Goal: Task Accomplishment & Management: Complete application form

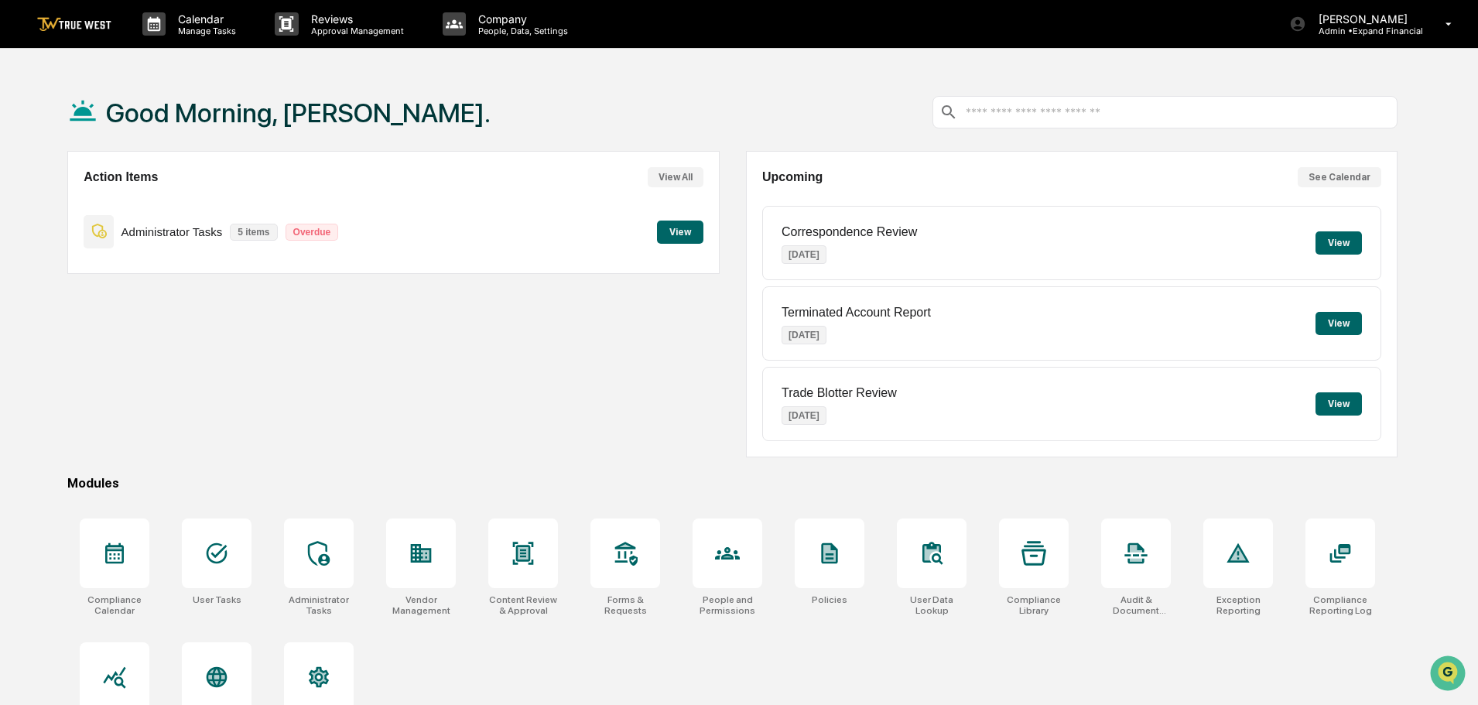
click at [674, 229] on button "View" at bounding box center [680, 232] width 46 height 23
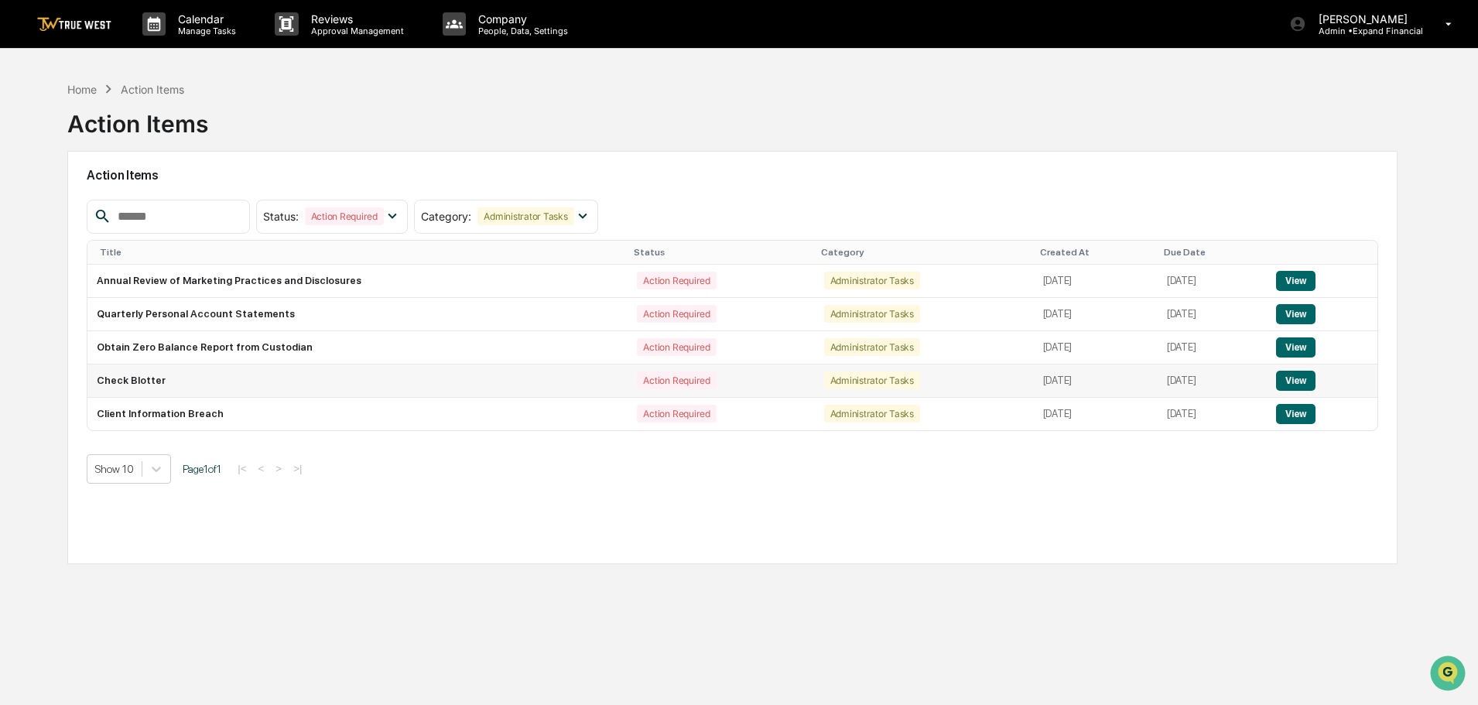
click at [1311, 375] on button "View" at bounding box center [1295, 381] width 39 height 20
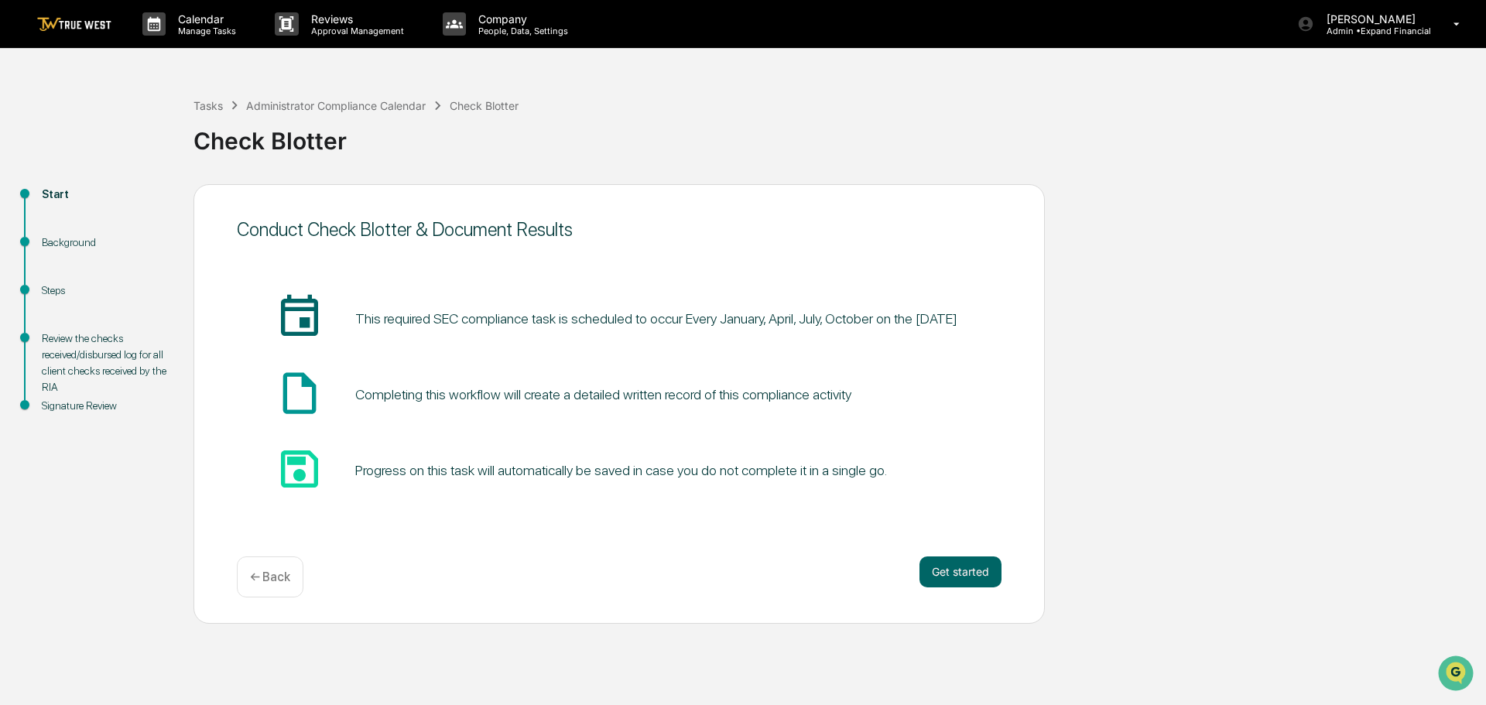
click at [279, 576] on p "← Back" at bounding box center [270, 577] width 40 height 15
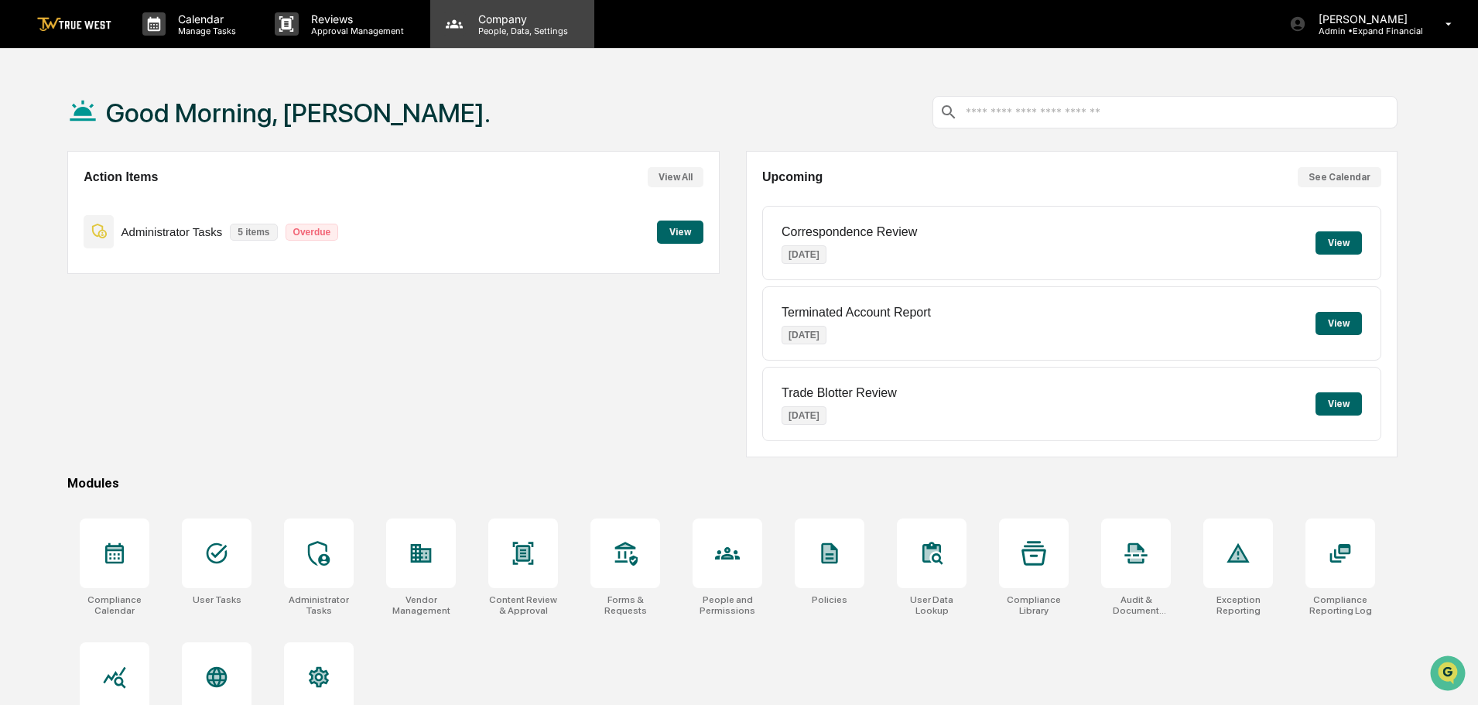
click at [498, 13] on p "Company" at bounding box center [521, 18] width 110 height 13
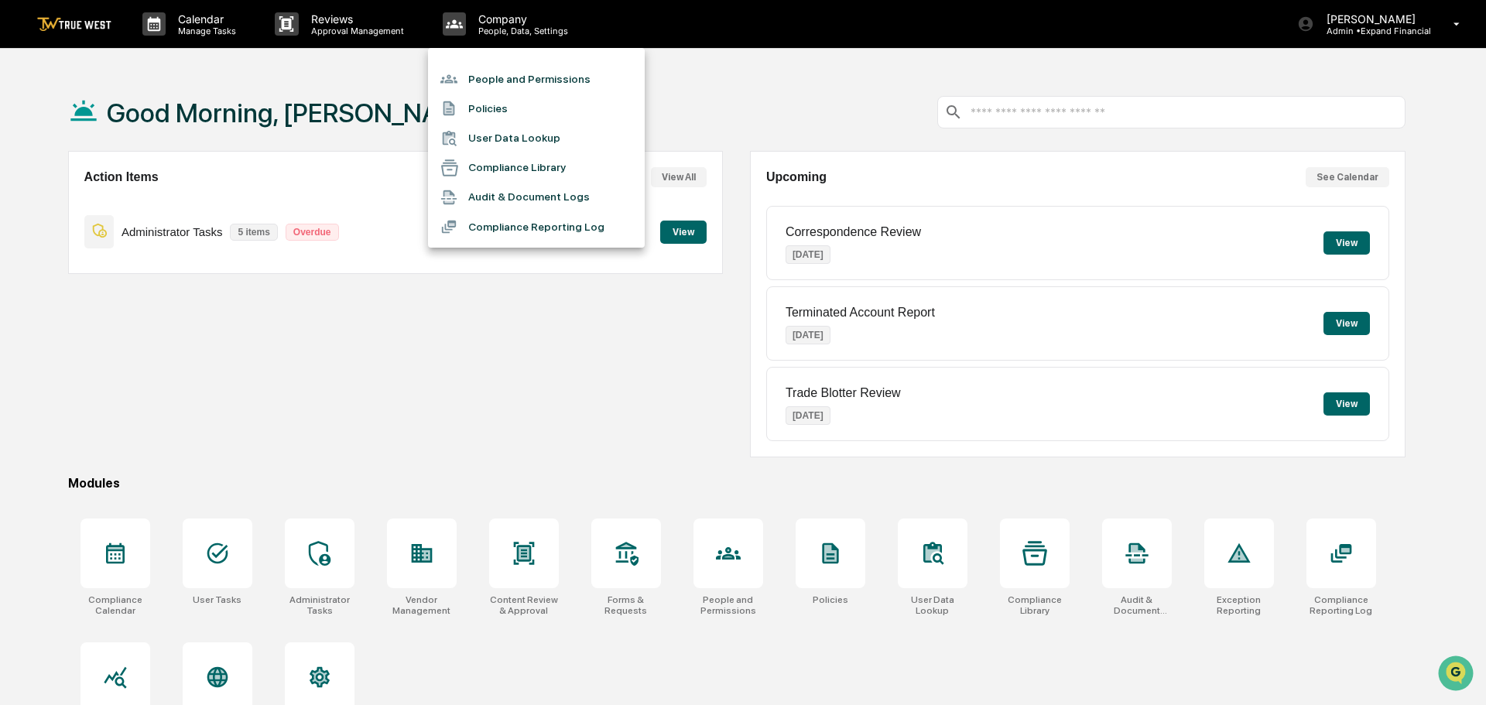
click at [427, 583] on div at bounding box center [743, 352] width 1486 height 705
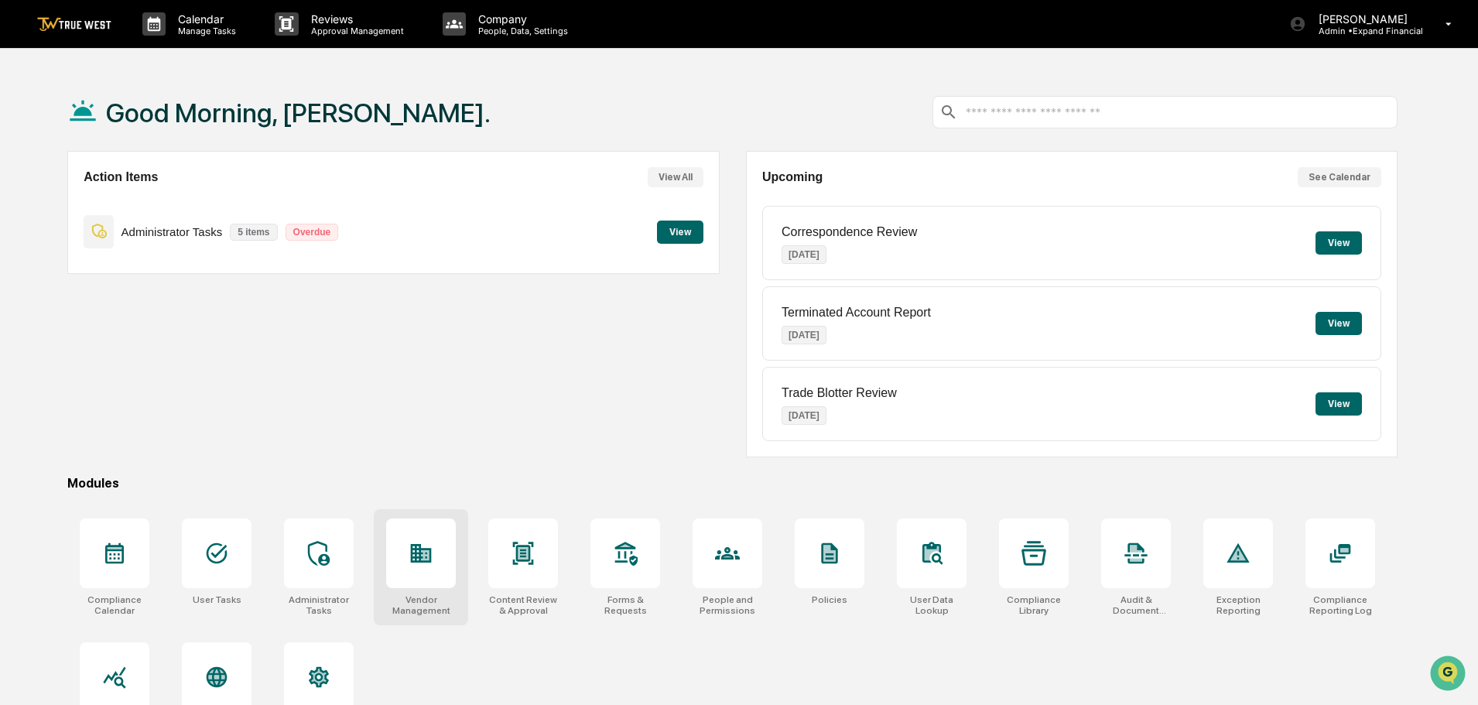
click at [426, 566] on div at bounding box center [421, 553] width 25 height 25
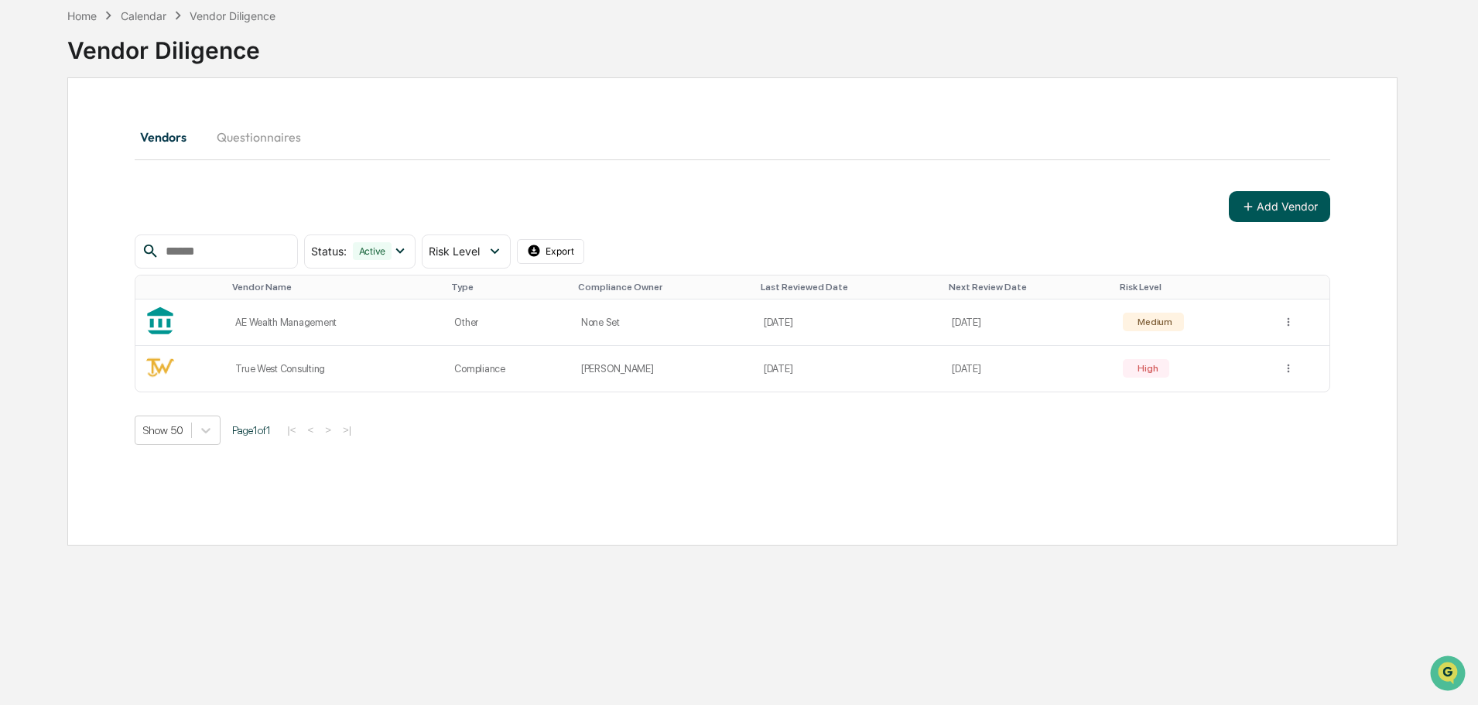
click at [1266, 212] on button "Add Vendor" at bounding box center [1279, 206] width 101 height 31
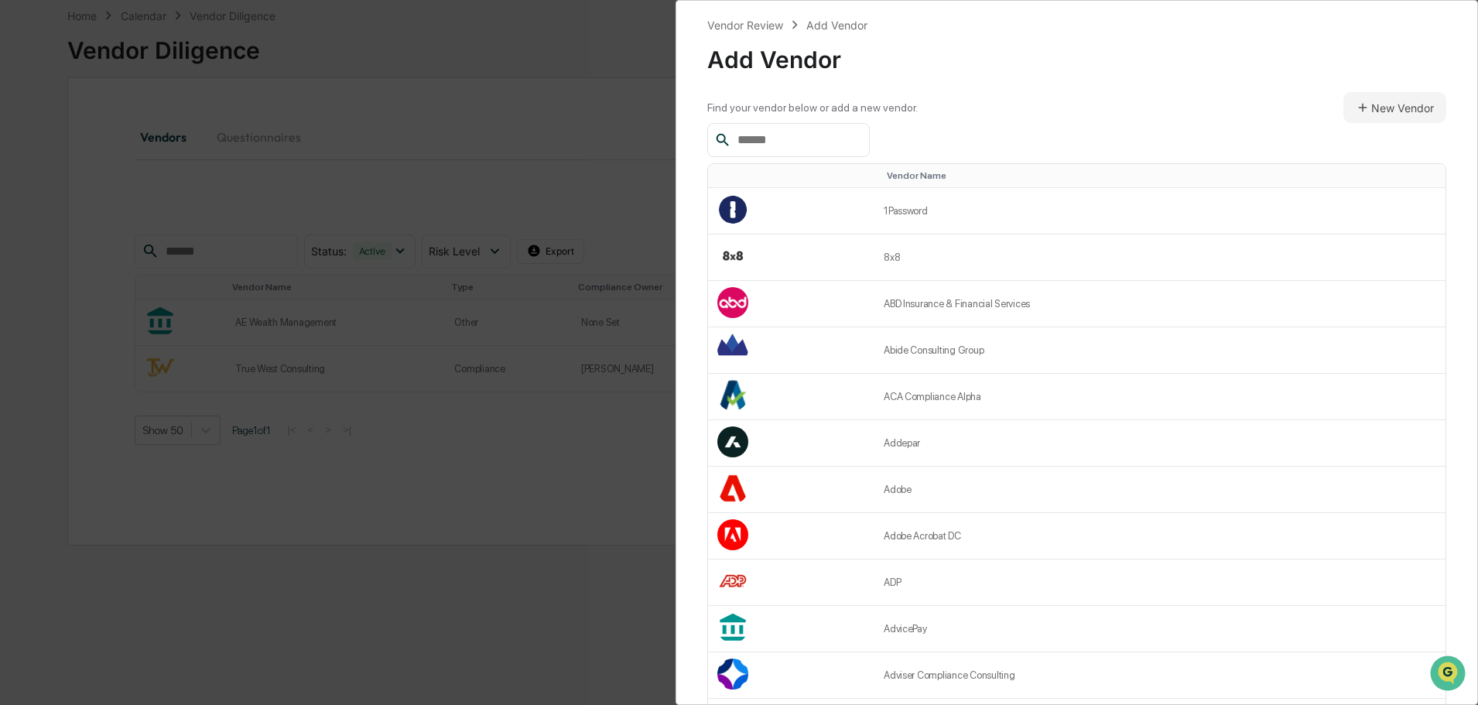
click at [828, 142] on input "text" at bounding box center [797, 140] width 132 height 20
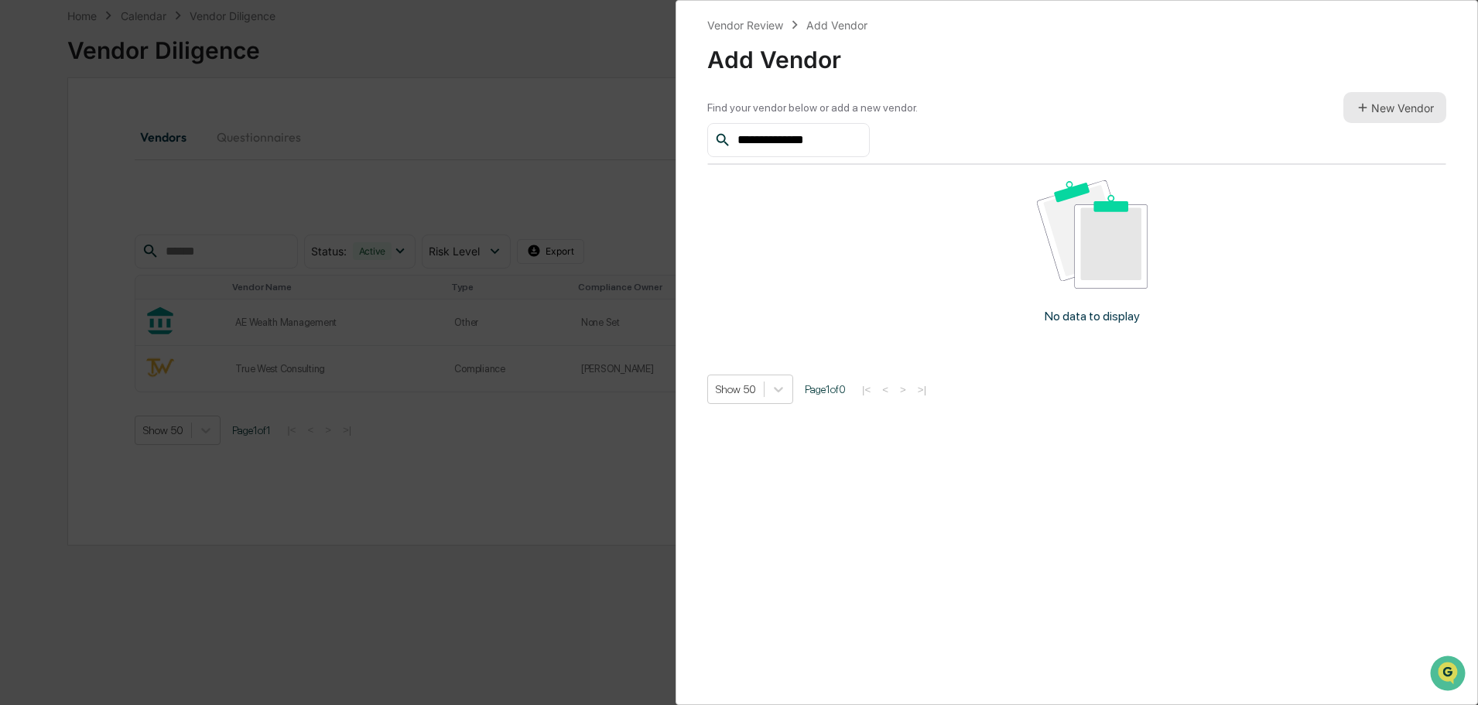
type input "**********"
click at [1380, 111] on button "New Vendor" at bounding box center [1394, 107] width 103 height 31
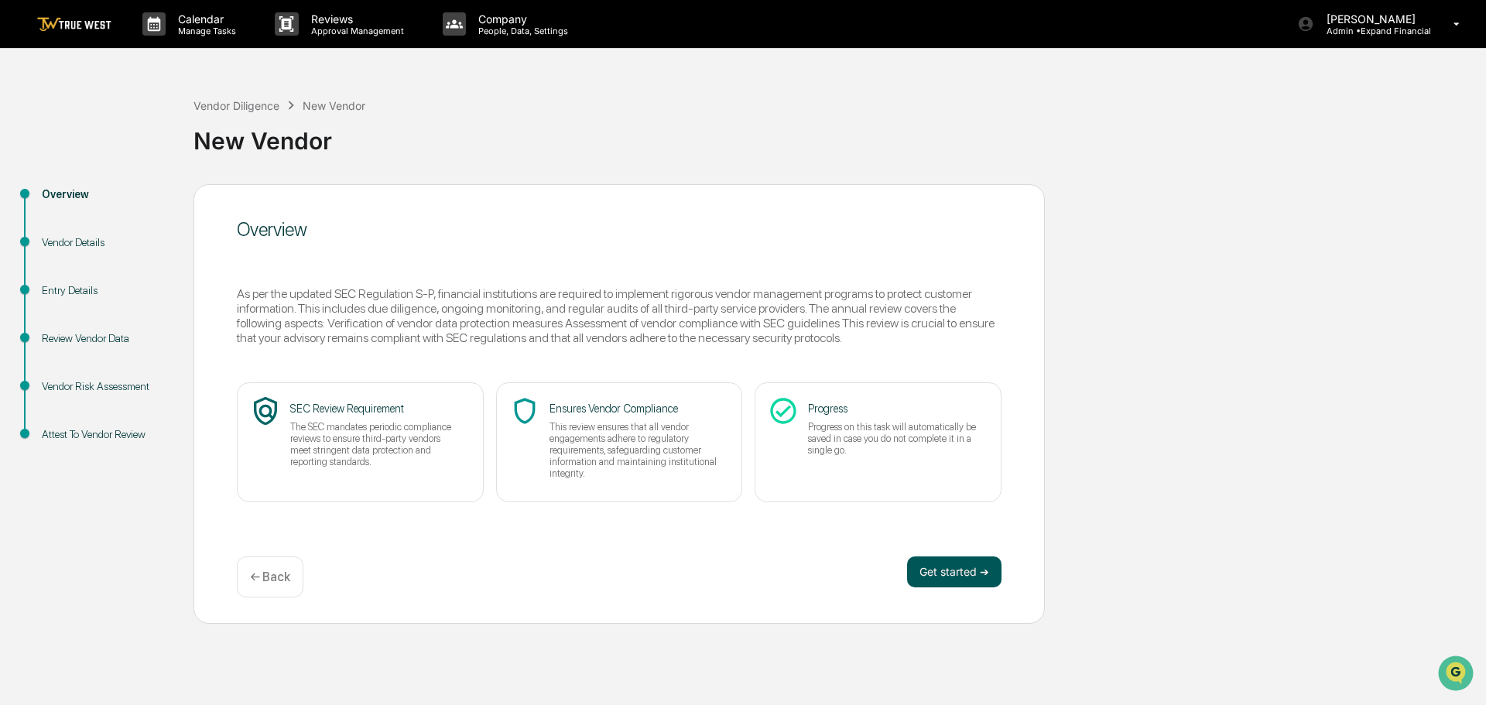
click at [939, 582] on button "Get started ➔" at bounding box center [954, 571] width 94 height 31
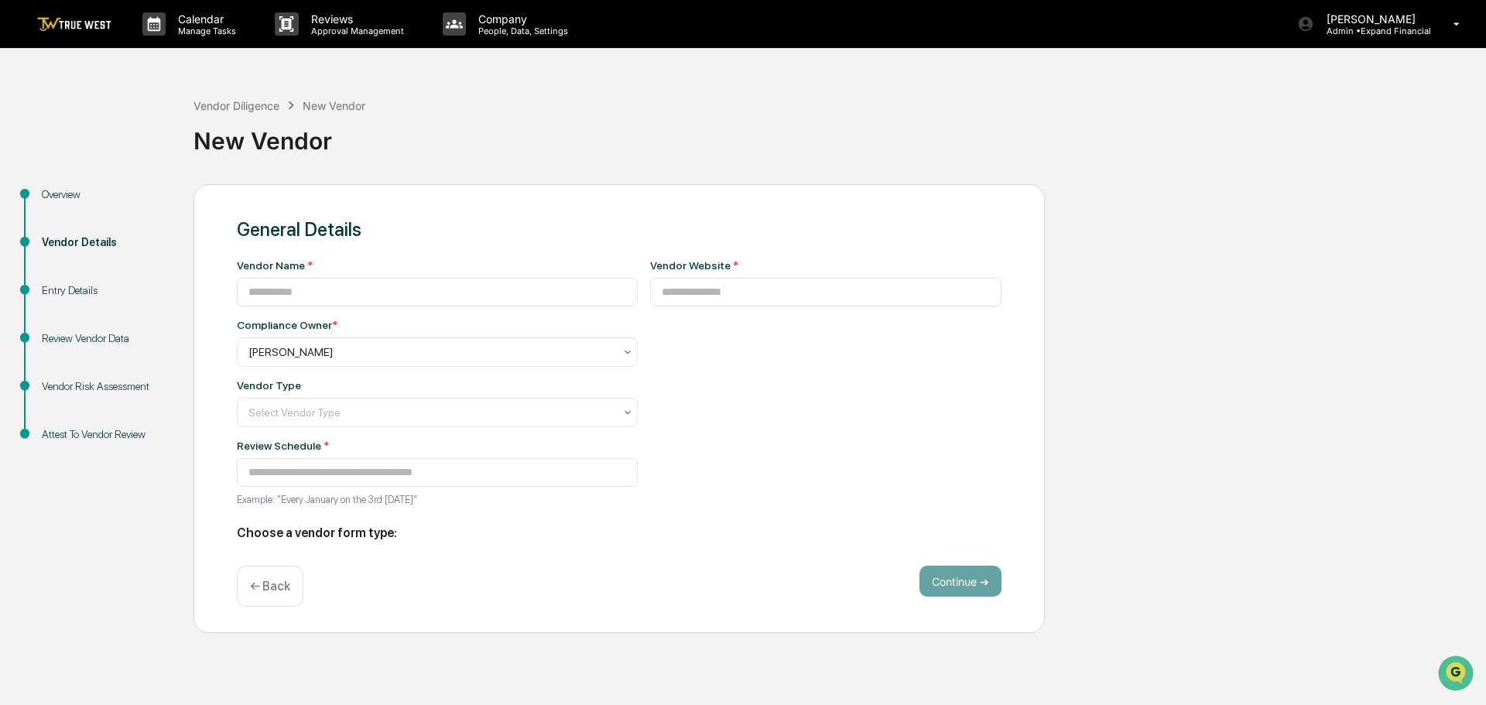
type input "**********"
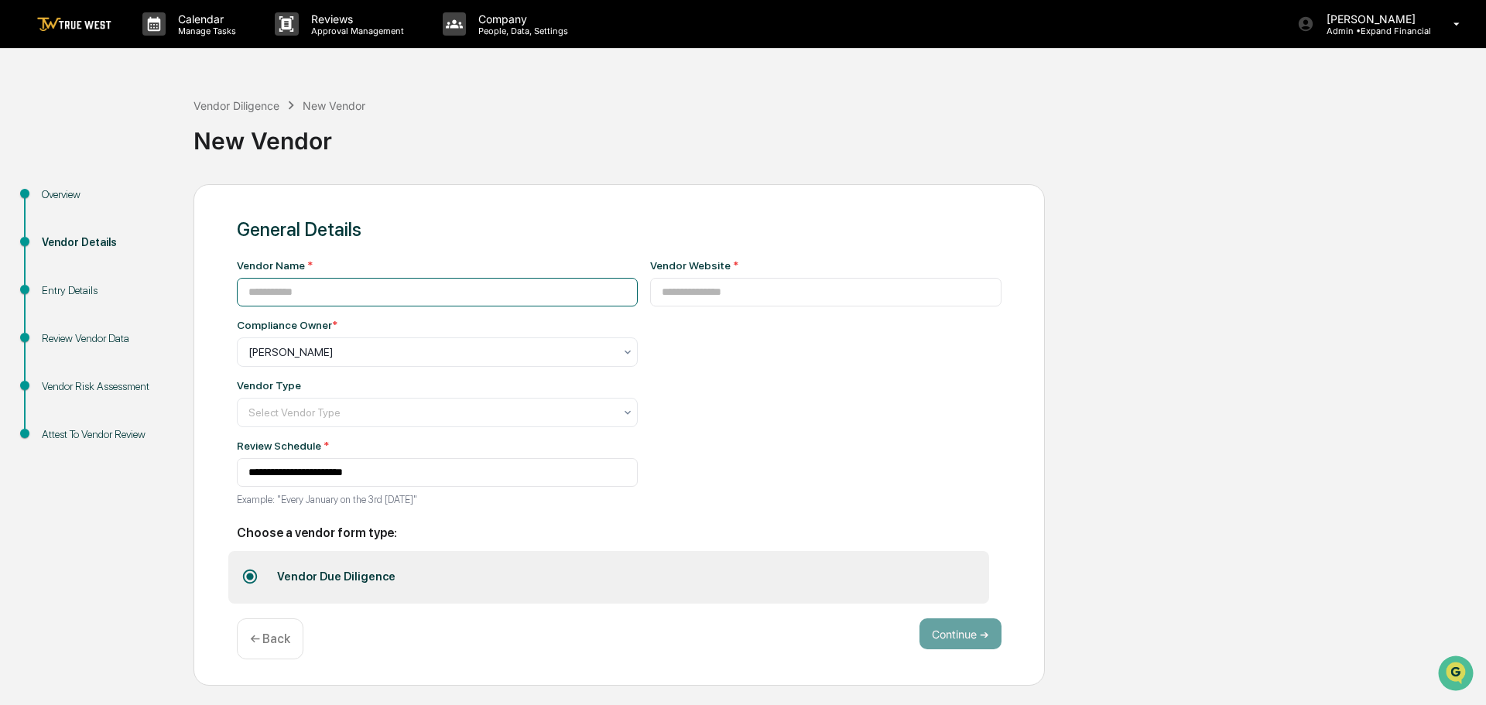
click at [279, 301] on input at bounding box center [437, 292] width 401 height 29
type input "**********"
click at [703, 289] on input at bounding box center [826, 292] width 352 height 29
paste input "**********"
type input "**********"
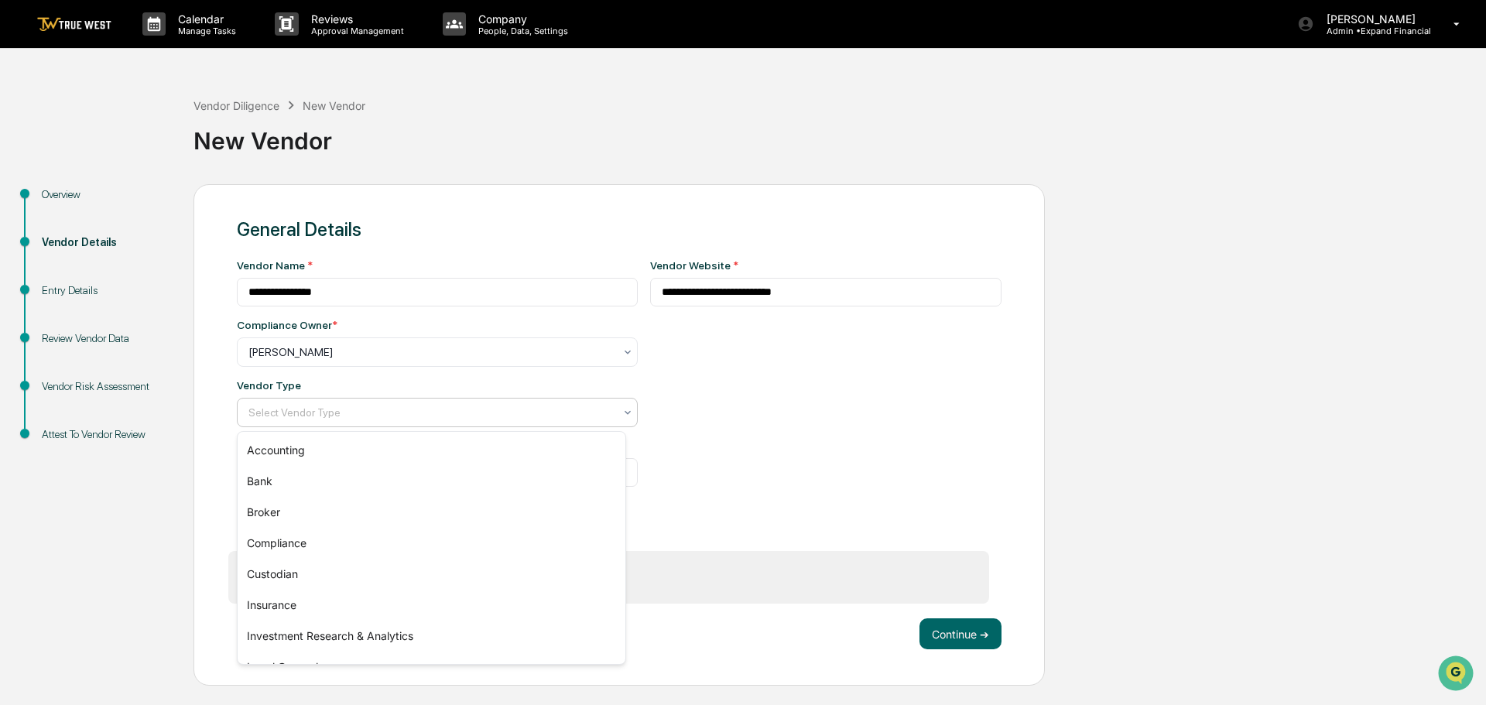
click at [327, 407] on div at bounding box center [430, 412] width 365 height 15
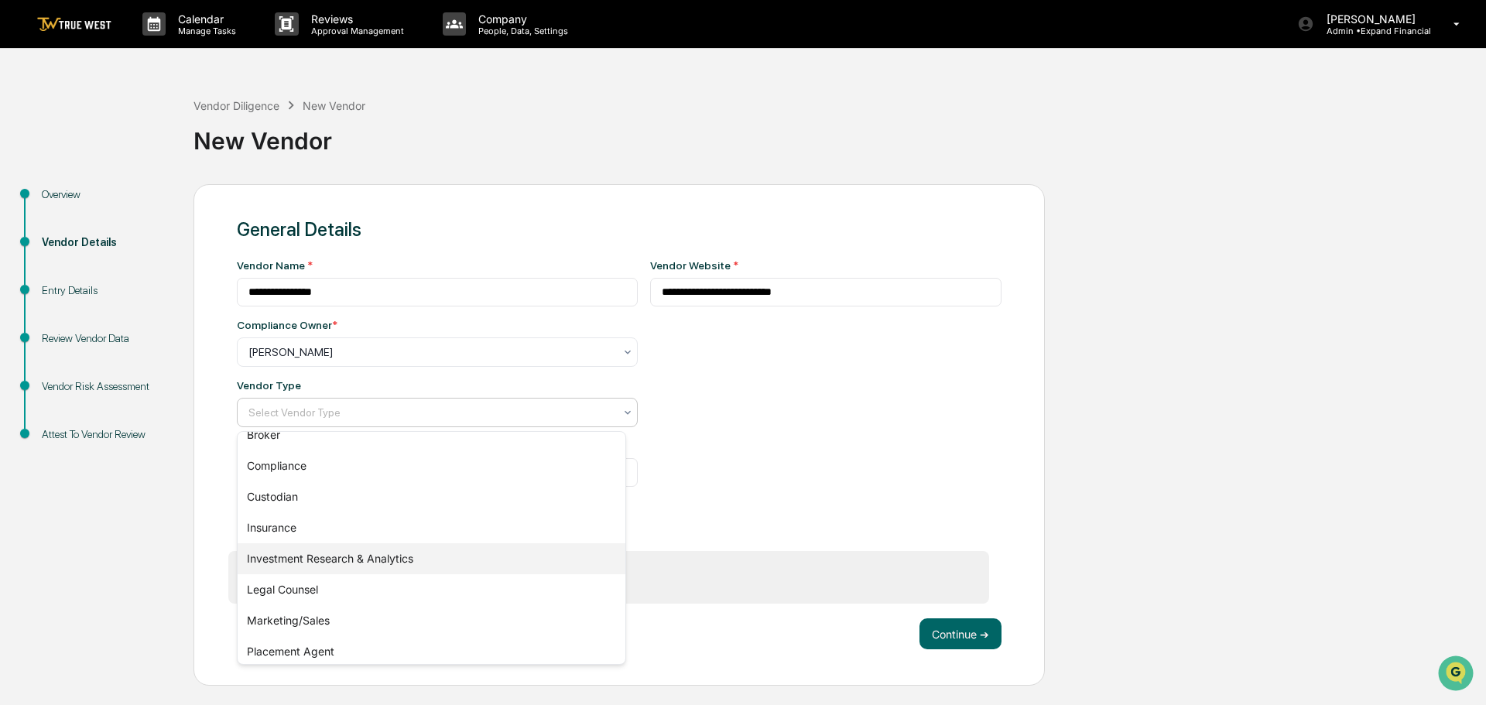
click at [303, 554] on div "Investment Research & Analytics" at bounding box center [432, 558] width 388 height 31
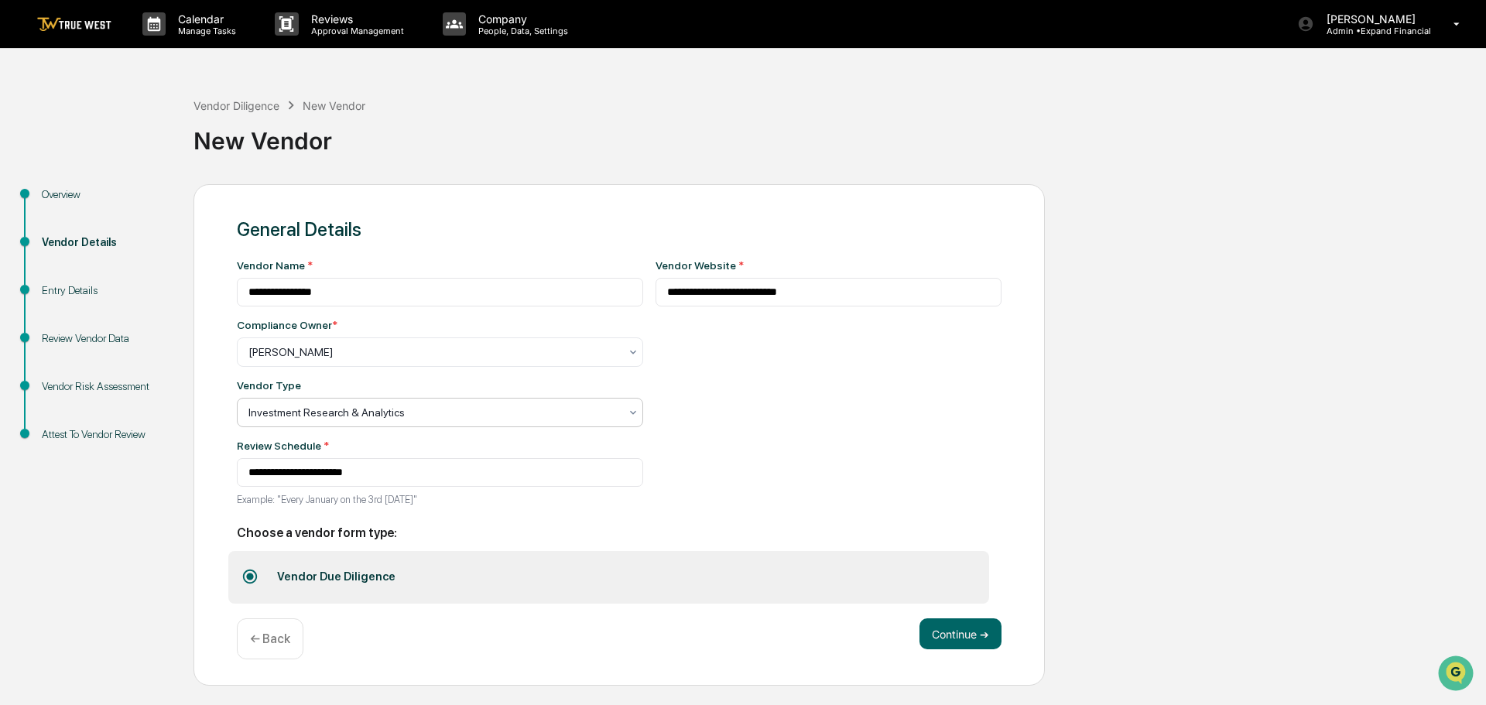
click at [421, 416] on div at bounding box center [433, 412] width 371 height 15
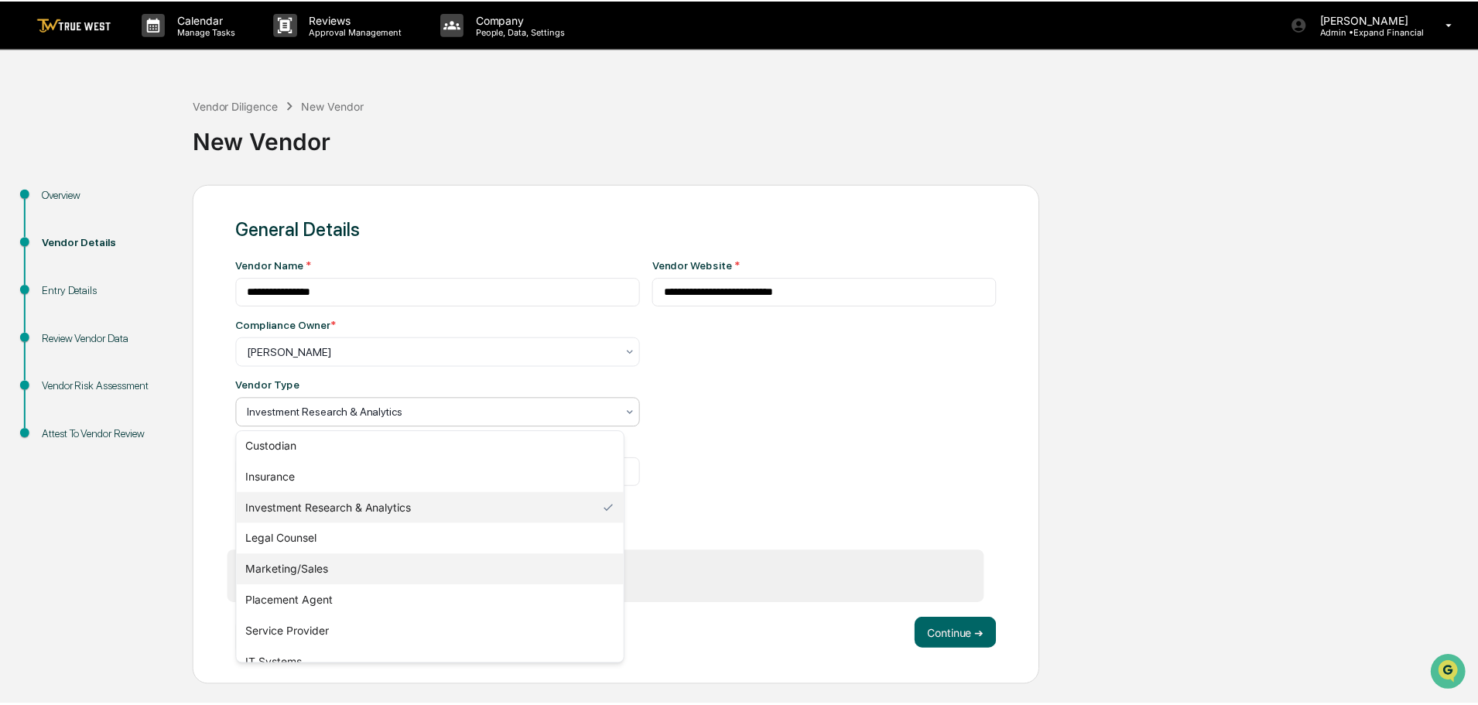
scroll to position [176, 0]
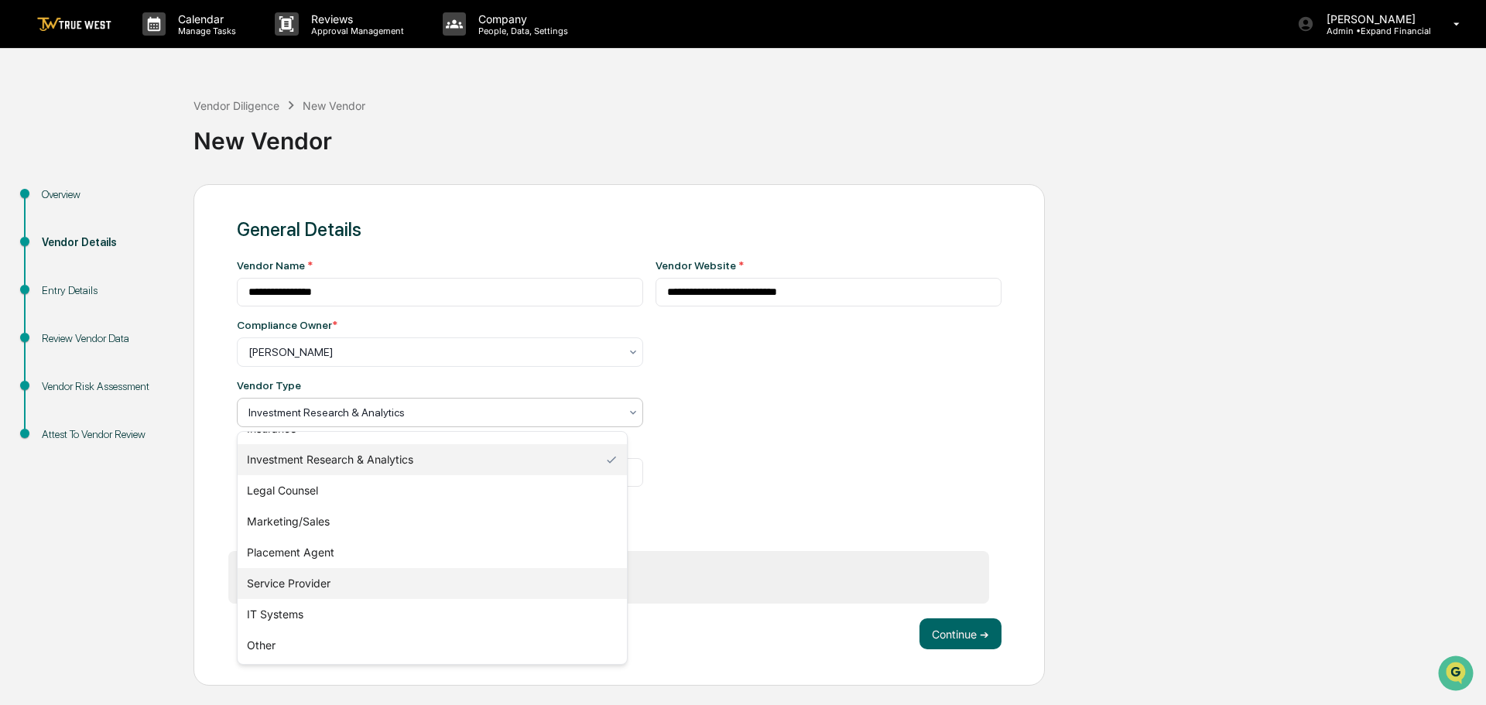
click at [316, 588] on div "Service Provider" at bounding box center [432, 583] width 389 height 31
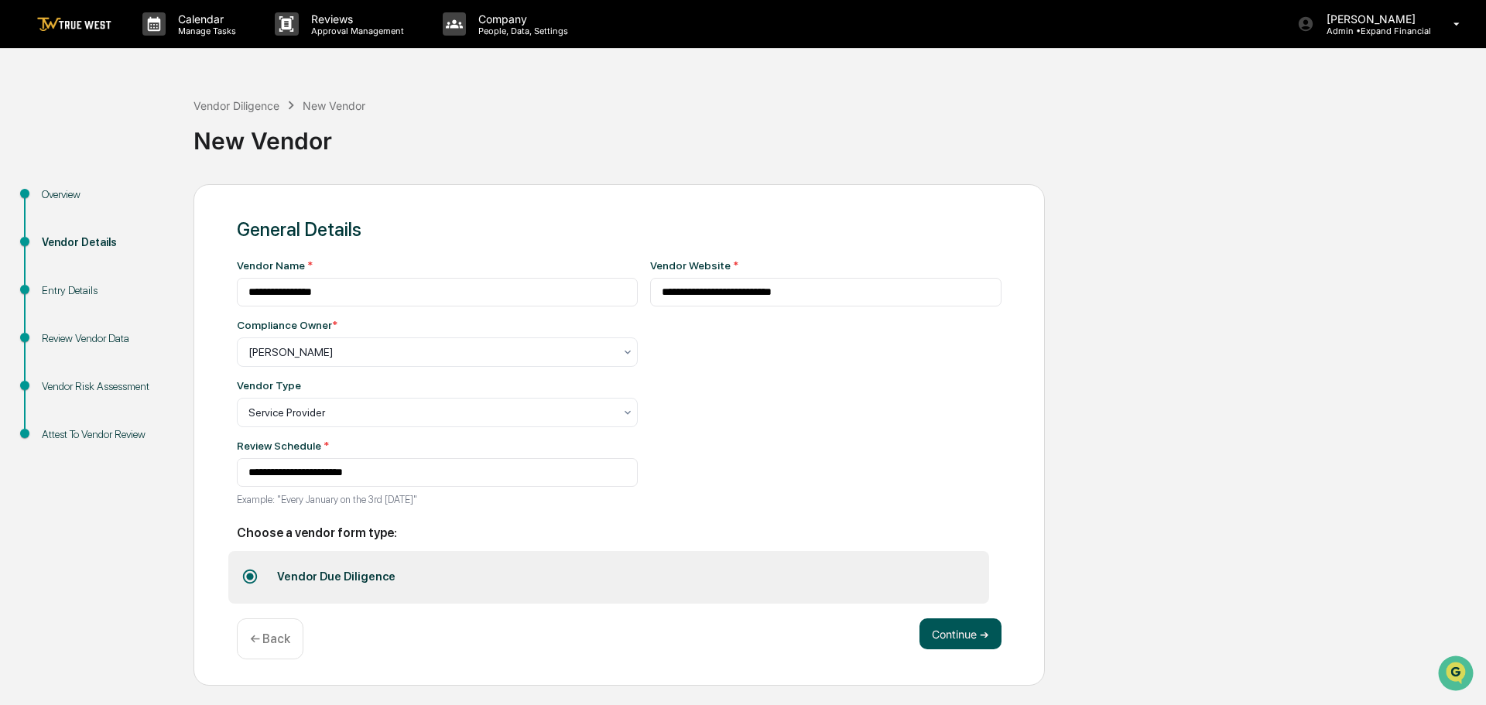
click at [963, 624] on button "Continue ➔" at bounding box center [960, 633] width 82 height 31
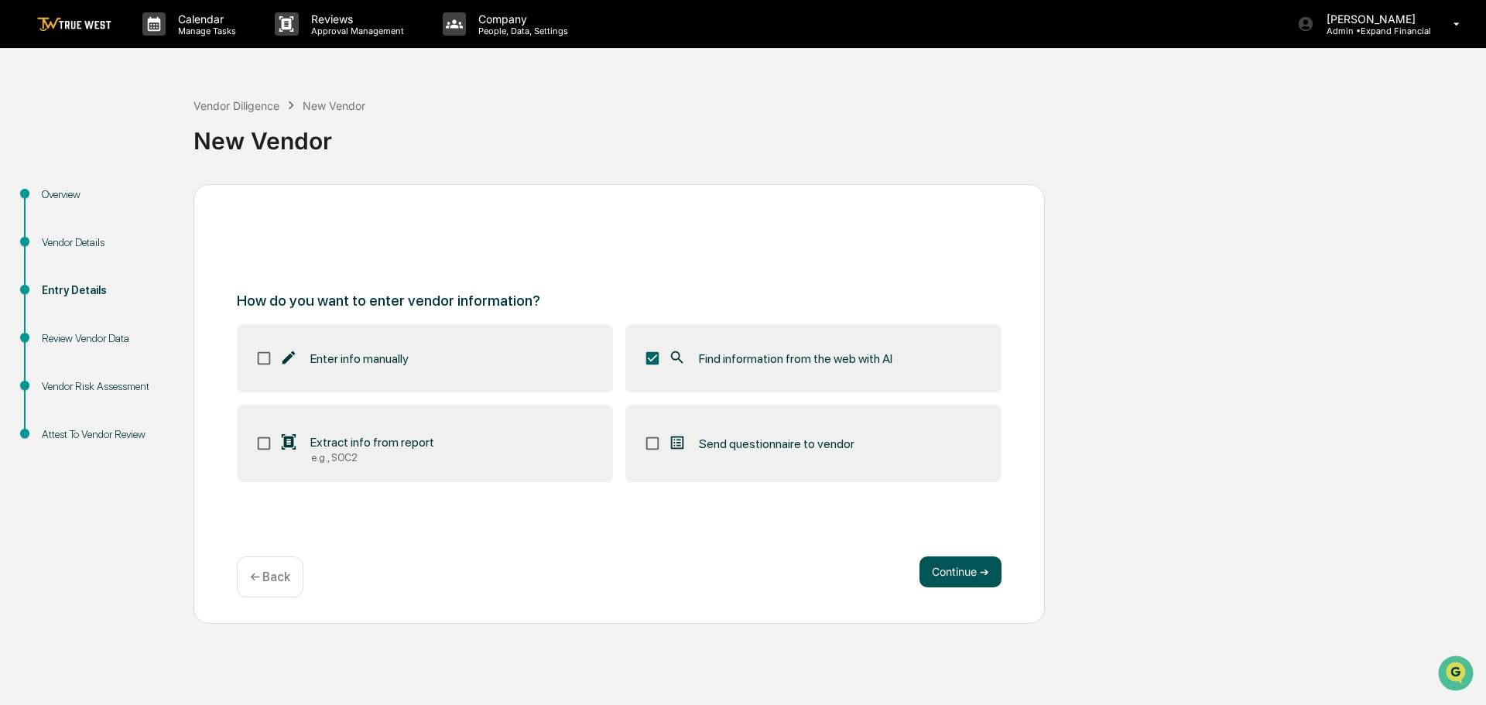
click at [956, 576] on button "Continue ➔" at bounding box center [960, 571] width 82 height 31
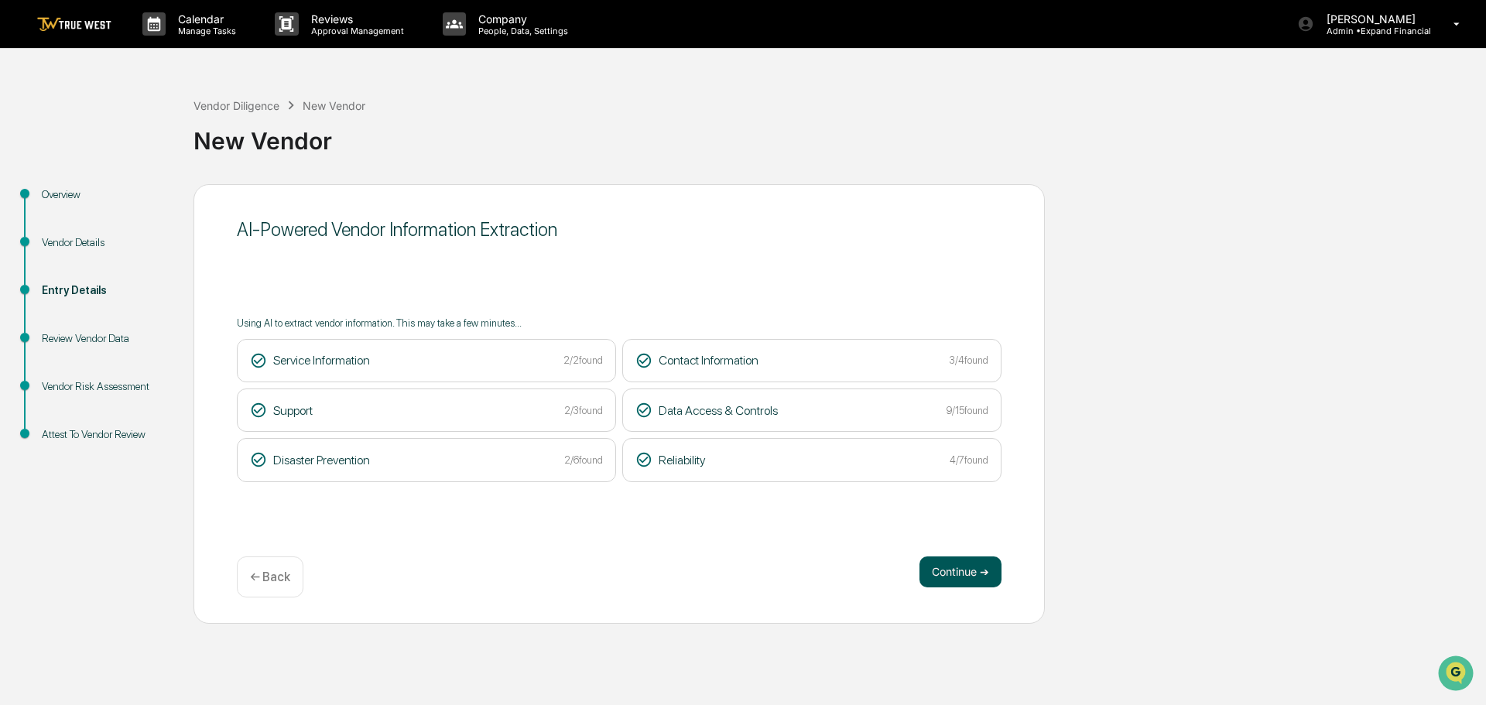
click at [956, 570] on button "Continue ➔" at bounding box center [960, 571] width 82 height 31
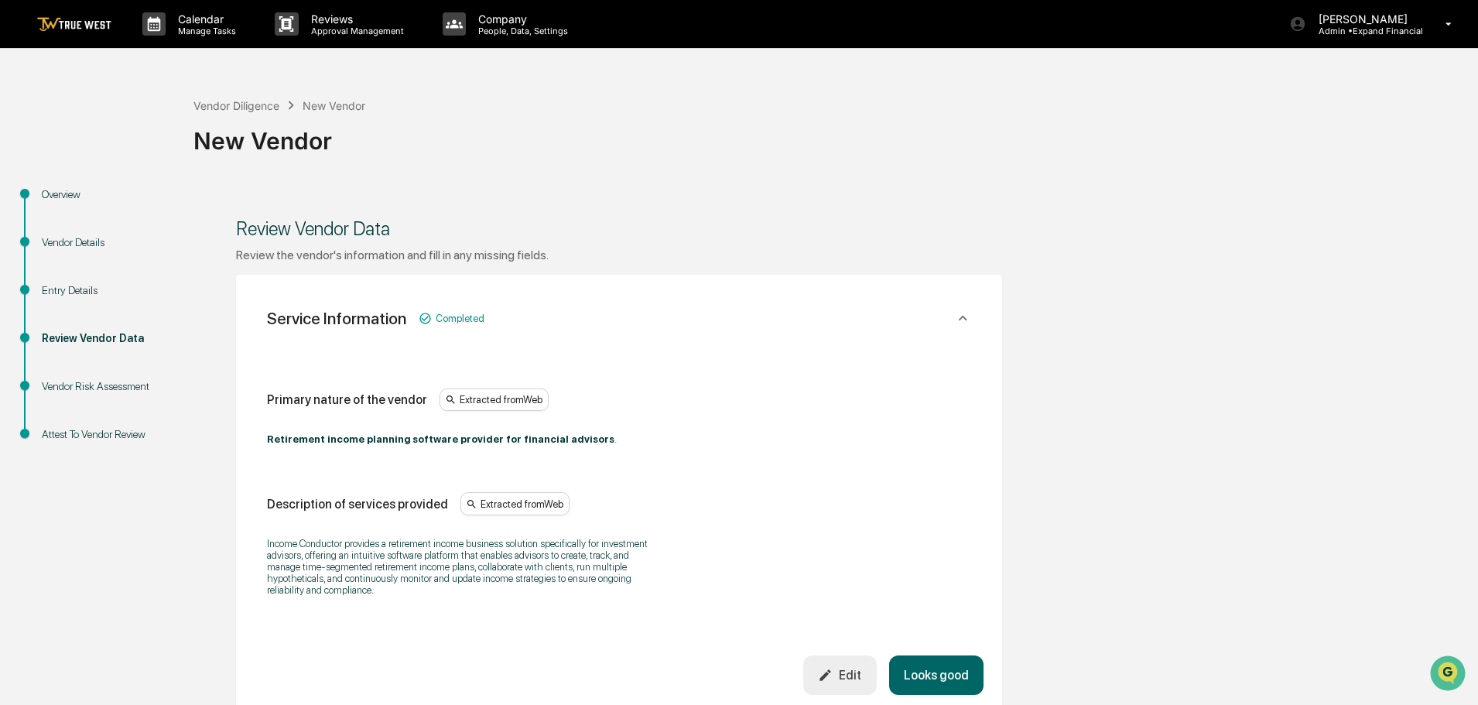
click at [939, 672] on button "Looks good" at bounding box center [936, 674] width 94 height 39
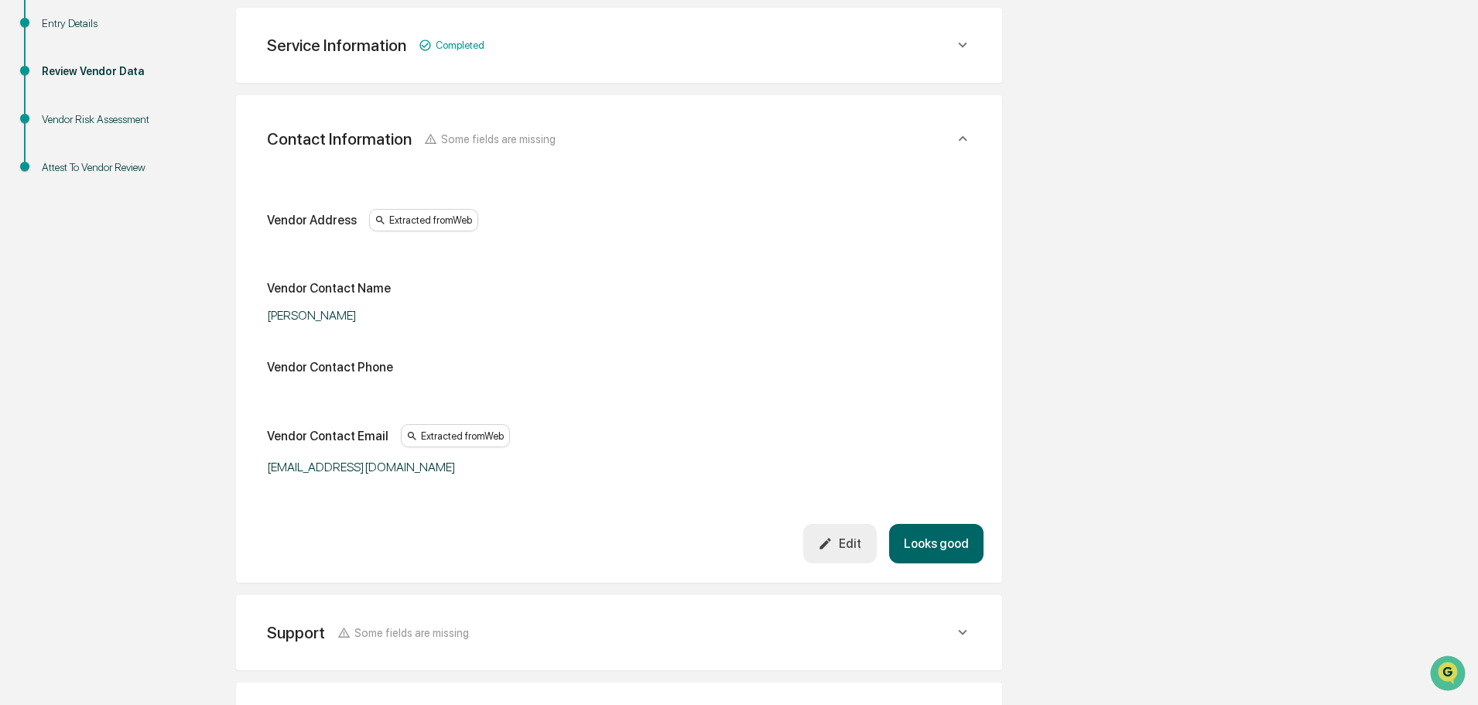
scroll to position [275, 0]
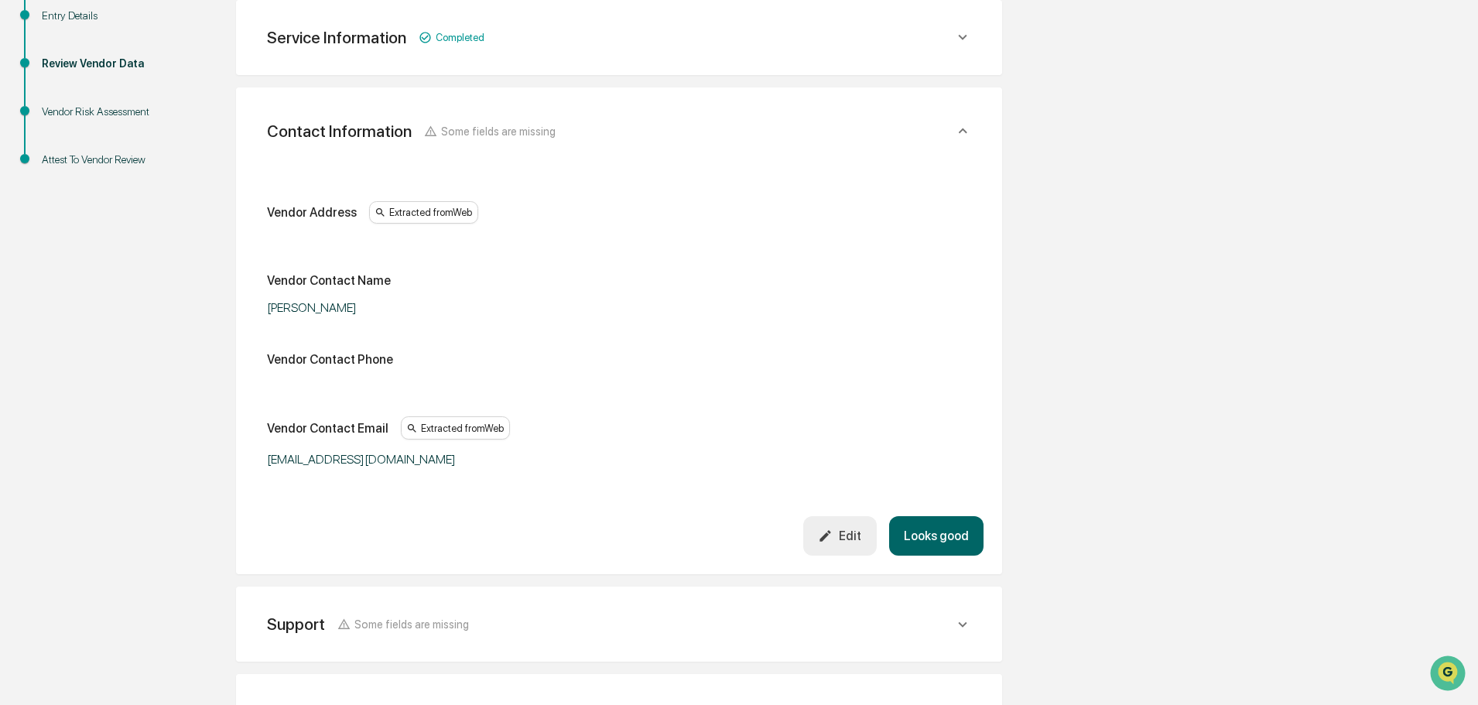
click at [928, 535] on button "Looks good" at bounding box center [936, 535] width 94 height 39
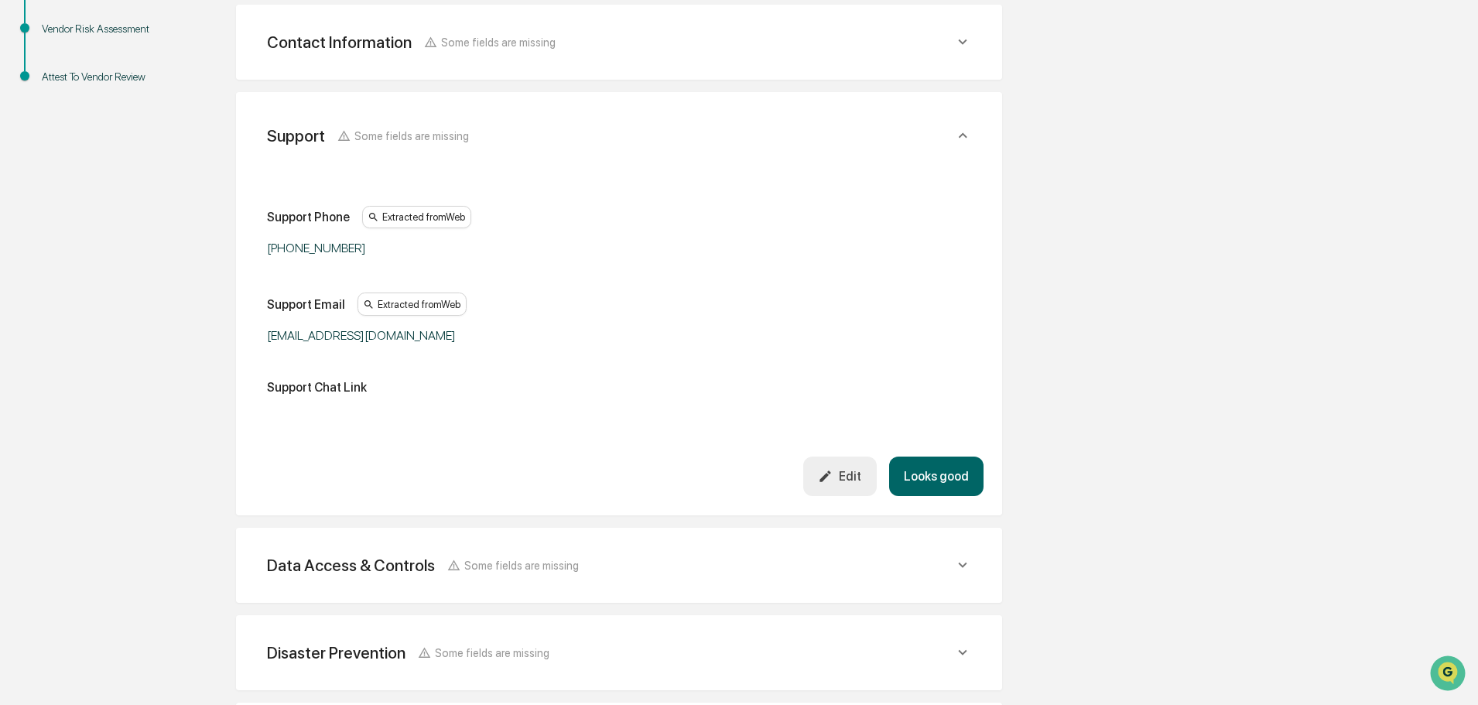
scroll to position [362, 0]
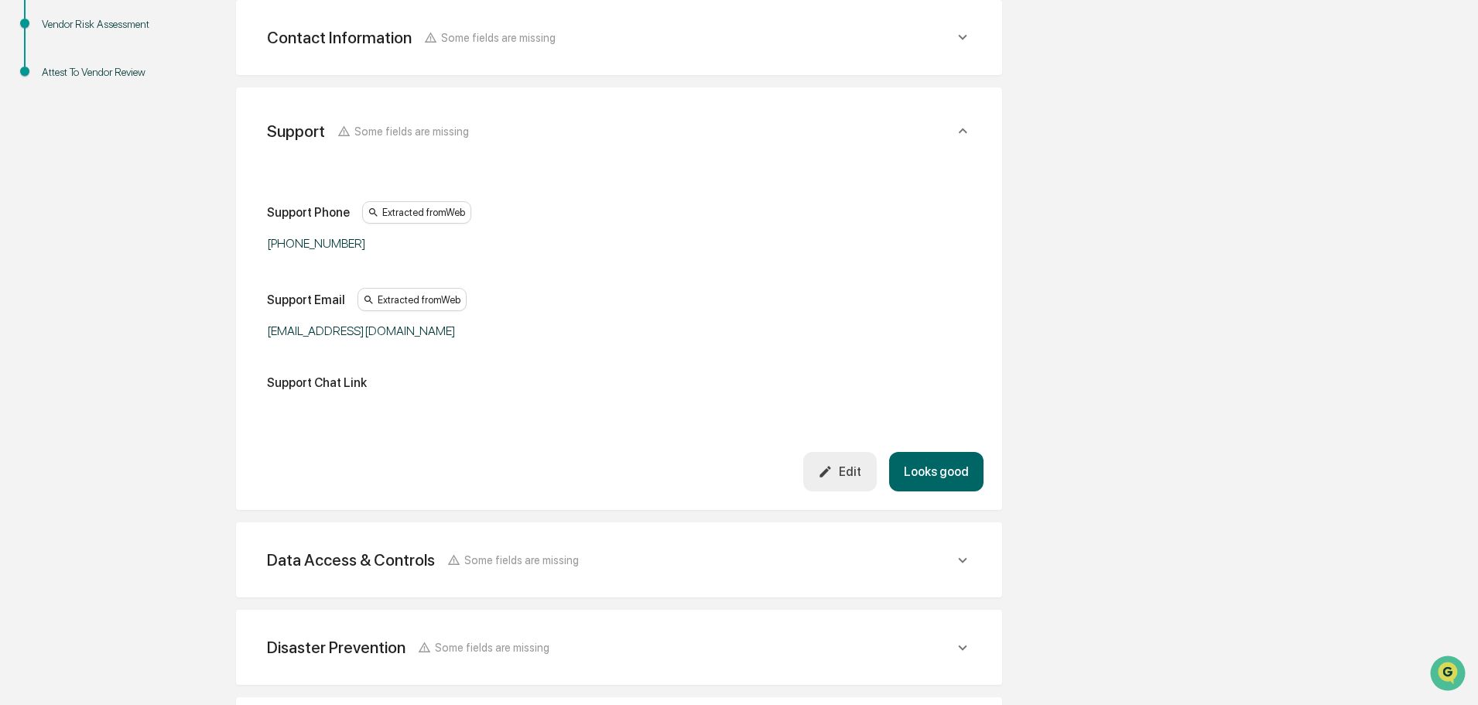
click at [936, 470] on button "Looks good" at bounding box center [936, 471] width 94 height 39
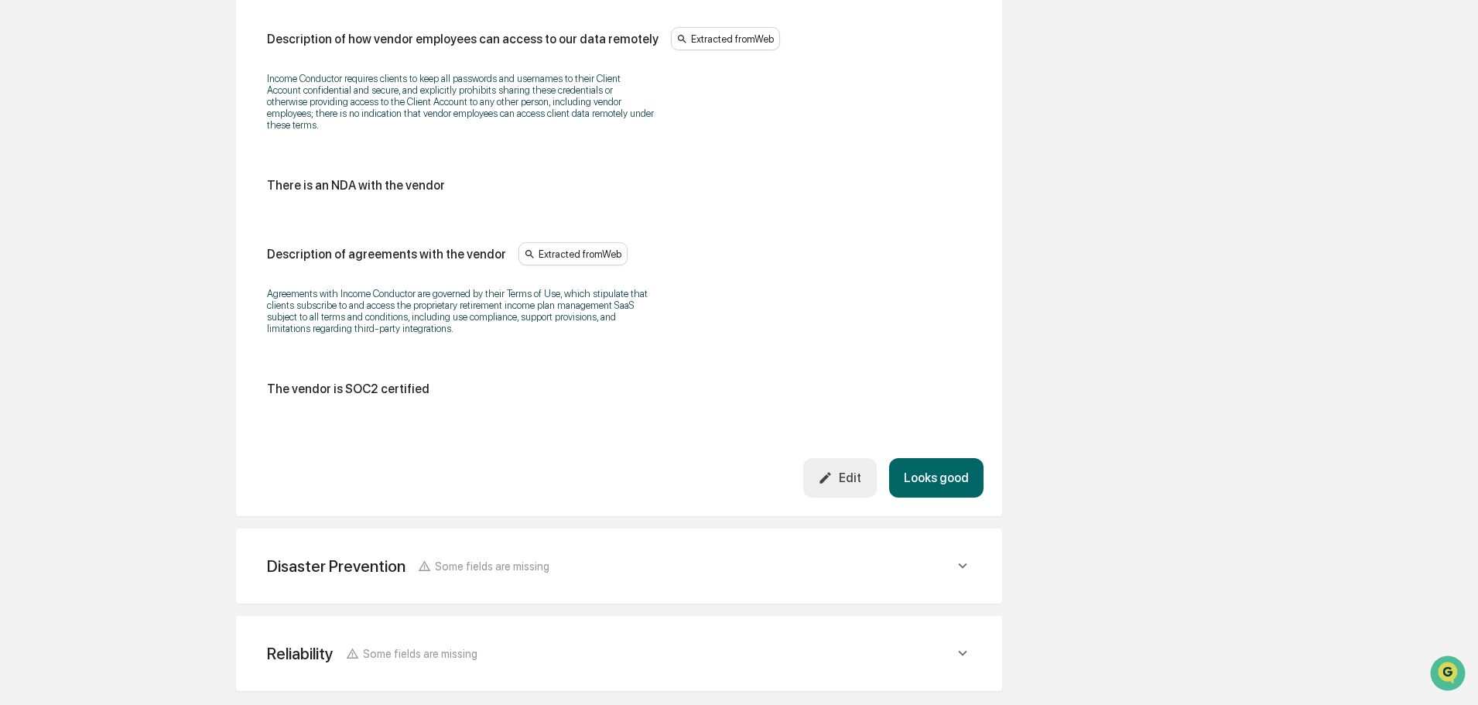
scroll to position [1781, 0]
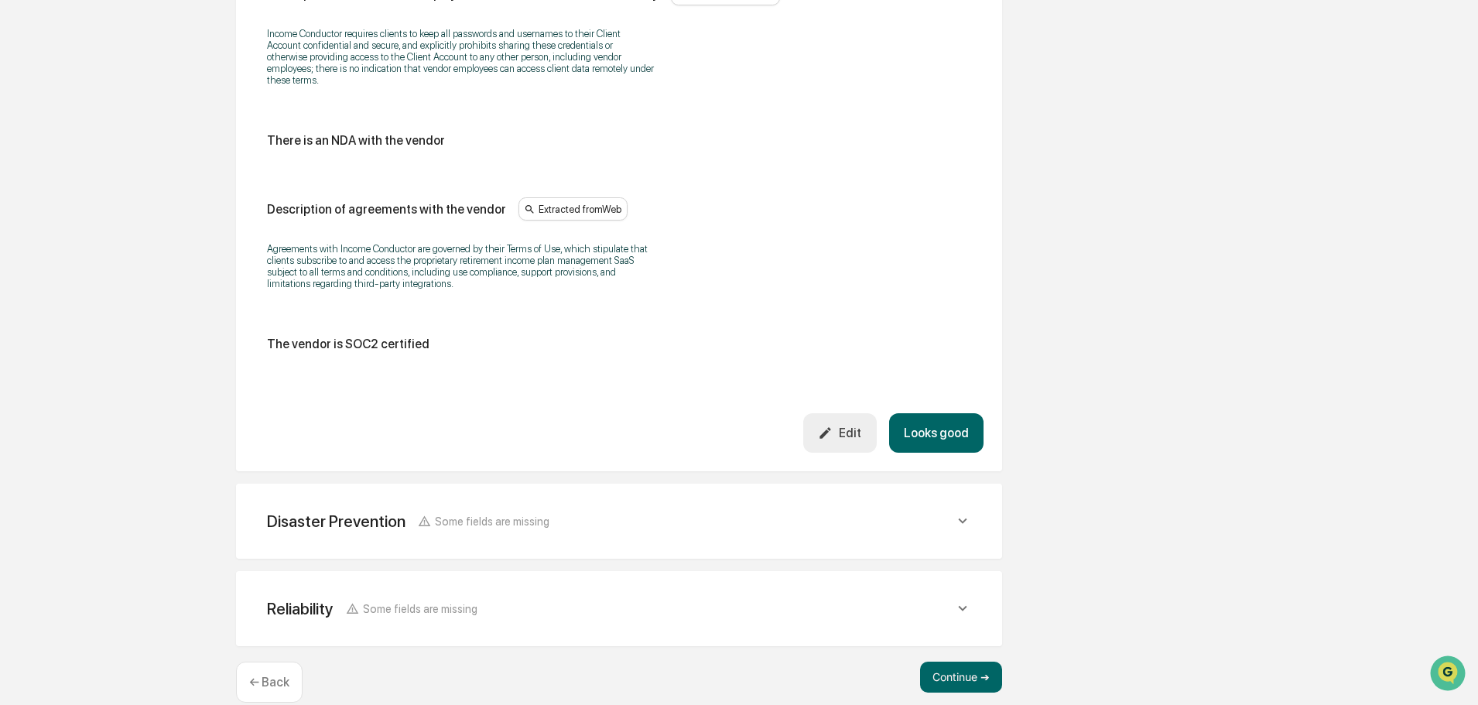
click at [936, 426] on button "Looks good" at bounding box center [936, 432] width 94 height 39
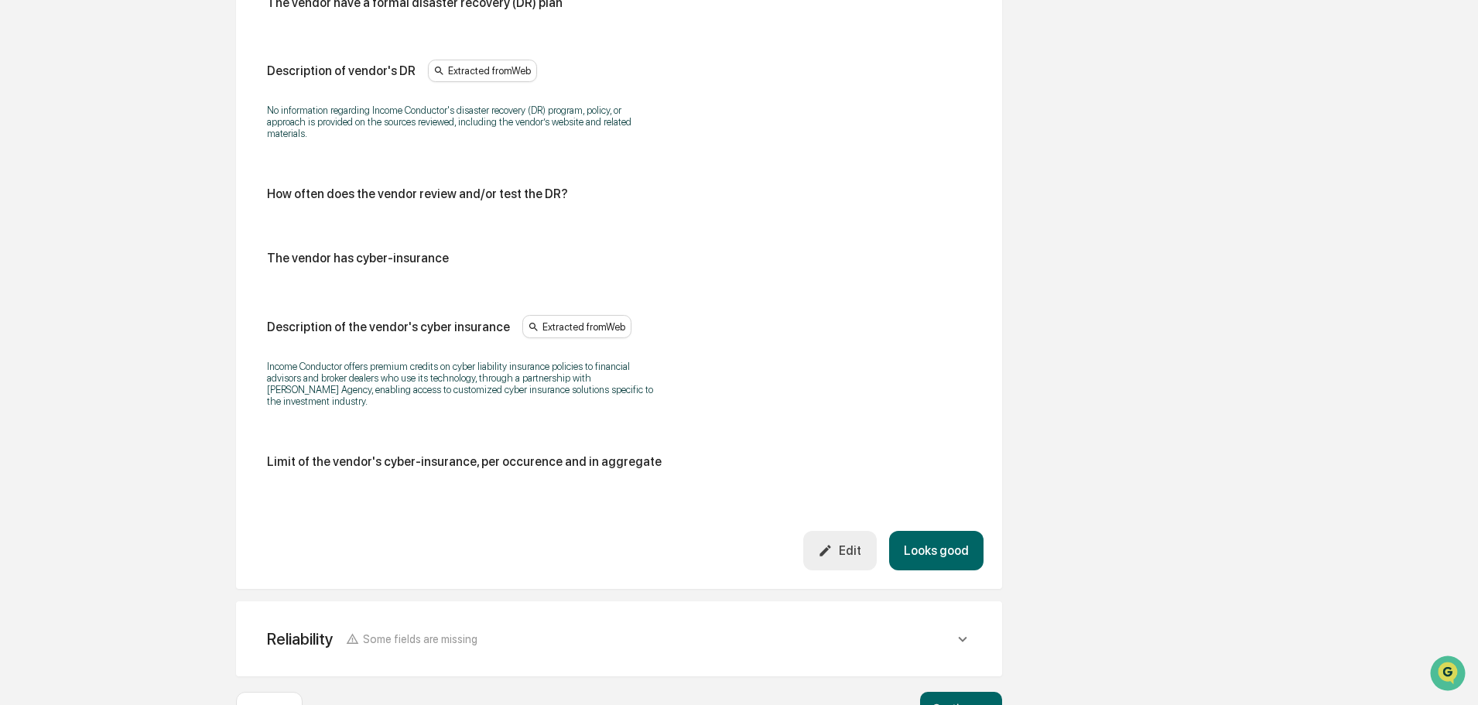
scroll to position [769, 0]
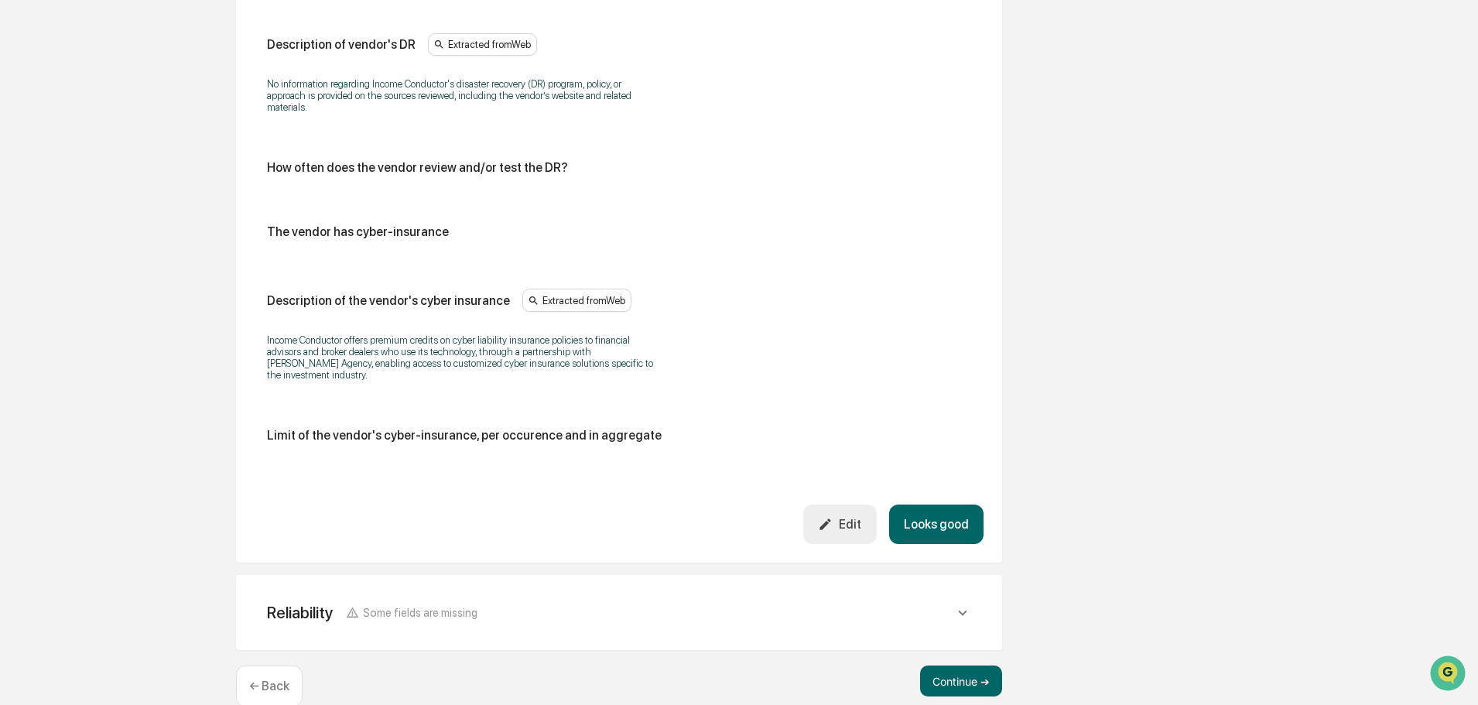
click at [940, 505] on button "Looks good" at bounding box center [936, 524] width 94 height 39
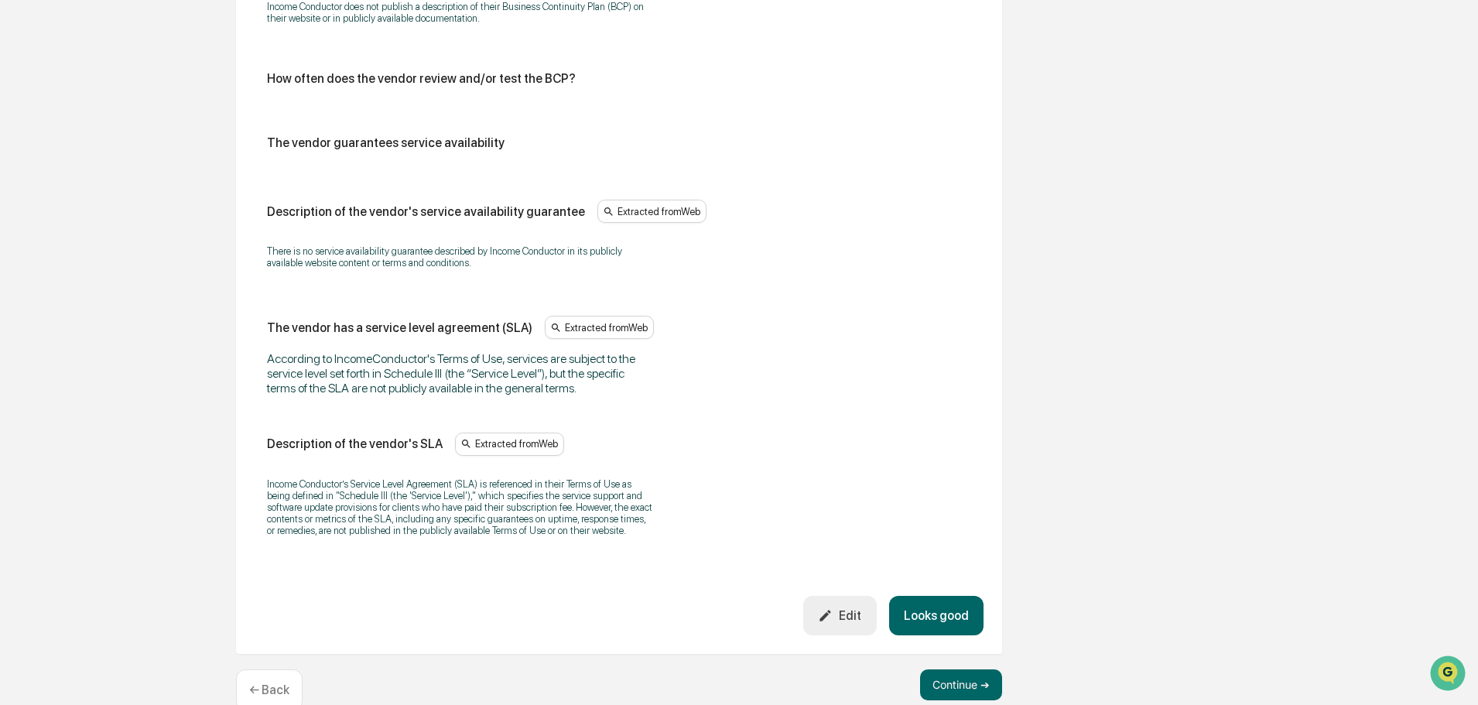
scroll to position [965, 0]
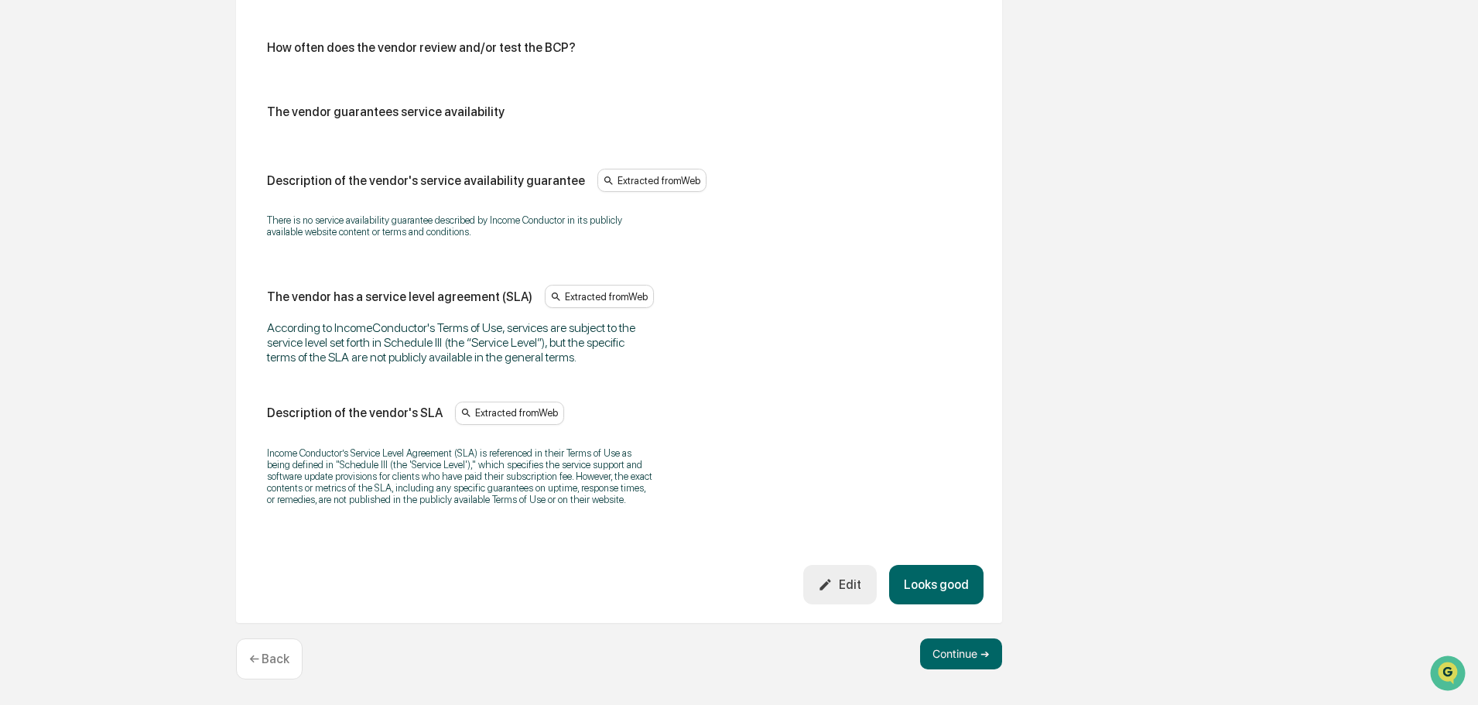
click at [946, 589] on button "Looks good" at bounding box center [936, 584] width 94 height 39
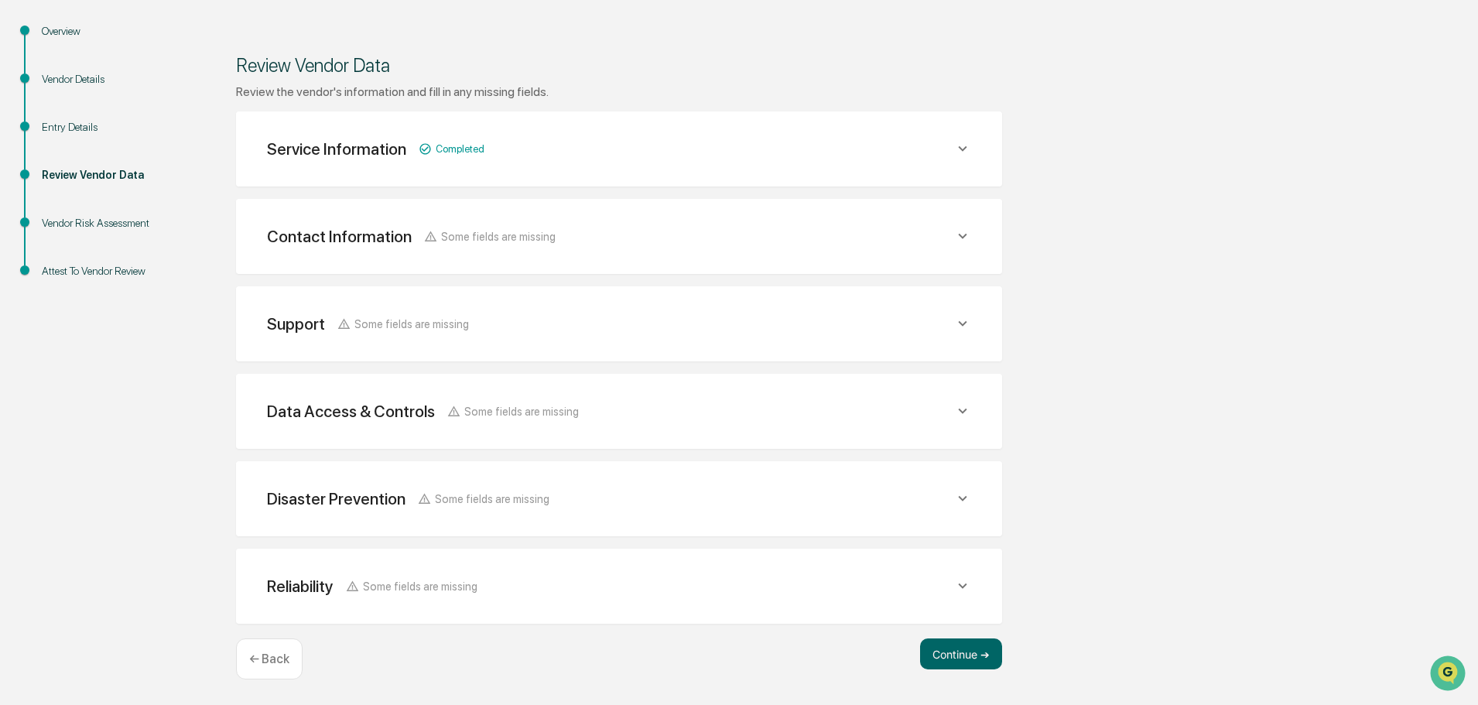
scroll to position [163, 0]
click at [484, 159] on div "Contact Information Some fields are missing" at bounding box center [375, 148] width 217 height 19
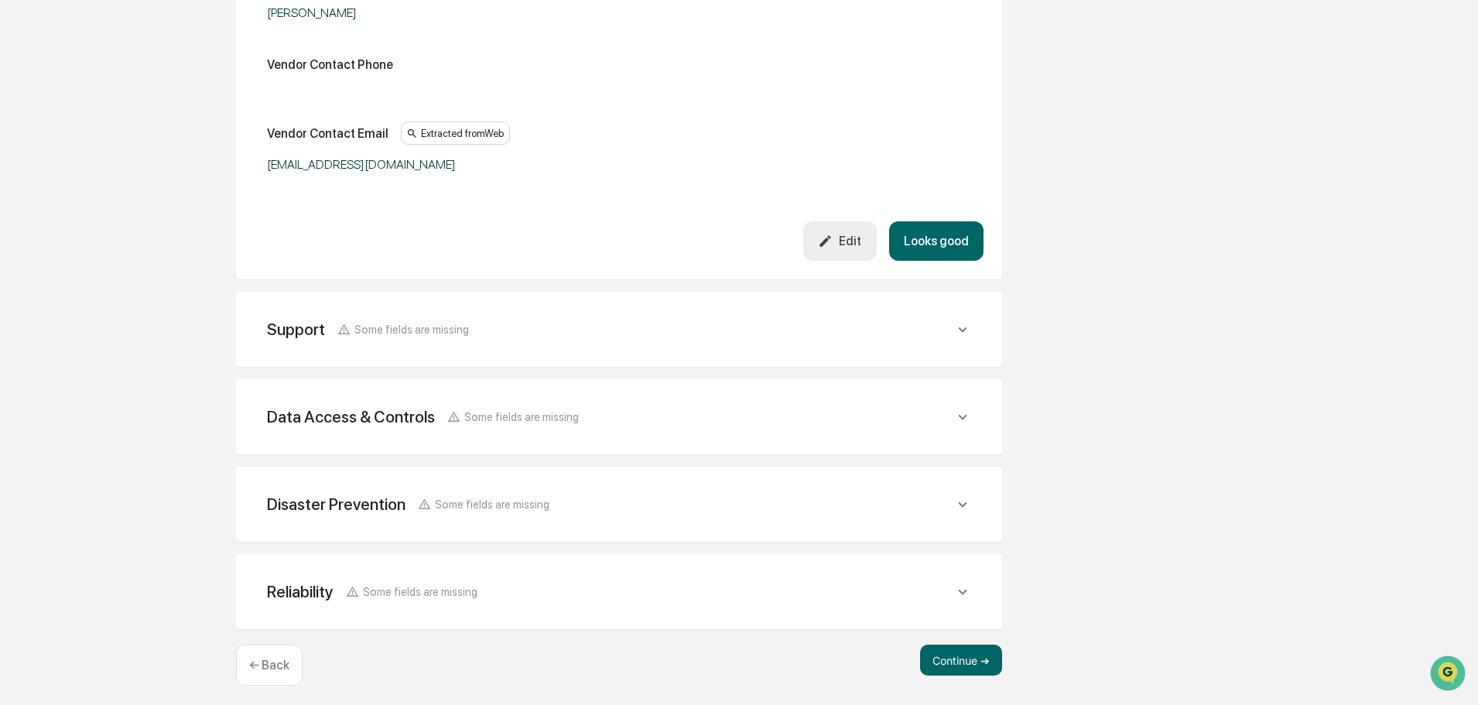
scroll to position [576, 0]
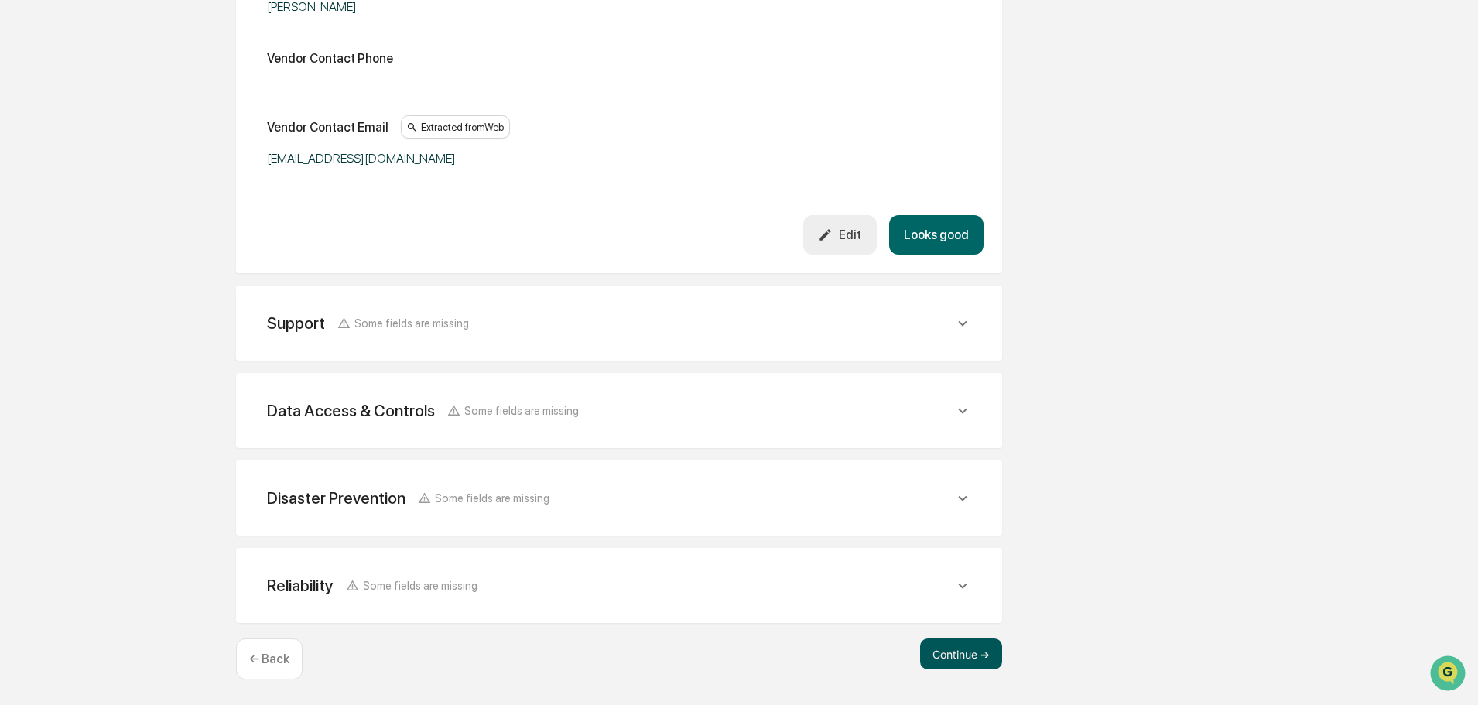
click at [950, 651] on button "Continue ➔" at bounding box center [961, 653] width 82 height 31
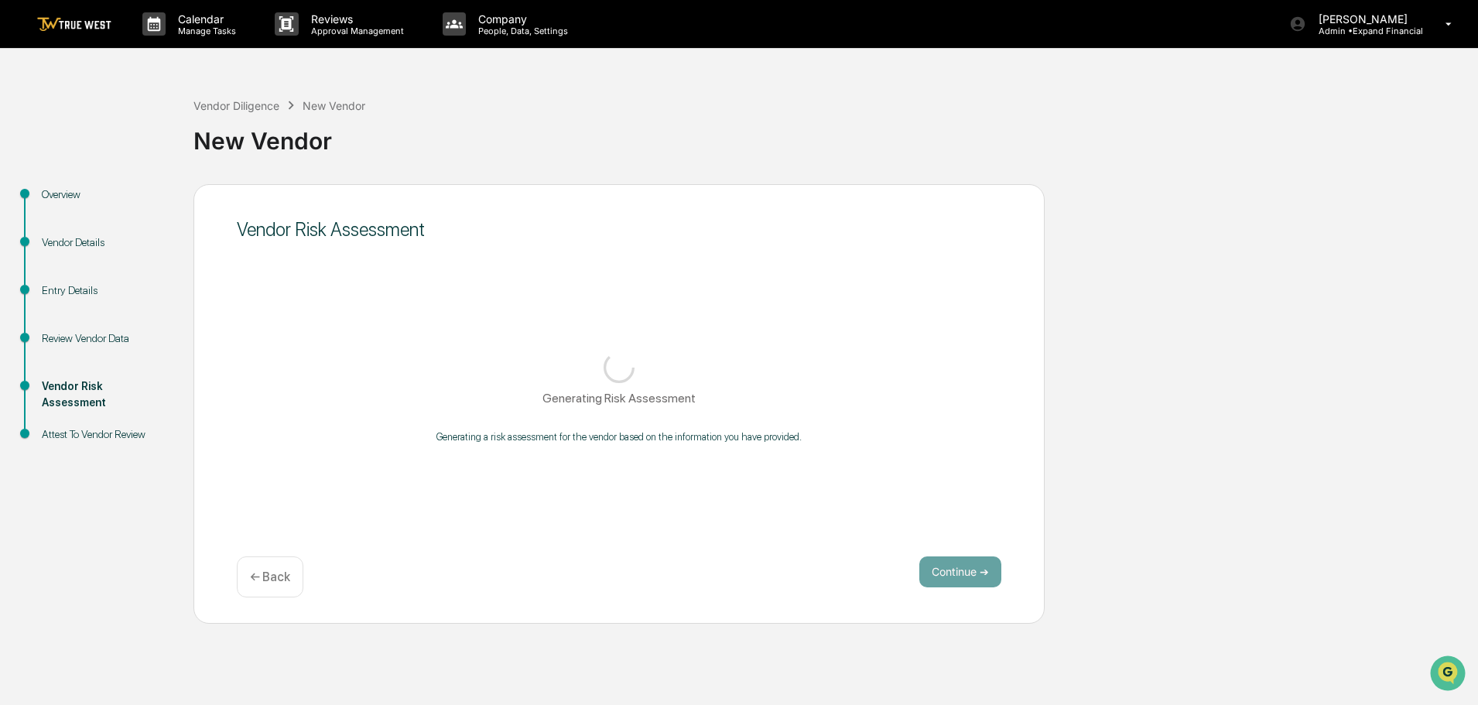
scroll to position [0, 0]
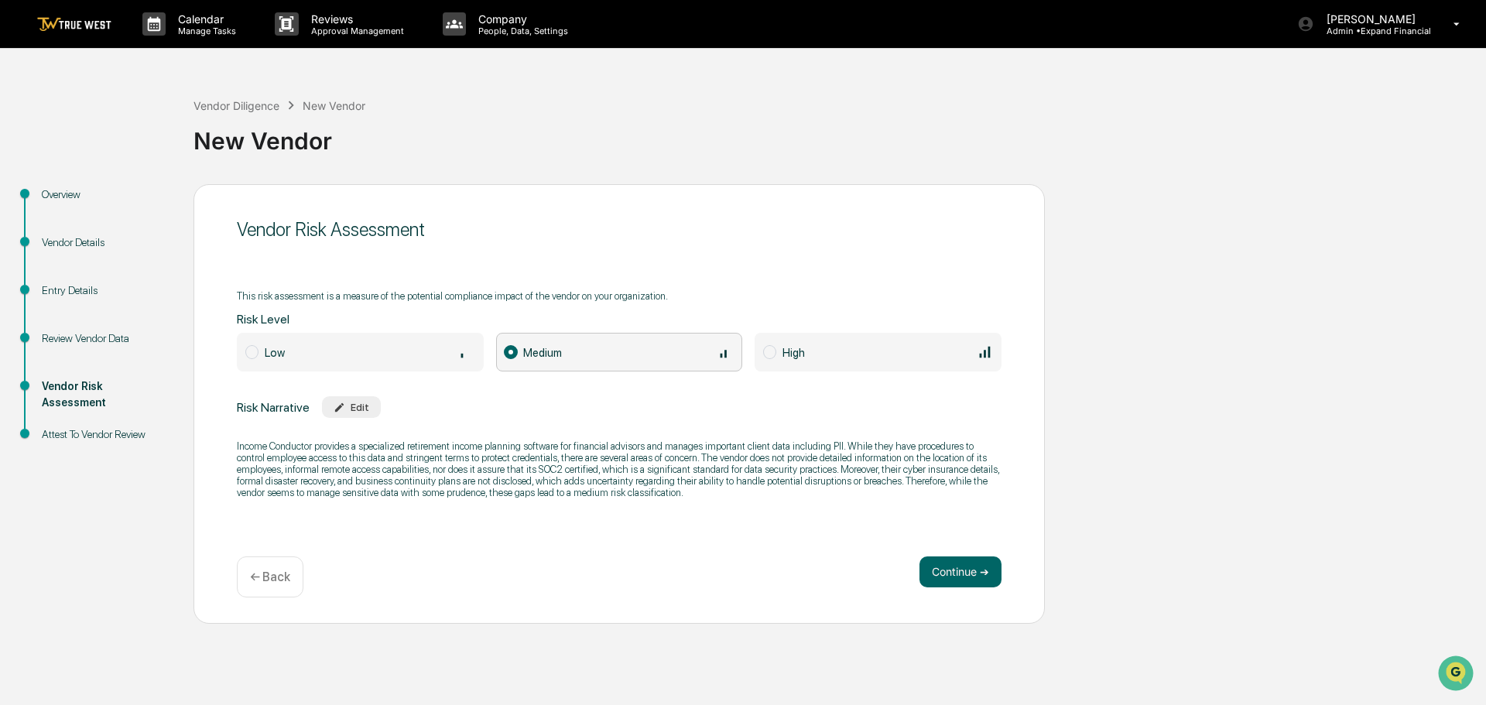
click at [253, 351] on span at bounding box center [251, 352] width 13 height 14
click at [513, 352] on span at bounding box center [511, 352] width 13 height 14
click at [956, 567] on button "Continue ➔" at bounding box center [960, 571] width 82 height 31
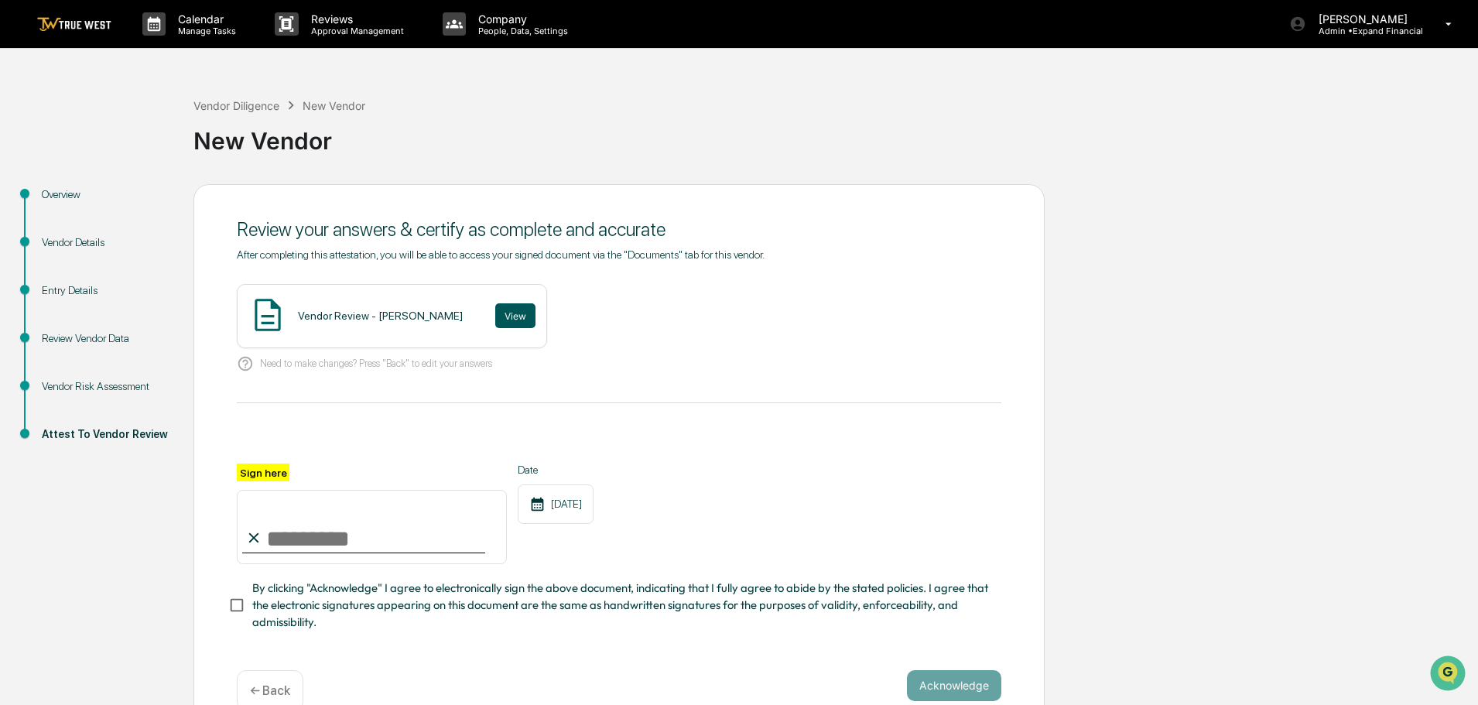
click at [495, 309] on button "View" at bounding box center [515, 315] width 40 height 25
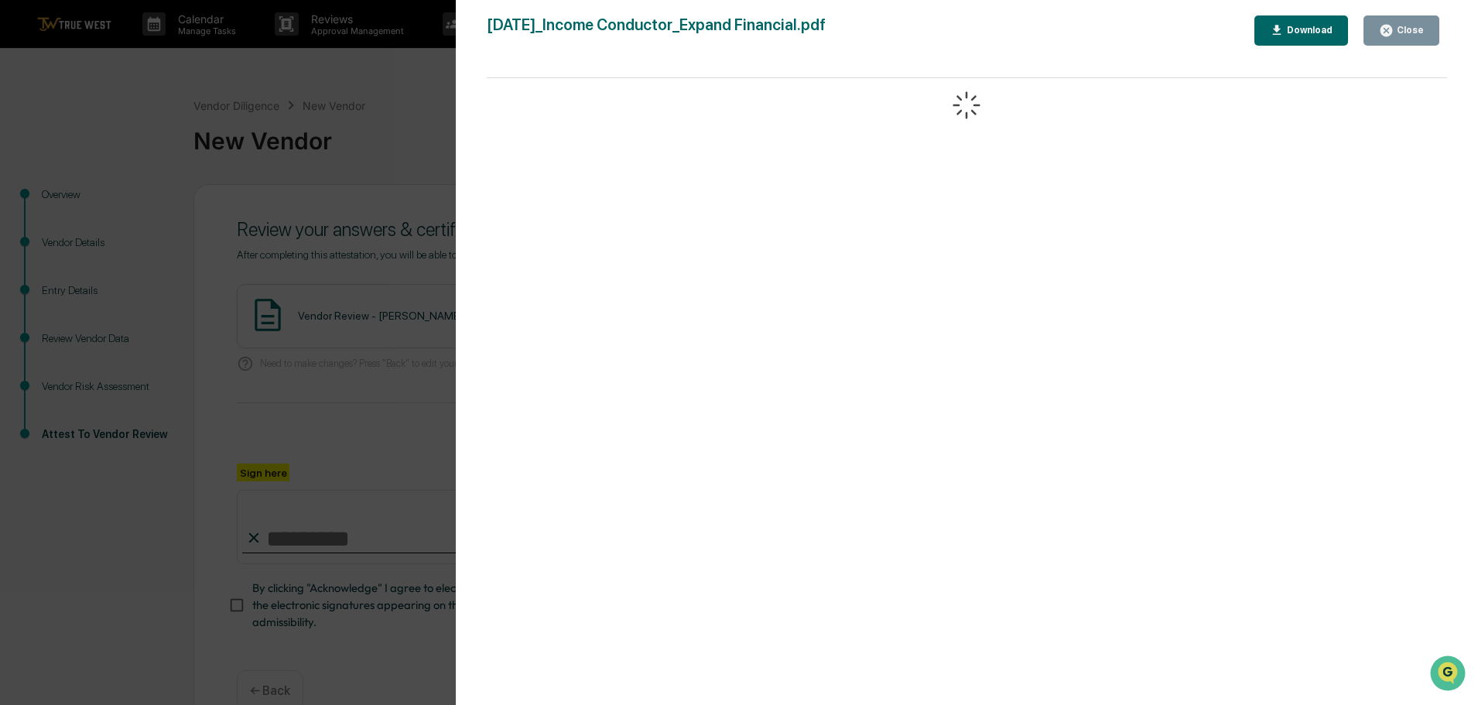
click at [1376, 29] on button "Close" at bounding box center [1401, 30] width 76 height 30
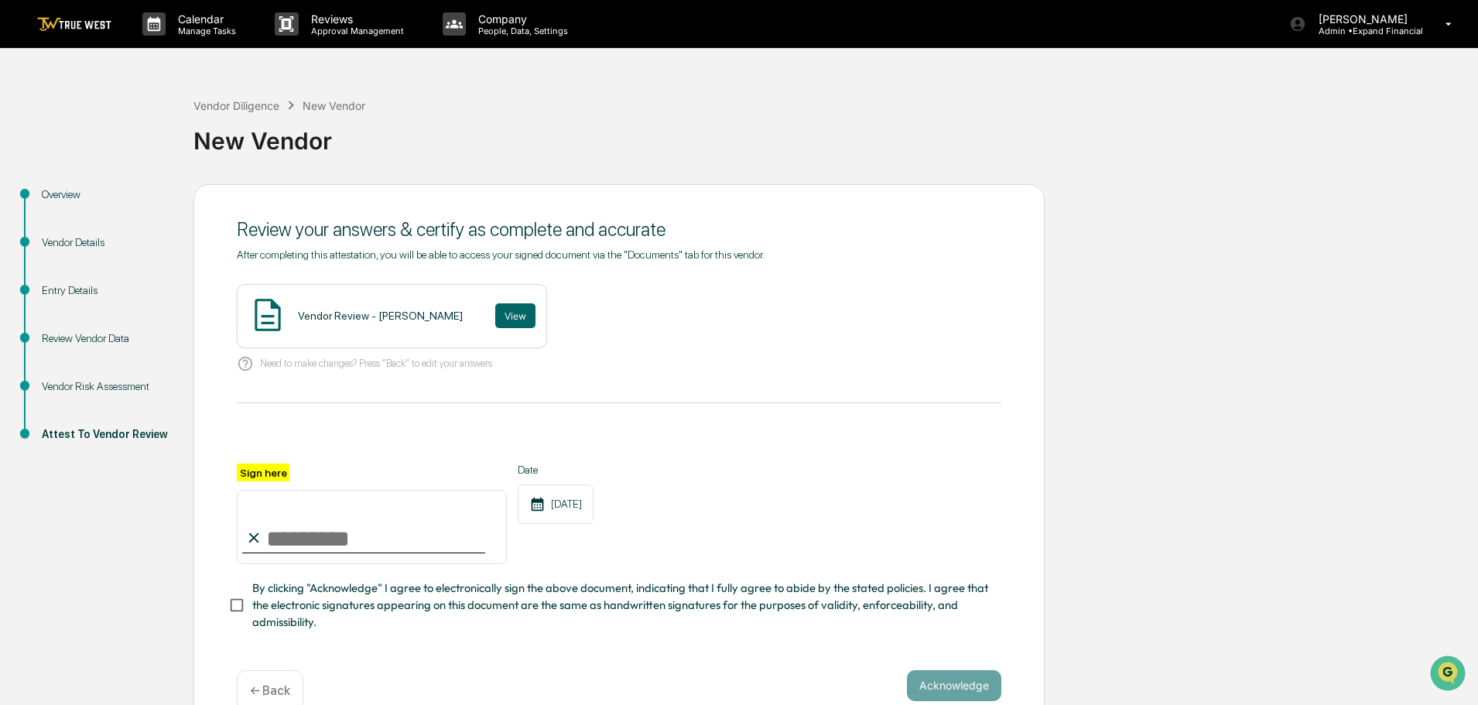
click at [355, 538] on input "Sign here" at bounding box center [372, 527] width 270 height 74
type input "**********"
click at [980, 679] on button "Acknowledge" at bounding box center [954, 685] width 94 height 31
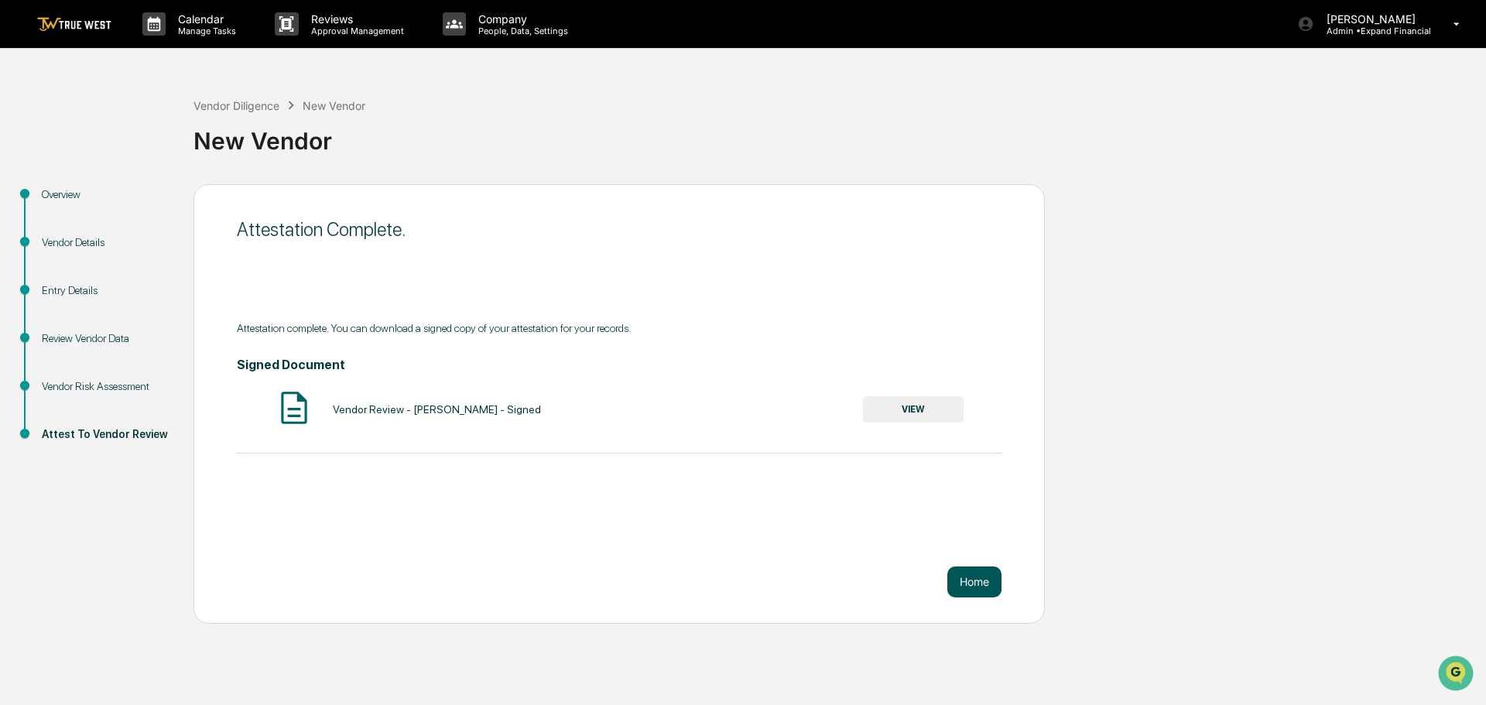
click at [980, 587] on button "Home" at bounding box center [974, 581] width 54 height 31
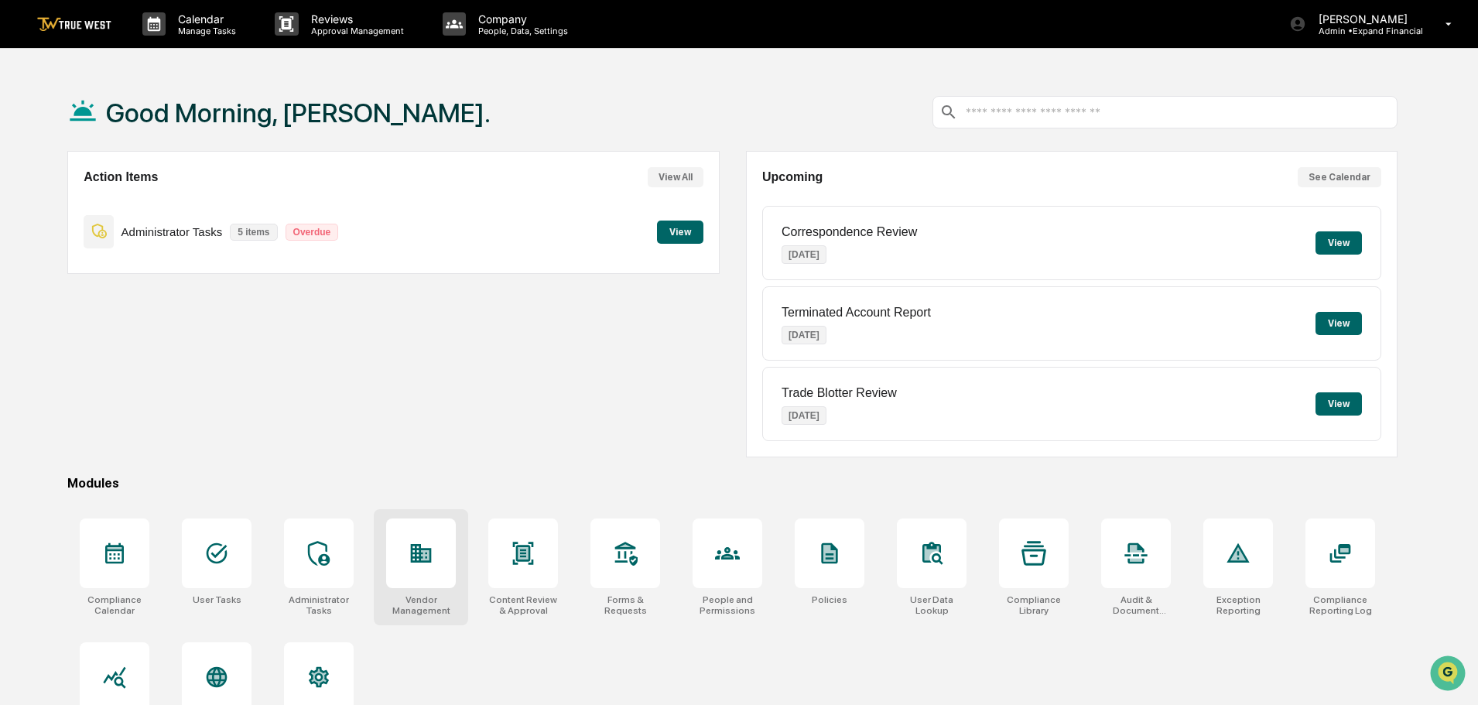
click at [421, 580] on div at bounding box center [421, 553] width 70 height 70
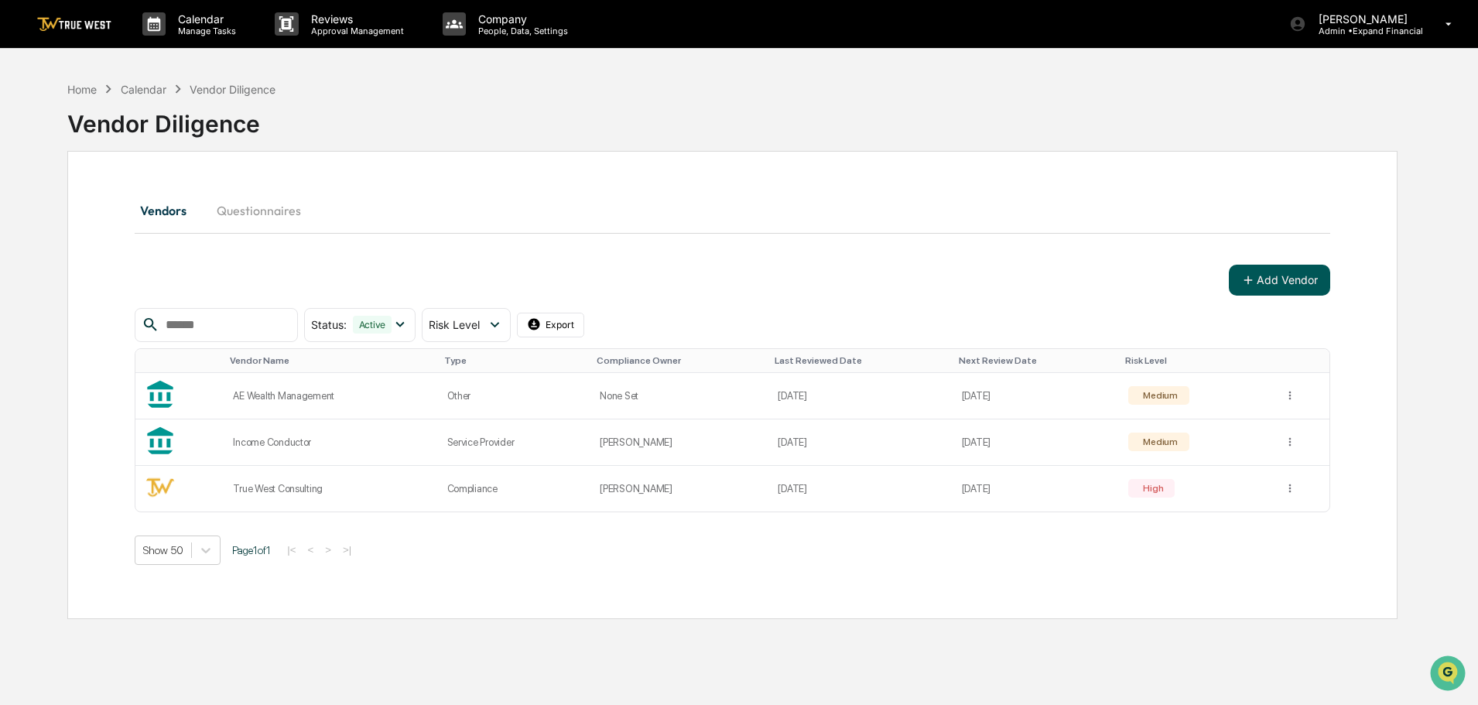
click at [1277, 269] on button "Add Vendor" at bounding box center [1279, 280] width 101 height 31
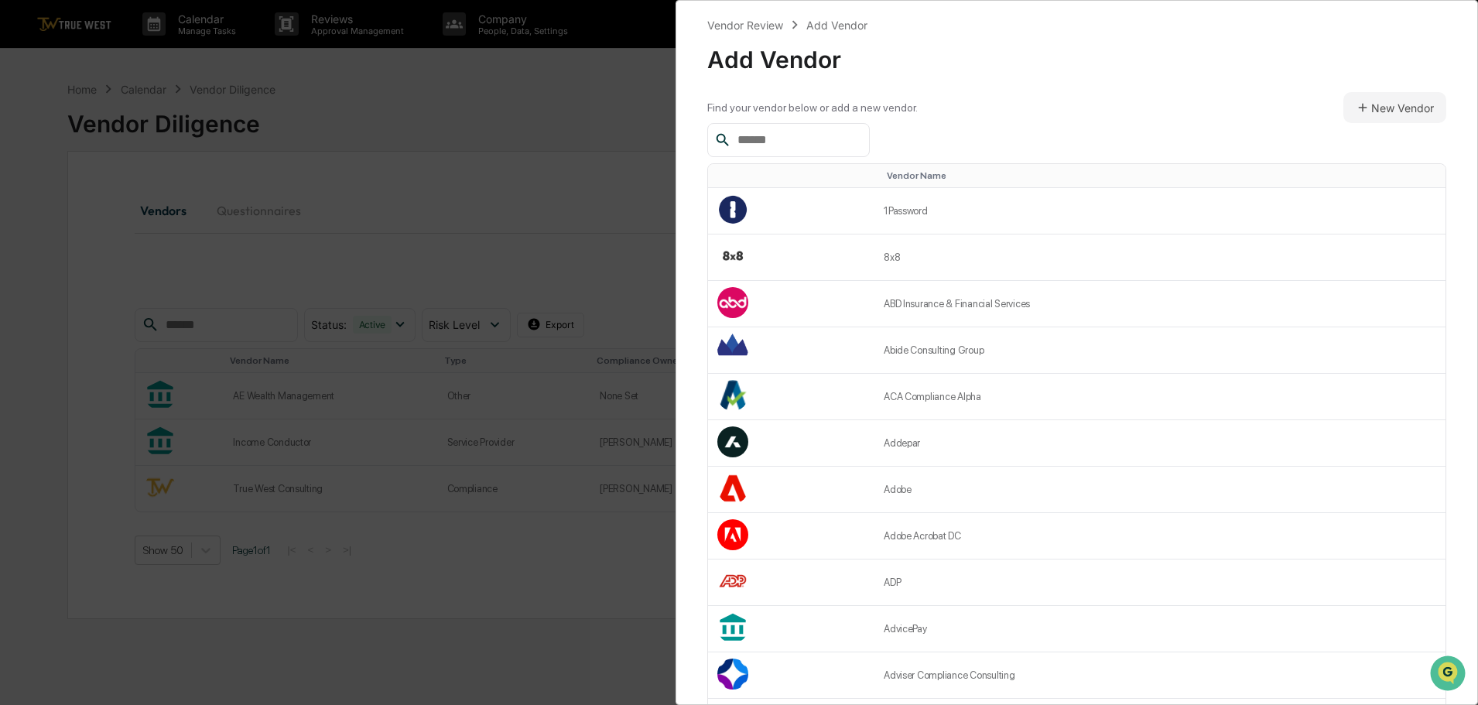
click at [799, 132] on input "text" at bounding box center [797, 140] width 132 height 20
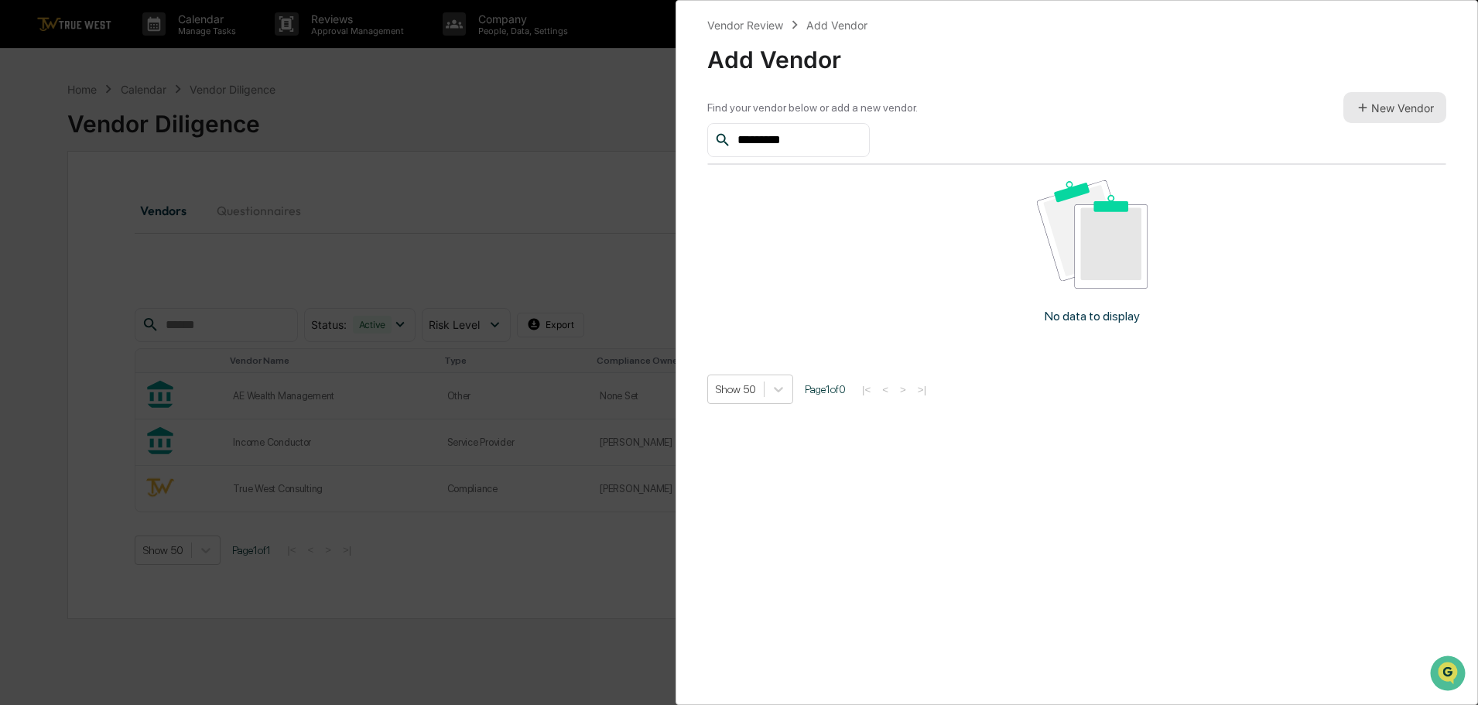
type input "*********"
click at [1370, 111] on button "New Vendor" at bounding box center [1394, 107] width 103 height 31
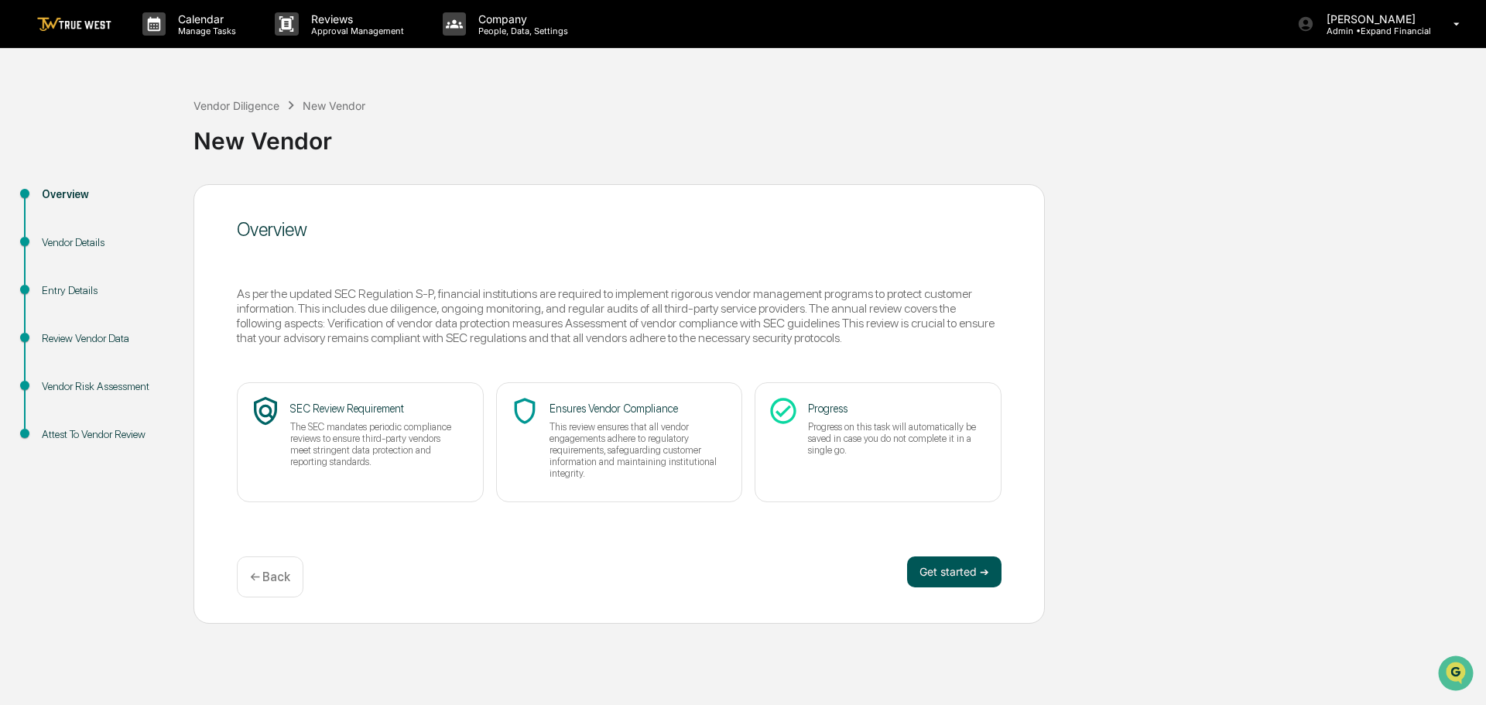
click at [945, 563] on button "Get started ➔" at bounding box center [954, 571] width 94 height 31
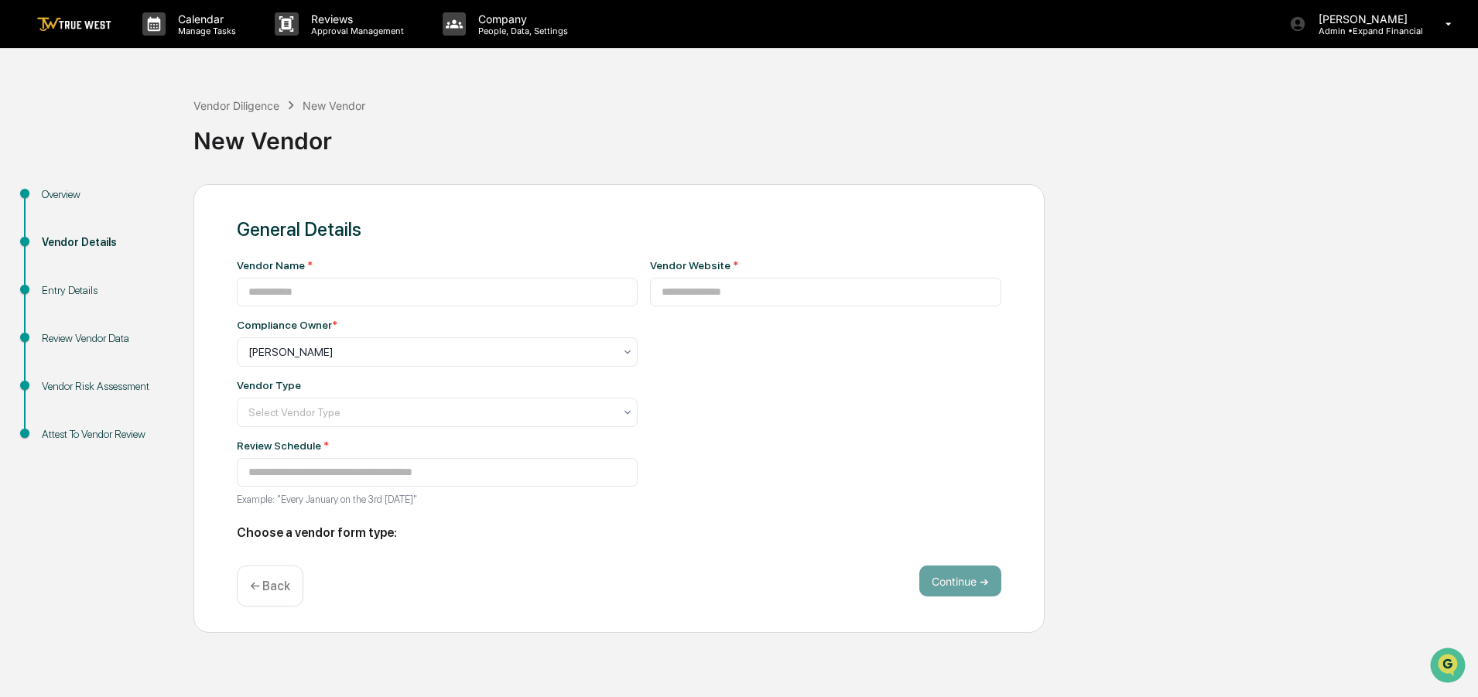
type input "**********"
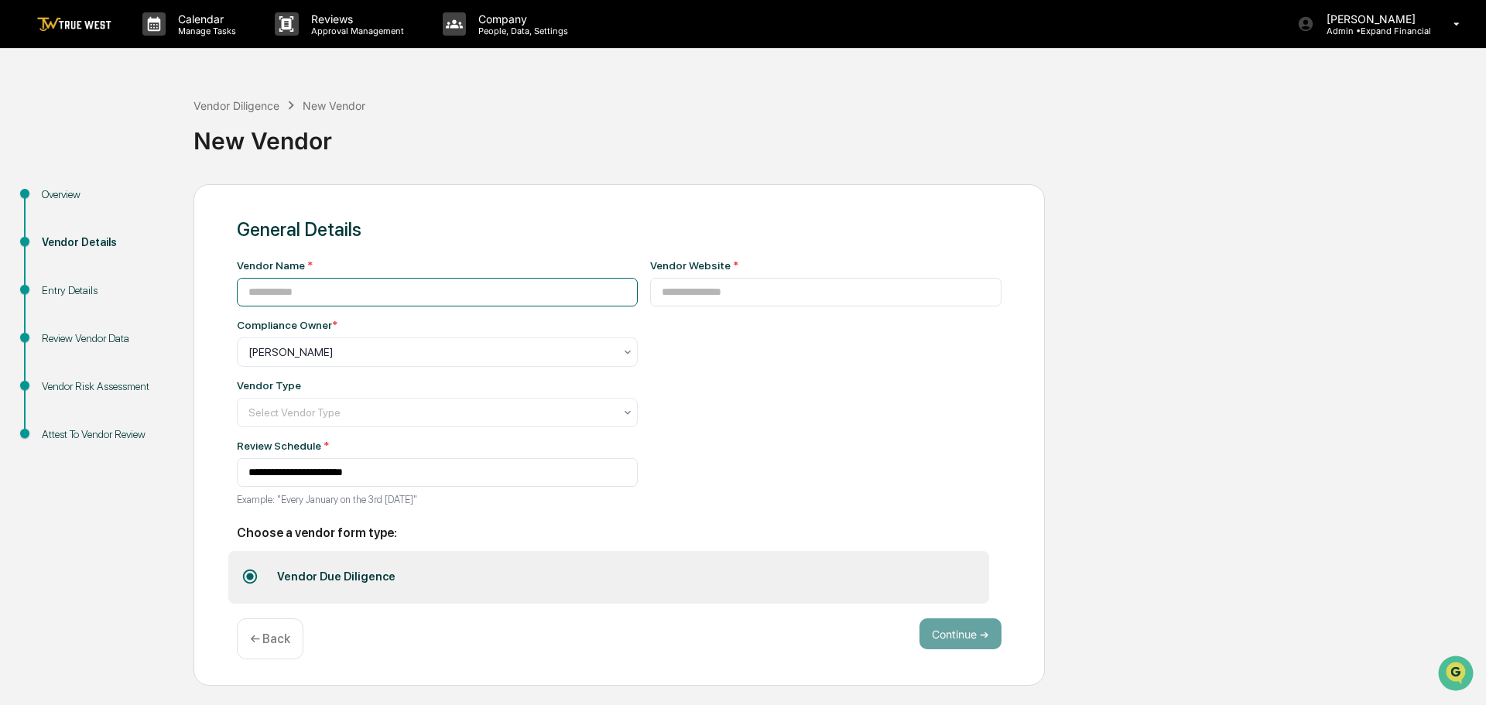
click at [350, 286] on input at bounding box center [437, 292] width 401 height 29
click at [388, 296] on input at bounding box center [437, 292] width 401 height 29
type input "*********"
click at [687, 298] on input at bounding box center [826, 292] width 352 height 29
paste input "**********"
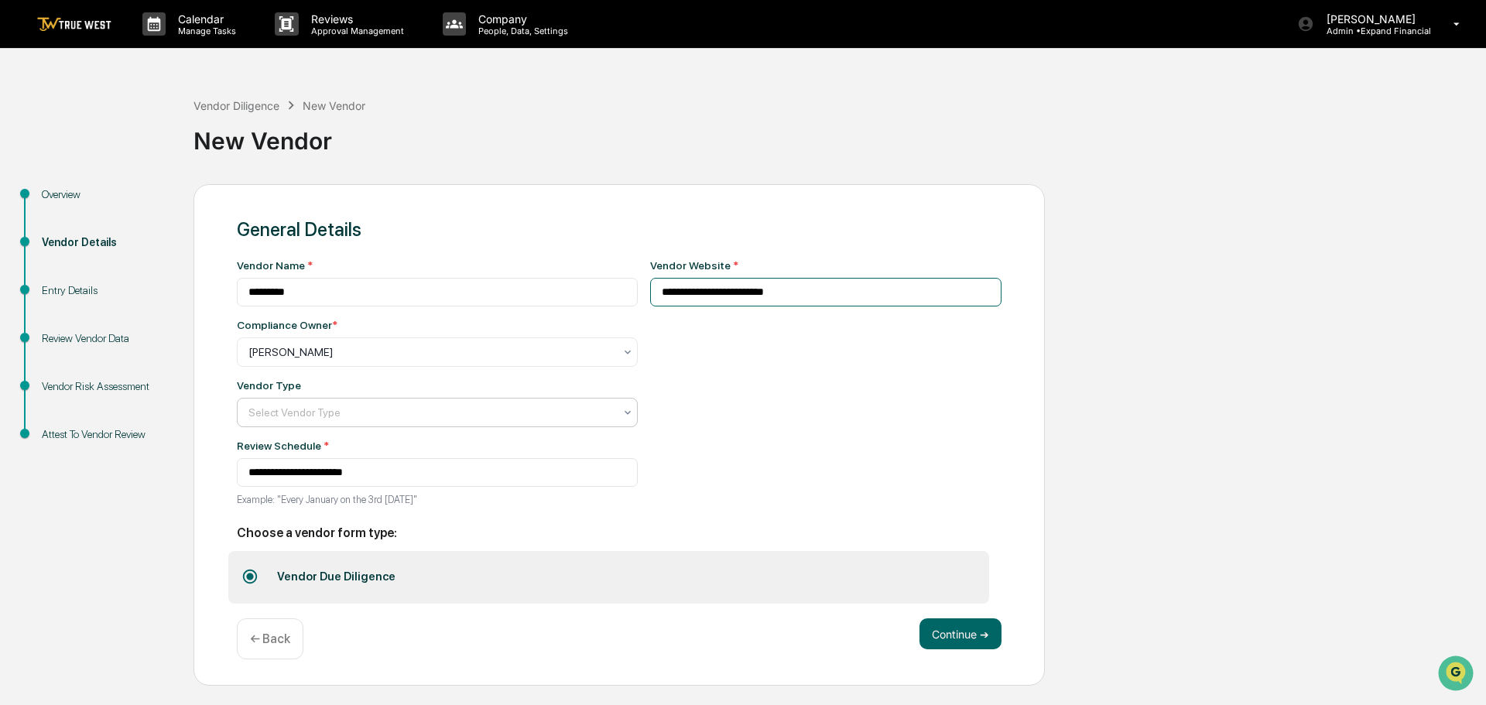
type input "**********"
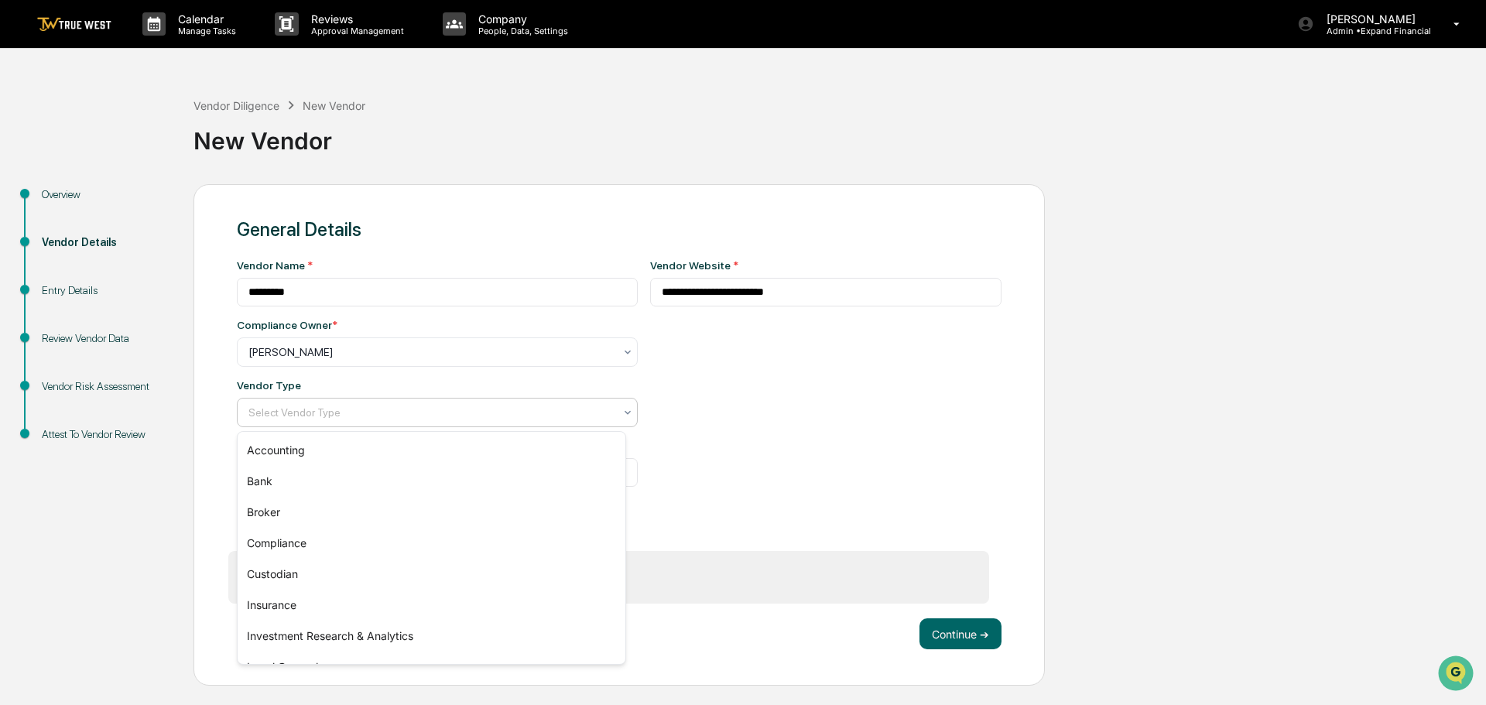
click at [358, 418] on div at bounding box center [430, 412] width 365 height 15
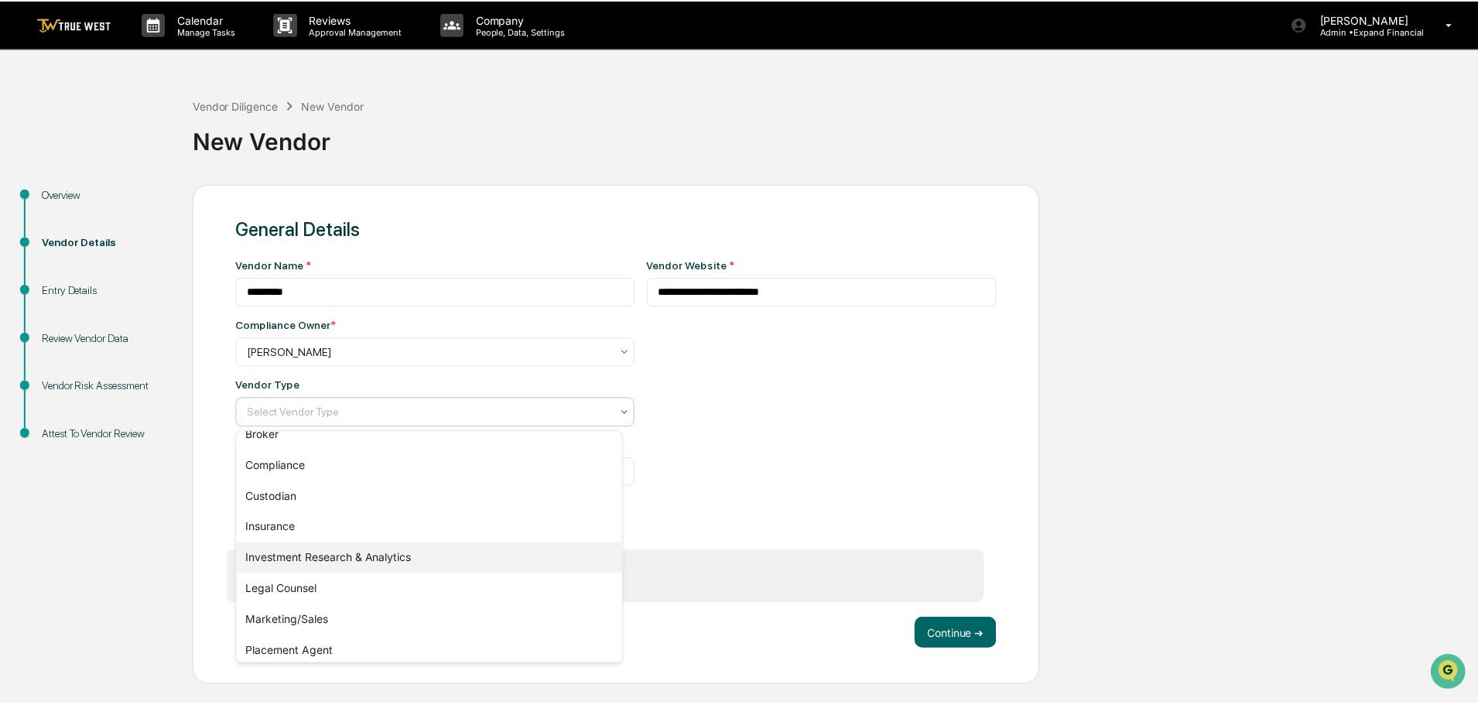
scroll to position [176, 0]
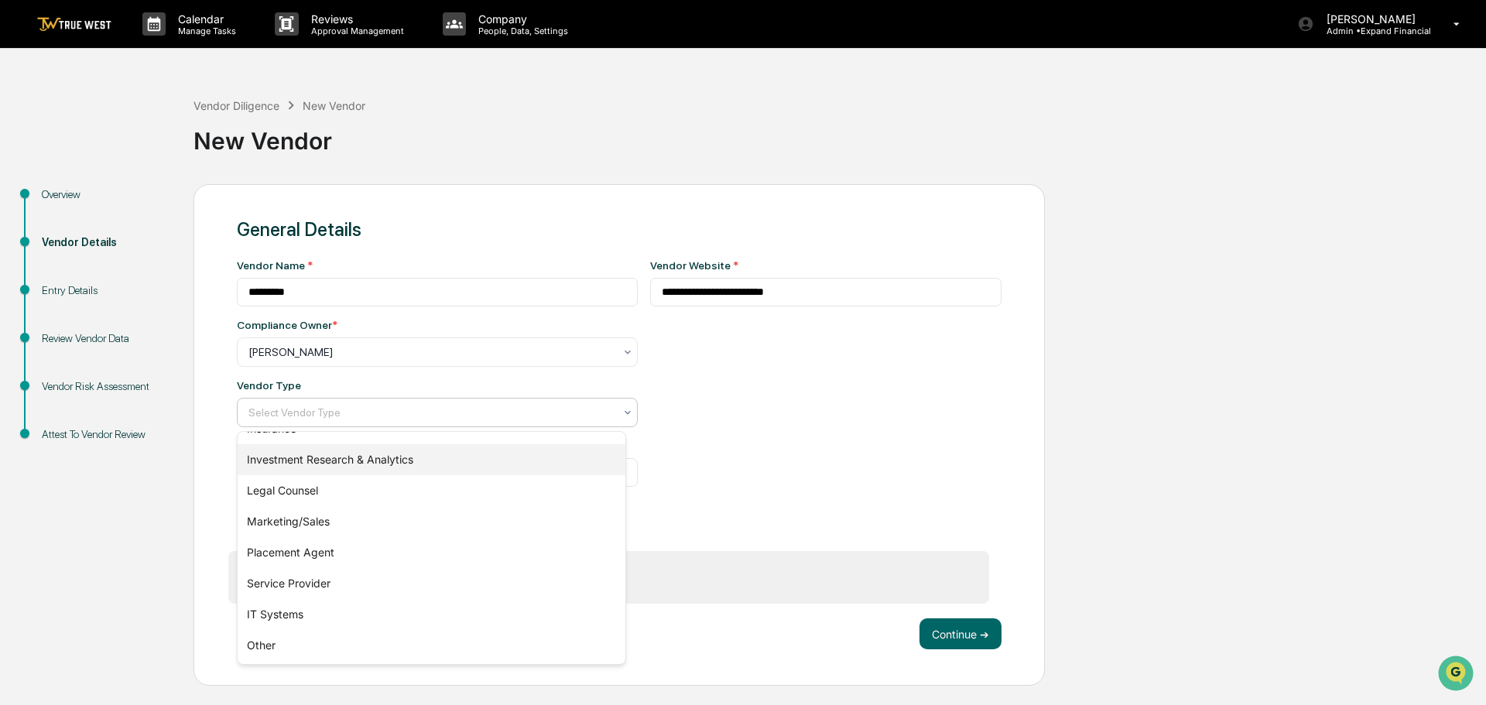
click at [311, 463] on div "Investment Research & Analytics" at bounding box center [432, 459] width 388 height 31
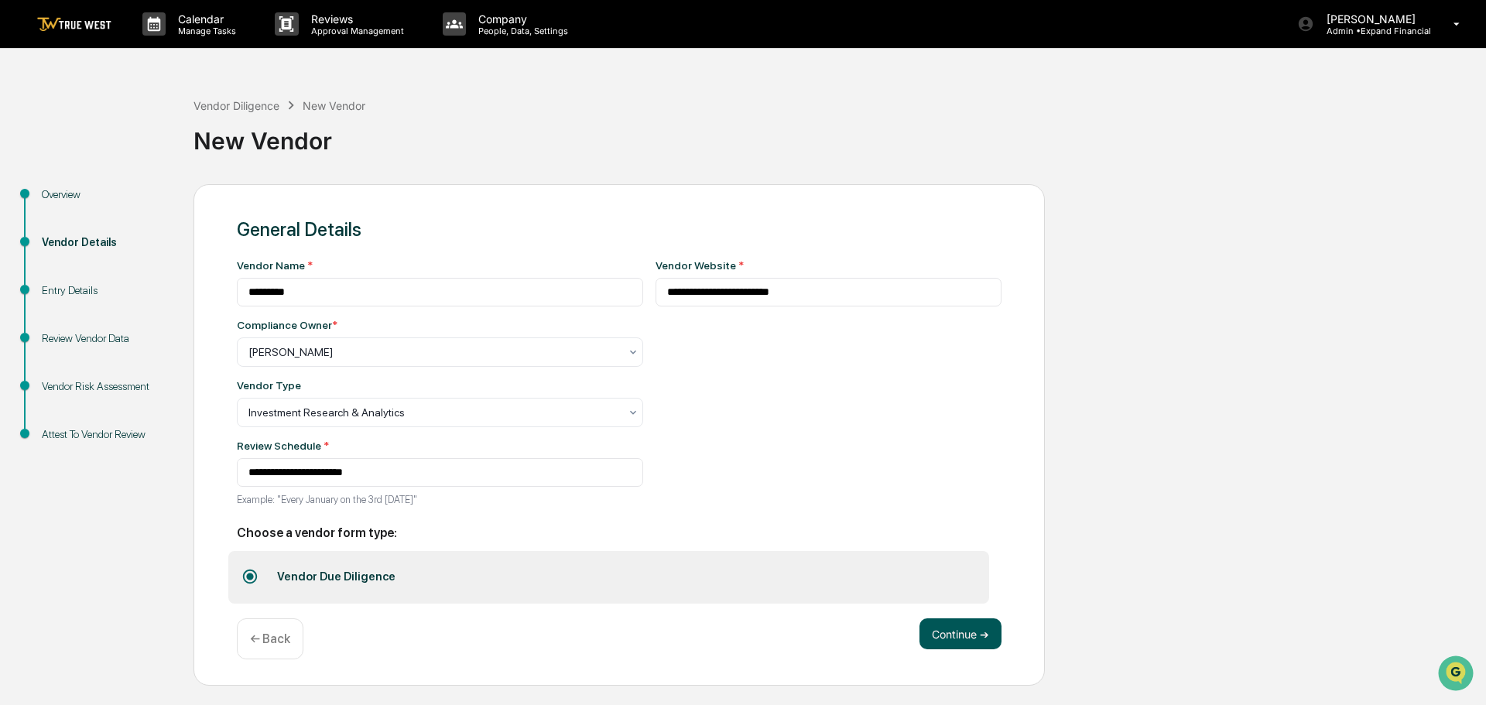
click at [937, 626] on button "Continue ➔" at bounding box center [960, 633] width 82 height 31
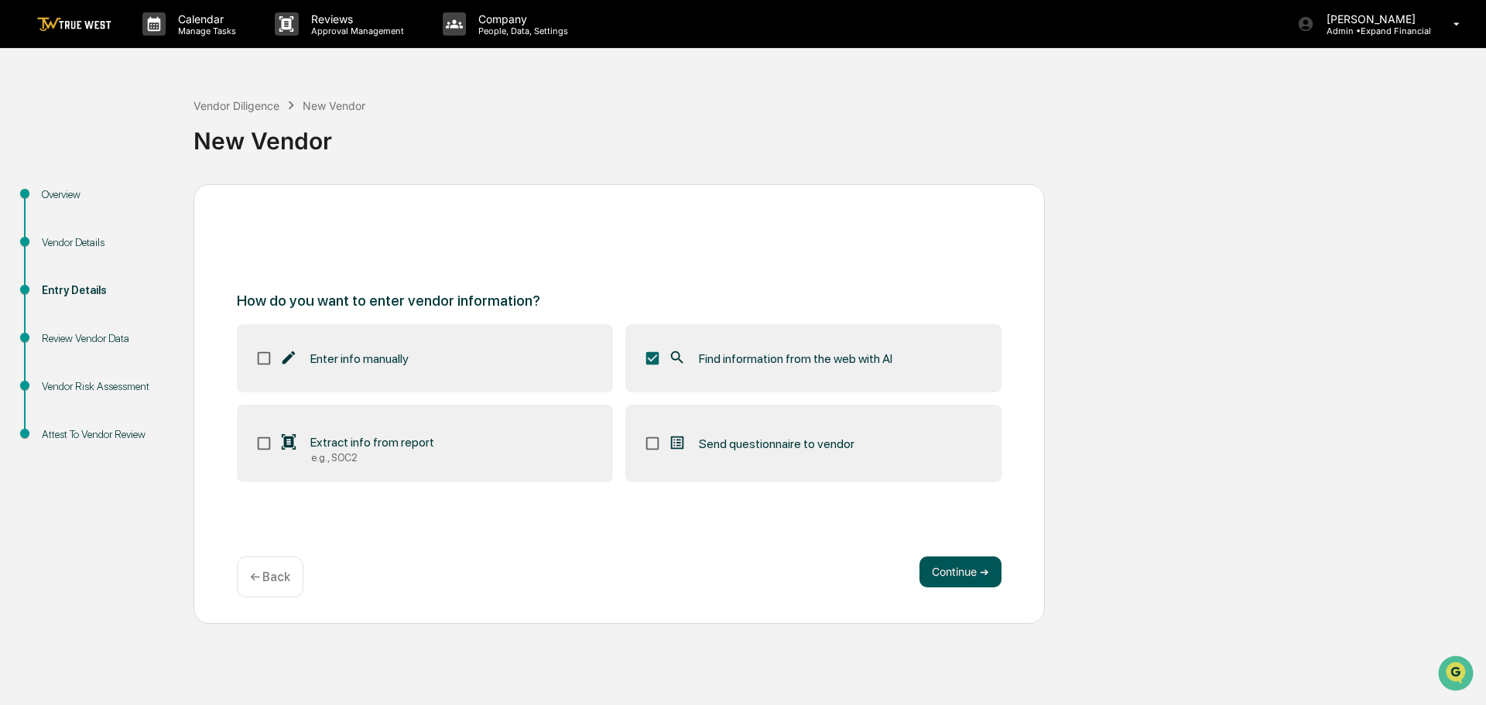
click at [963, 578] on button "Continue ➔" at bounding box center [960, 571] width 82 height 31
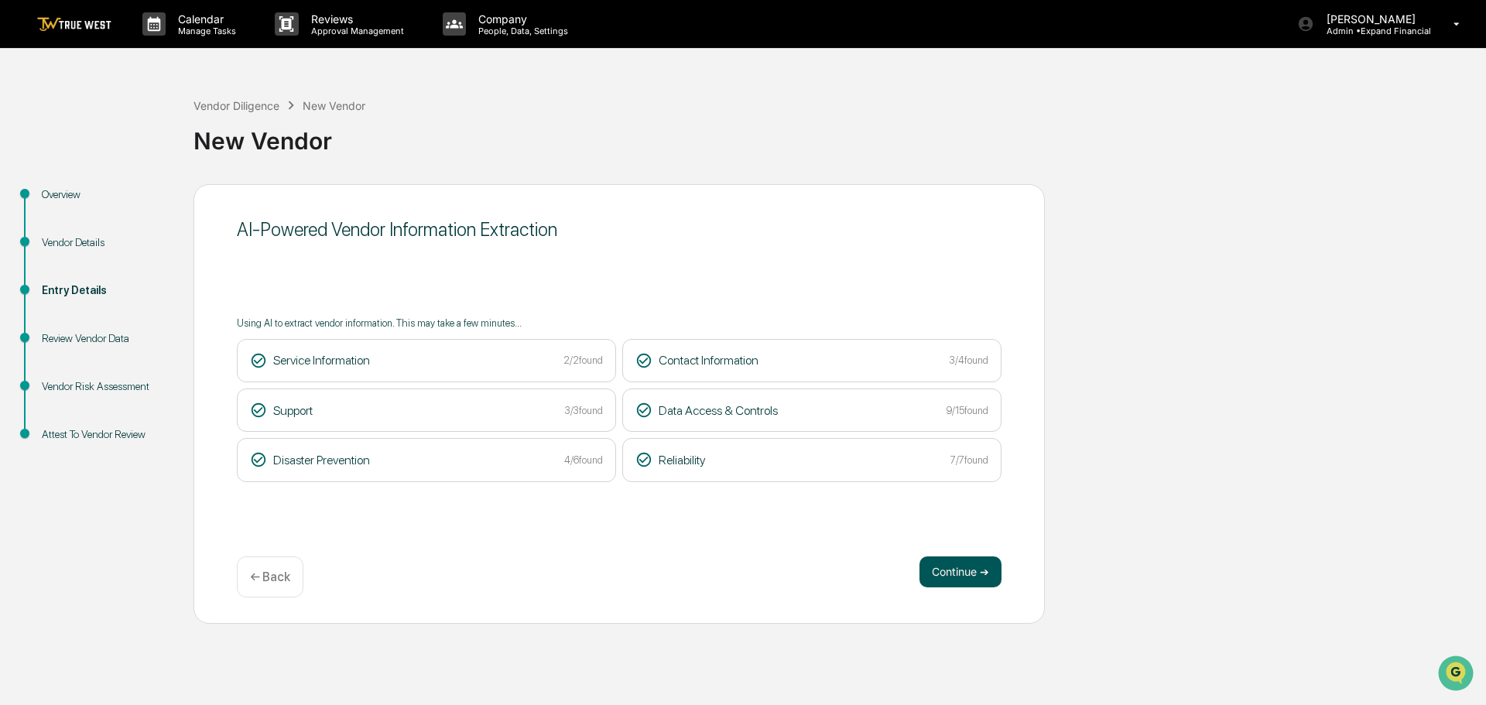
click at [959, 576] on button "Continue ➔" at bounding box center [960, 571] width 82 height 31
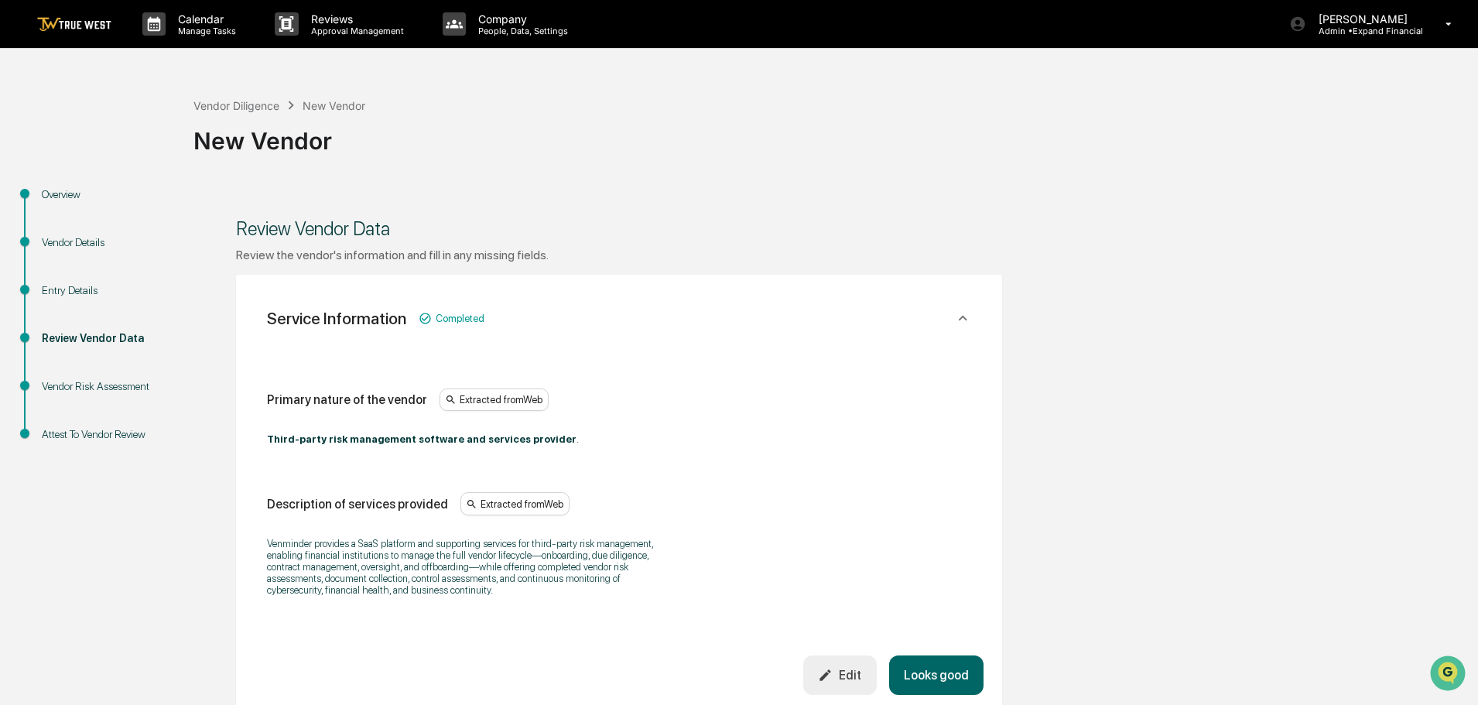
click at [959, 663] on button "Looks good" at bounding box center [936, 674] width 94 height 39
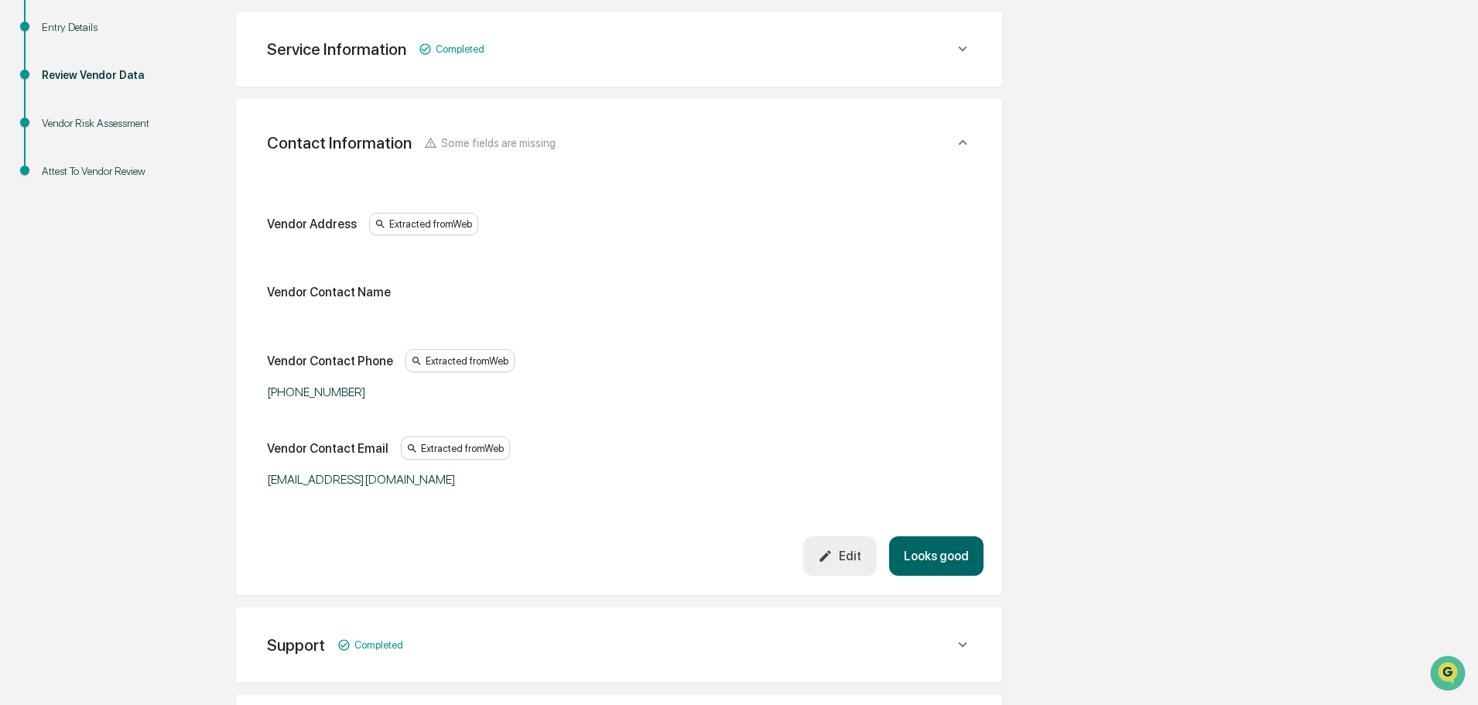
scroll to position [275, 0]
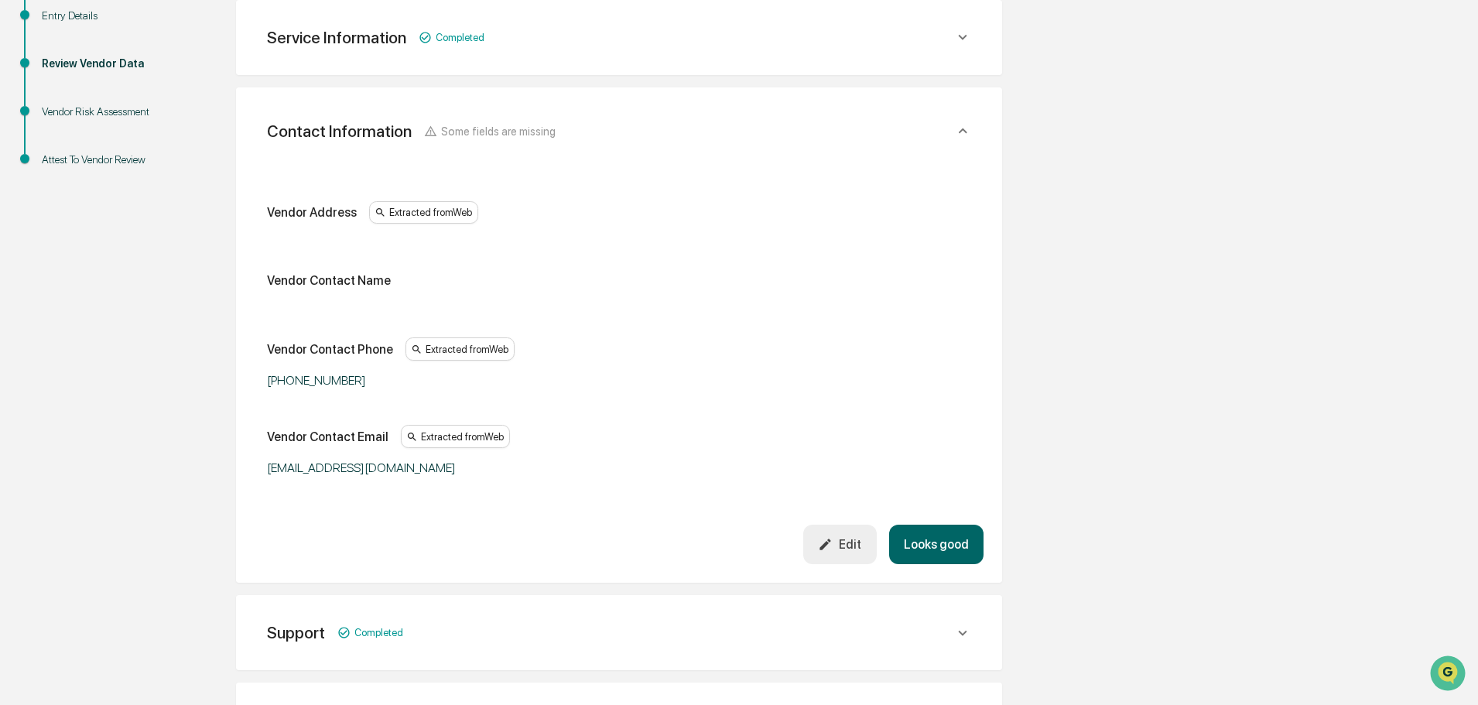
click at [932, 532] on button "Looks good" at bounding box center [936, 544] width 94 height 39
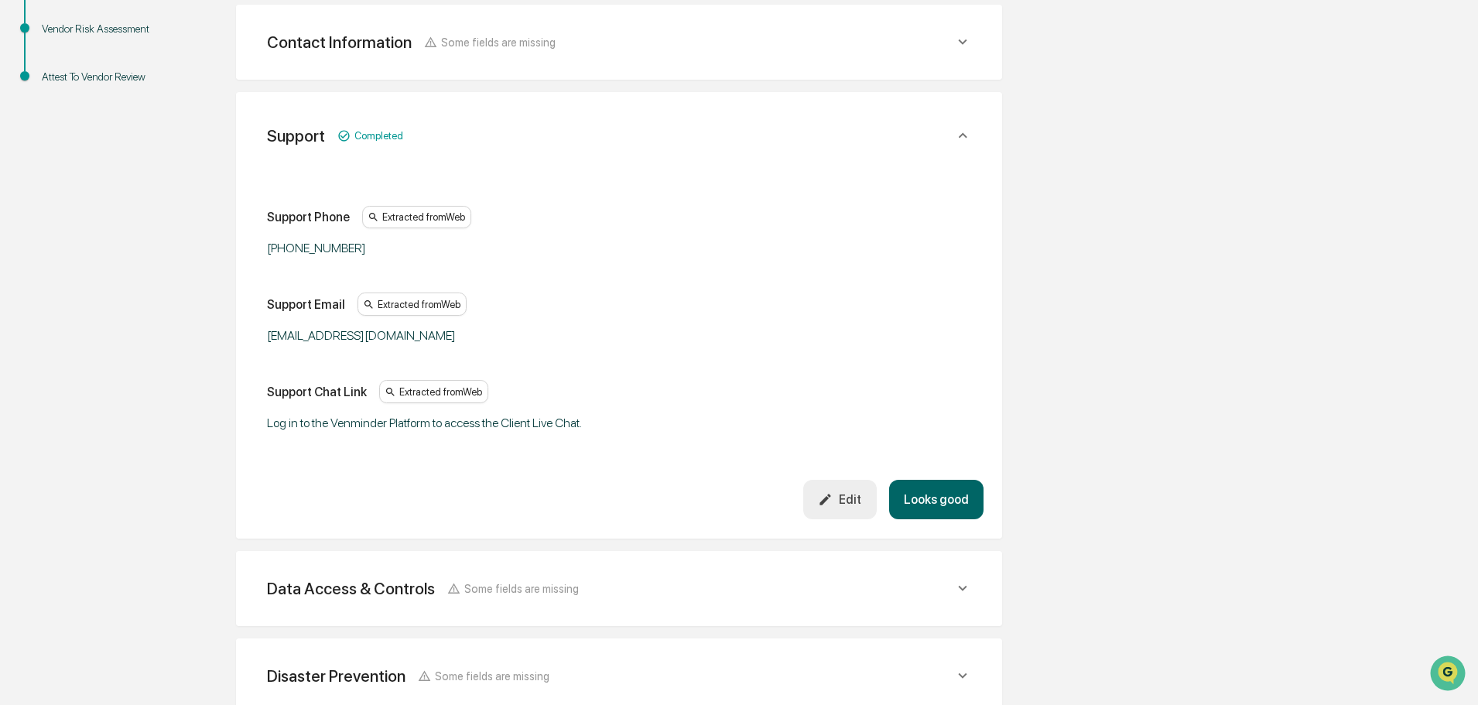
scroll to position [362, 0]
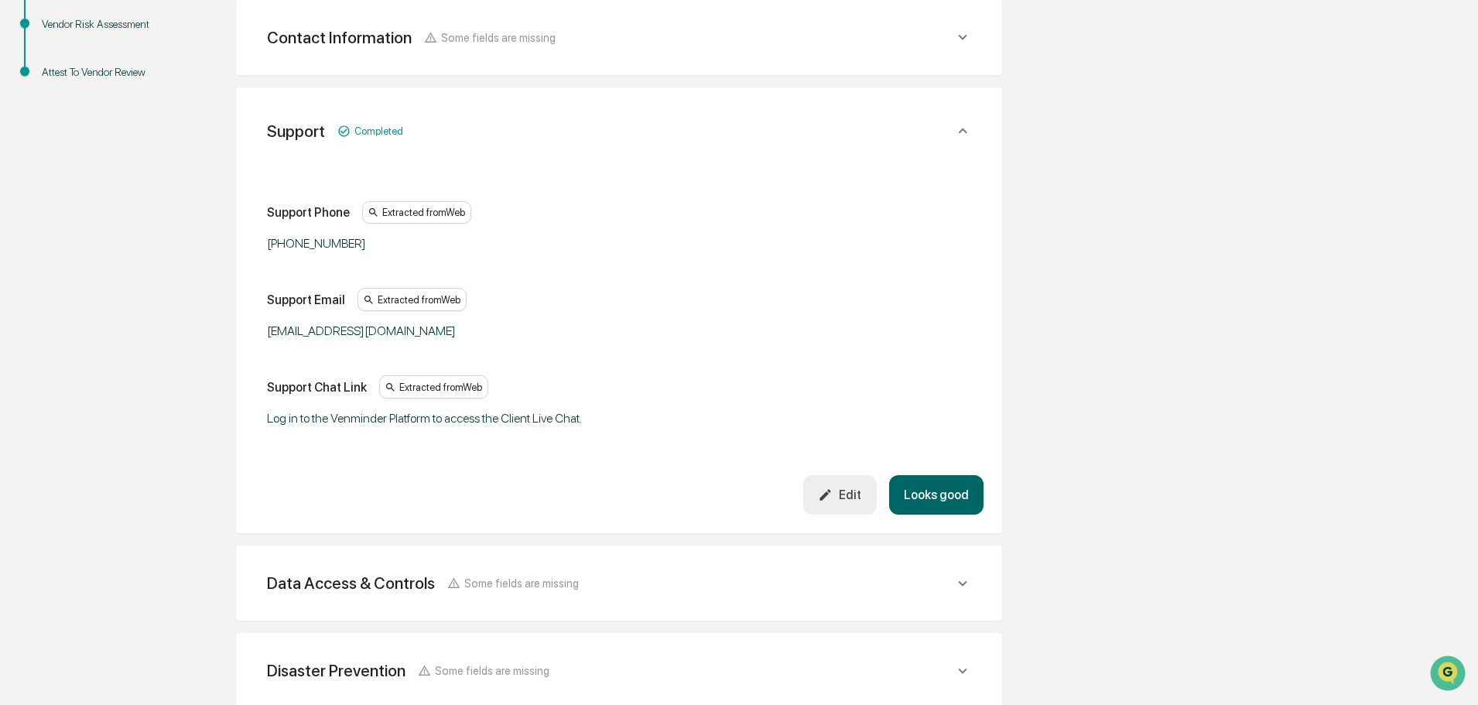
click at [949, 529] on div "Support Completed Support Phone Extracted from Web (502) 565-2936 Support Email…" at bounding box center [619, 310] width 766 height 446
click at [936, 481] on button "Looks good" at bounding box center [936, 494] width 94 height 39
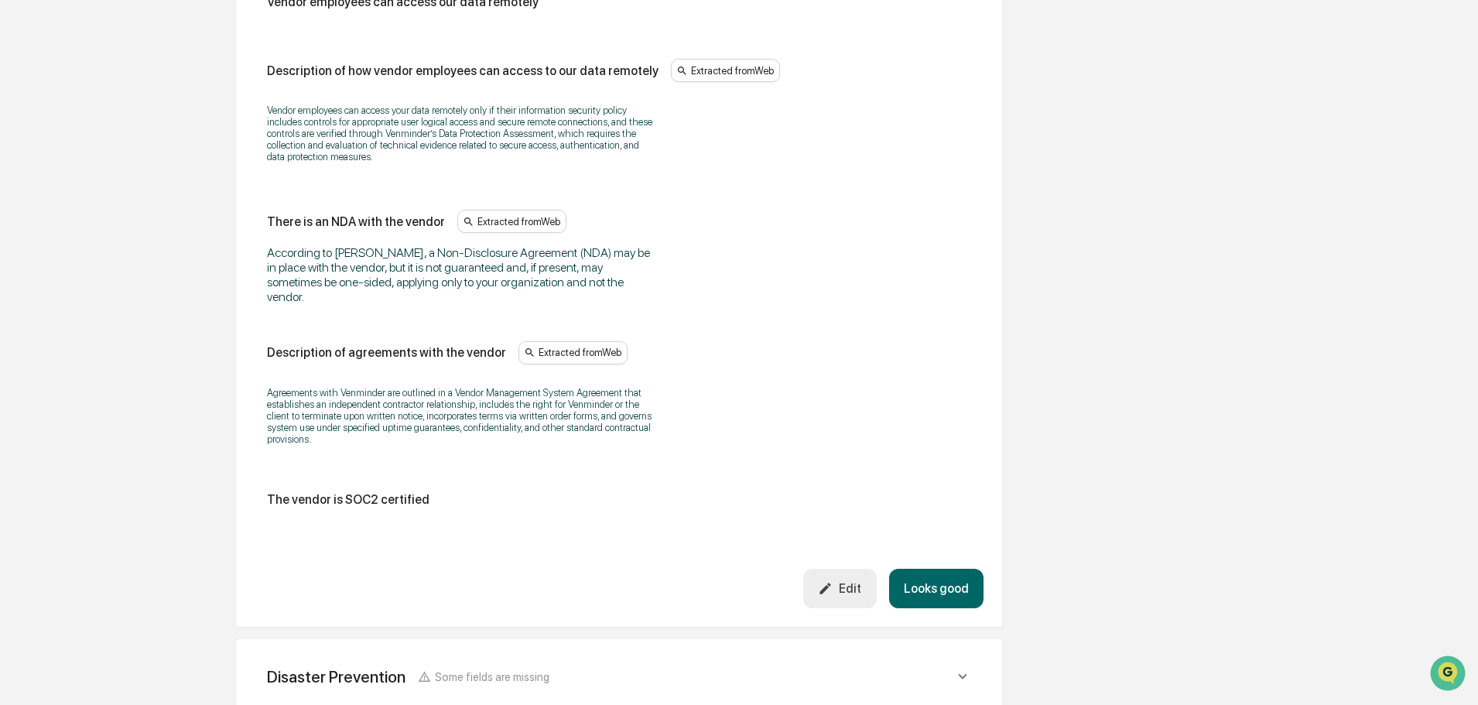
scroll to position [1688, 0]
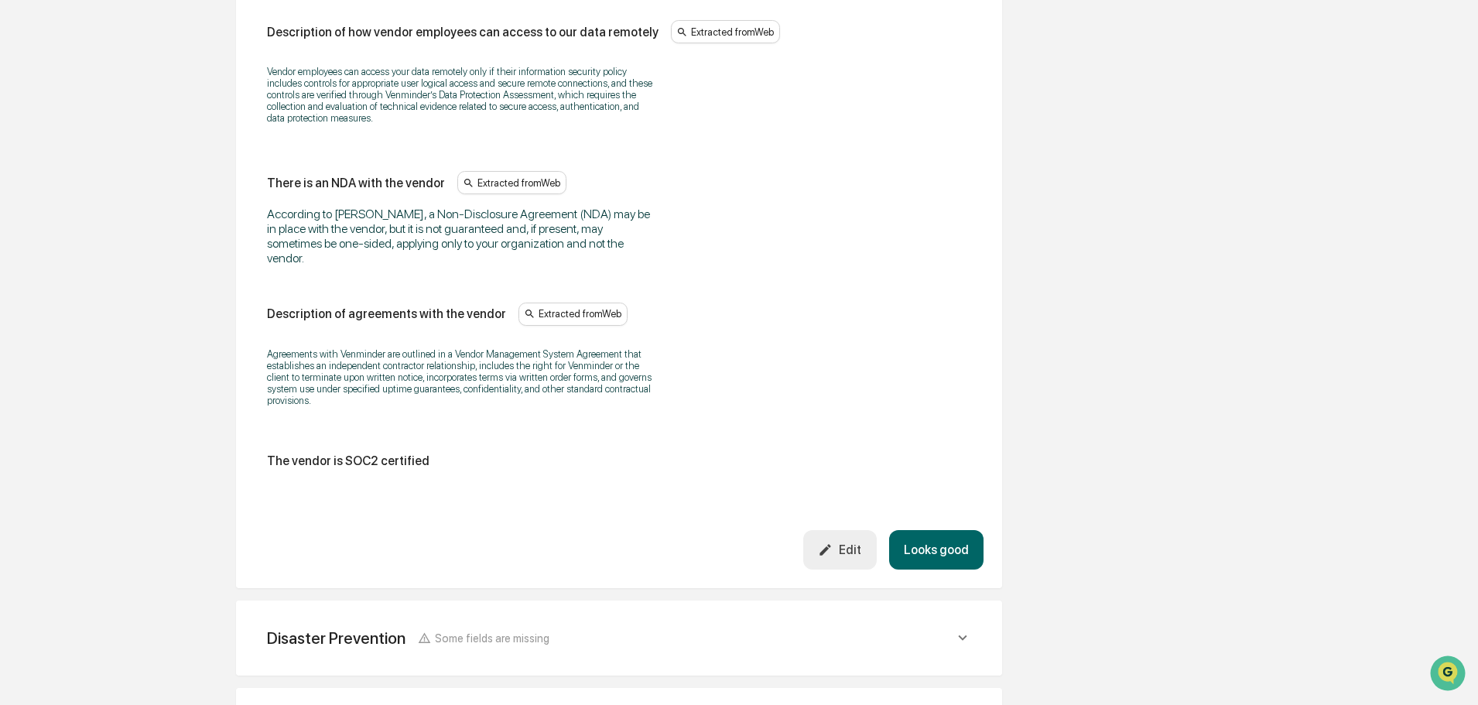
click at [952, 539] on button "Looks good" at bounding box center [936, 549] width 94 height 39
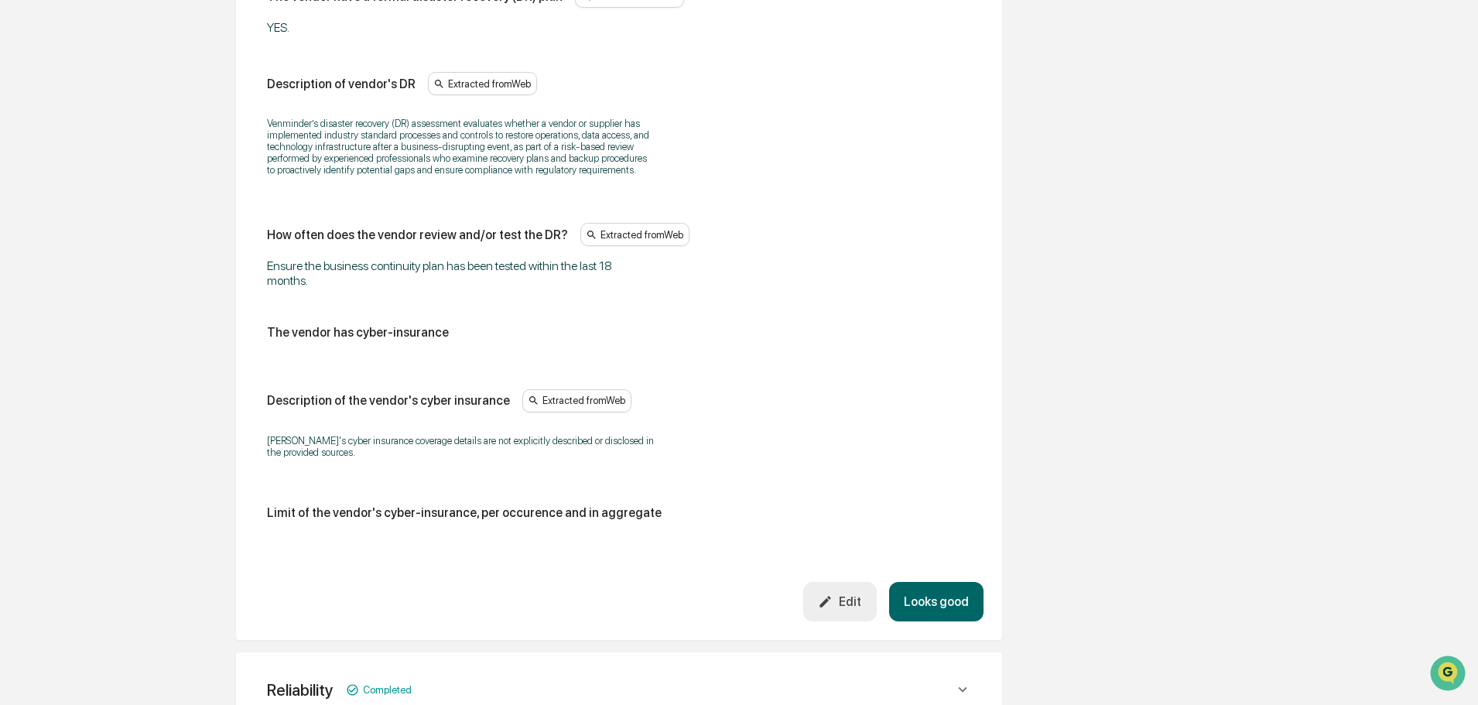
scroll to position [780, 0]
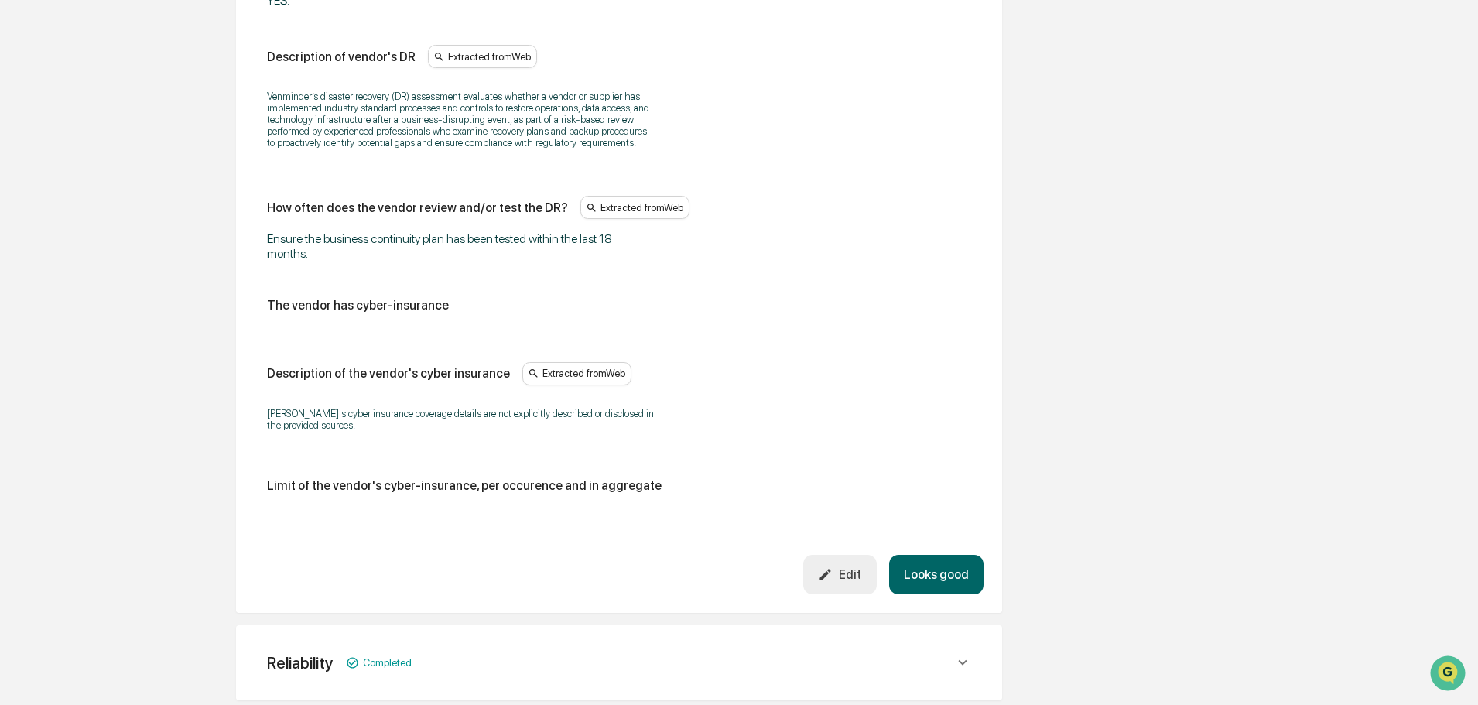
click at [935, 571] on button "Looks good" at bounding box center [936, 574] width 94 height 39
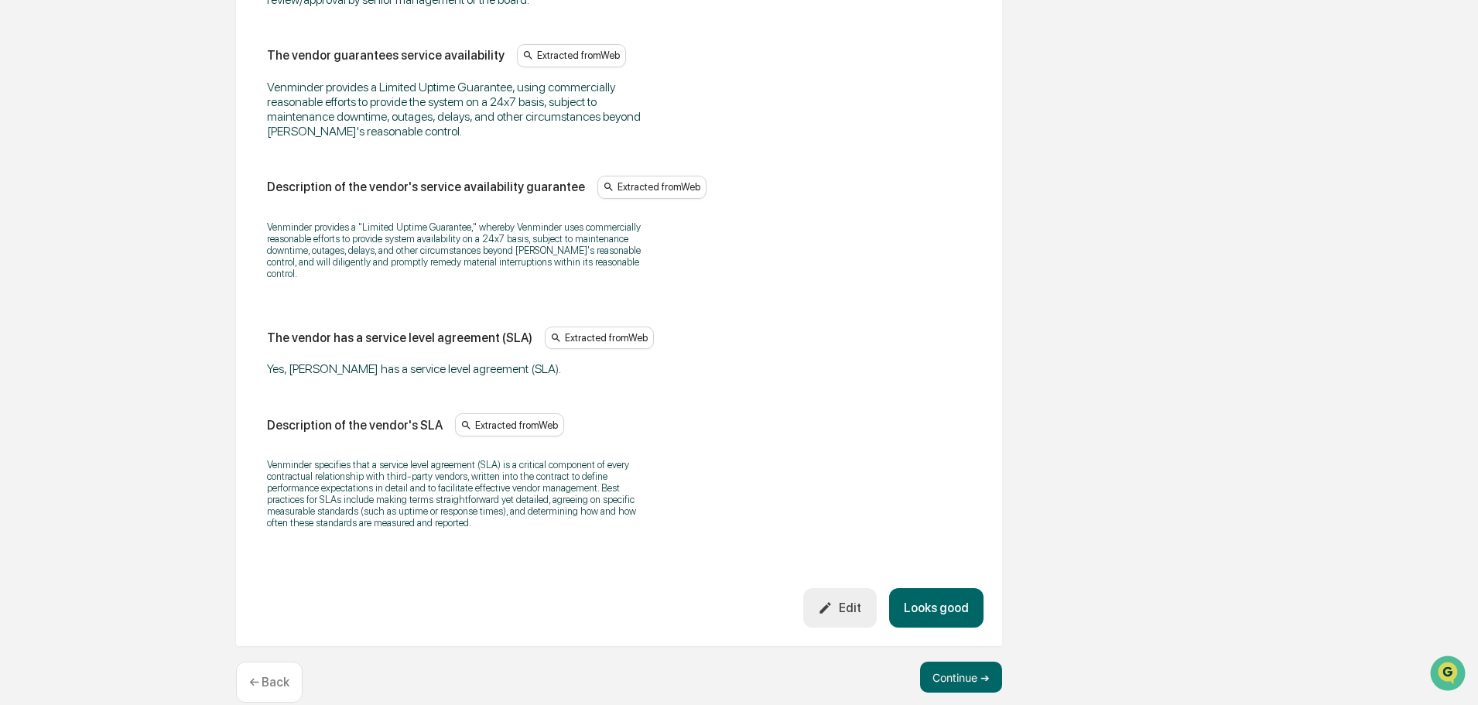
click at [950, 588] on button "Looks good" at bounding box center [936, 607] width 94 height 39
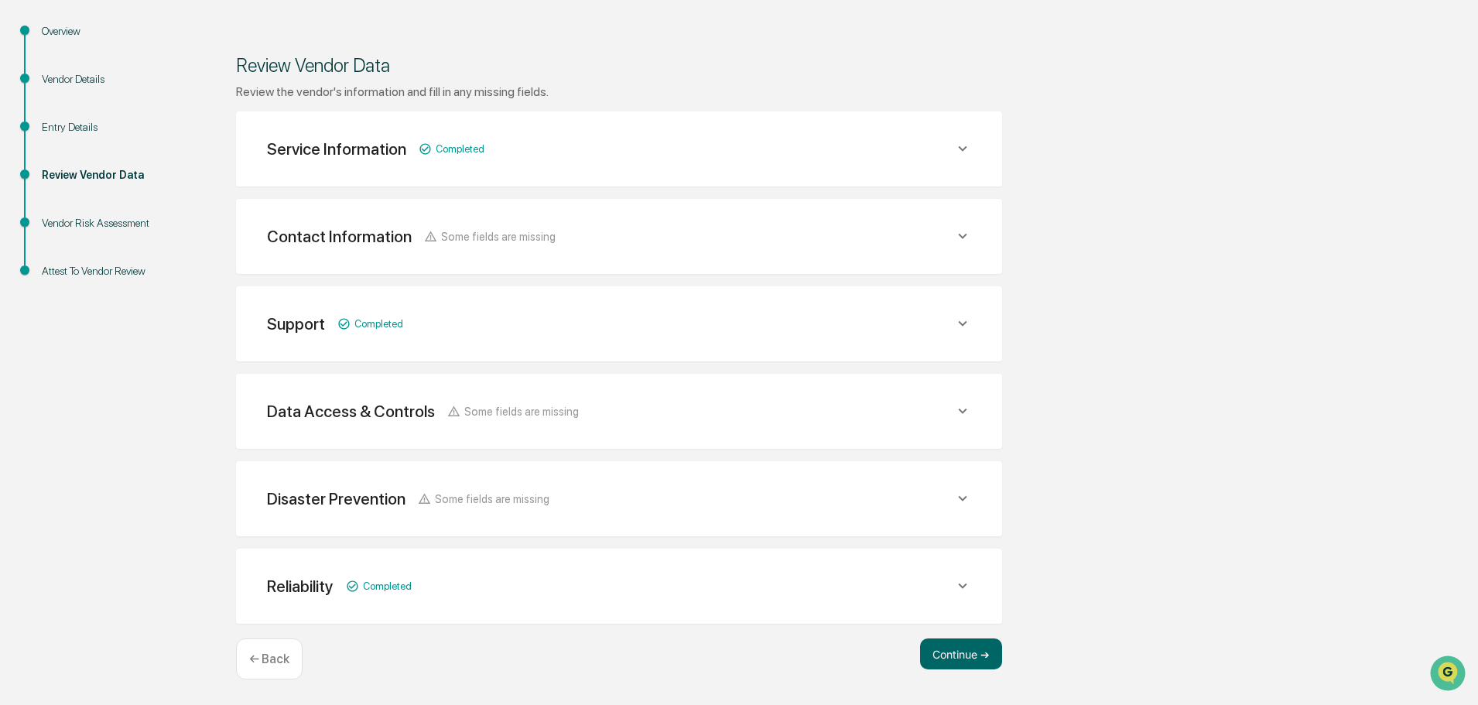
scroll to position [163, 0]
click at [949, 657] on button "Continue ➔" at bounding box center [961, 653] width 82 height 31
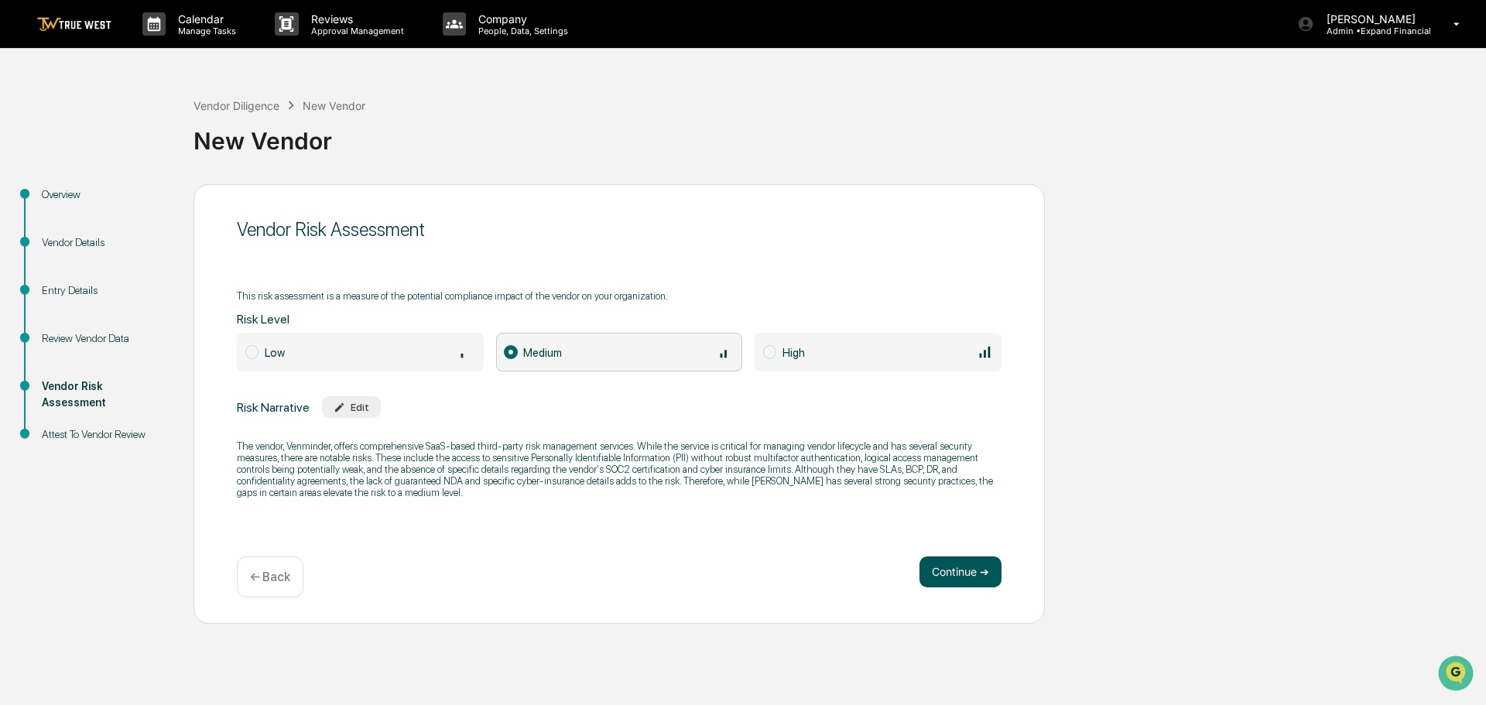
click at [951, 568] on button "Continue ➔" at bounding box center [960, 571] width 82 height 31
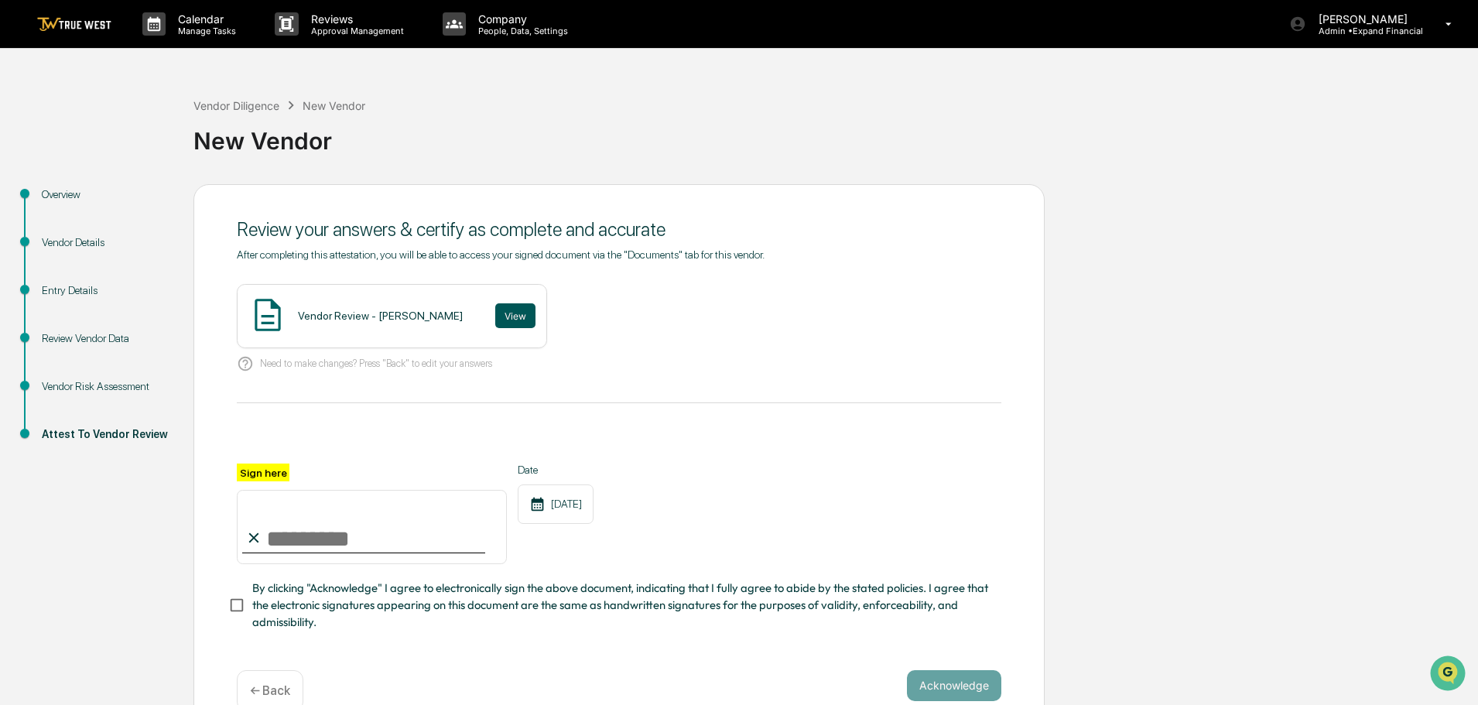
click at [495, 317] on button "View" at bounding box center [515, 315] width 40 height 25
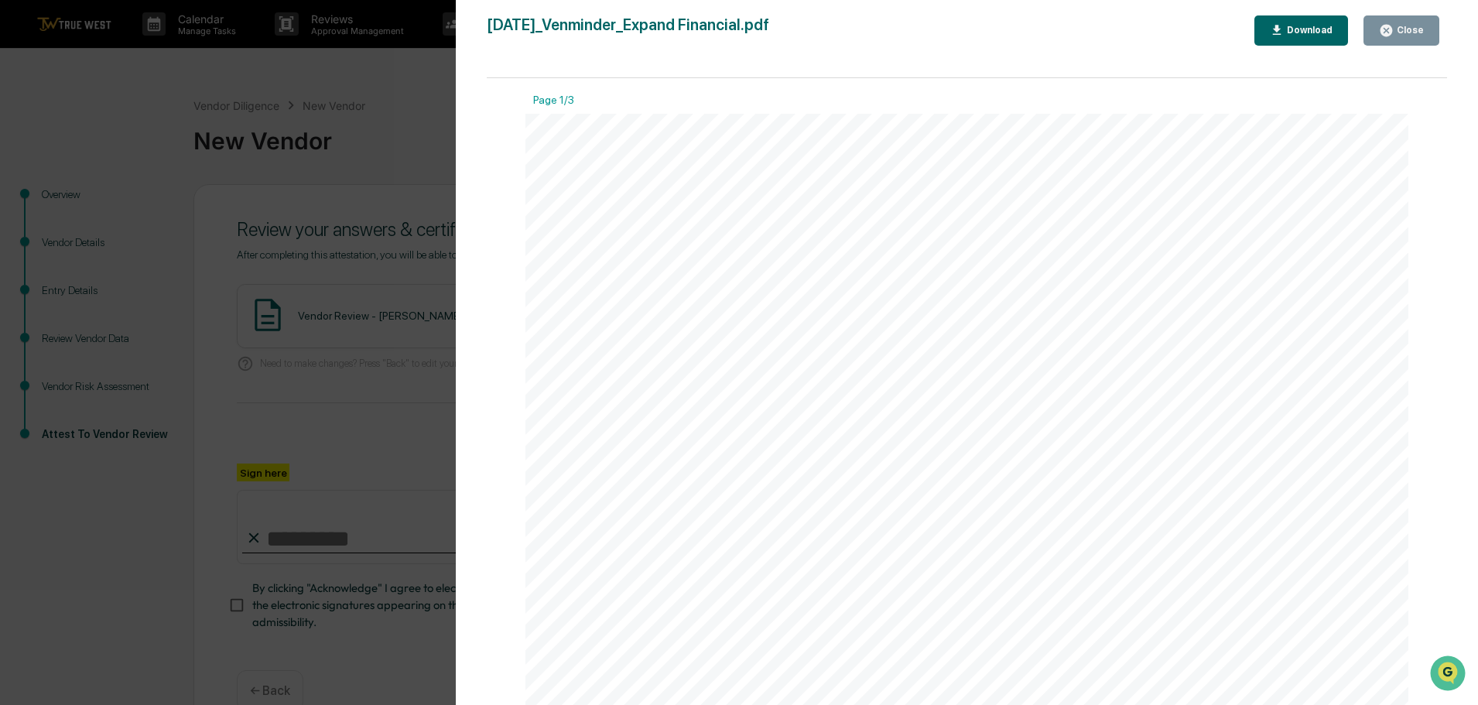
click at [1398, 25] on div "Close" at bounding box center [1409, 30] width 30 height 11
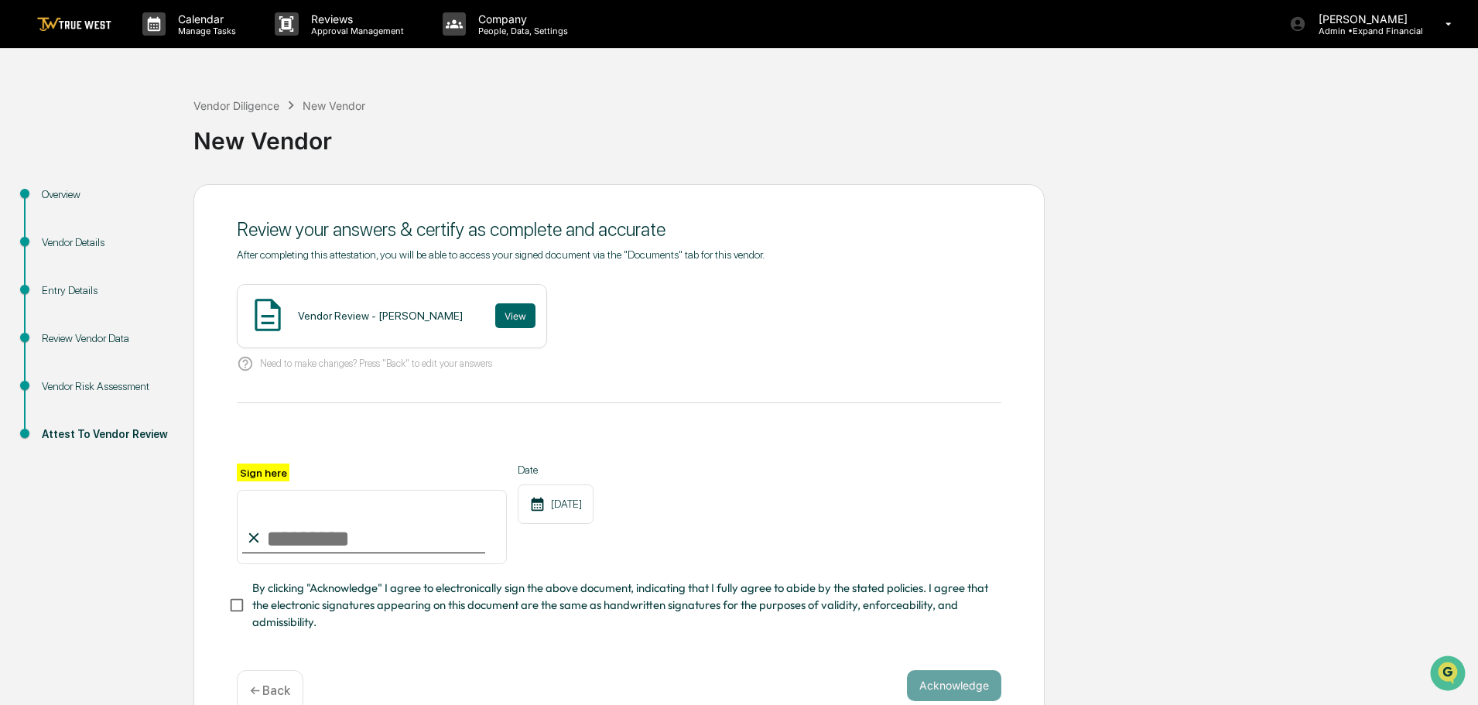
click at [325, 542] on input "Sign here" at bounding box center [372, 527] width 270 height 74
type input "**********"
click at [957, 693] on button "Acknowledge" at bounding box center [954, 685] width 94 height 31
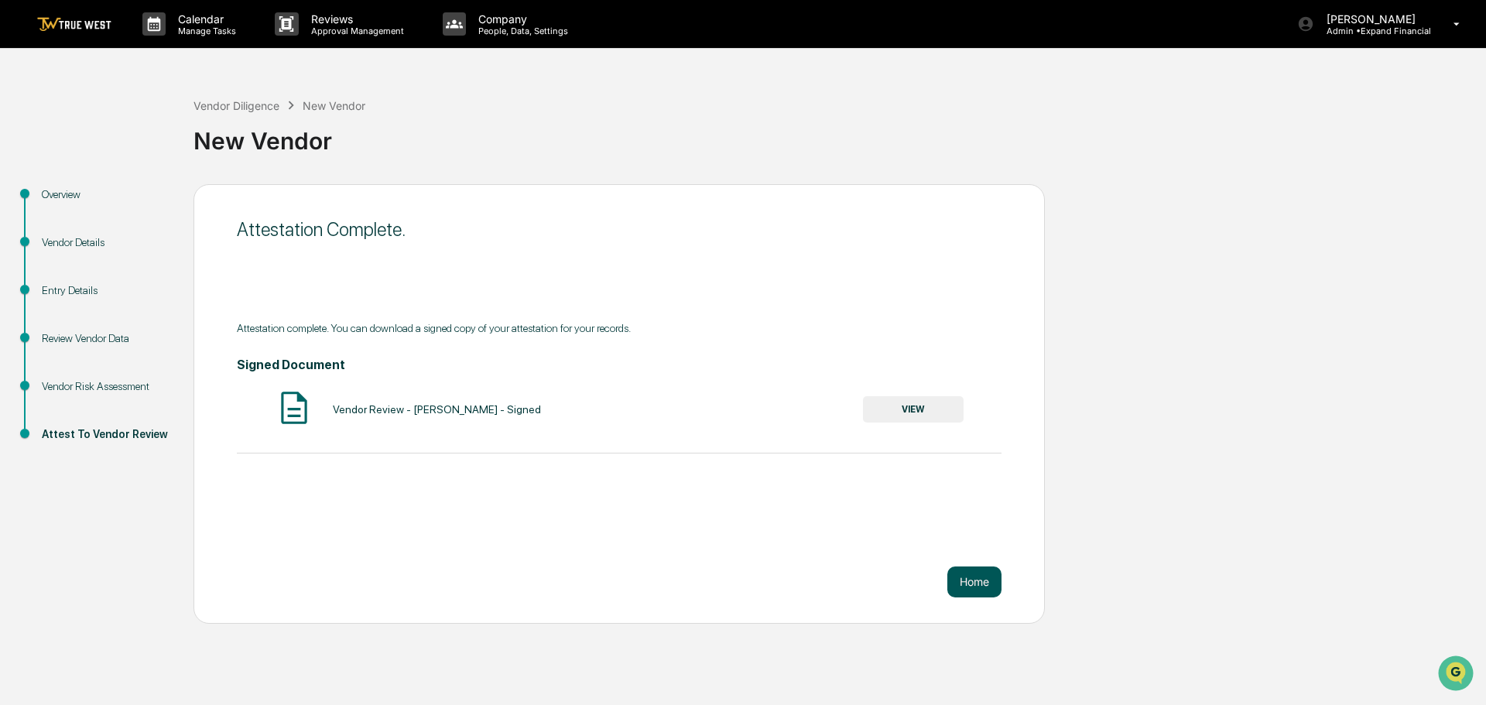
click at [964, 588] on button "Home" at bounding box center [974, 581] width 54 height 31
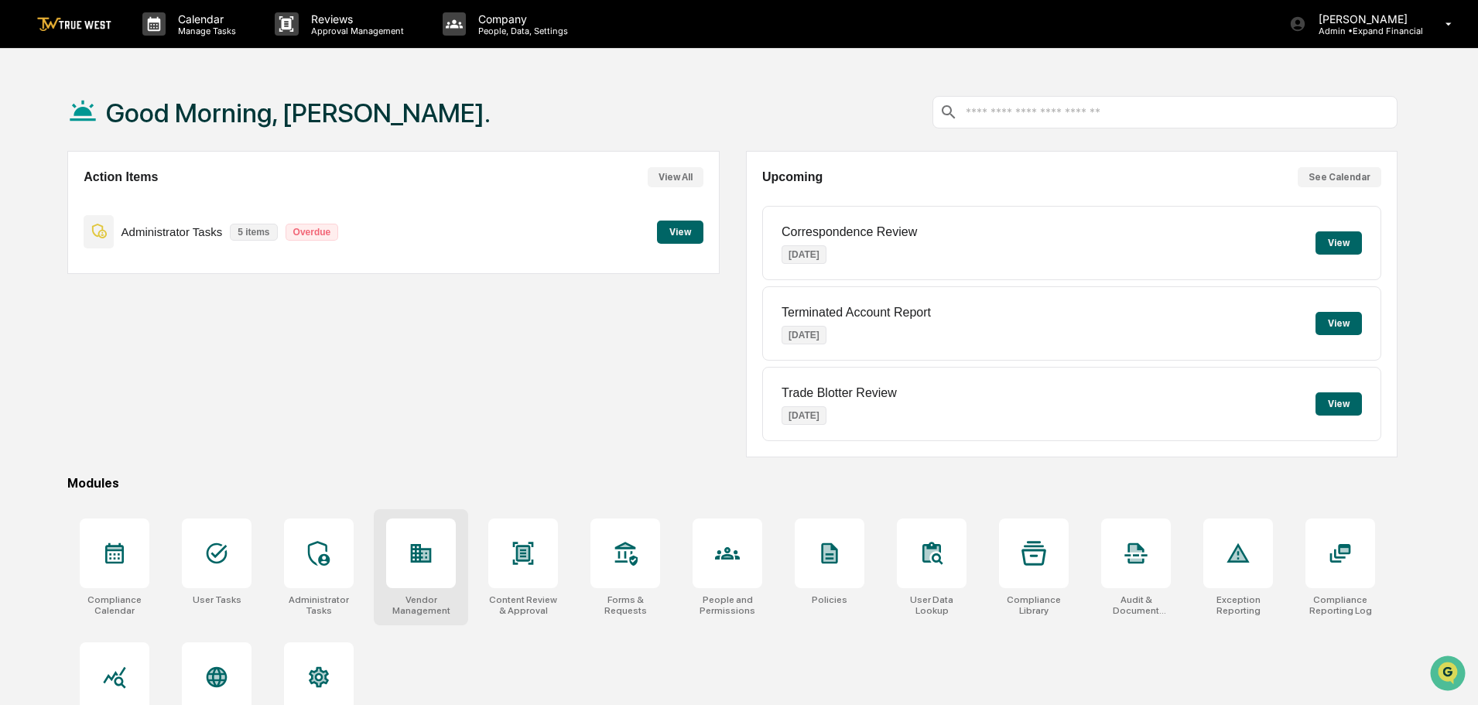
click at [416, 566] on div at bounding box center [421, 553] width 25 height 25
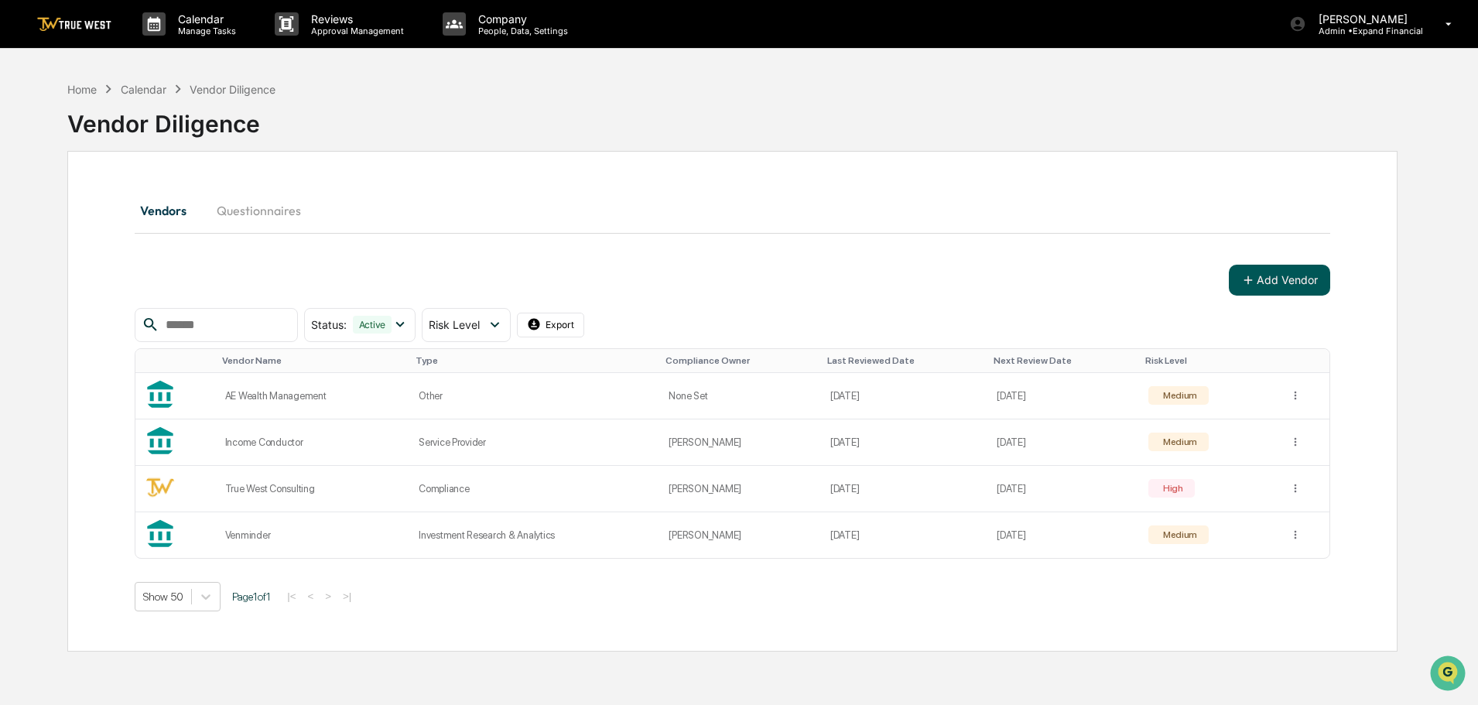
click at [1264, 277] on button "Add Vendor" at bounding box center [1279, 280] width 101 height 31
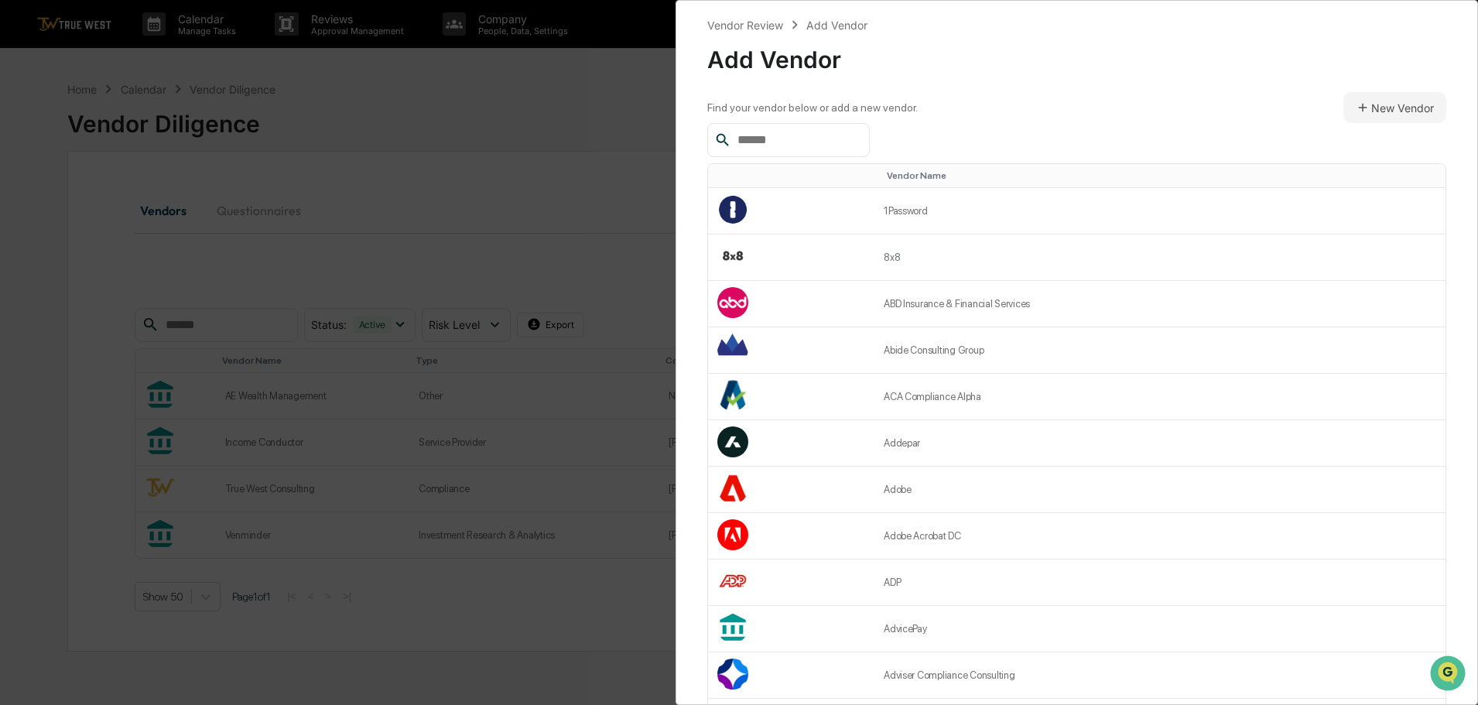
click at [805, 141] on input "text" at bounding box center [797, 140] width 132 height 20
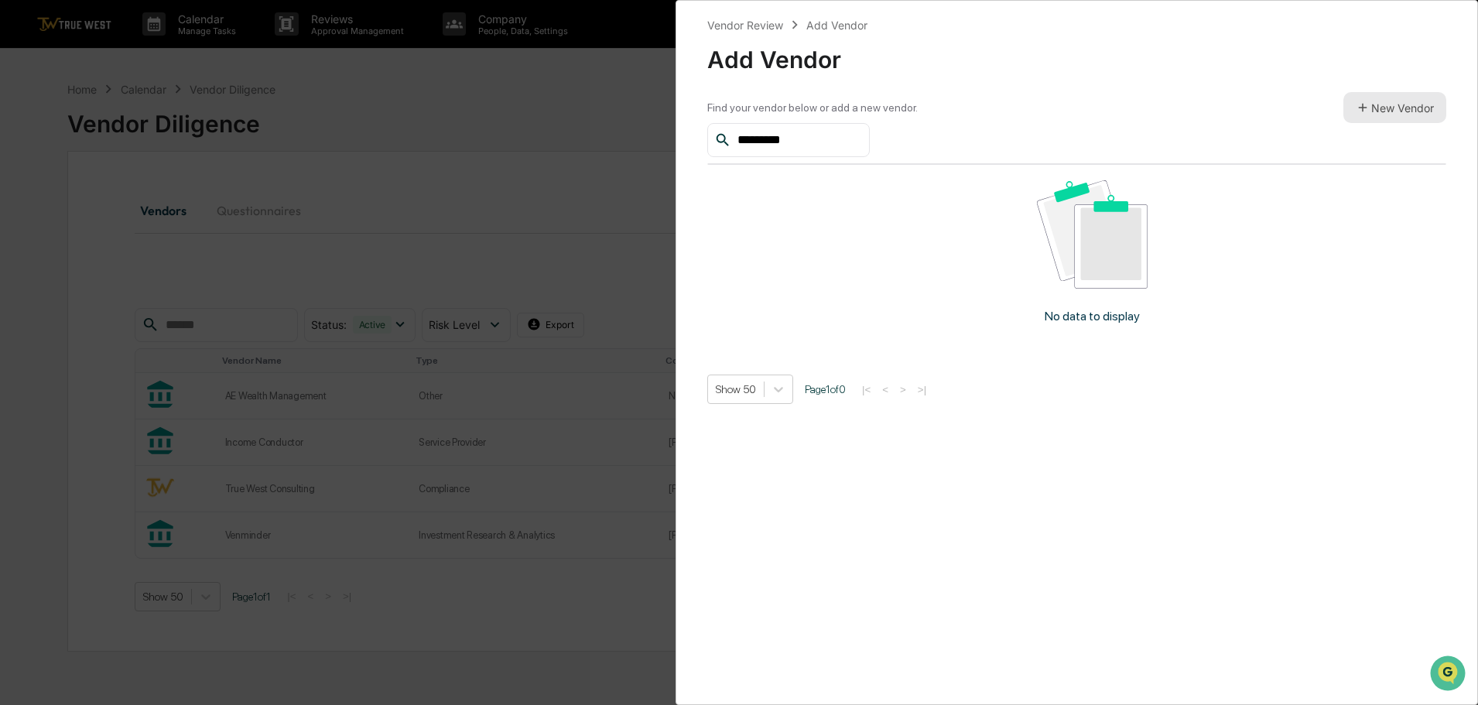
type input "*********"
click at [1404, 100] on button "New Vendor" at bounding box center [1394, 107] width 103 height 31
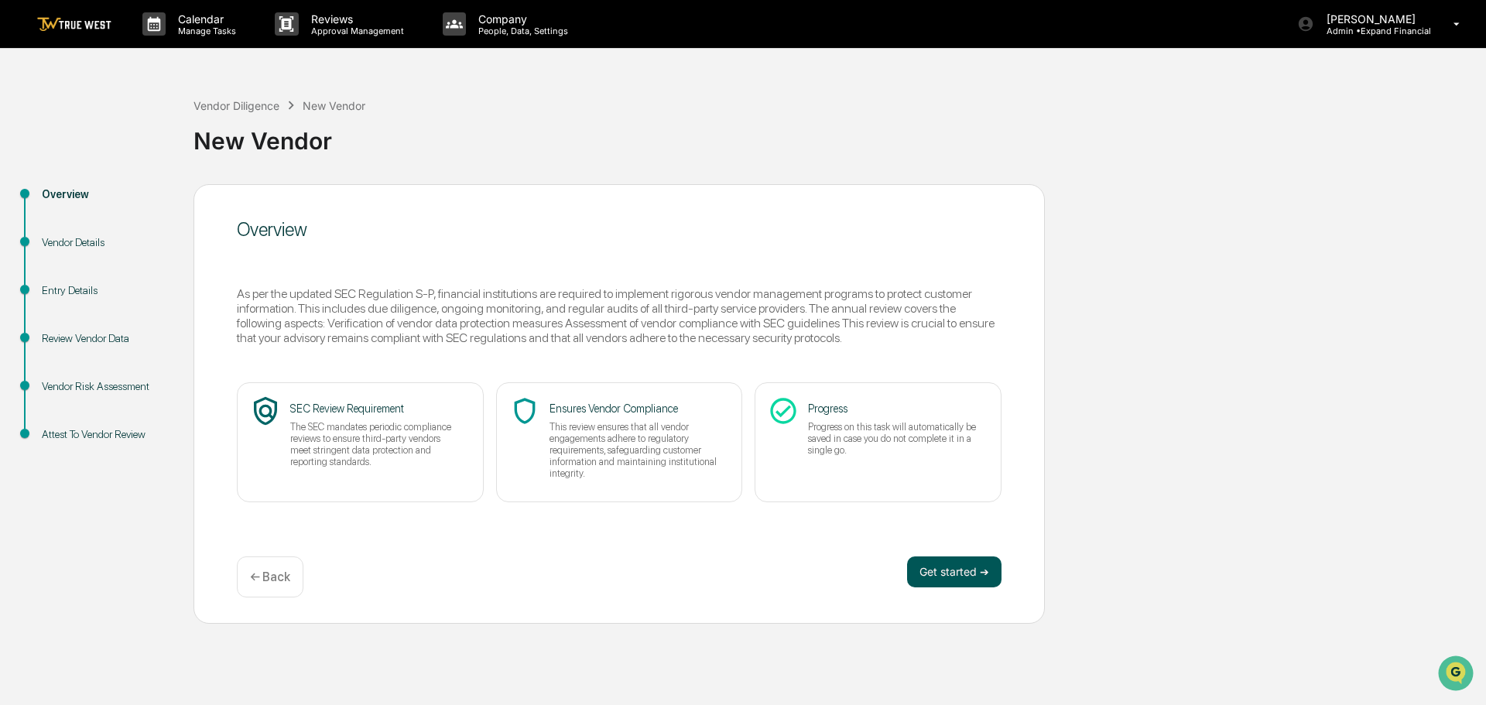
click at [966, 568] on button "Get started ➔" at bounding box center [954, 571] width 94 height 31
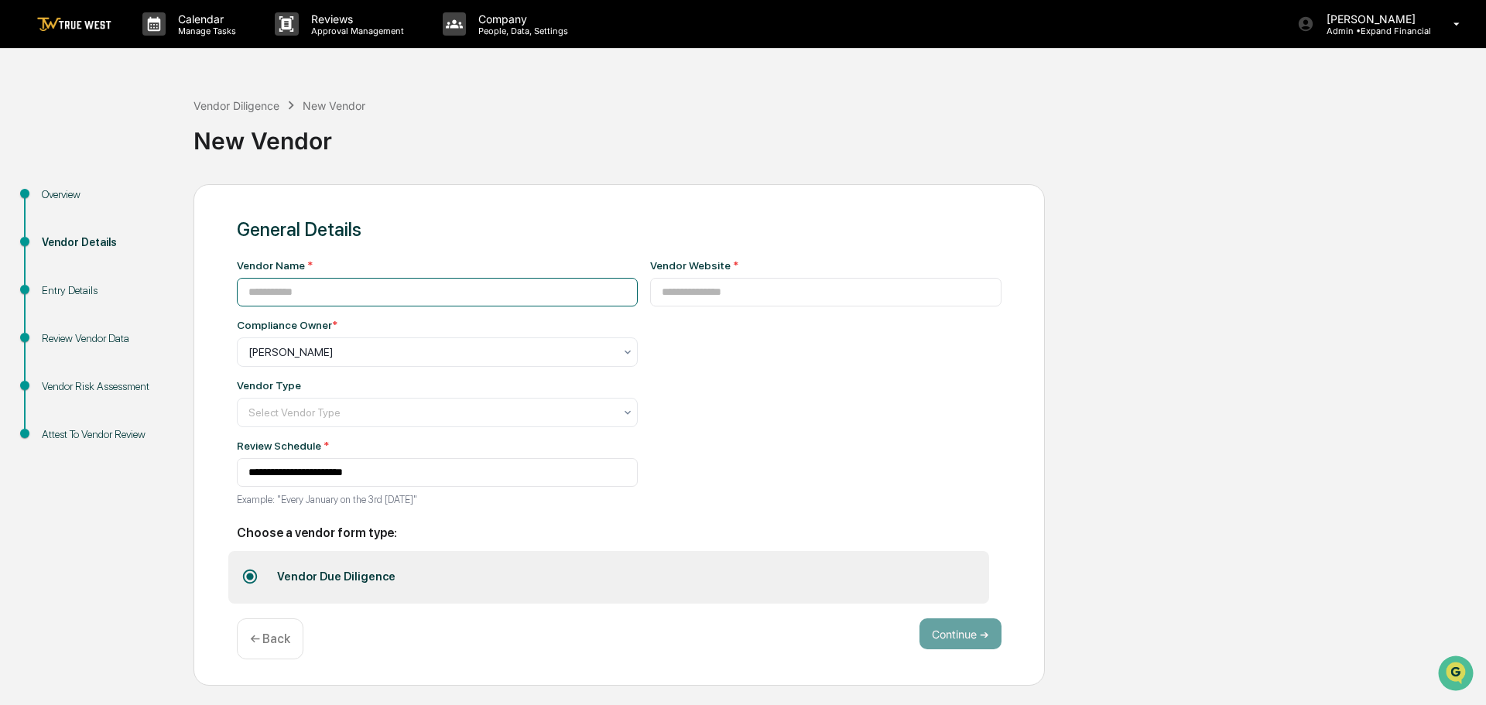
click at [358, 292] on input at bounding box center [437, 292] width 401 height 29
type input "*********"
click at [699, 299] on input at bounding box center [826, 292] width 352 height 29
paste input "**********"
type input "**********"
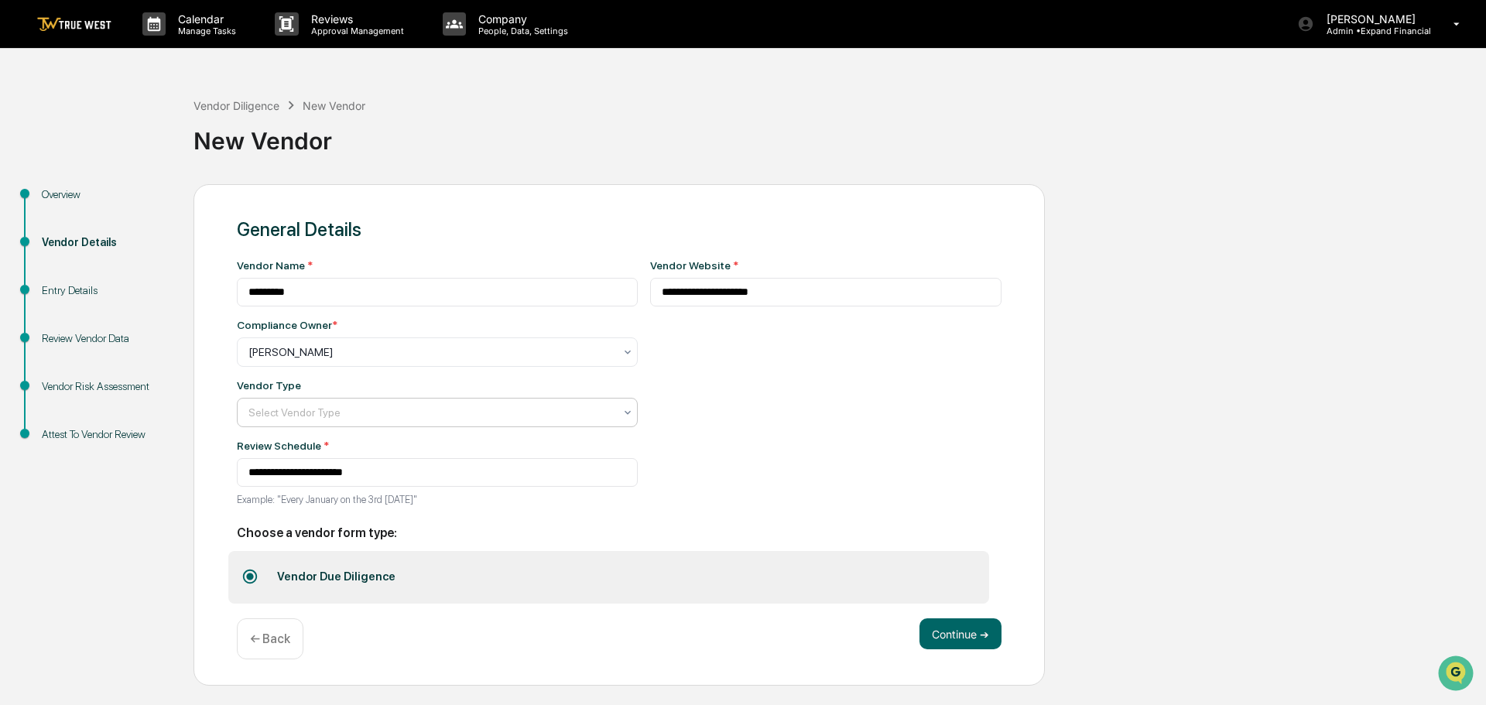
click at [358, 360] on div at bounding box center [430, 351] width 365 height 15
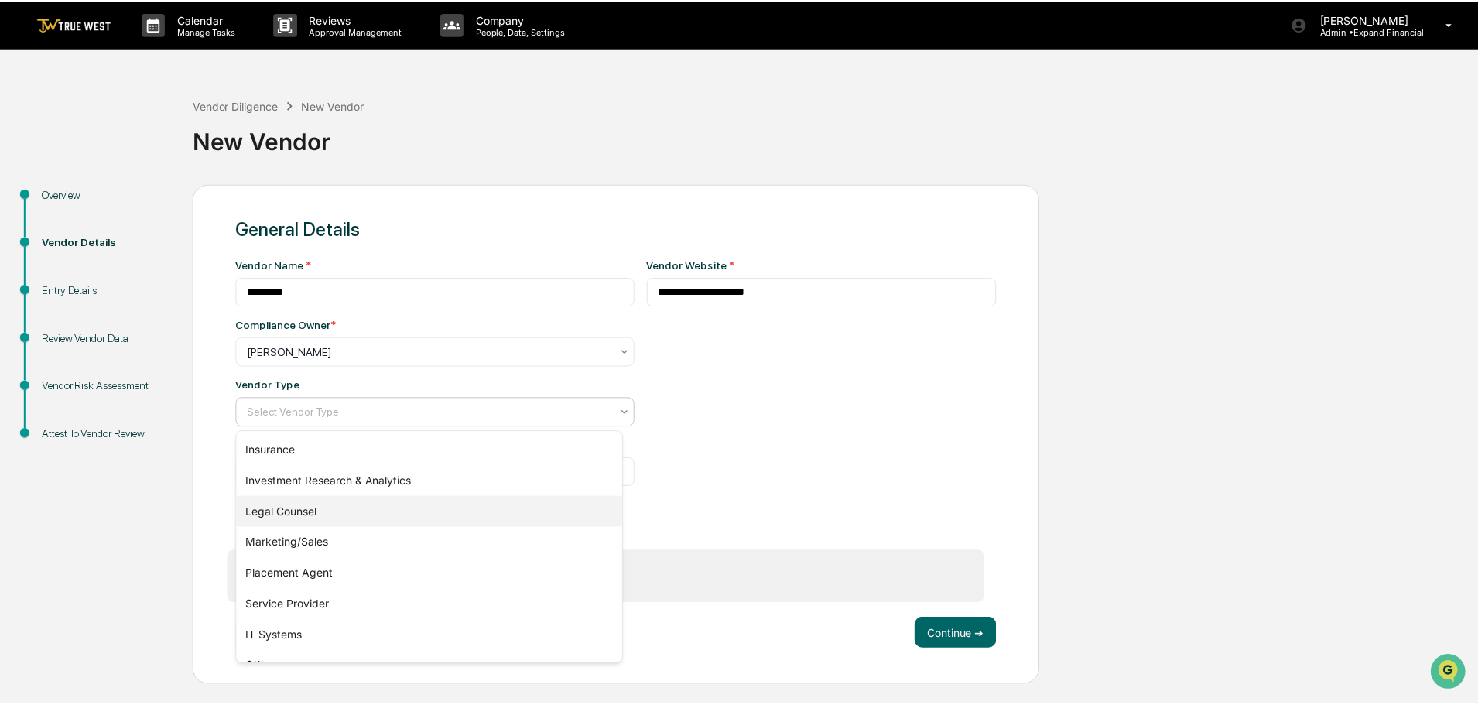
scroll to position [176, 0]
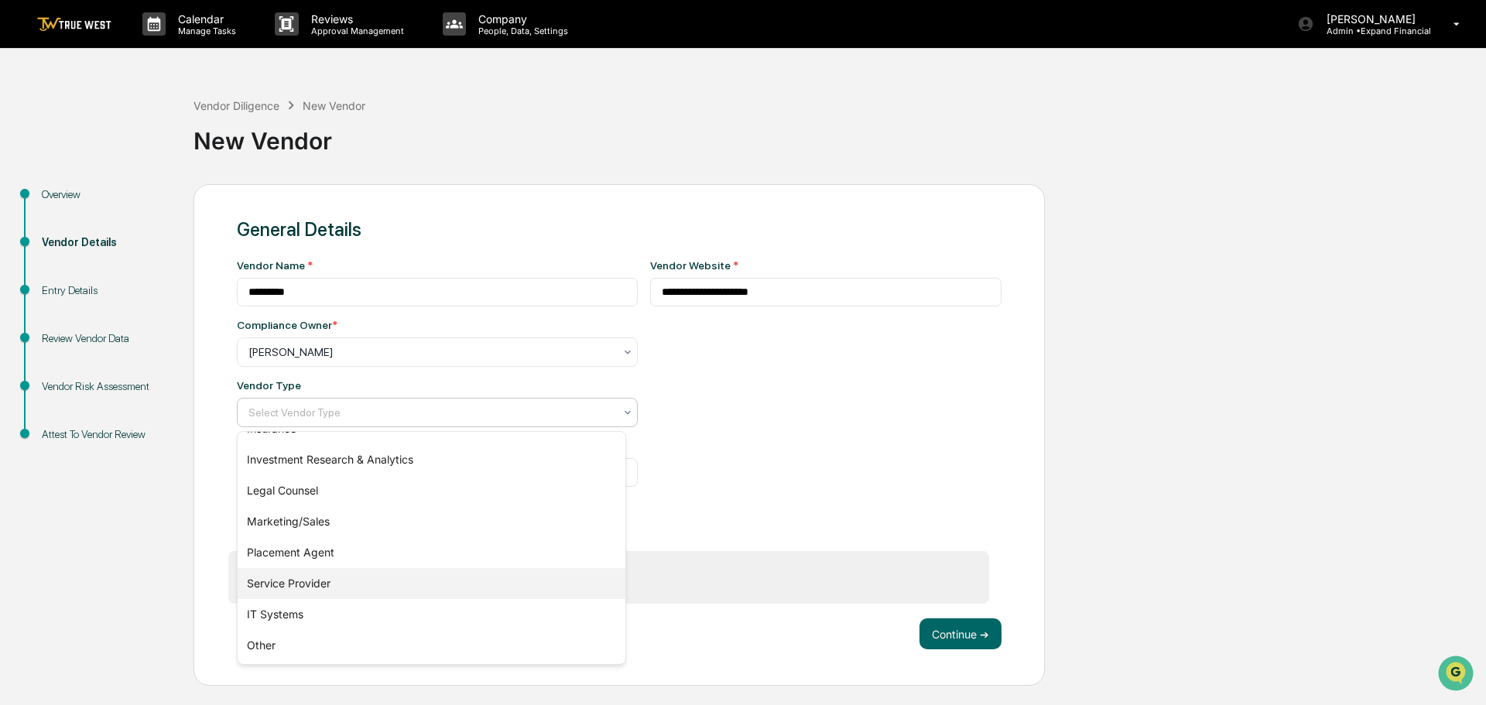
click at [318, 583] on div "Service Provider" at bounding box center [432, 583] width 388 height 31
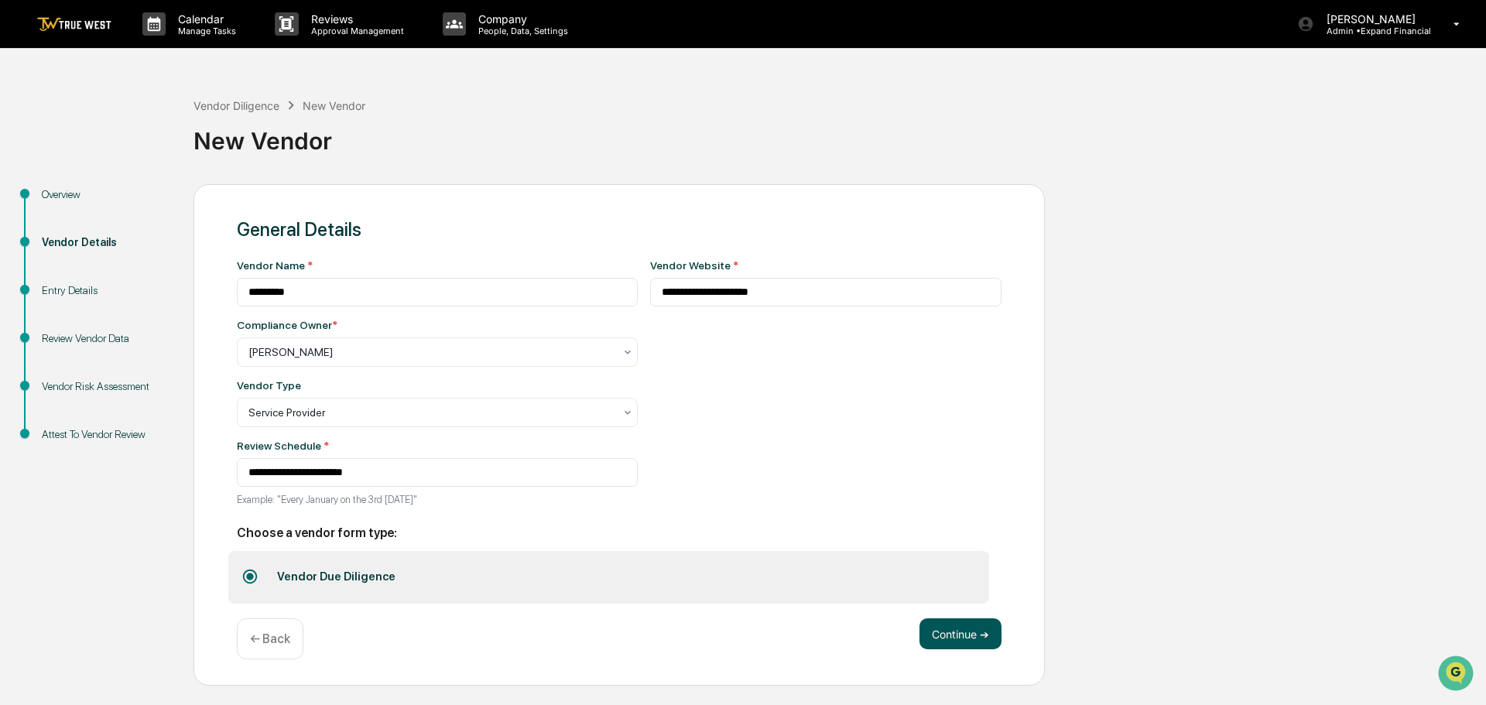
click at [948, 628] on button "Continue ➔" at bounding box center [960, 633] width 82 height 31
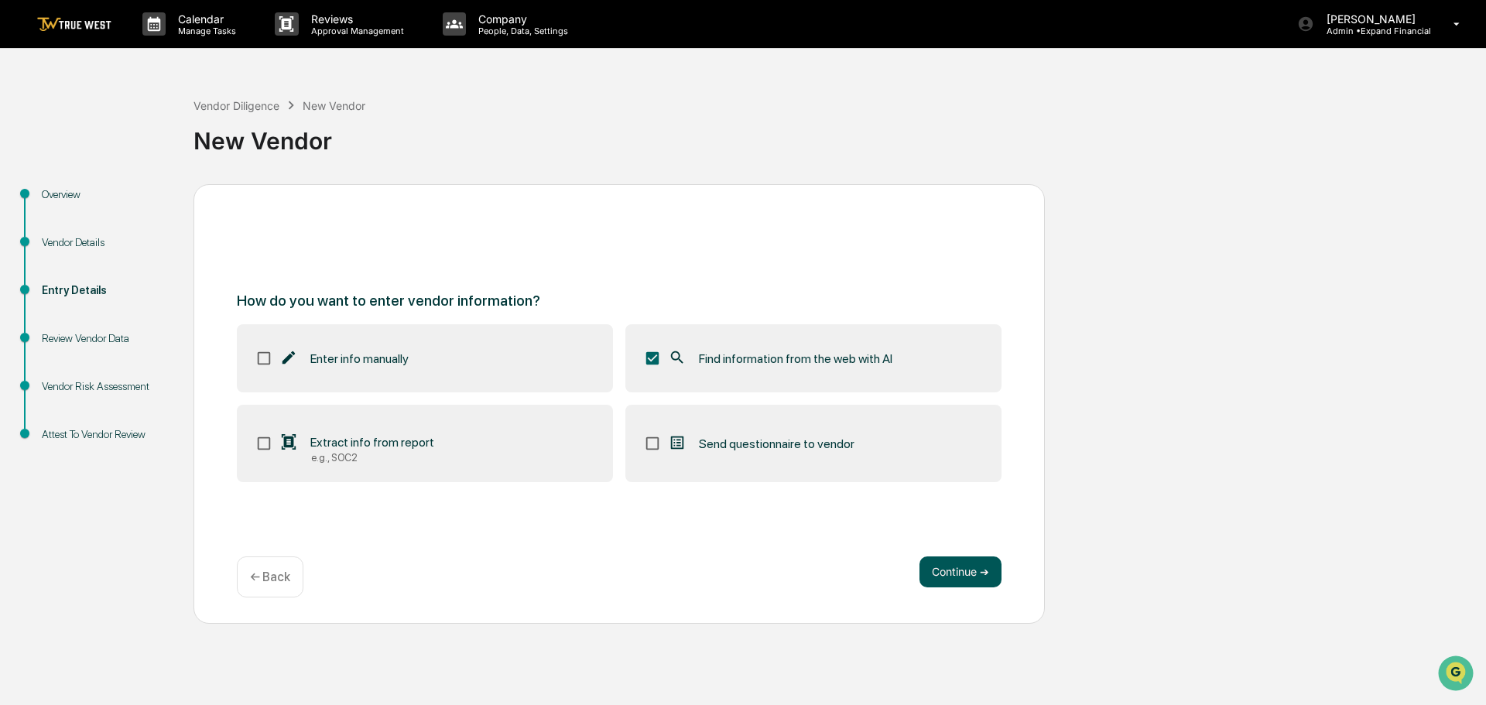
click at [938, 566] on button "Continue ➔" at bounding box center [960, 571] width 82 height 31
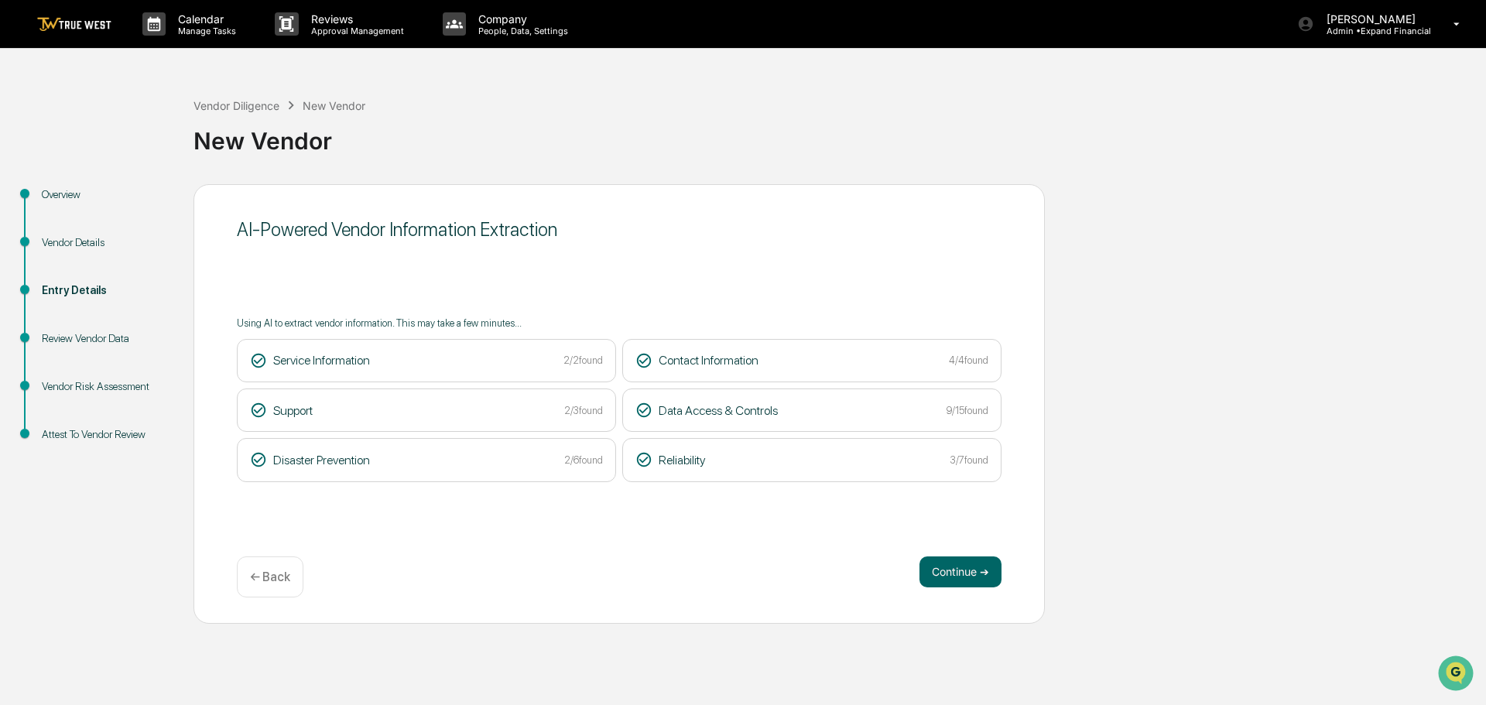
click at [938, 566] on button "Continue ➔" at bounding box center [960, 571] width 82 height 31
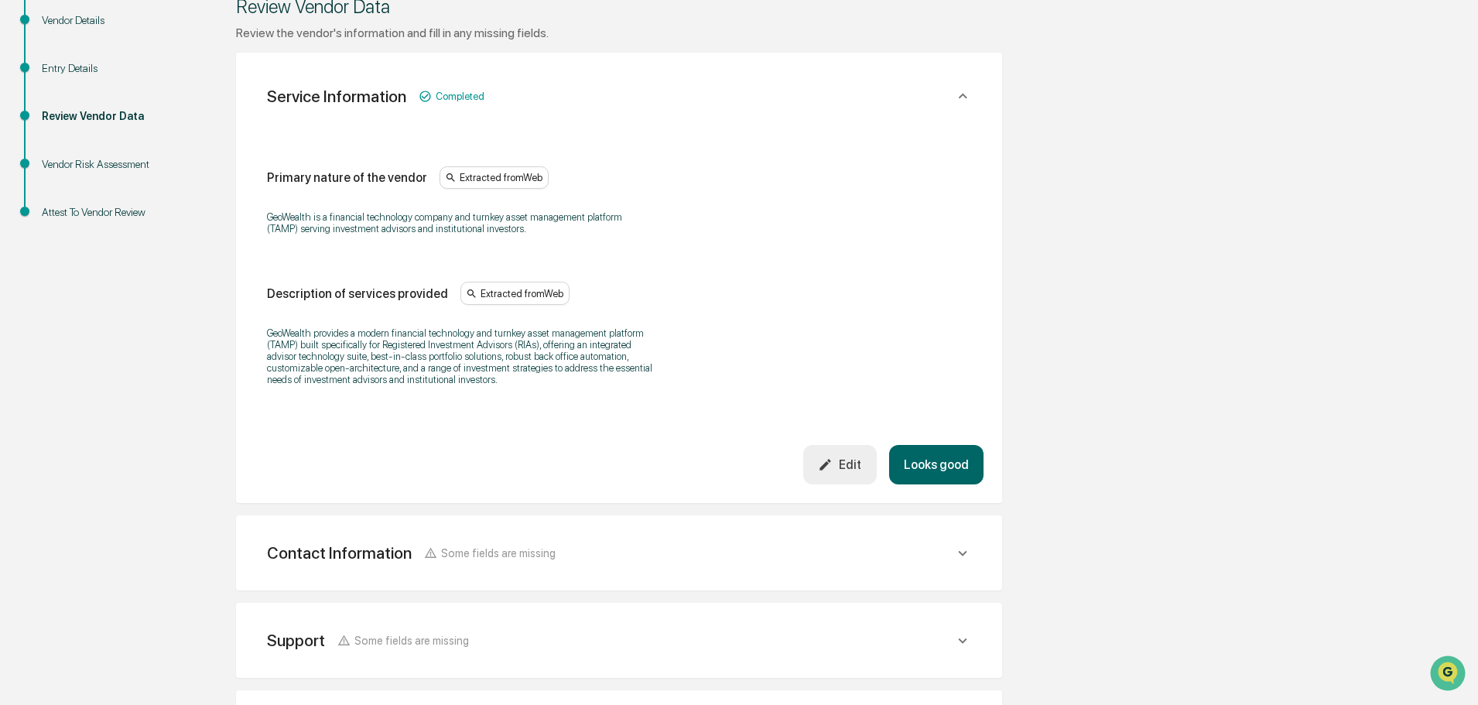
scroll to position [232, 0]
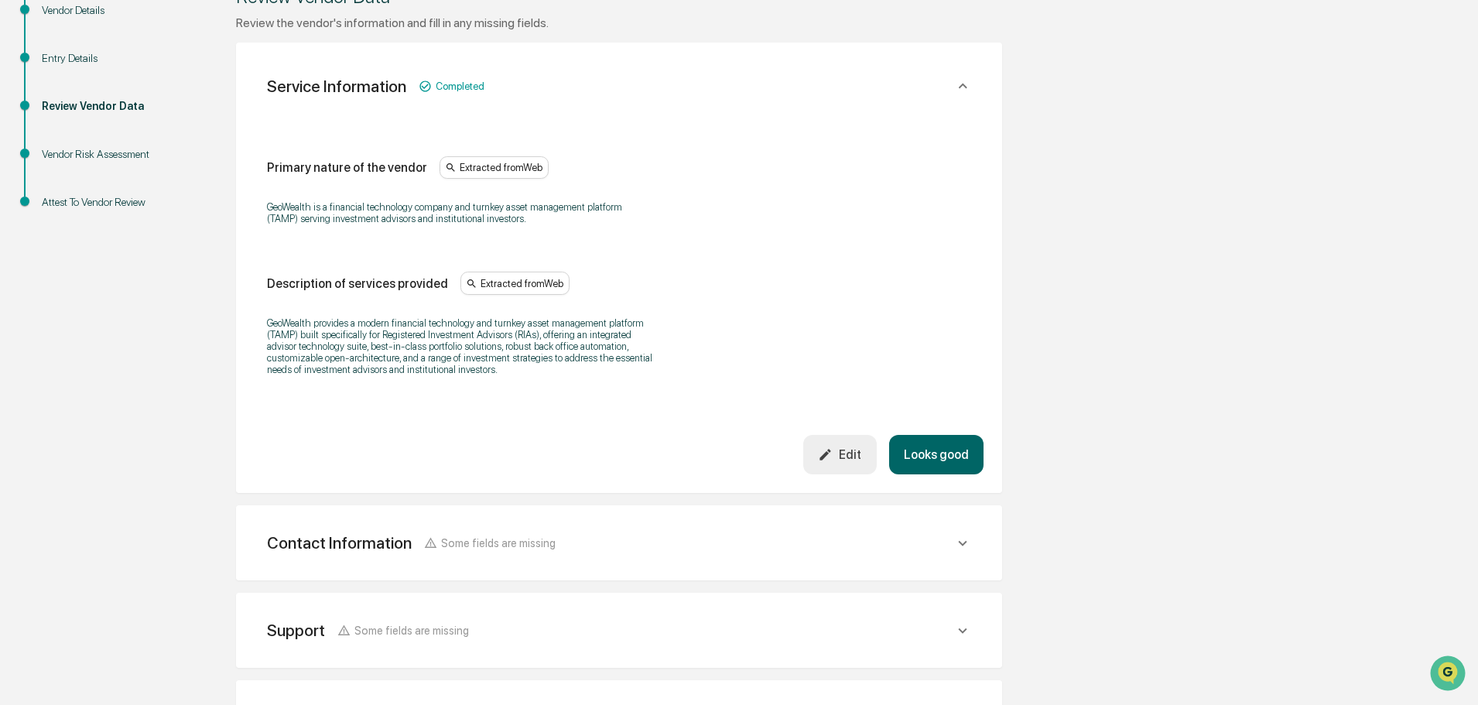
click at [923, 447] on button "Looks good" at bounding box center [936, 454] width 94 height 39
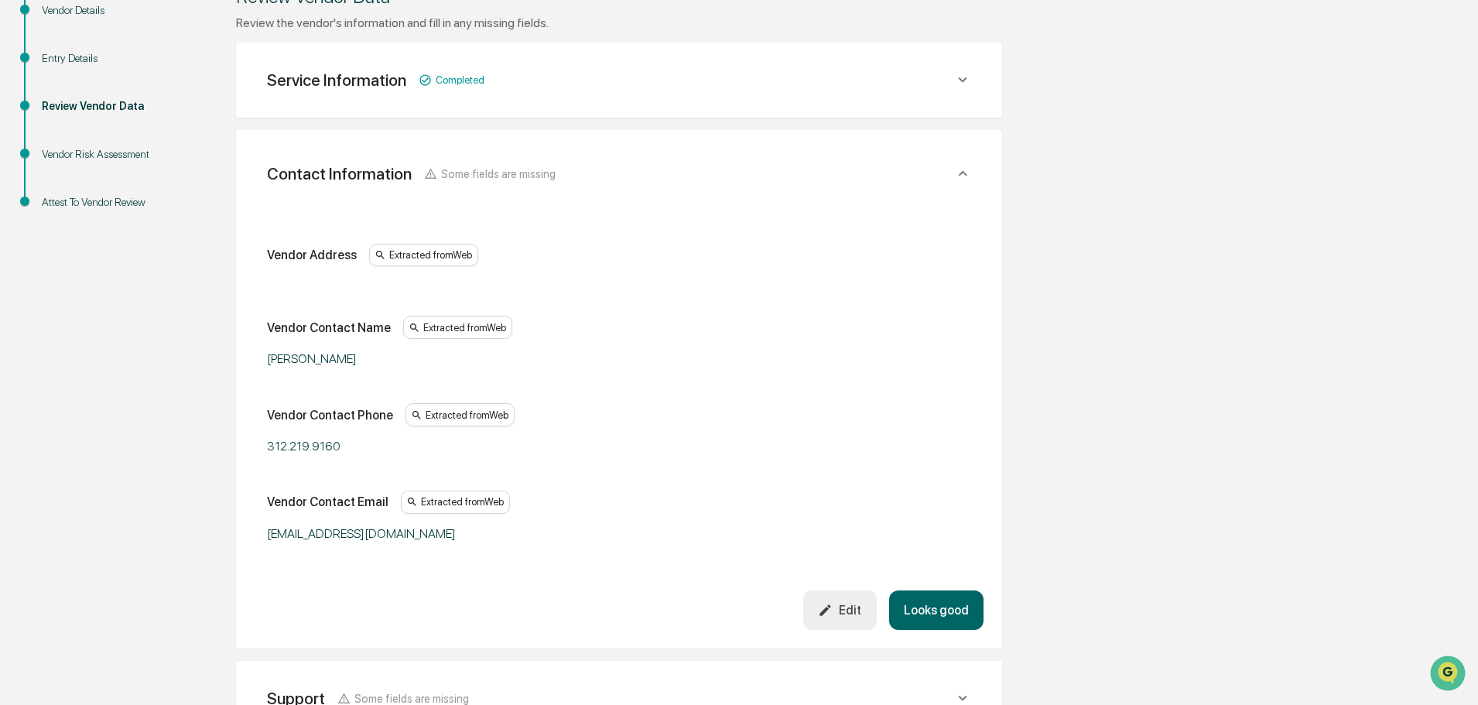
scroll to position [275, 0]
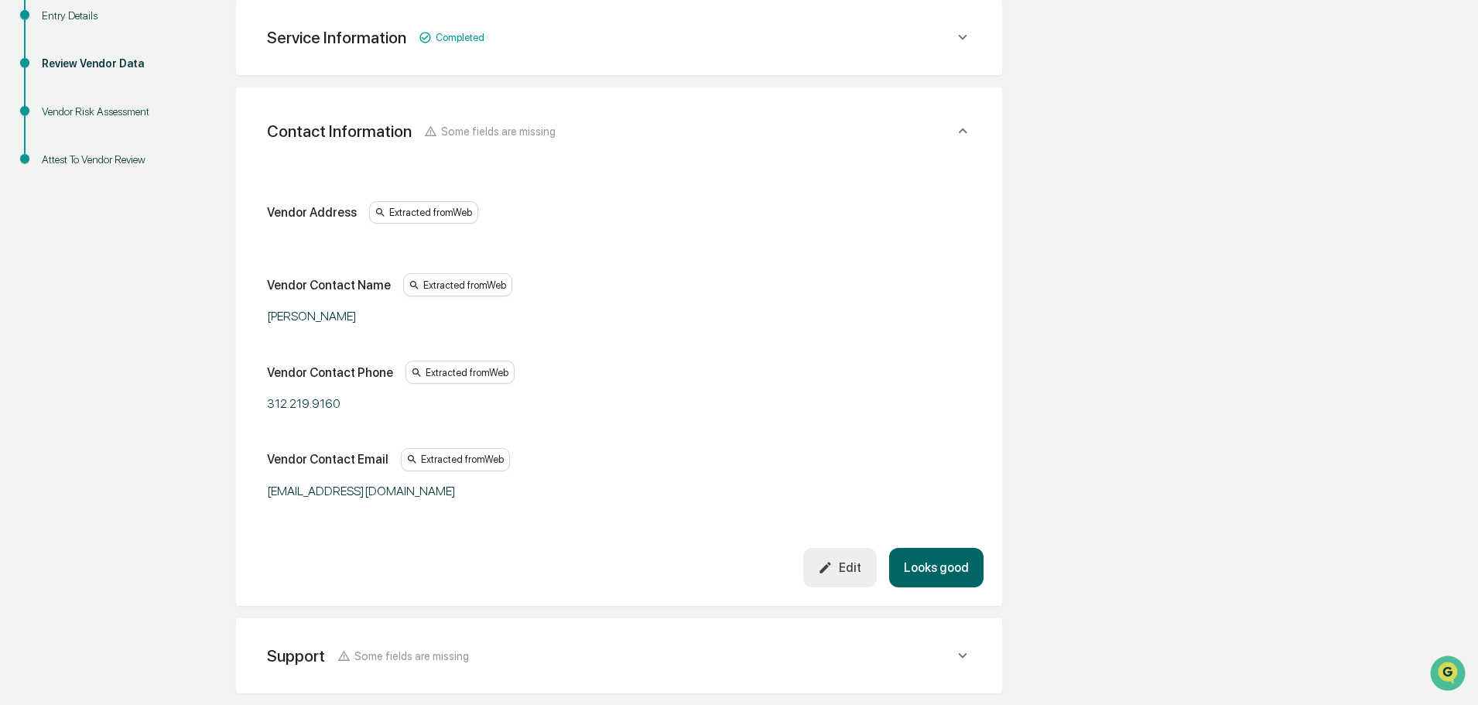
click at [951, 558] on button "Looks good" at bounding box center [936, 567] width 94 height 39
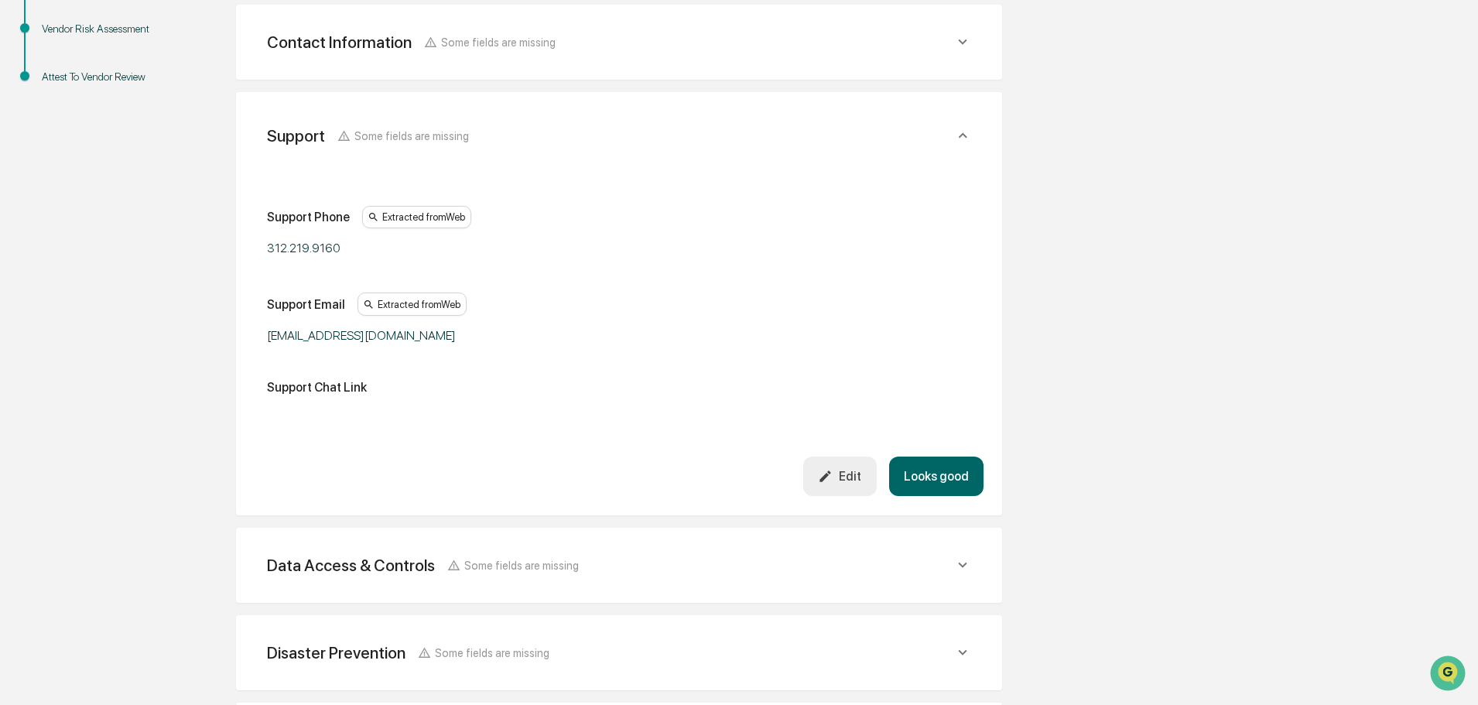
scroll to position [362, 0]
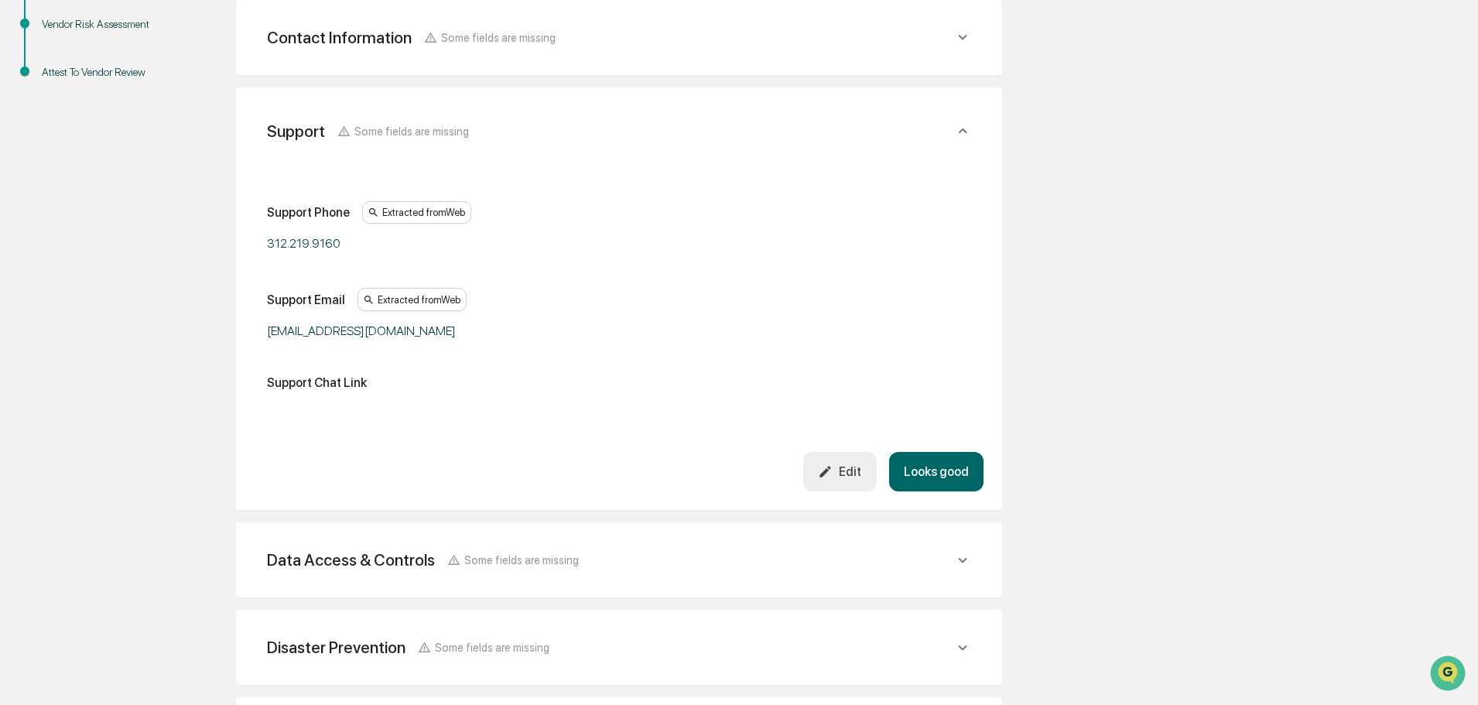
click at [949, 476] on button "Looks good" at bounding box center [936, 471] width 94 height 39
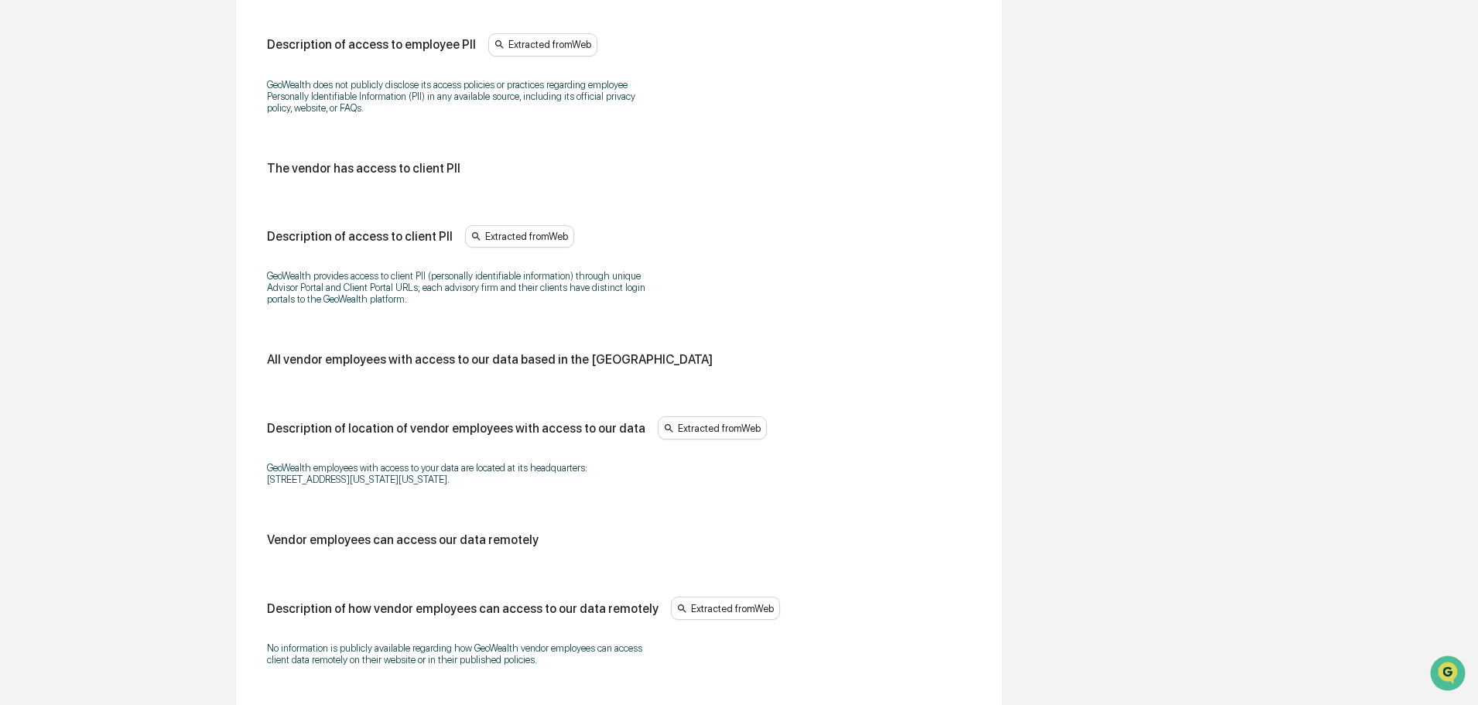
scroll to position [1223, 0]
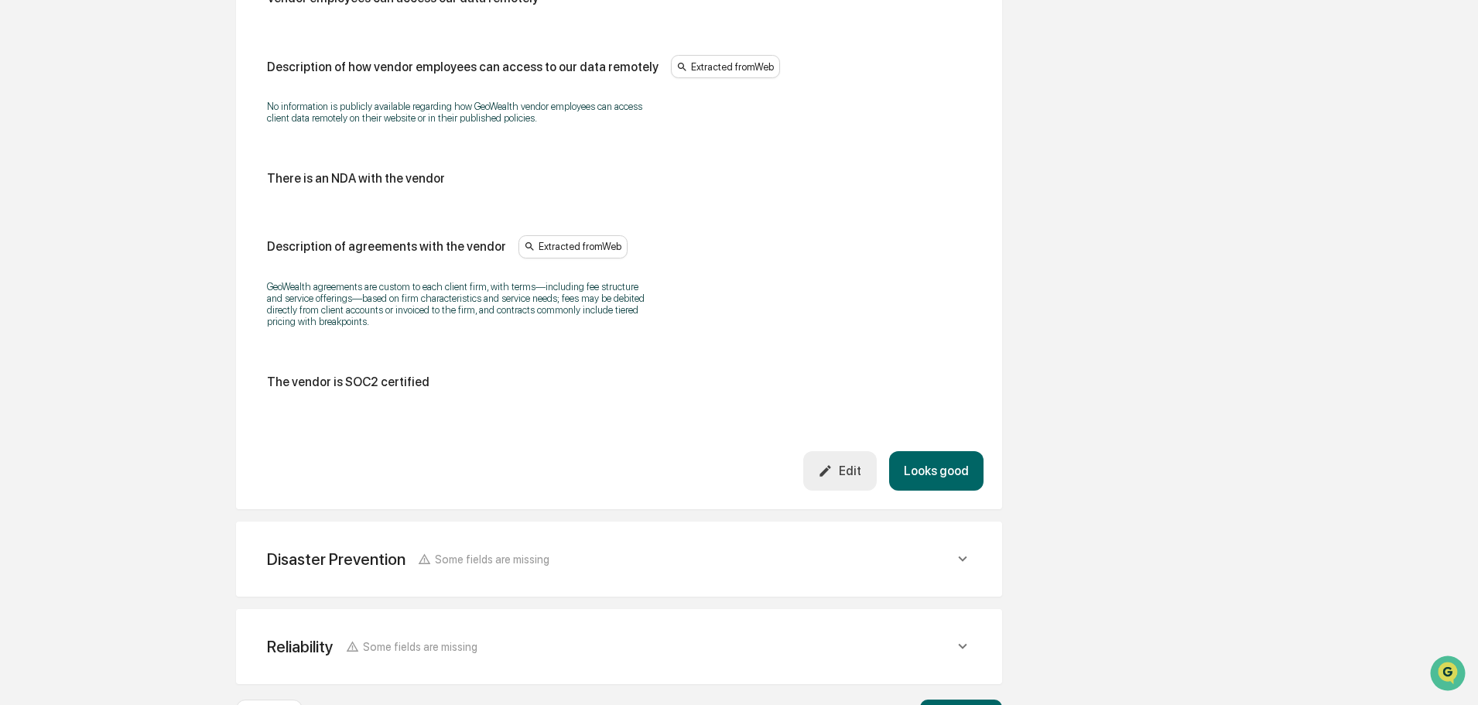
click at [948, 476] on button "Looks good" at bounding box center [936, 470] width 94 height 39
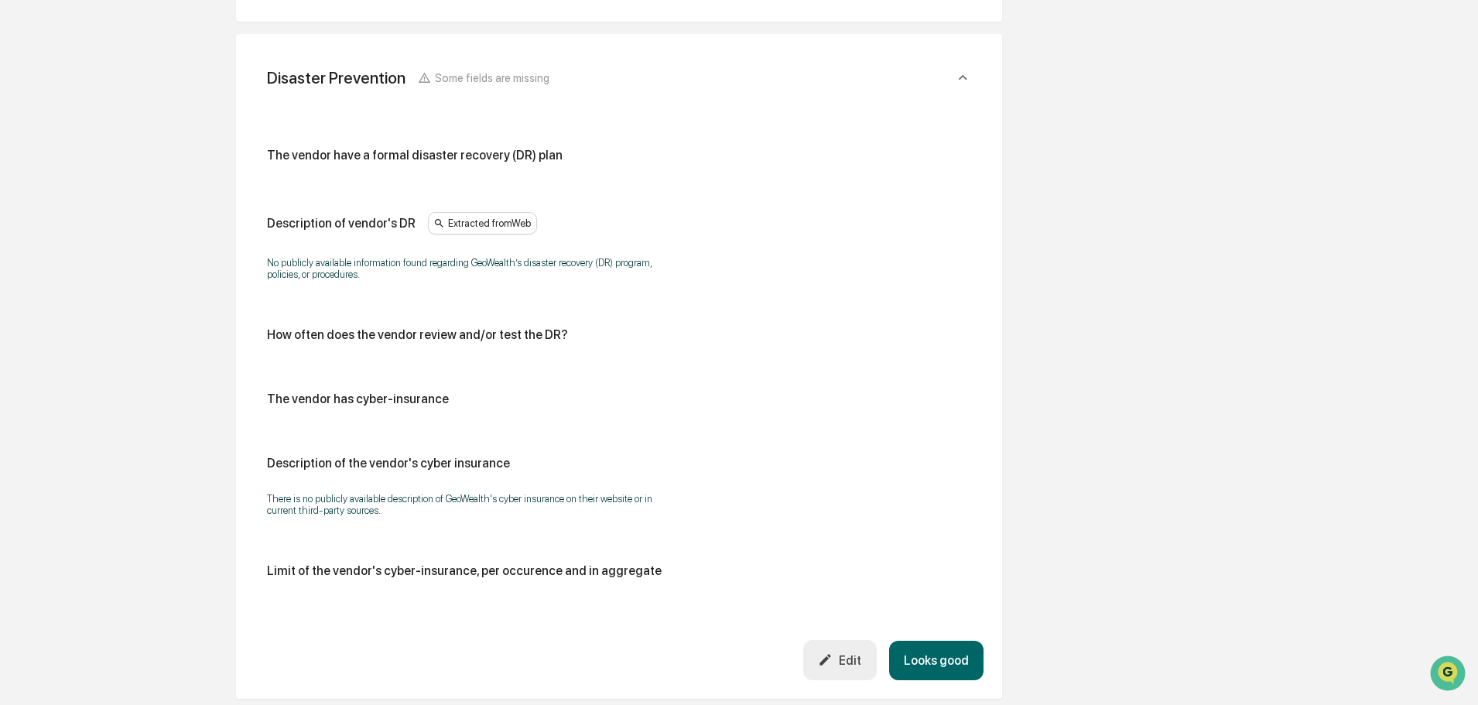
scroll to position [614, 0]
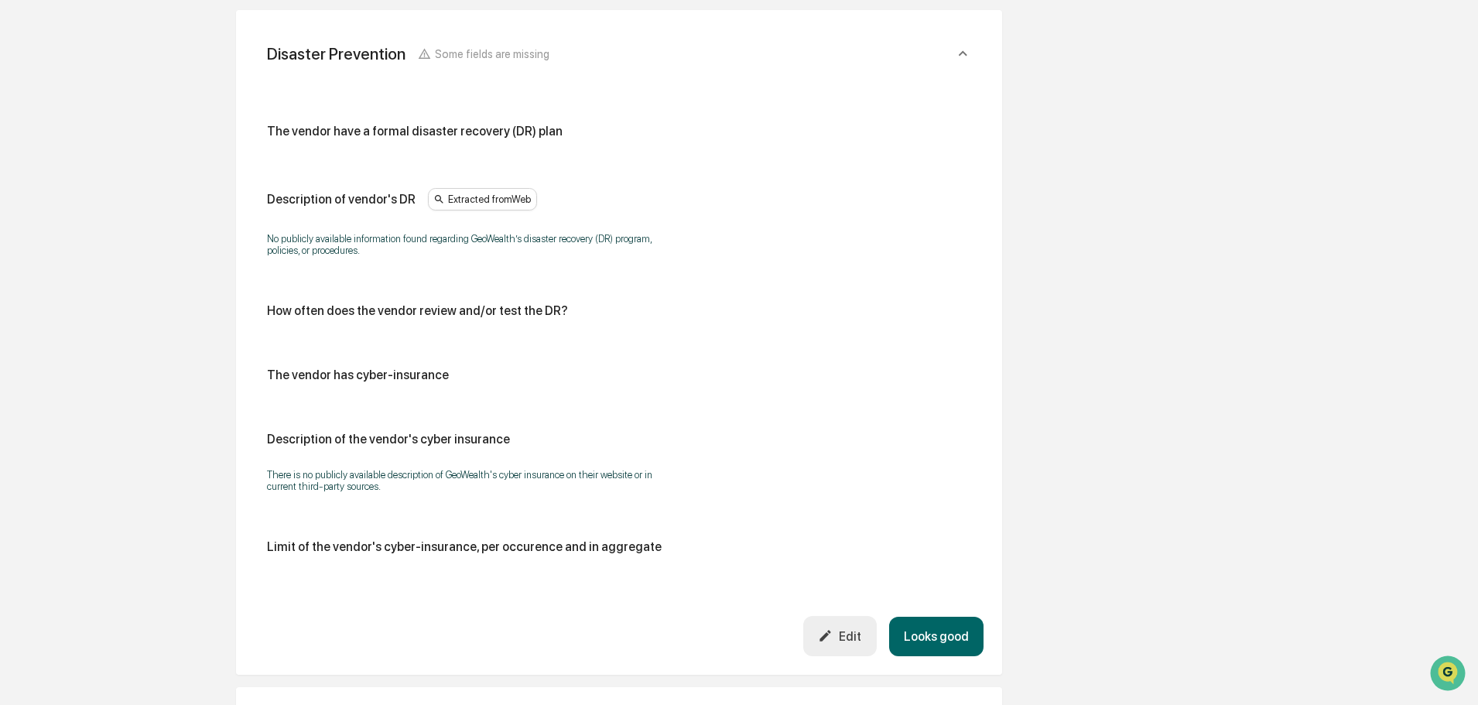
click at [935, 637] on button "Looks good" at bounding box center [936, 636] width 94 height 39
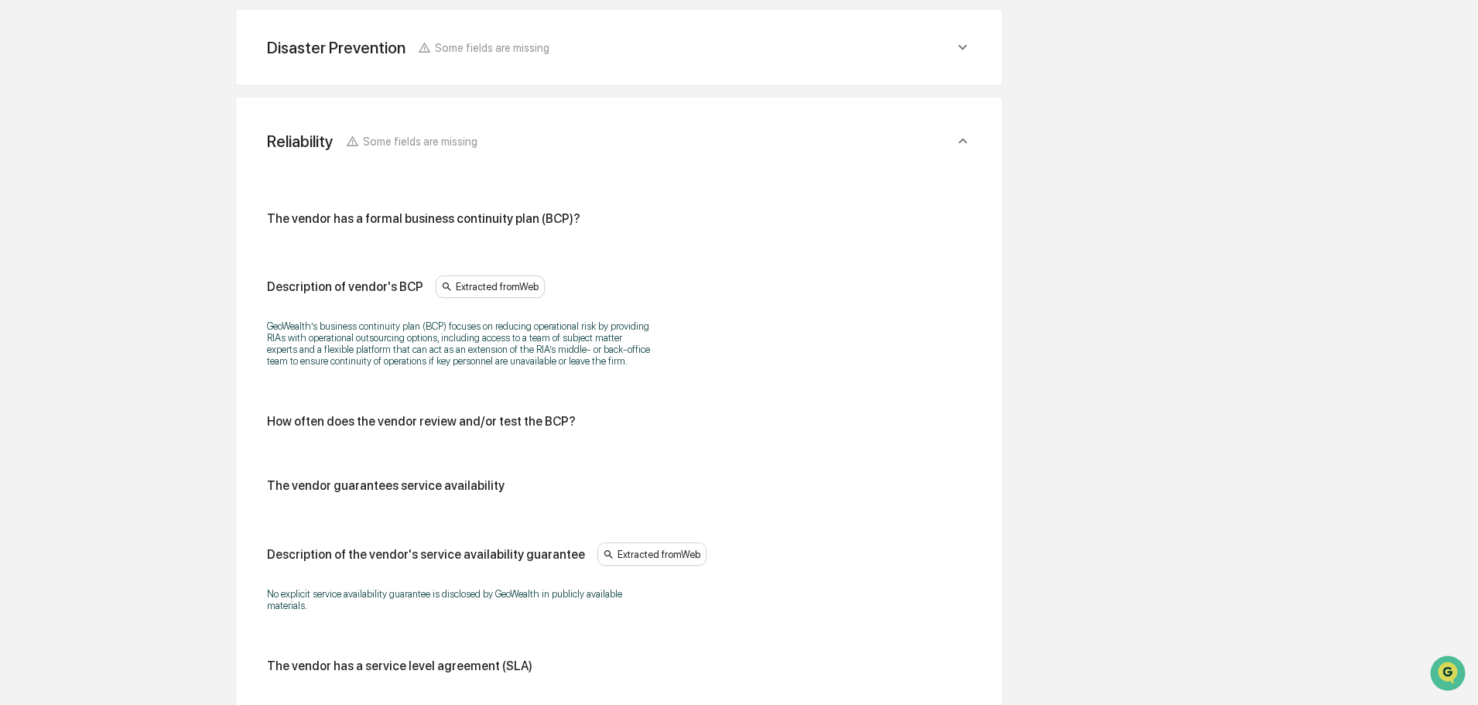
scroll to position [624, 0]
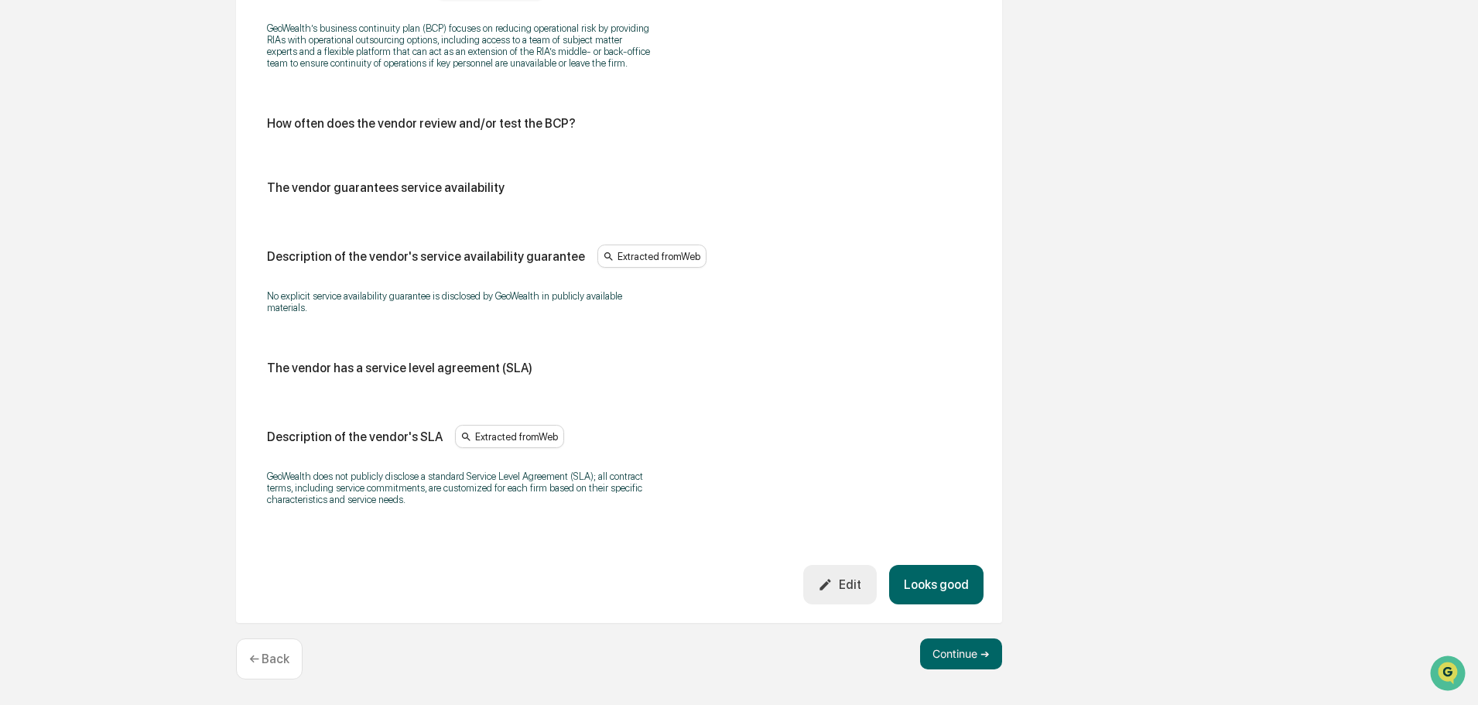
click at [925, 598] on button "Looks good" at bounding box center [936, 584] width 94 height 39
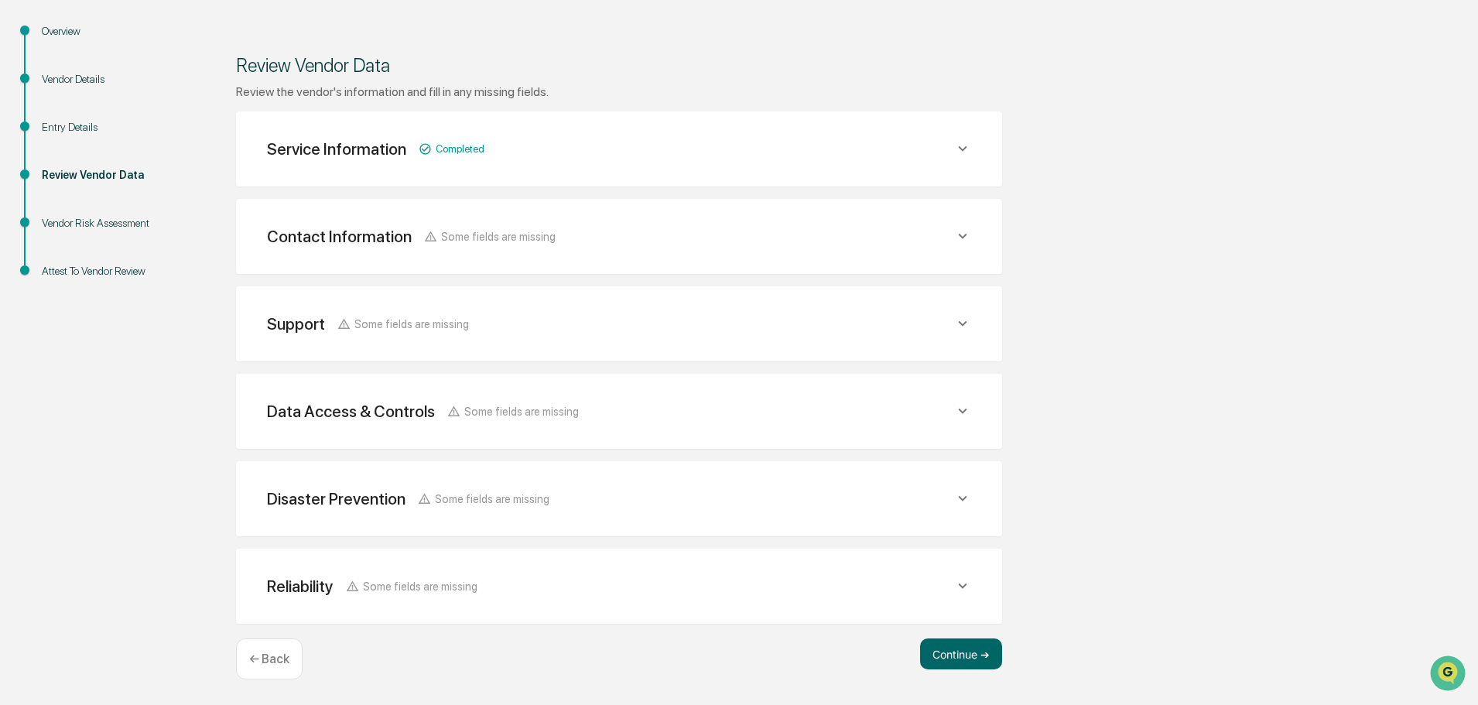
scroll to position [163, 0]
click at [948, 655] on button "Continue ➔" at bounding box center [961, 653] width 82 height 31
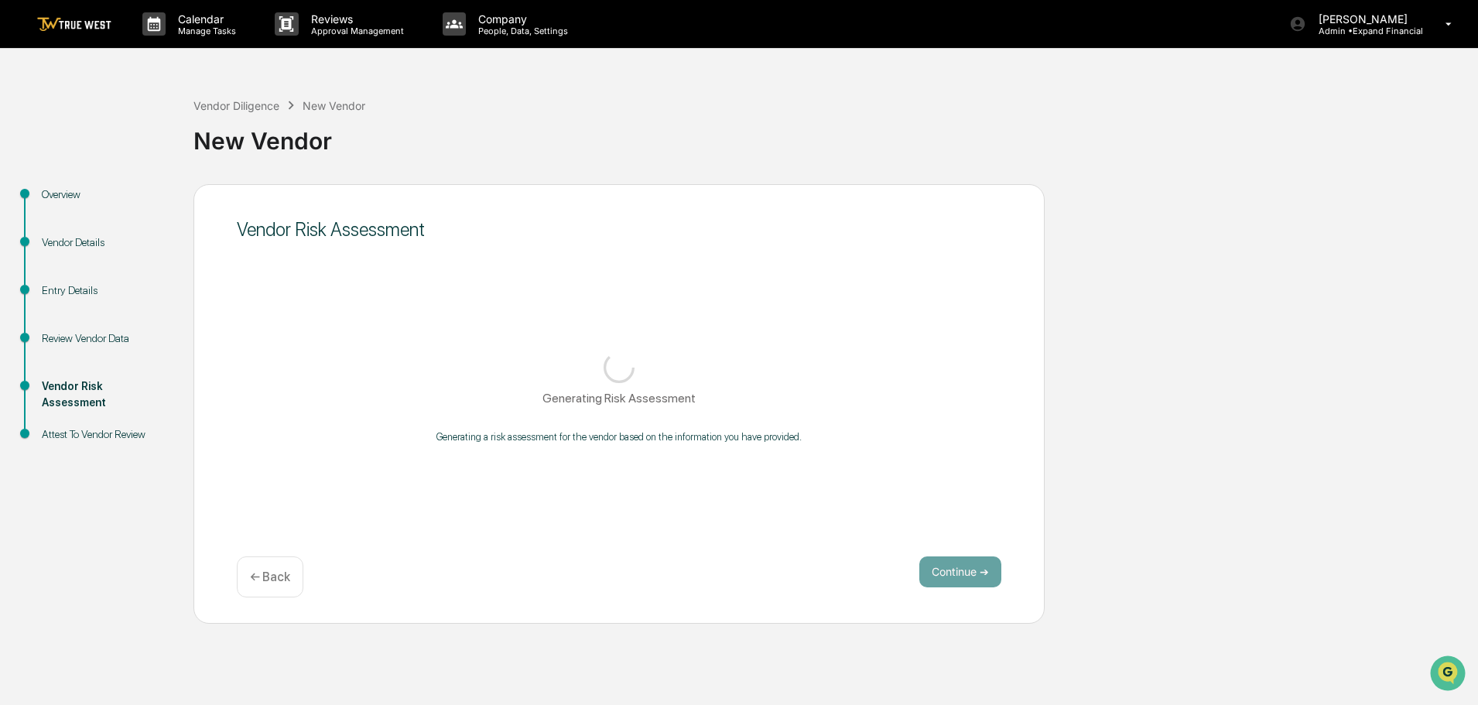
scroll to position [0, 0]
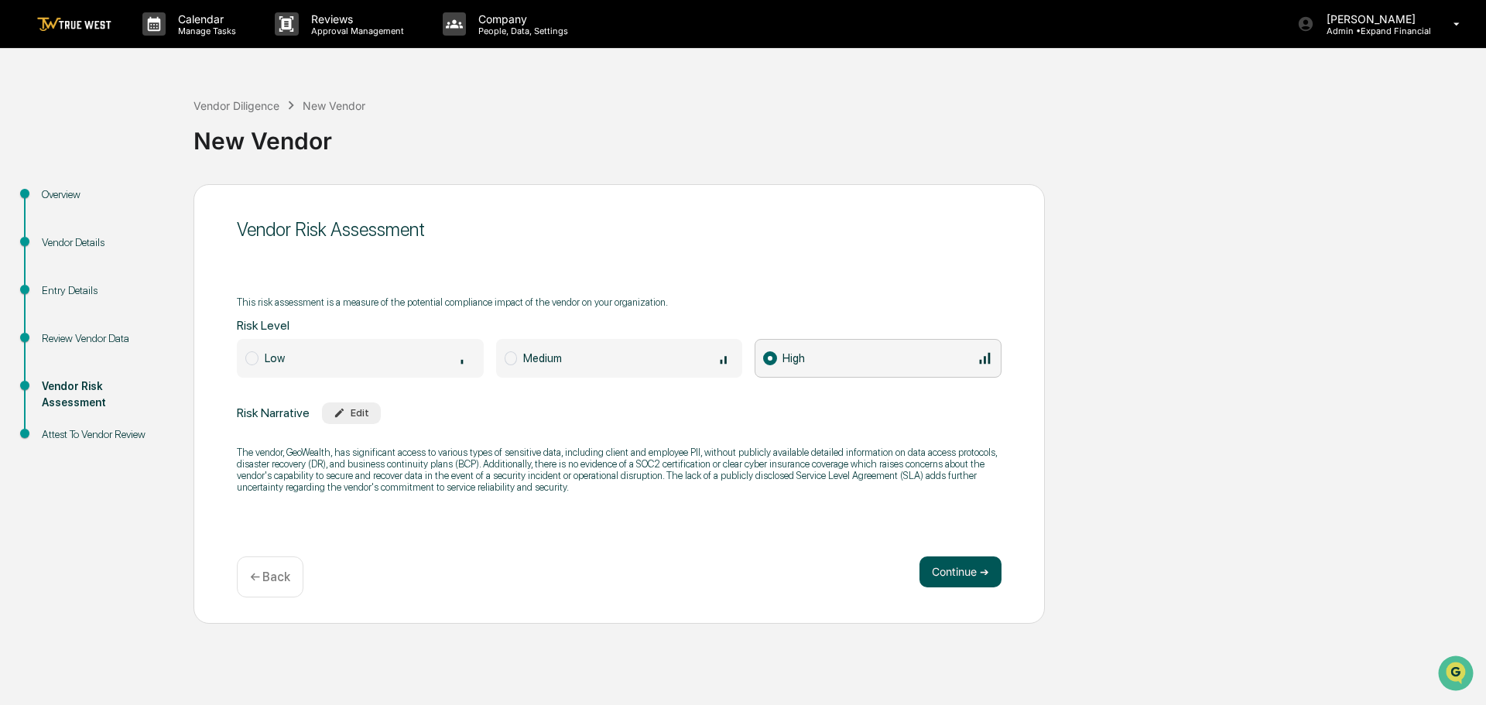
click at [968, 568] on button "Continue ➔" at bounding box center [960, 571] width 82 height 31
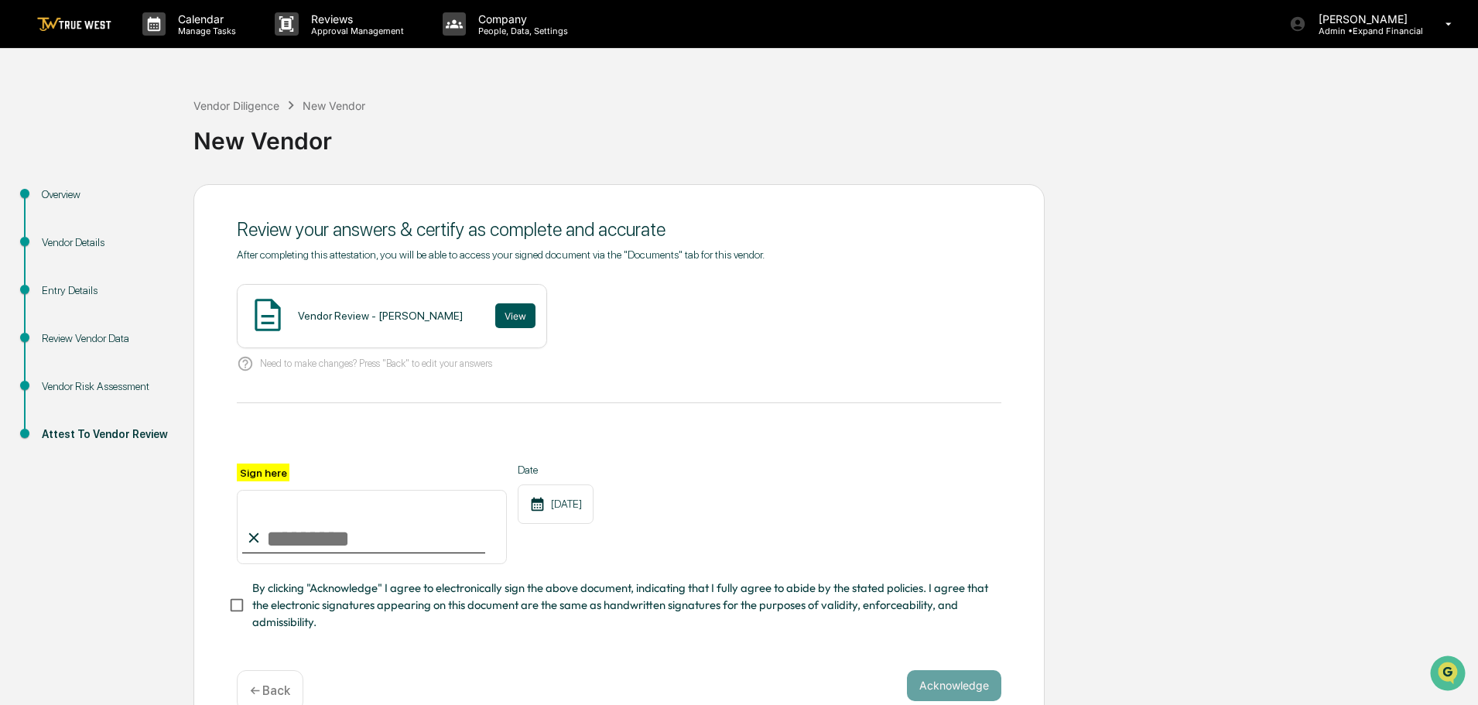
click at [515, 320] on button "View" at bounding box center [515, 315] width 40 height 25
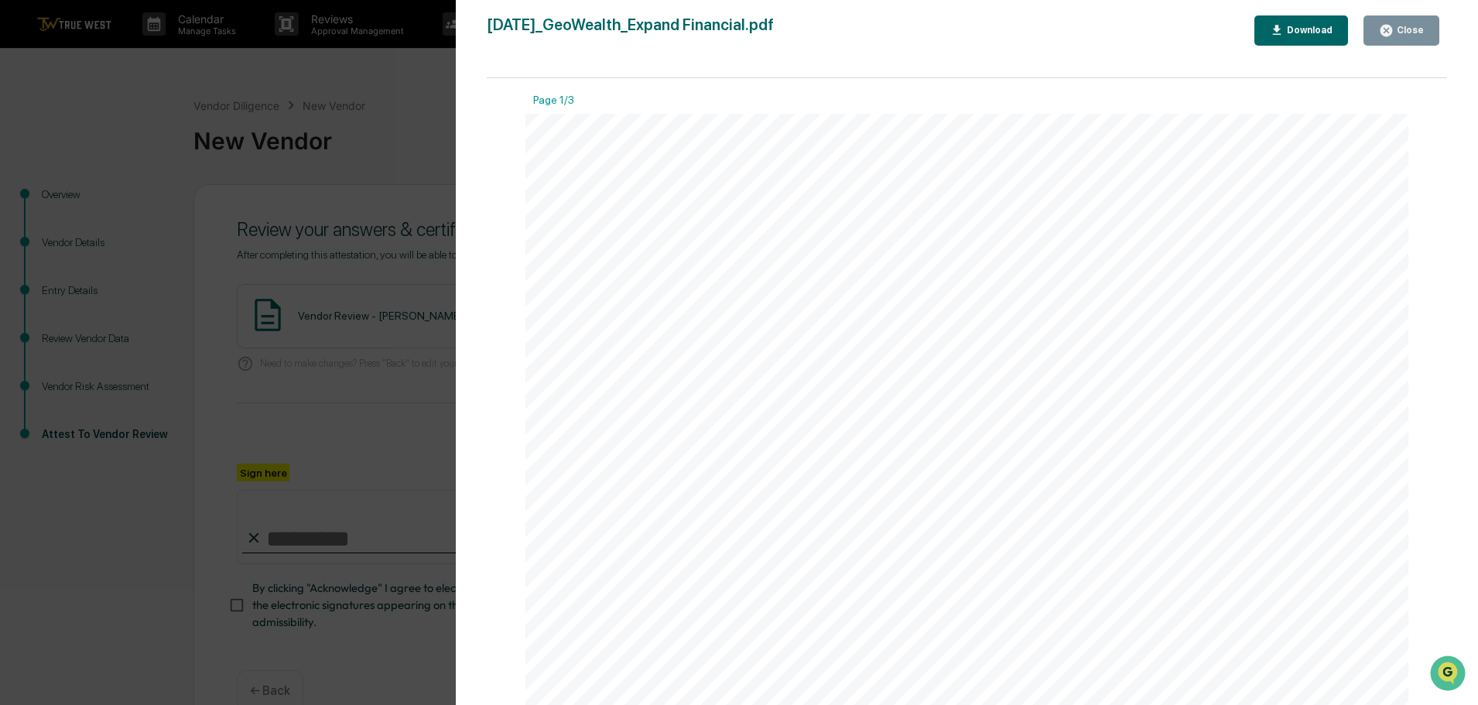
click at [1394, 36] on icon "button" at bounding box center [1386, 30] width 15 height 15
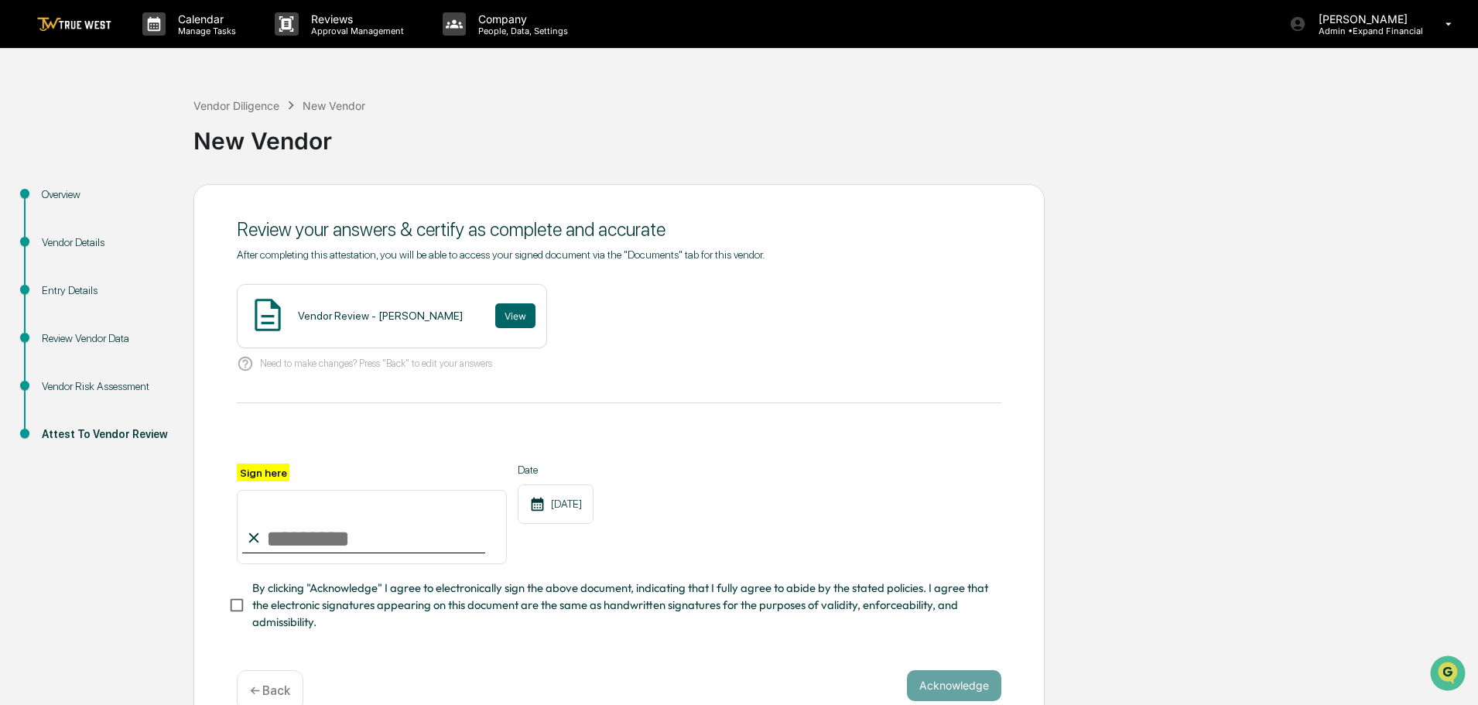
click at [294, 526] on input "Sign here" at bounding box center [372, 527] width 270 height 74
type input "**********"
click at [977, 679] on button "Acknowledge" at bounding box center [954, 685] width 94 height 31
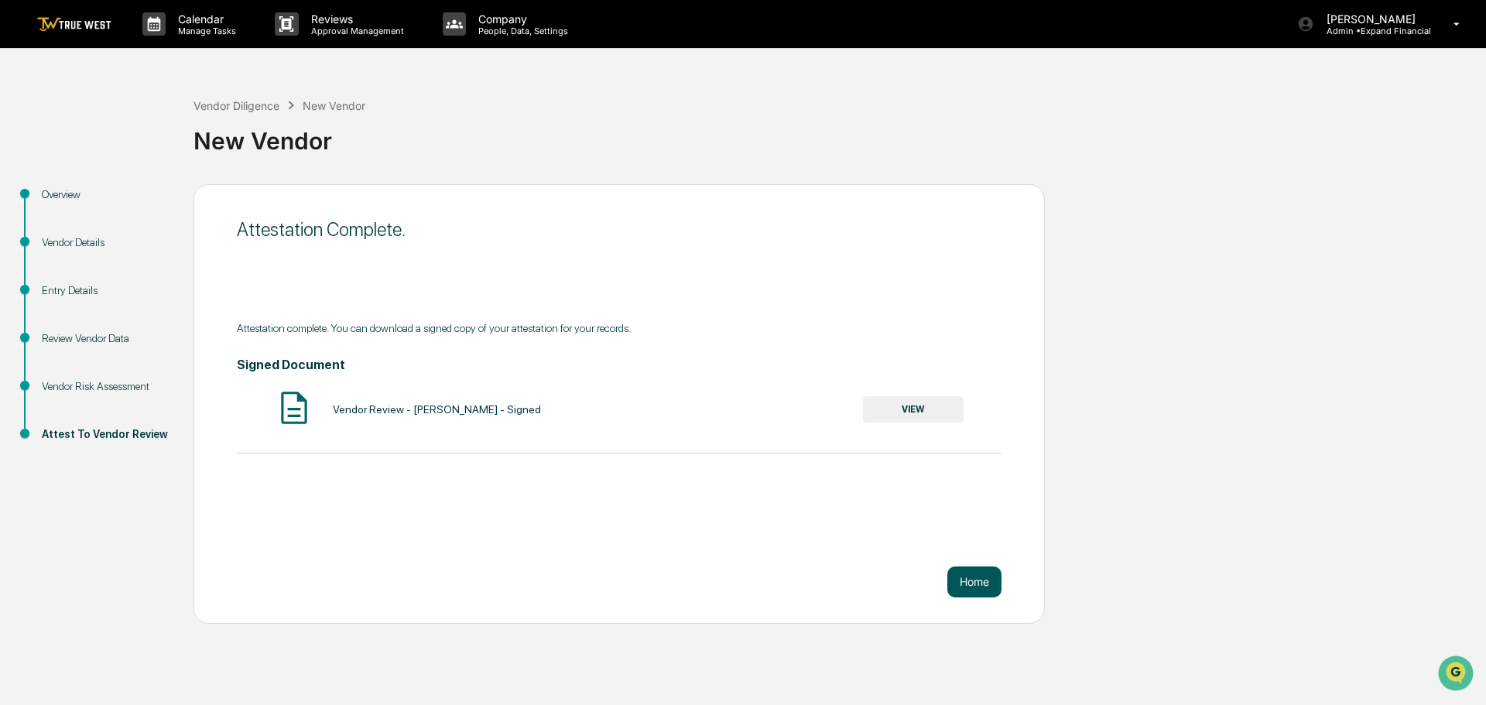
click at [966, 576] on button "Home" at bounding box center [974, 581] width 54 height 31
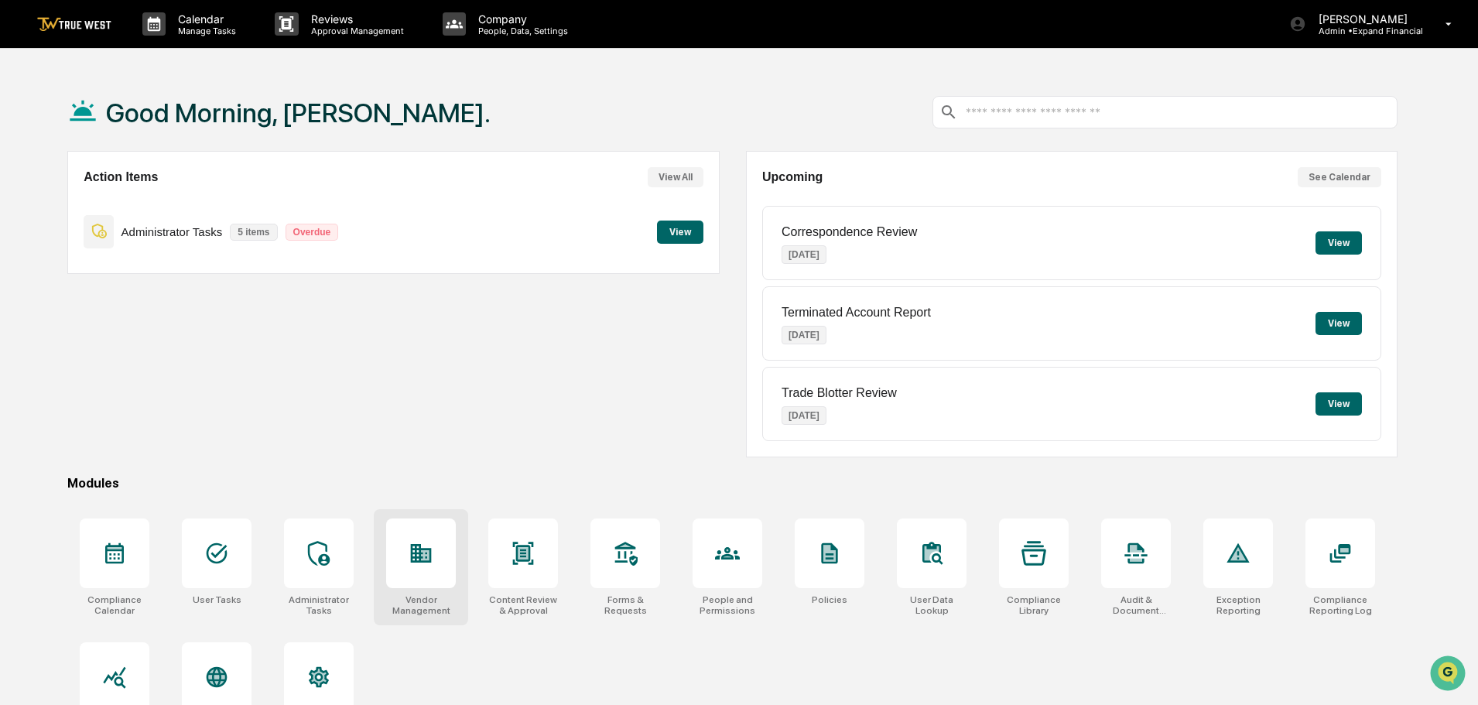
click at [449, 592] on div "Vendor Management" at bounding box center [421, 567] width 94 height 116
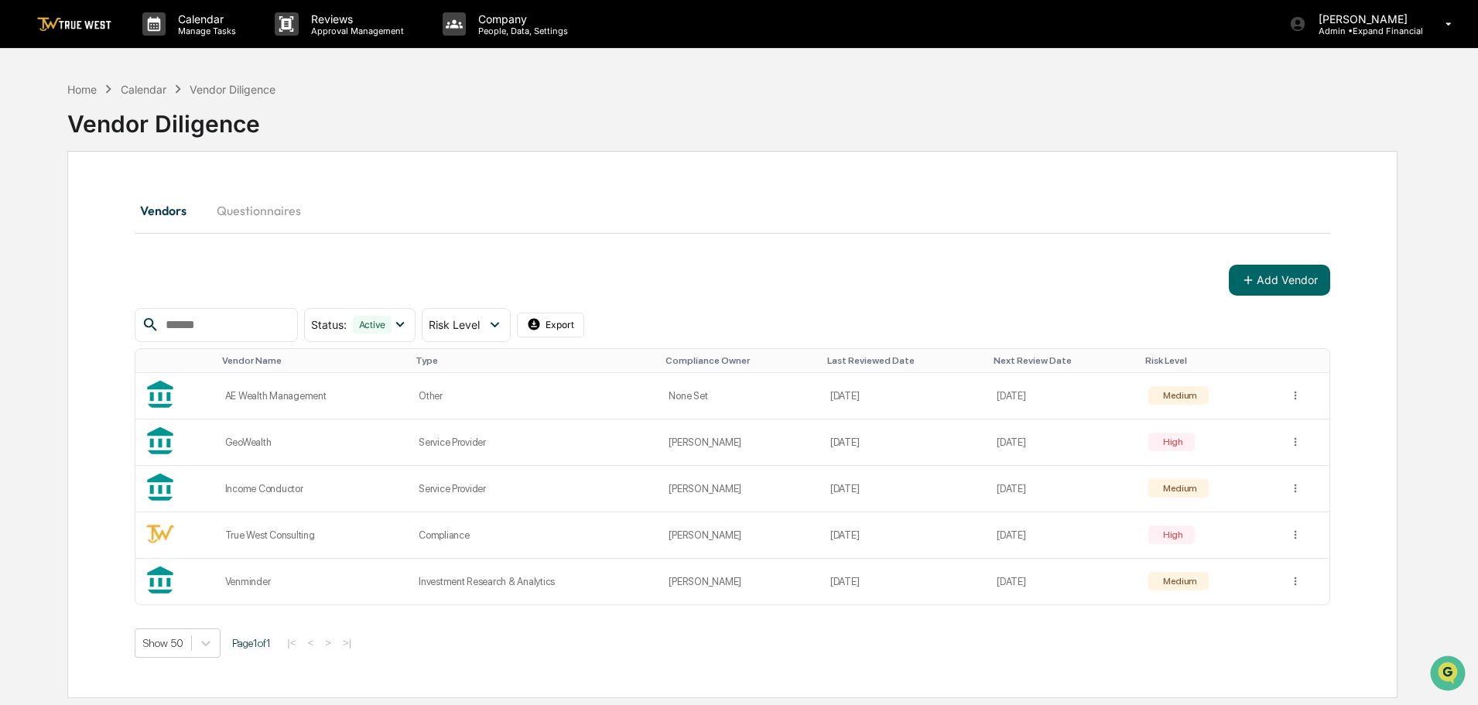
click at [238, 319] on input "text" at bounding box center [225, 325] width 132 height 20
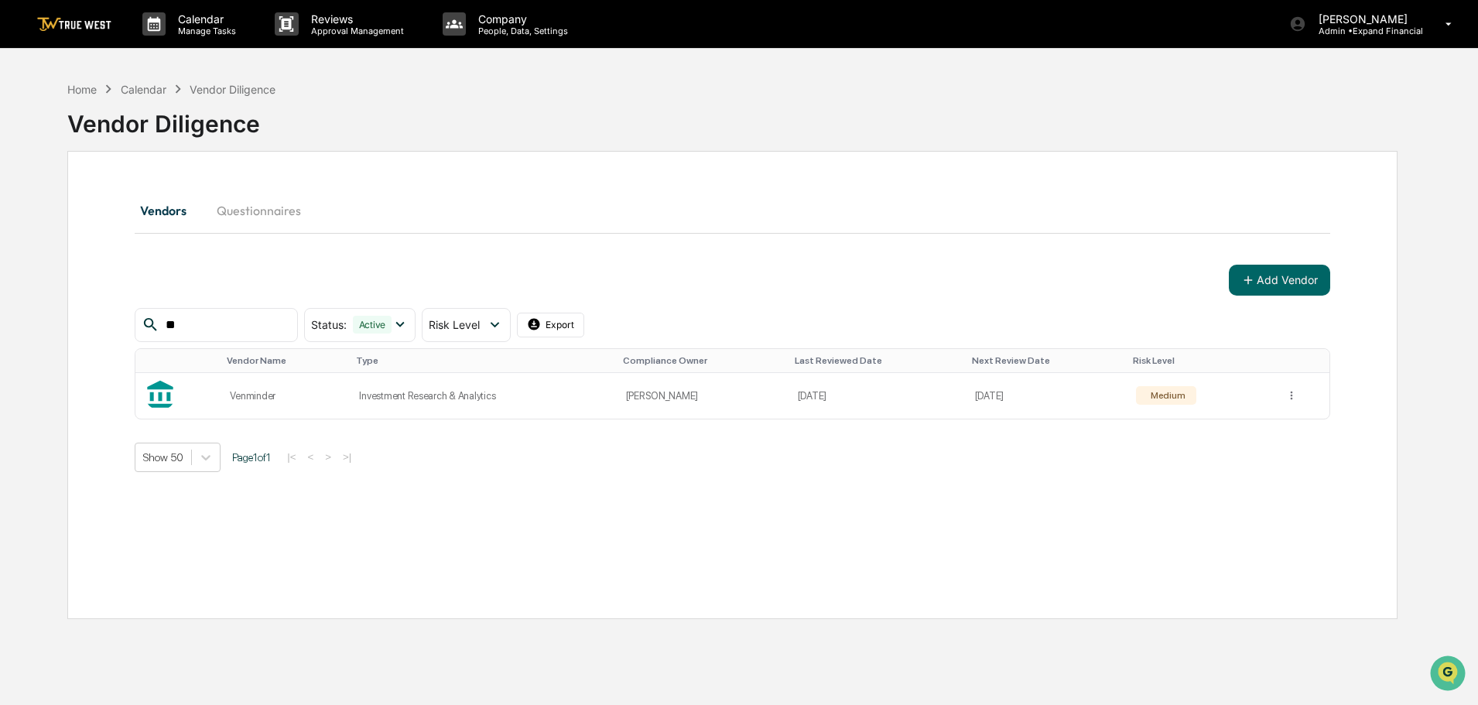
type input "*"
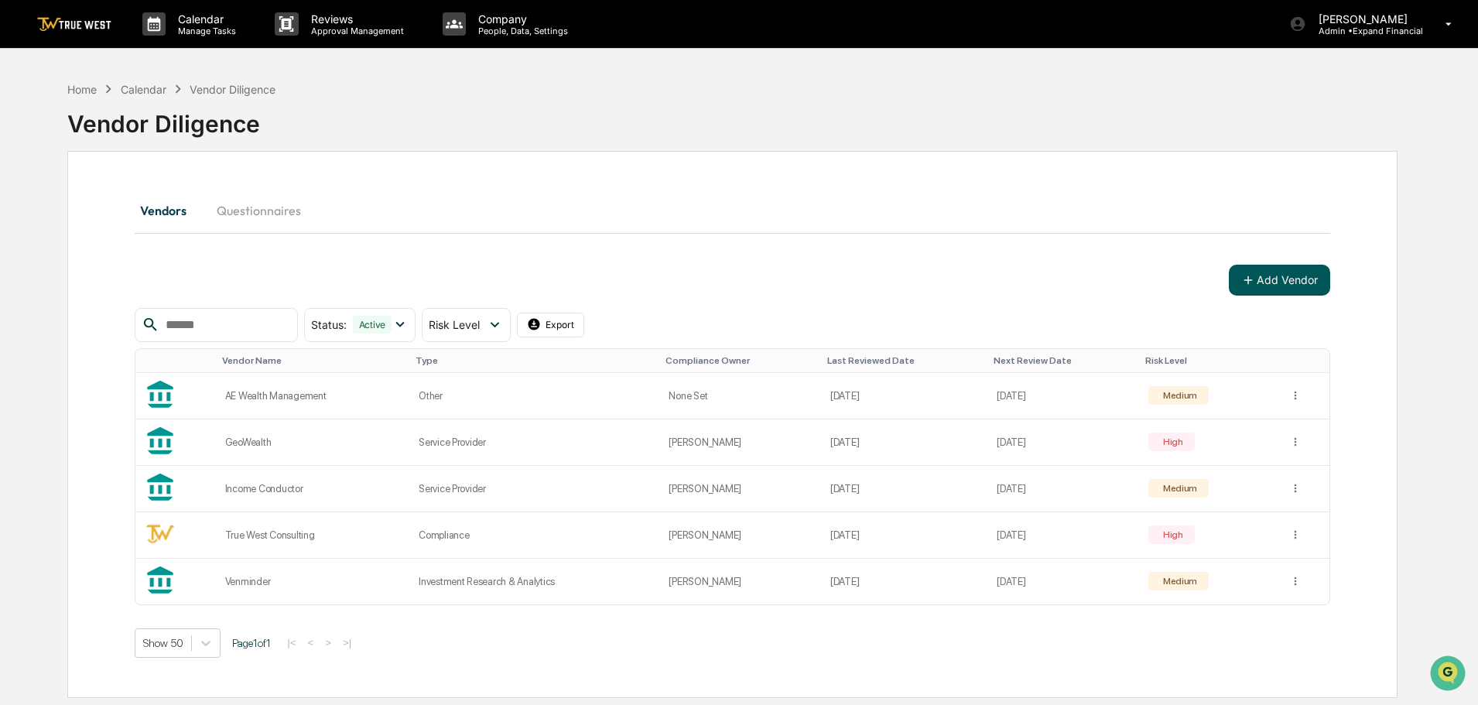
click at [1293, 280] on button "Add Vendor" at bounding box center [1279, 280] width 101 height 31
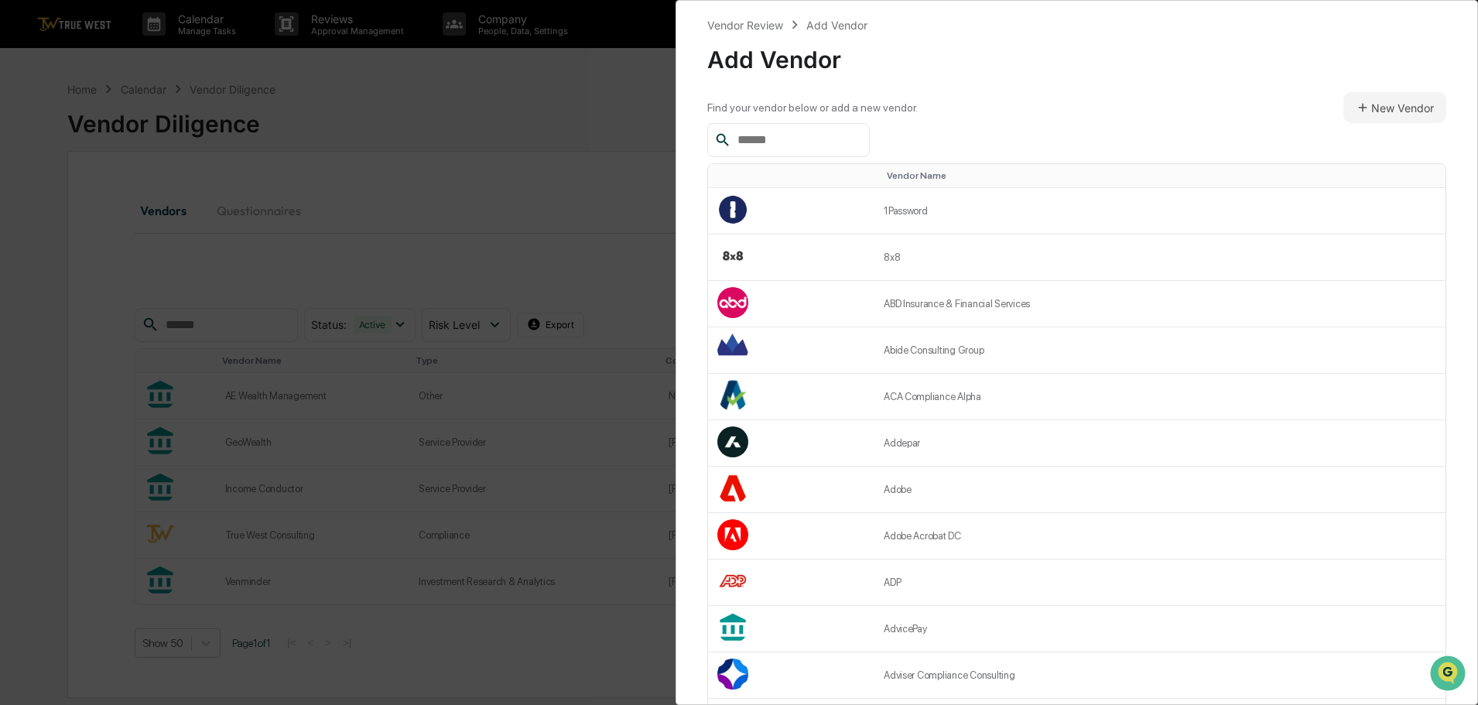
click at [780, 137] on input "text" at bounding box center [797, 140] width 132 height 20
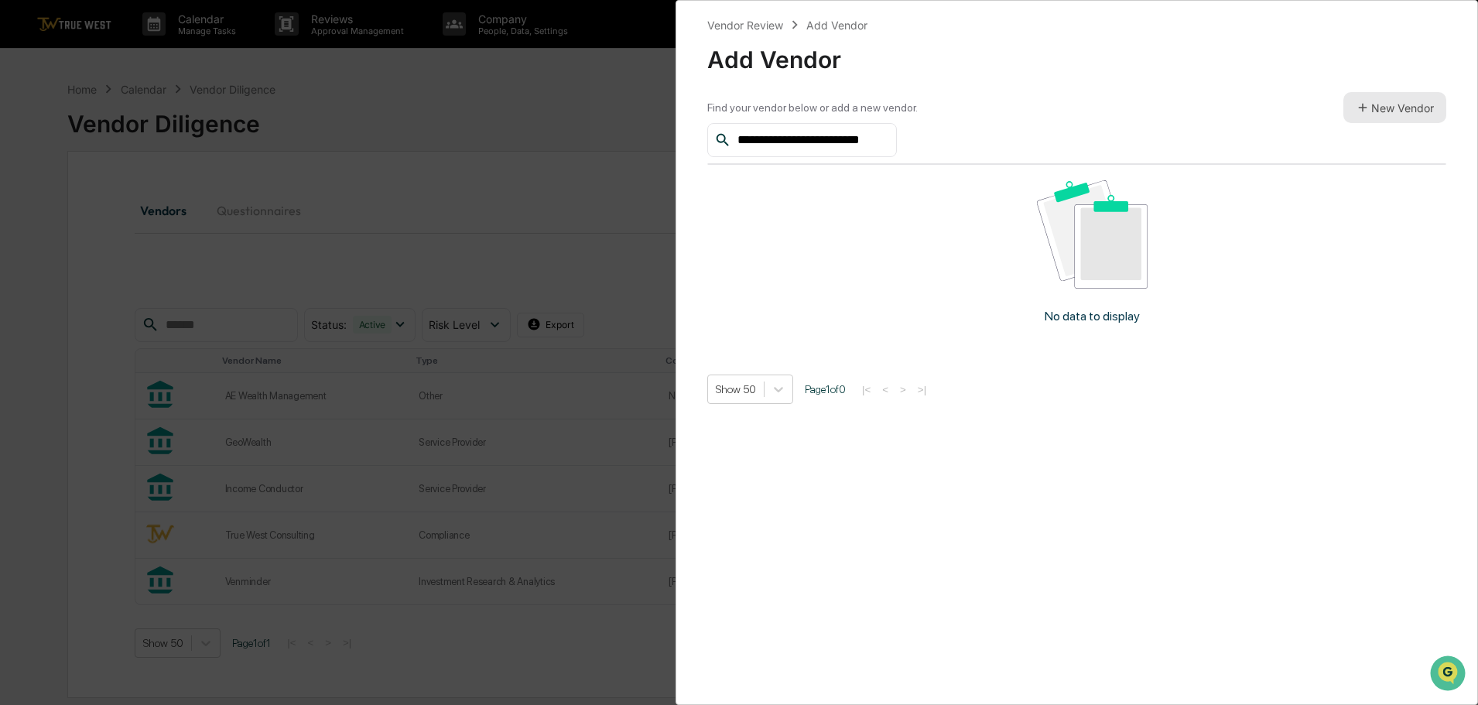
type input "**********"
click at [1412, 101] on button "New Vendor" at bounding box center [1394, 107] width 103 height 31
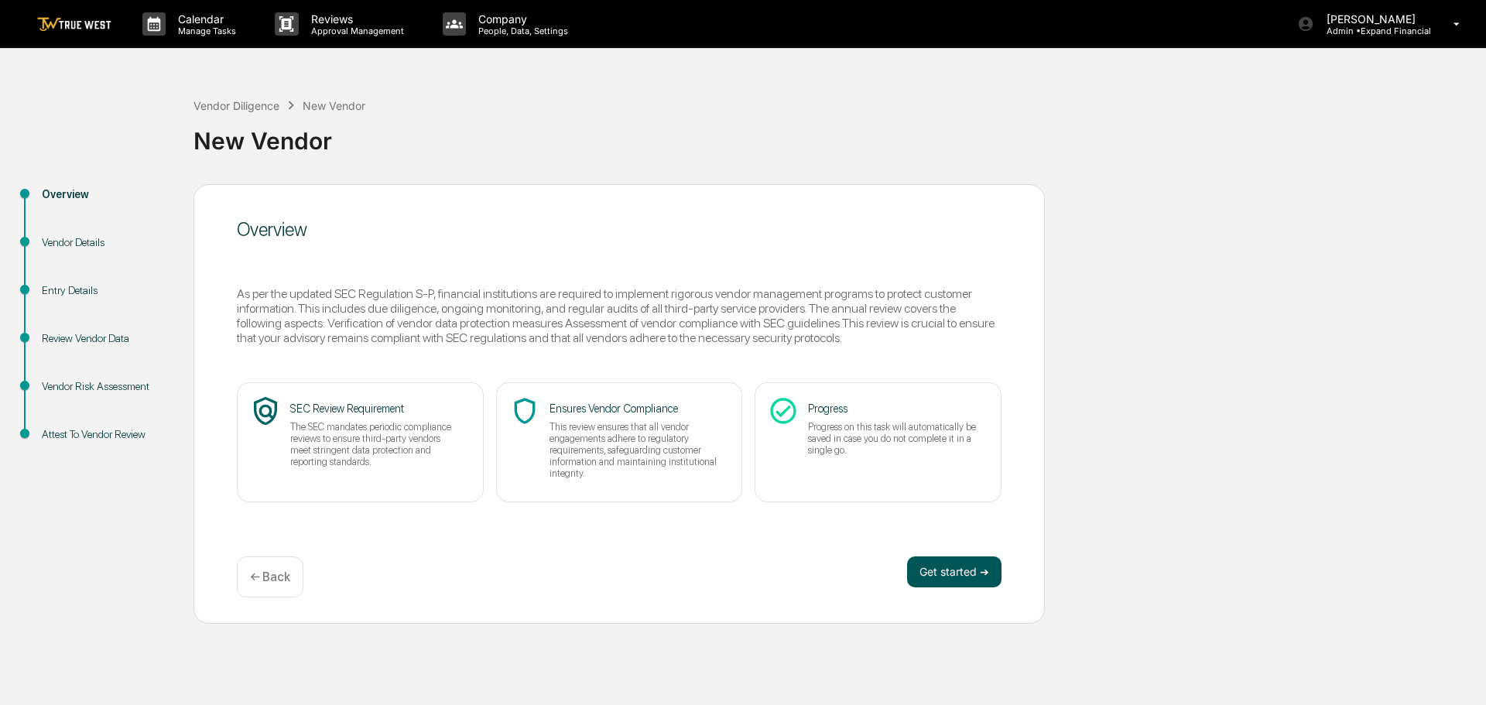
click at [956, 577] on button "Get started ➔" at bounding box center [954, 571] width 94 height 31
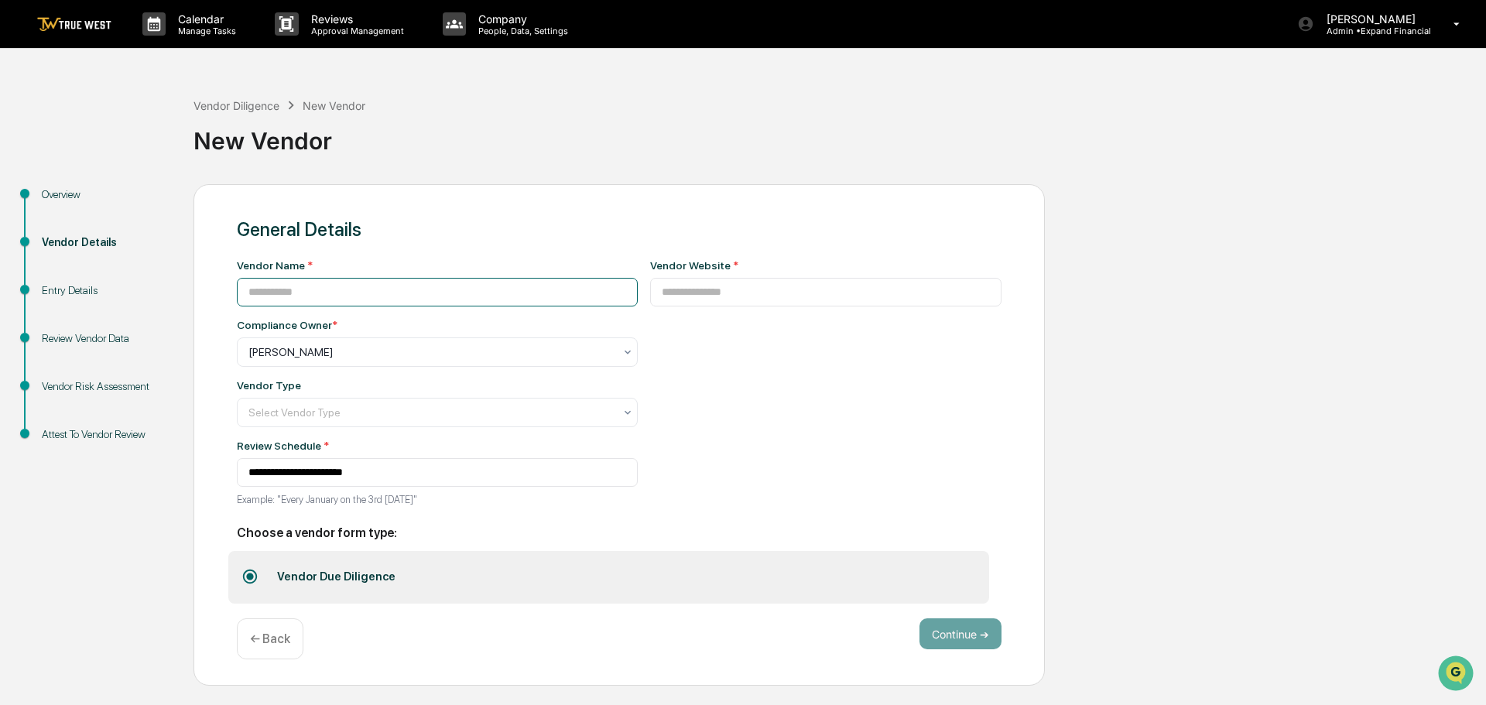
click at [303, 295] on input at bounding box center [437, 292] width 401 height 29
type input "*"
type input "***"
click at [258, 646] on p "← Back" at bounding box center [270, 638] width 40 height 15
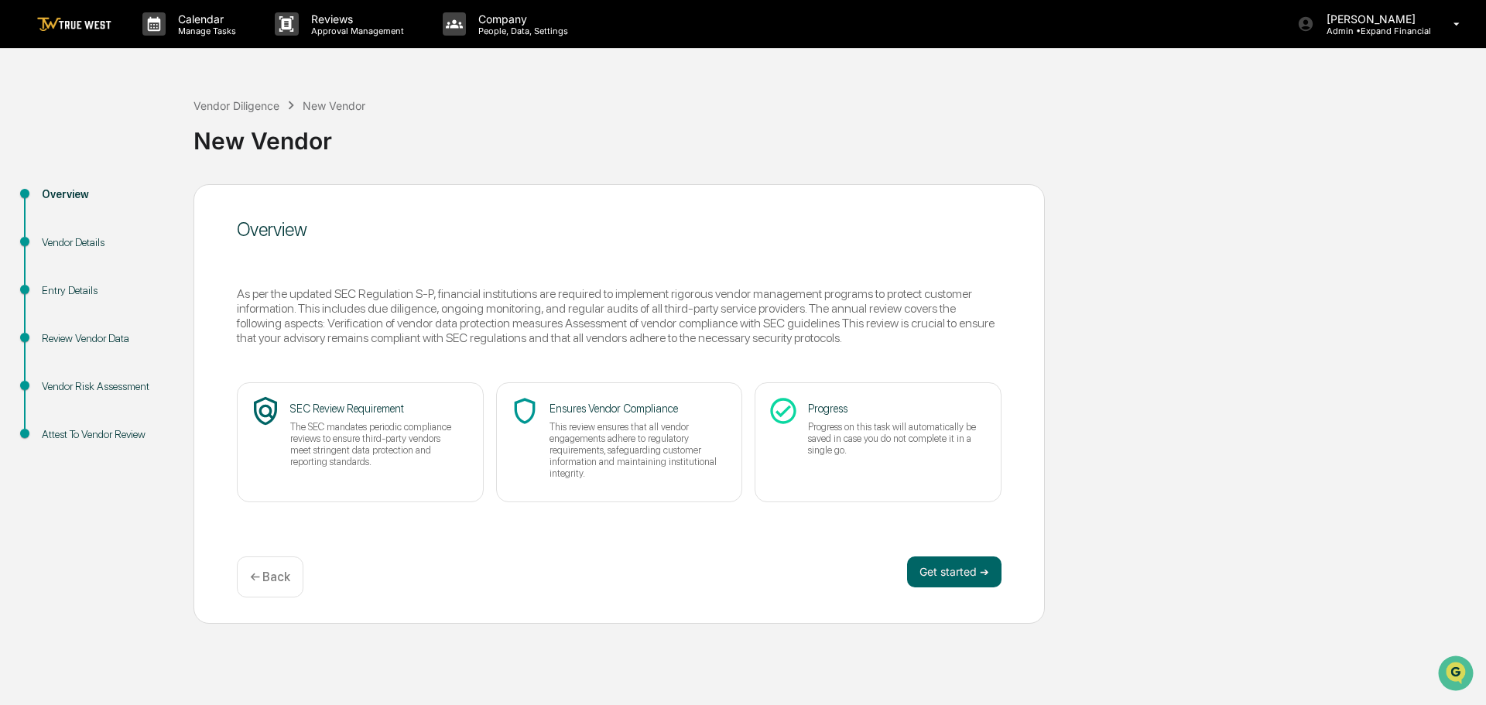
click at [284, 580] on p "← Back" at bounding box center [270, 577] width 40 height 15
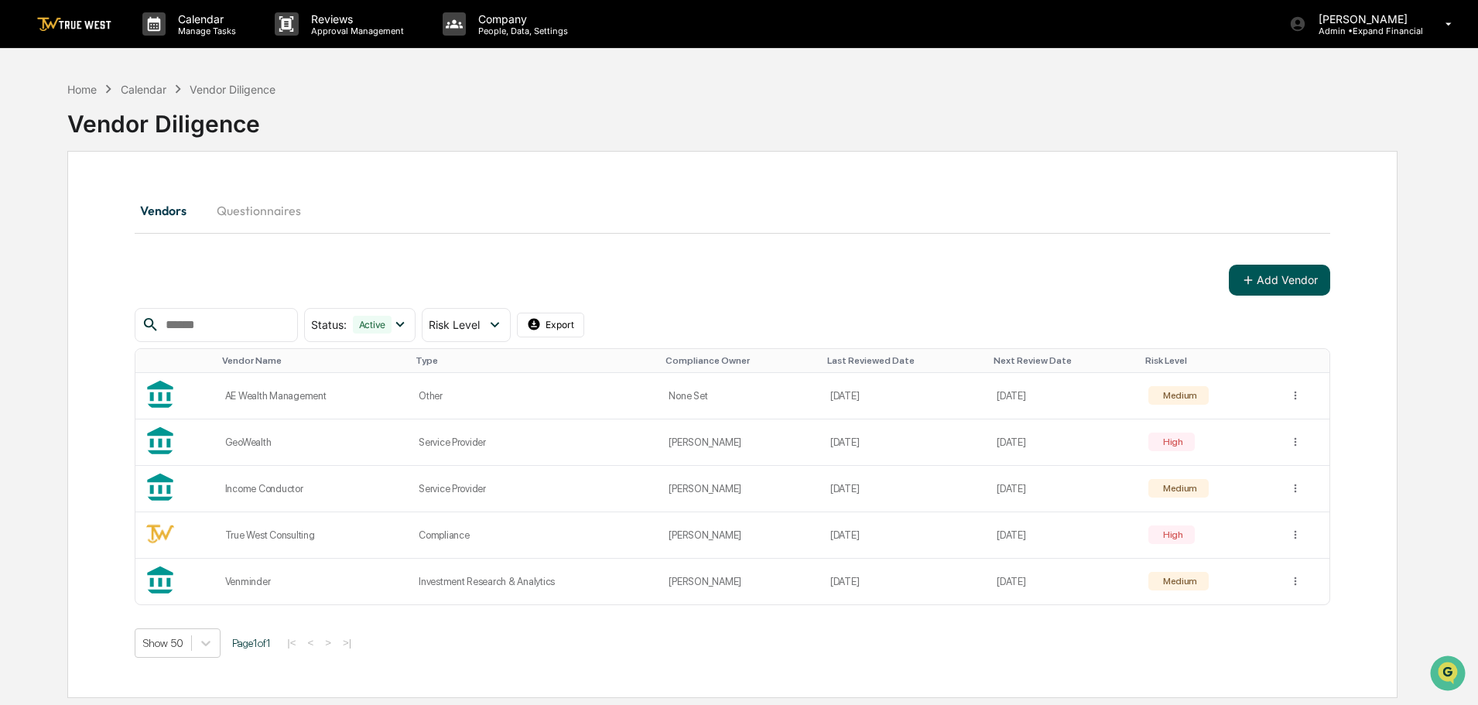
click at [1289, 282] on button "Add Vendor" at bounding box center [1279, 280] width 101 height 31
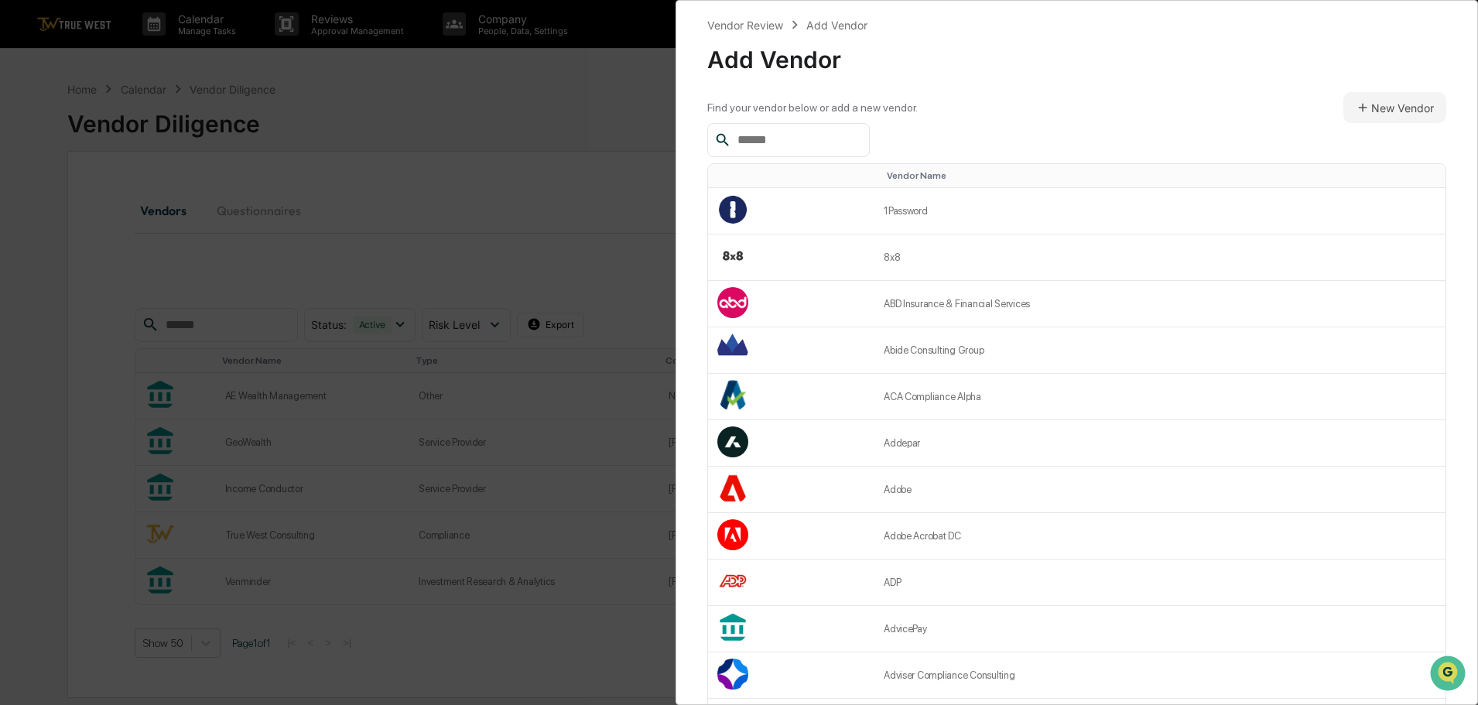
click at [769, 139] on input "text" at bounding box center [797, 140] width 132 height 20
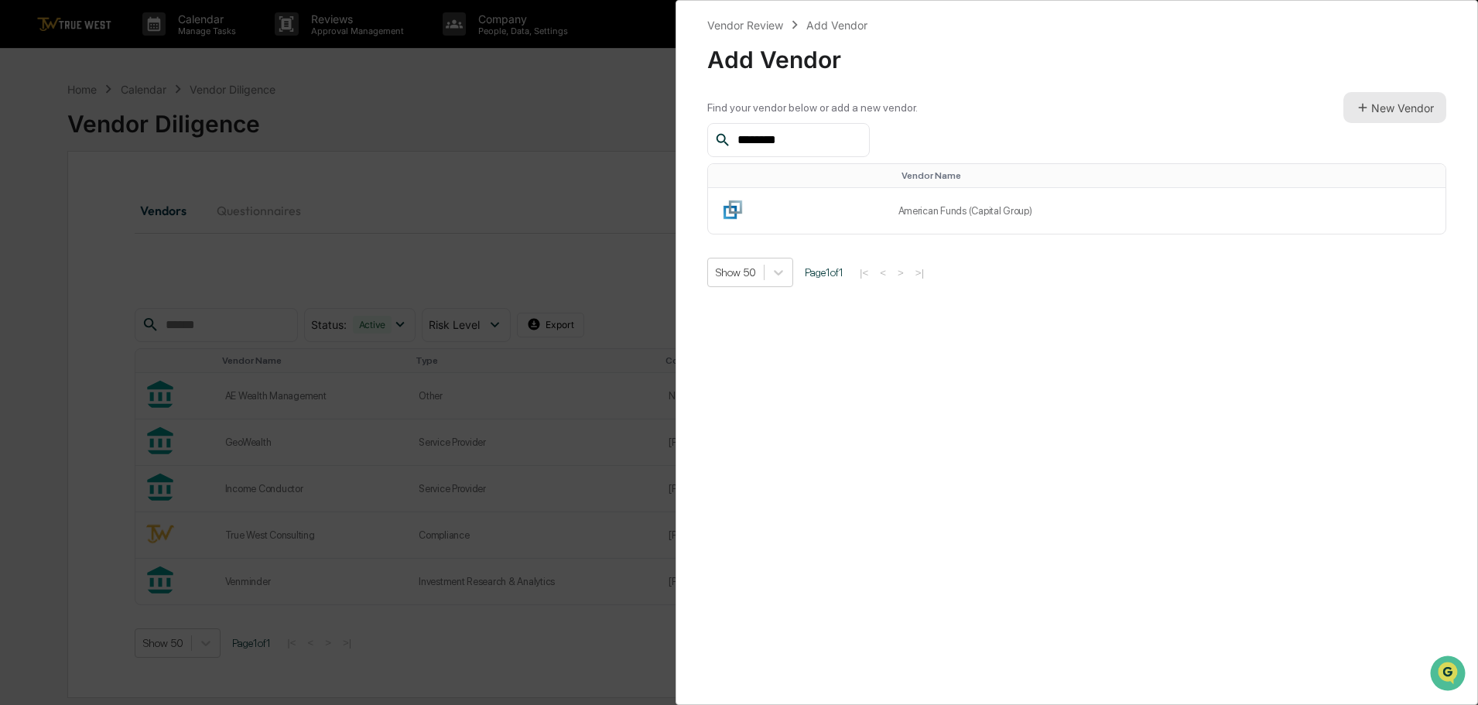
type input "********"
click at [1410, 104] on button "New Vendor" at bounding box center [1394, 107] width 103 height 31
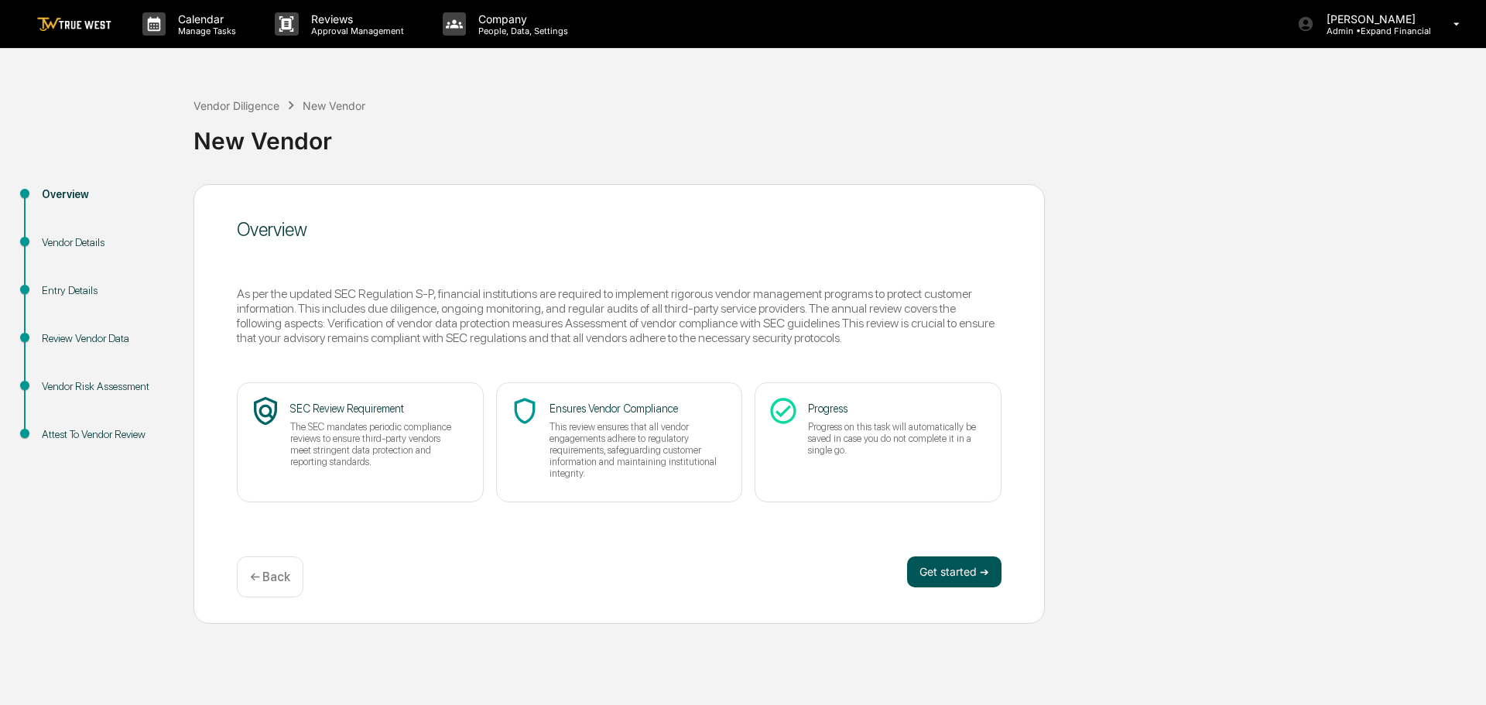
click at [954, 573] on button "Get started ➔" at bounding box center [954, 571] width 94 height 31
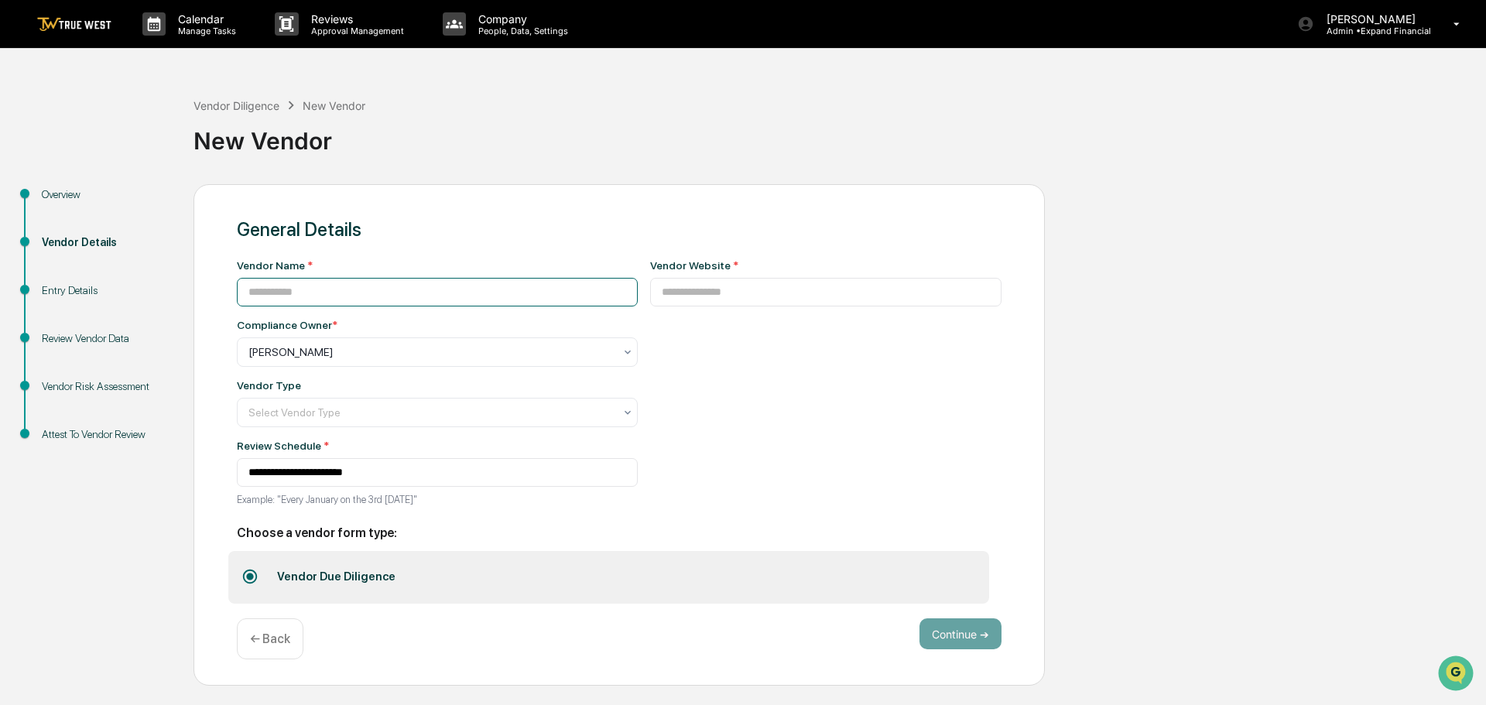
click at [371, 292] on input at bounding box center [437, 292] width 401 height 29
type input "**********"
click at [271, 635] on p "← Back" at bounding box center [270, 638] width 40 height 15
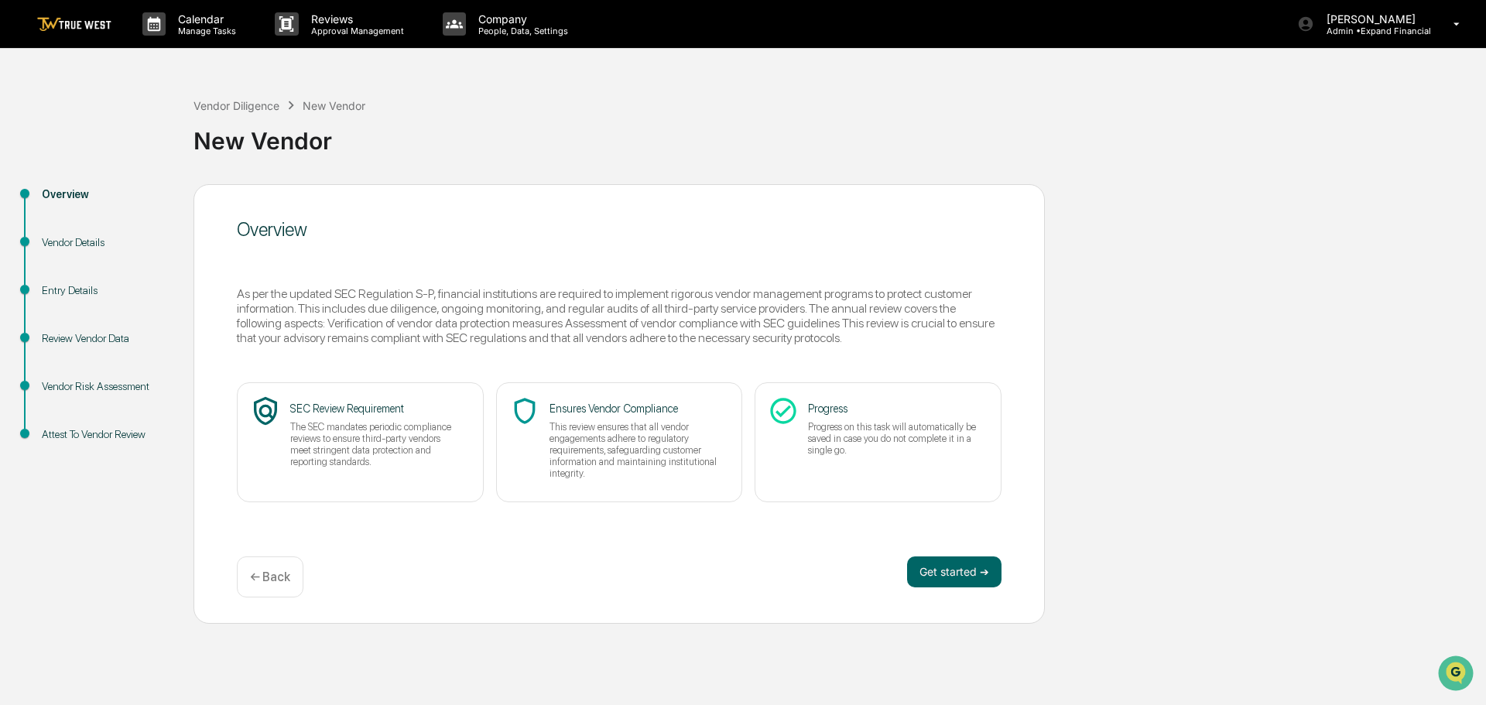
click at [270, 567] on div "← Back" at bounding box center [270, 576] width 67 height 41
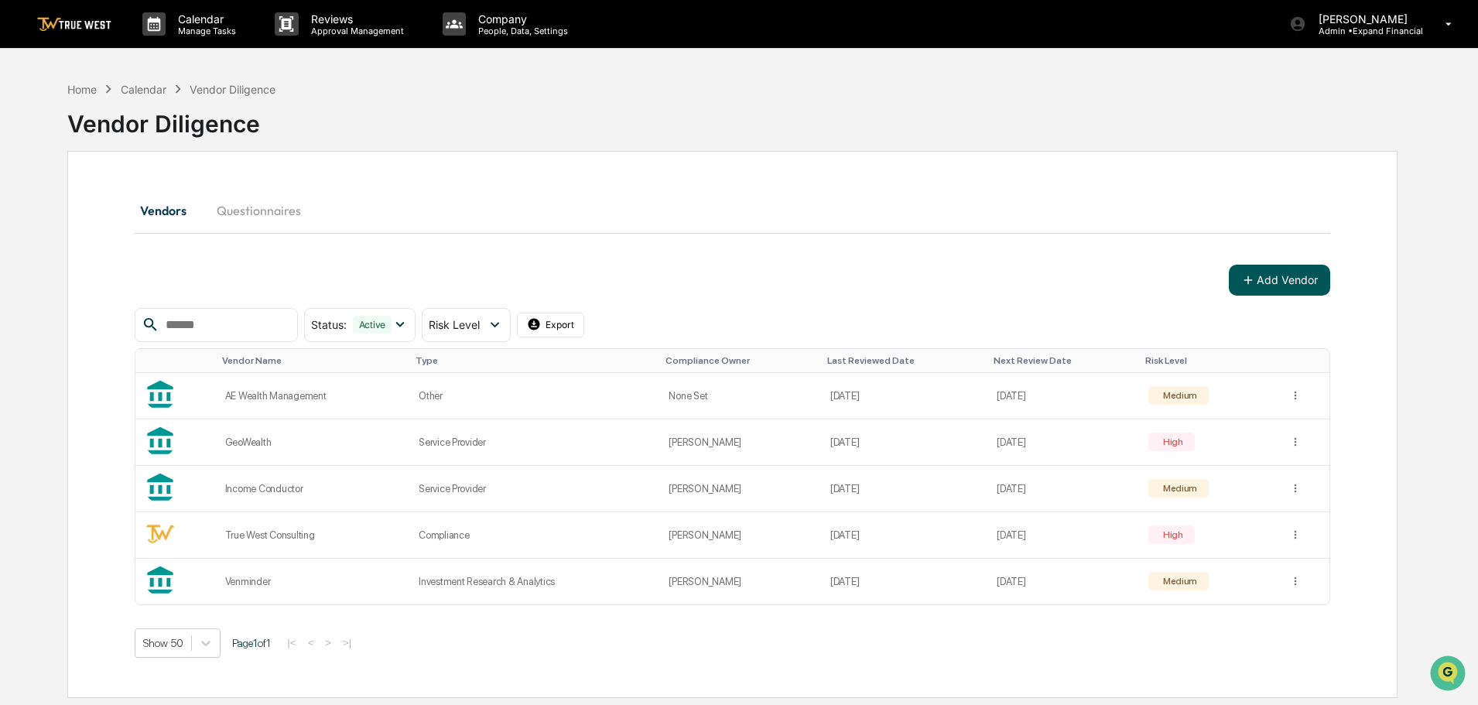
click at [1268, 284] on button "Add Vendor" at bounding box center [1279, 280] width 101 height 31
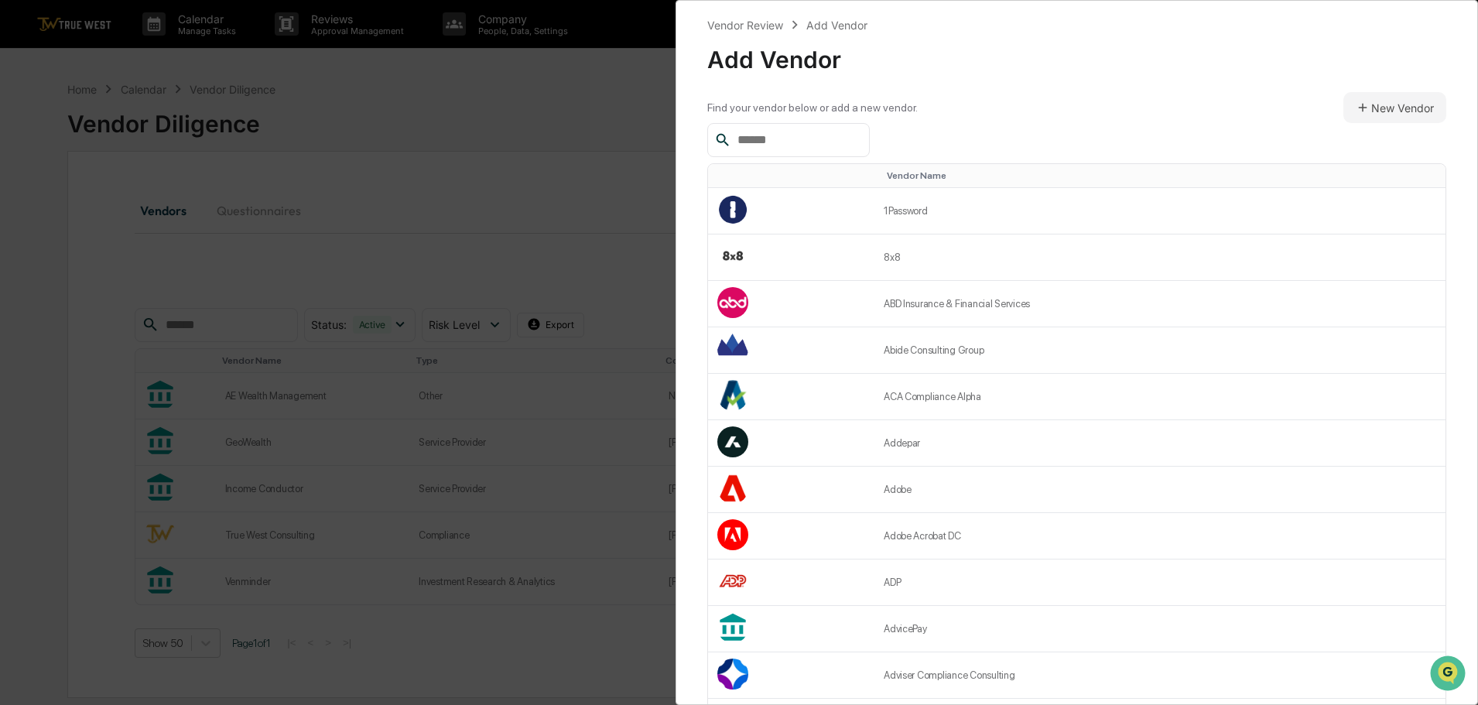
click at [802, 139] on input "text" at bounding box center [797, 140] width 132 height 20
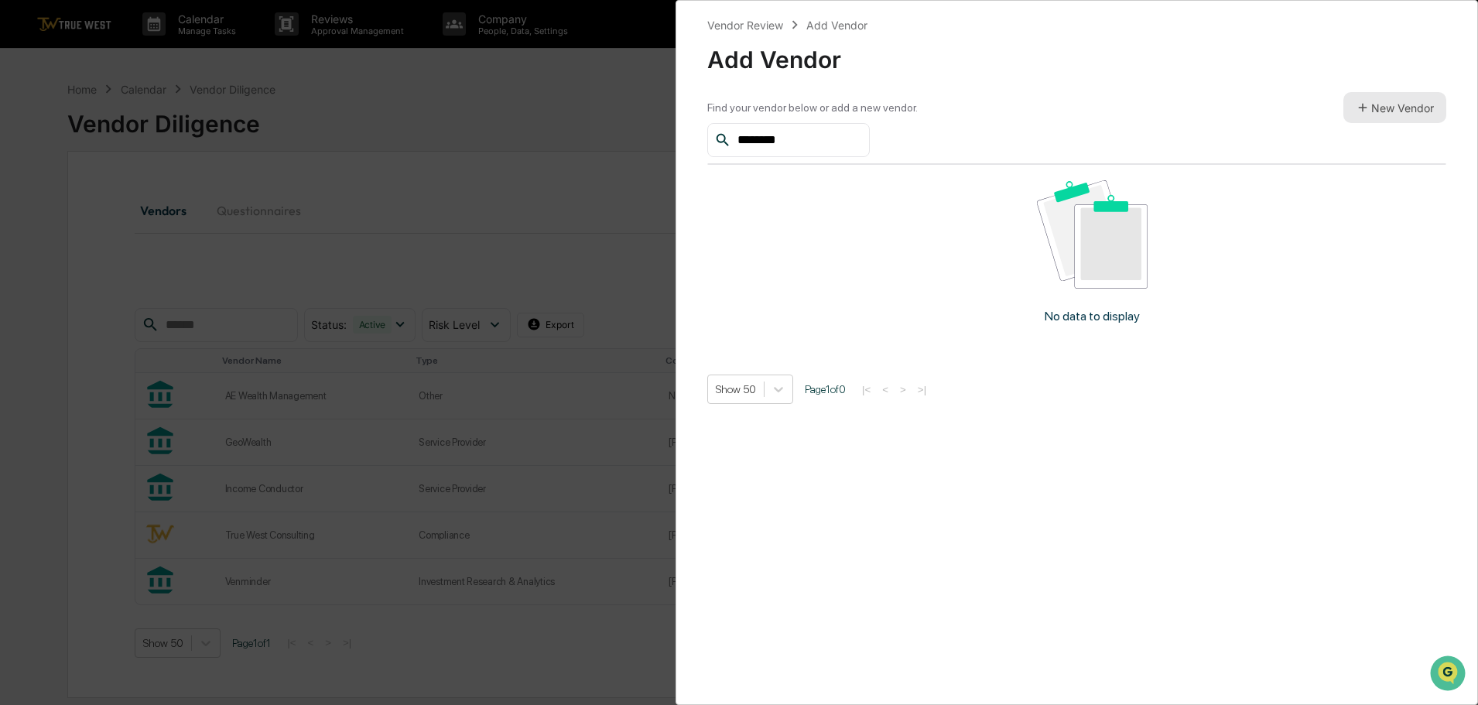
type input "********"
click at [1376, 109] on button "New Vendor" at bounding box center [1394, 107] width 103 height 31
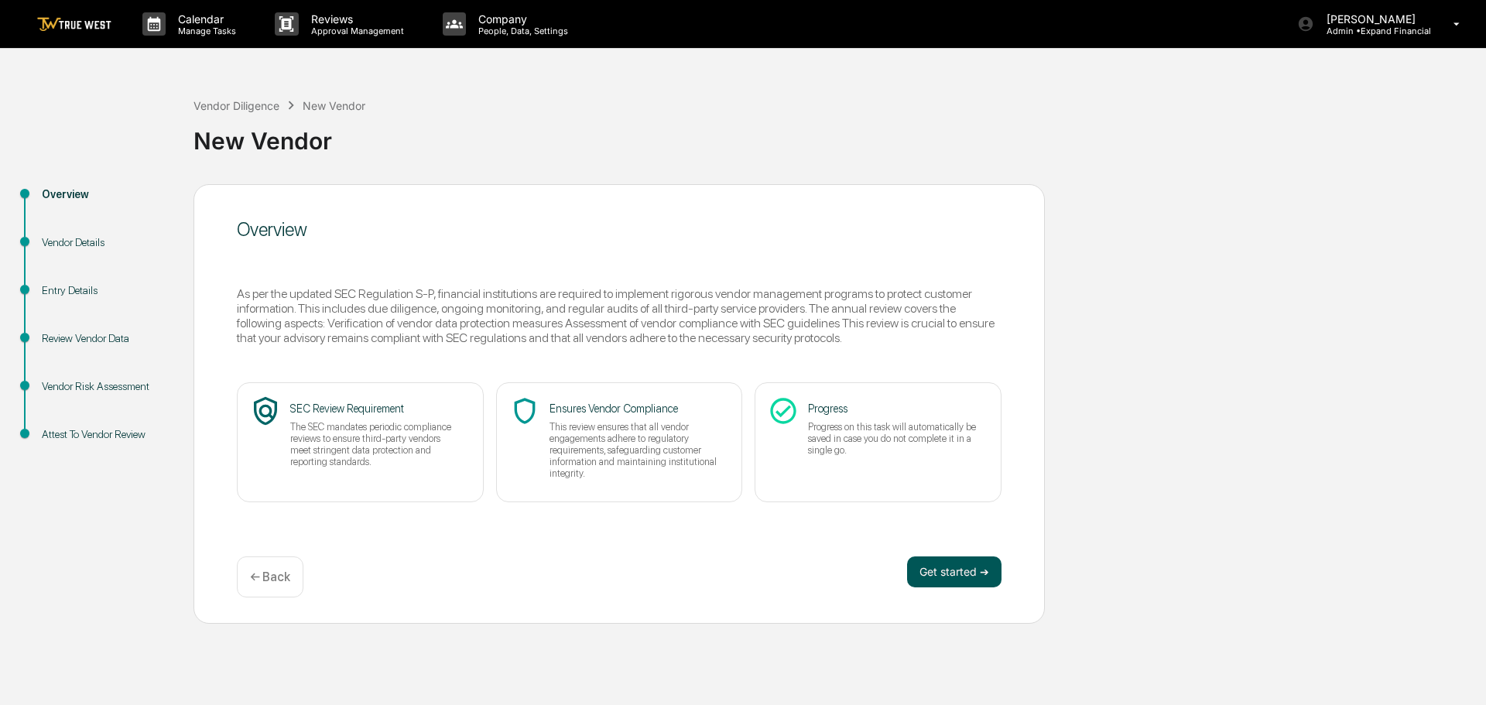
click at [939, 575] on button "Get started ➔" at bounding box center [954, 571] width 94 height 31
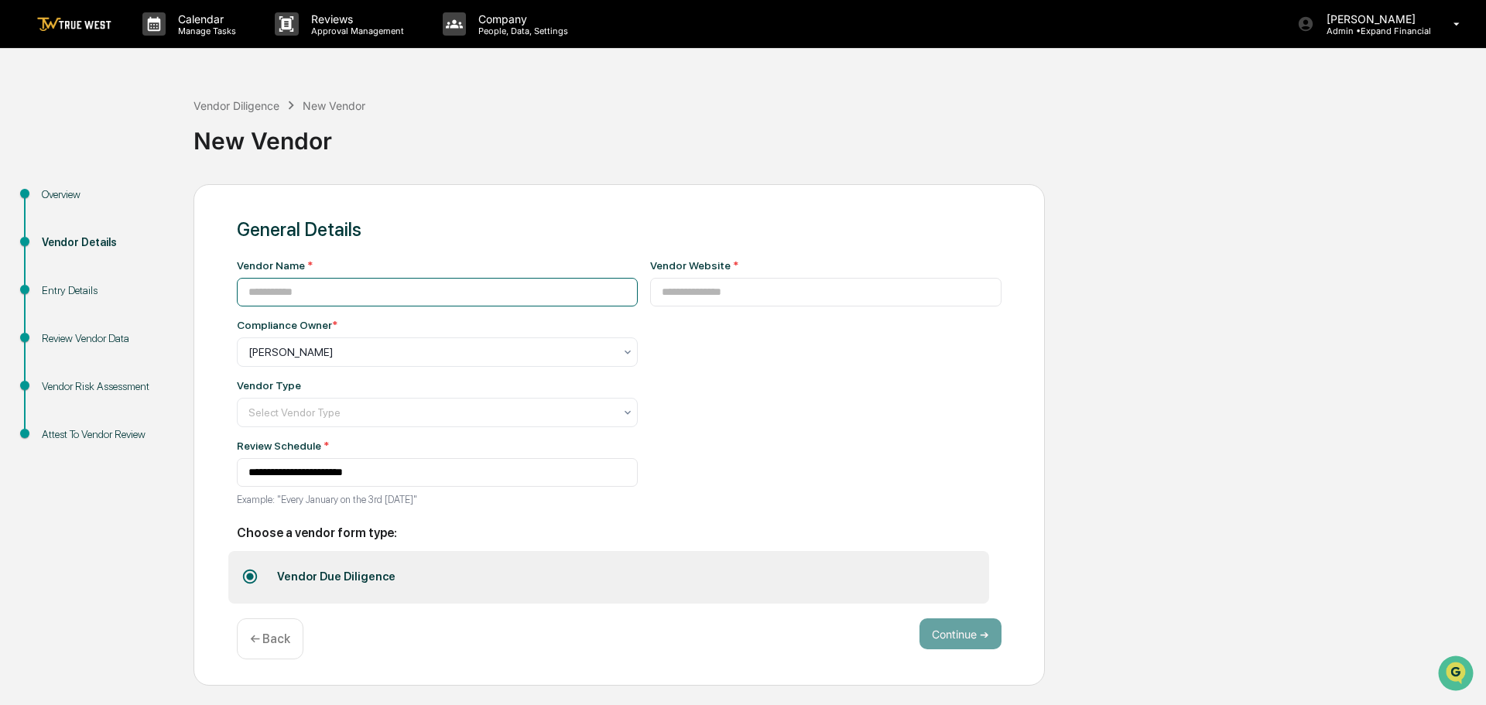
click at [332, 284] on input at bounding box center [437, 292] width 401 height 29
type input "**********"
click at [703, 291] on input at bounding box center [826, 292] width 352 height 29
paste input "**********"
type input "**********"
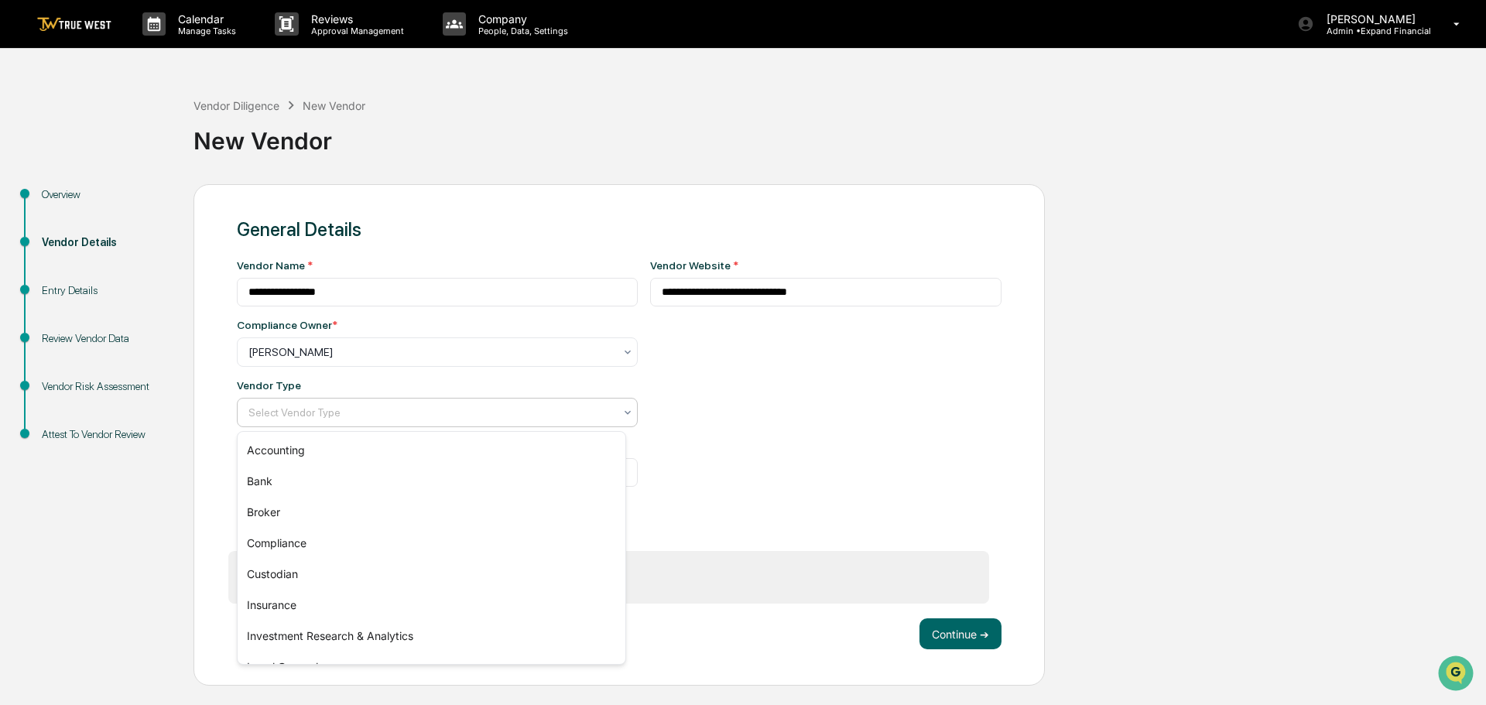
click at [301, 409] on div at bounding box center [430, 412] width 365 height 15
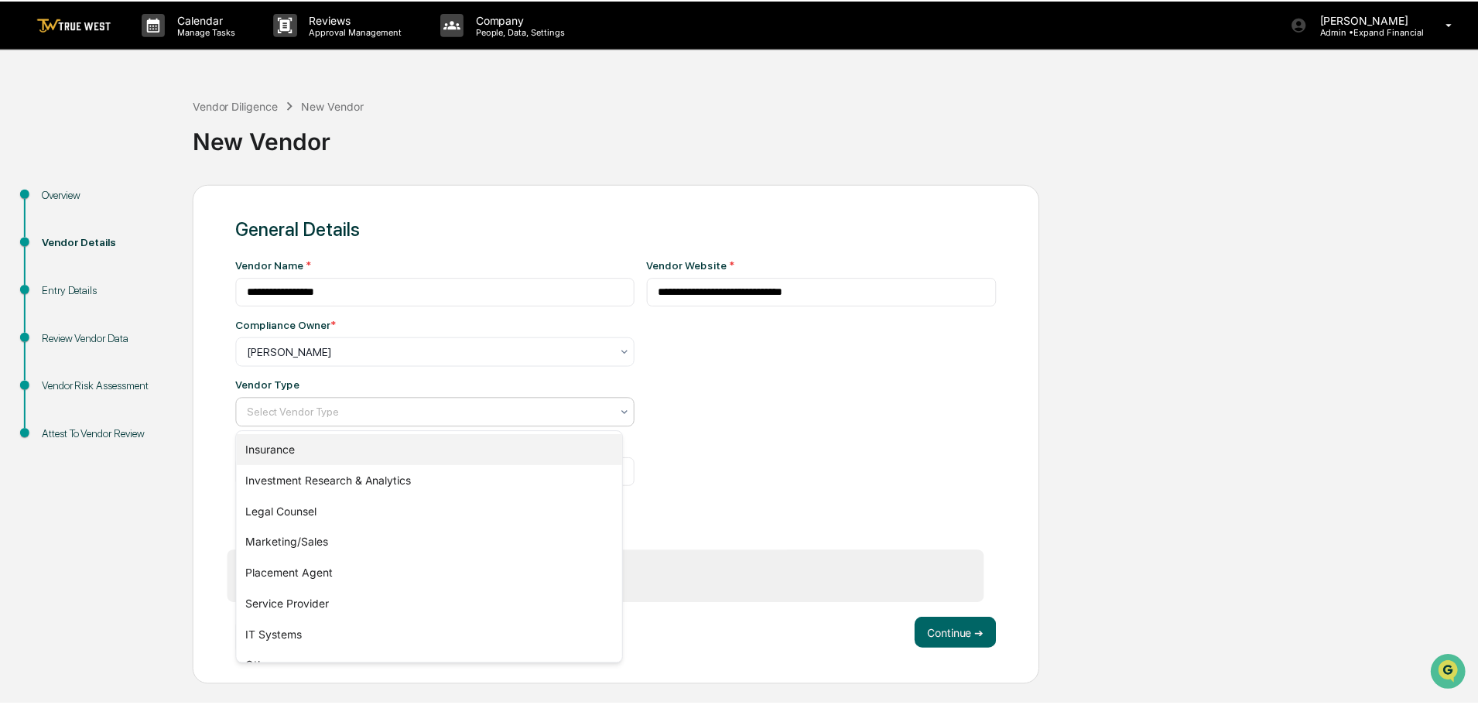
scroll to position [176, 0]
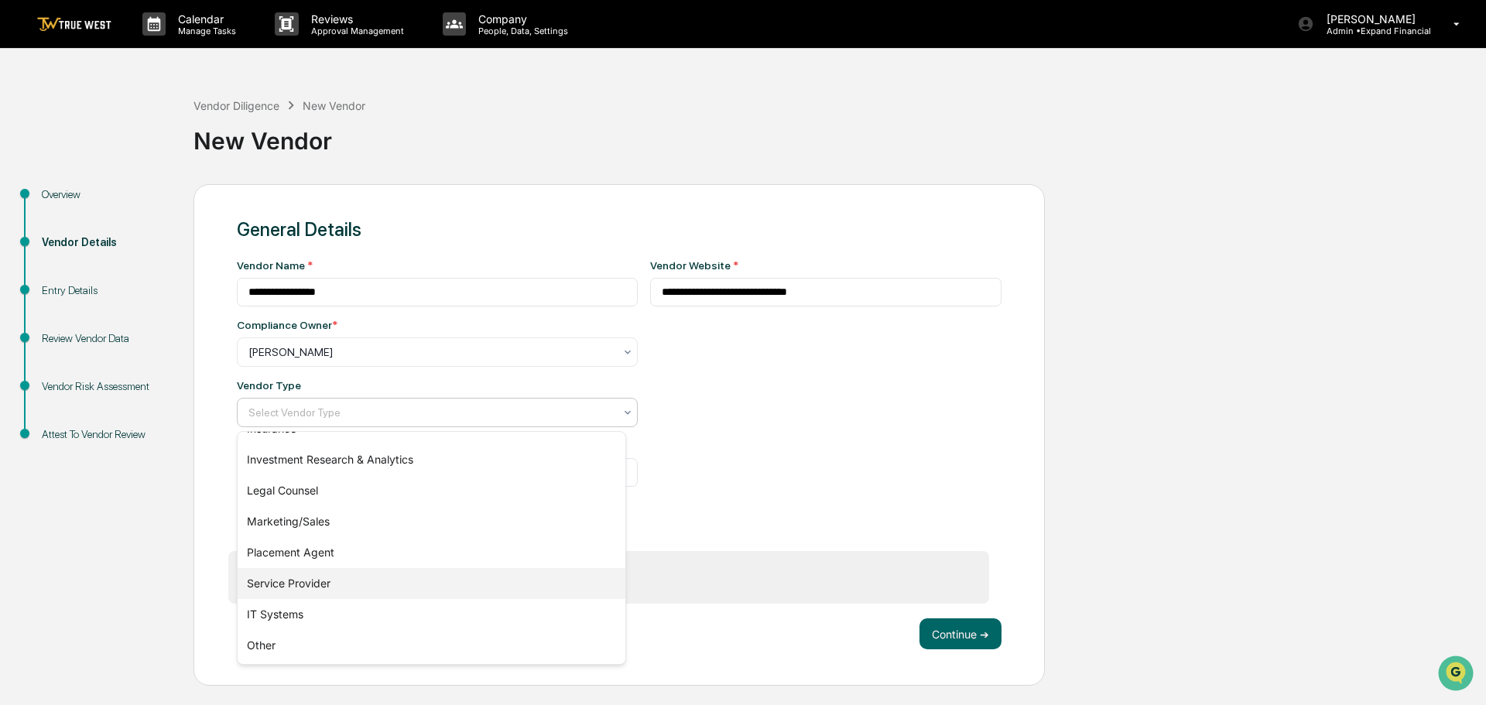
click at [310, 580] on div "Service Provider" at bounding box center [432, 583] width 388 height 31
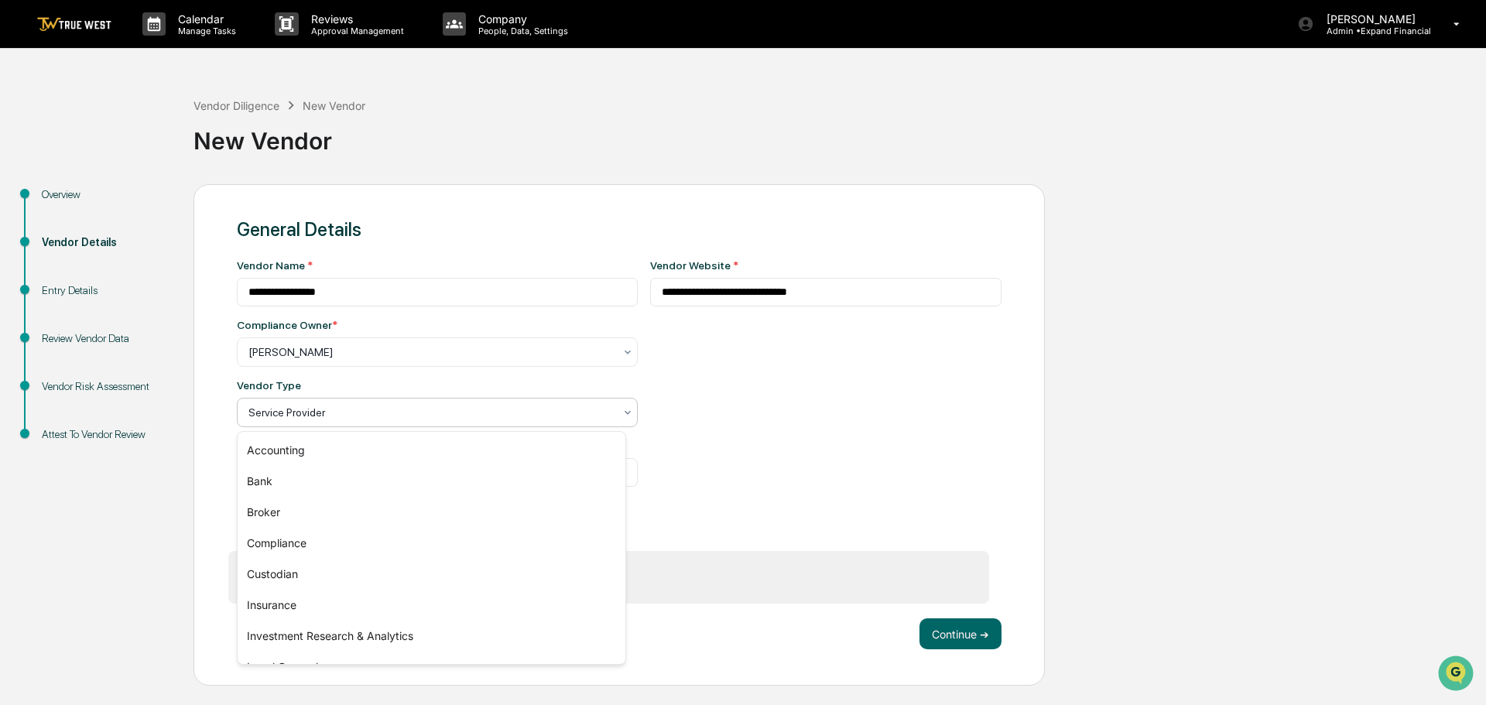
click at [328, 411] on div at bounding box center [430, 412] width 365 height 15
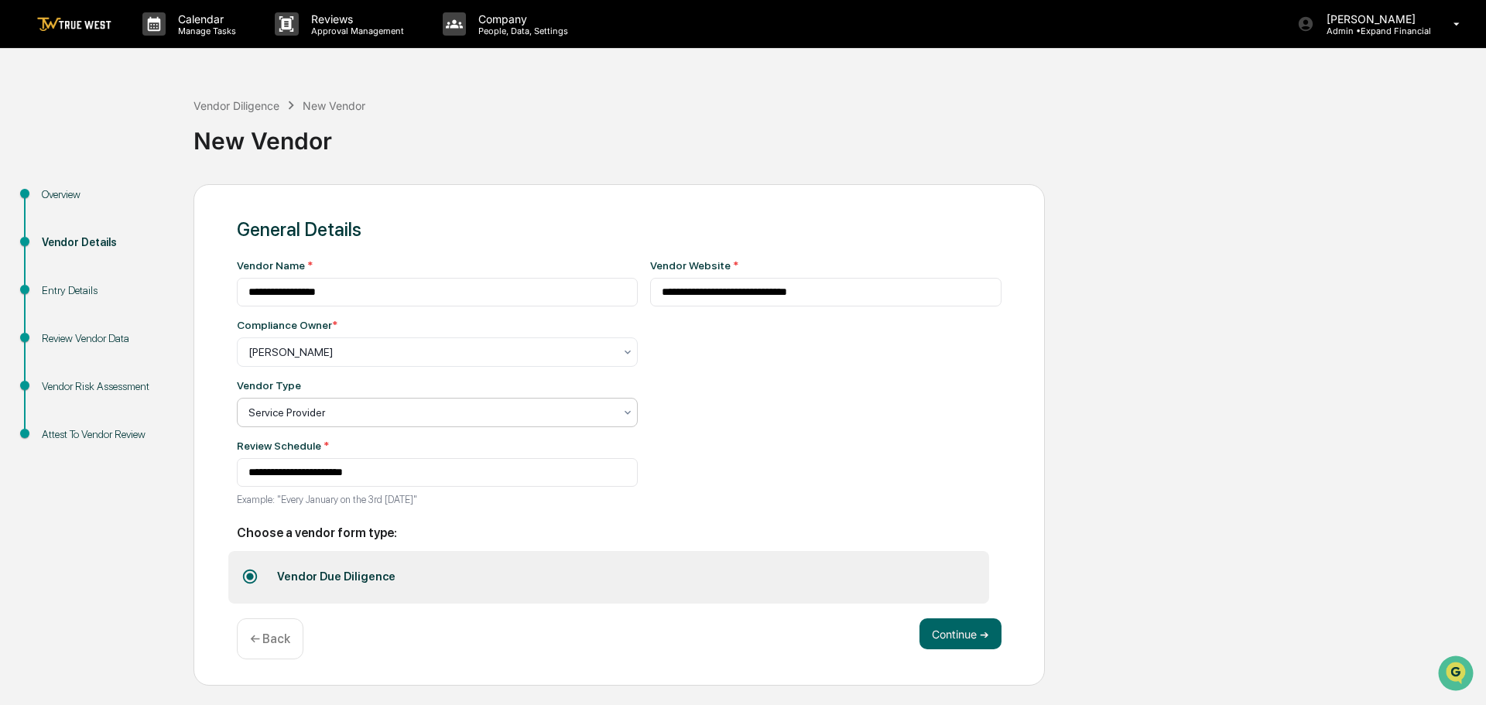
click at [328, 411] on div at bounding box center [430, 412] width 365 height 15
click at [960, 630] on button "Continue ➔" at bounding box center [960, 633] width 82 height 31
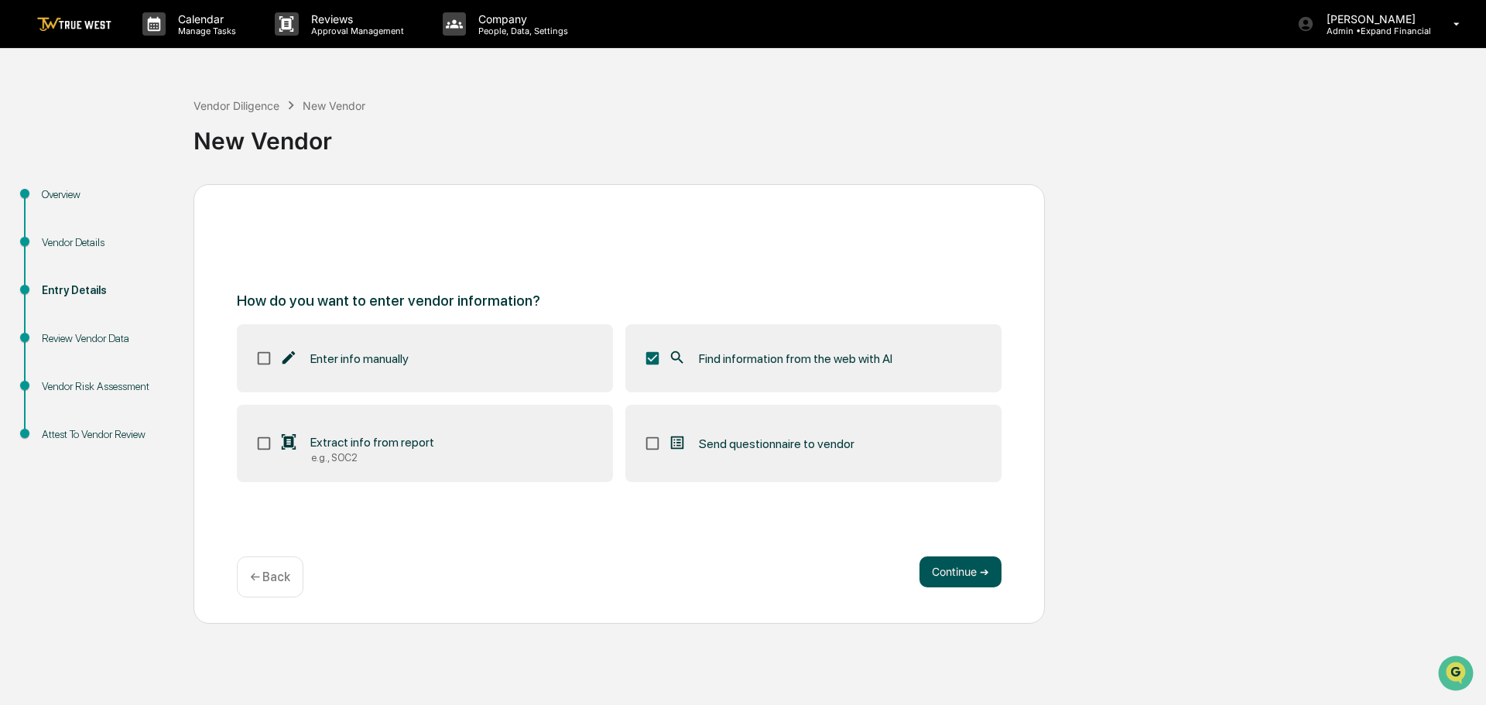
click at [977, 559] on button "Continue ➔" at bounding box center [960, 571] width 82 height 31
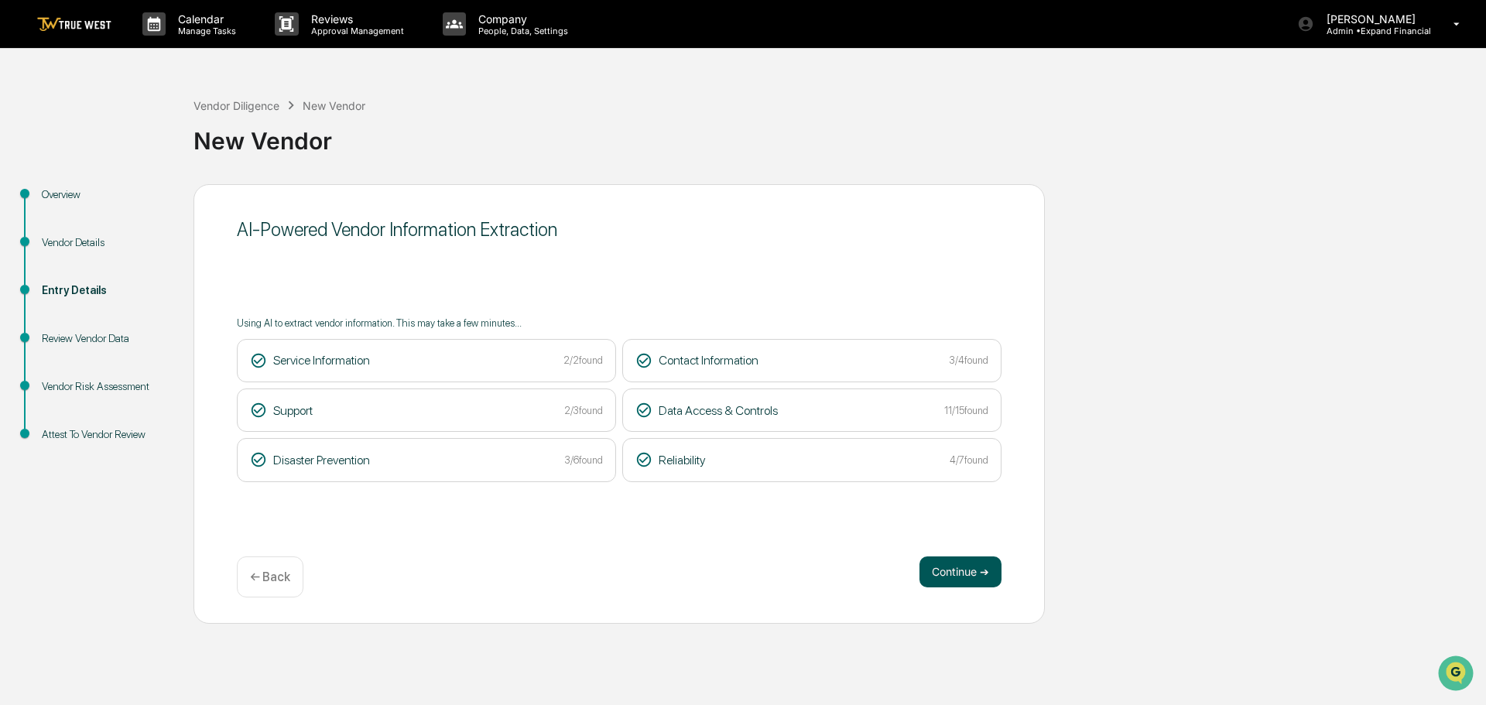
click at [970, 580] on button "Continue ➔" at bounding box center [960, 571] width 82 height 31
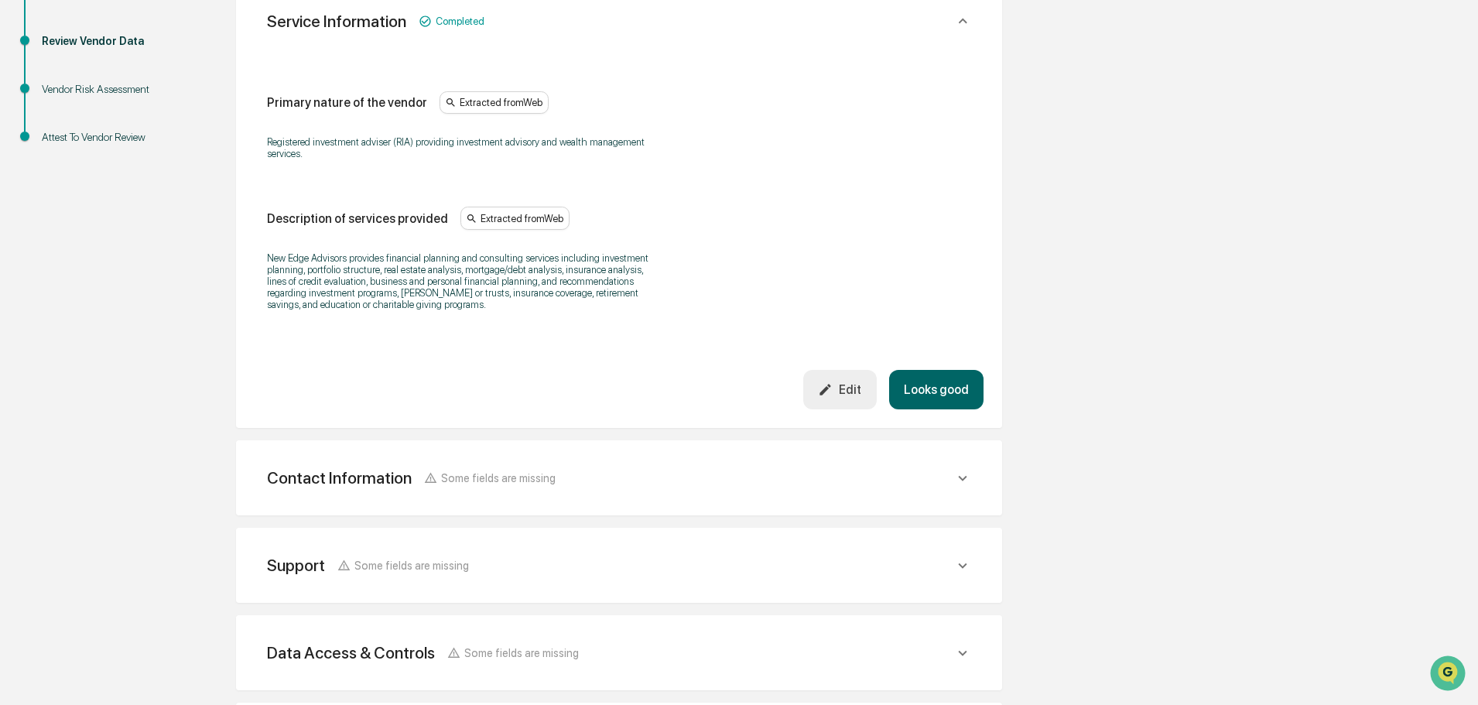
scroll to position [310, 0]
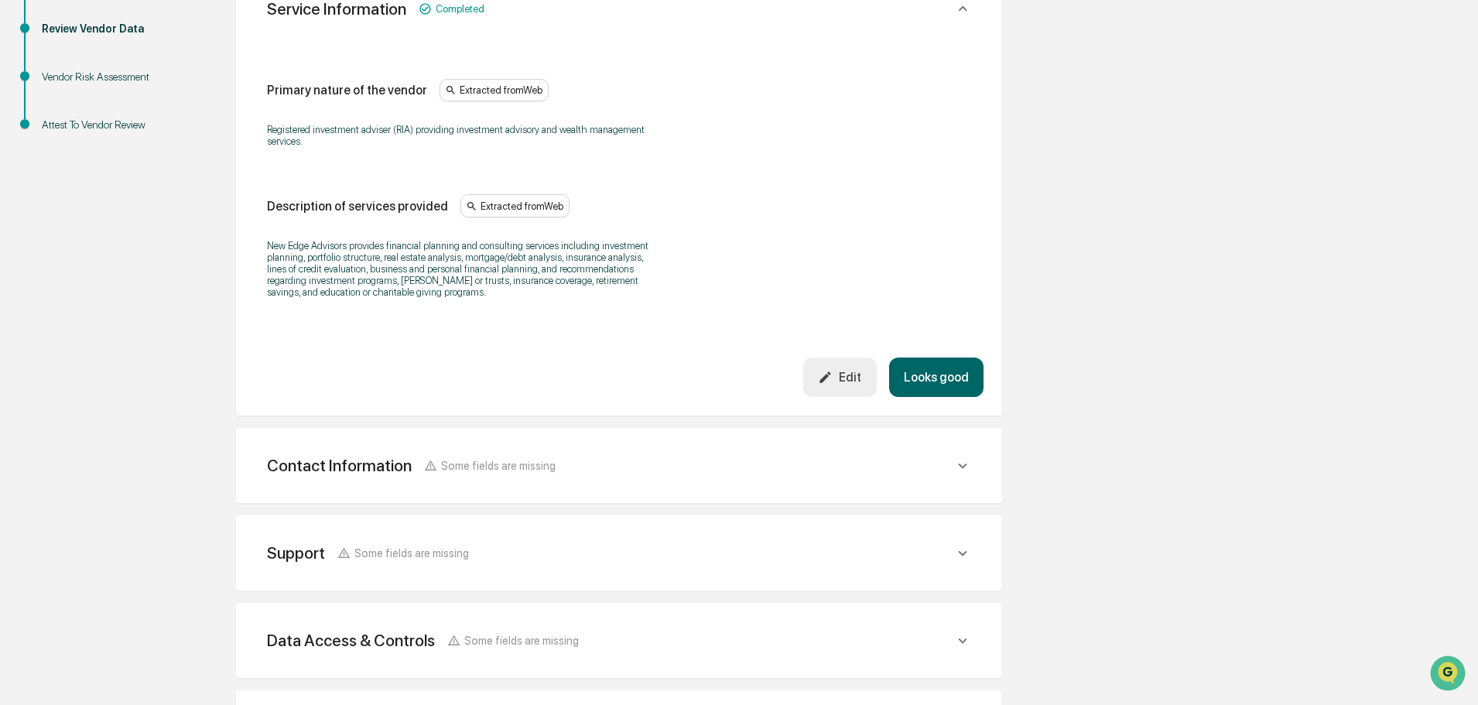
click at [943, 381] on button "Looks good" at bounding box center [936, 377] width 94 height 39
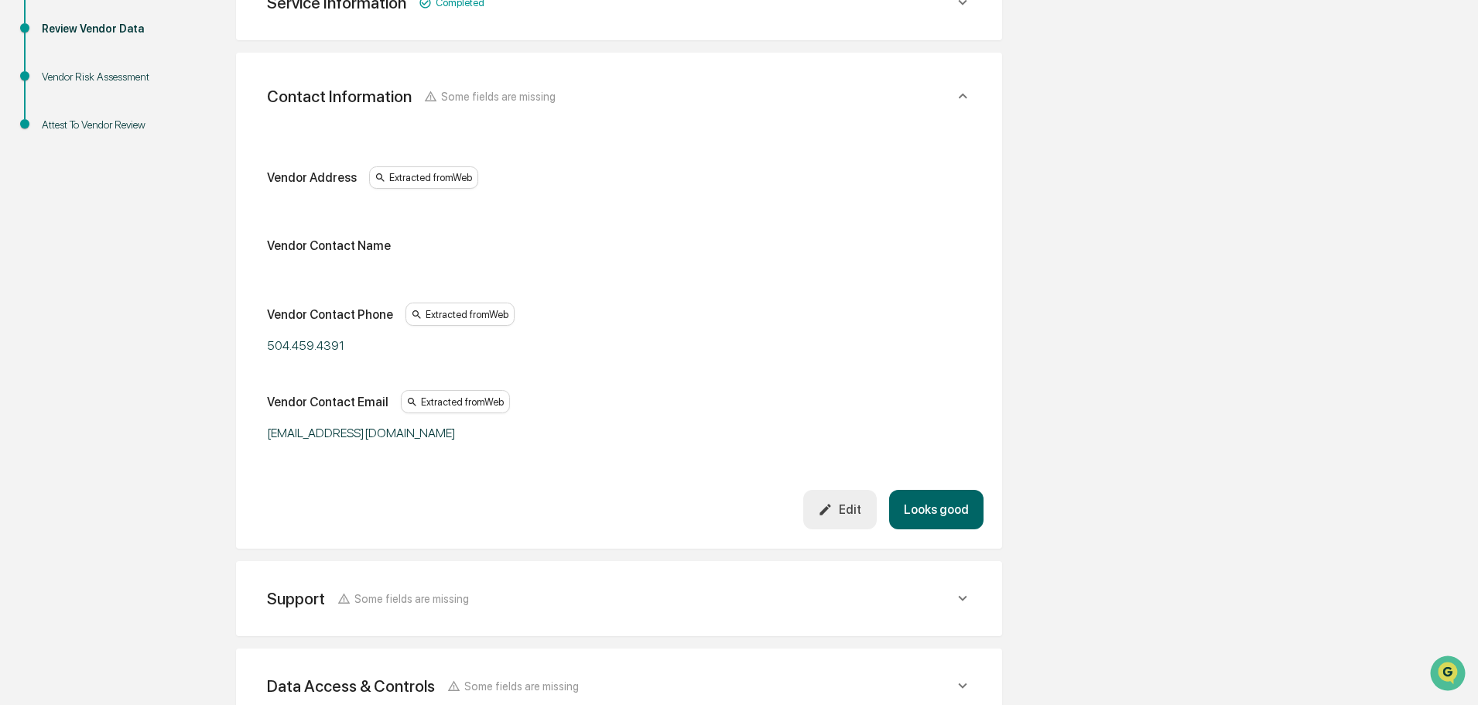
scroll to position [275, 0]
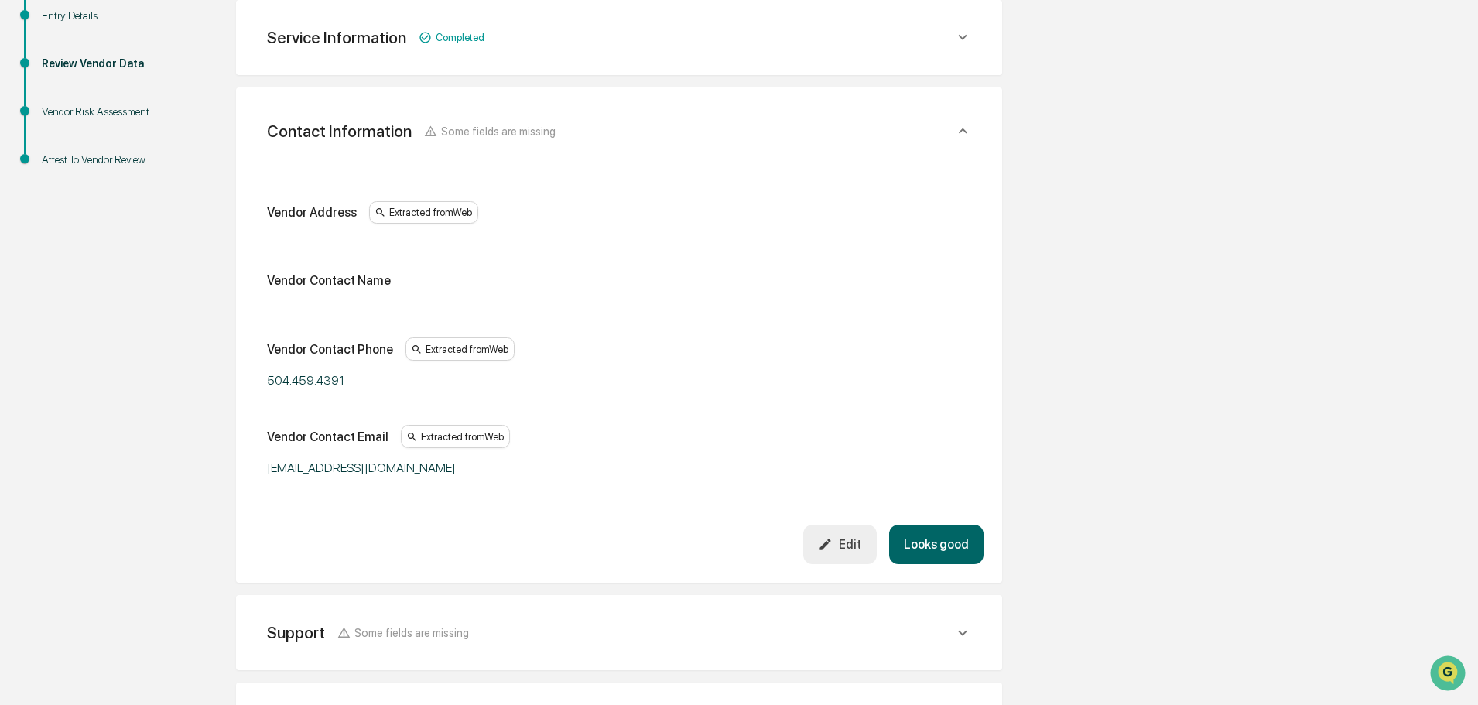
click at [946, 544] on button "Looks good" at bounding box center [936, 544] width 94 height 39
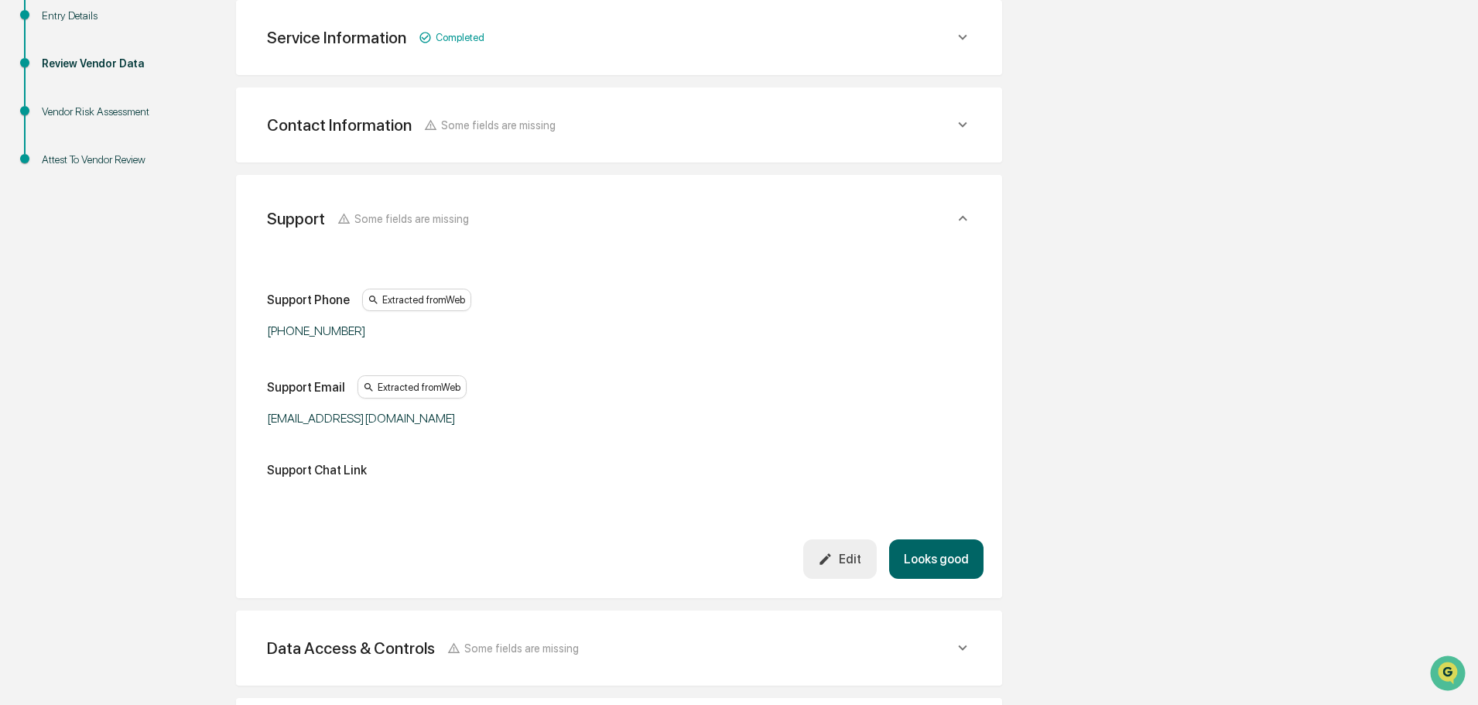
scroll to position [362, 0]
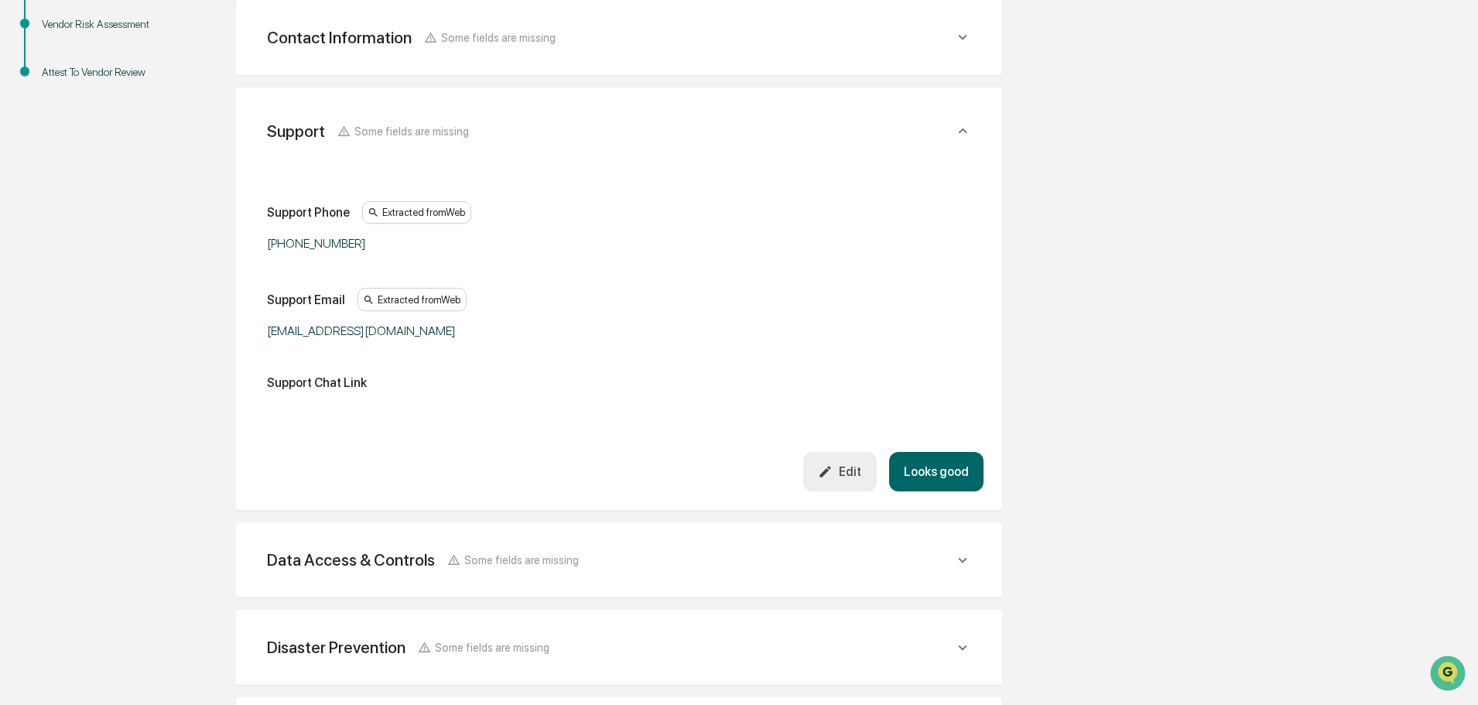
click at [931, 474] on button "Looks good" at bounding box center [936, 471] width 94 height 39
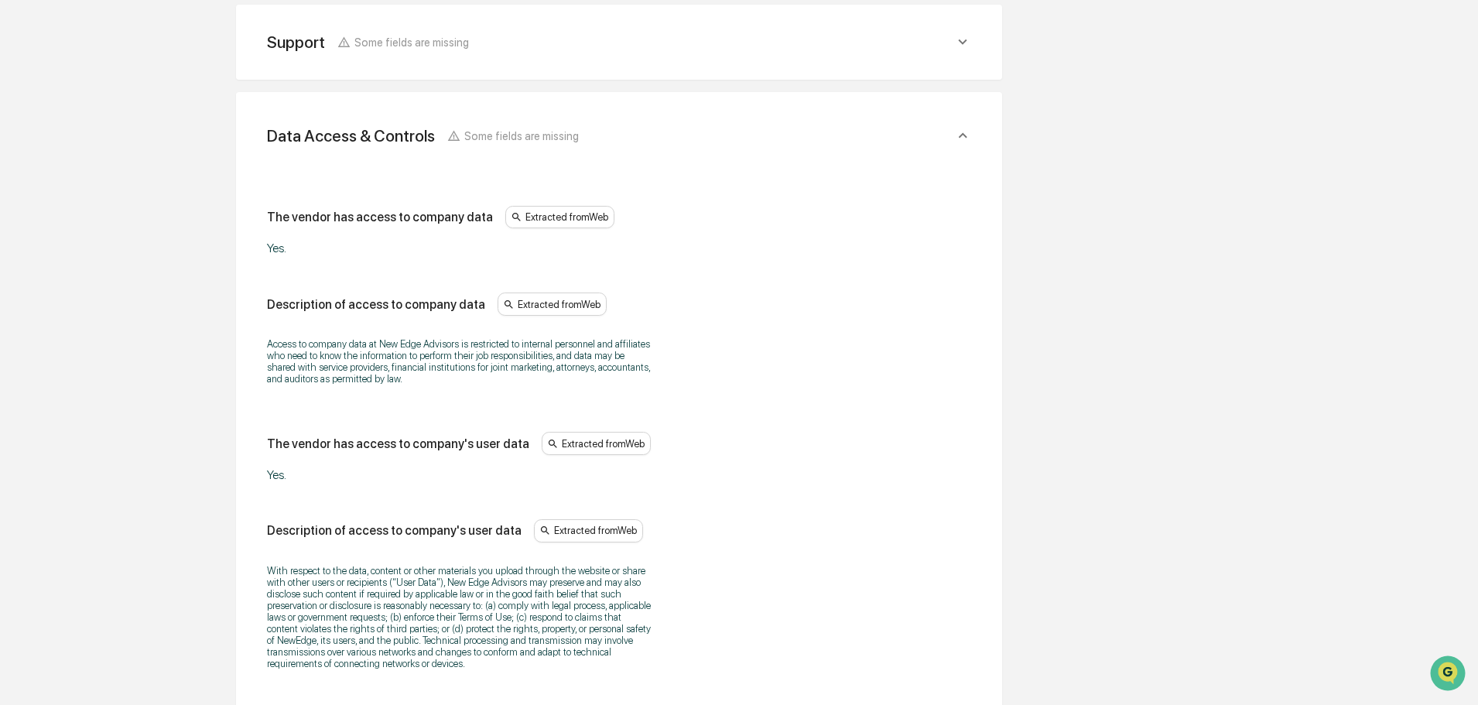
scroll to position [450, 0]
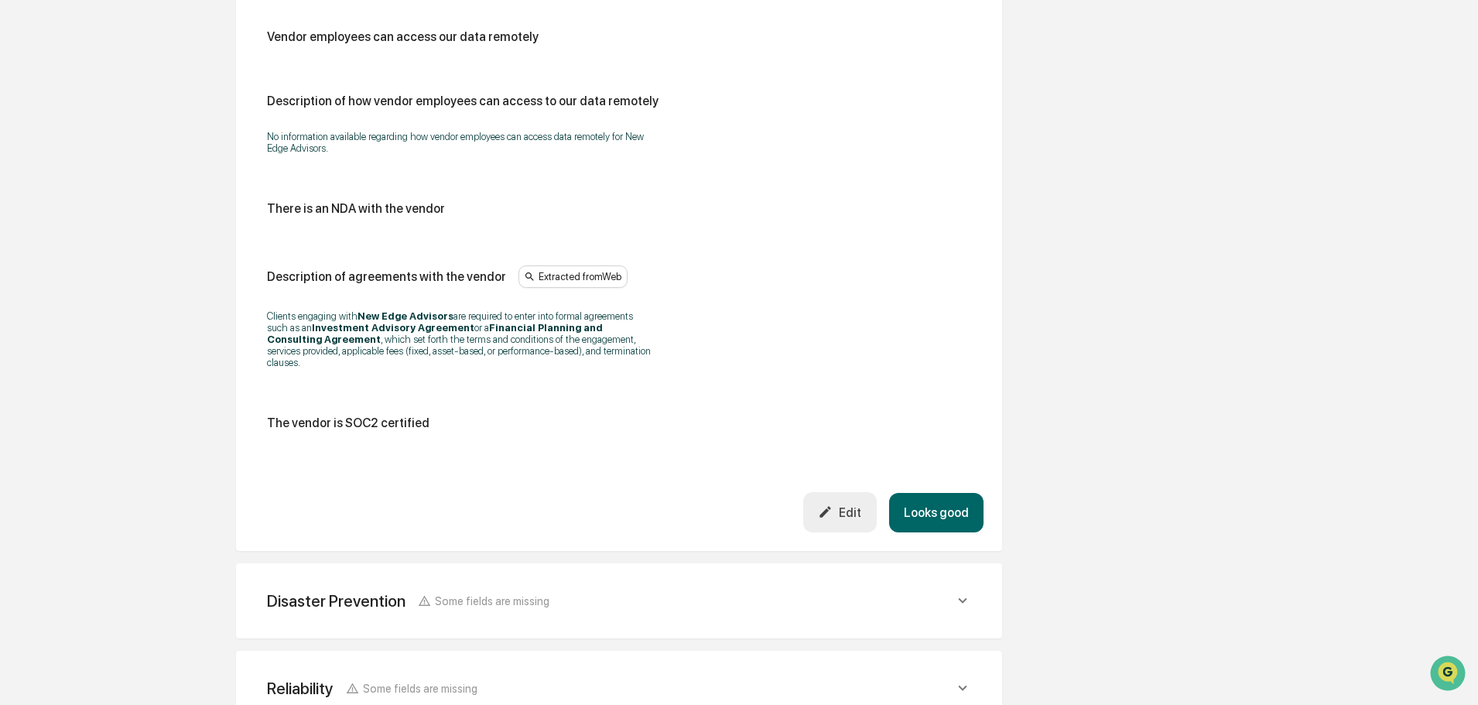
click at [953, 505] on button "Looks good" at bounding box center [936, 512] width 94 height 39
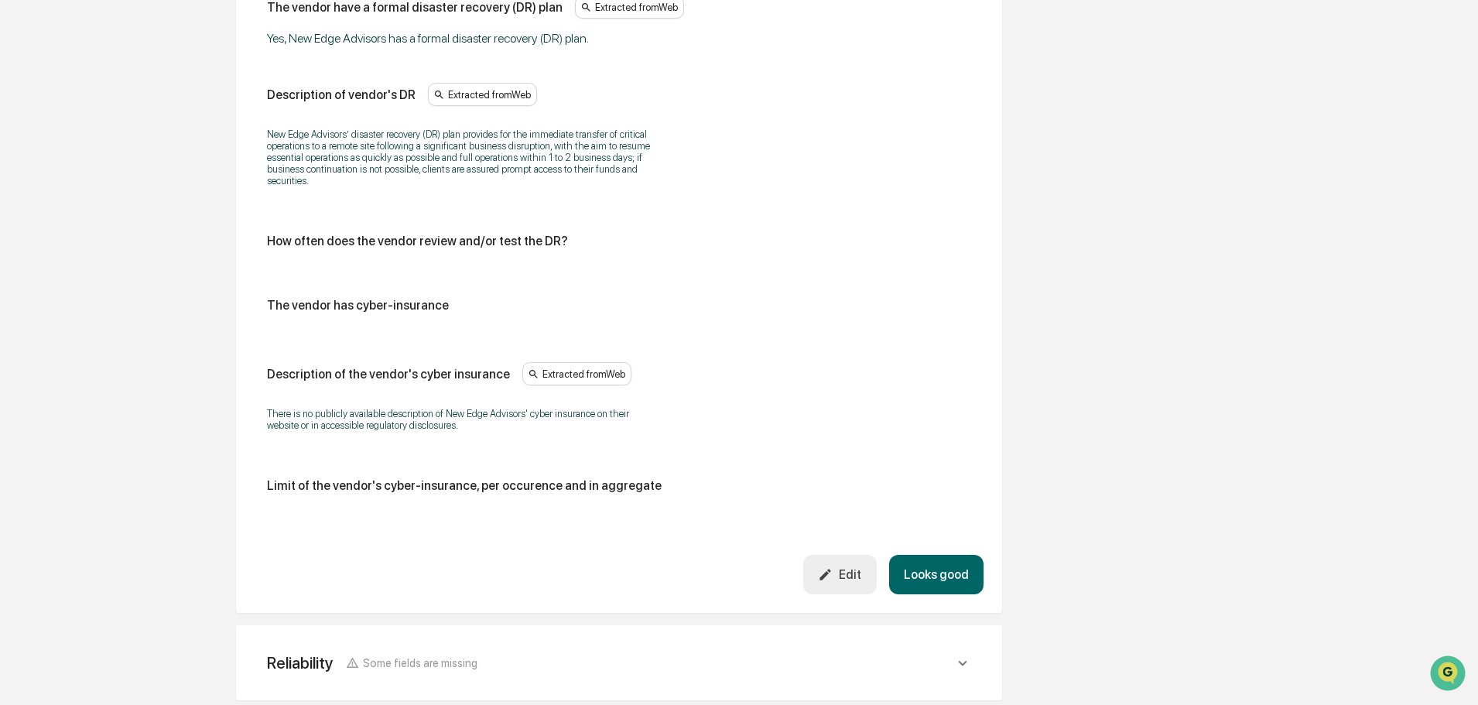
scroll to position [769, 0]
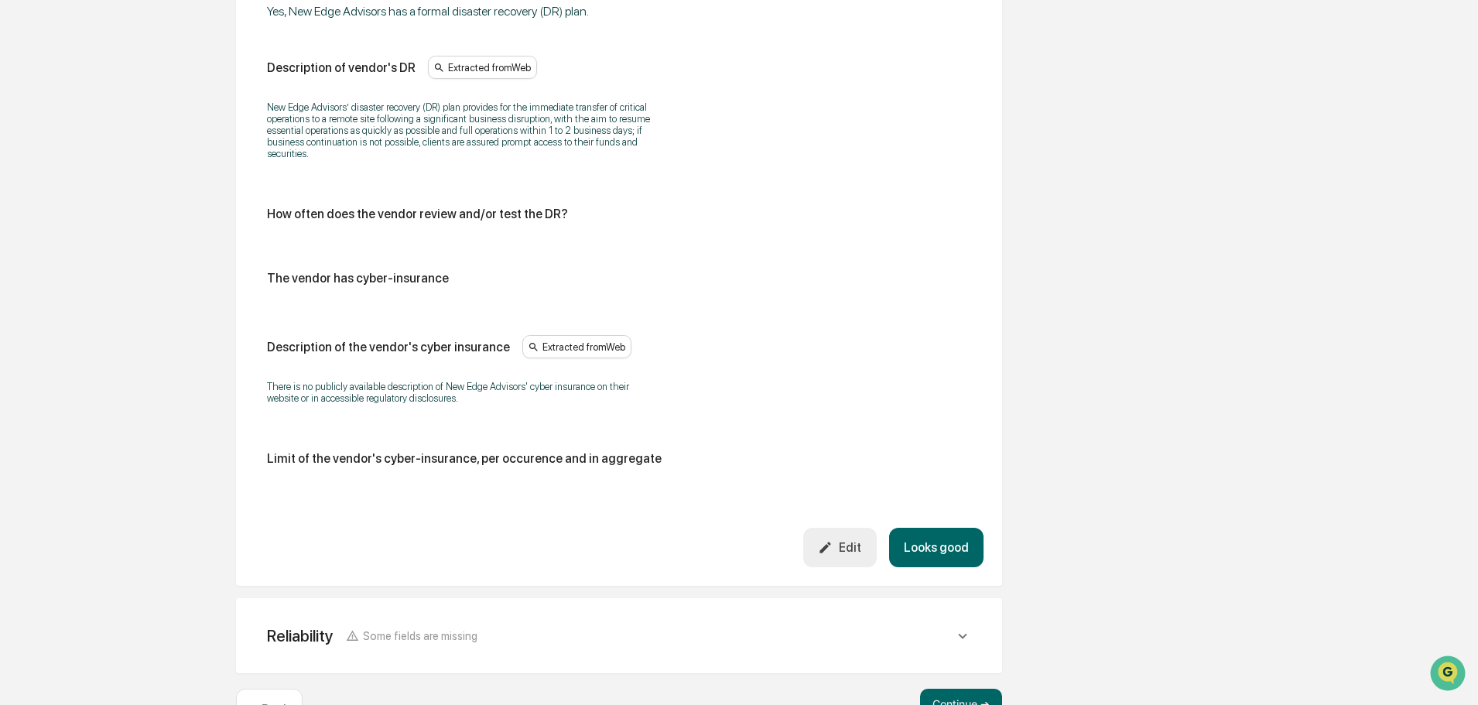
click at [946, 553] on button "Looks good" at bounding box center [936, 547] width 94 height 39
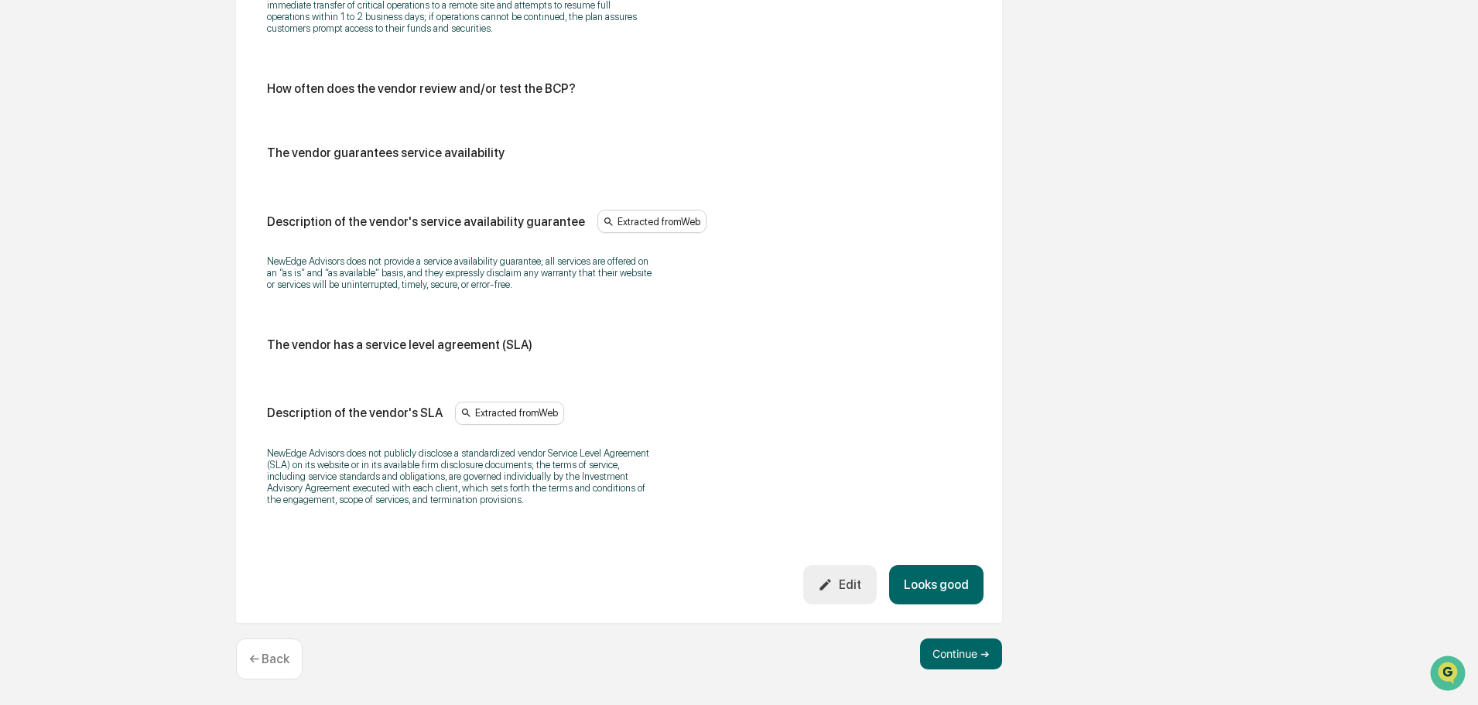
click at [946, 578] on button "Looks good" at bounding box center [936, 584] width 94 height 39
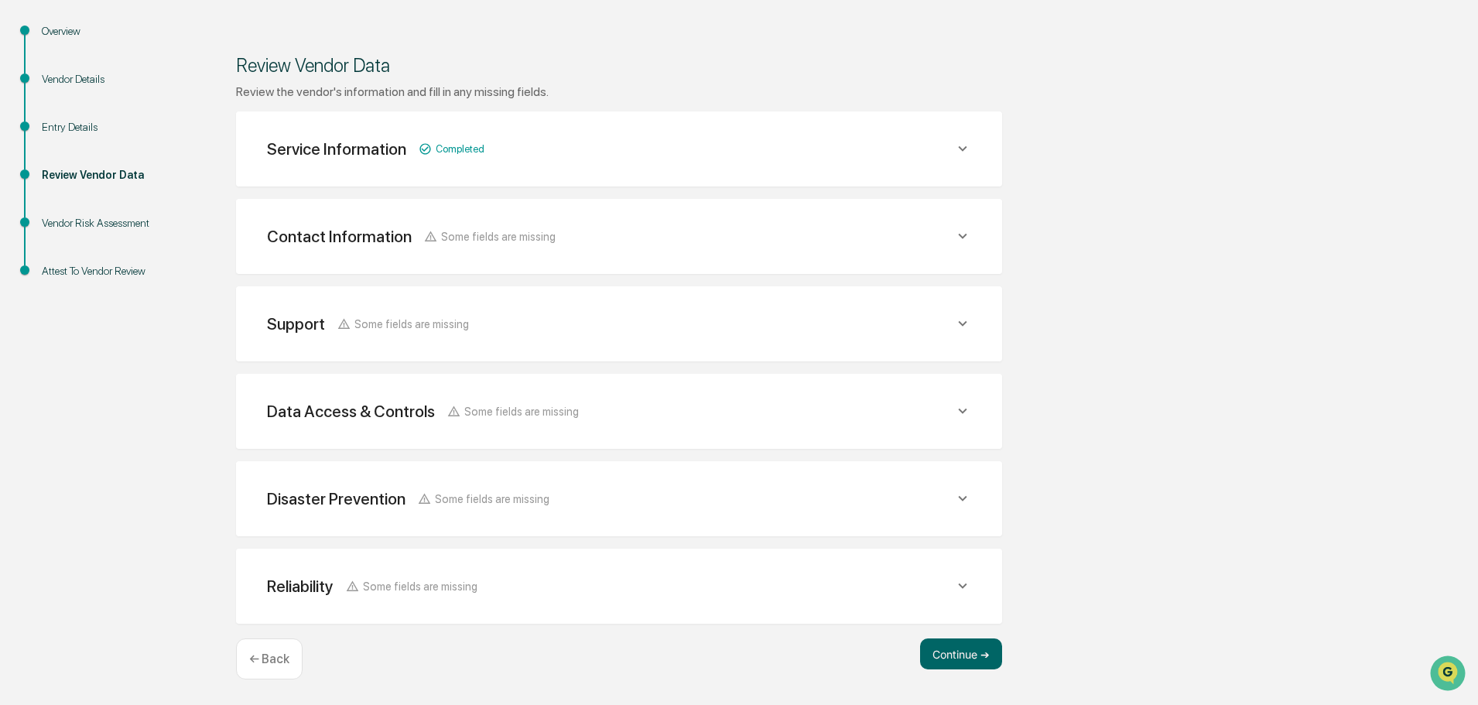
scroll to position [163, 0]
click at [968, 651] on button "Continue ➔" at bounding box center [961, 653] width 82 height 31
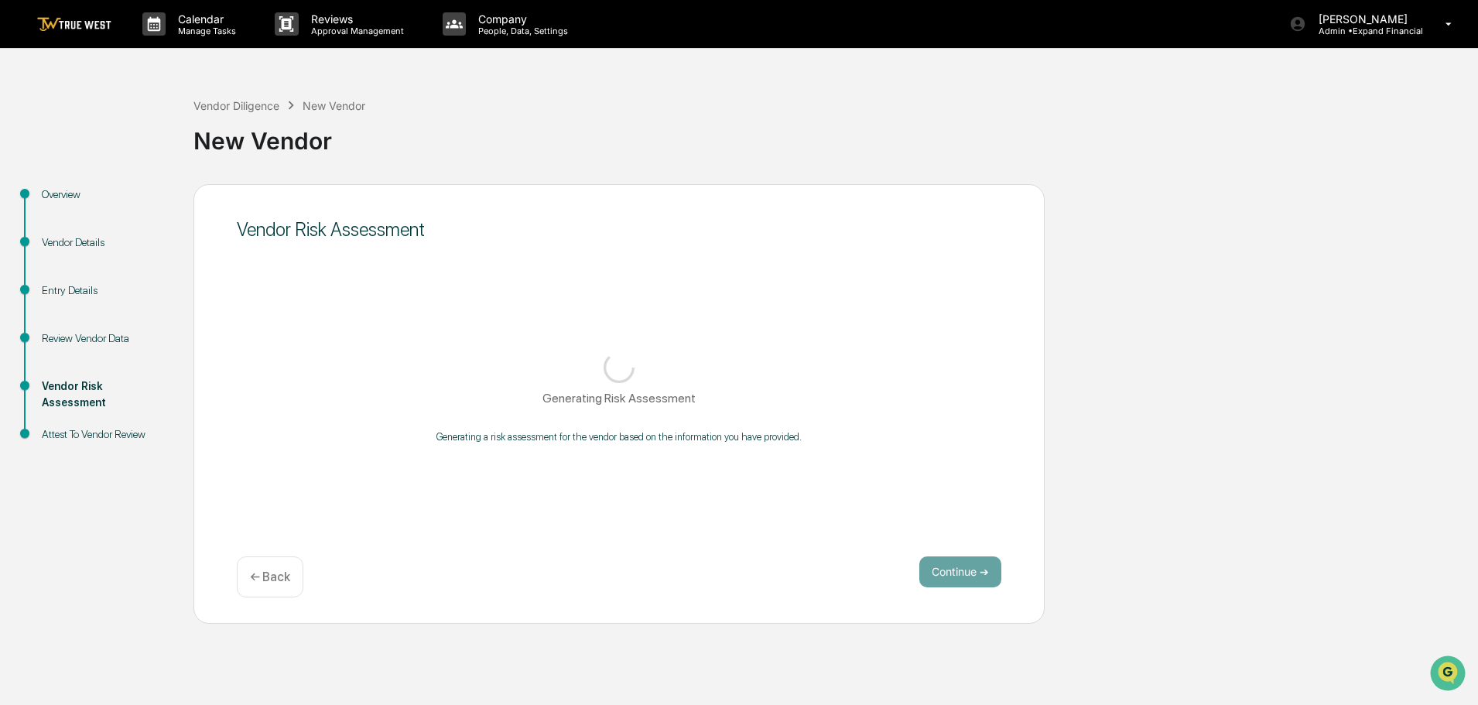
scroll to position [0, 0]
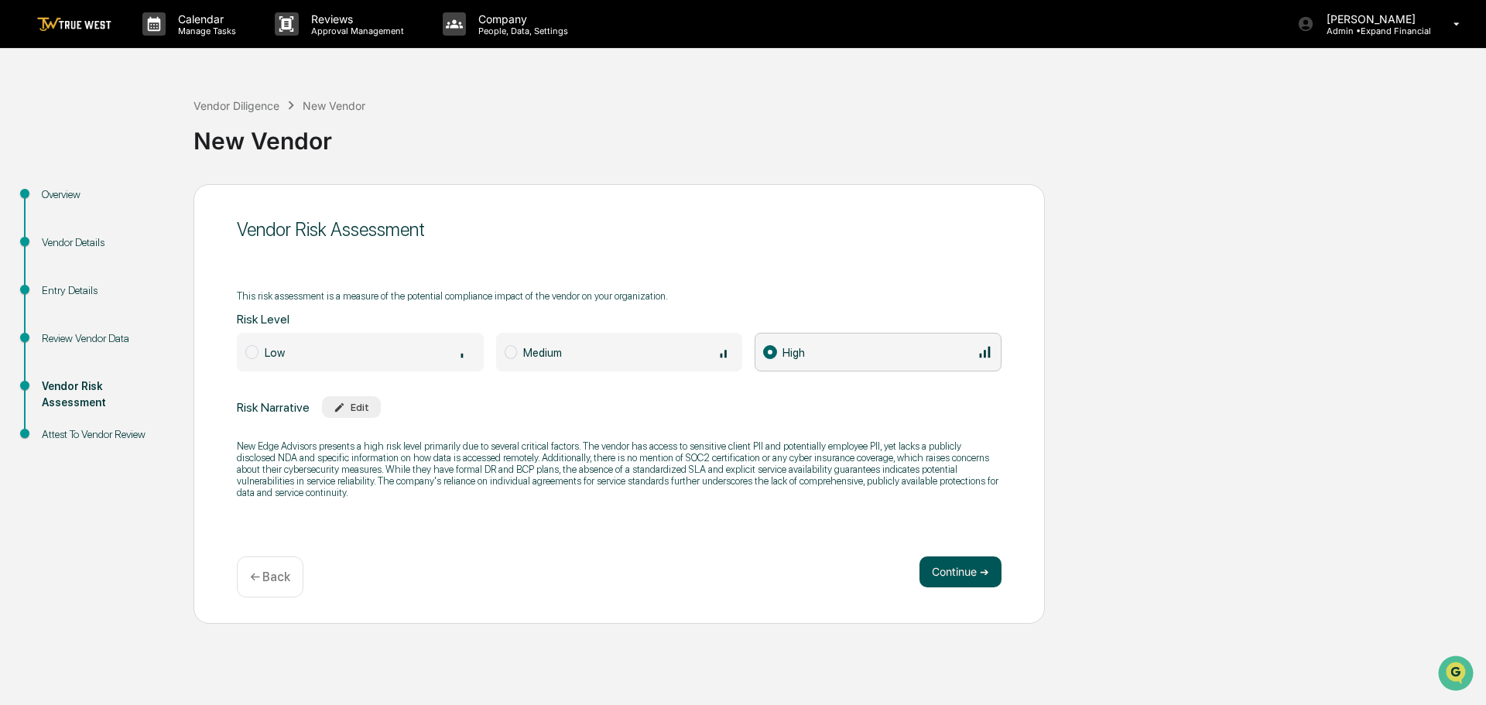
click at [955, 573] on button "Continue ➔" at bounding box center [960, 571] width 82 height 31
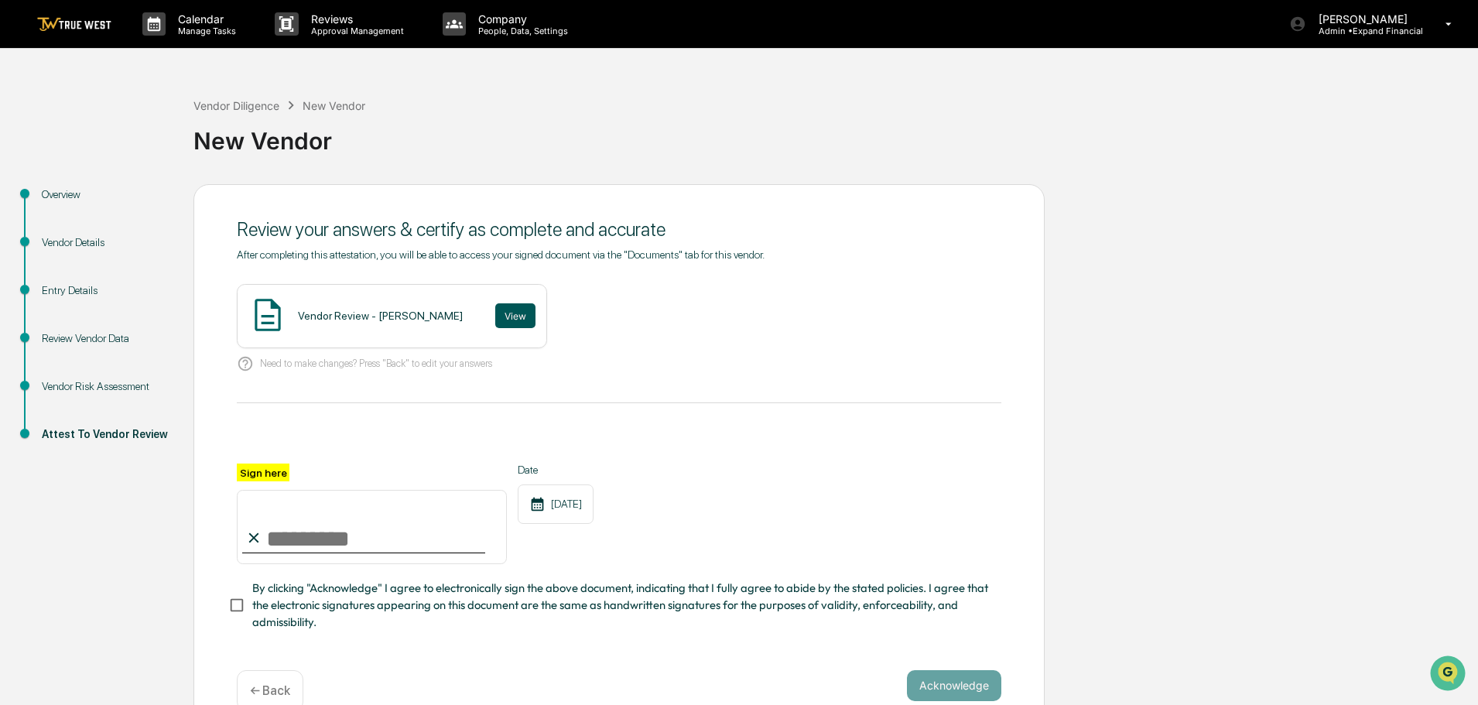
click at [495, 316] on button "View" at bounding box center [515, 315] width 40 height 25
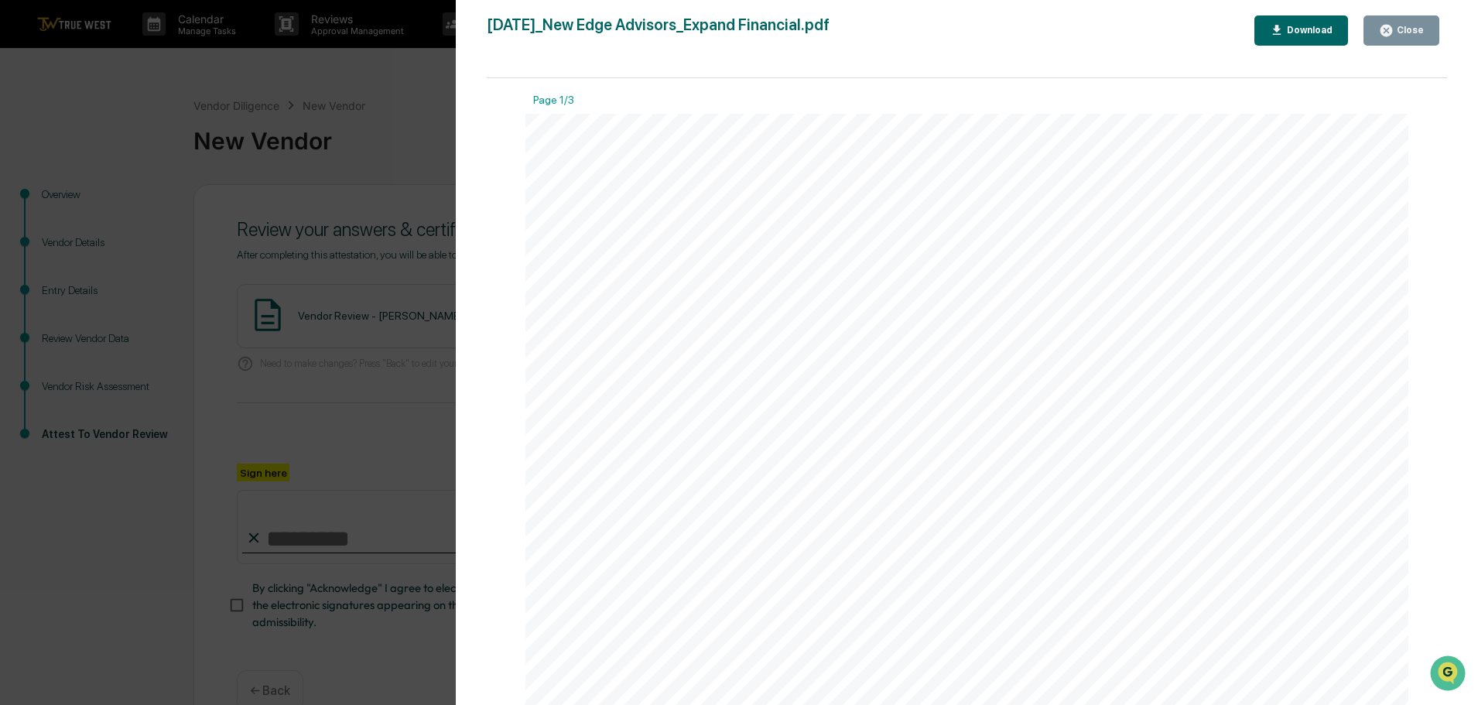
click at [1391, 44] on button "Close" at bounding box center [1401, 30] width 76 height 30
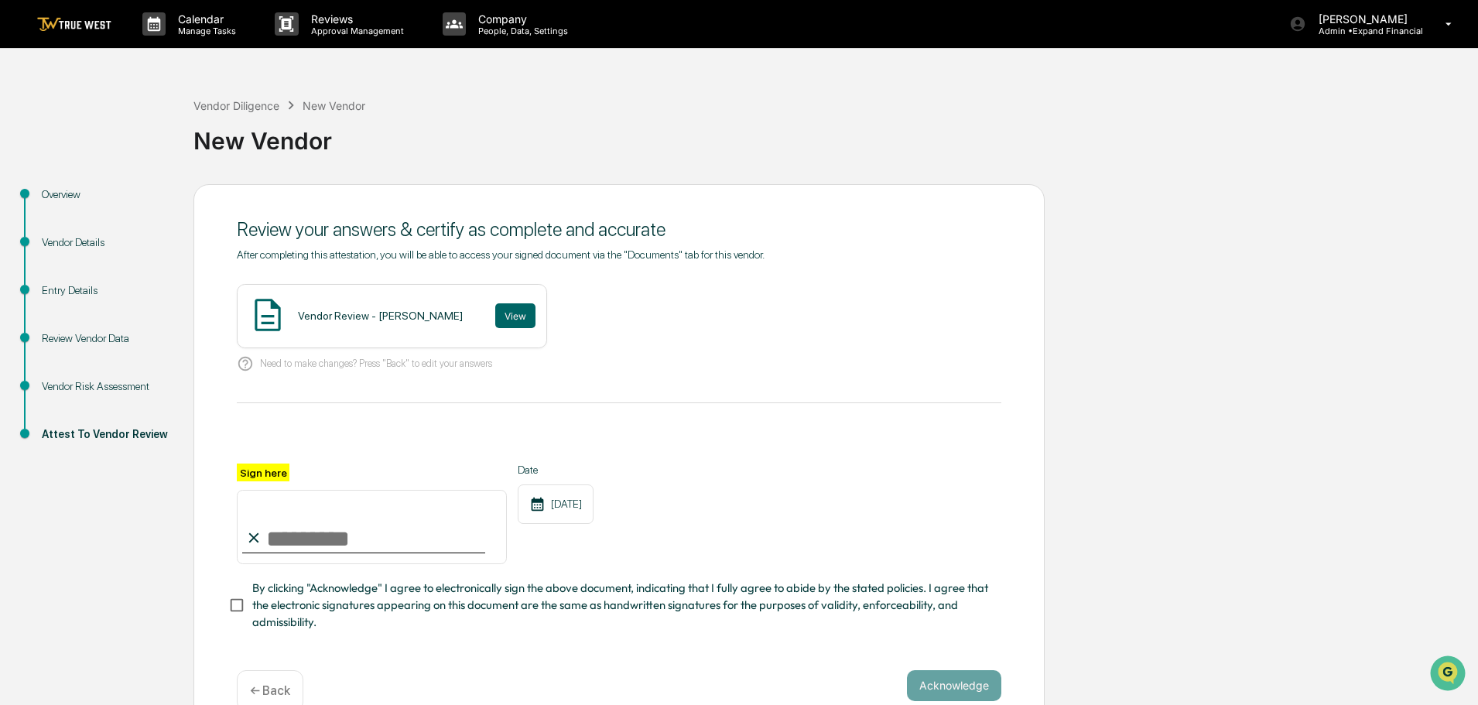
click at [296, 544] on input "Sign here" at bounding box center [372, 527] width 270 height 74
type input "**********"
click at [929, 686] on button "Acknowledge" at bounding box center [954, 685] width 94 height 31
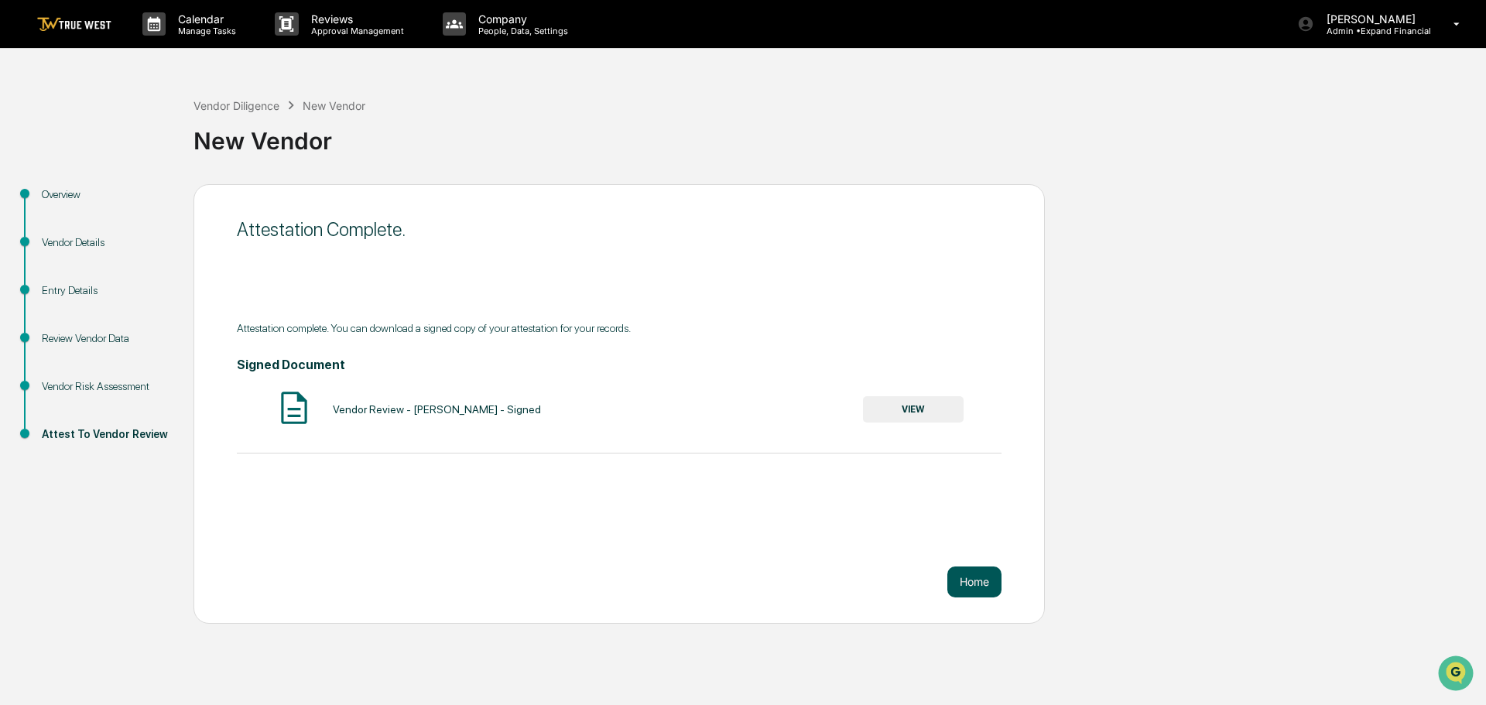
click at [962, 577] on button "Home" at bounding box center [974, 581] width 54 height 31
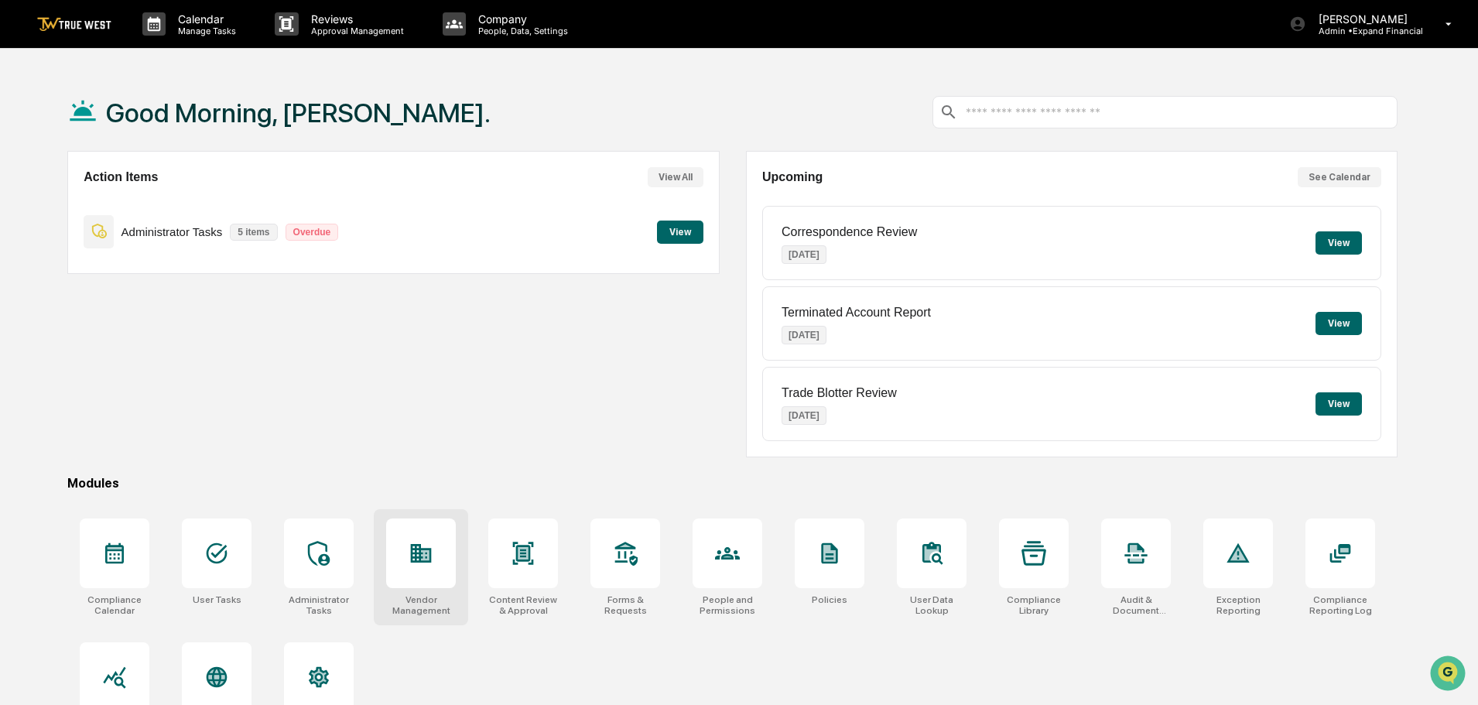
click at [432, 597] on div "Vendor Management" at bounding box center [421, 605] width 70 height 22
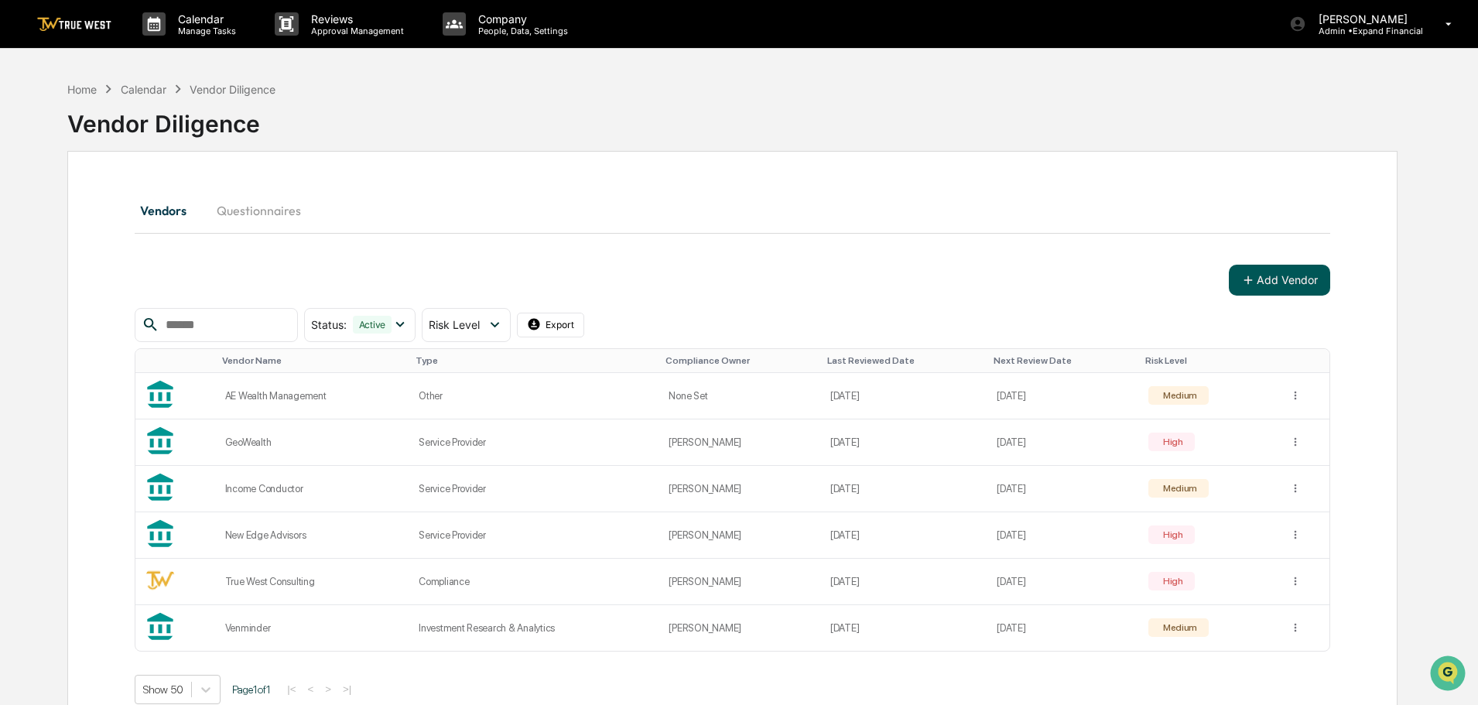
click at [1280, 265] on button "Add Vendor" at bounding box center [1279, 280] width 101 height 31
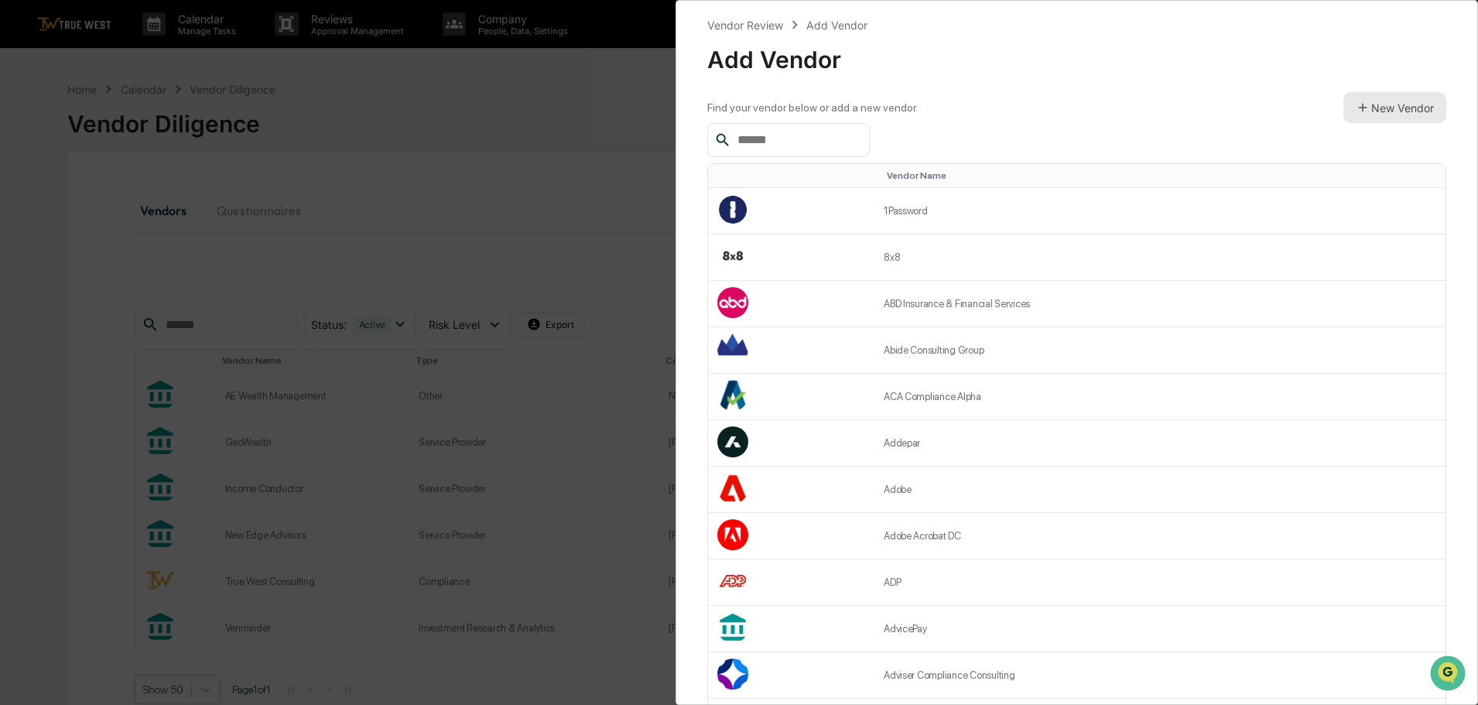
click at [1399, 104] on button "New Vendor" at bounding box center [1394, 107] width 103 height 31
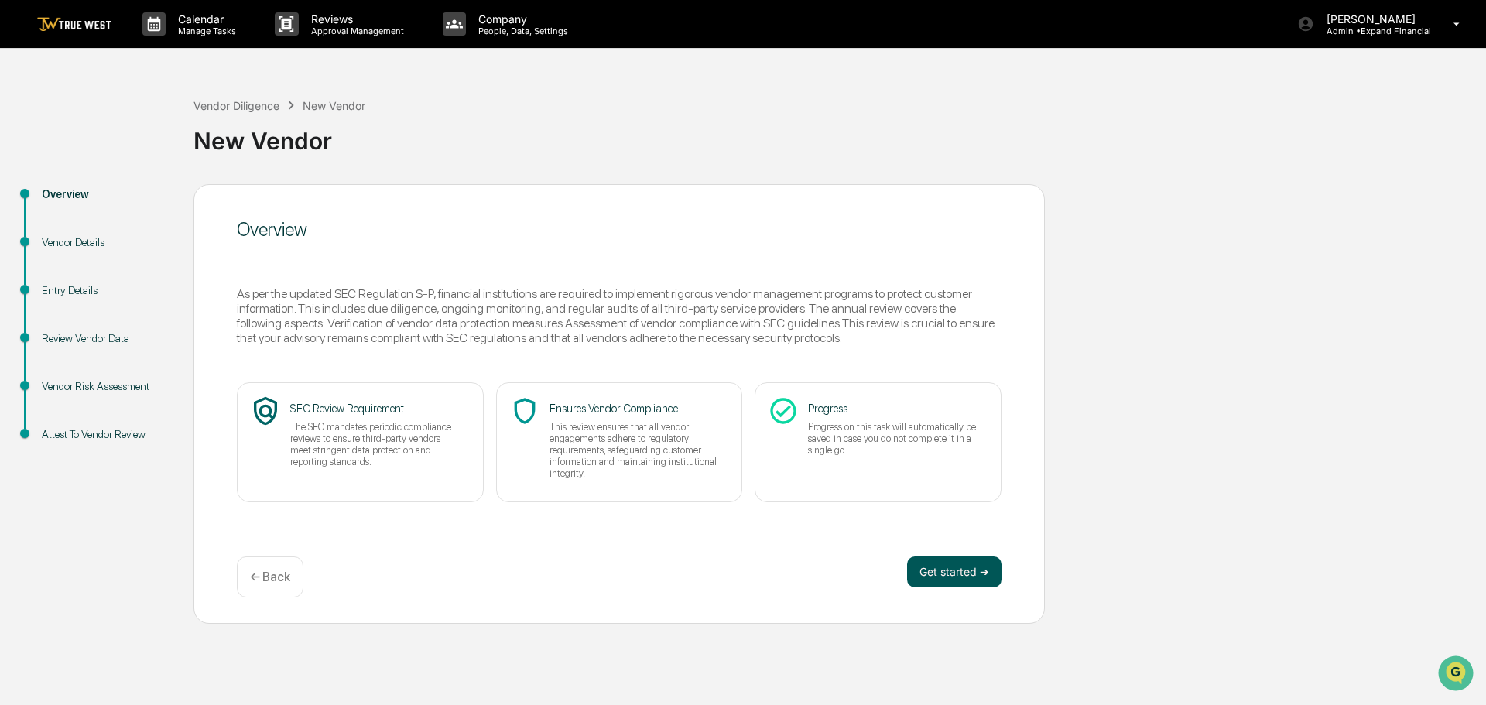
click at [945, 557] on button "Get started ➔" at bounding box center [954, 571] width 94 height 31
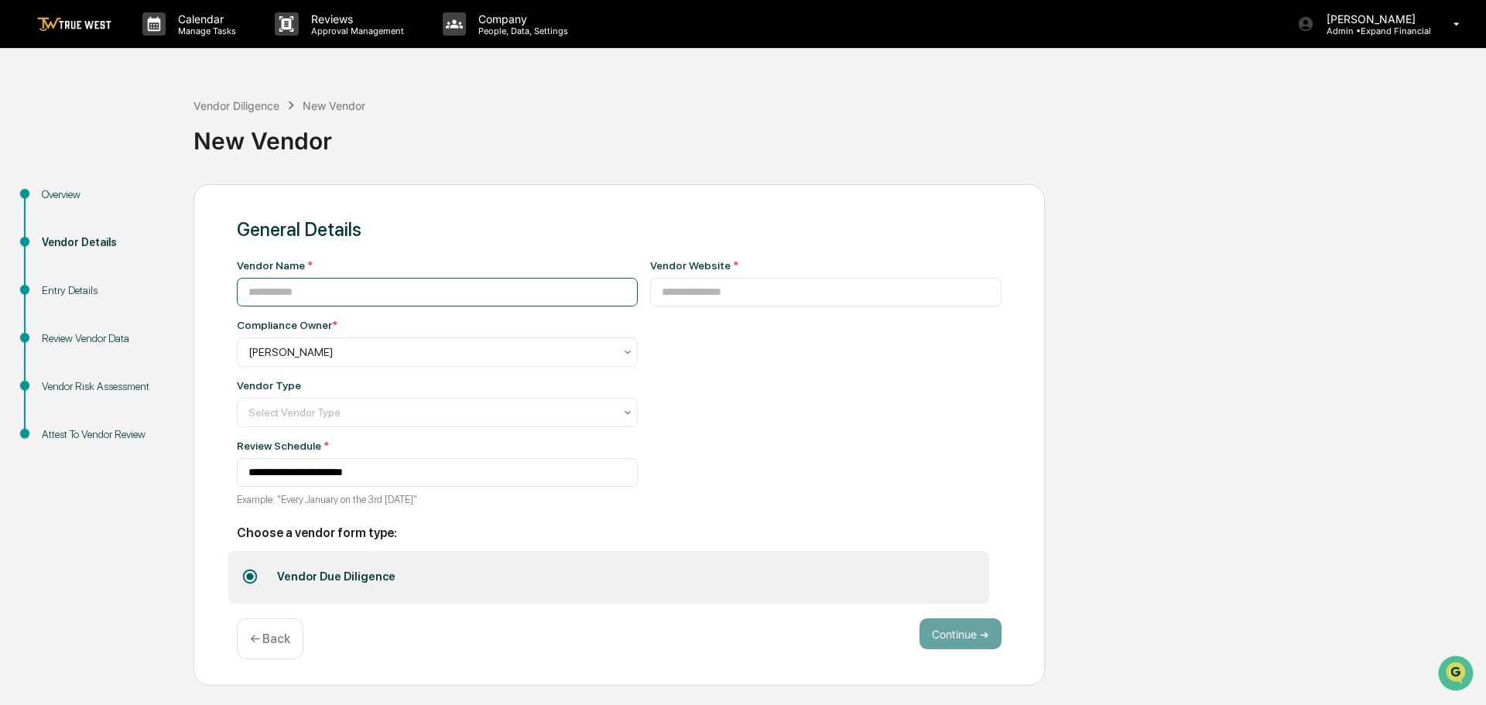
click at [416, 286] on input at bounding box center [437, 292] width 401 height 29
click at [368, 286] on input "**********" at bounding box center [437, 292] width 401 height 29
type input "**********"
click at [684, 303] on input at bounding box center [826, 292] width 352 height 29
paste input "**********"
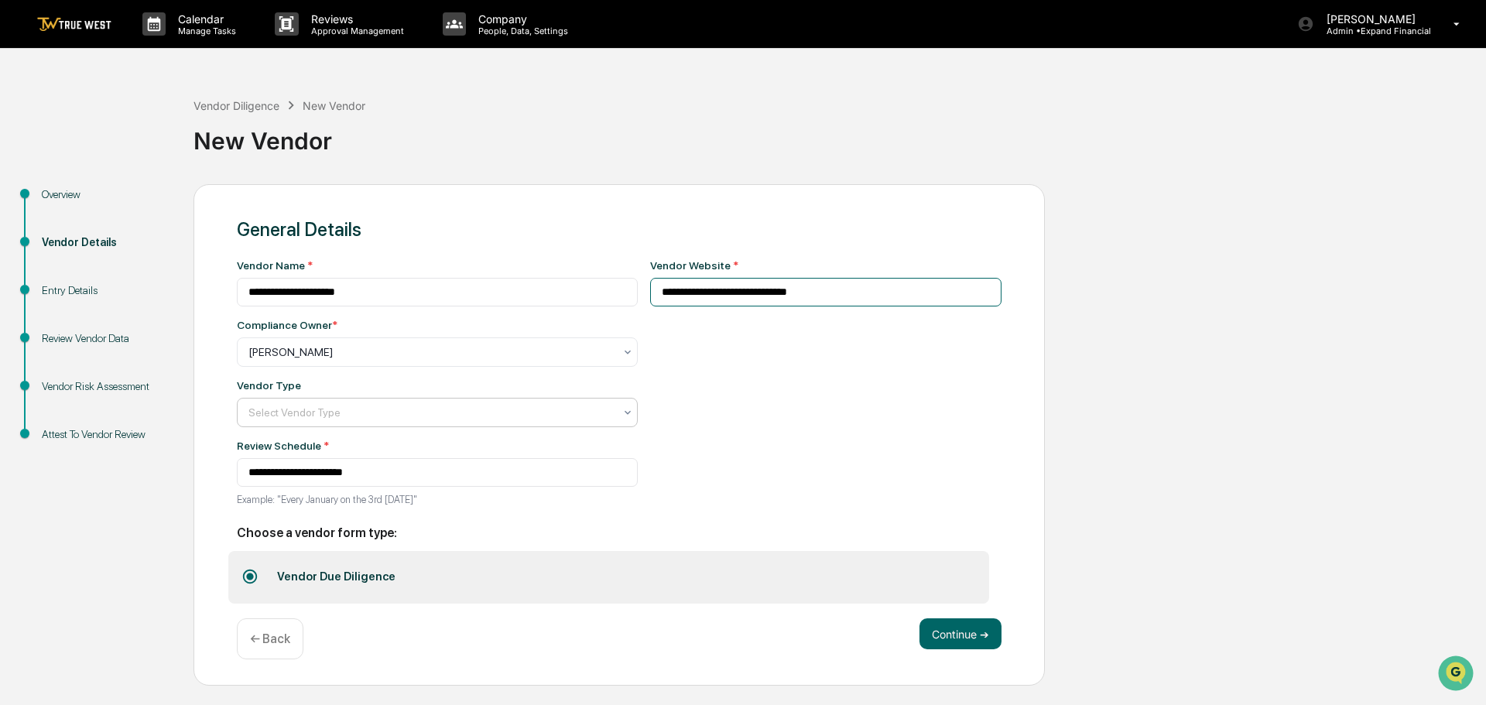
type input "**********"
click at [349, 360] on div at bounding box center [430, 351] width 365 height 15
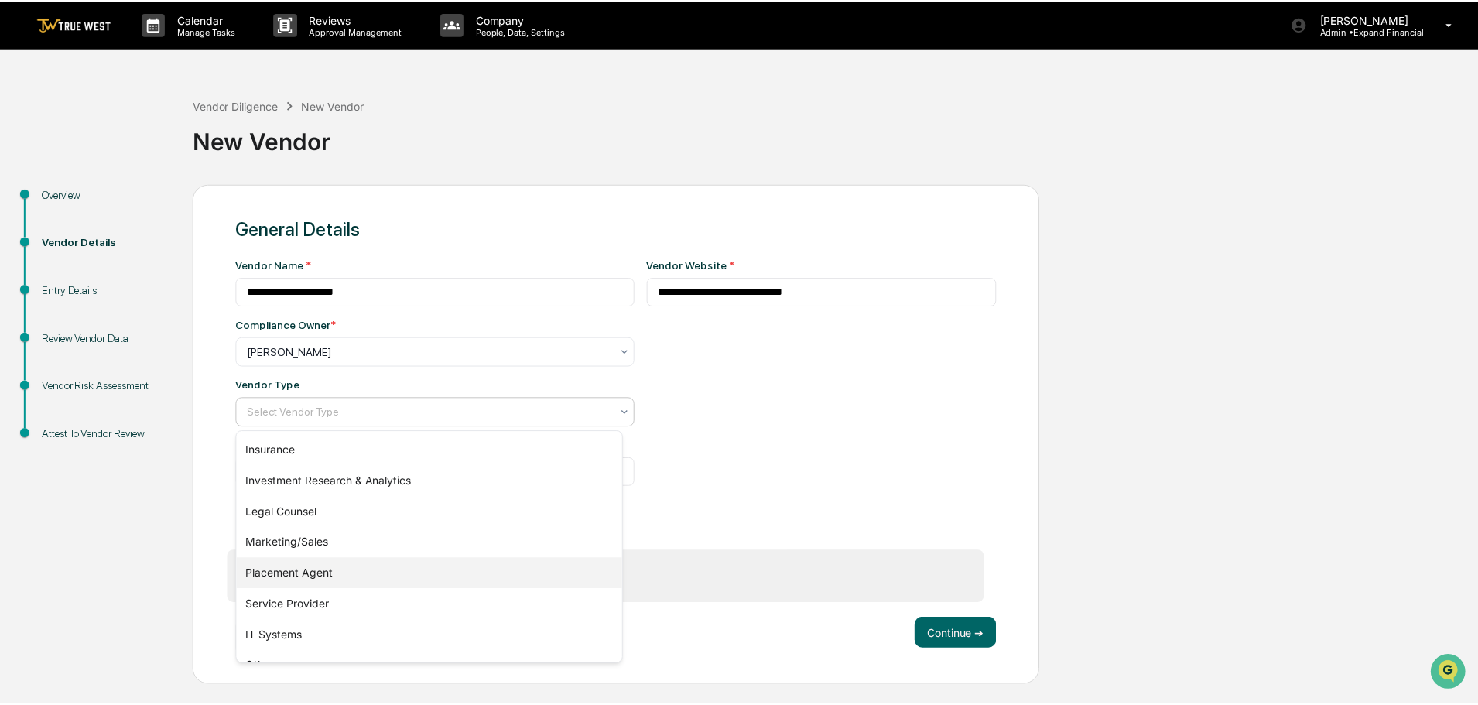
scroll to position [176, 0]
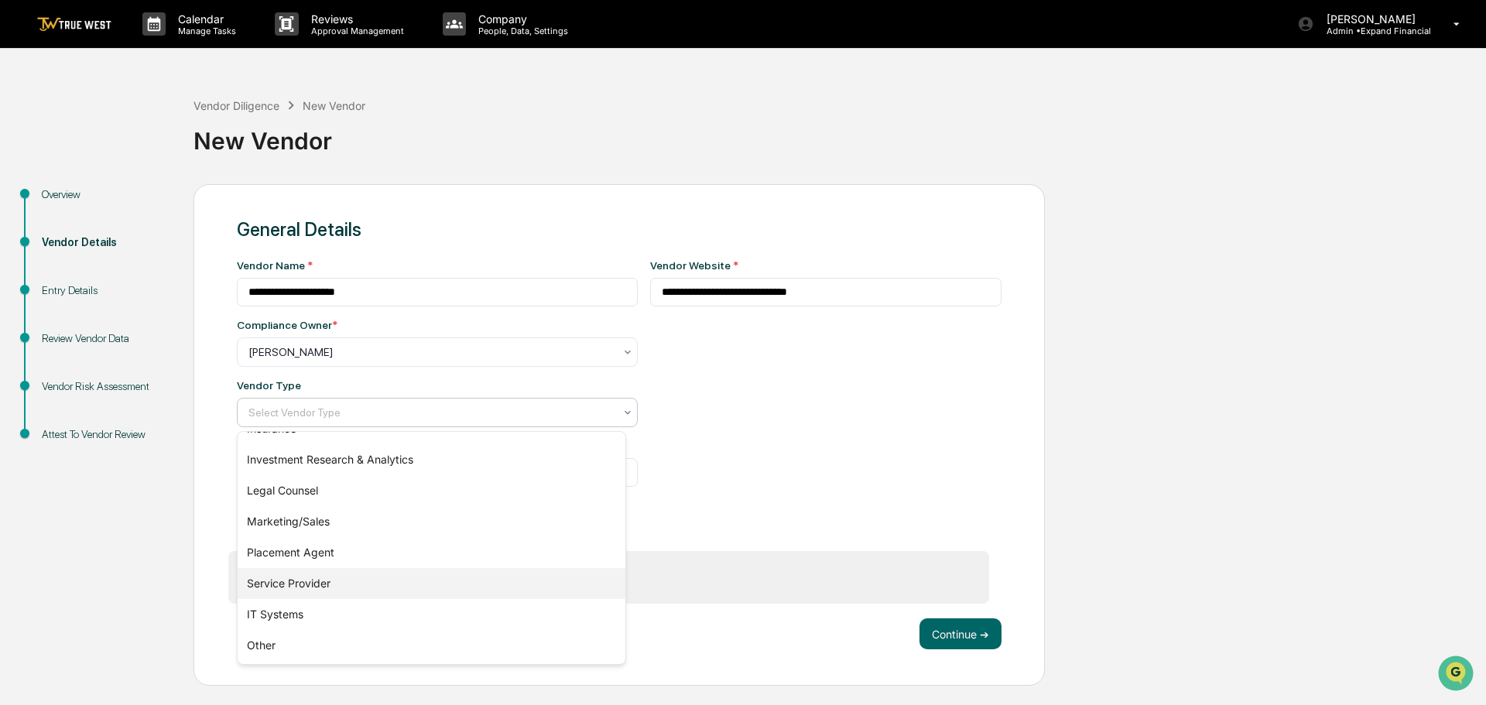
click at [323, 576] on div "Service Provider" at bounding box center [432, 583] width 388 height 31
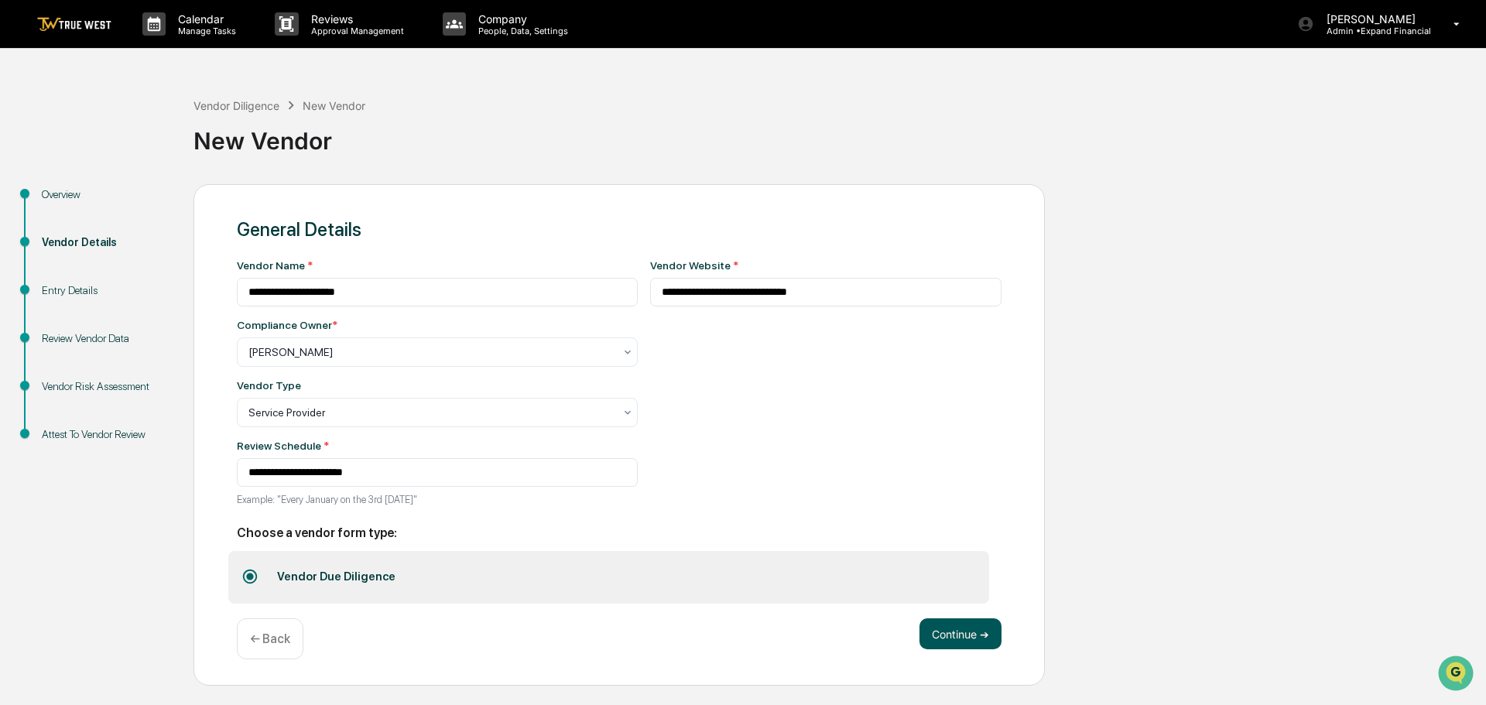
click at [970, 634] on button "Continue ➔" at bounding box center [960, 633] width 82 height 31
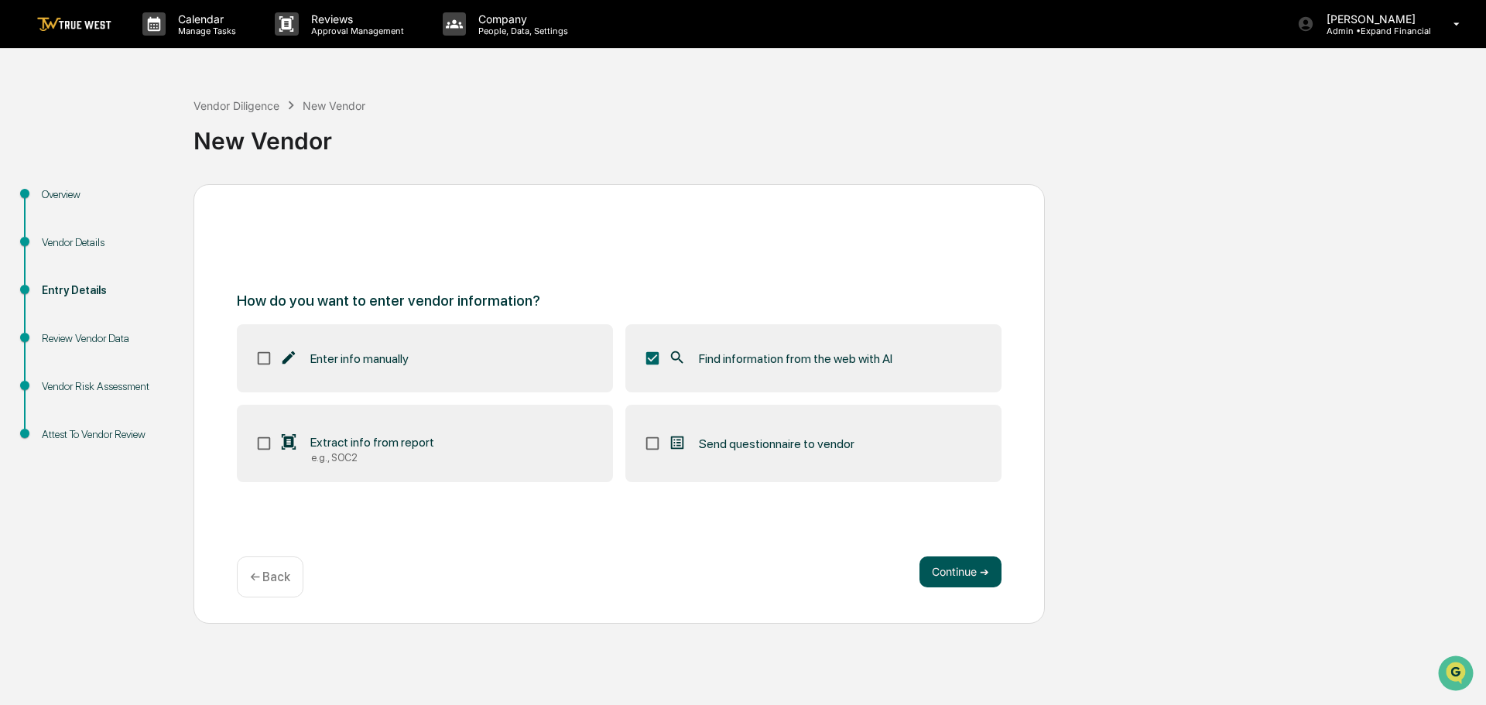
click at [961, 580] on button "Continue ➔" at bounding box center [960, 571] width 82 height 31
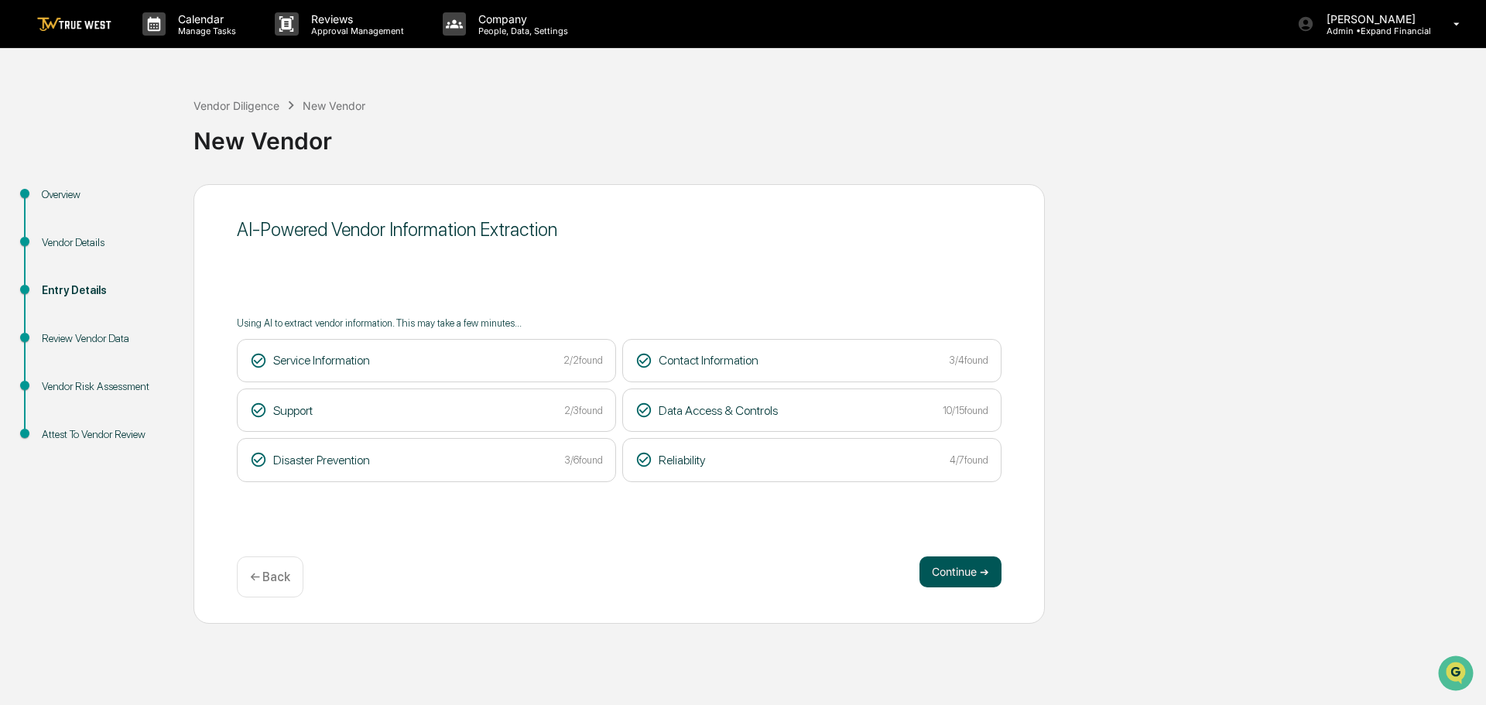
click at [963, 572] on button "Continue ➔" at bounding box center [960, 571] width 82 height 31
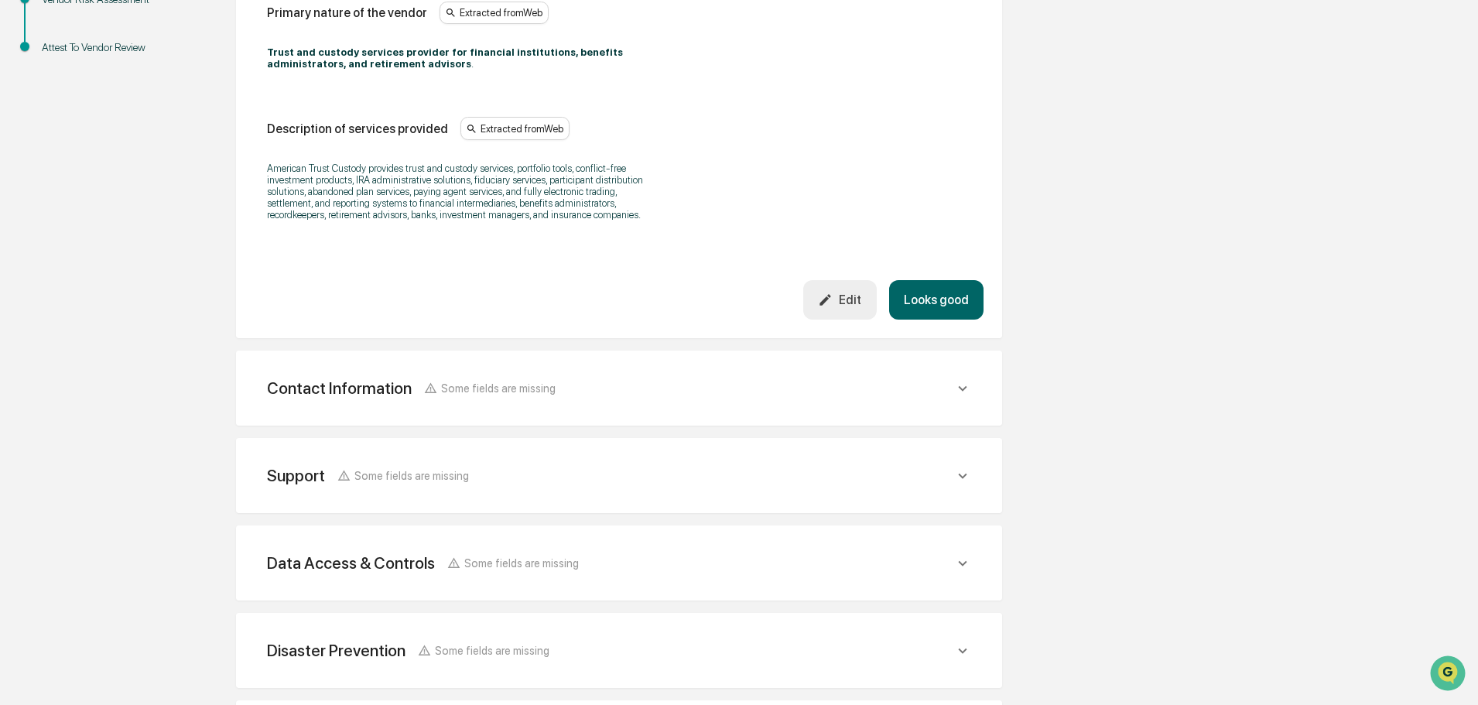
click at [941, 299] on button "Looks good" at bounding box center [936, 299] width 94 height 39
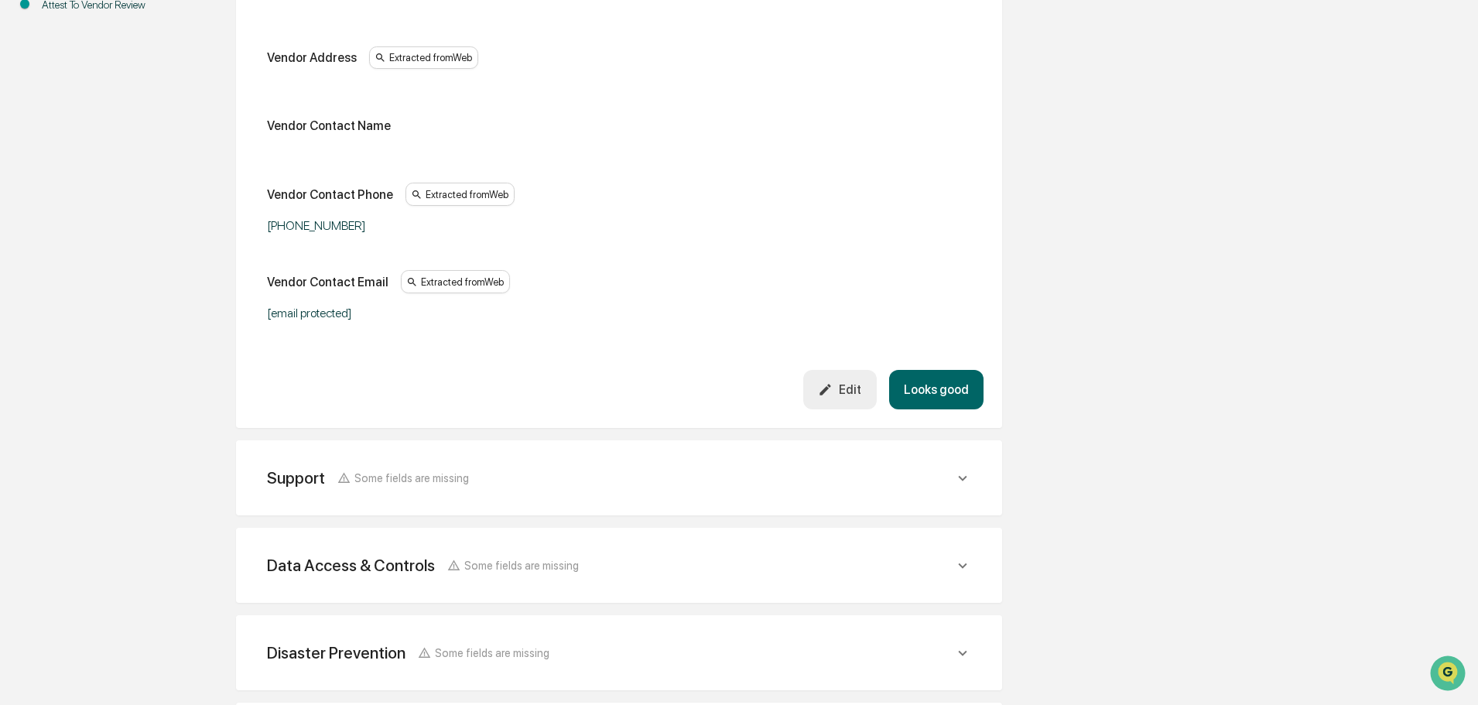
click at [932, 385] on button "Looks good" at bounding box center [936, 389] width 94 height 39
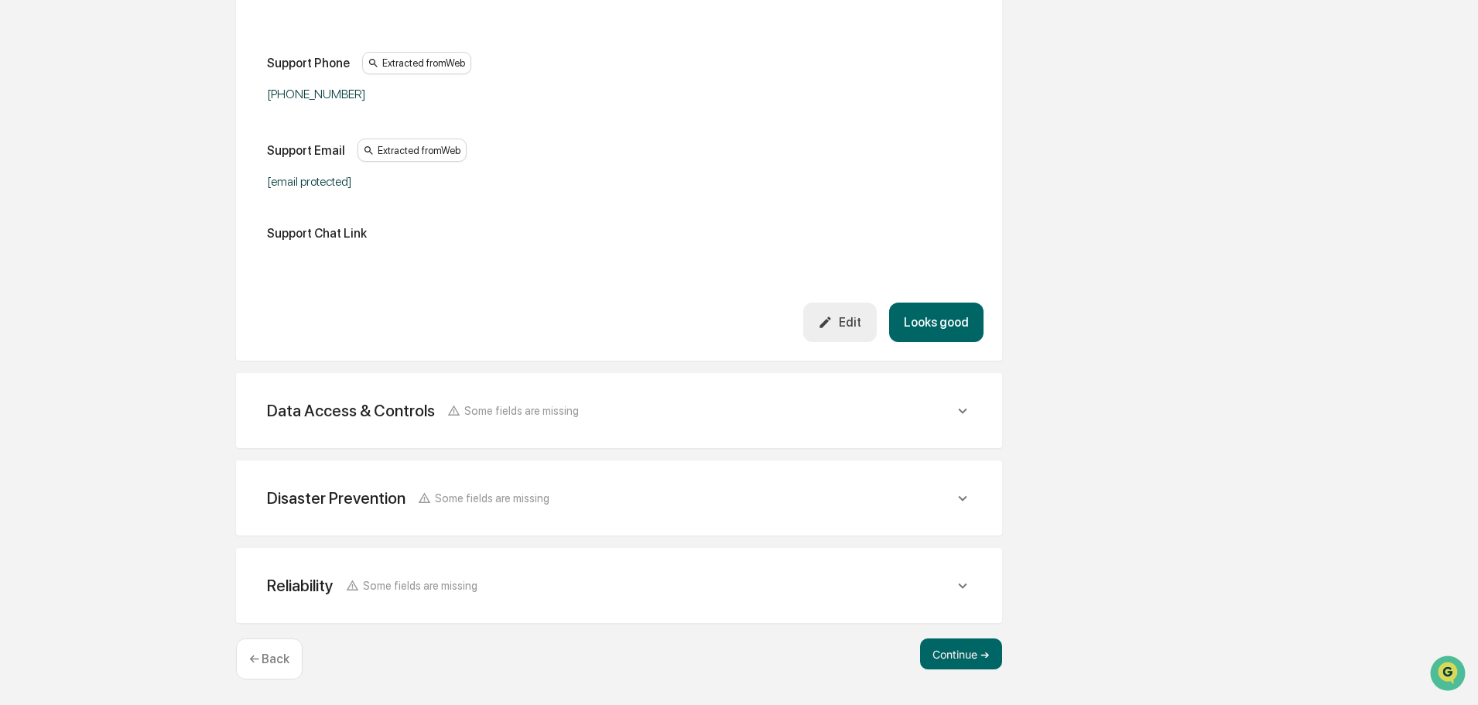
click at [946, 323] on button "Looks good" at bounding box center [936, 322] width 94 height 39
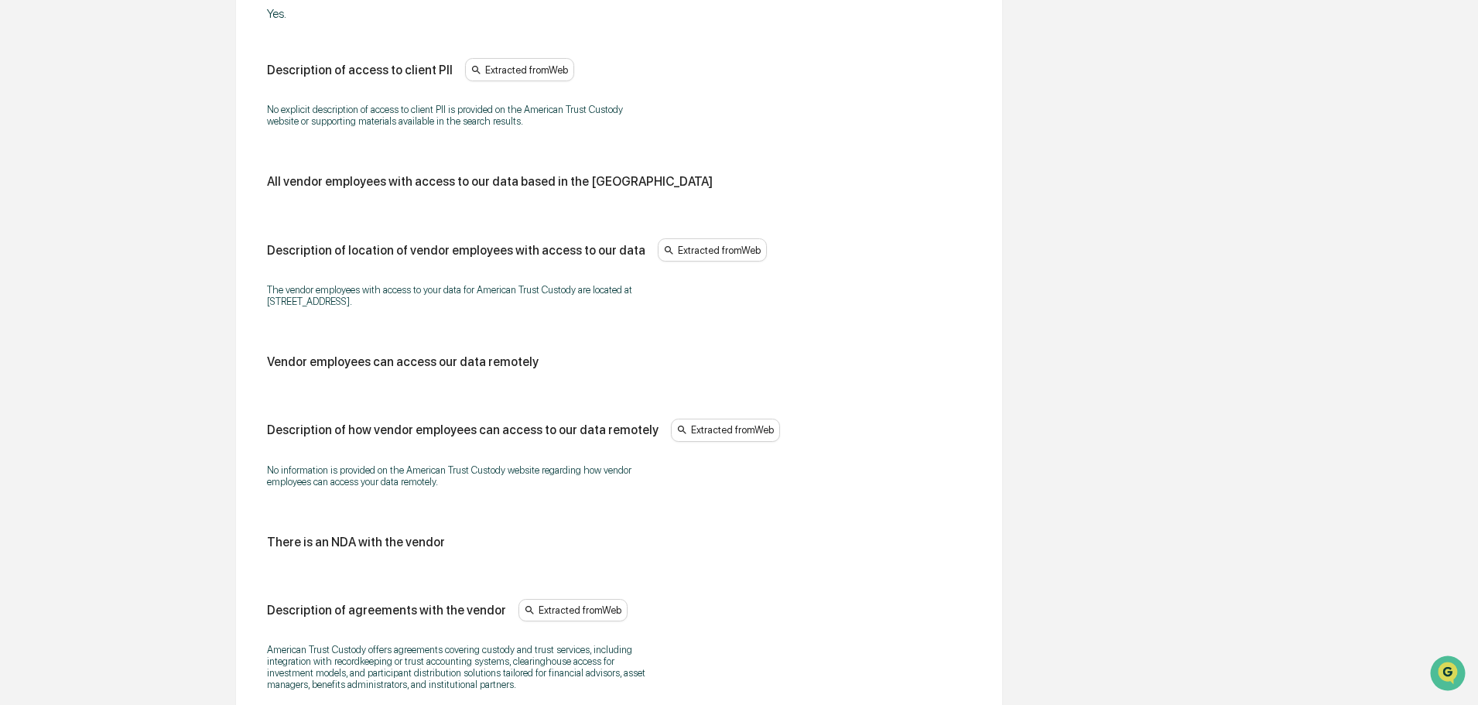
scroll to position [1610, 0]
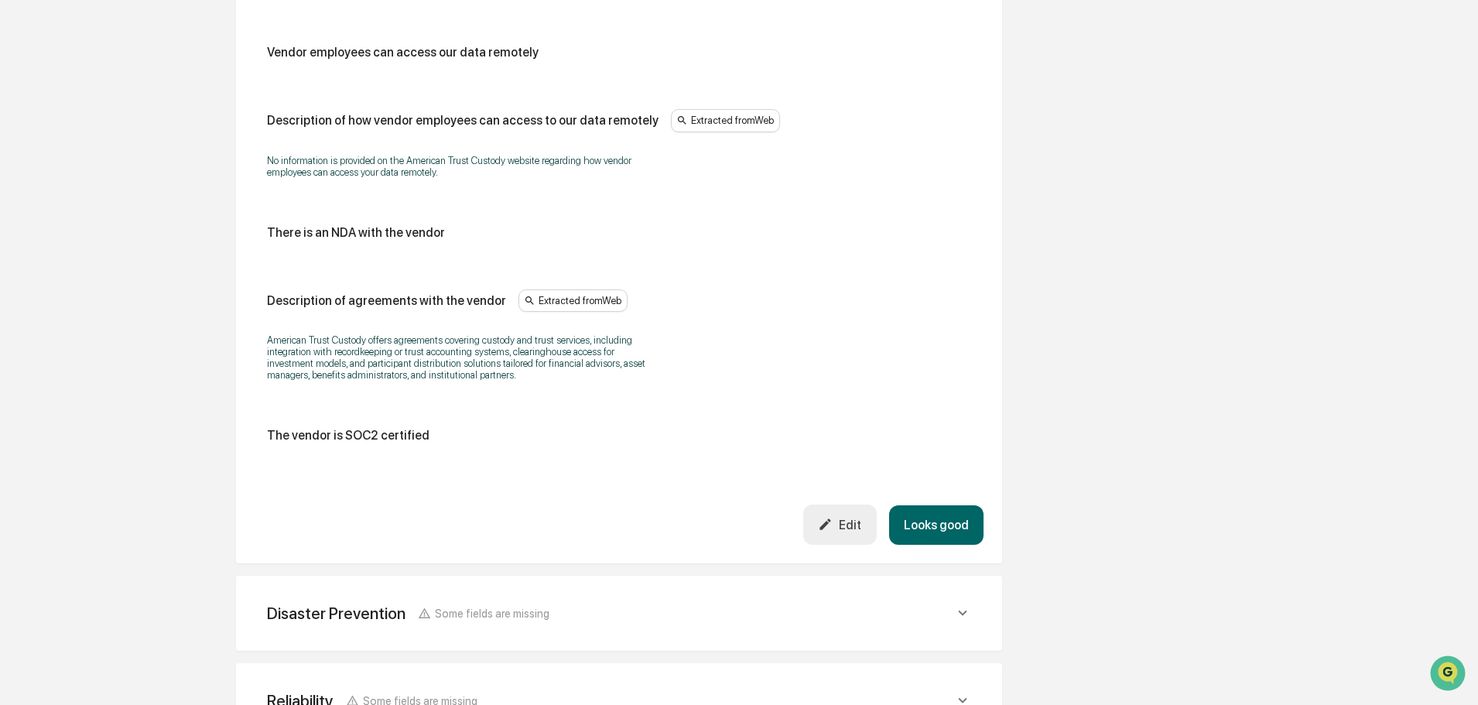
click at [943, 522] on button "Looks good" at bounding box center [936, 524] width 94 height 39
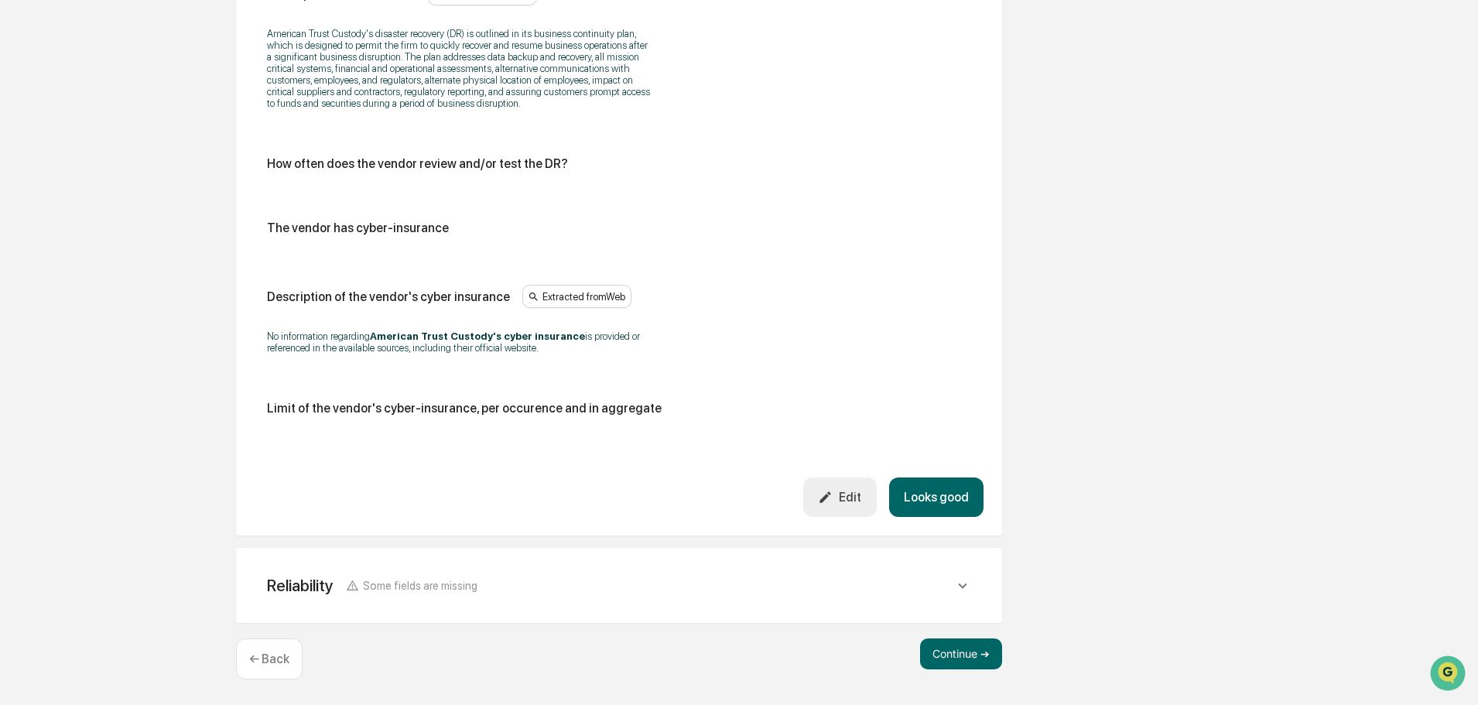
click at [936, 488] on button "Looks good" at bounding box center [936, 496] width 94 height 39
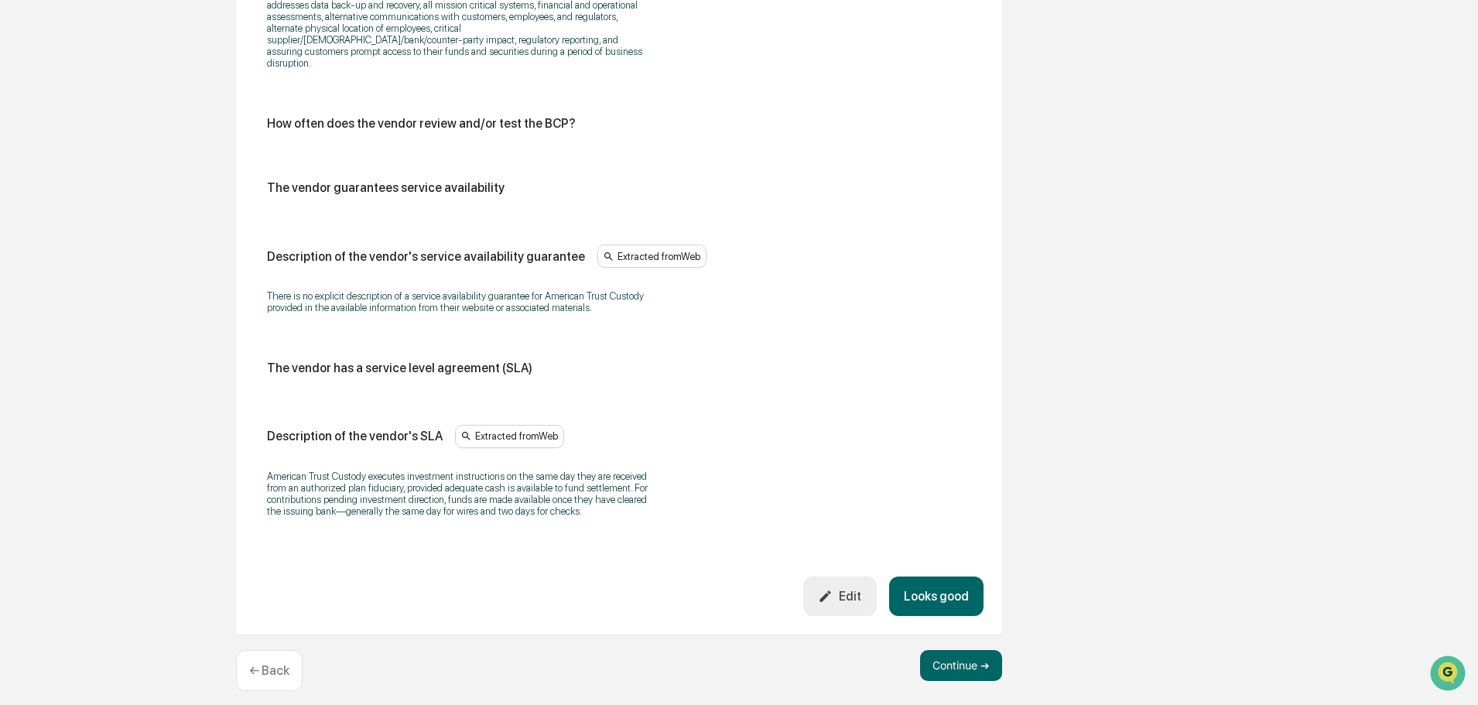
click at [940, 584] on button "Looks good" at bounding box center [936, 595] width 94 height 39
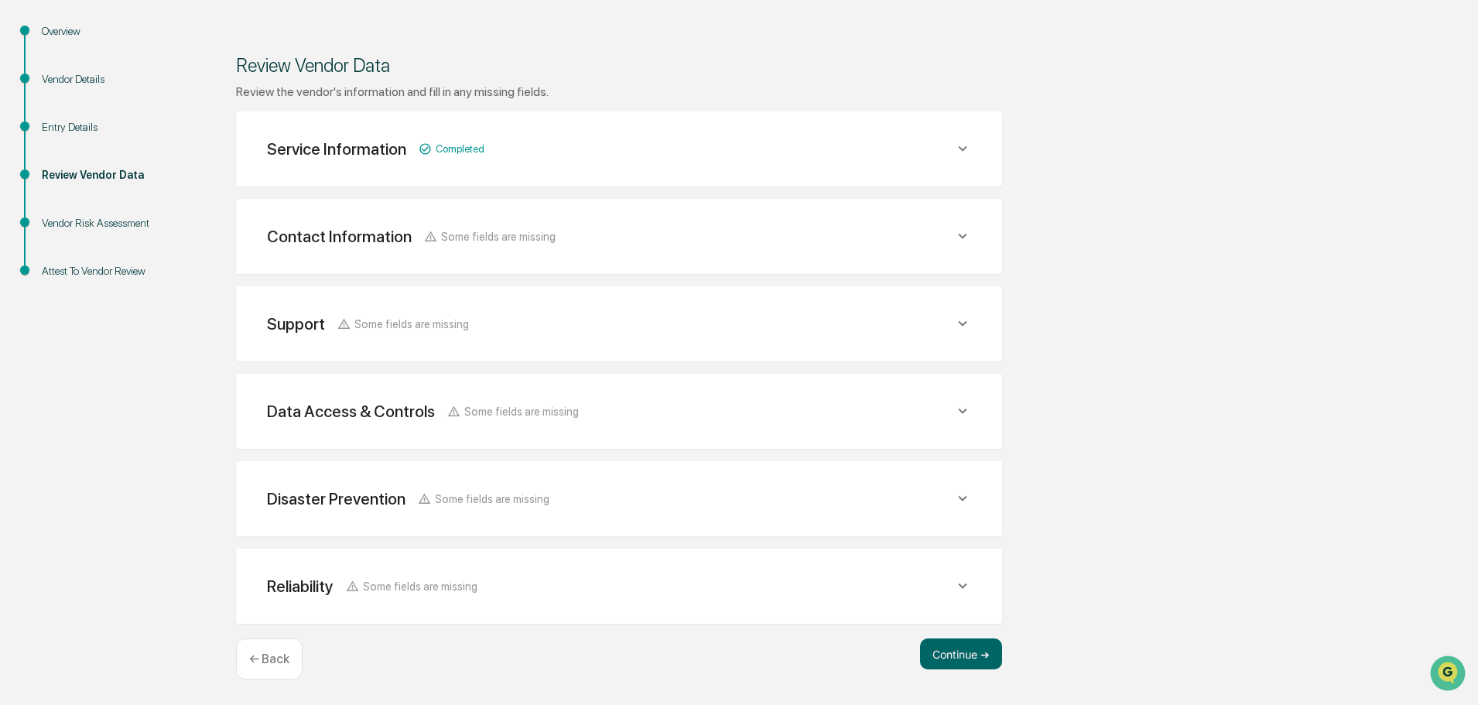
scroll to position [163, 0]
click at [949, 658] on button "Continue ➔" at bounding box center [961, 653] width 82 height 31
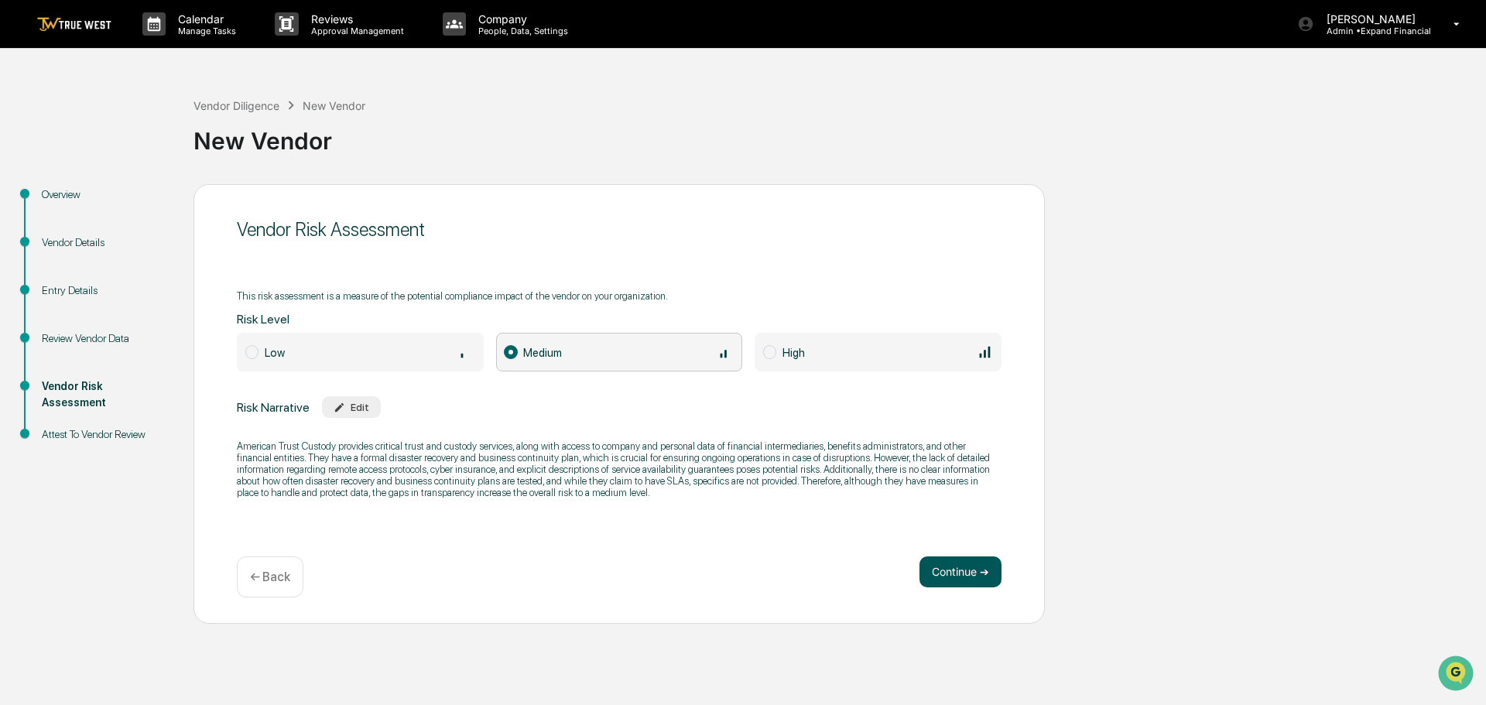
click at [965, 574] on button "Continue ➔" at bounding box center [960, 571] width 82 height 31
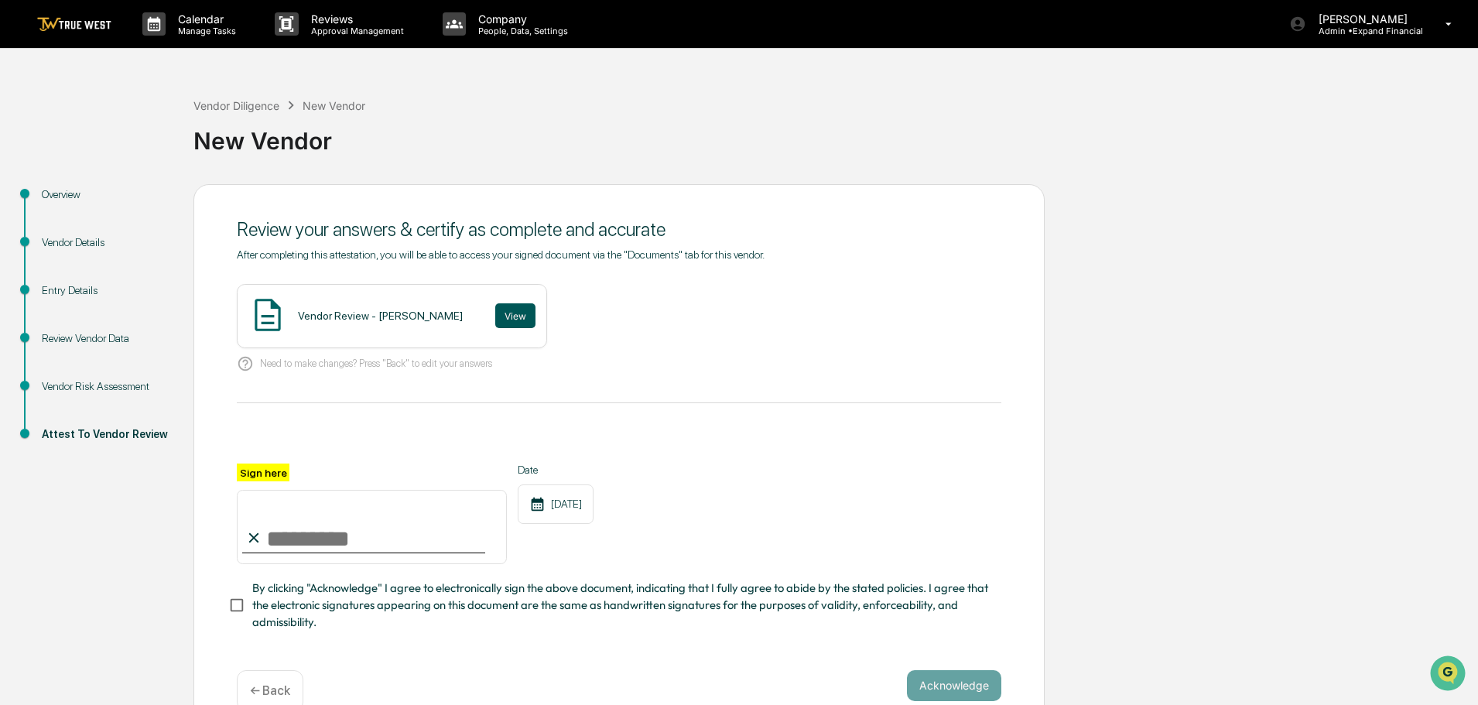
click at [495, 320] on button "View" at bounding box center [515, 315] width 40 height 25
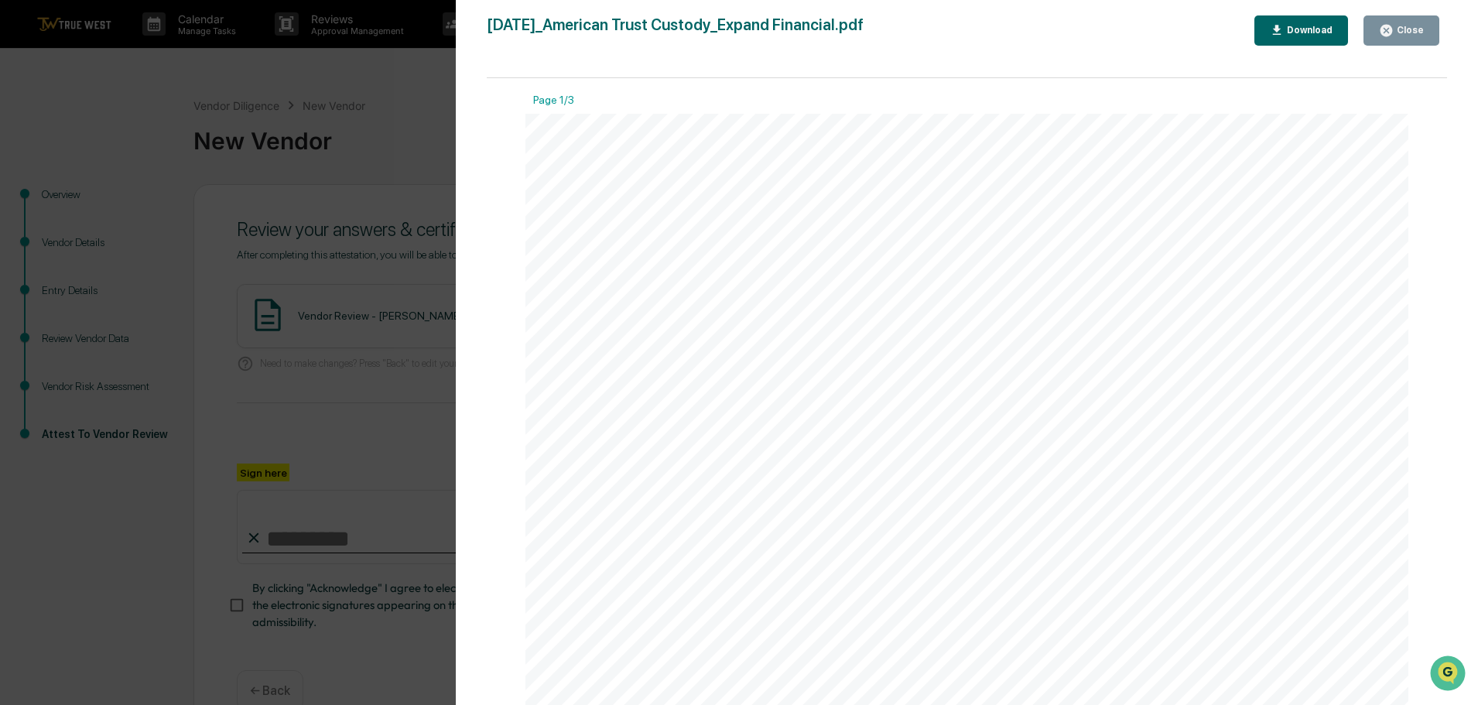
click at [1394, 33] on icon "button" at bounding box center [1386, 30] width 15 height 15
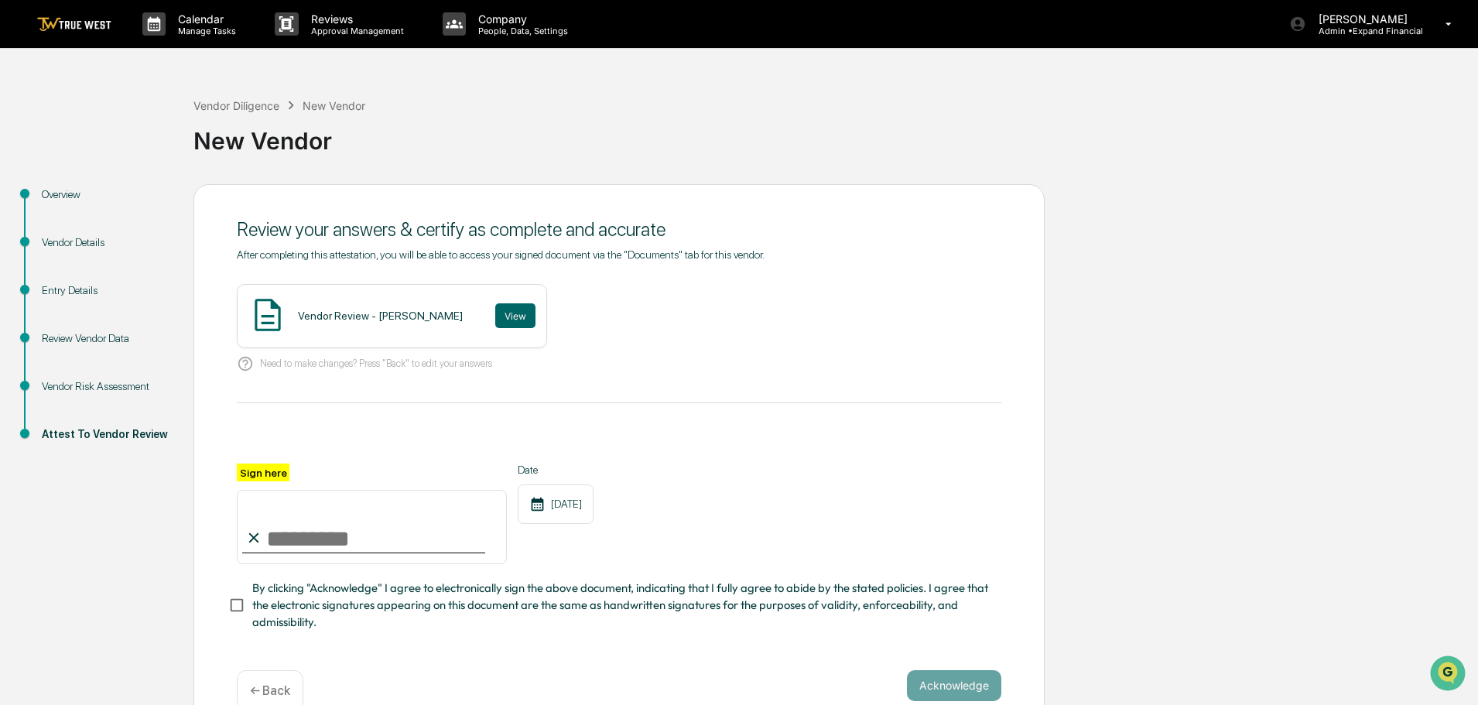
click at [411, 532] on input "Sign here" at bounding box center [372, 527] width 270 height 74
type input "**********"
click at [944, 695] on button "Acknowledge" at bounding box center [954, 685] width 94 height 31
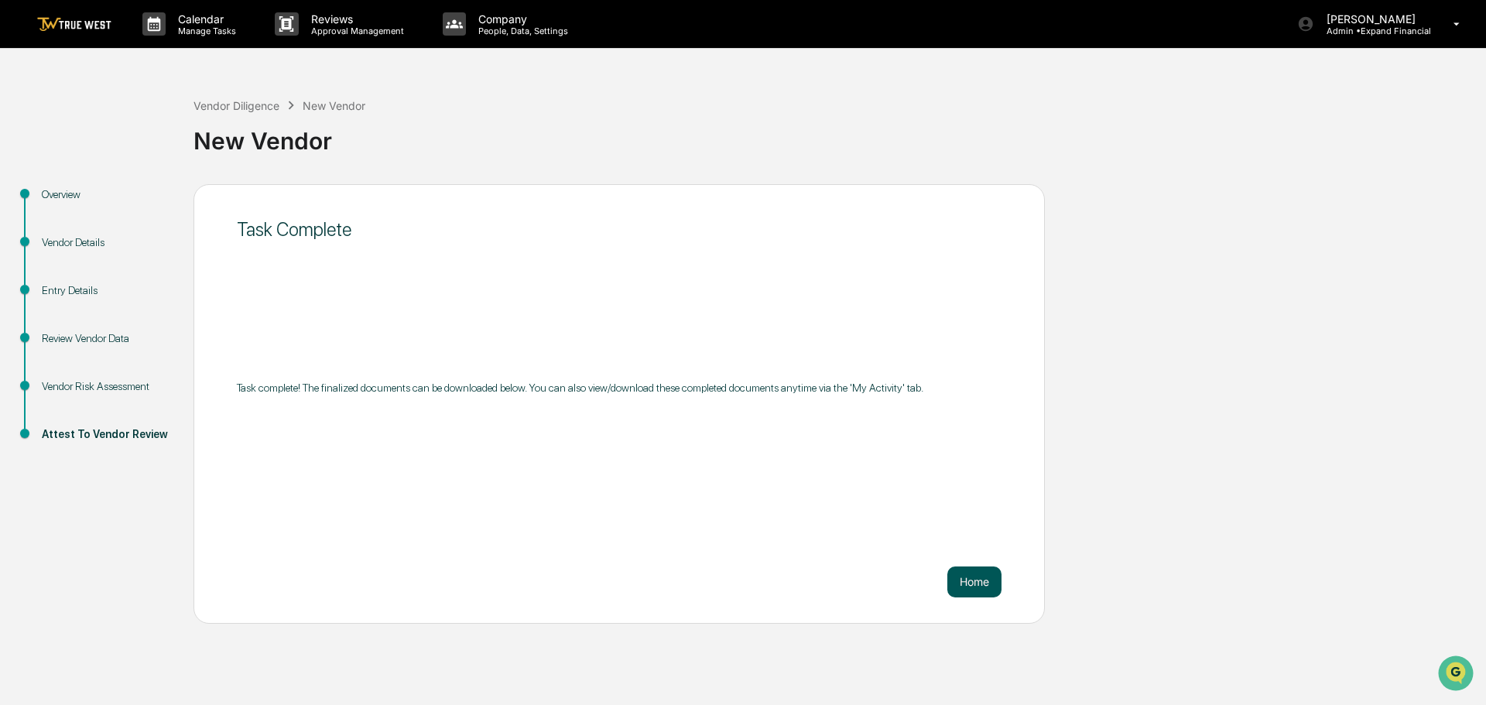
click at [984, 581] on button "Home" at bounding box center [974, 581] width 54 height 31
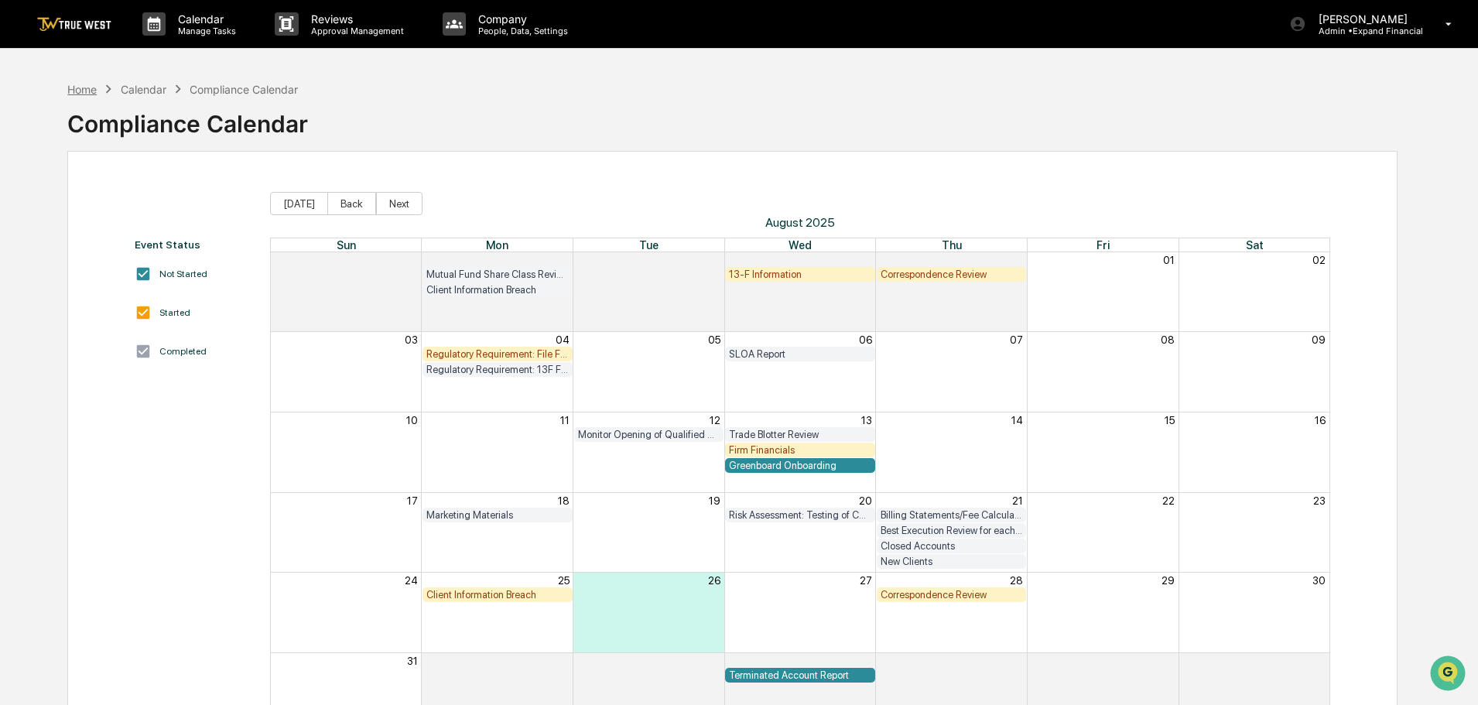
click at [76, 86] on div "Home" at bounding box center [81, 89] width 29 height 13
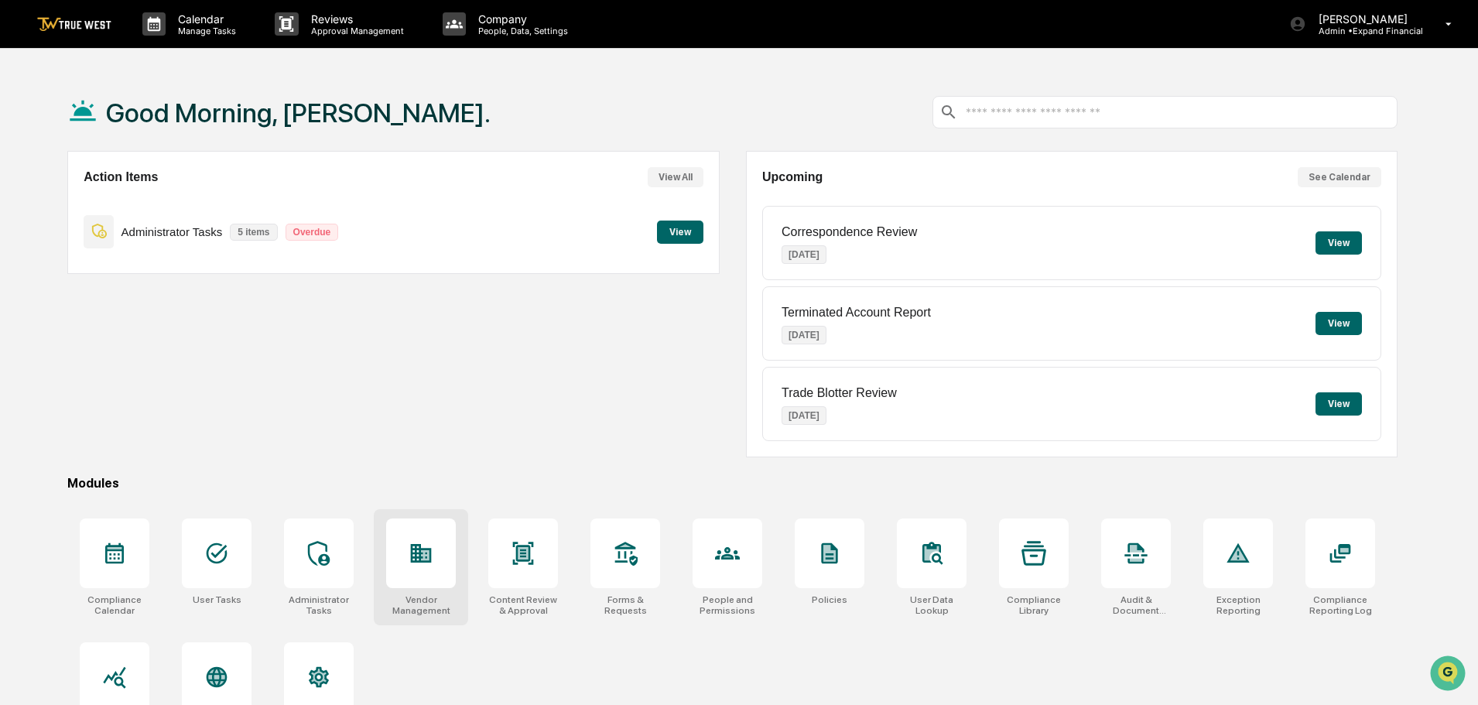
click at [416, 553] on icon at bounding box center [421, 553] width 21 height 19
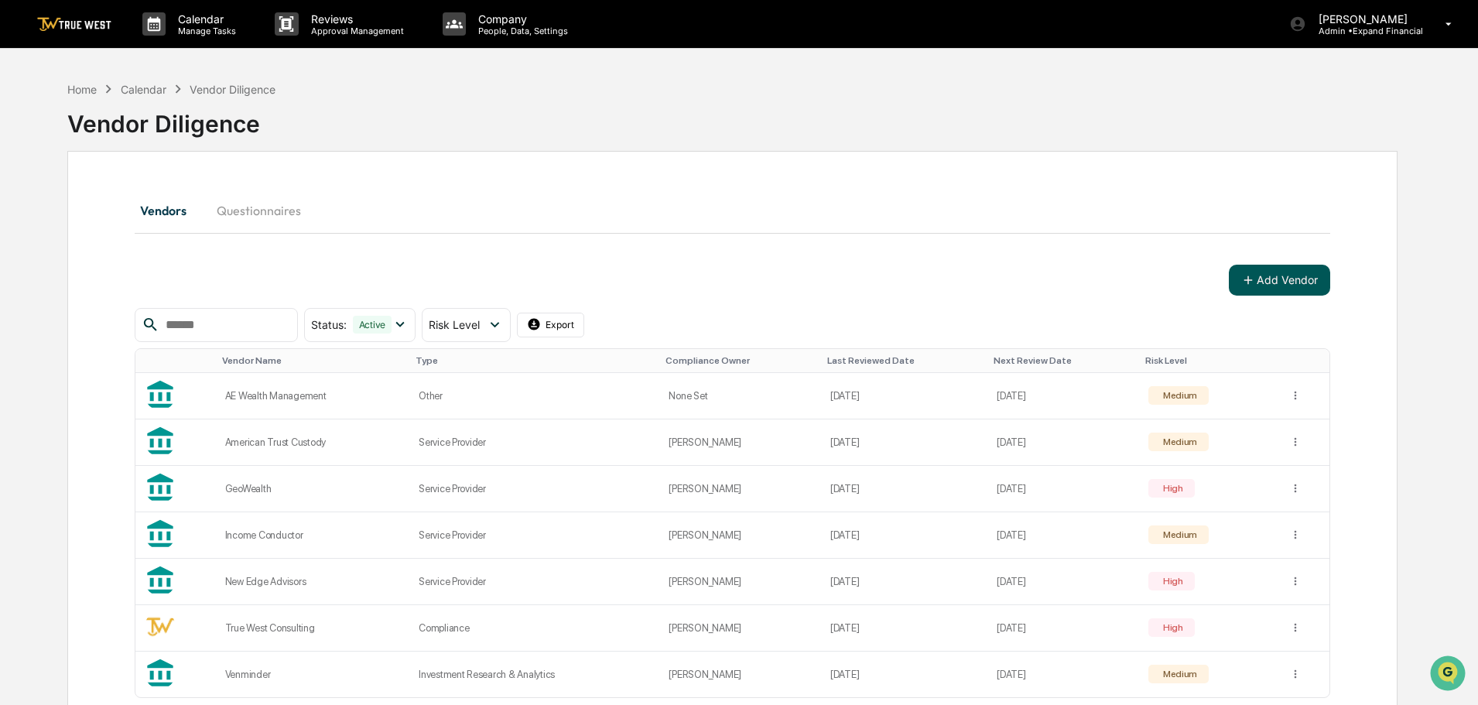
click at [1292, 282] on button "Add Vendor" at bounding box center [1279, 280] width 101 height 31
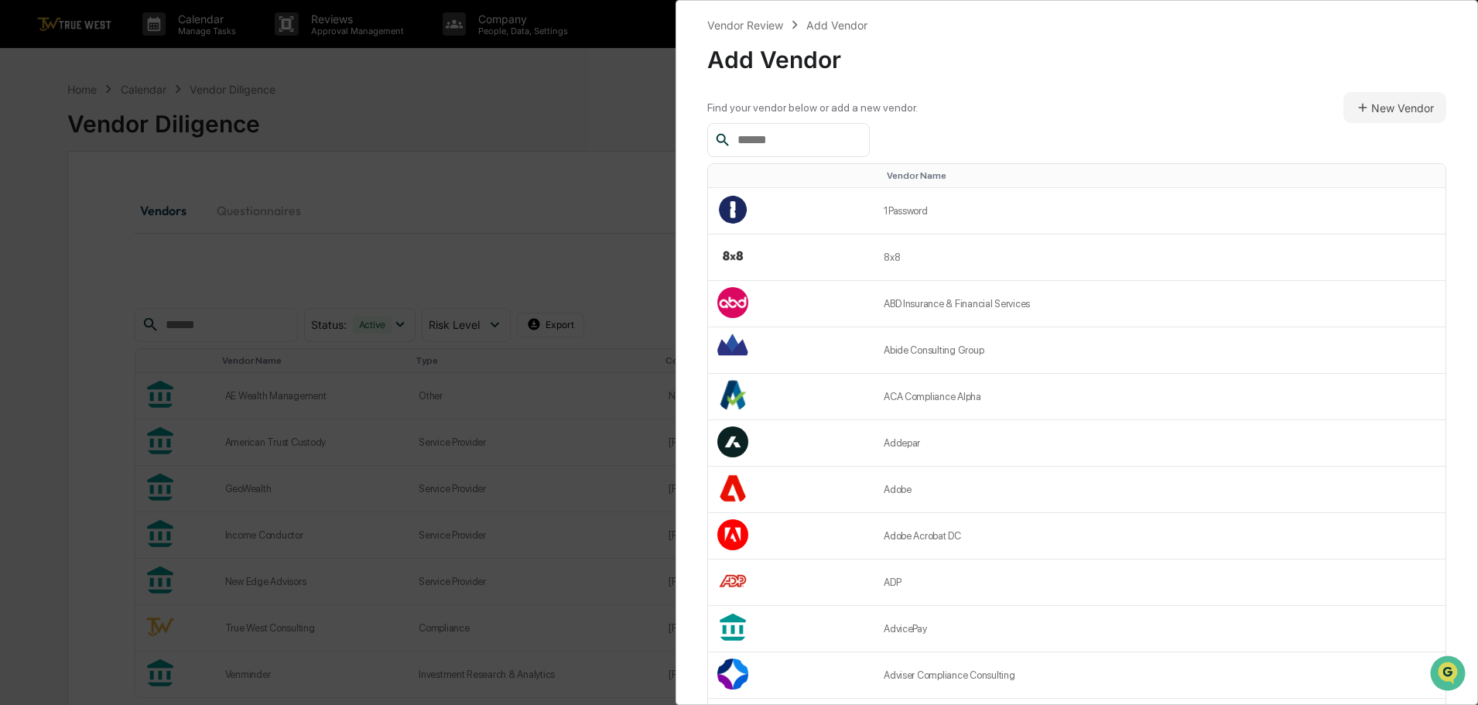
click at [771, 135] on input "text" at bounding box center [797, 140] width 132 height 20
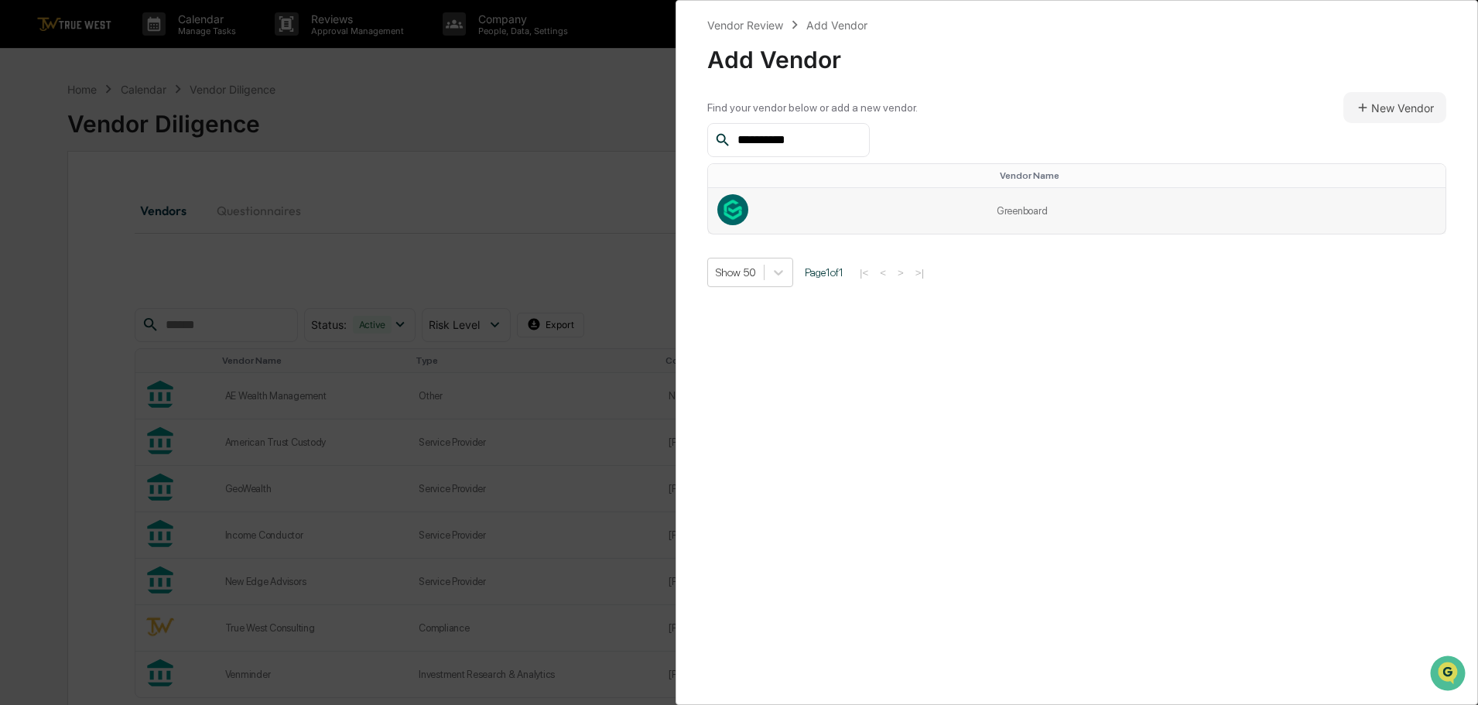
type input "**********"
click at [987, 202] on td at bounding box center [847, 211] width 279 height 46
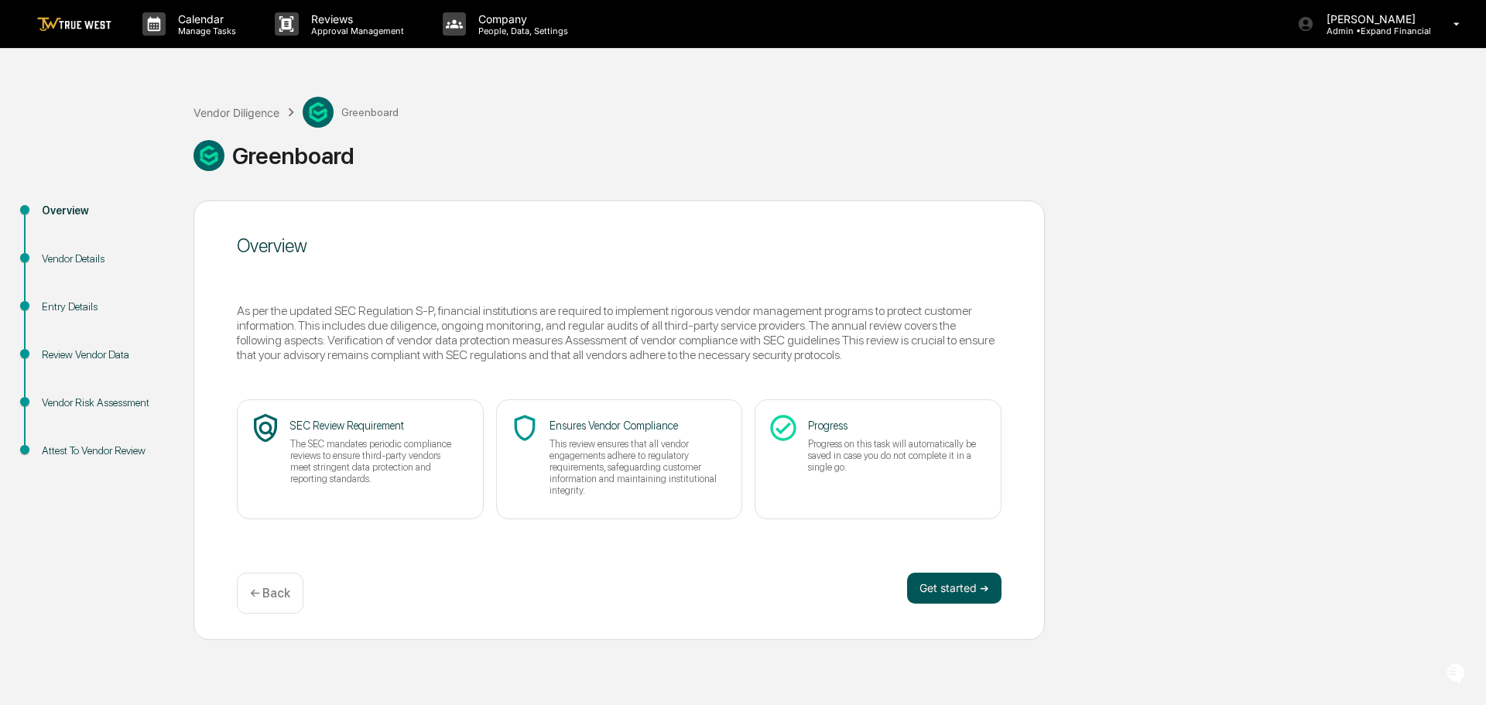
click at [945, 579] on button "Get started ➔" at bounding box center [954, 588] width 94 height 31
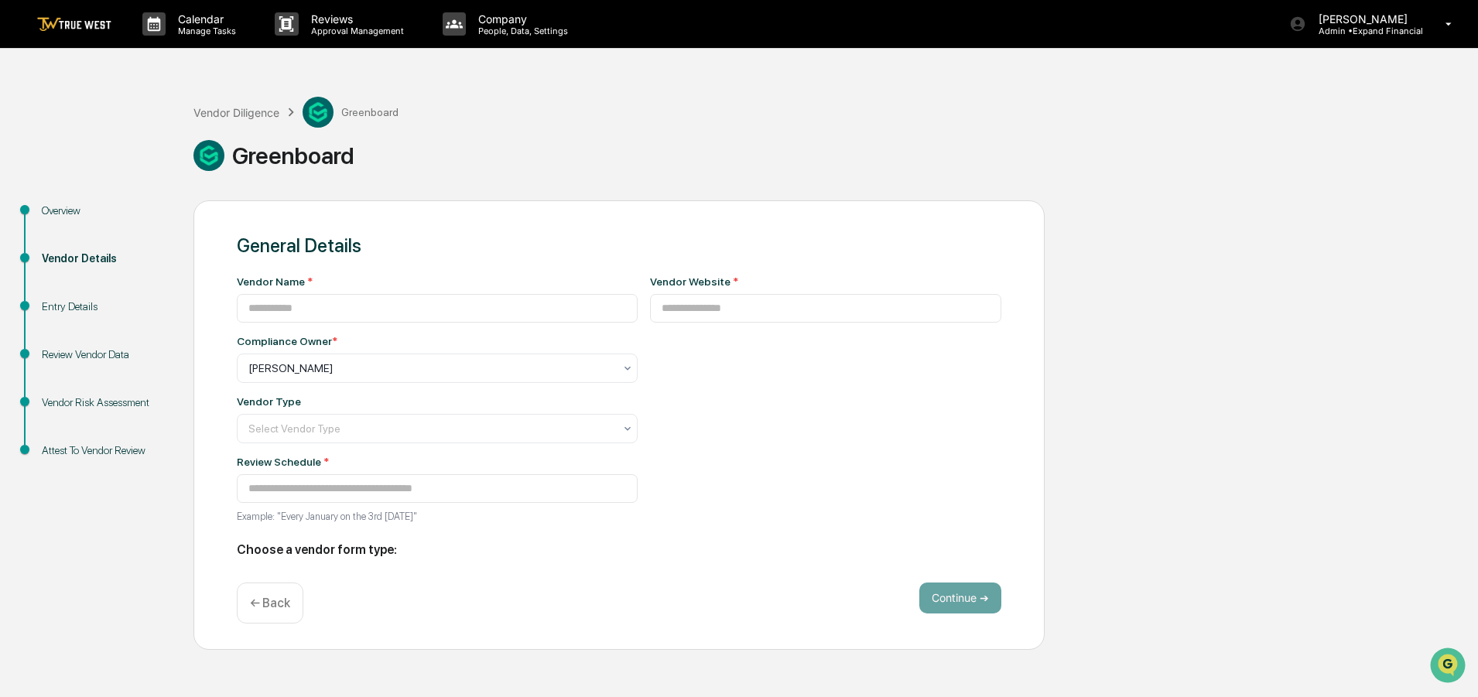
type input "**********"
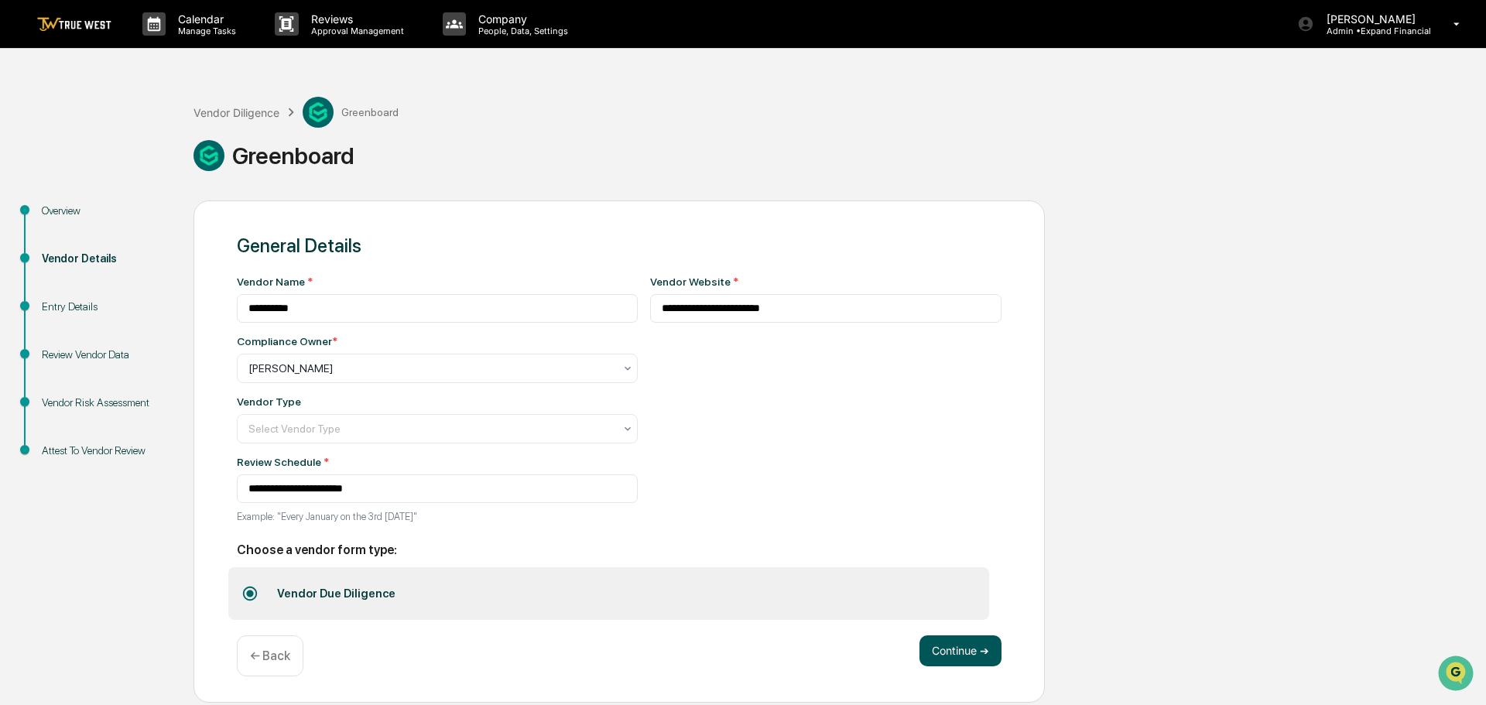
click at [967, 647] on button "Continue ➔" at bounding box center [960, 650] width 82 height 31
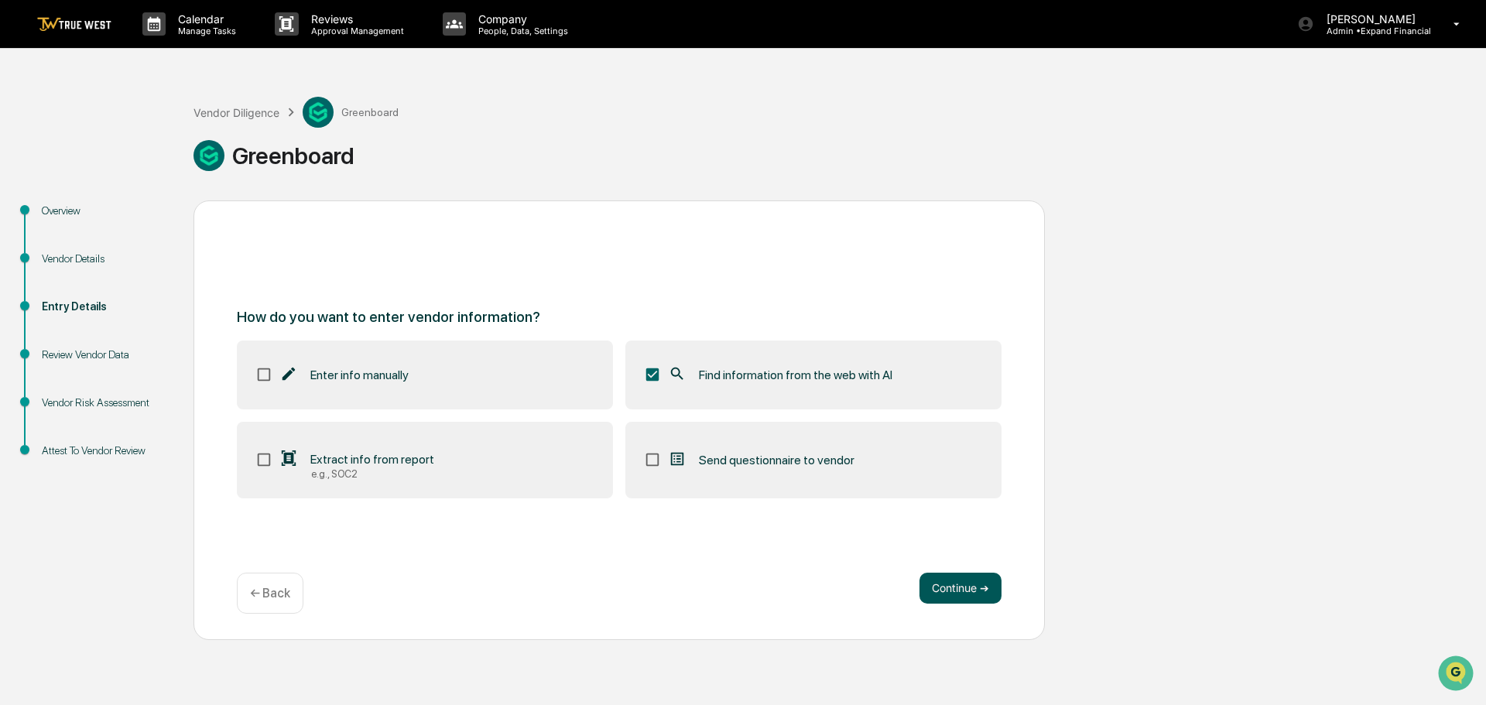
click at [931, 587] on button "Continue ➔" at bounding box center [960, 588] width 82 height 31
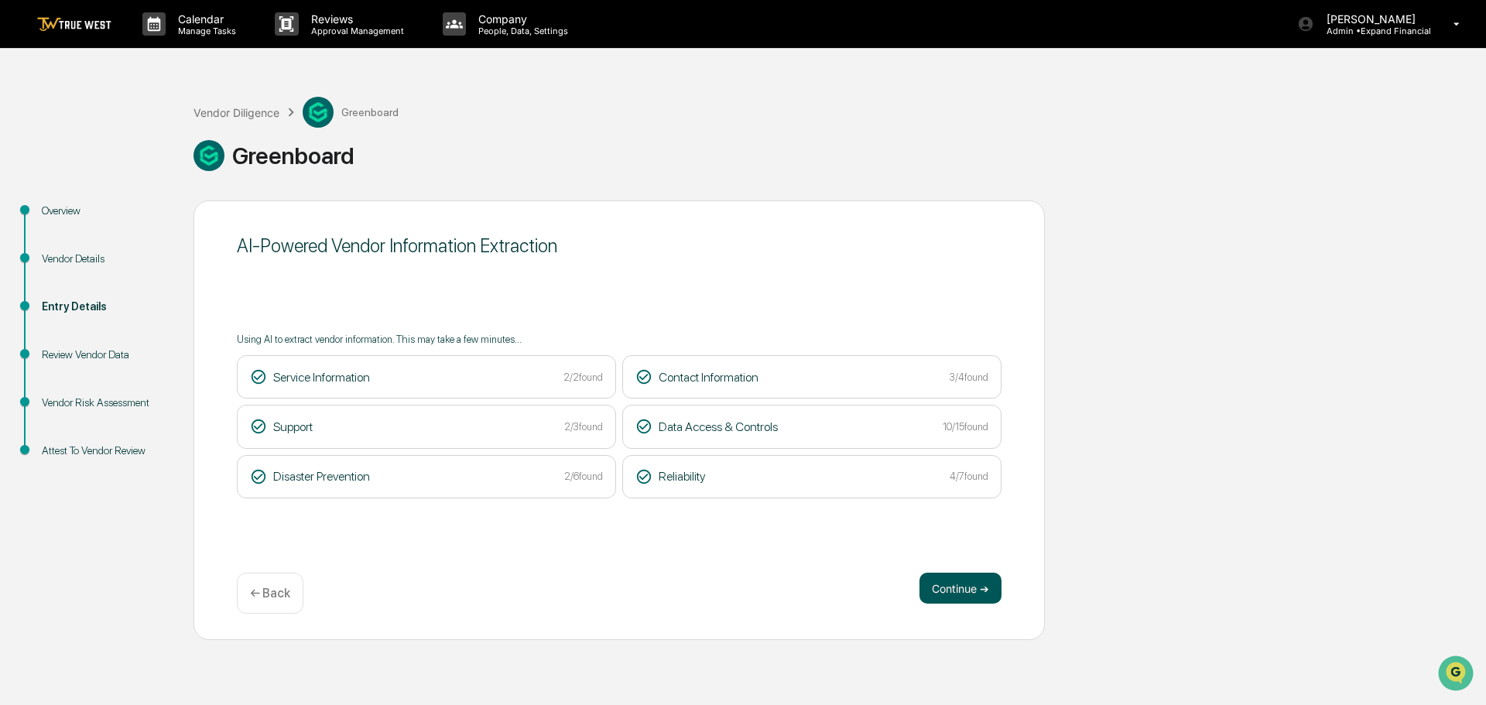
click at [950, 590] on button "Continue ➔" at bounding box center [960, 588] width 82 height 31
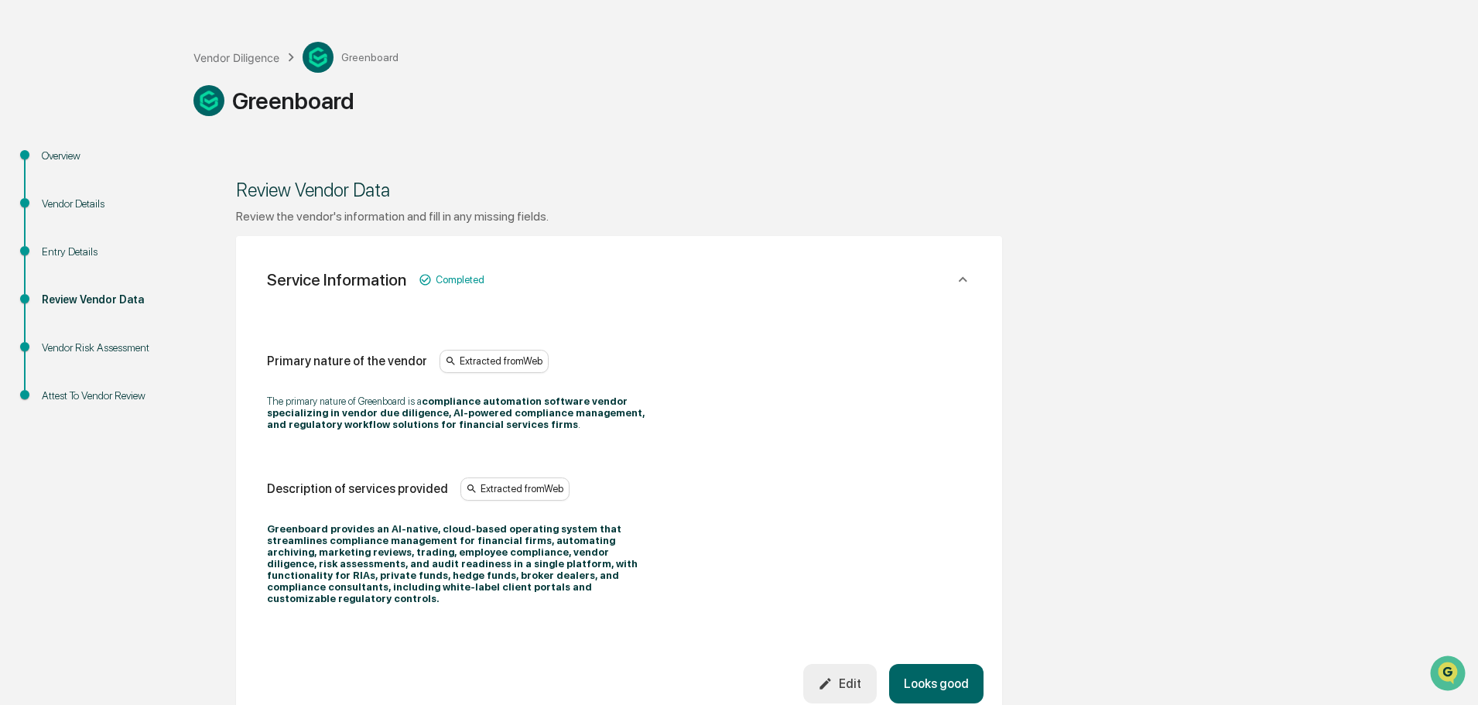
scroll to position [310, 0]
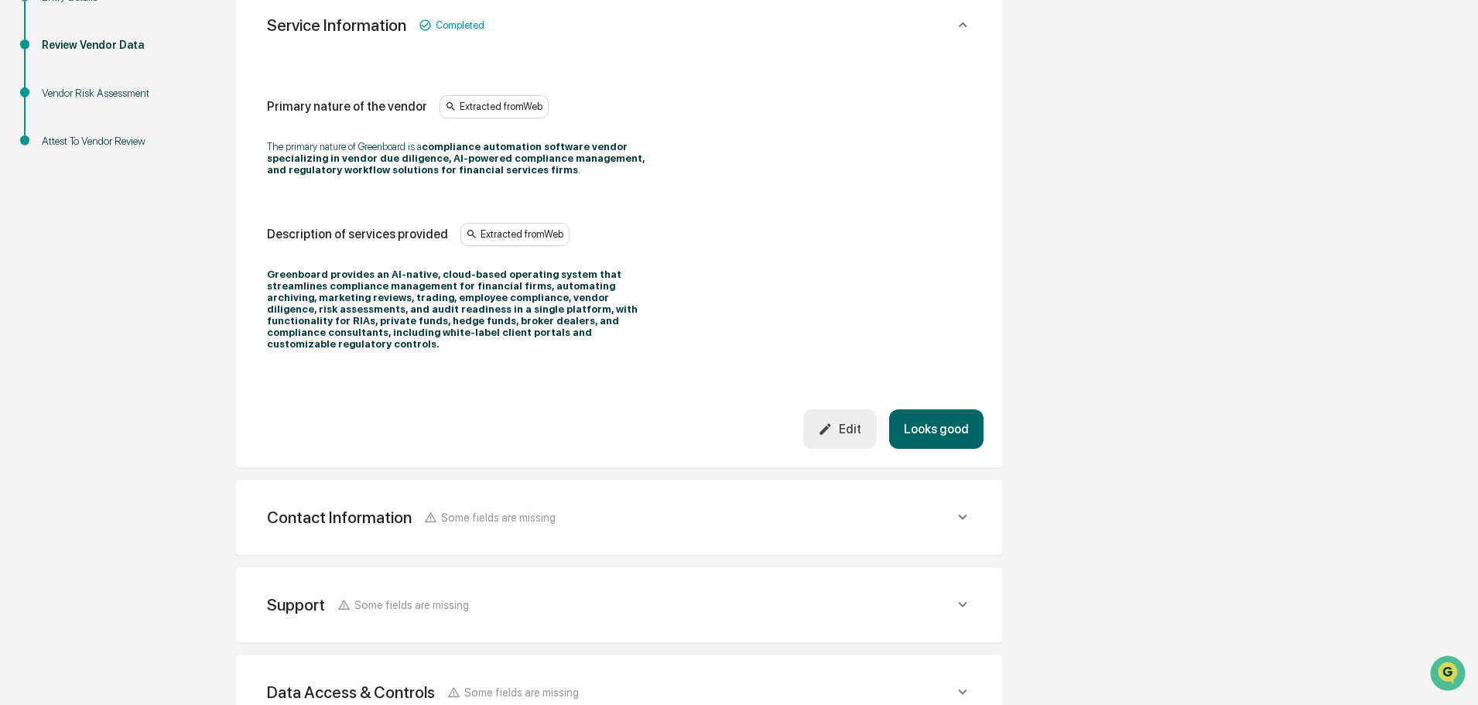
click at [923, 423] on button "Looks good" at bounding box center [936, 428] width 94 height 39
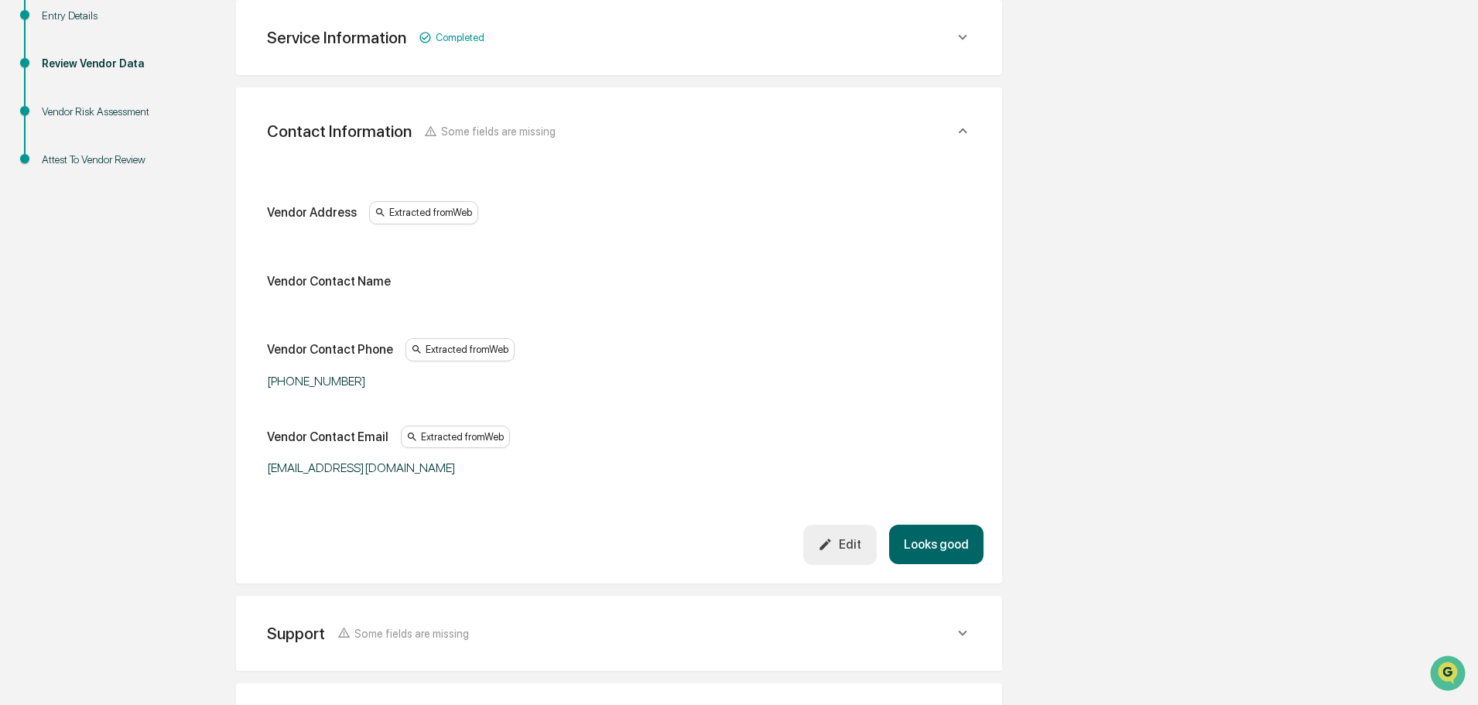
click at [935, 555] on button "Looks good" at bounding box center [936, 544] width 94 height 39
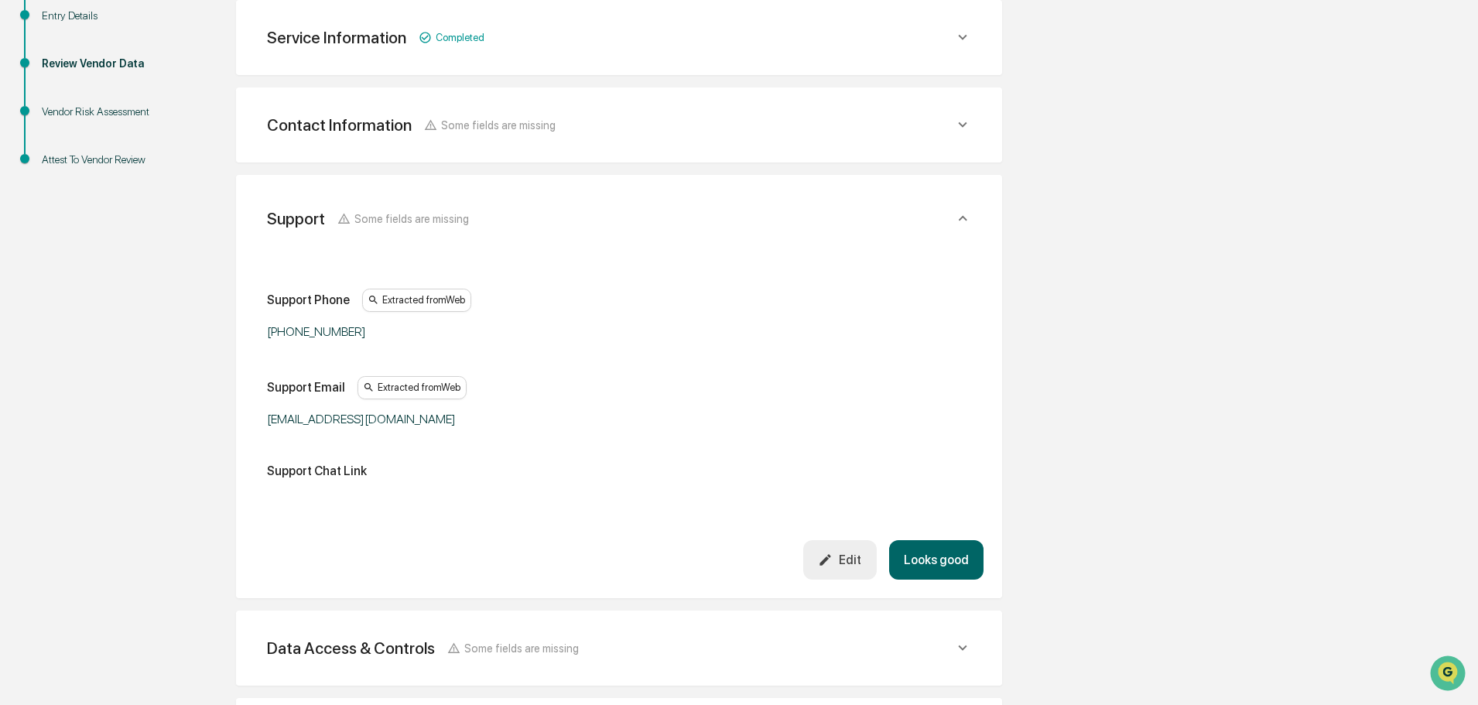
scroll to position [378, 0]
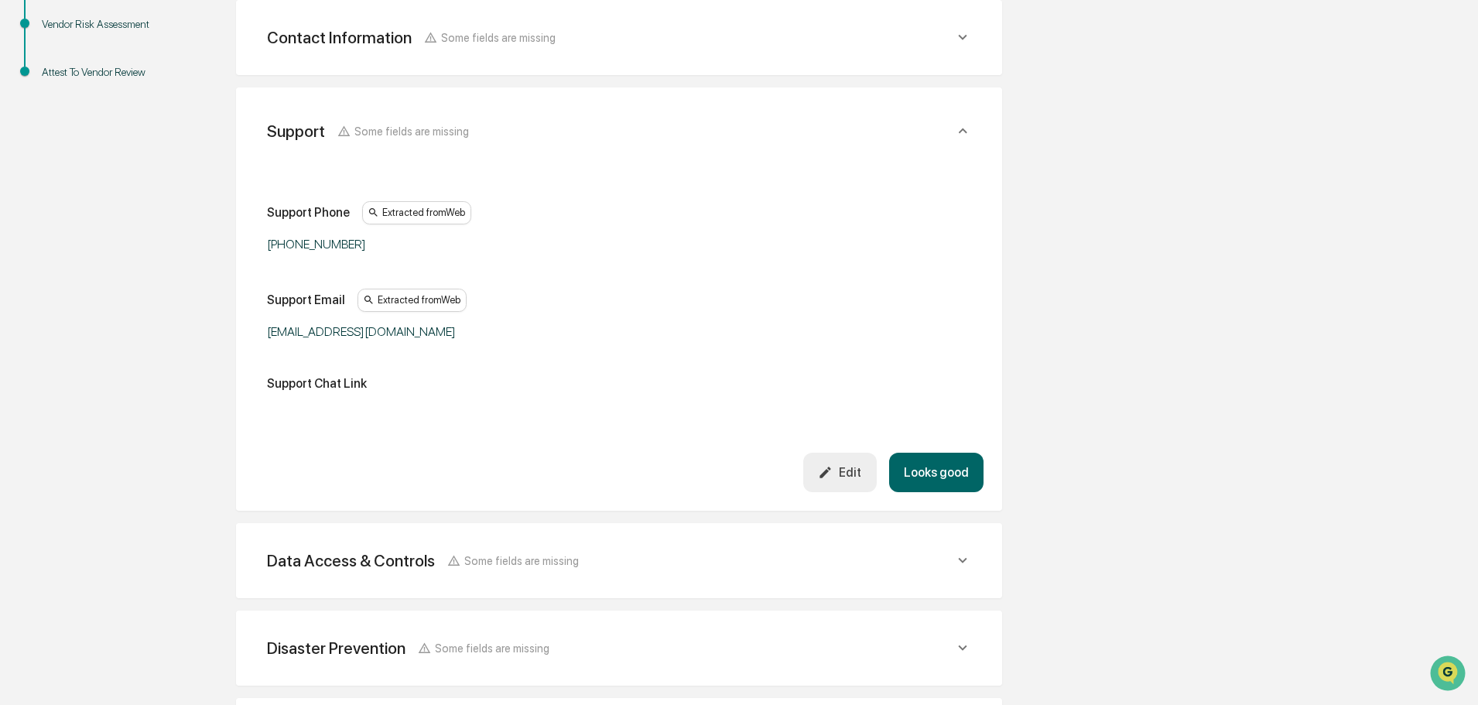
click at [932, 479] on button "Looks good" at bounding box center [936, 472] width 94 height 39
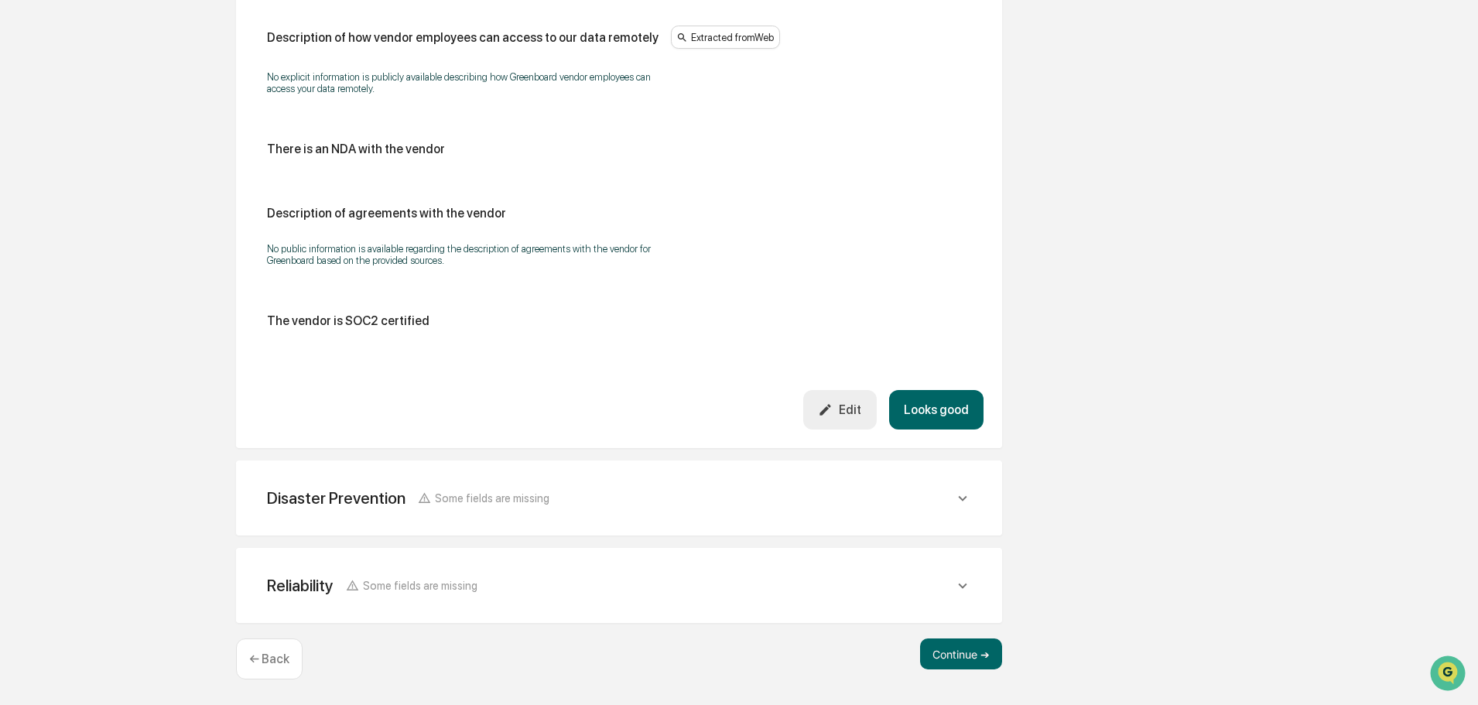
click at [946, 419] on button "Looks good" at bounding box center [936, 409] width 94 height 39
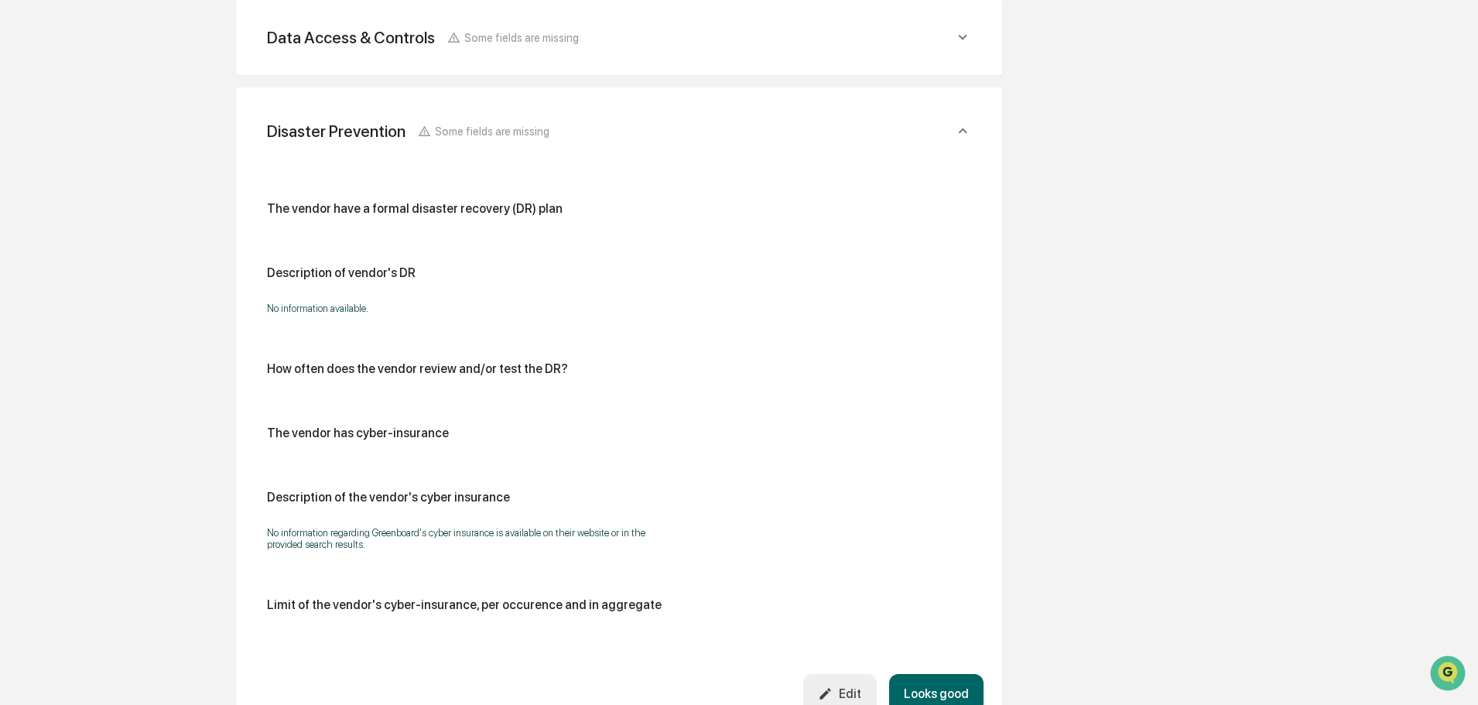
scroll to position [750, 0]
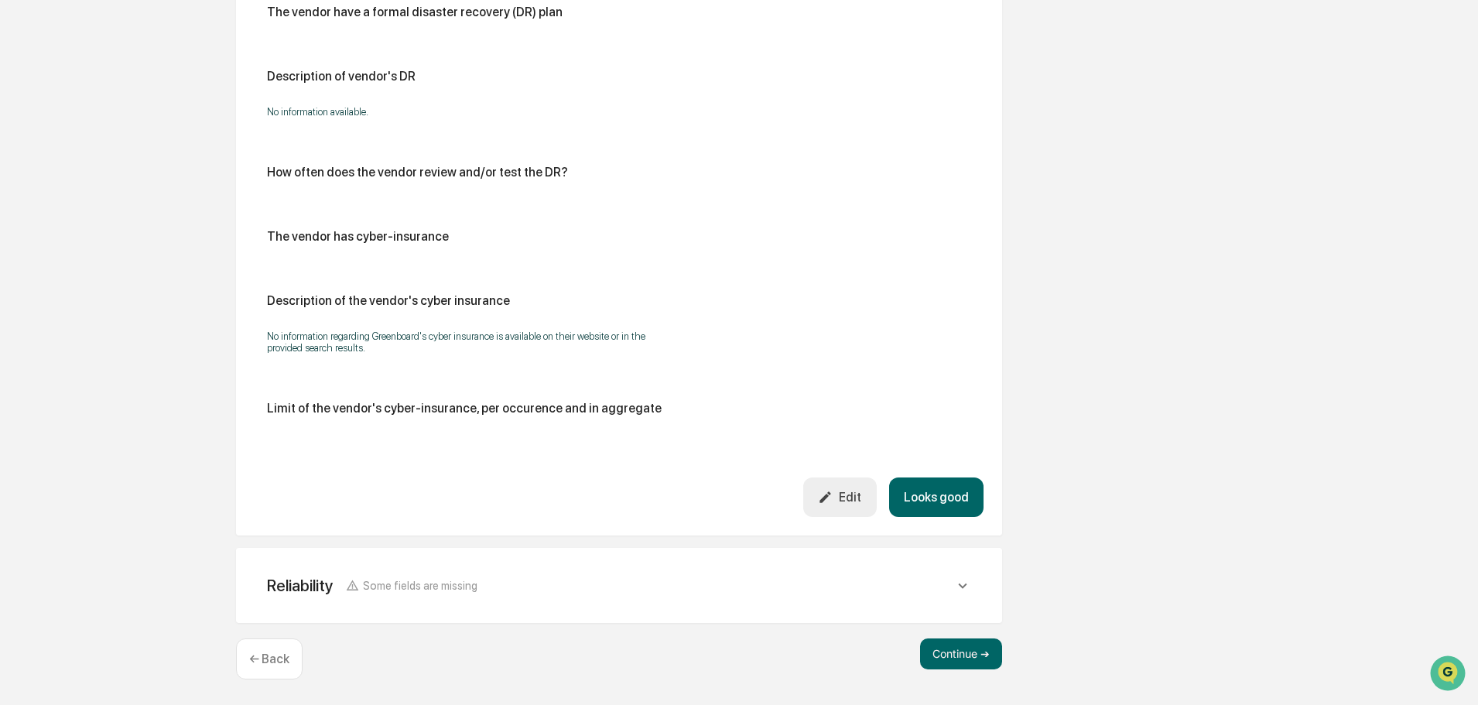
click at [938, 488] on button "Looks good" at bounding box center [936, 496] width 94 height 39
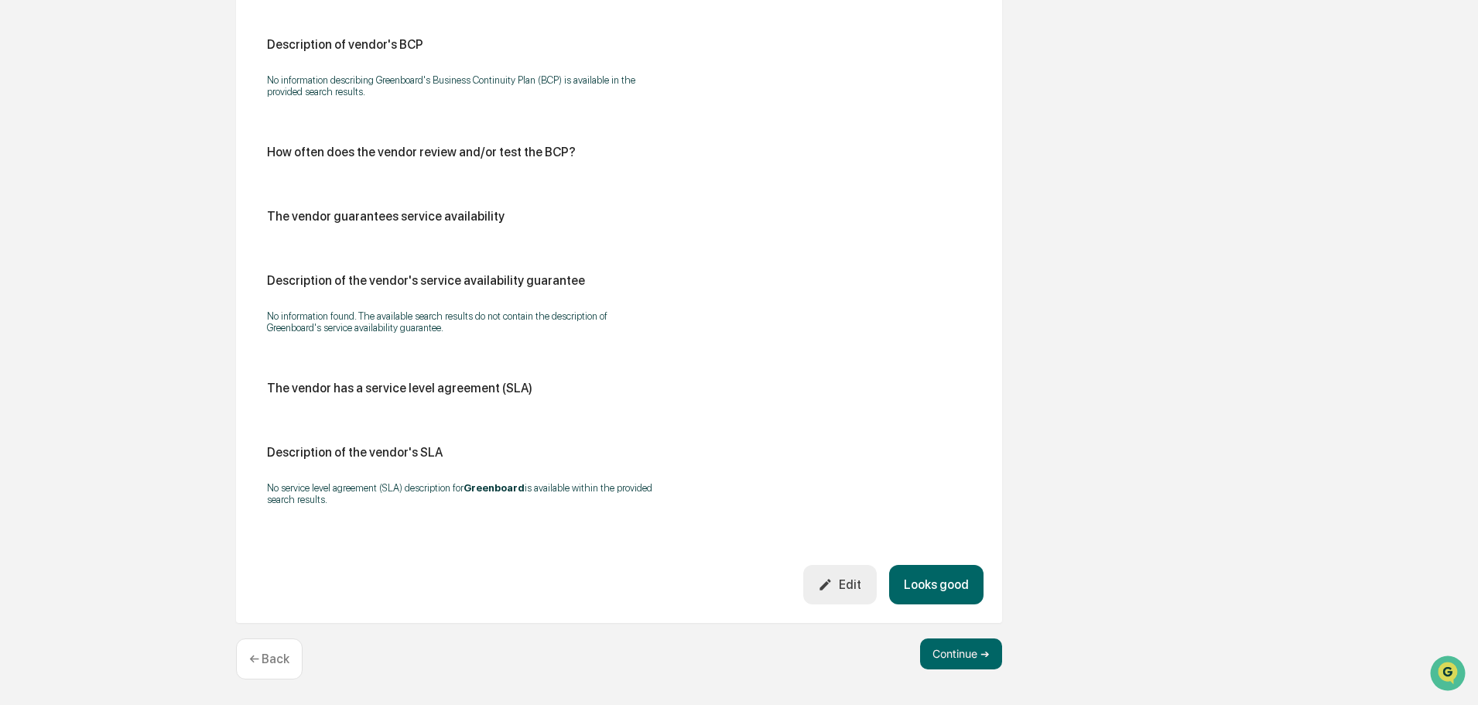
click at [939, 585] on button "Looks good" at bounding box center [936, 584] width 94 height 39
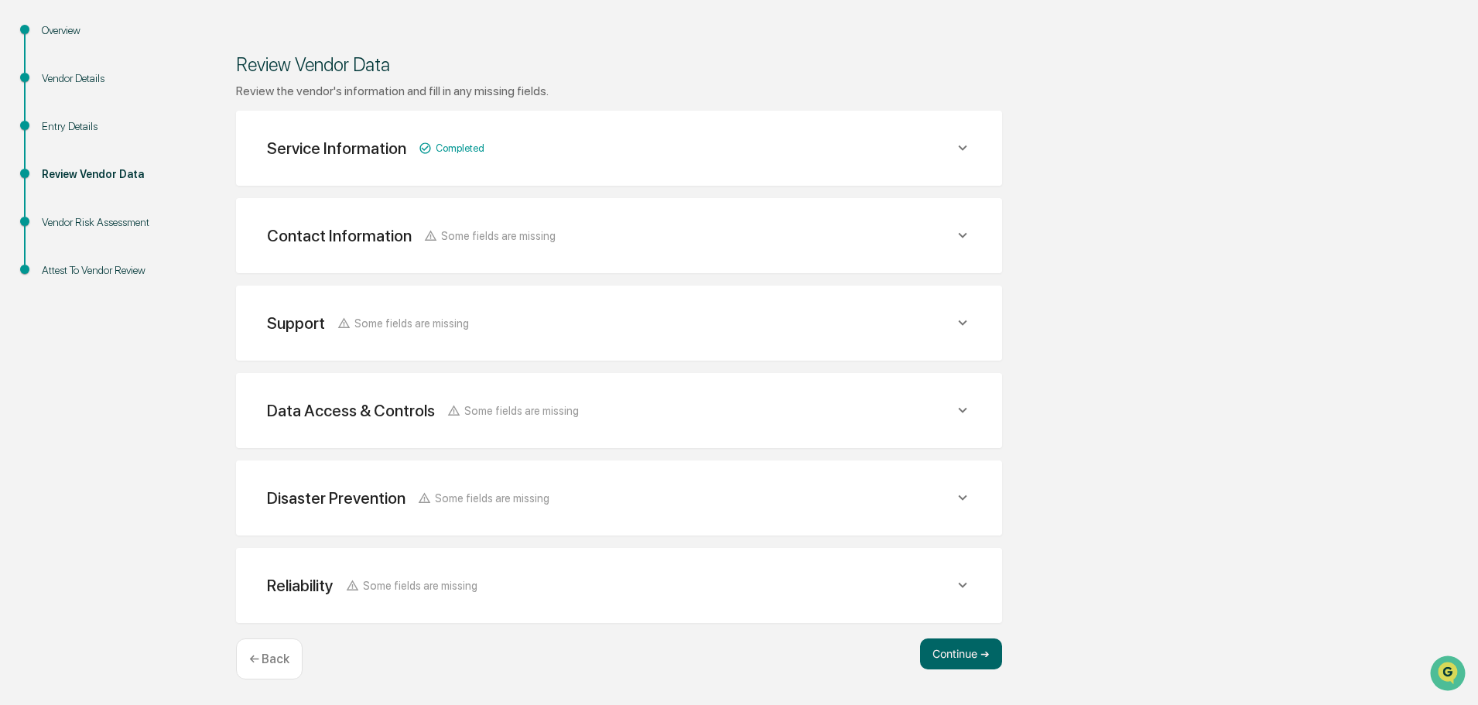
scroll to position [180, 0]
click at [956, 655] on button "Continue ➔" at bounding box center [961, 653] width 82 height 31
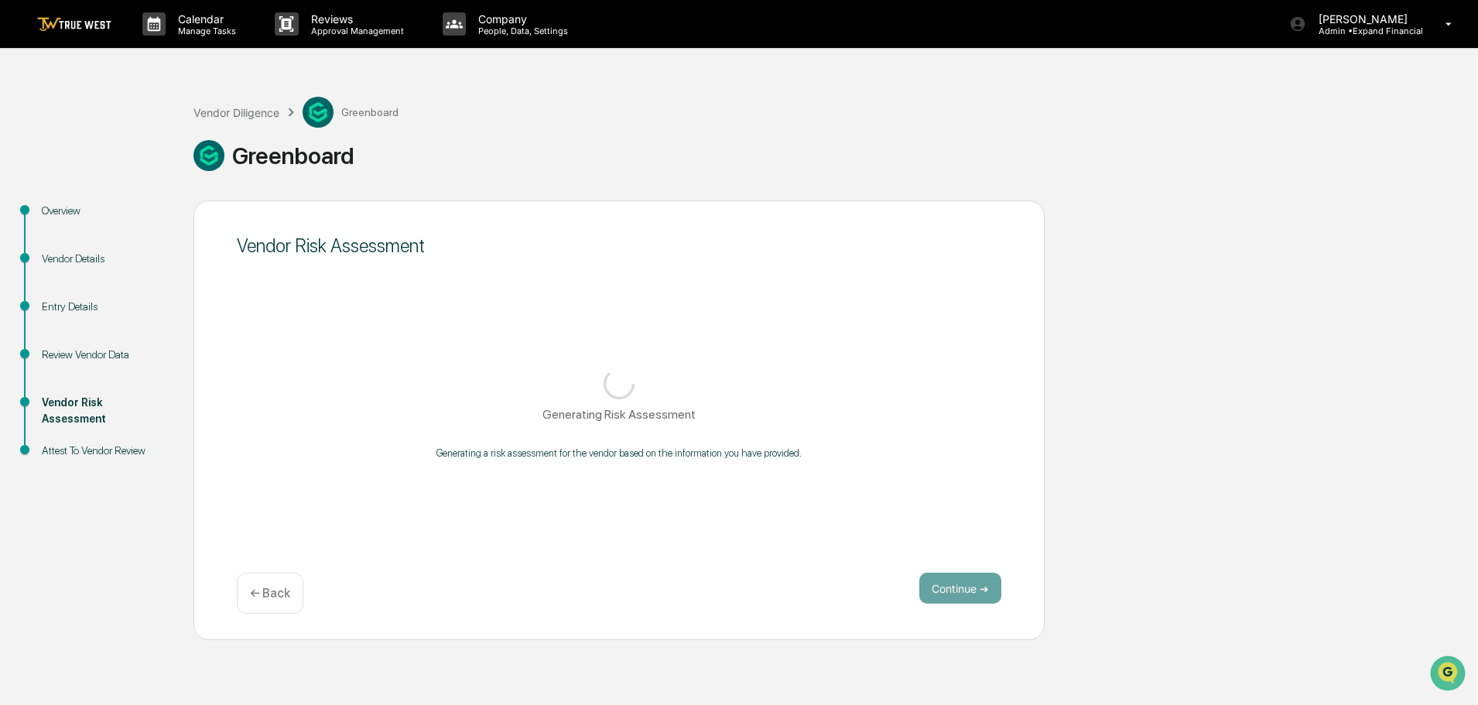
scroll to position [0, 0]
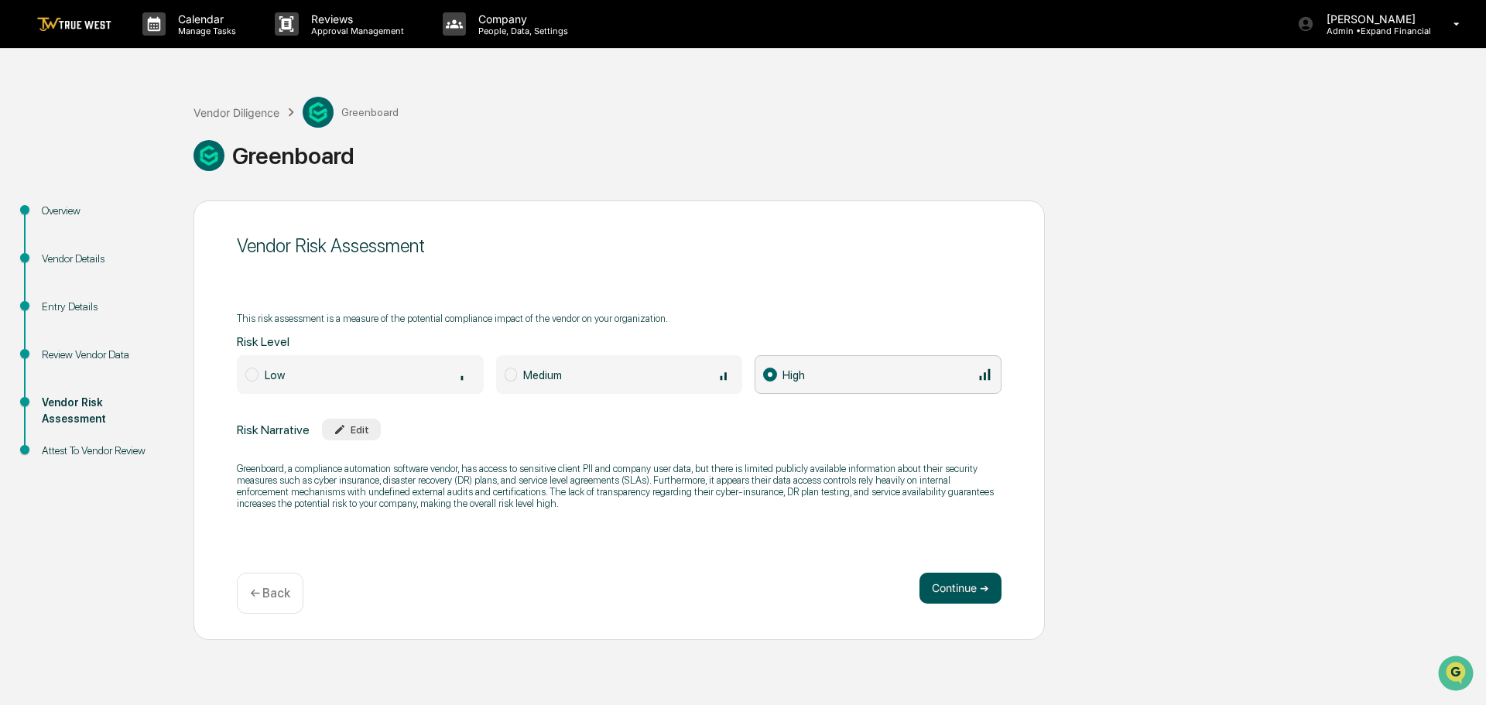
click at [956, 591] on button "Continue ➔" at bounding box center [960, 588] width 82 height 31
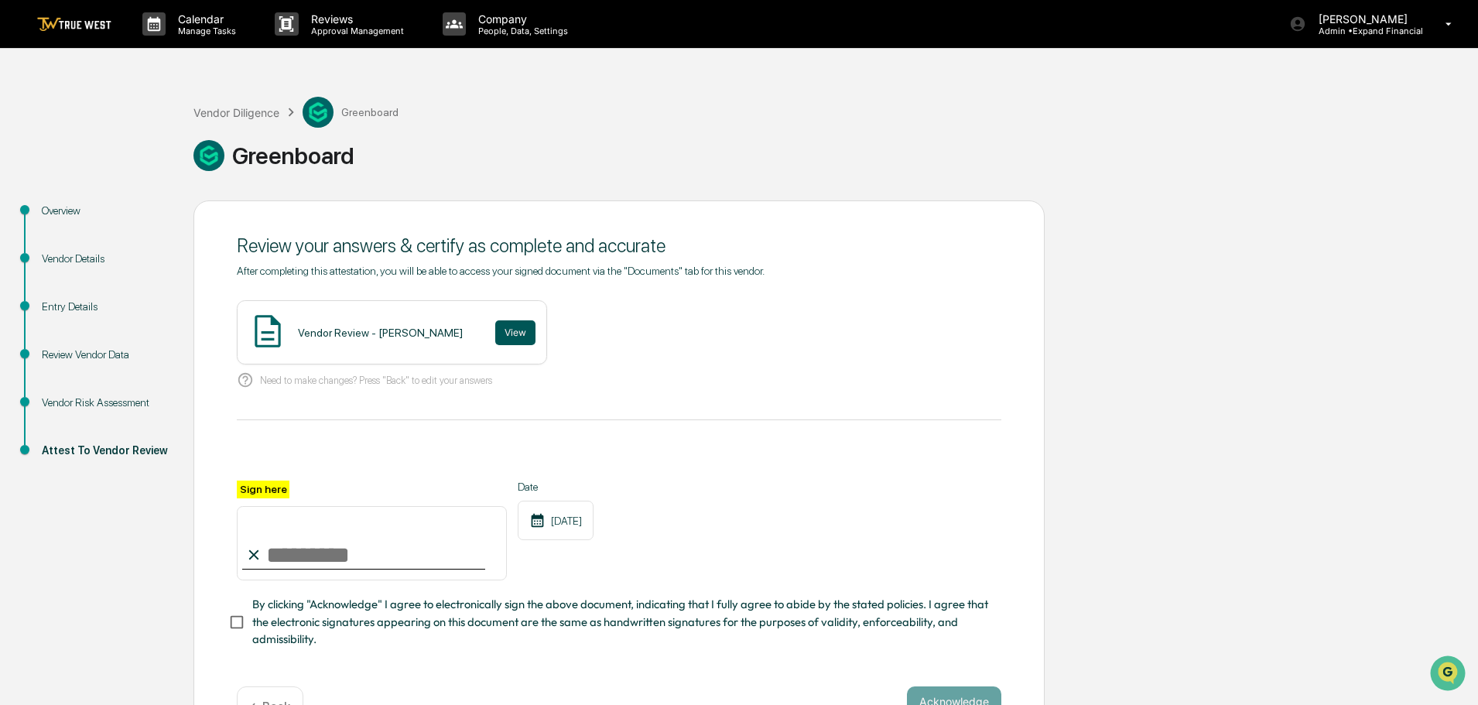
click at [504, 332] on button "View" at bounding box center [515, 332] width 40 height 25
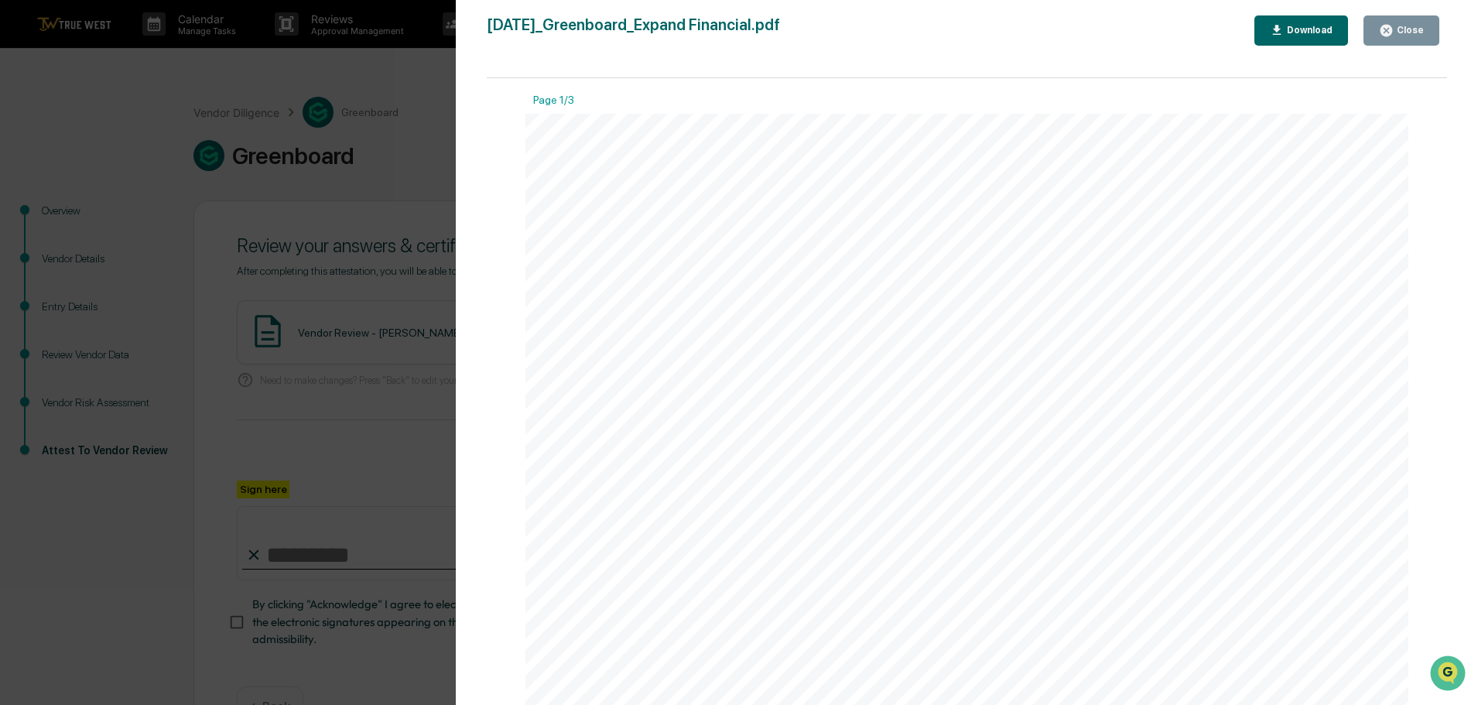
click at [1418, 28] on div "Close" at bounding box center [1409, 30] width 30 height 11
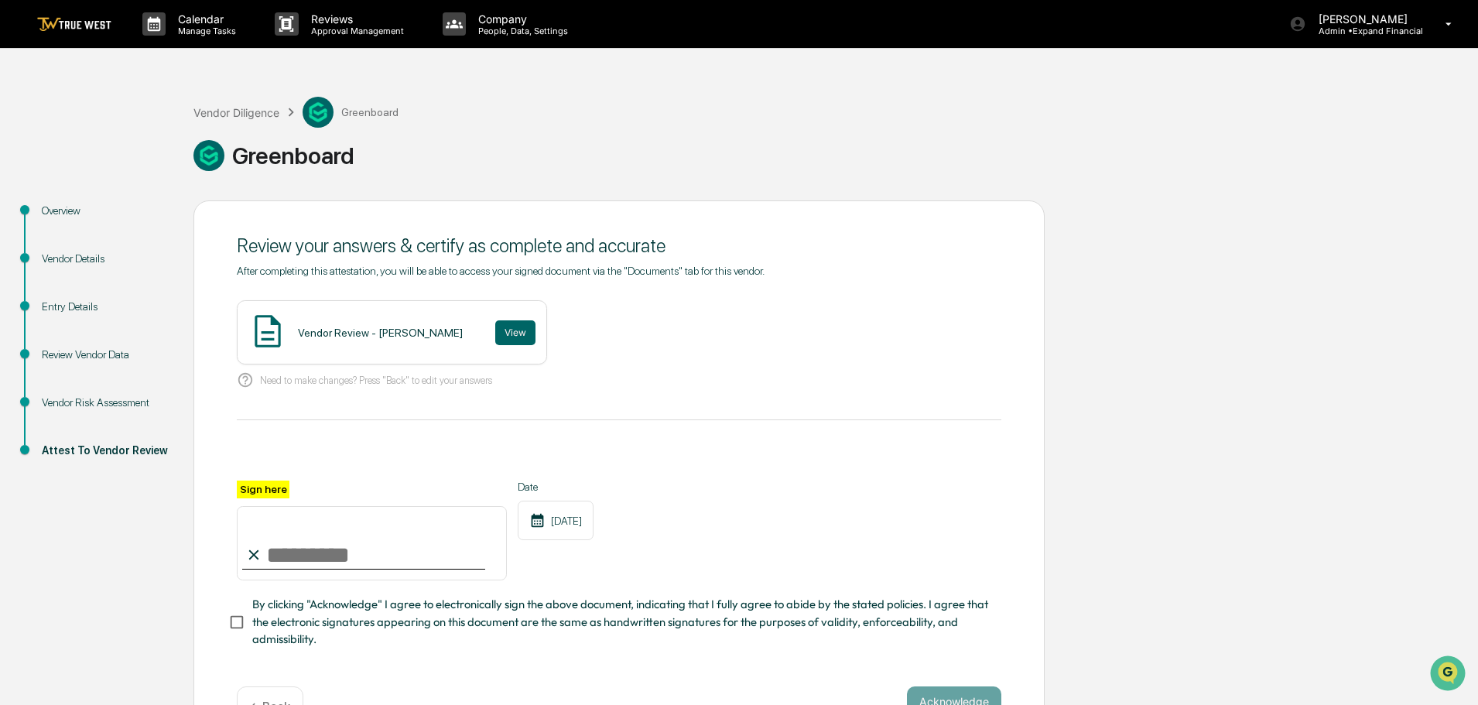
click at [330, 546] on input "Sign here" at bounding box center [372, 543] width 270 height 74
type input "**********"
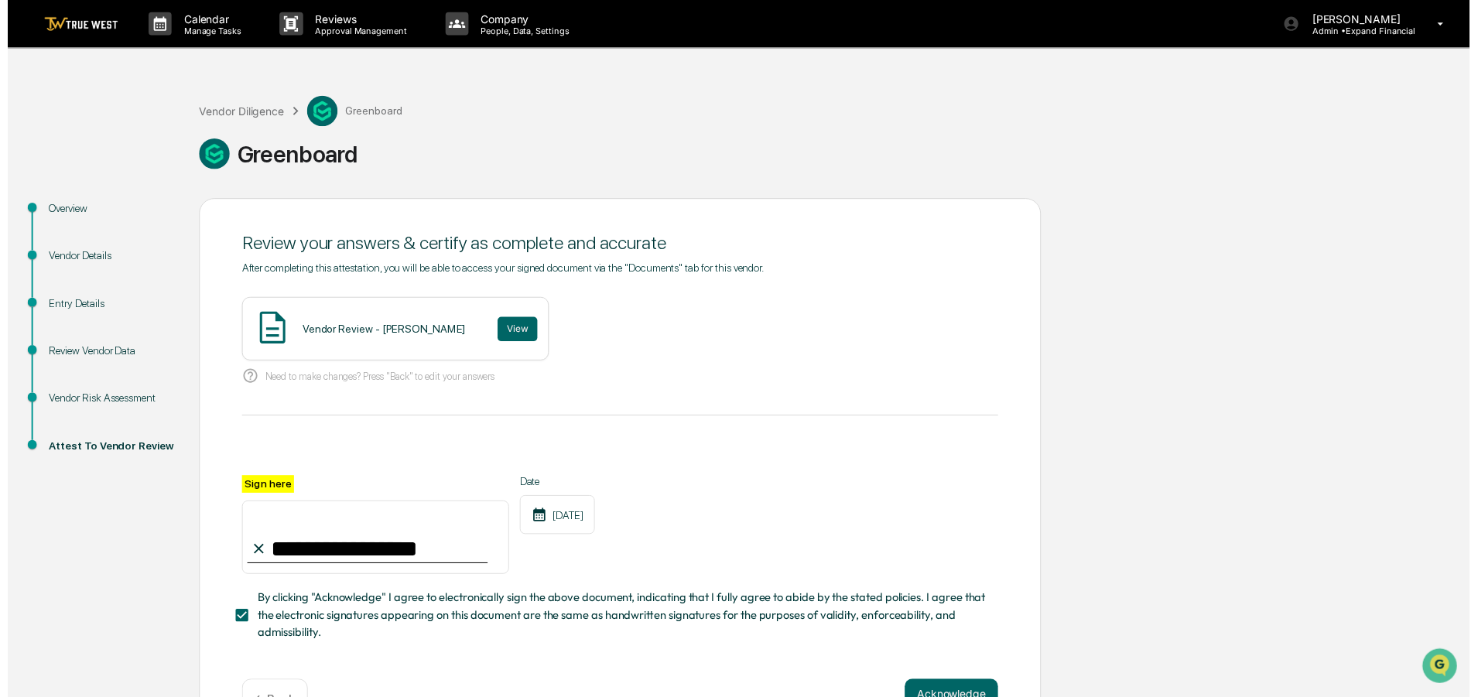
scroll to position [53, 0]
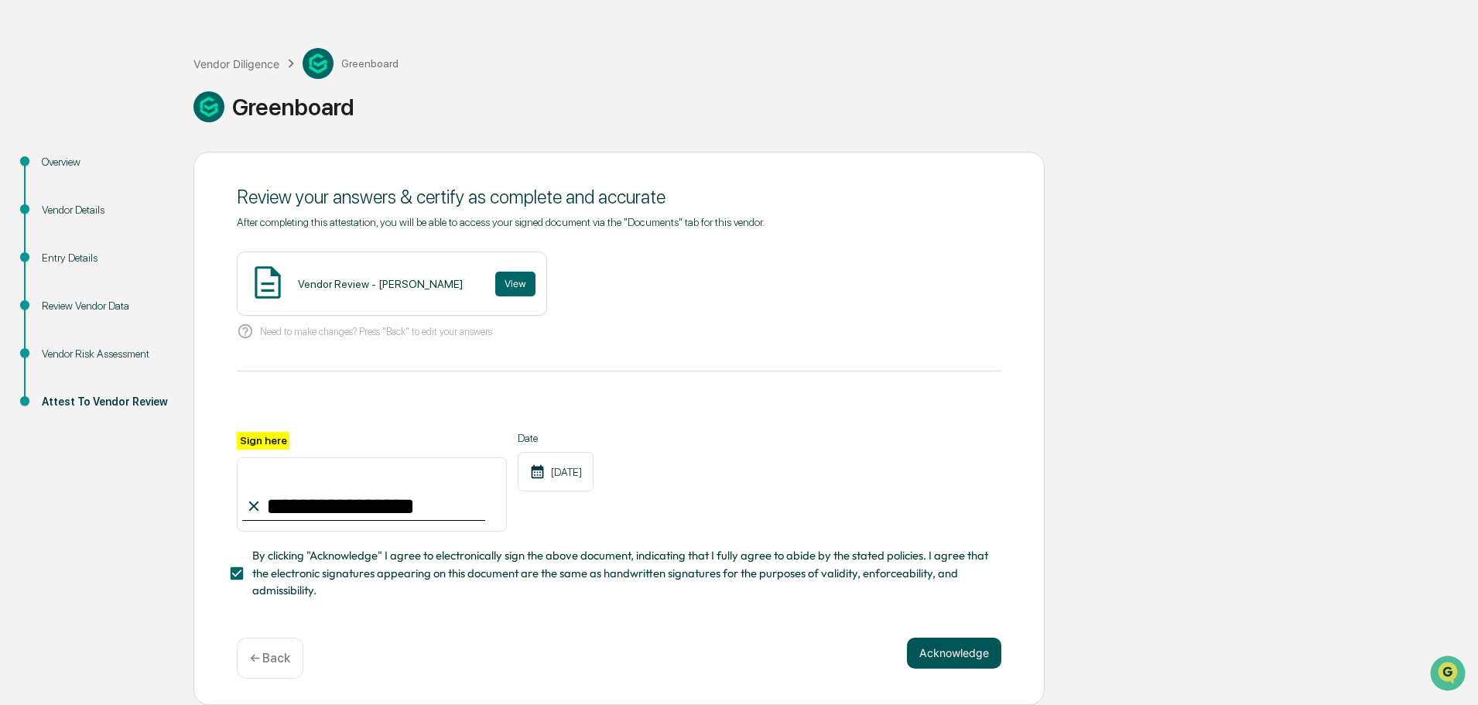
click at [954, 646] on button "Acknowledge" at bounding box center [954, 653] width 94 height 31
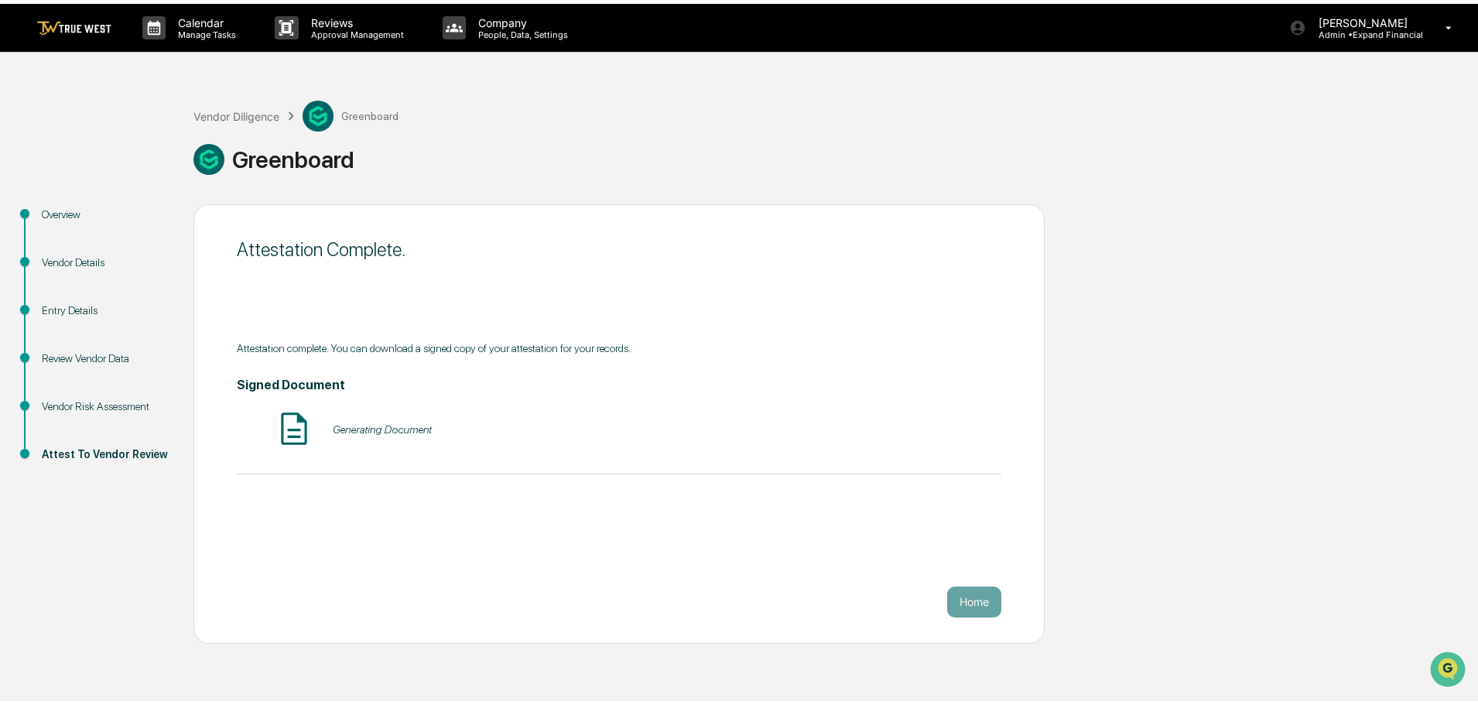
scroll to position [0, 0]
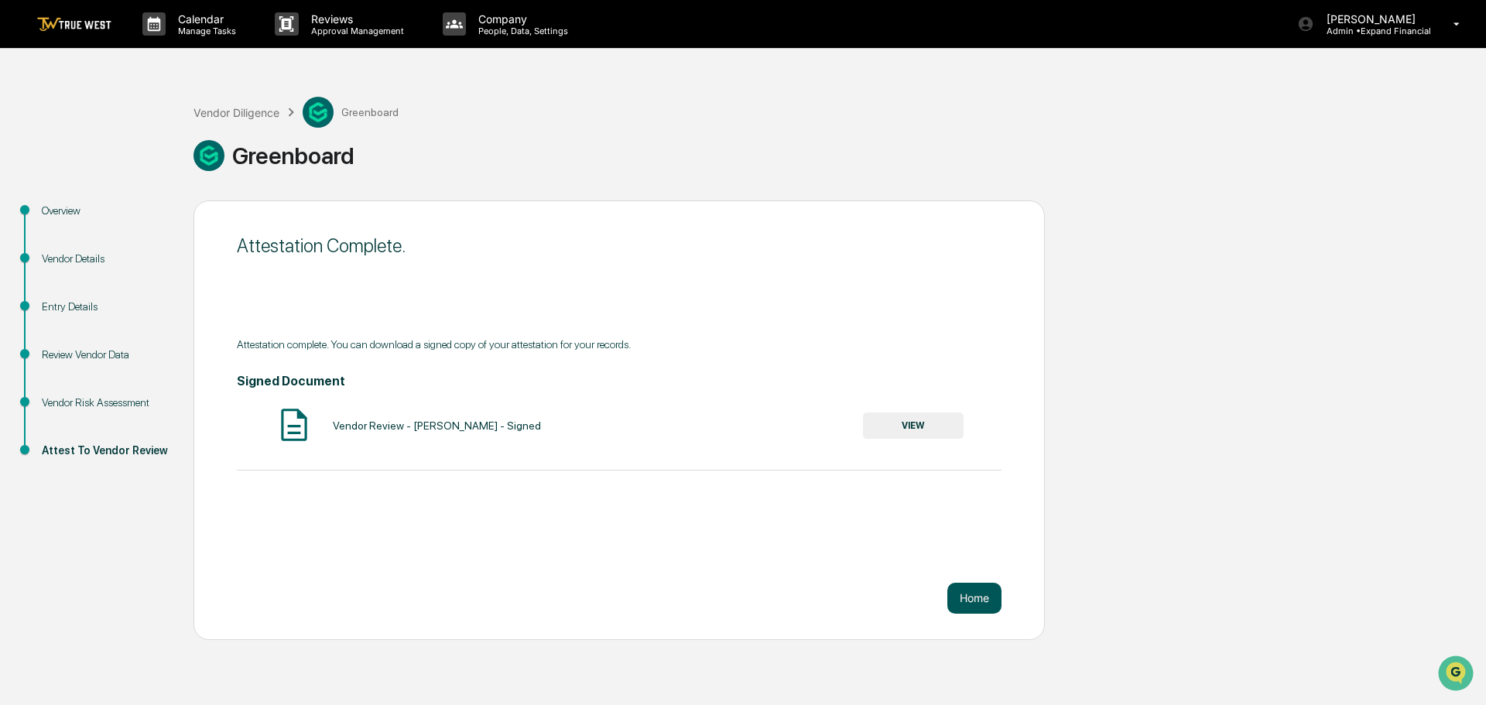
click at [979, 605] on button "Home" at bounding box center [974, 598] width 54 height 31
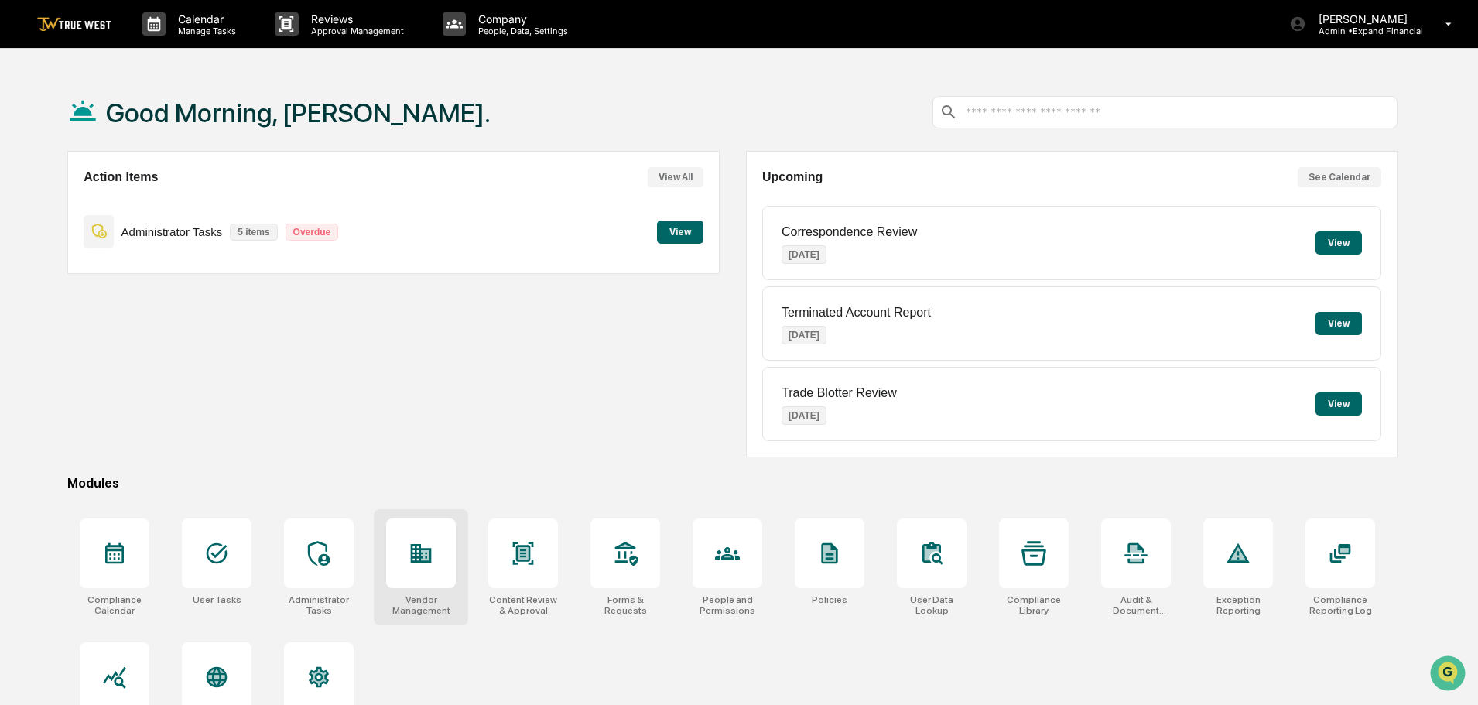
click at [433, 597] on div "Vendor Management" at bounding box center [421, 605] width 70 height 22
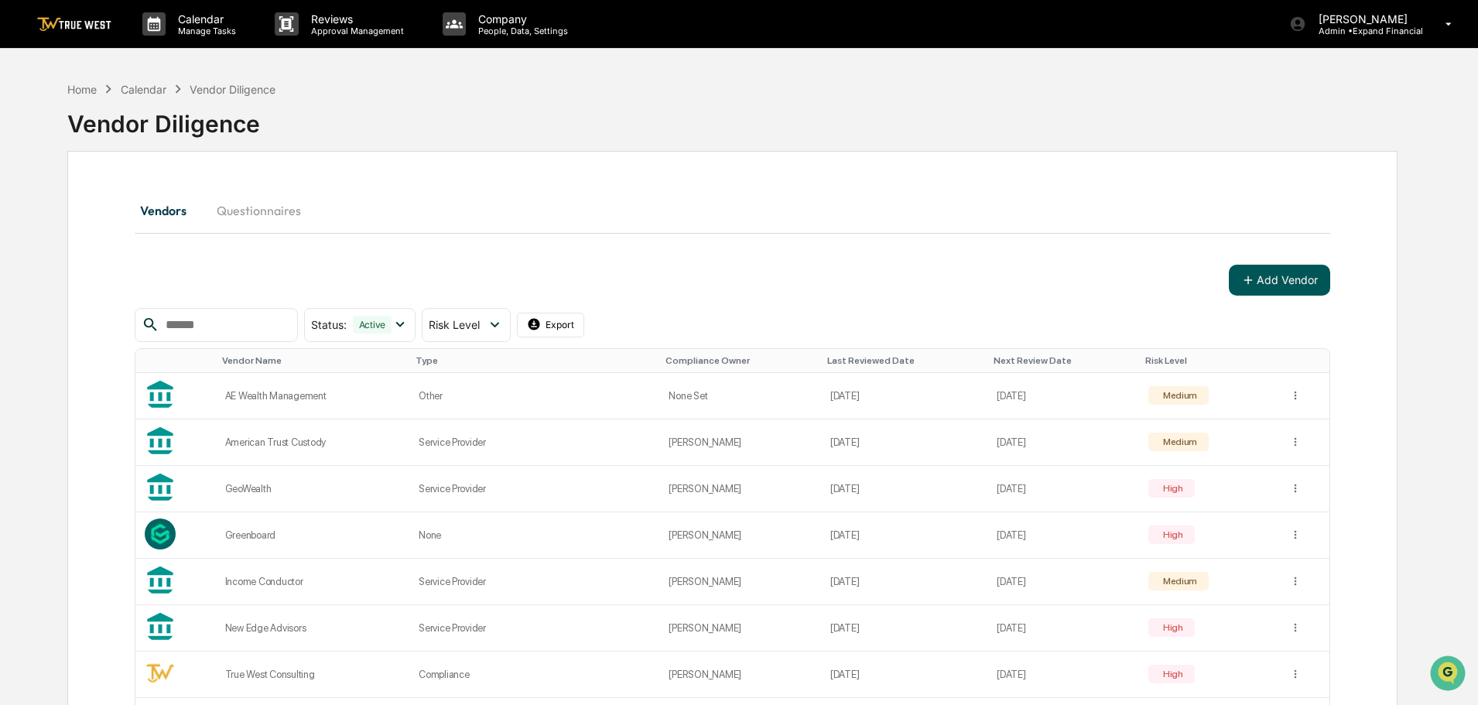
click at [1259, 276] on button "Add Vendor" at bounding box center [1279, 280] width 101 height 31
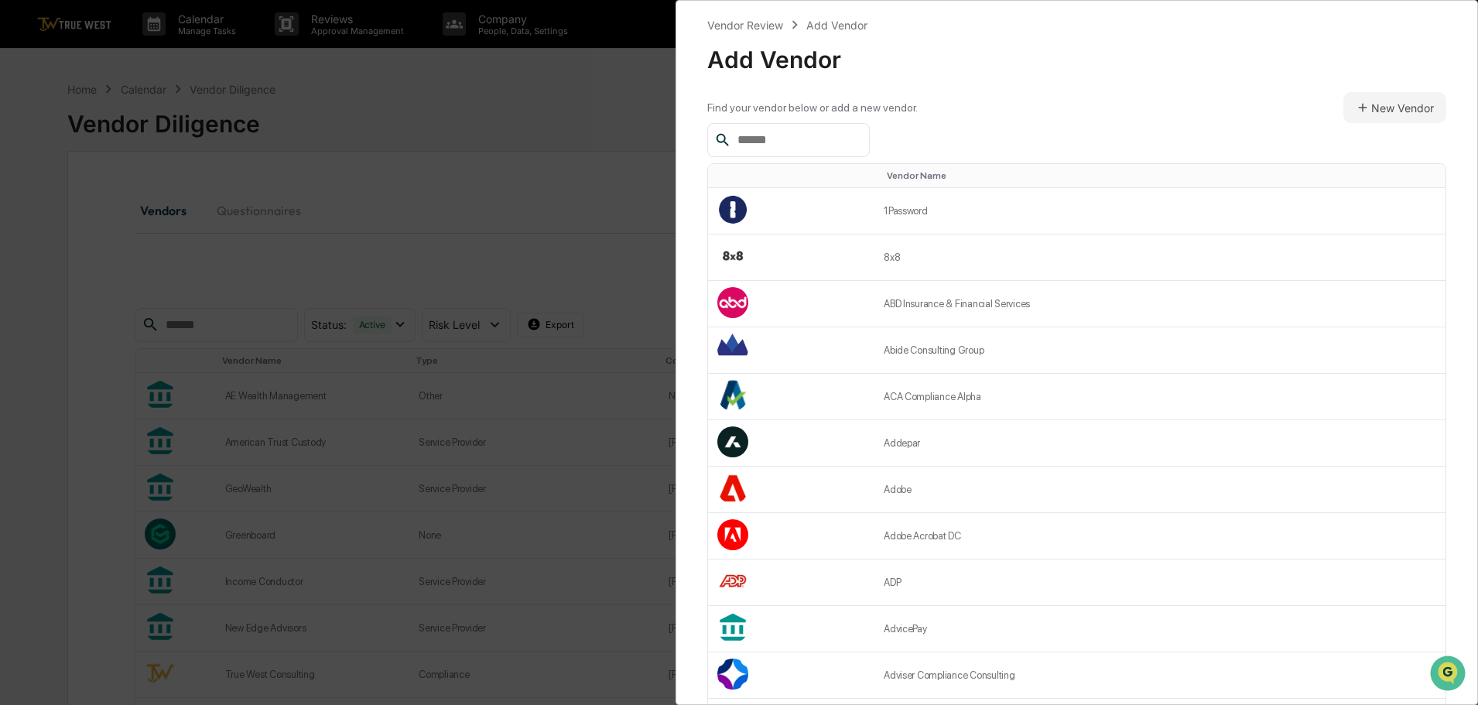
click at [785, 136] on input "text" at bounding box center [797, 140] width 132 height 20
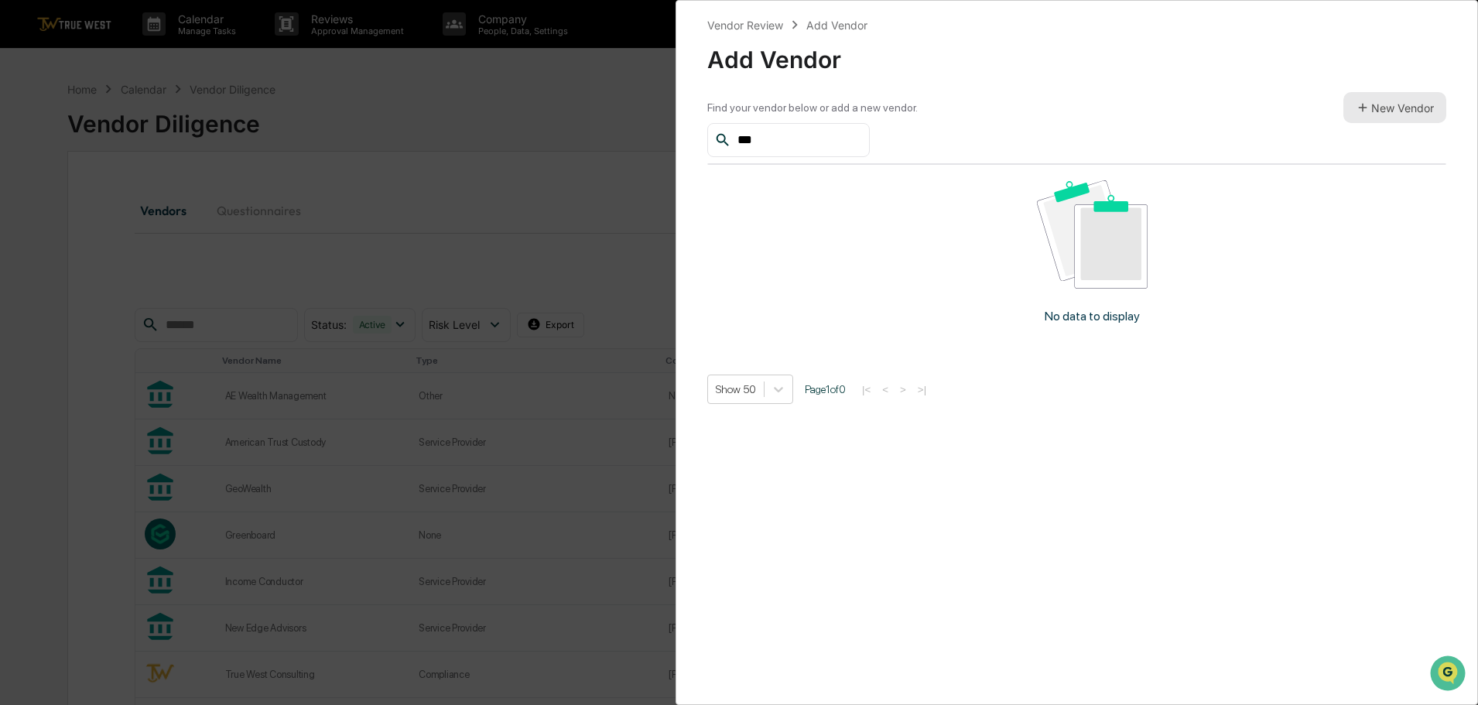
type input "***"
click at [1408, 106] on button "New Vendor" at bounding box center [1394, 107] width 103 height 31
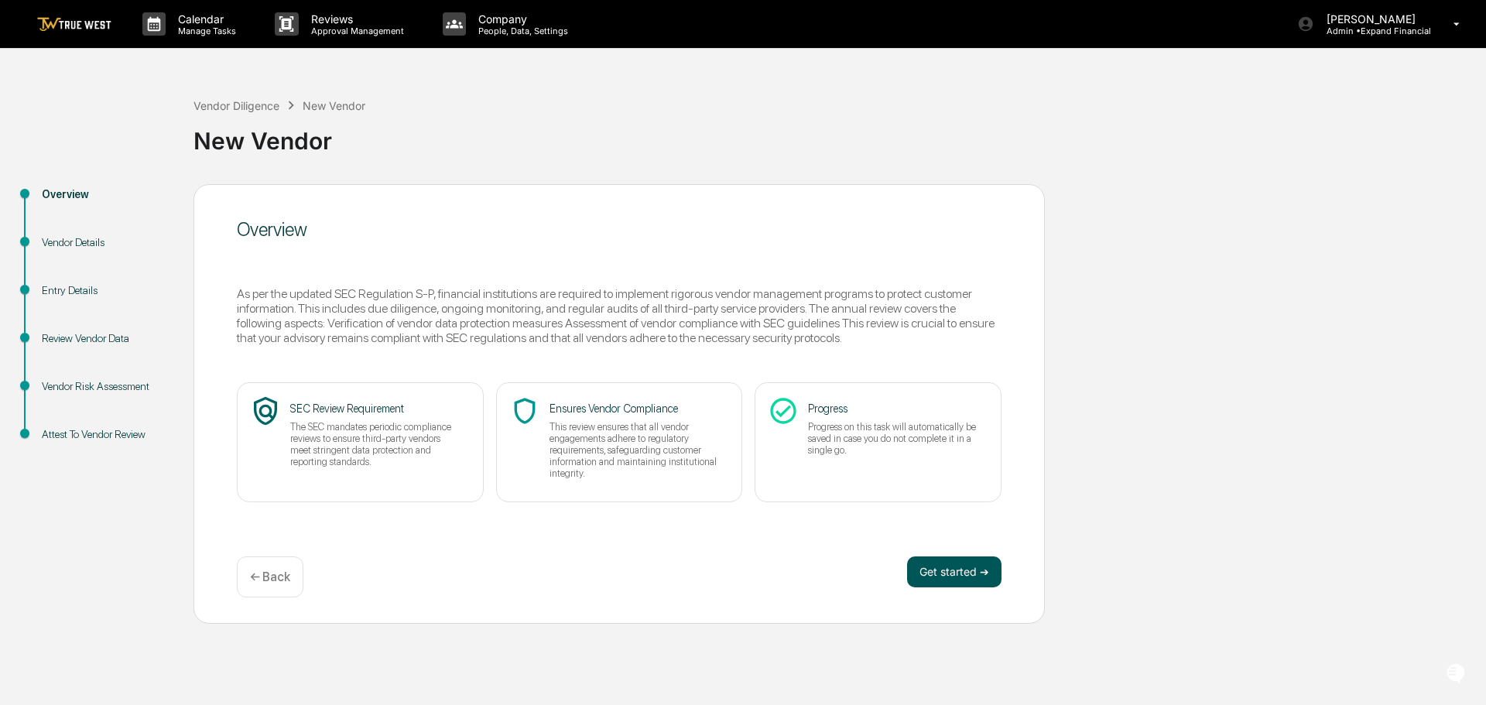
click at [932, 578] on button "Get started ➔" at bounding box center [954, 571] width 94 height 31
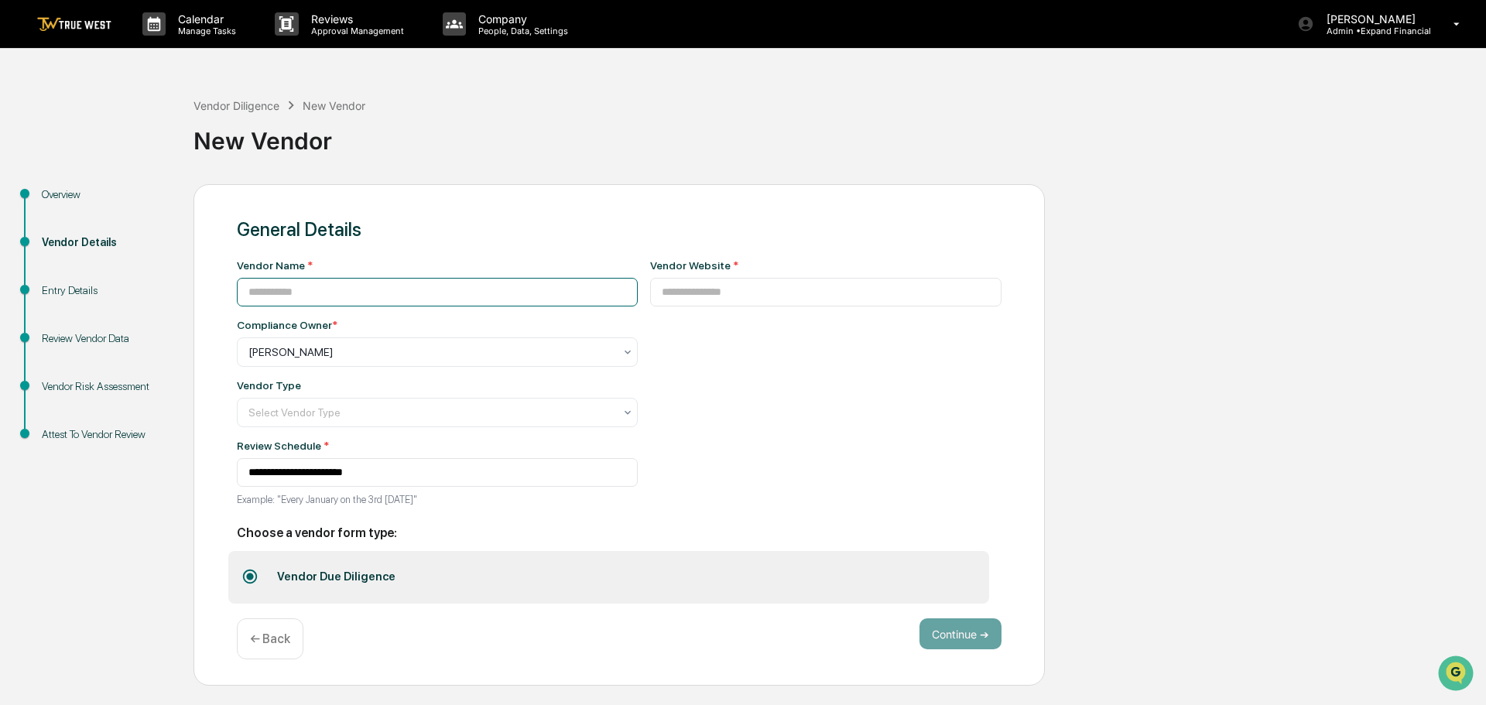
click at [292, 289] on input at bounding box center [437, 292] width 401 height 29
type input "********"
drag, startPoint x: 378, startPoint y: 291, endPoint x: 36, endPoint y: 288, distance: 342.0
click at [36, 288] on div "**********" at bounding box center [743, 435] width 1470 height 502
click at [728, 296] on input at bounding box center [826, 292] width 352 height 29
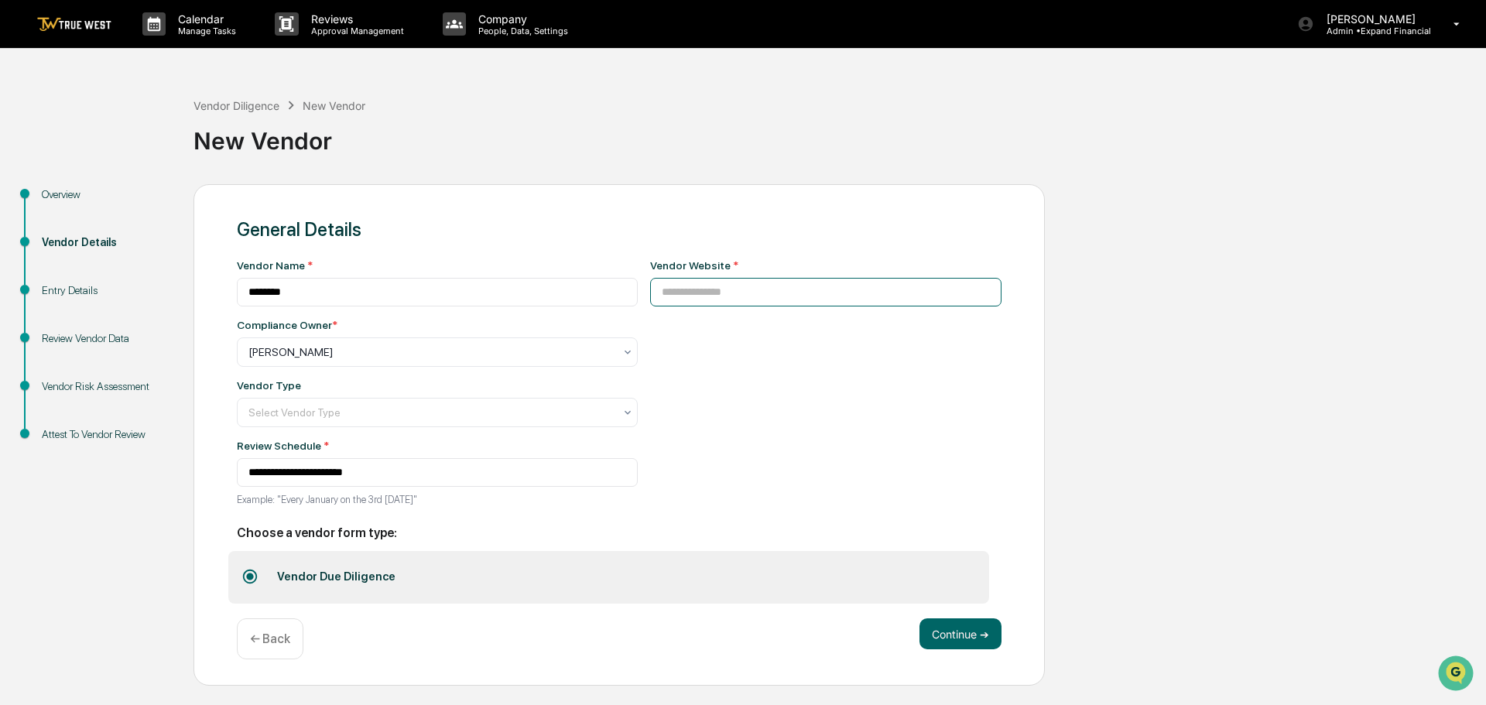
paste input "**********"
type input "**********"
click at [337, 360] on div at bounding box center [430, 351] width 365 height 15
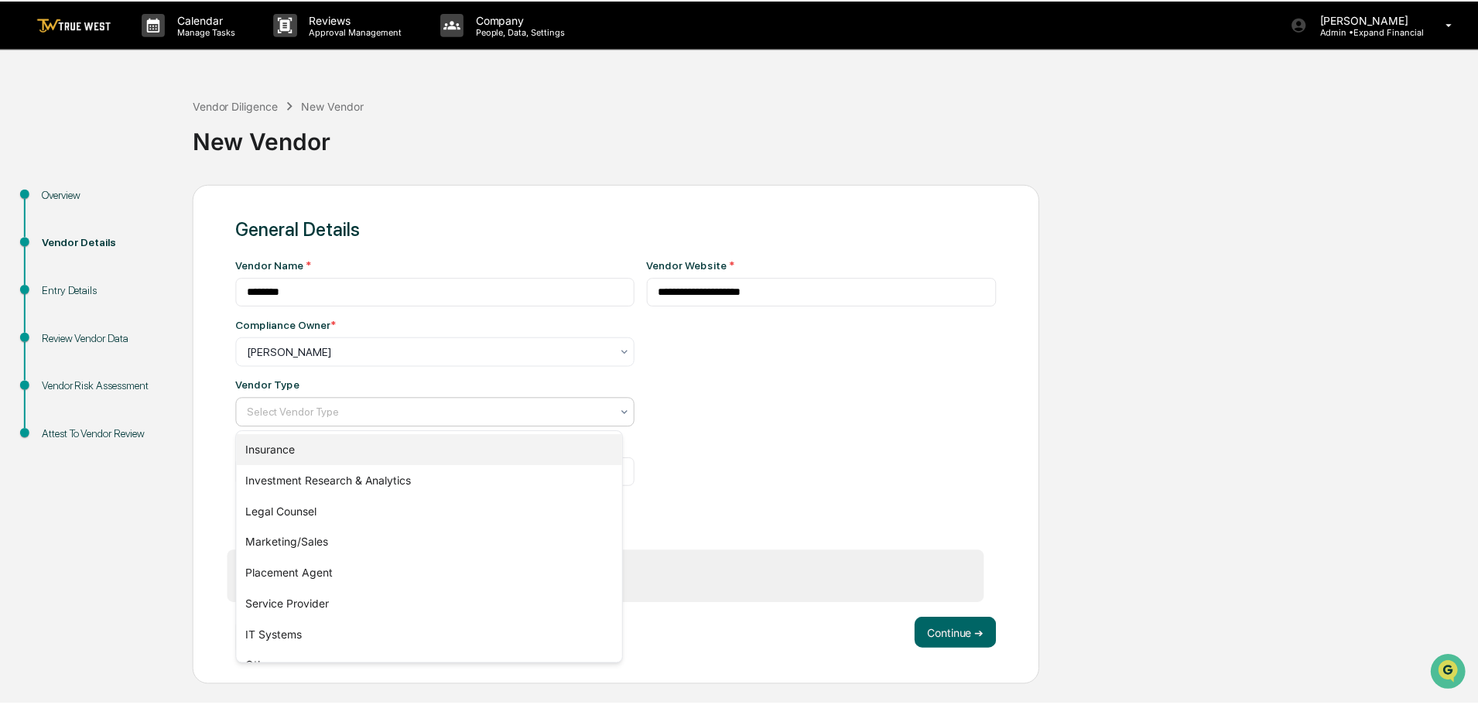
scroll to position [176, 0]
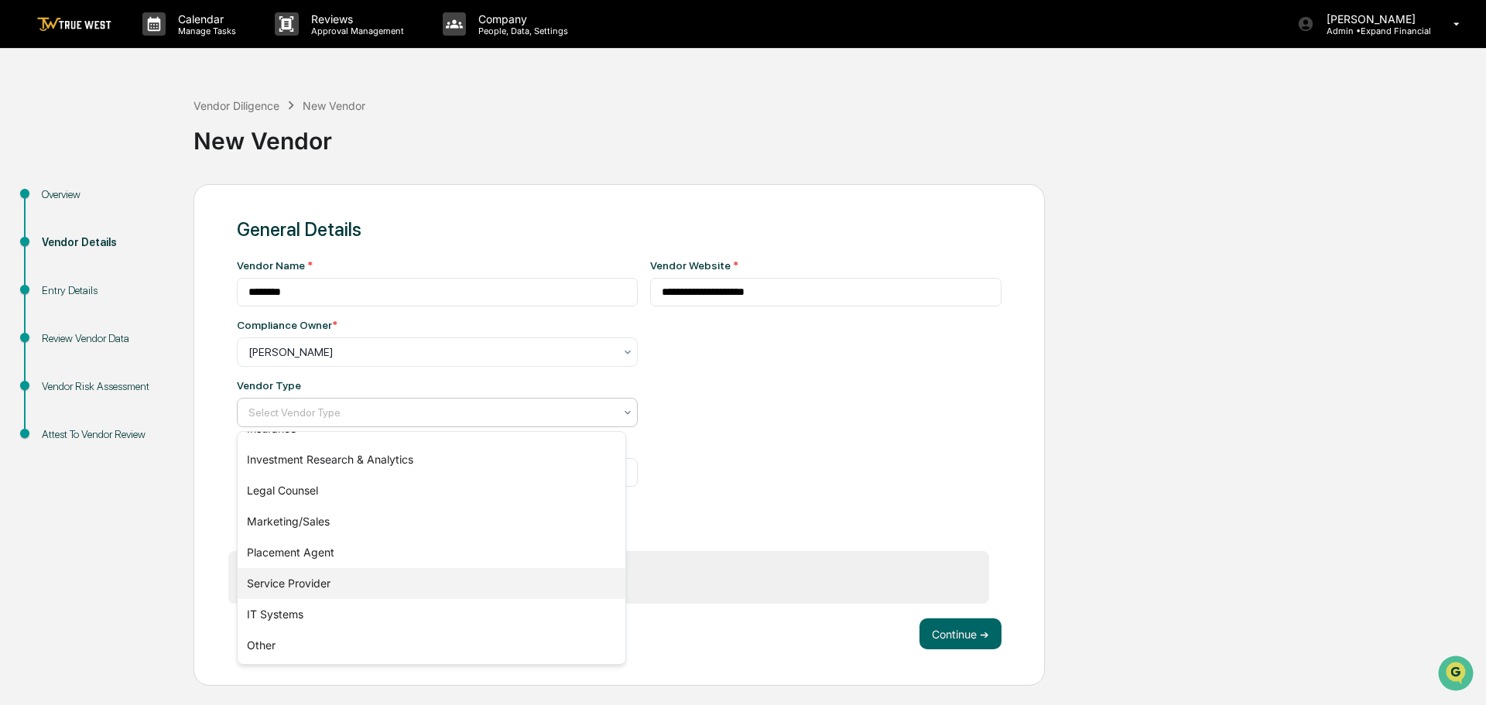
click at [330, 580] on div "Service Provider" at bounding box center [432, 583] width 388 height 31
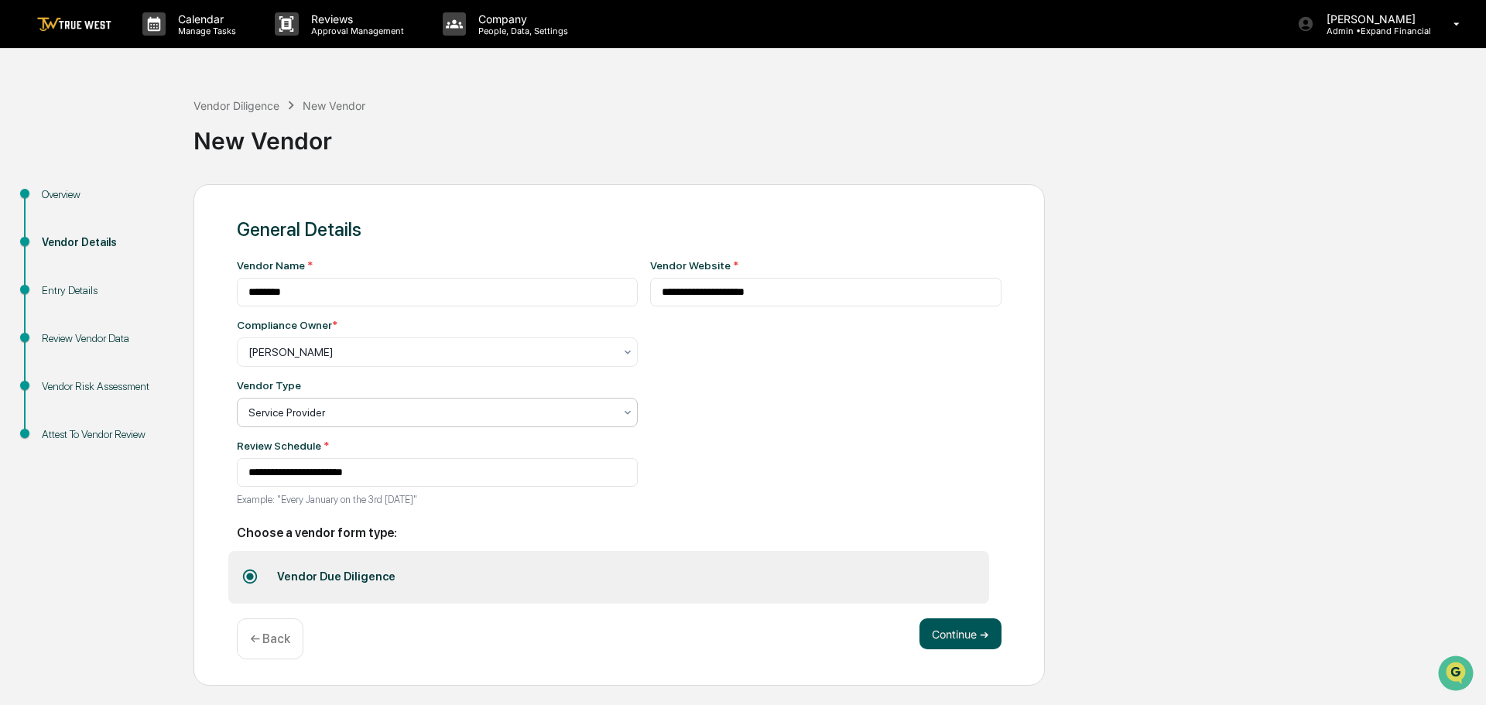
click at [943, 637] on button "Continue ➔" at bounding box center [960, 633] width 82 height 31
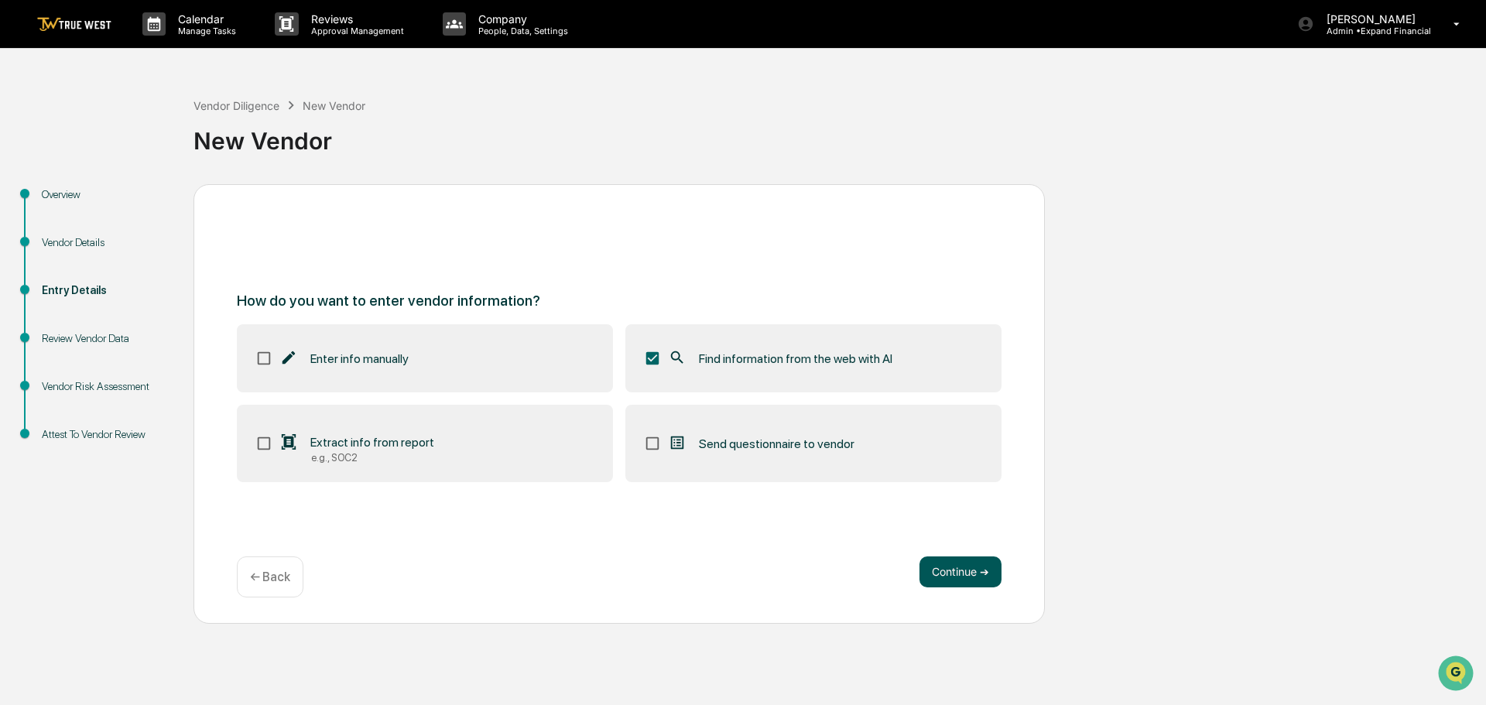
click at [962, 571] on button "Continue ➔" at bounding box center [960, 571] width 82 height 31
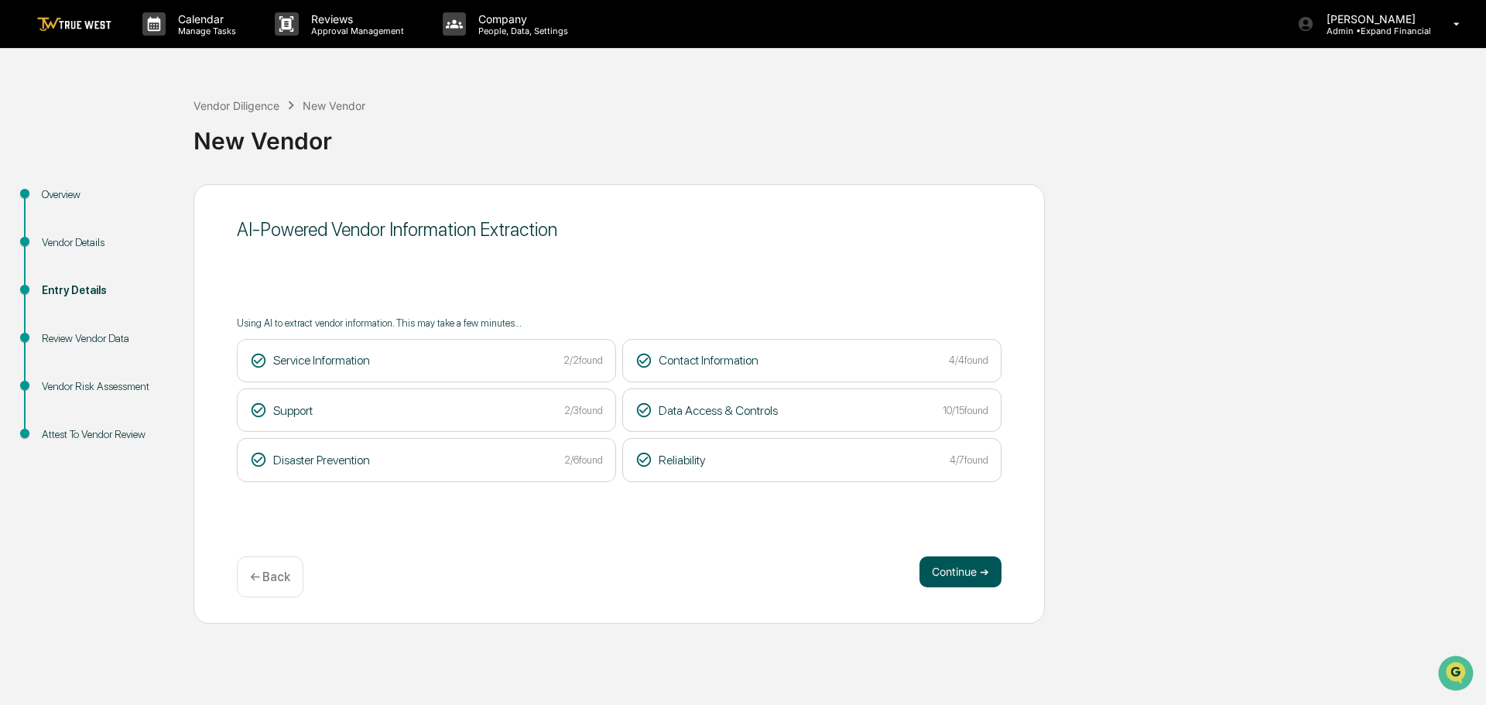
click at [964, 567] on button "Continue ➔" at bounding box center [960, 571] width 82 height 31
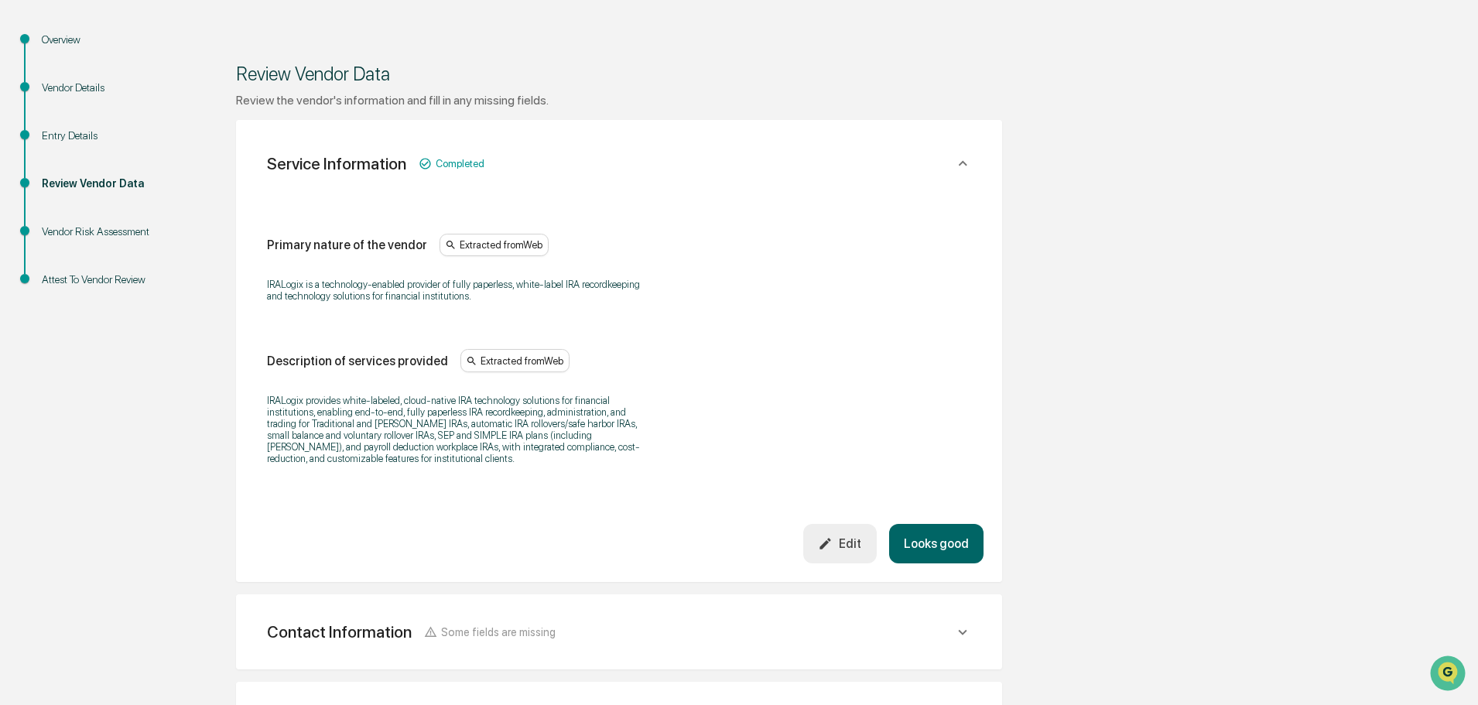
click at [932, 531] on button "Looks good" at bounding box center [936, 543] width 94 height 39
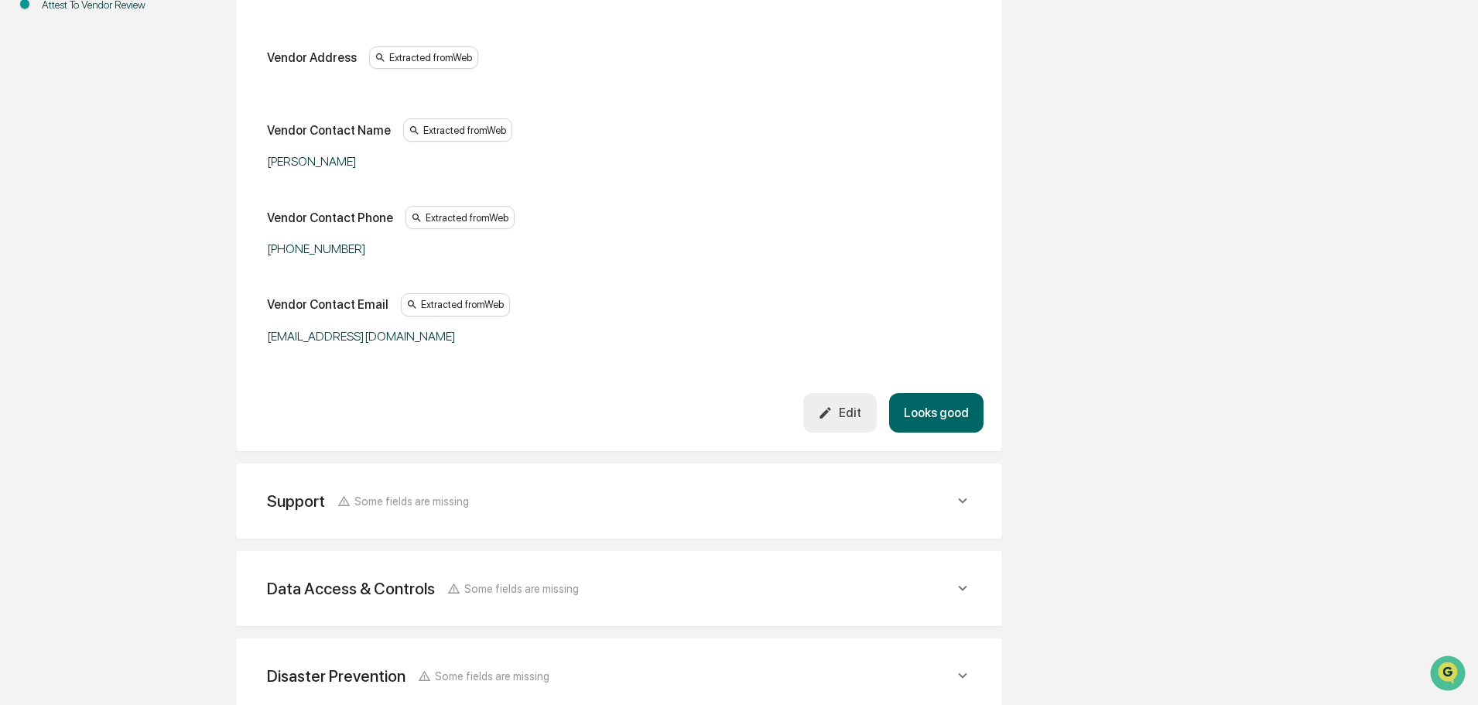
click at [925, 409] on button "Looks good" at bounding box center [936, 412] width 94 height 39
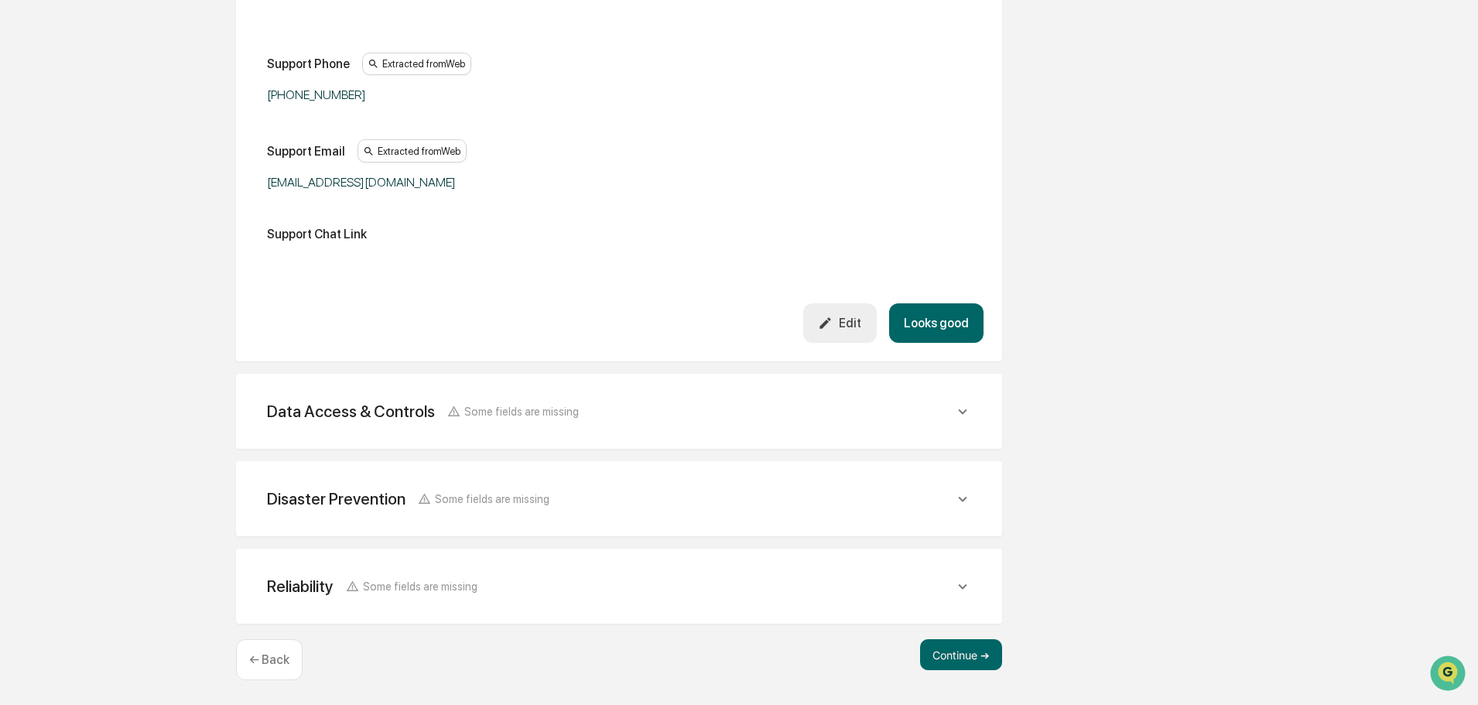
scroll to position [511, 0]
click at [925, 323] on button "Looks good" at bounding box center [936, 322] width 94 height 39
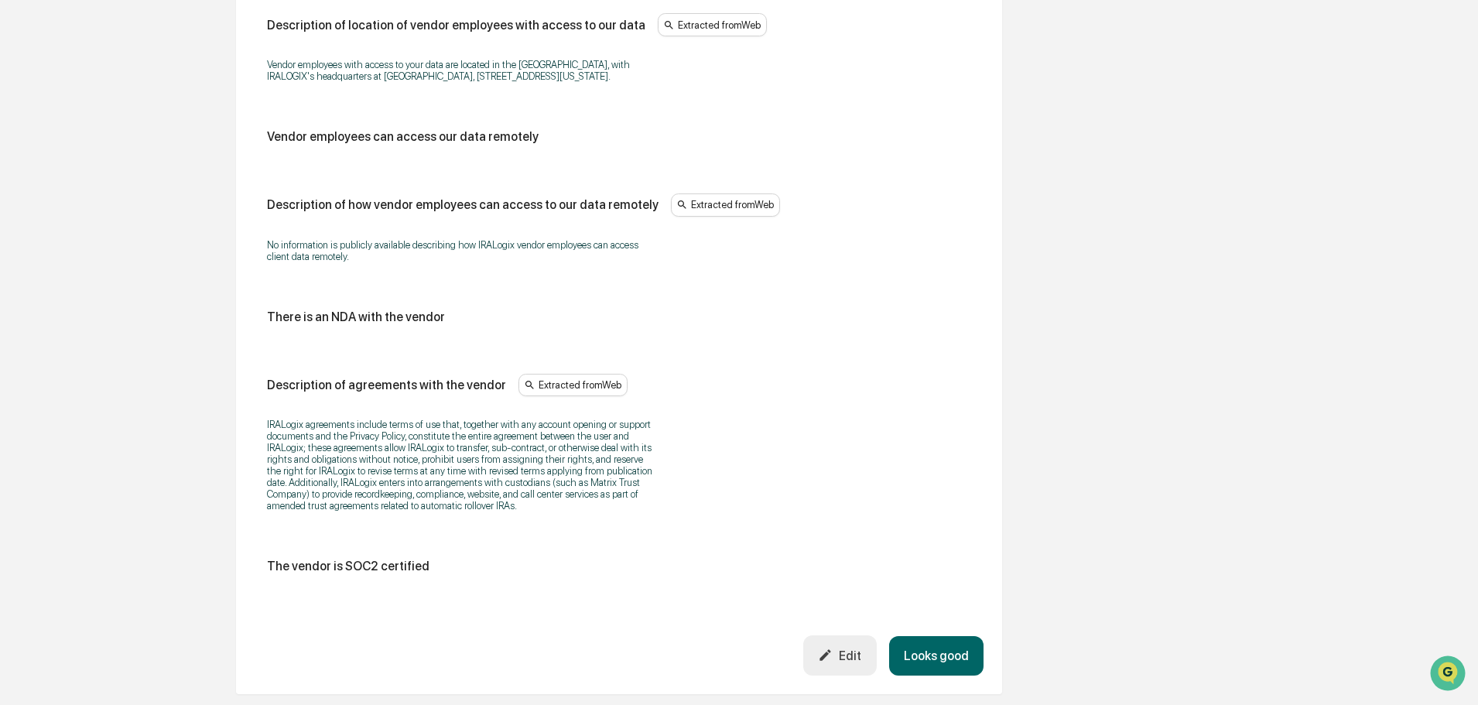
scroll to position [1688, 0]
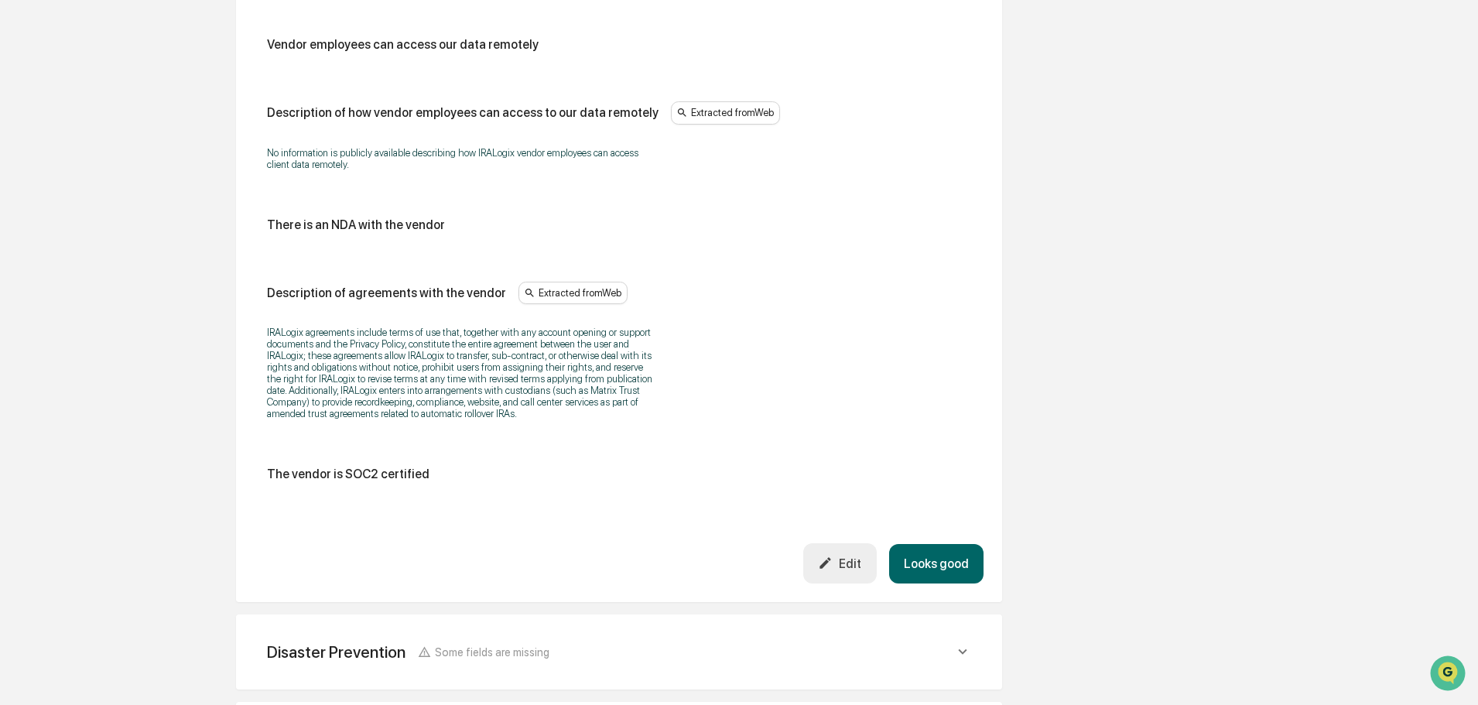
click at [930, 563] on button "Looks good" at bounding box center [936, 563] width 94 height 39
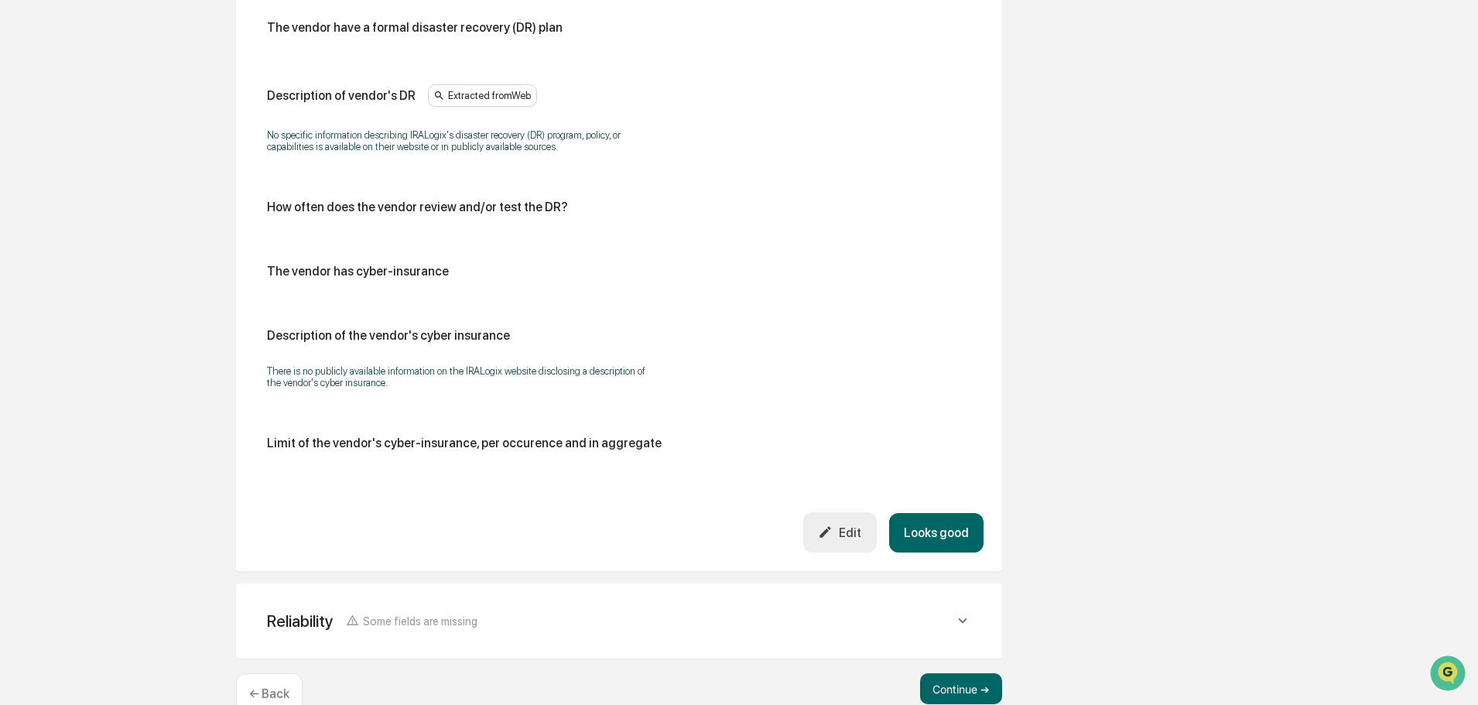
scroll to position [753, 0]
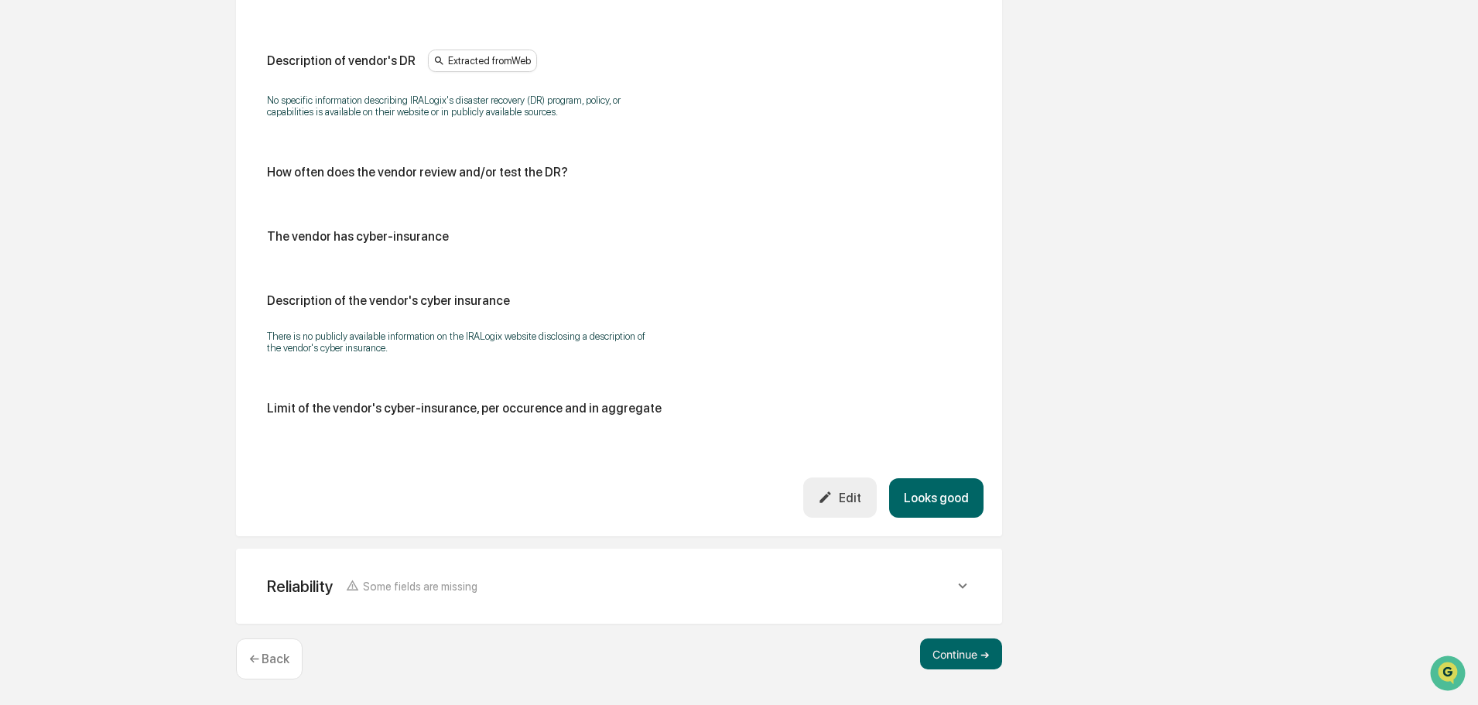
click at [936, 494] on button "Looks good" at bounding box center [936, 497] width 94 height 39
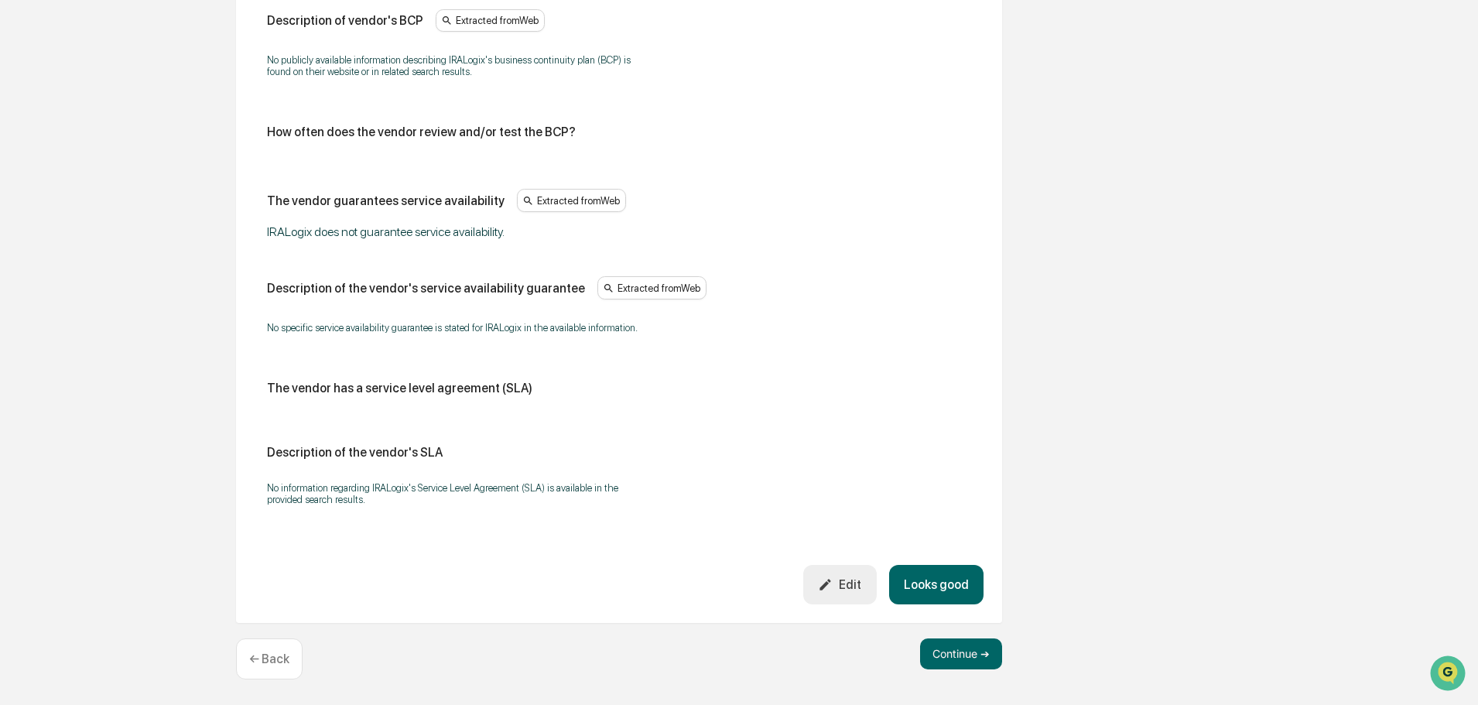
click at [946, 576] on button "Looks good" at bounding box center [936, 584] width 94 height 39
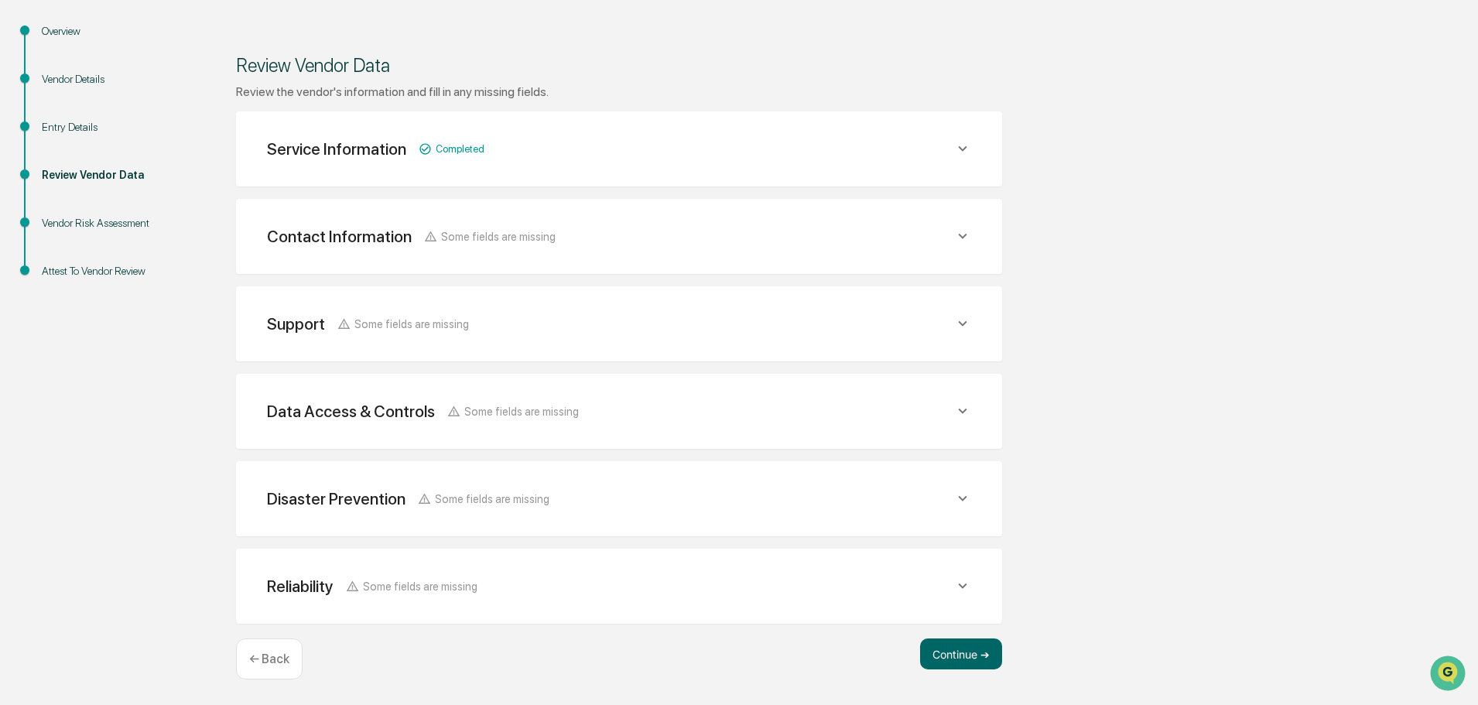
scroll to position [163, 0]
click at [946, 655] on button "Continue ➔" at bounding box center [961, 653] width 82 height 31
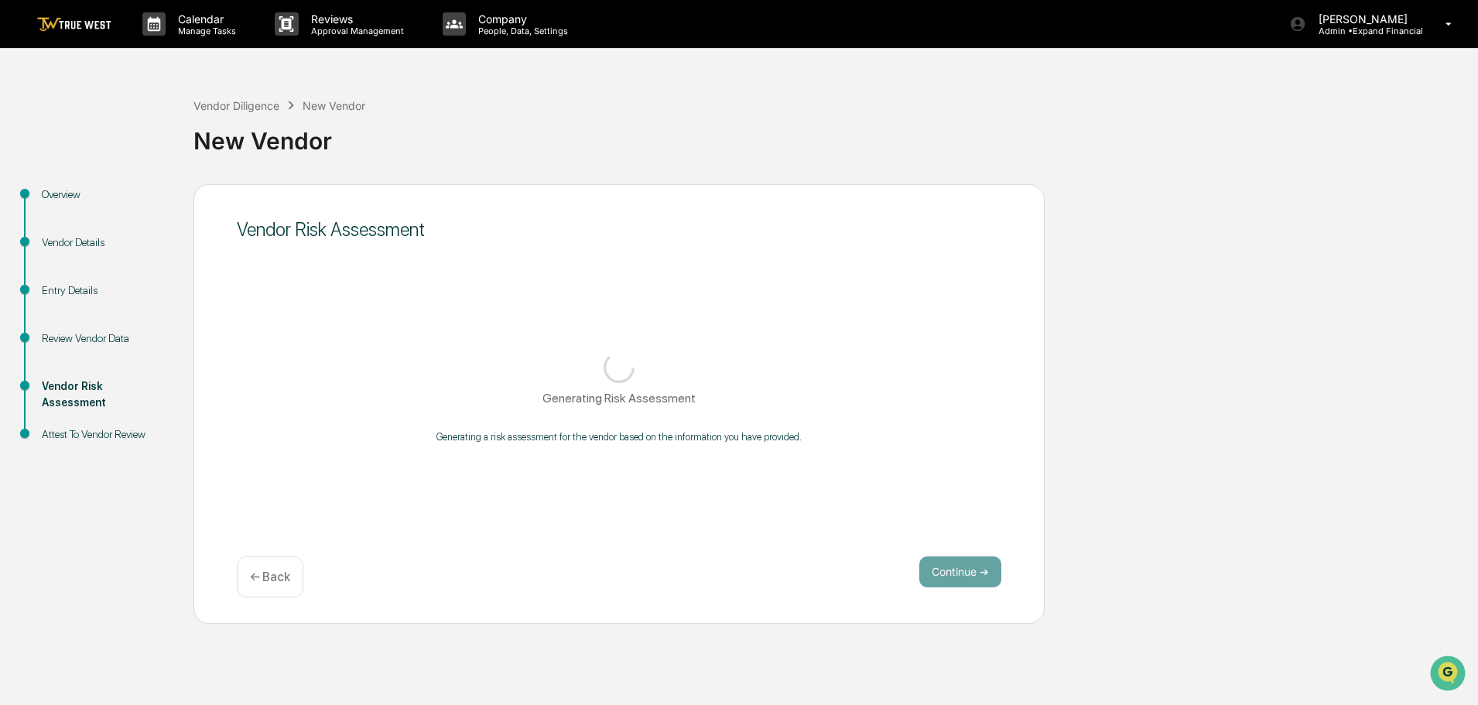
scroll to position [0, 0]
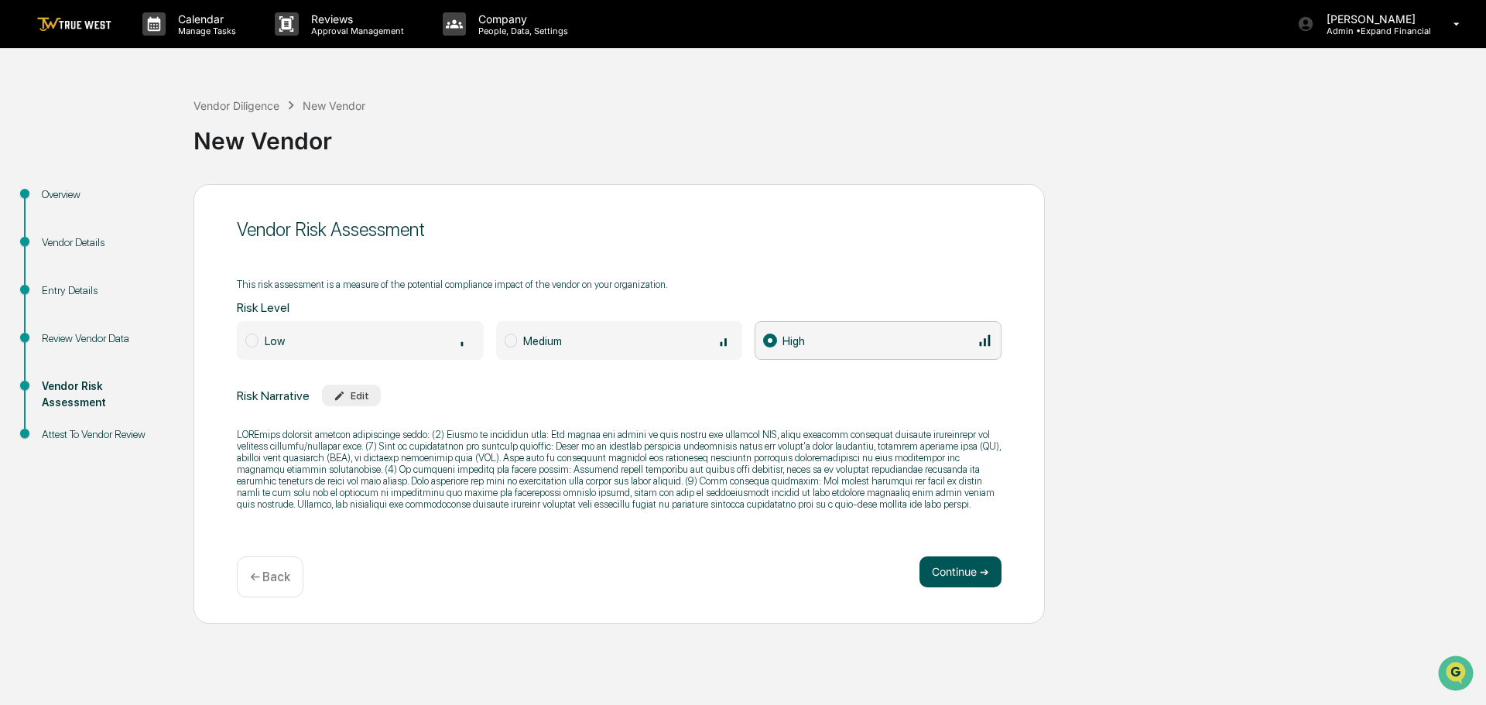
click at [955, 565] on button "Continue ➔" at bounding box center [960, 571] width 82 height 31
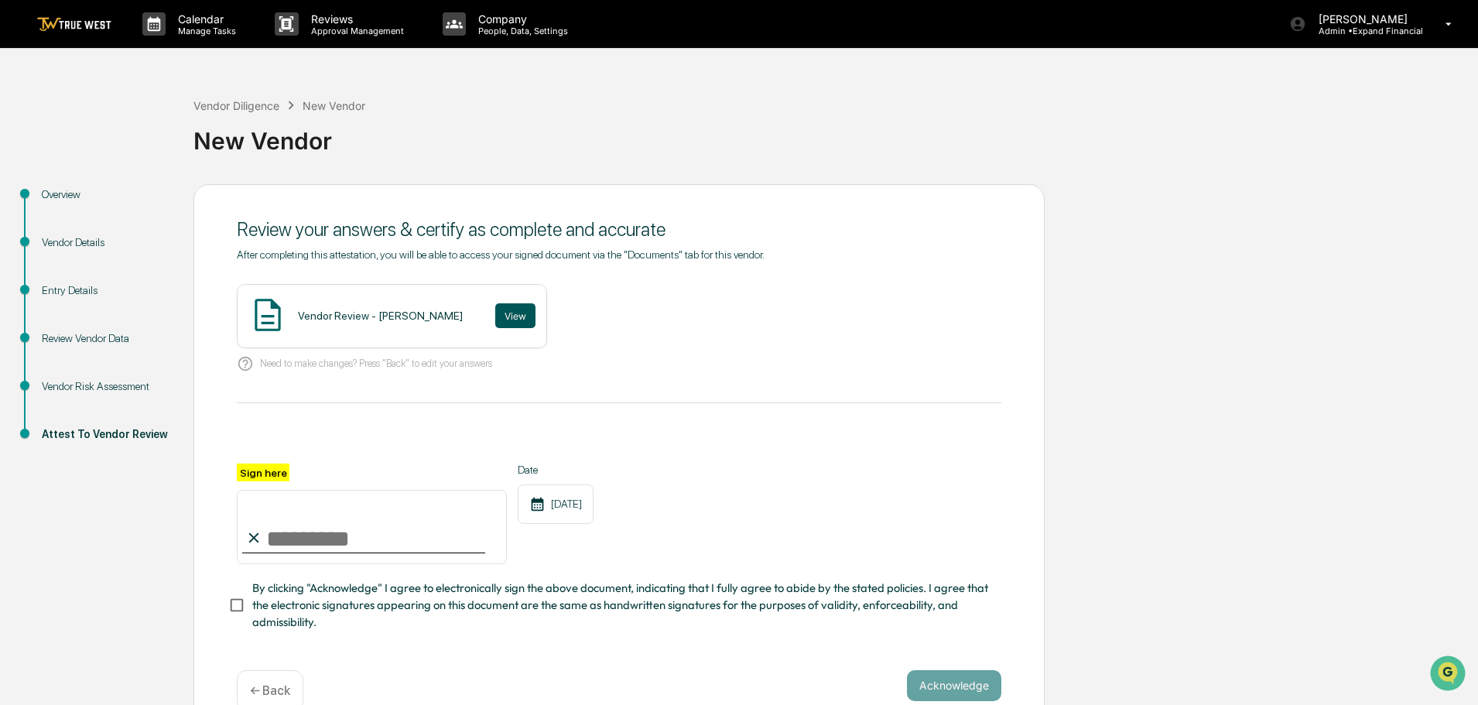
click at [495, 313] on button "View" at bounding box center [515, 315] width 40 height 25
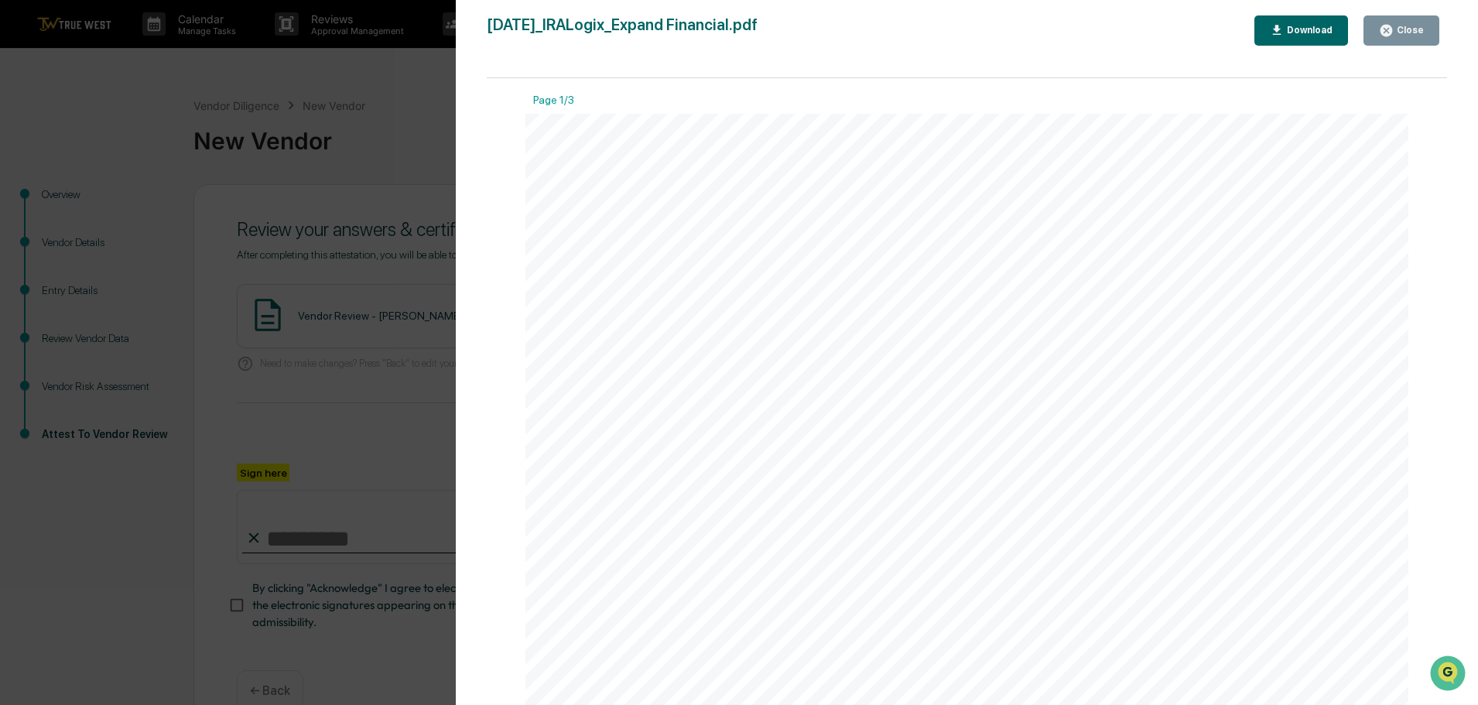
click at [1420, 33] on div "Close" at bounding box center [1409, 30] width 30 height 11
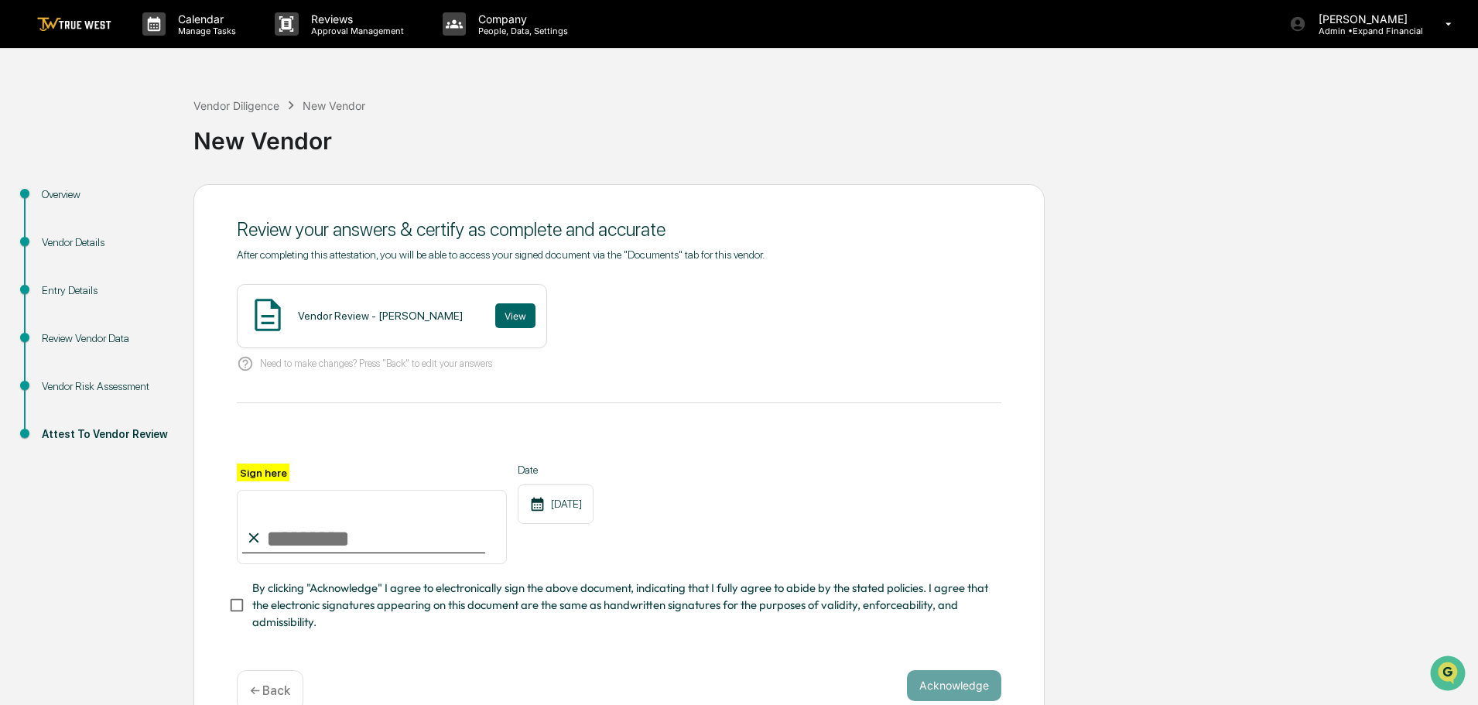
click at [334, 532] on input "Sign here" at bounding box center [372, 527] width 270 height 74
type input "**********"
click at [960, 693] on button "Acknowledge" at bounding box center [954, 685] width 94 height 31
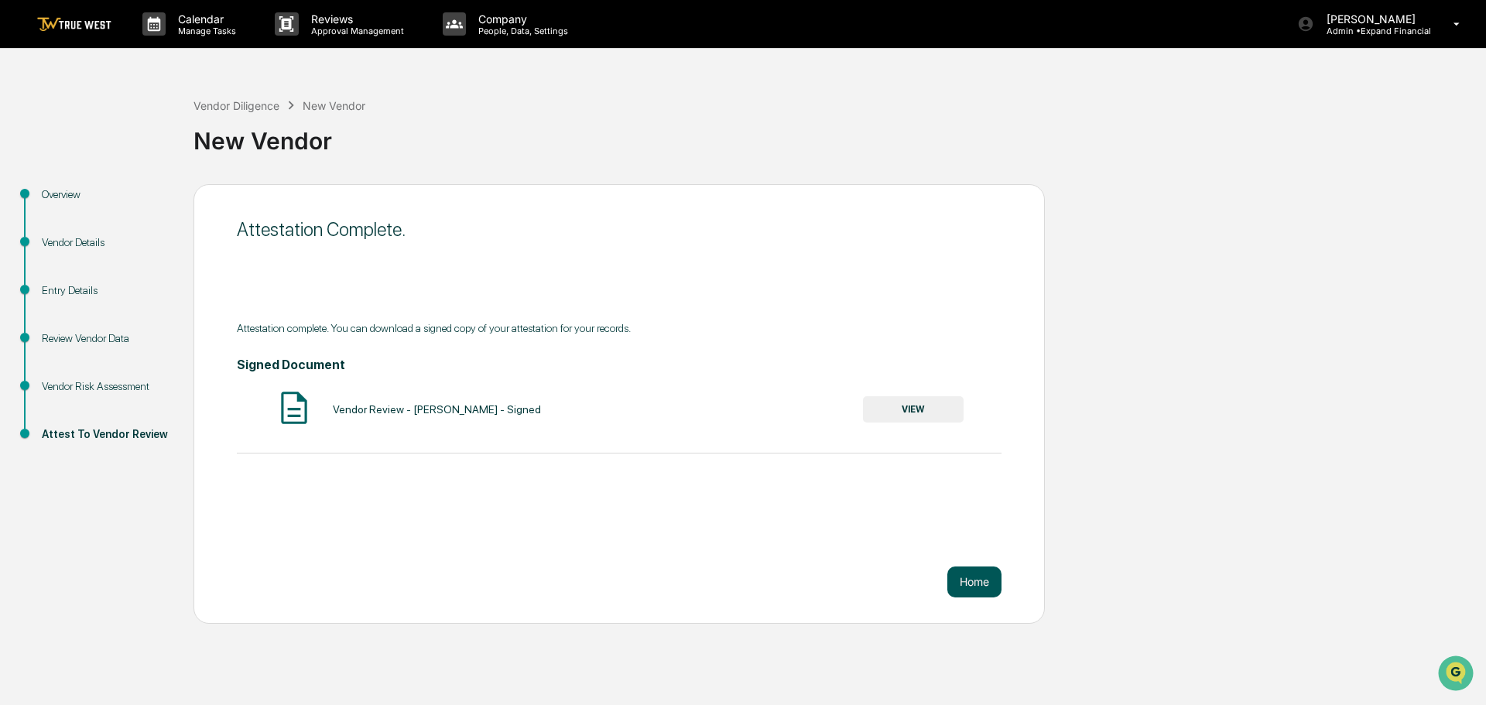
click at [973, 573] on button "Home" at bounding box center [974, 581] width 54 height 31
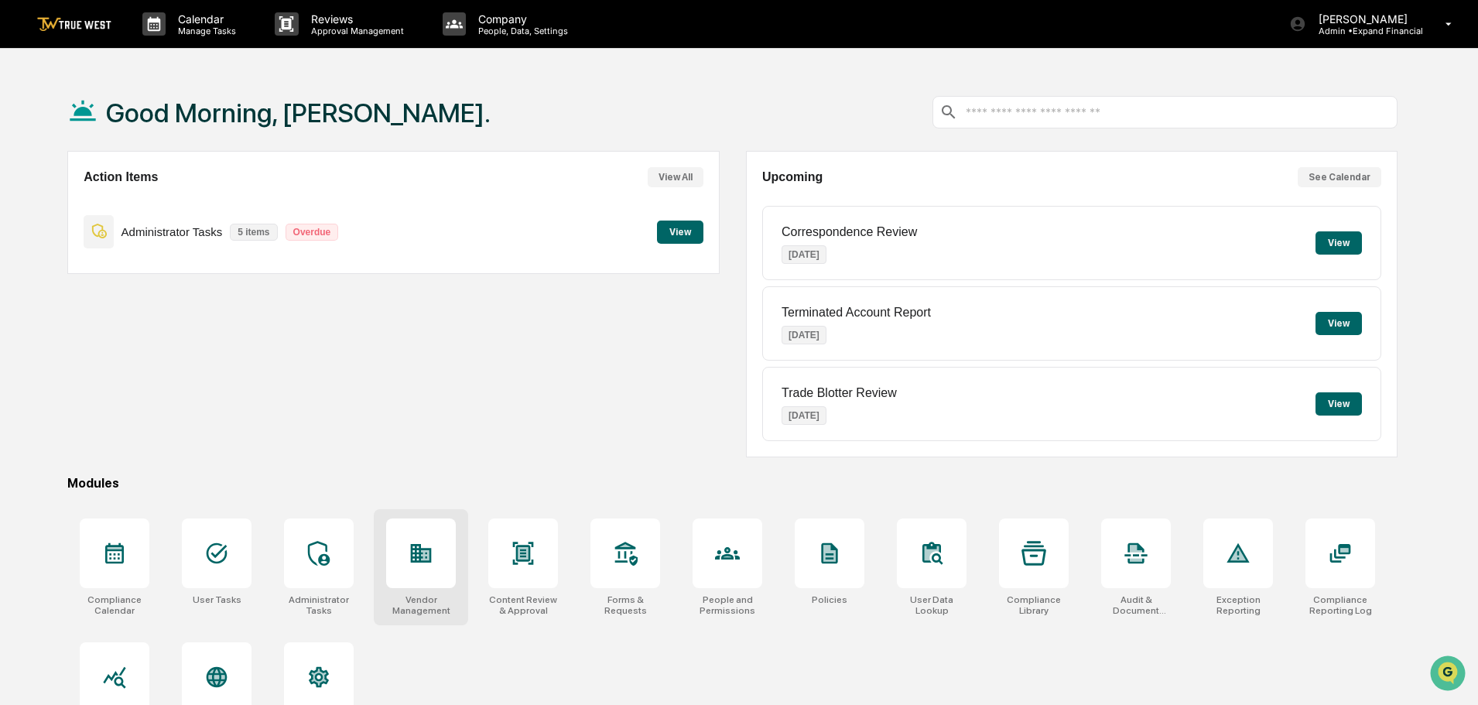
click at [422, 585] on div at bounding box center [421, 553] width 70 height 70
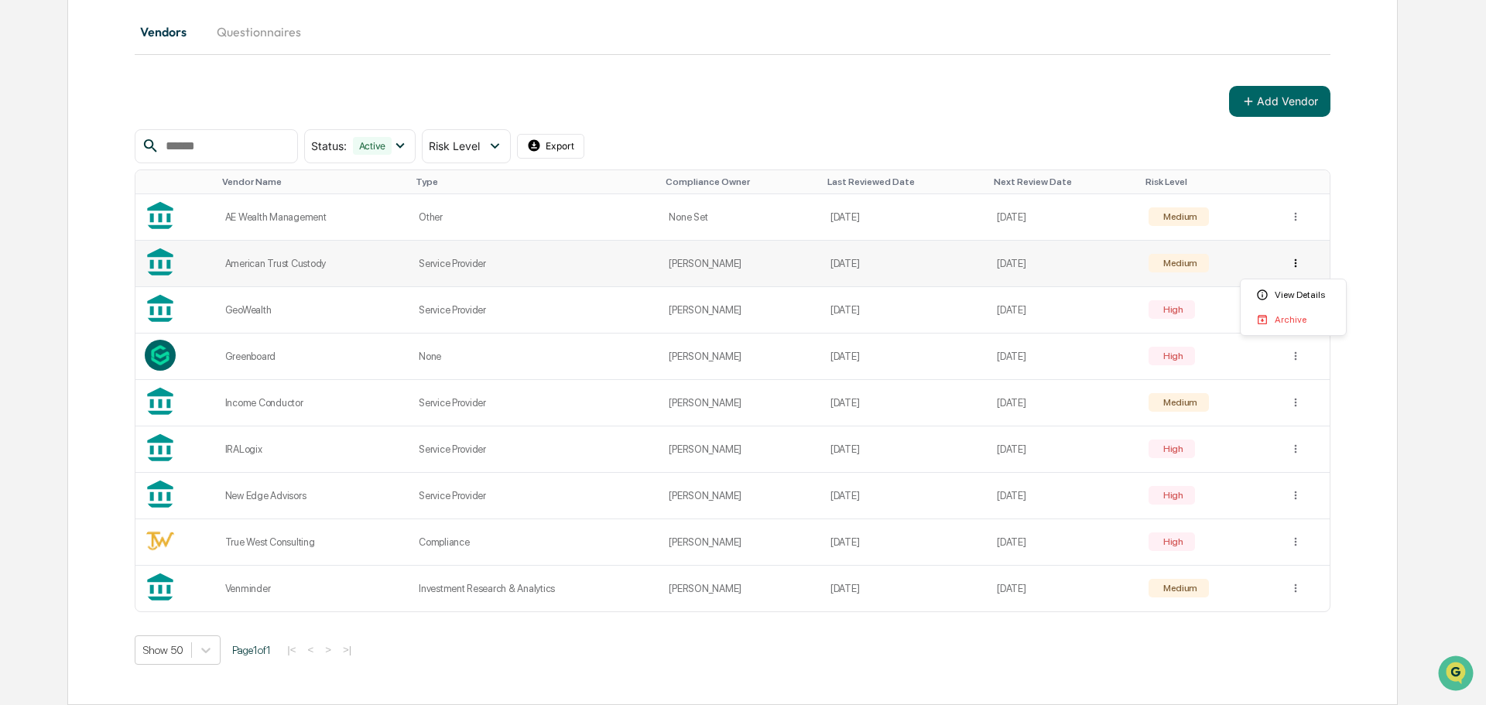
click at [1292, 262] on html "Calendar Manage Tasks Reviews Approval Management Company People, Data, Setting…" at bounding box center [743, 173] width 1486 height 705
click at [1293, 289] on div "View Details" at bounding box center [1293, 294] width 99 height 25
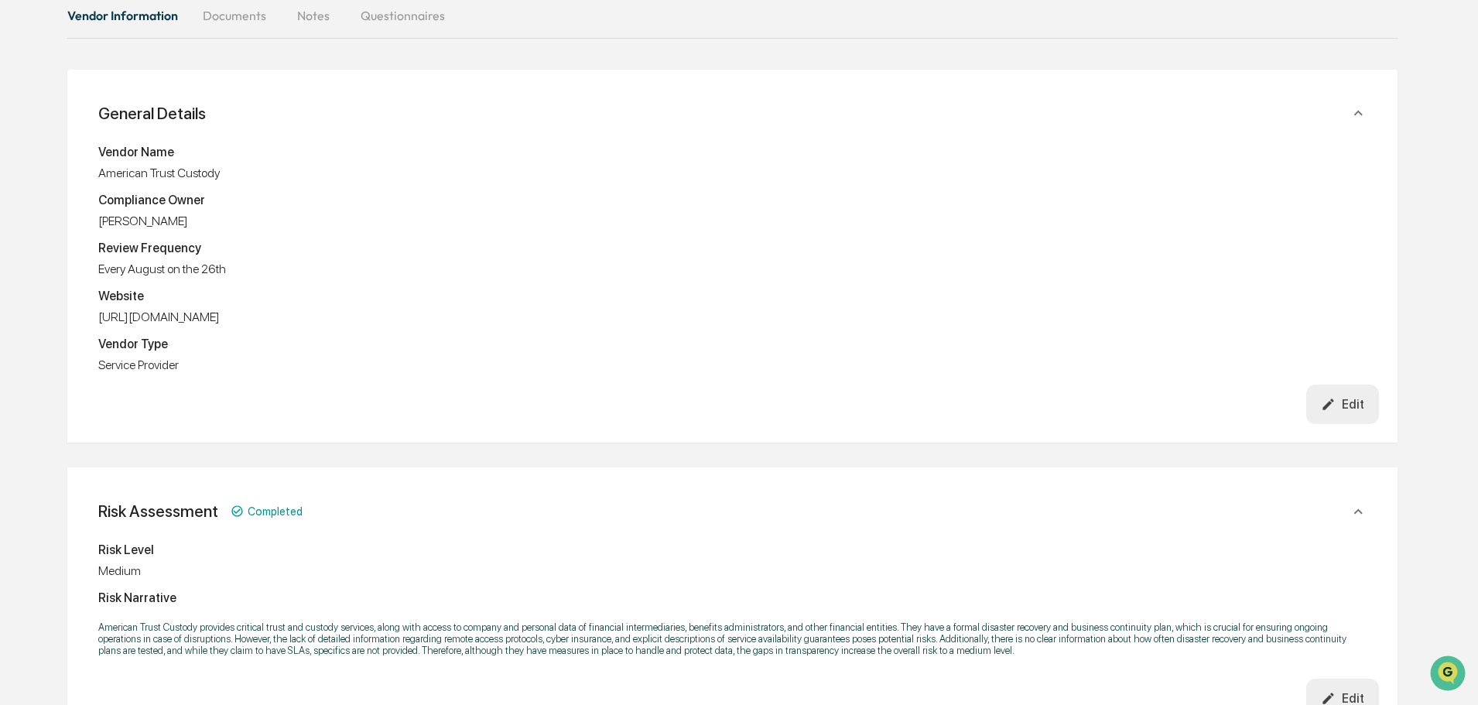
scroll to position [179, 0]
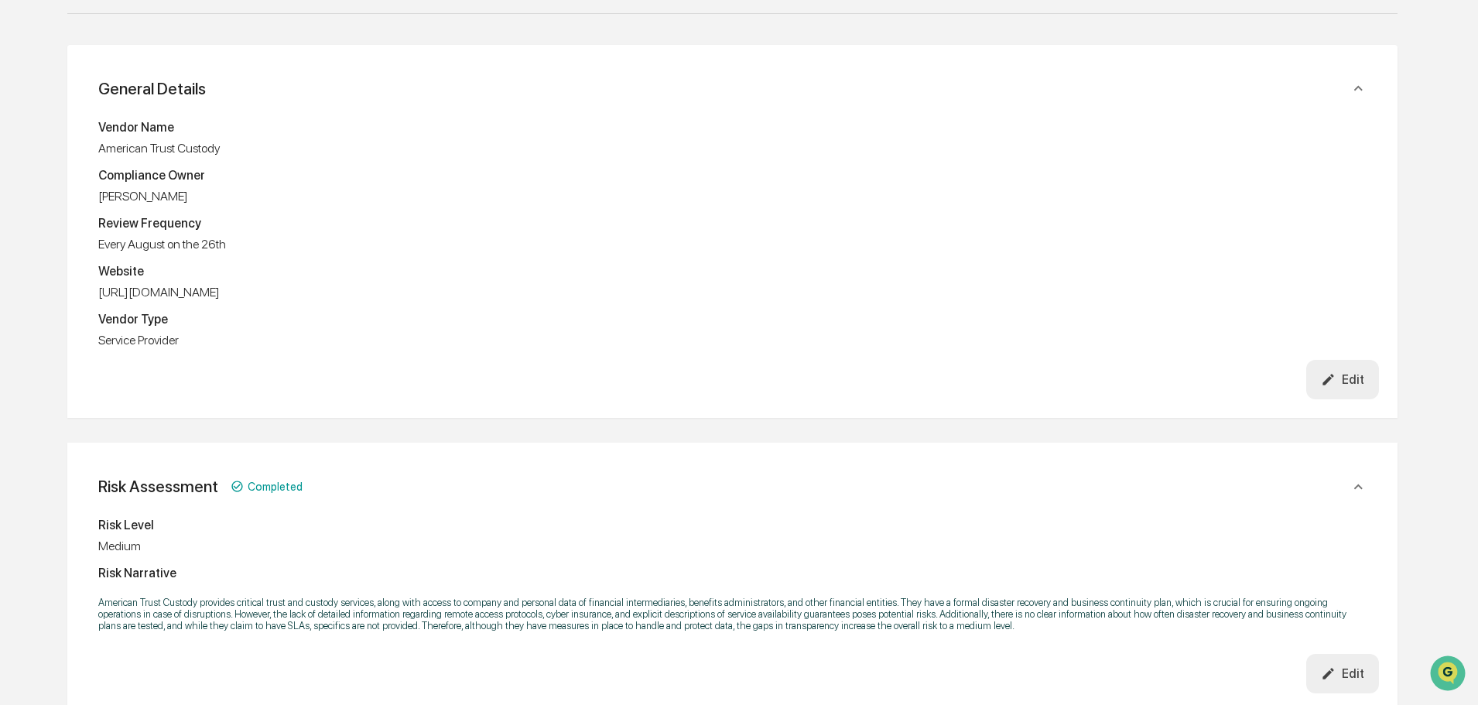
click at [1350, 376] on div "Edit" at bounding box center [1342, 379] width 43 height 15
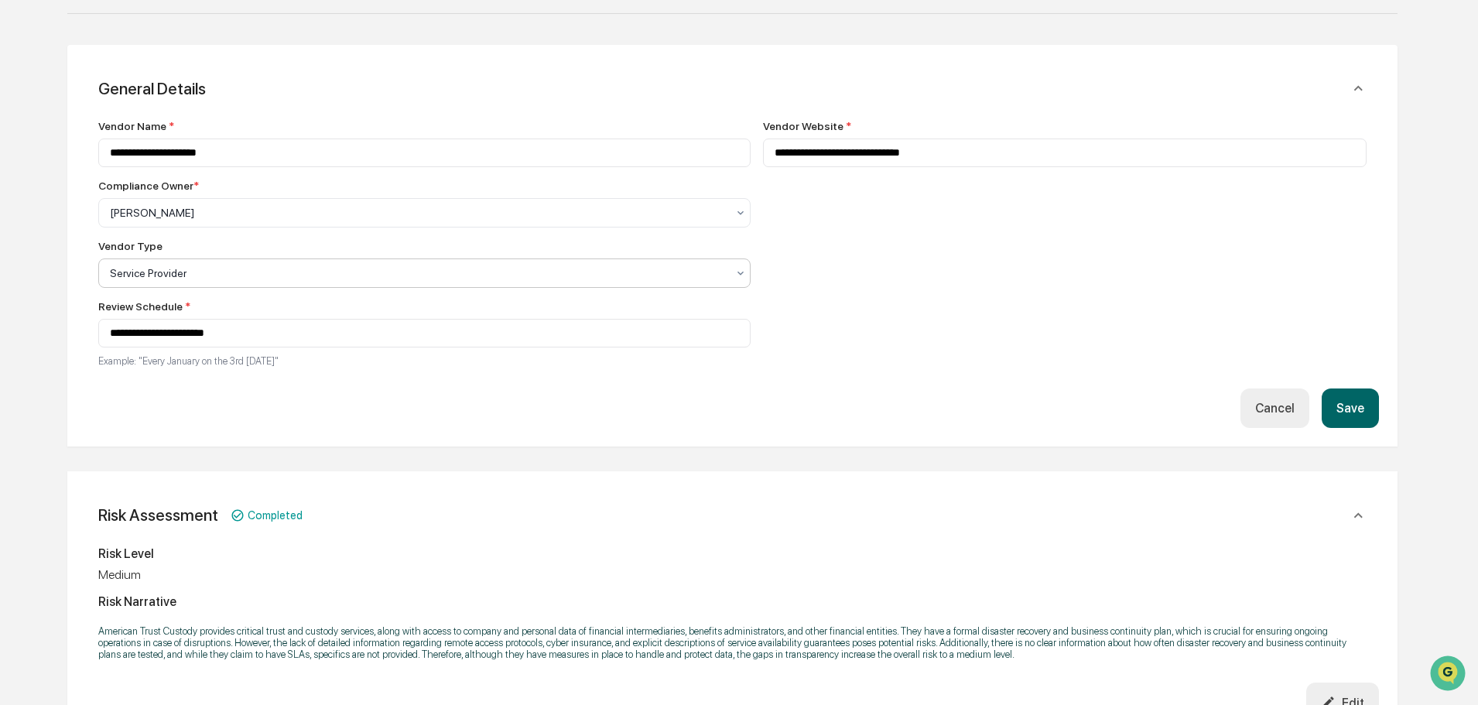
click at [272, 221] on div at bounding box center [418, 212] width 617 height 15
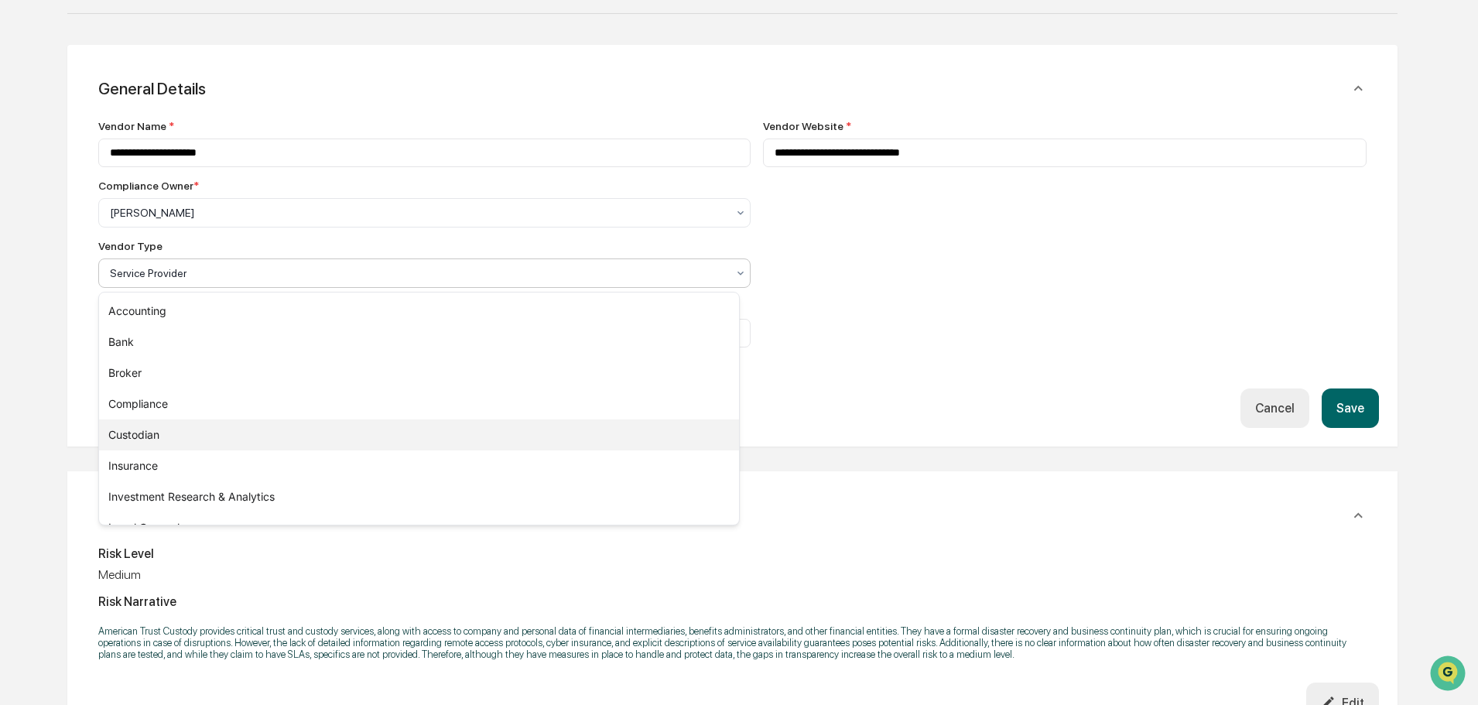
click at [140, 436] on div "Custodian" at bounding box center [419, 434] width 640 height 31
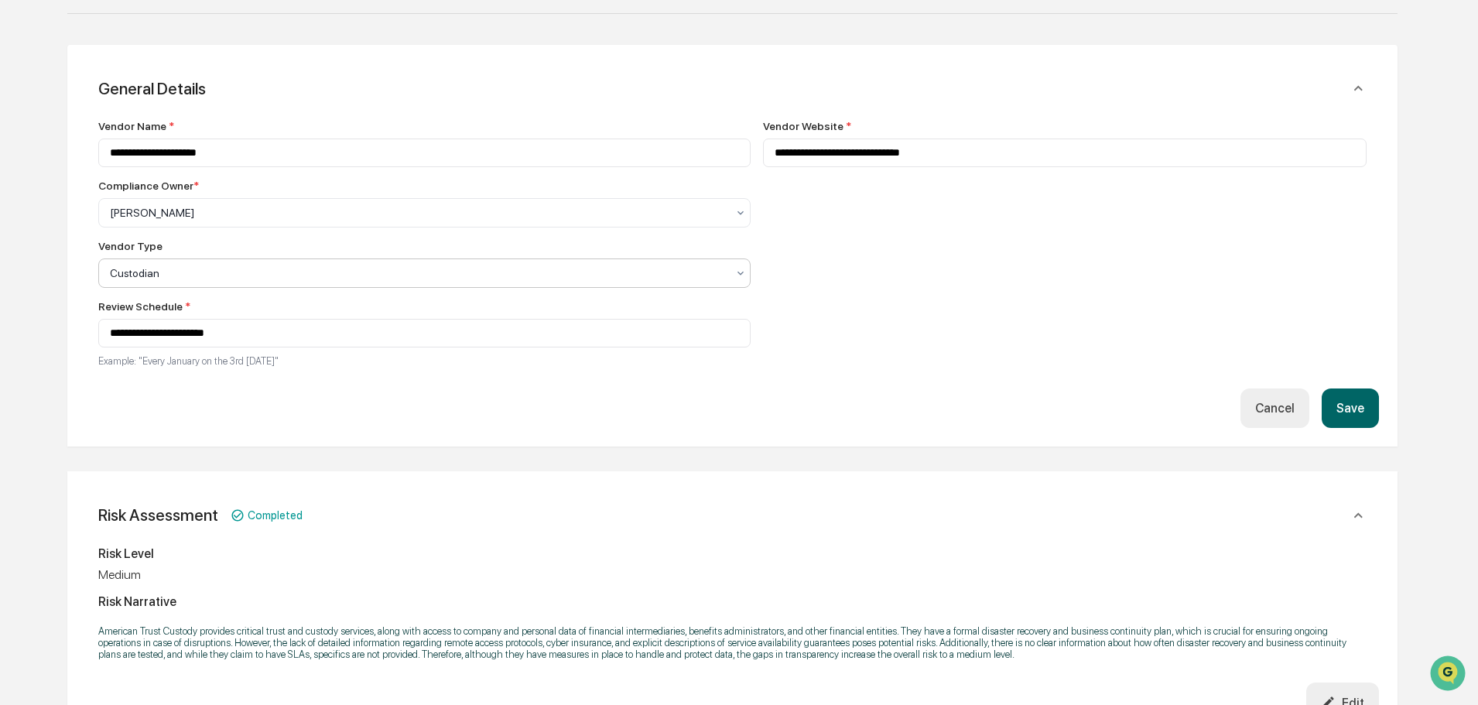
click at [1375, 402] on button "Save" at bounding box center [1350, 407] width 57 height 39
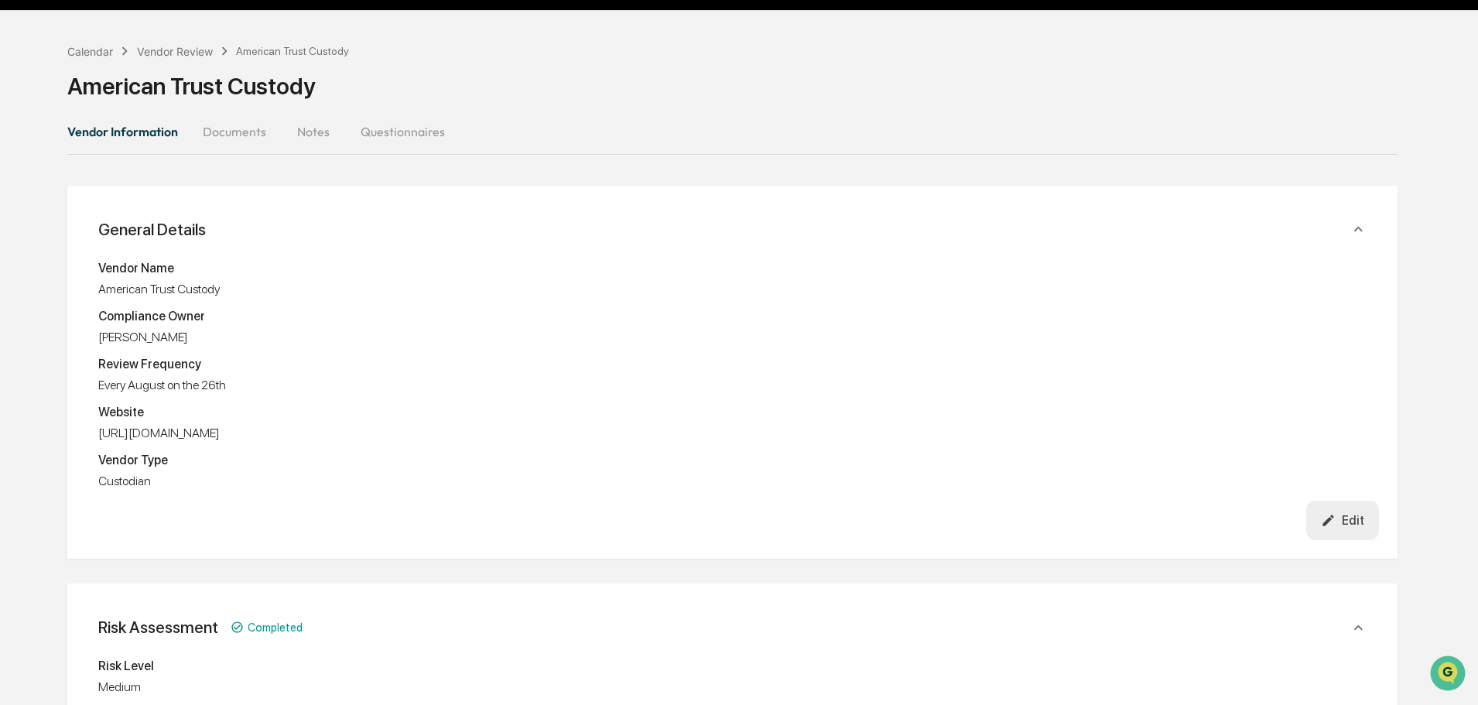
scroll to position [0, 0]
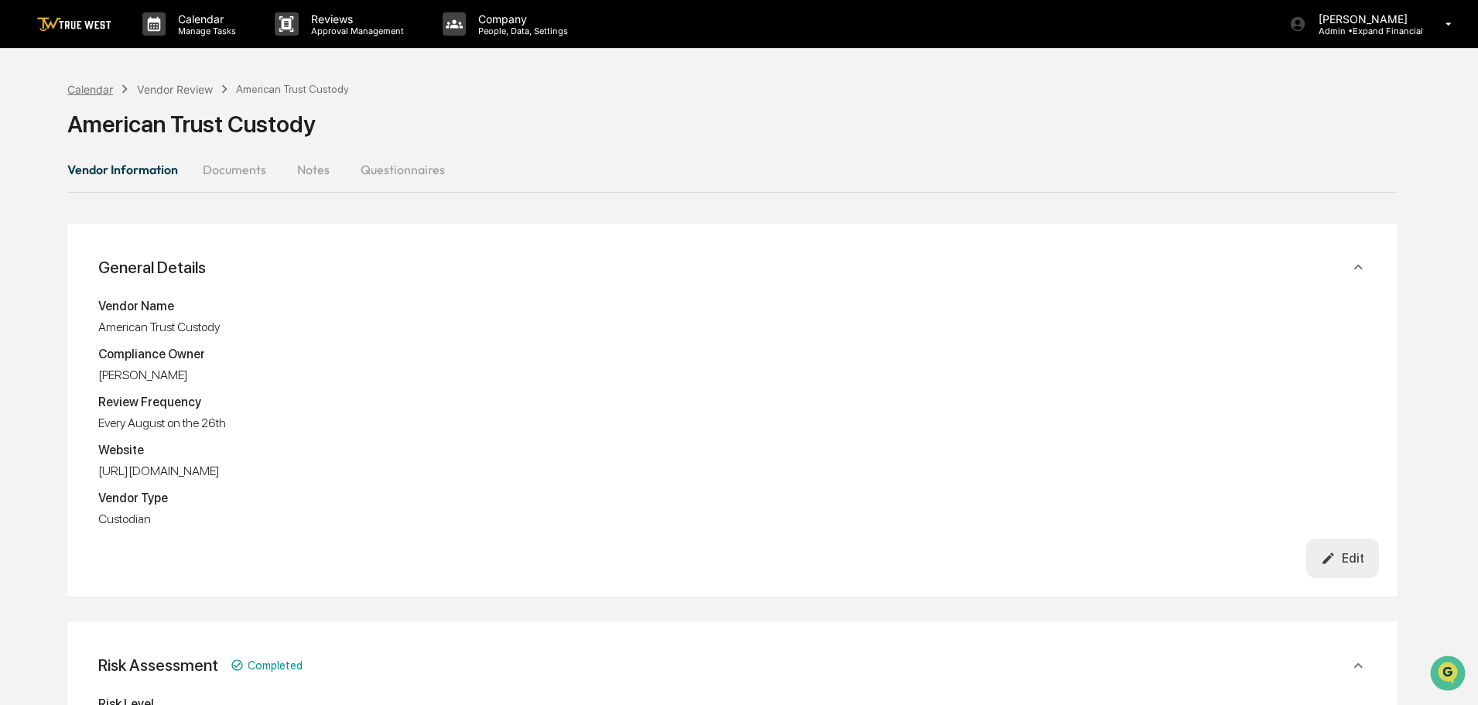
click at [105, 84] on div "Calendar" at bounding box center [90, 89] width 46 height 13
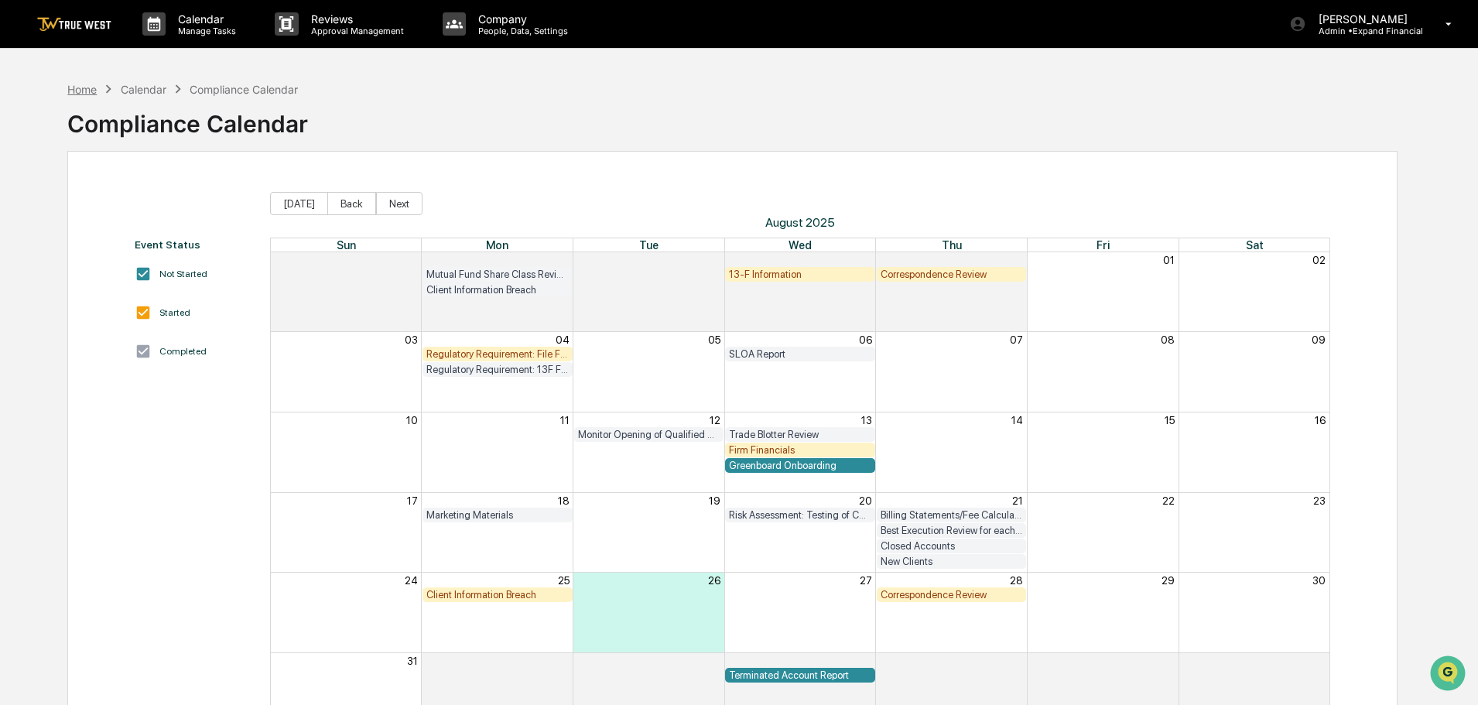
click at [91, 86] on div "Home" at bounding box center [81, 89] width 29 height 13
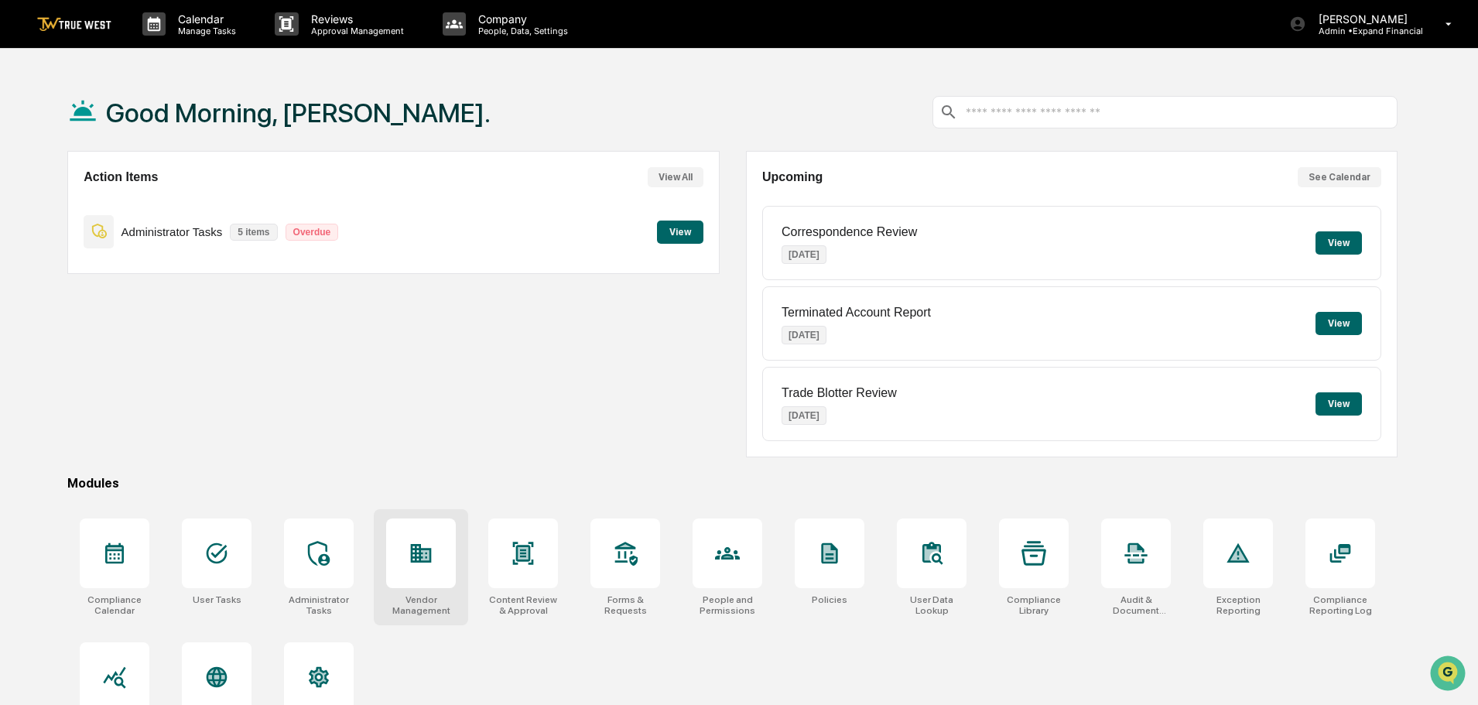
click at [413, 574] on div at bounding box center [421, 553] width 70 height 70
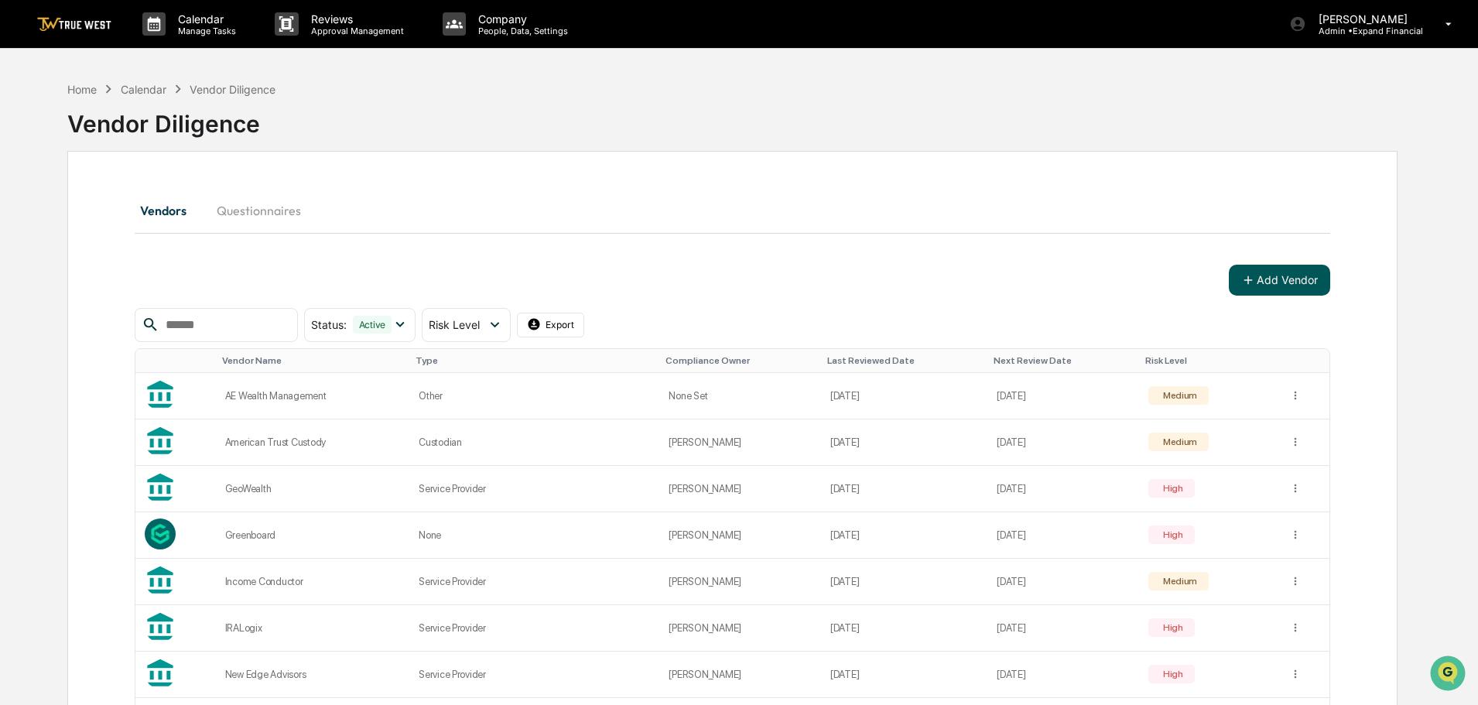
click at [1261, 288] on button "Add Vendor" at bounding box center [1279, 280] width 101 height 31
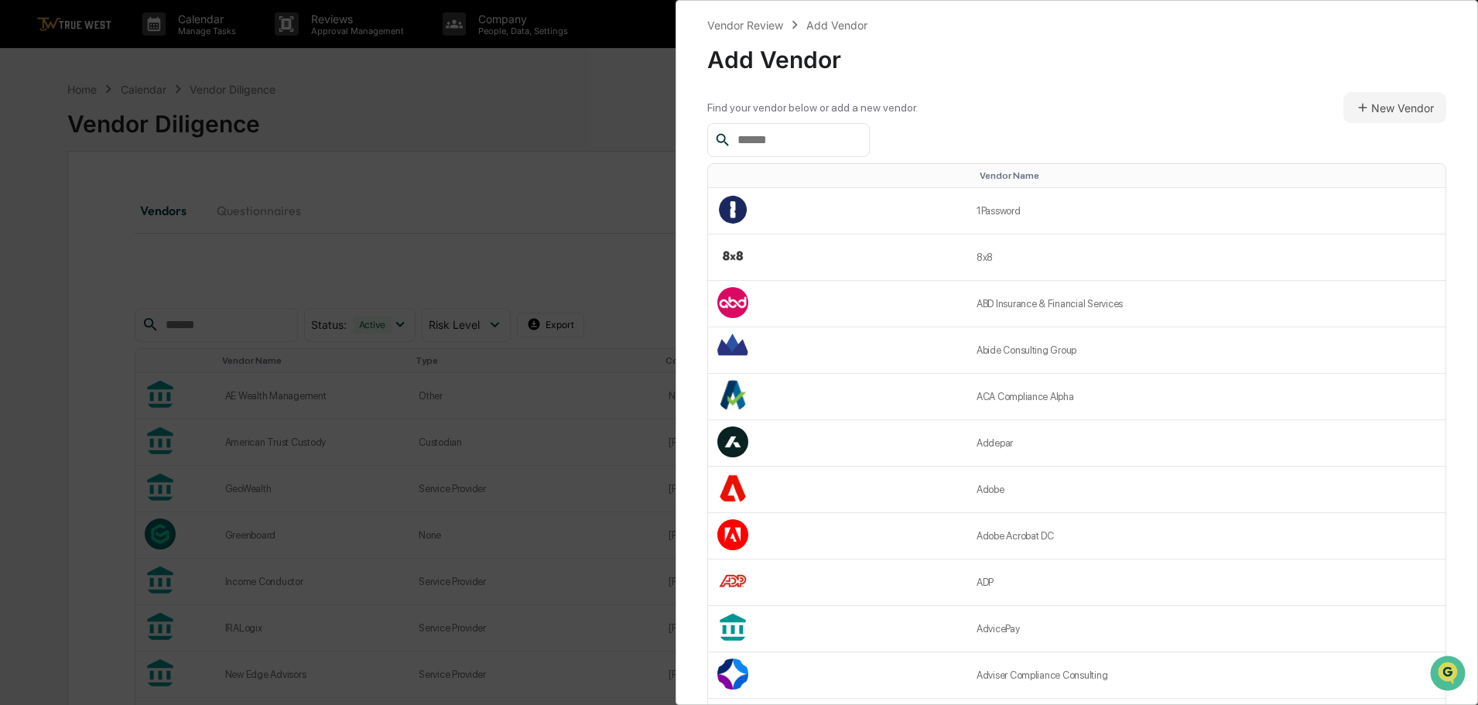
click at [799, 142] on input "text" at bounding box center [797, 140] width 132 height 20
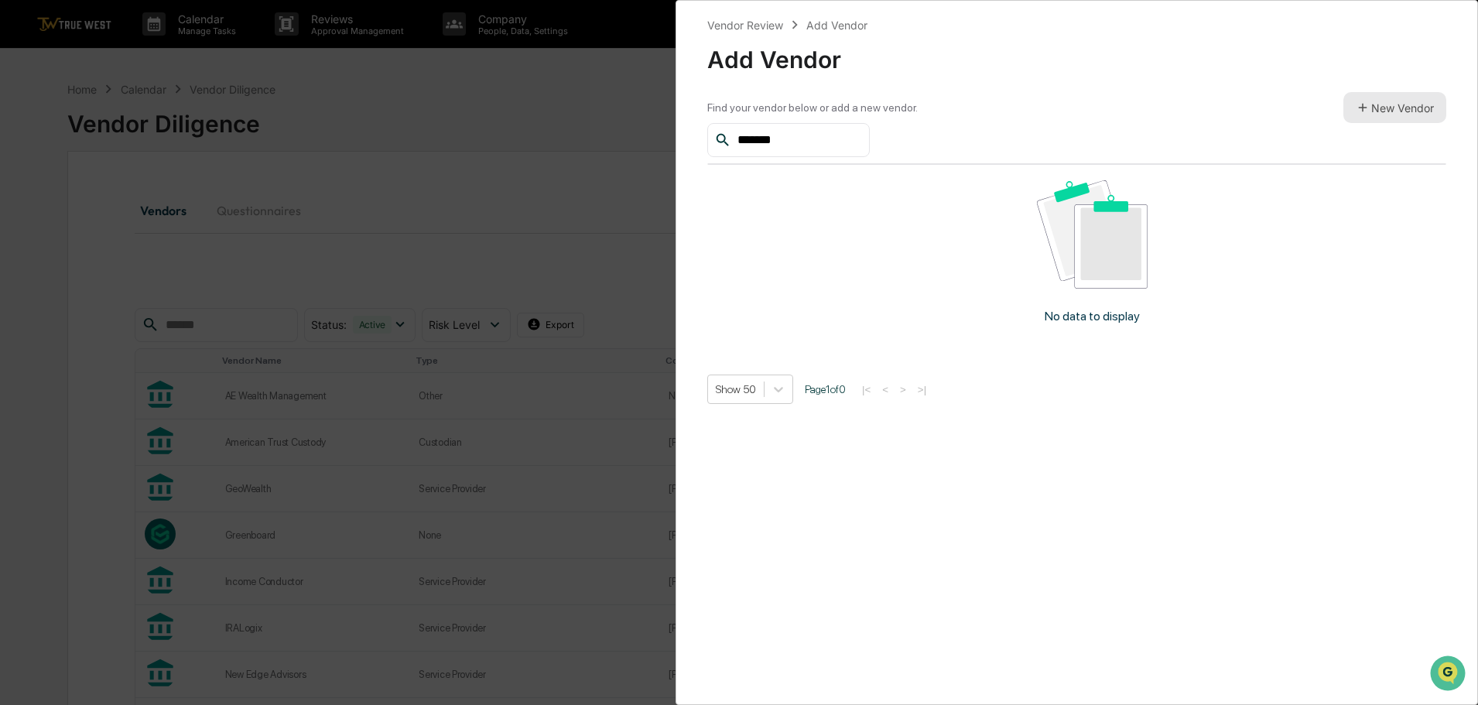
type input "*******"
click at [1404, 101] on button "New Vendor" at bounding box center [1394, 107] width 103 height 31
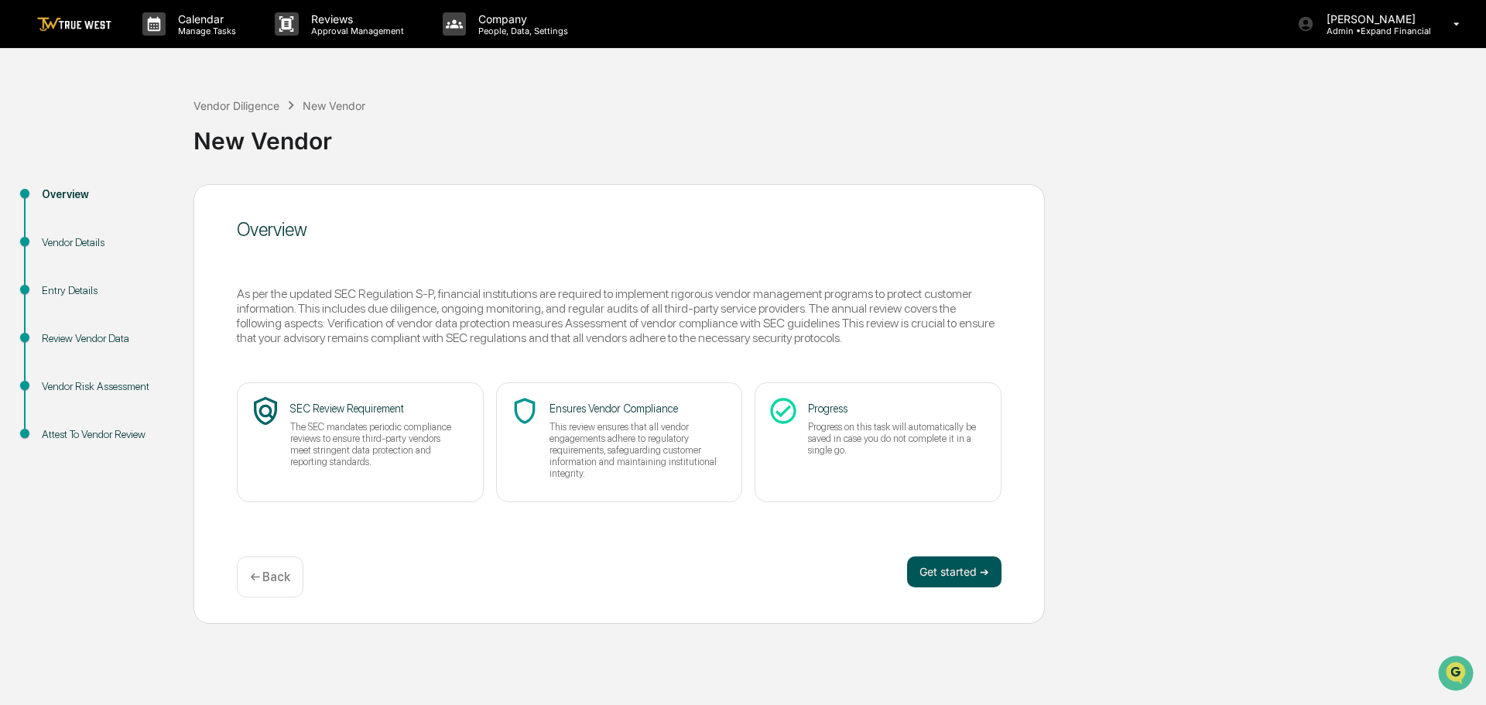
click at [949, 578] on button "Get started ➔" at bounding box center [954, 571] width 94 height 31
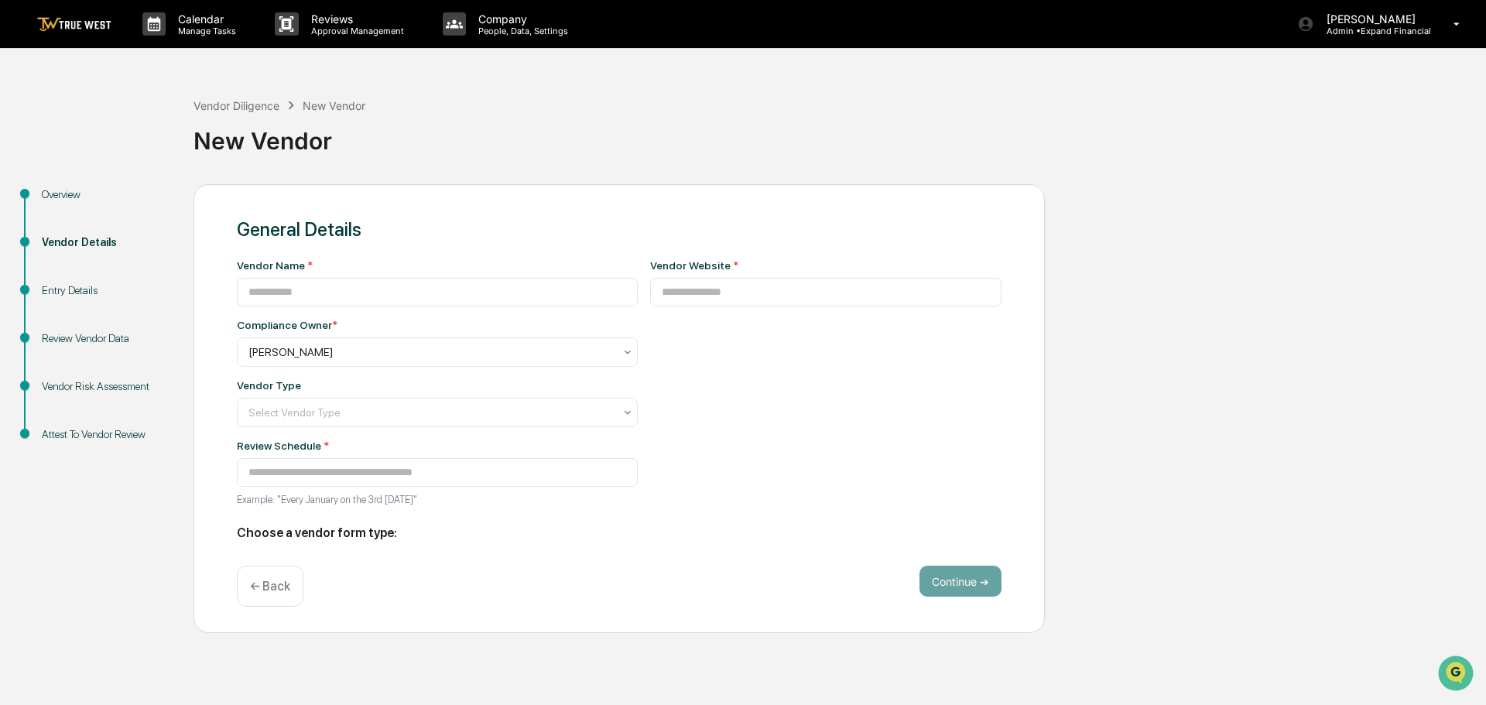
type input "**********"
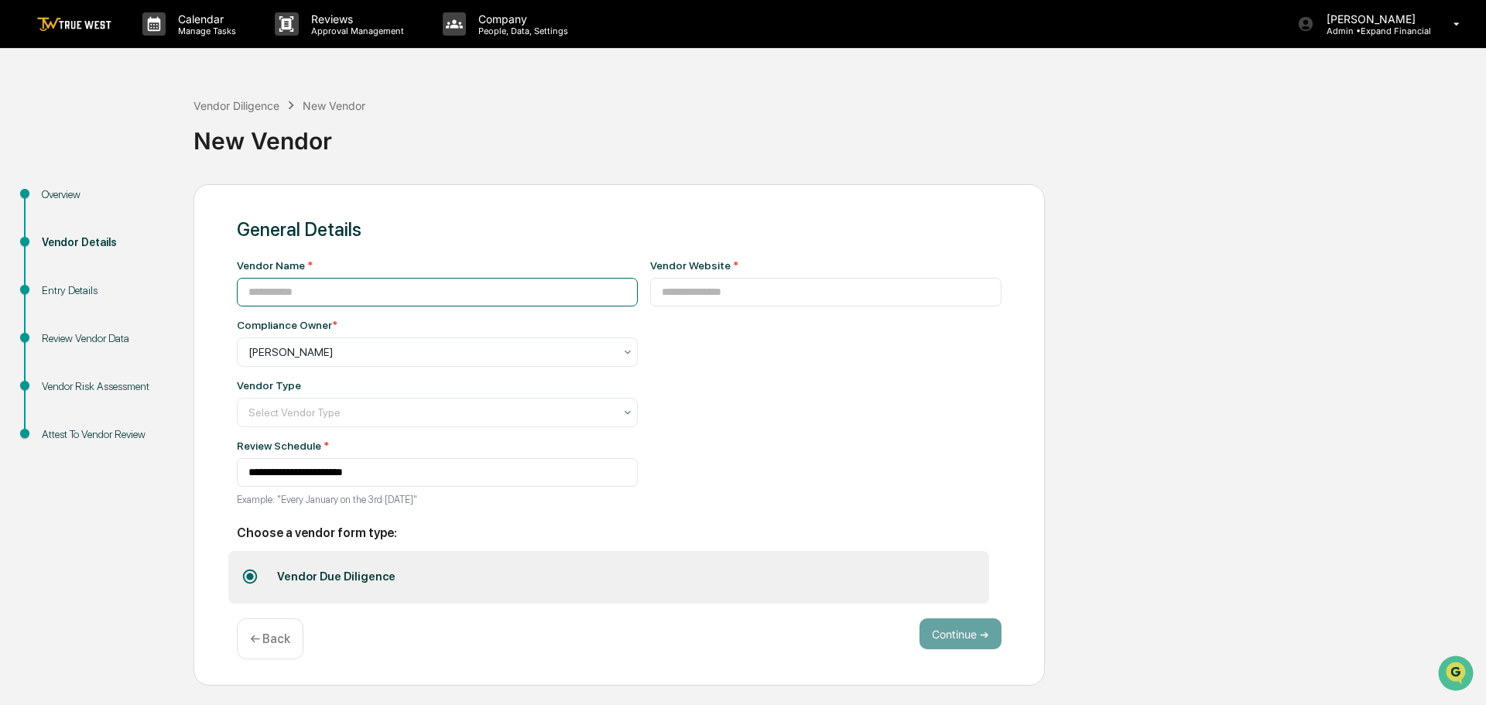
click at [328, 294] on input at bounding box center [437, 292] width 401 height 29
type input "**********"
click at [711, 298] on input at bounding box center [826, 292] width 352 height 29
paste input "**********"
type input "**********"
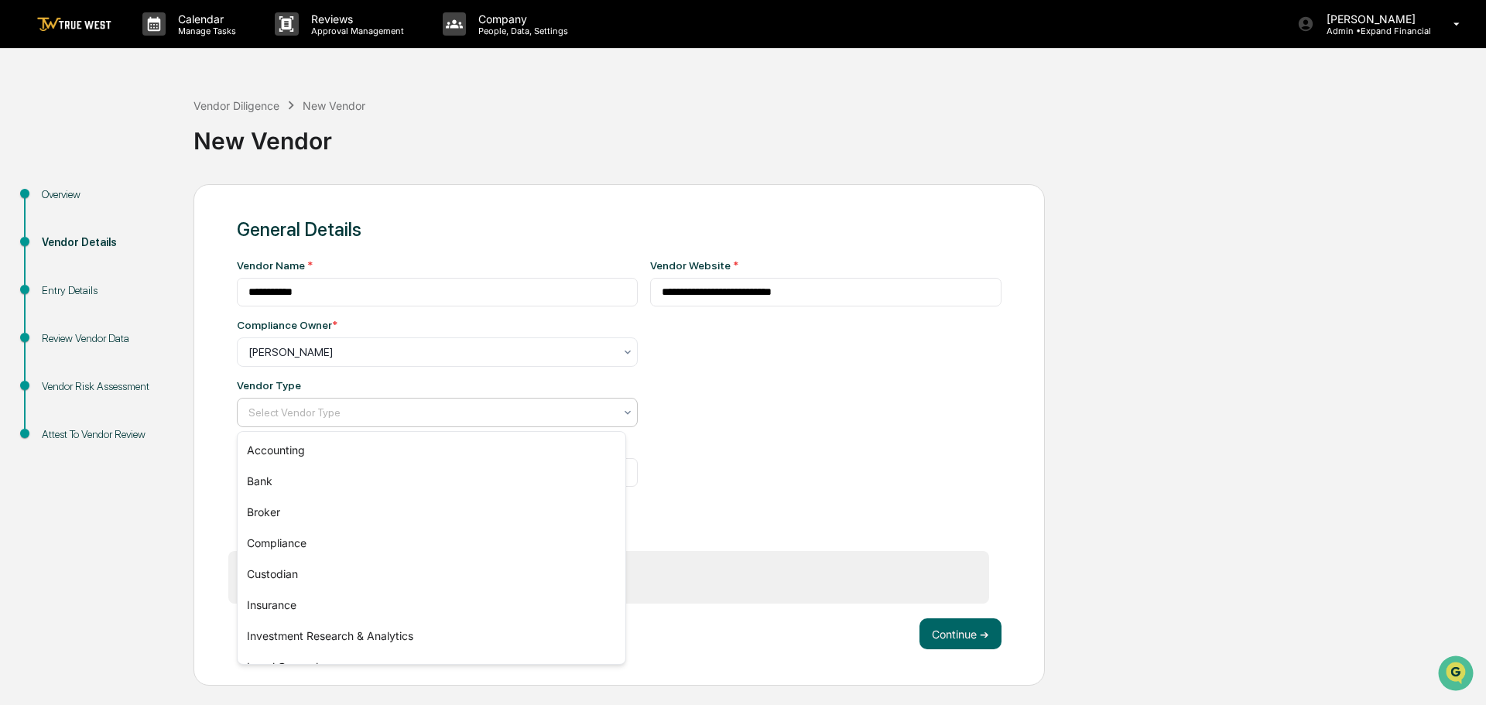
click at [320, 409] on div at bounding box center [430, 412] width 365 height 15
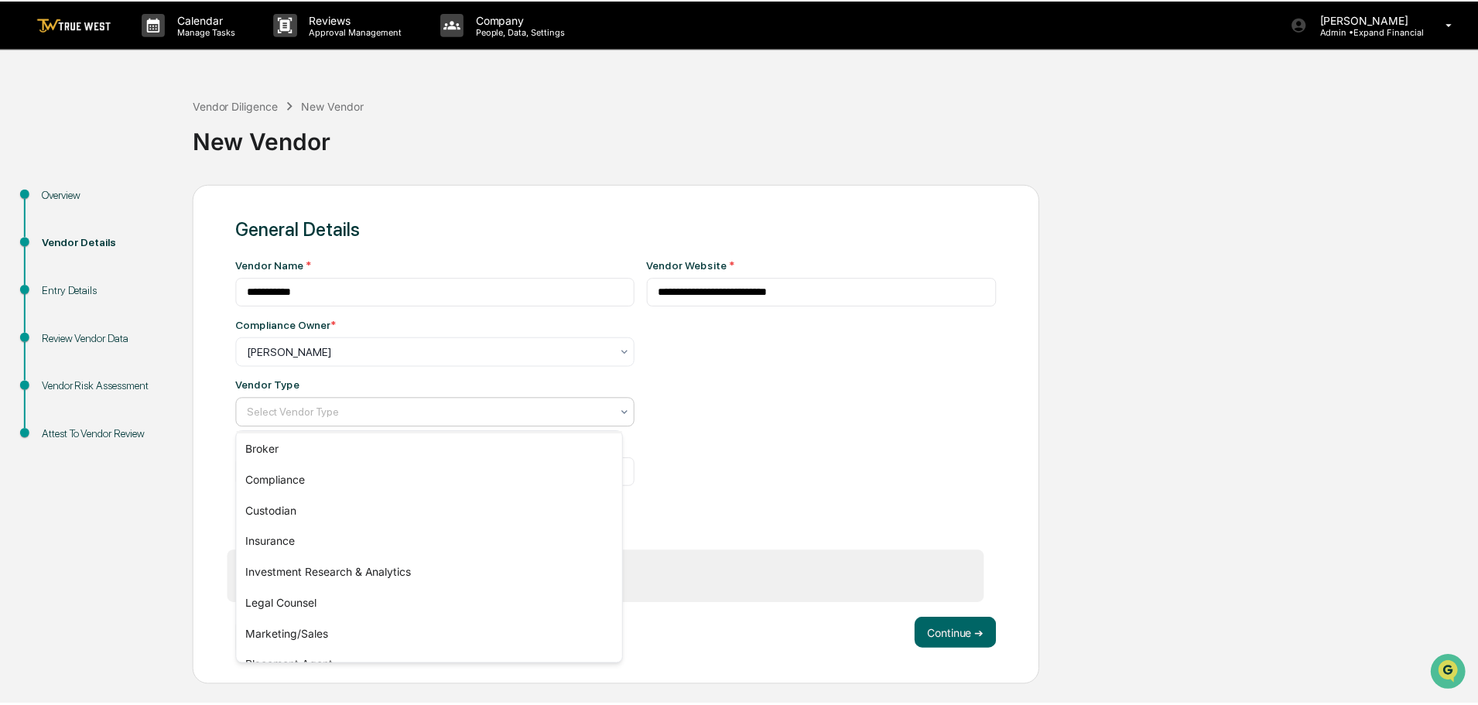
scroll to position [77, 0]
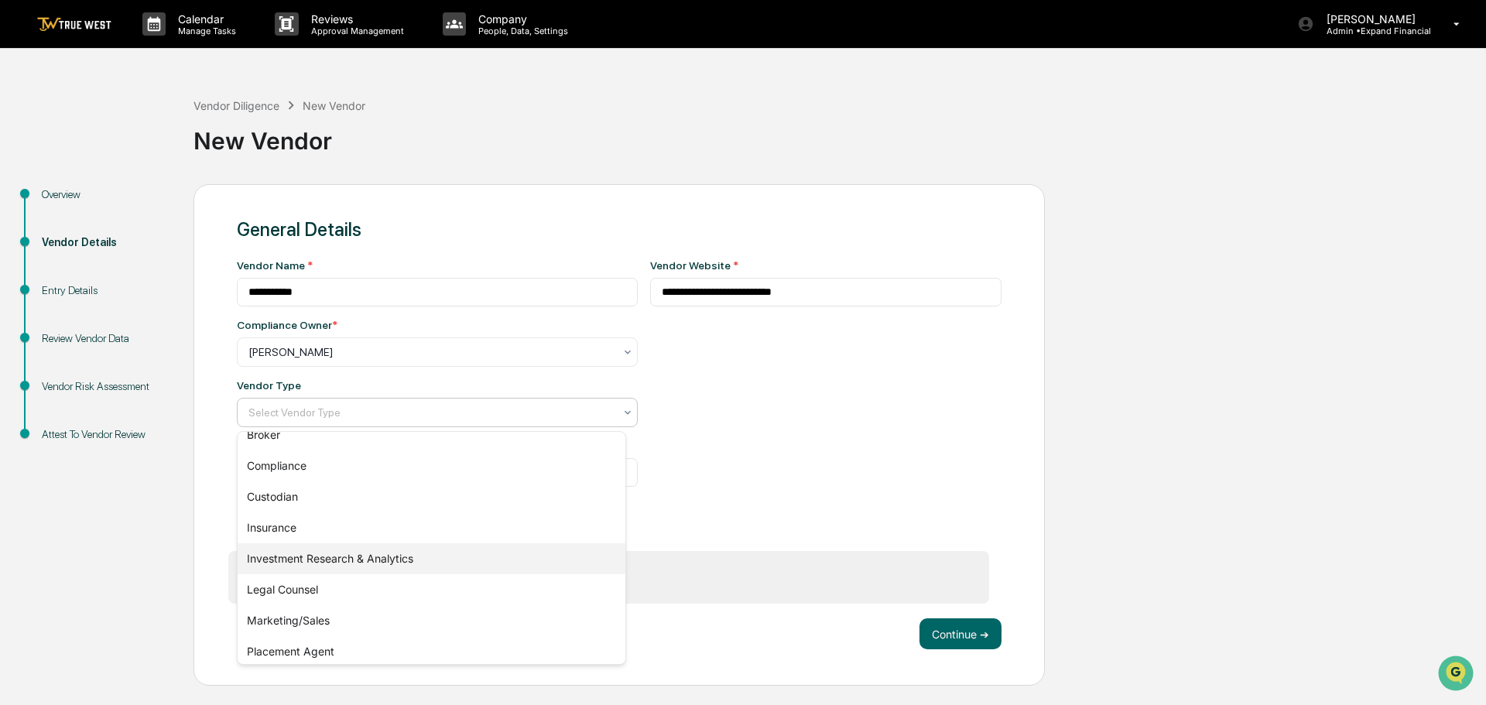
click at [340, 553] on div "Investment Research & Analytics" at bounding box center [432, 558] width 388 height 31
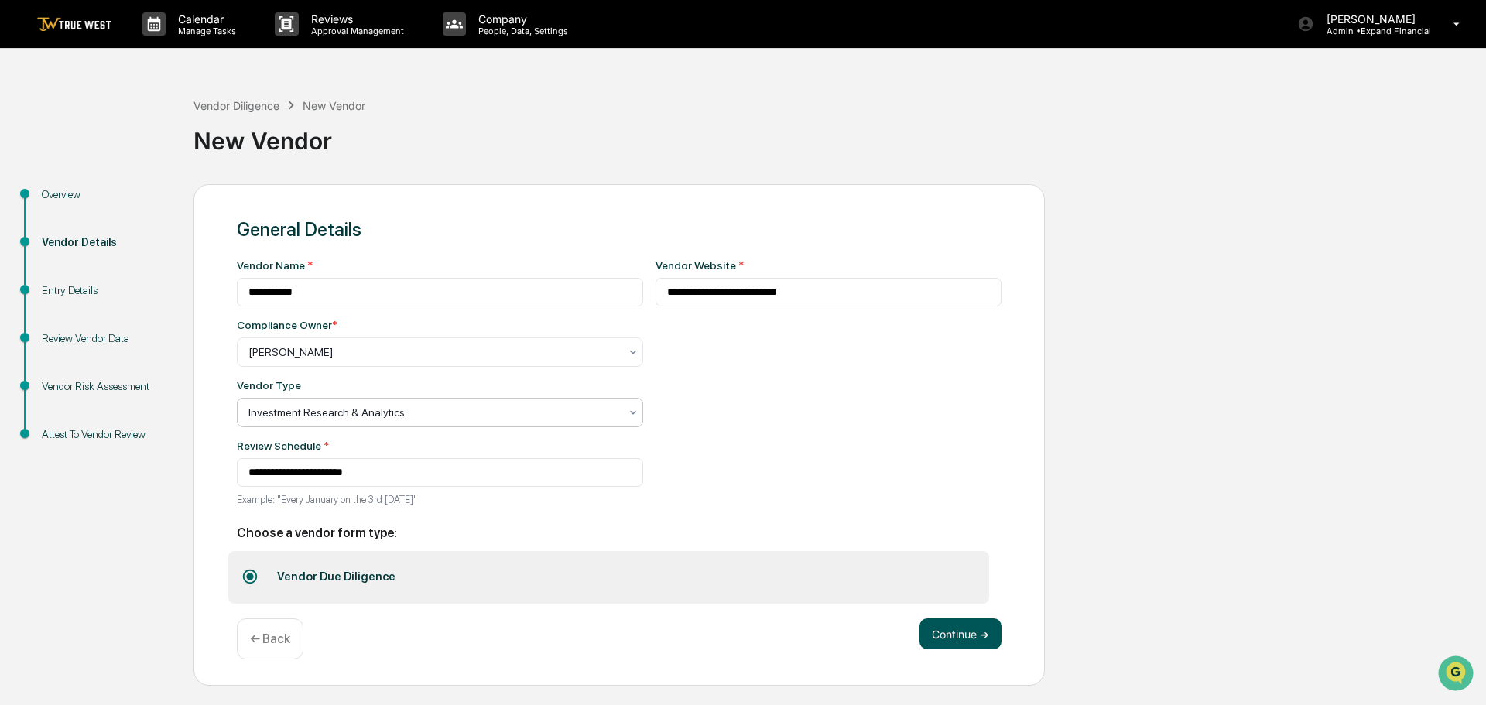
click at [952, 638] on button "Continue ➔" at bounding box center [960, 633] width 82 height 31
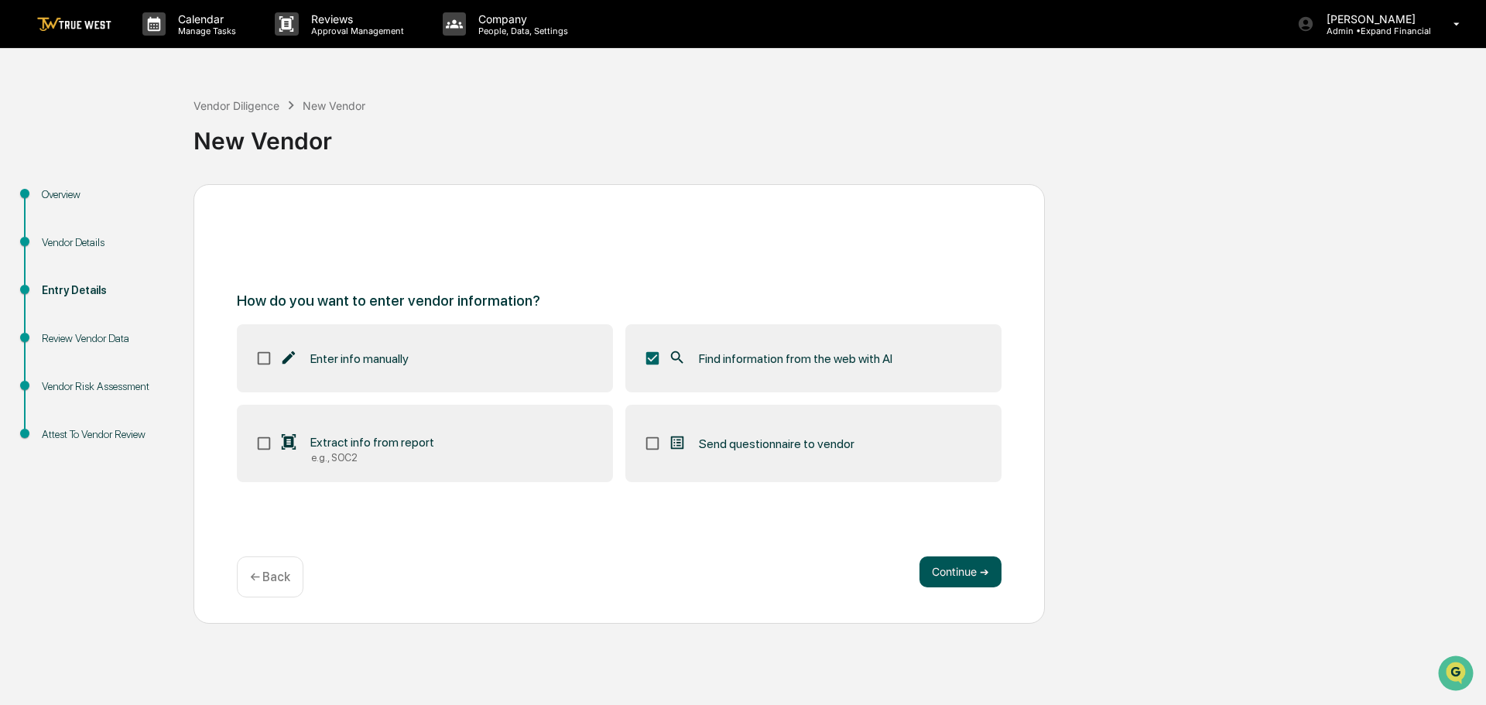
click at [951, 577] on button "Continue ➔" at bounding box center [960, 571] width 82 height 31
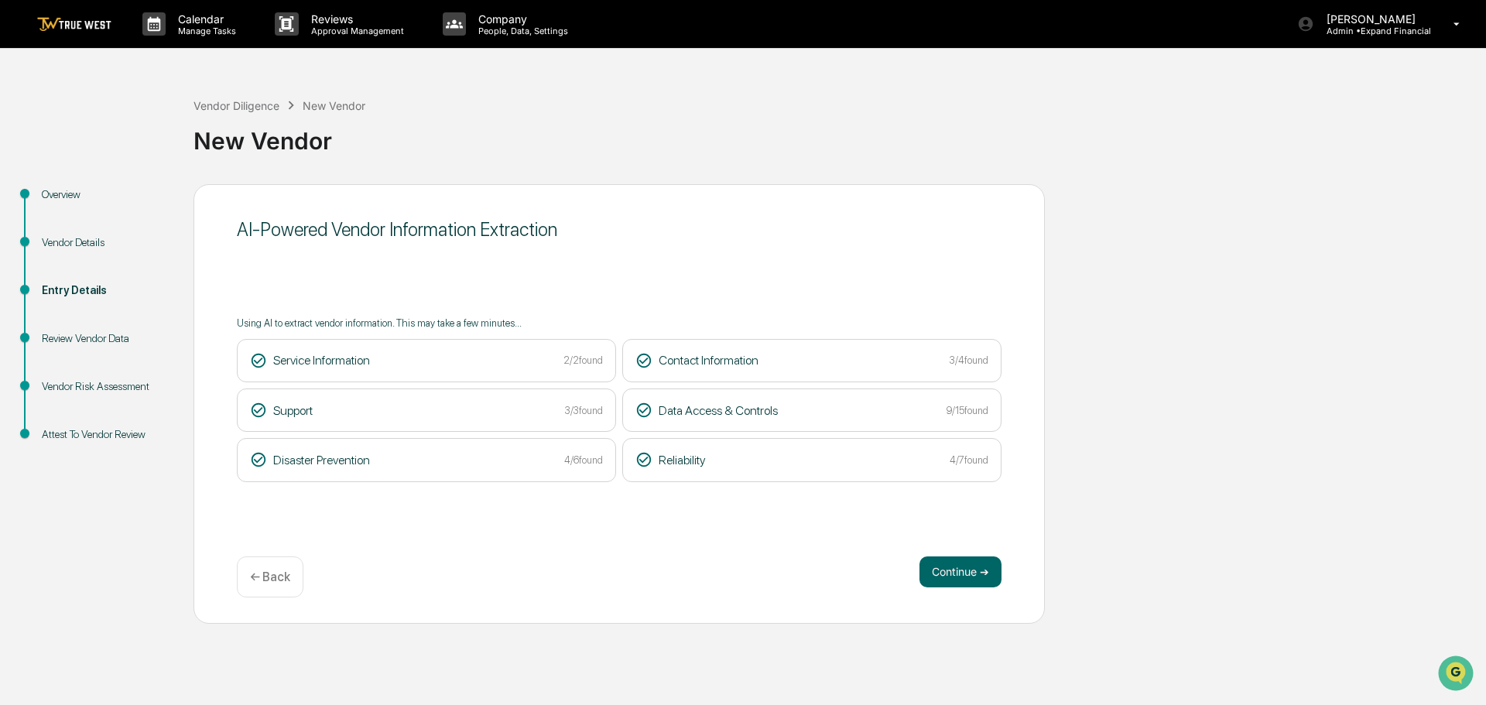
click at [951, 577] on button "Continue ➔" at bounding box center [960, 571] width 82 height 31
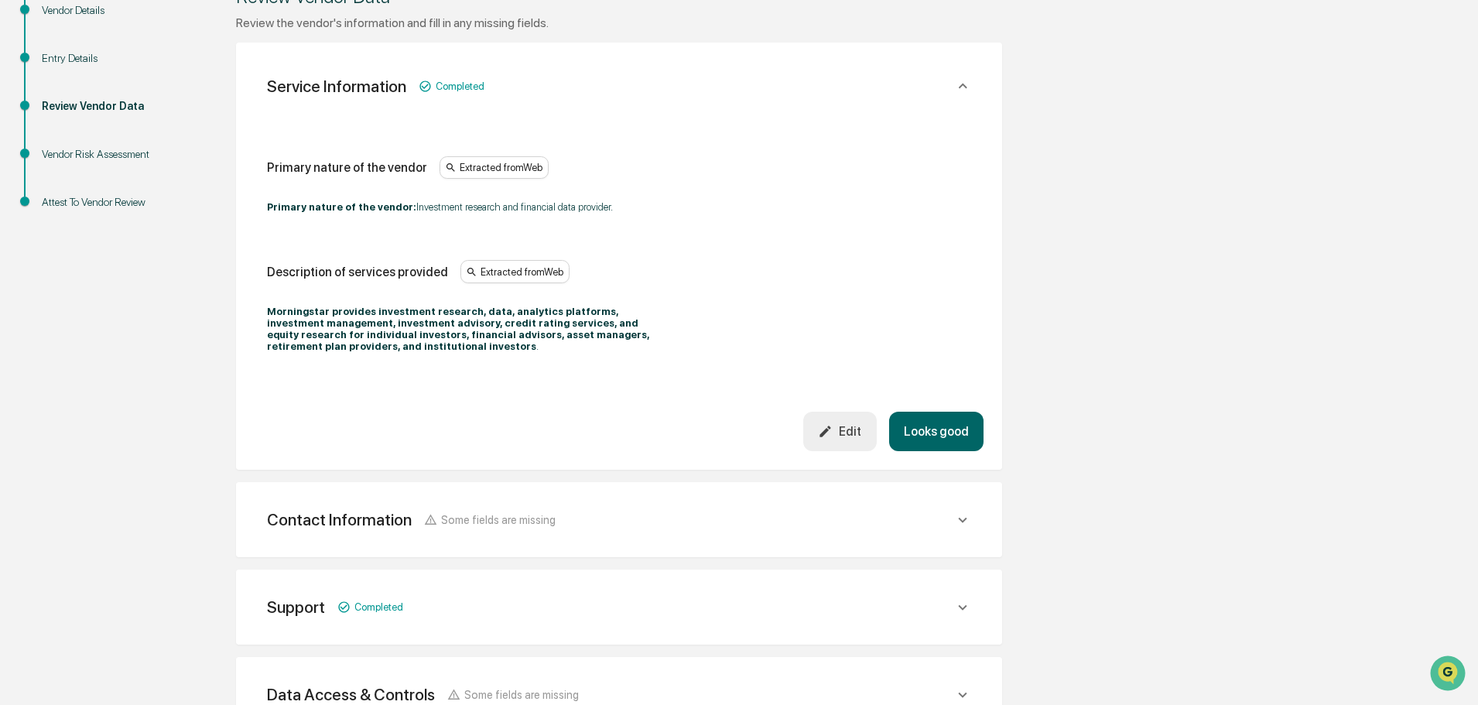
click at [928, 432] on button "Looks good" at bounding box center [936, 431] width 94 height 39
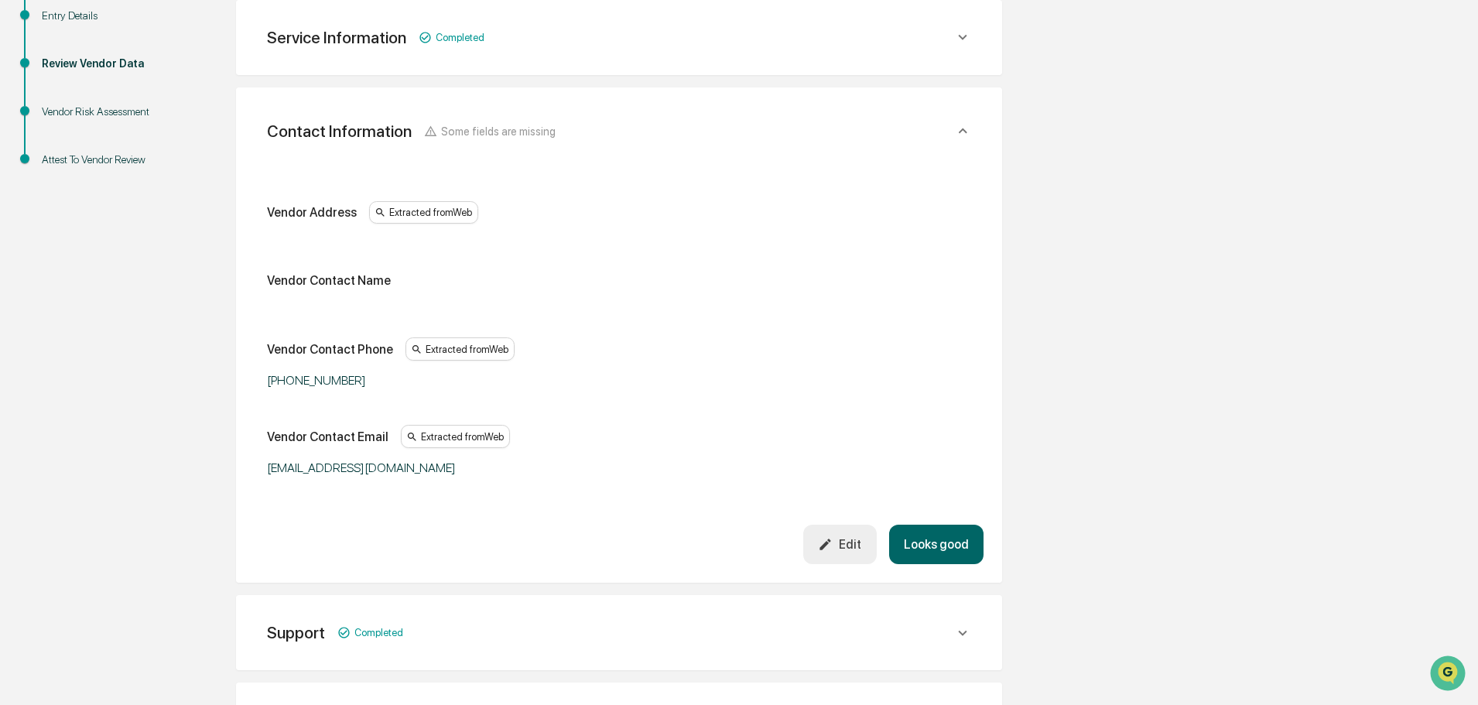
click at [939, 541] on button "Looks good" at bounding box center [936, 544] width 94 height 39
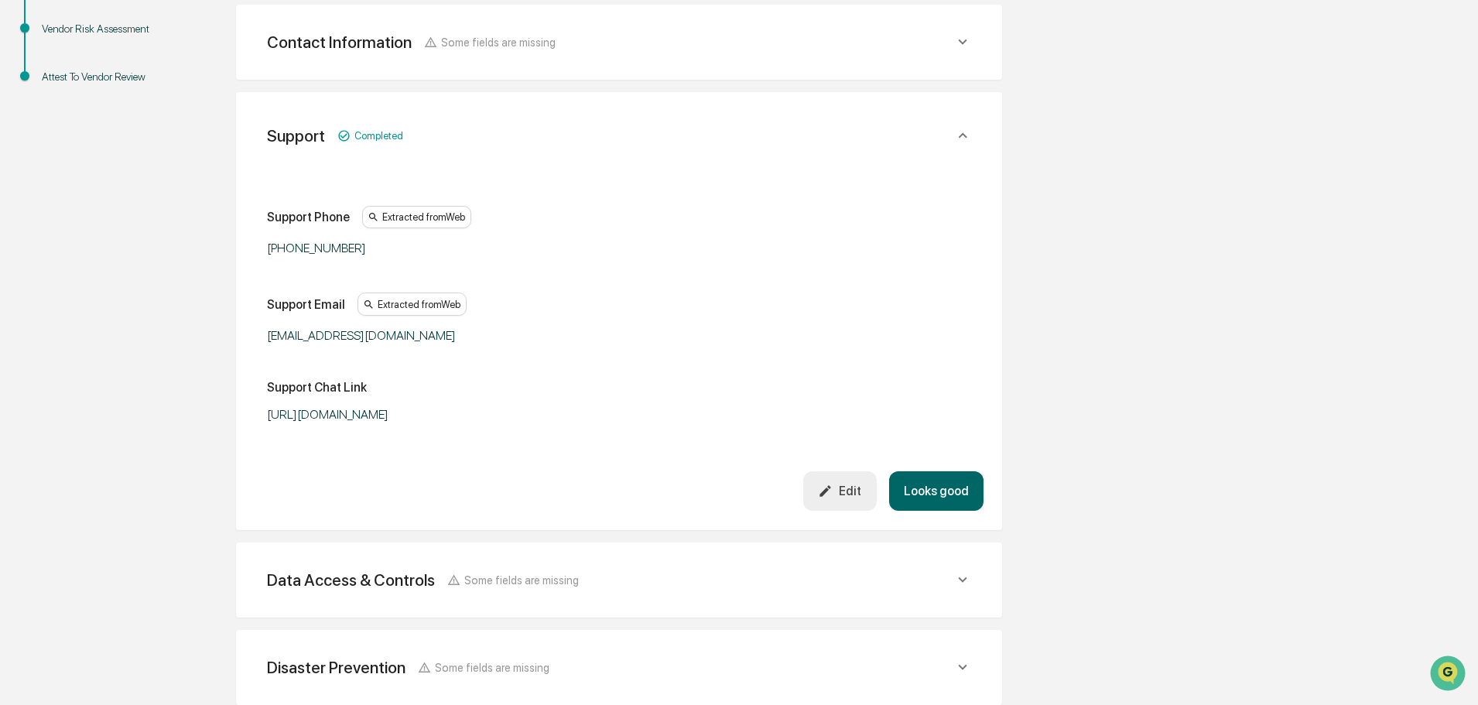
scroll to position [362, 0]
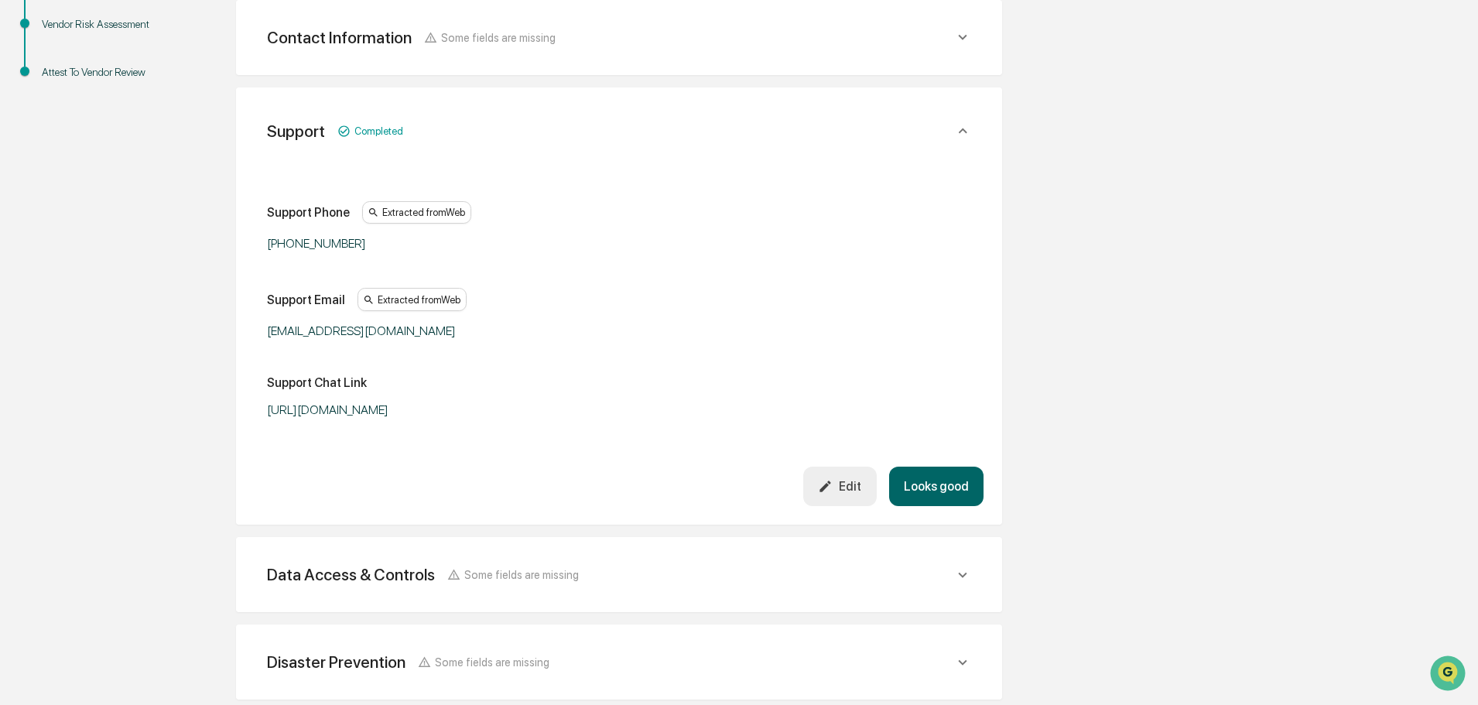
click at [943, 483] on button "Looks good" at bounding box center [936, 486] width 94 height 39
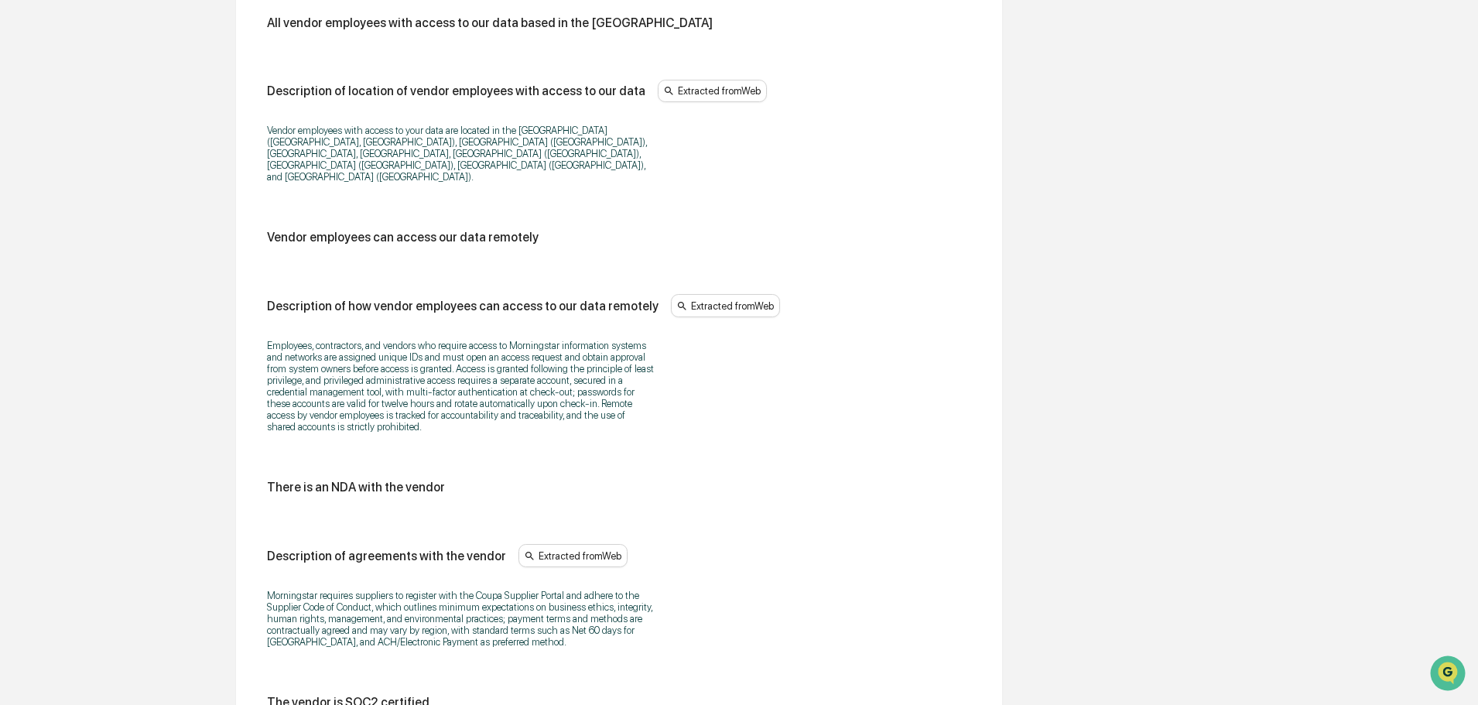
scroll to position [1891, 0]
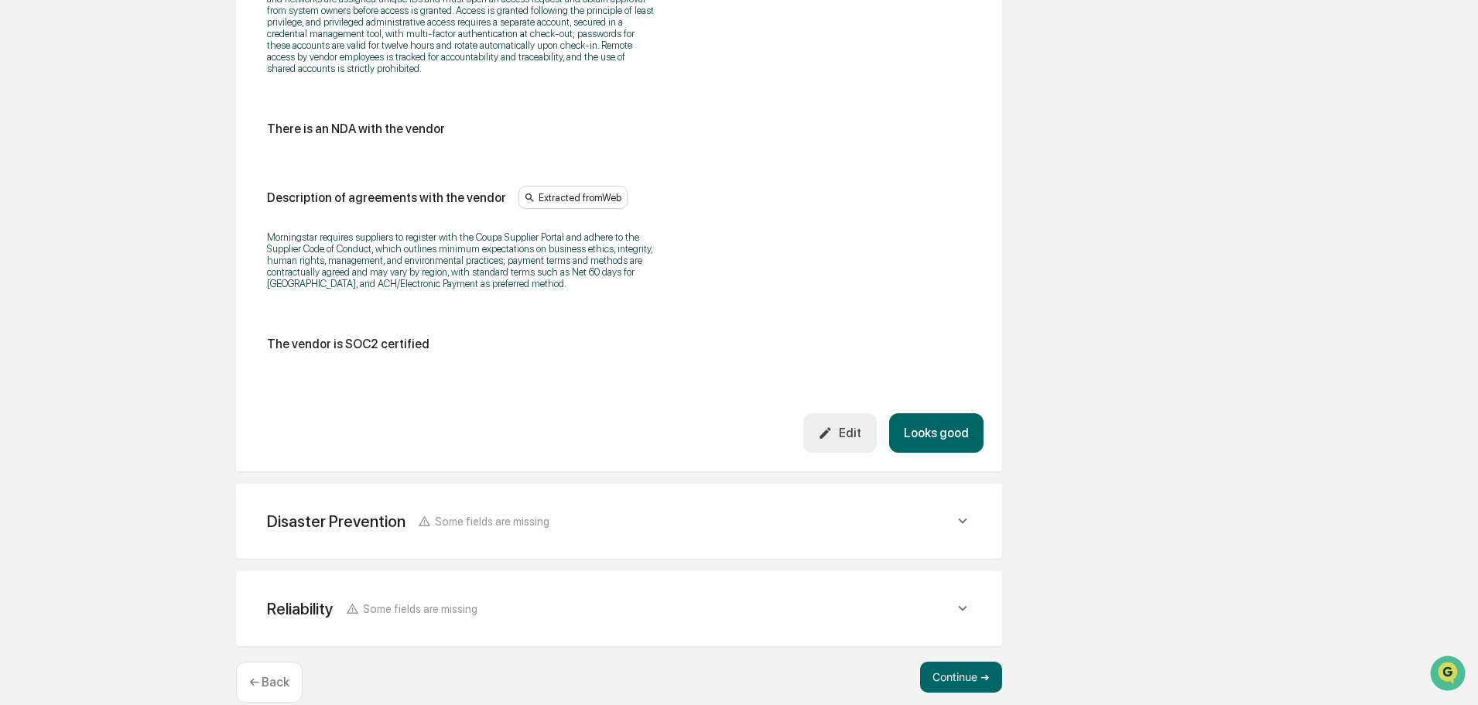
click at [935, 415] on button "Looks good" at bounding box center [936, 432] width 94 height 39
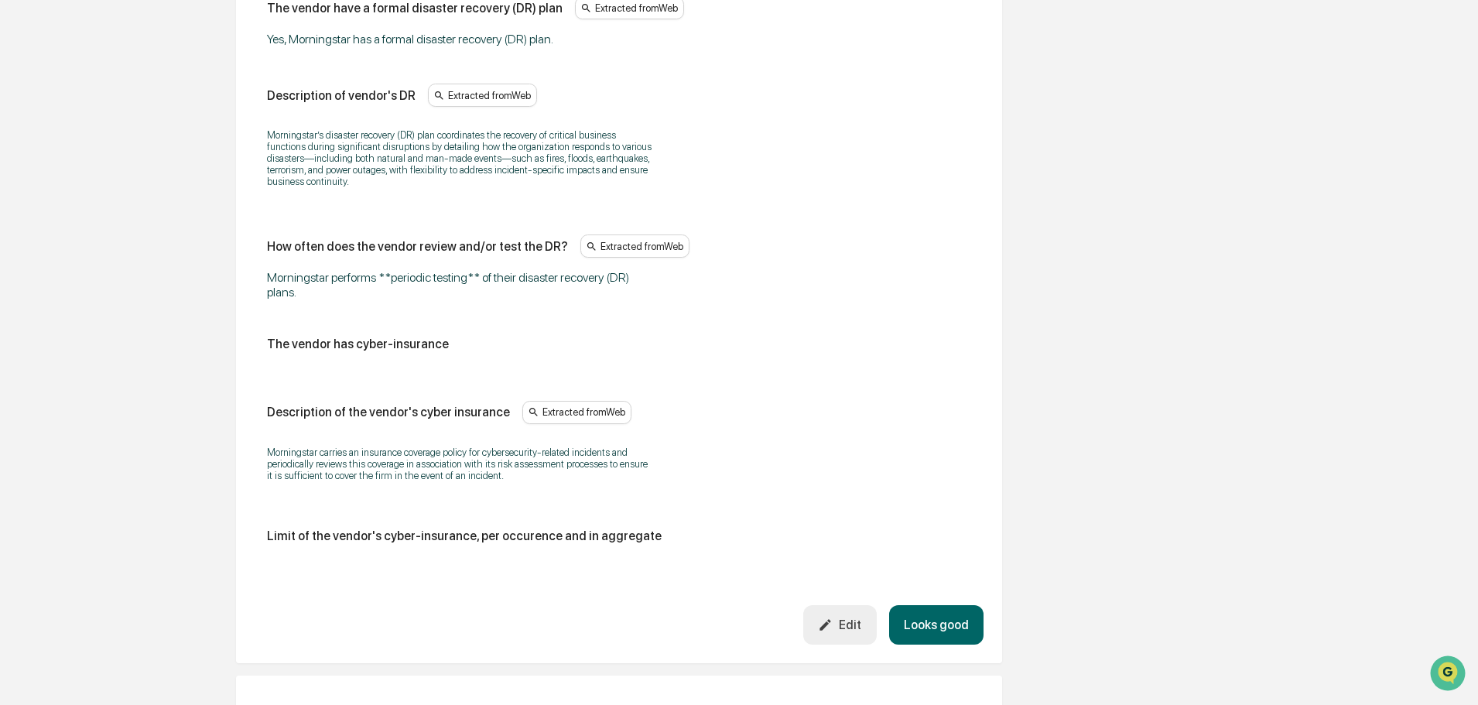
scroll to position [769, 0]
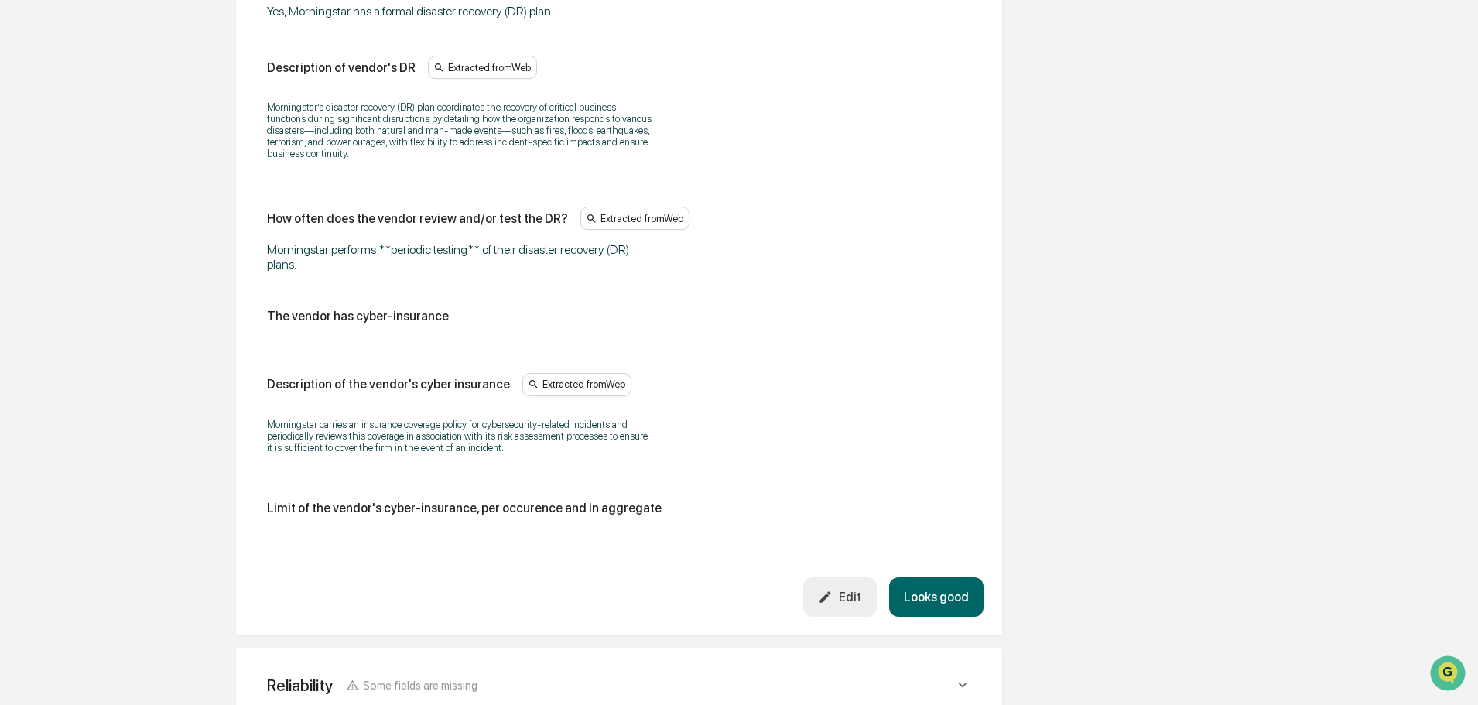
click at [948, 583] on button "Looks good" at bounding box center [936, 596] width 94 height 39
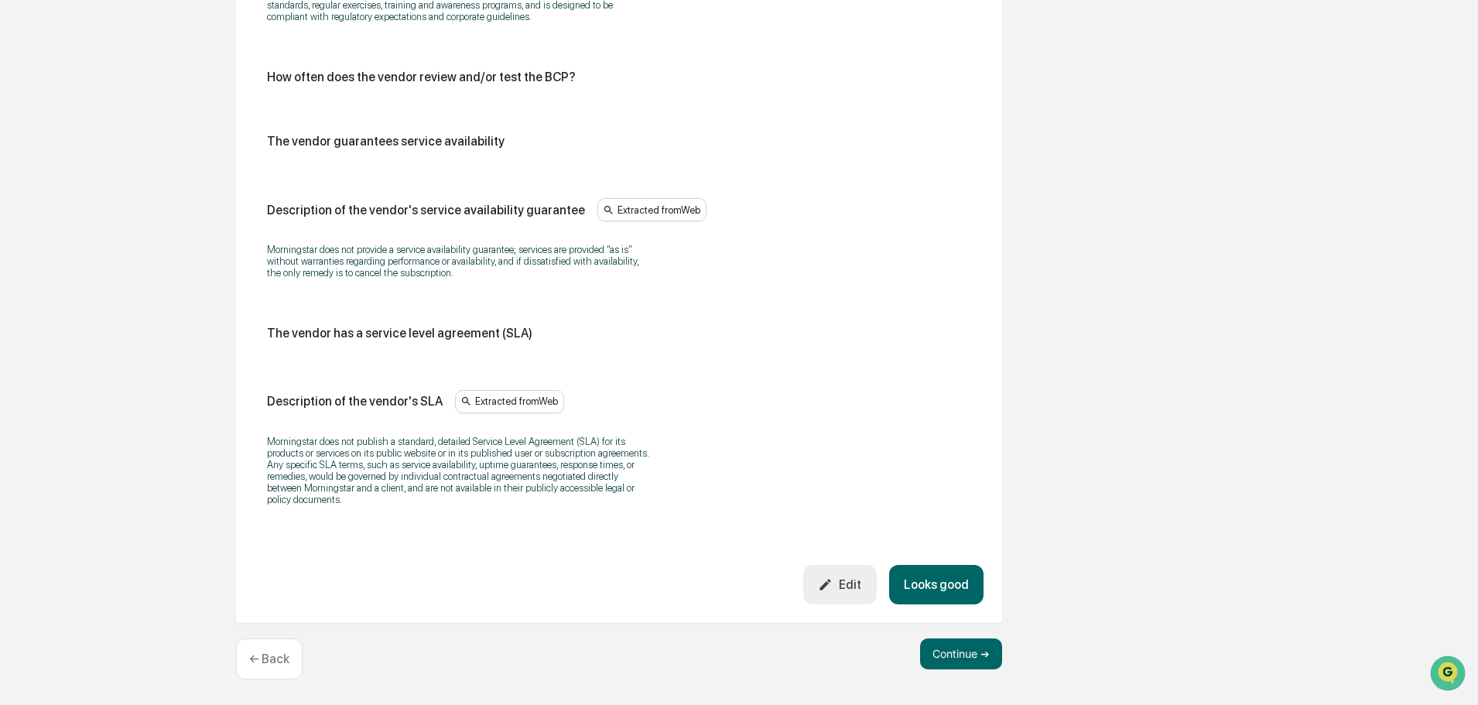
click at [948, 583] on button "Looks good" at bounding box center [936, 584] width 94 height 39
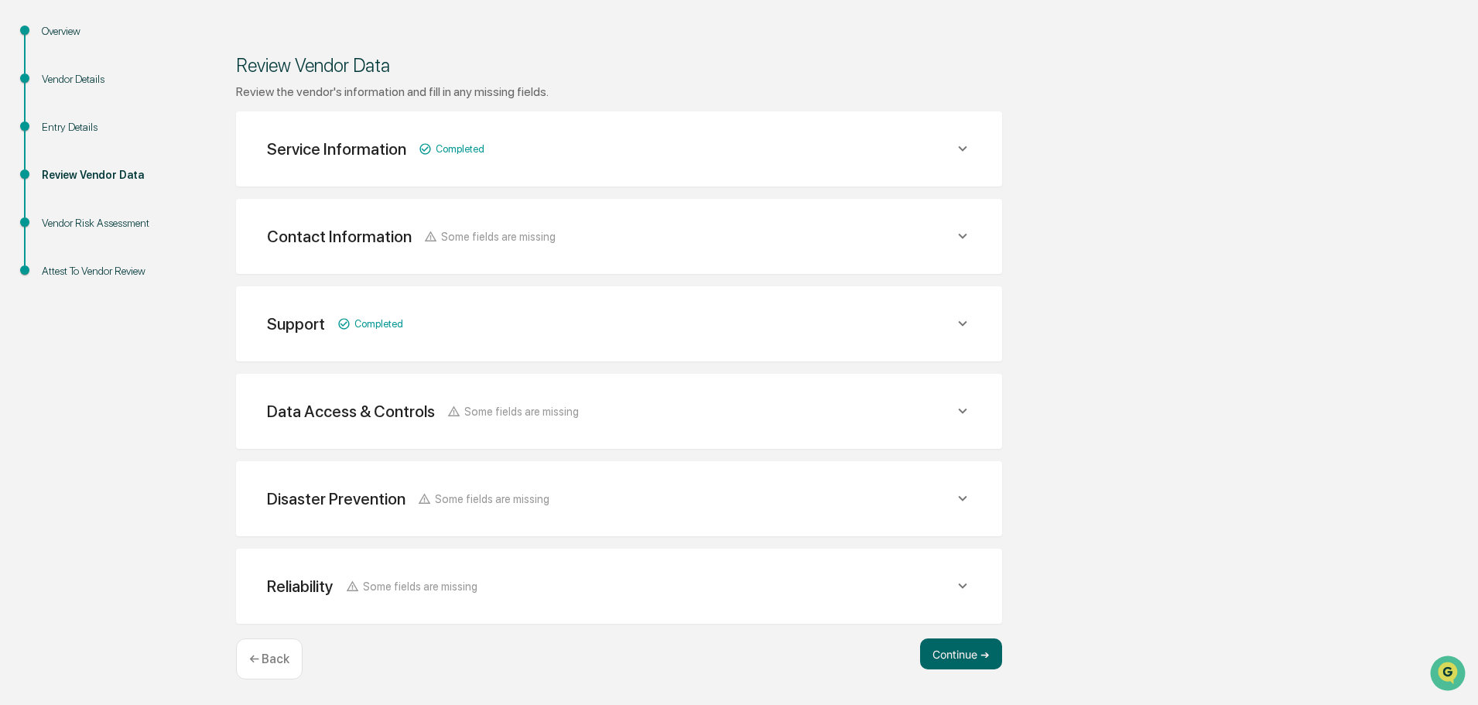
scroll to position [163, 0]
click at [943, 649] on button "Continue ➔" at bounding box center [961, 653] width 82 height 31
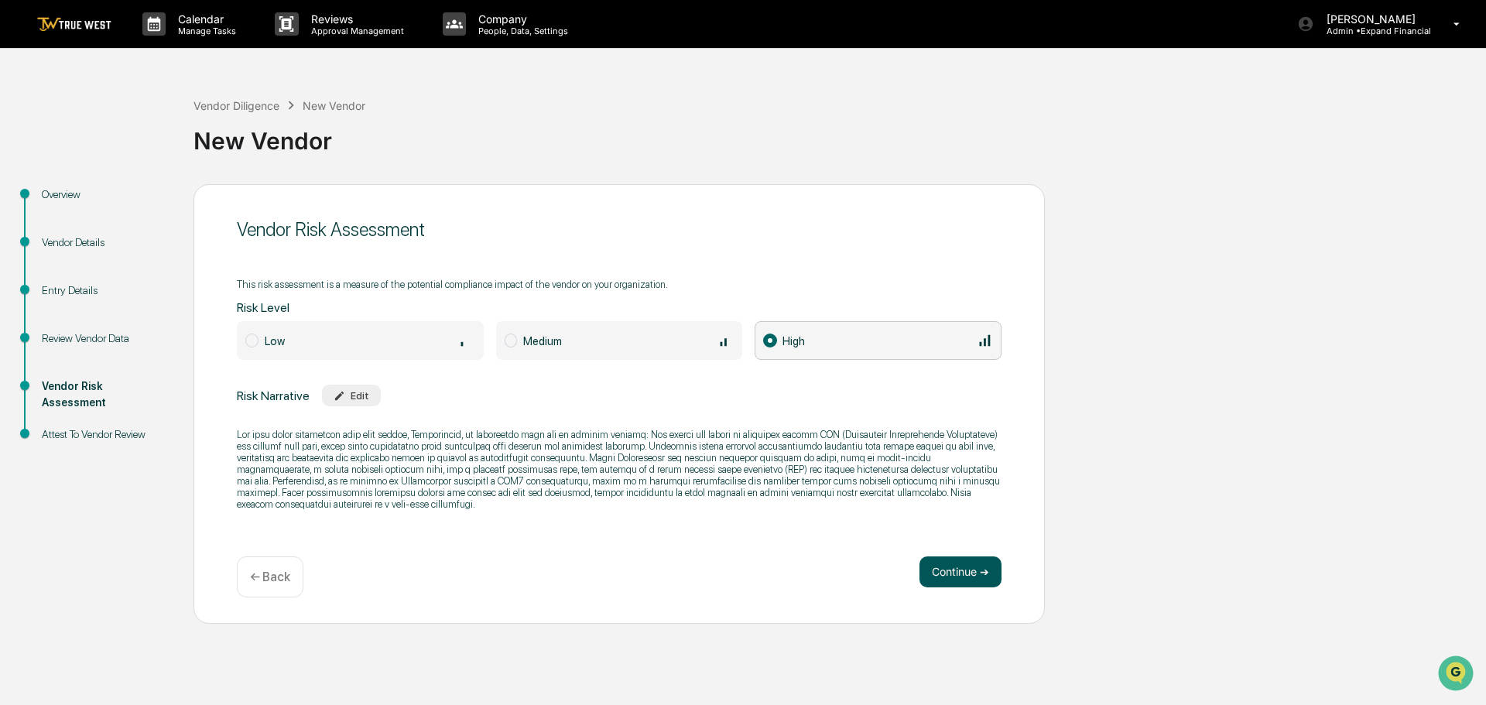
click at [936, 579] on button "Continue ➔" at bounding box center [960, 571] width 82 height 31
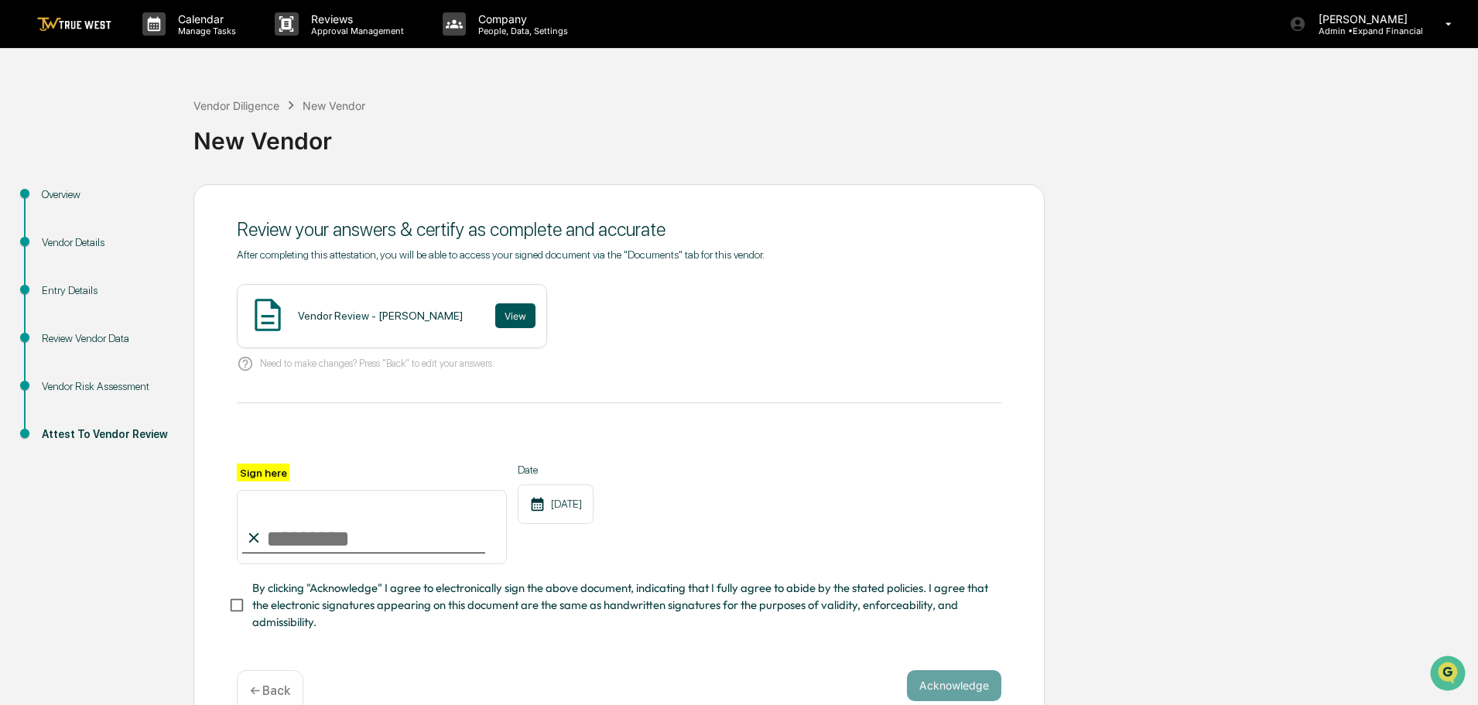
click at [498, 320] on button "View" at bounding box center [515, 315] width 40 height 25
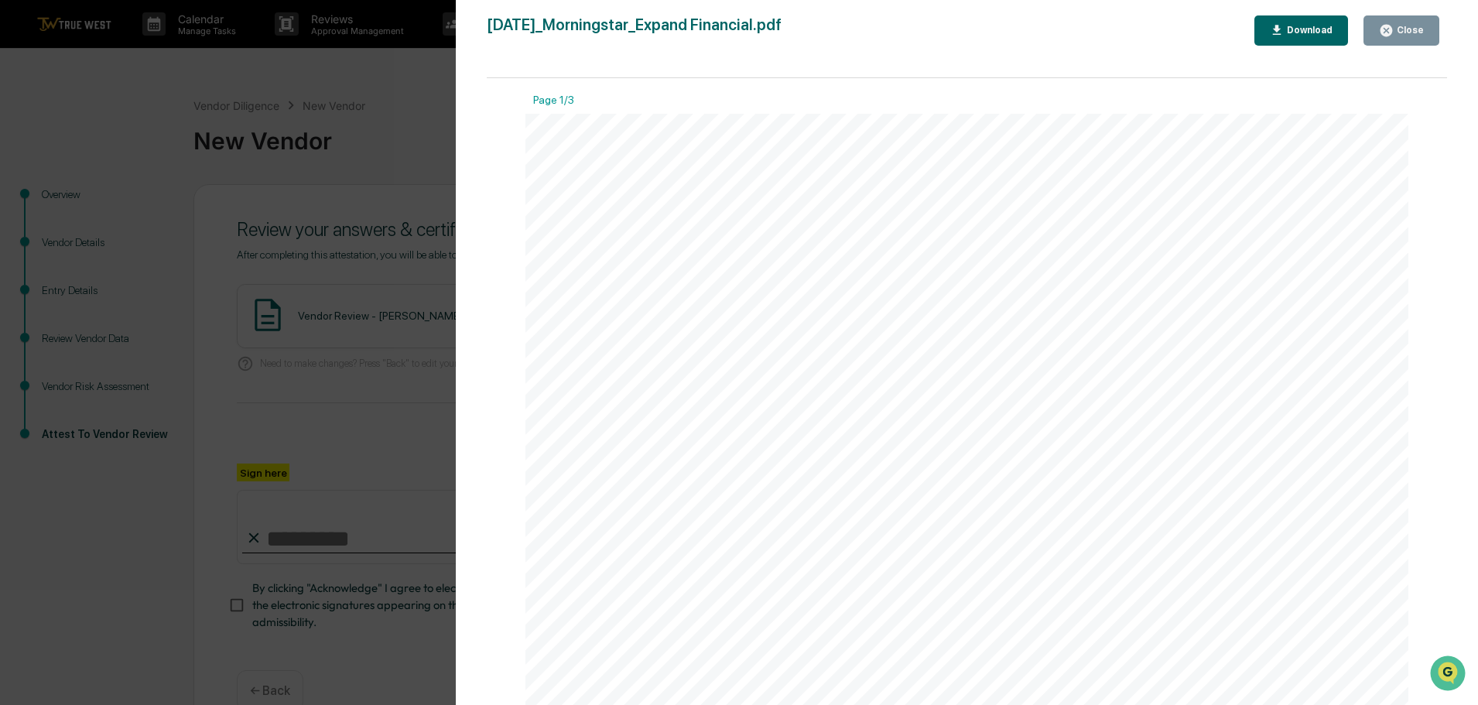
click at [1406, 22] on button "Close" at bounding box center [1401, 30] width 76 height 30
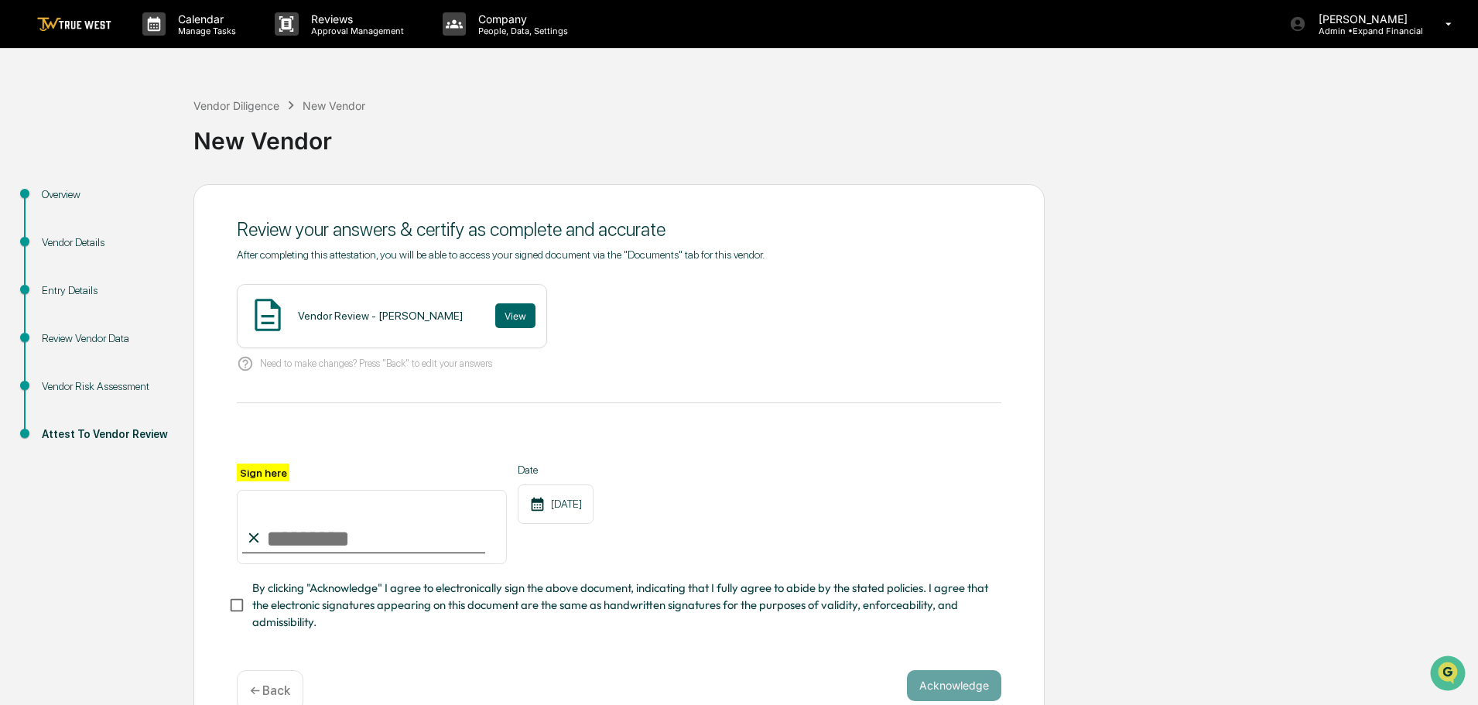
click at [339, 541] on input "Sign here" at bounding box center [372, 527] width 270 height 74
type input "**********"
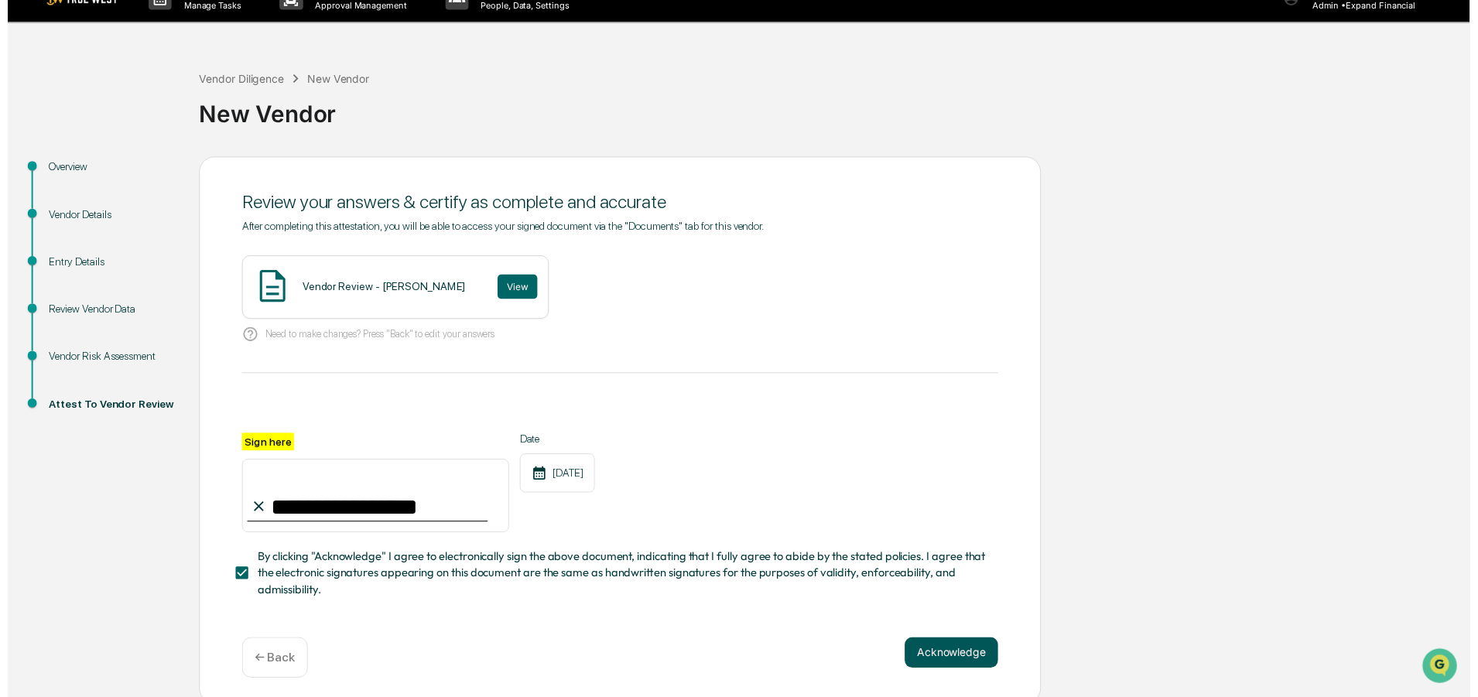
scroll to position [37, 0]
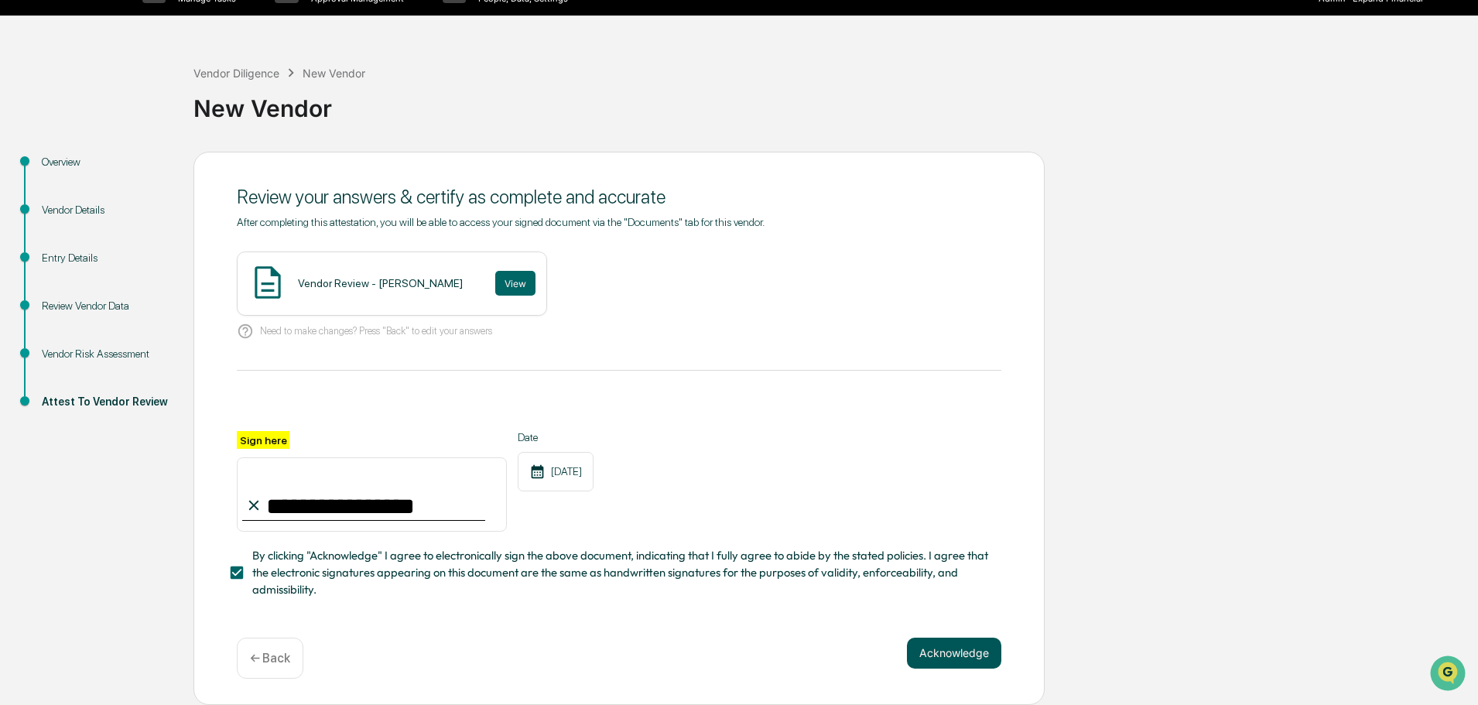
click at [937, 656] on button "Acknowledge" at bounding box center [954, 653] width 94 height 31
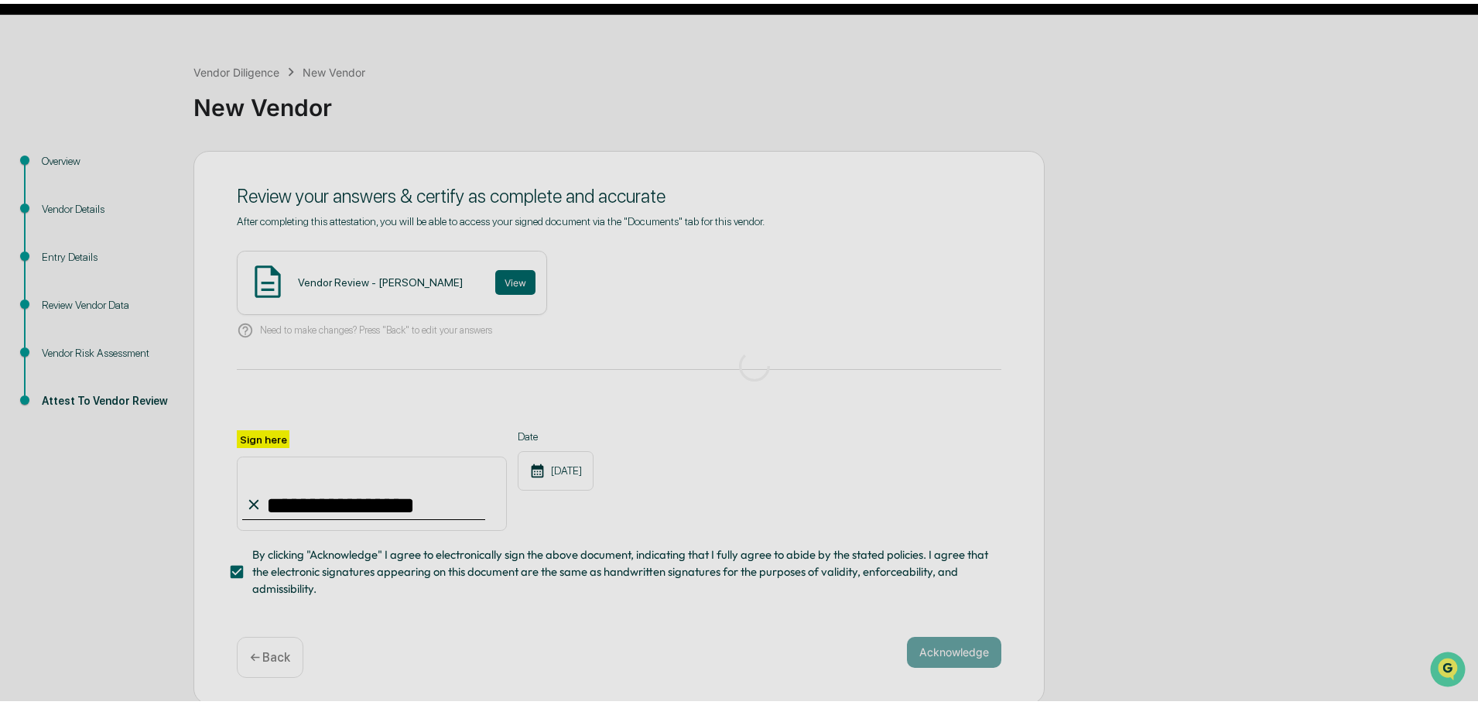
scroll to position [0, 0]
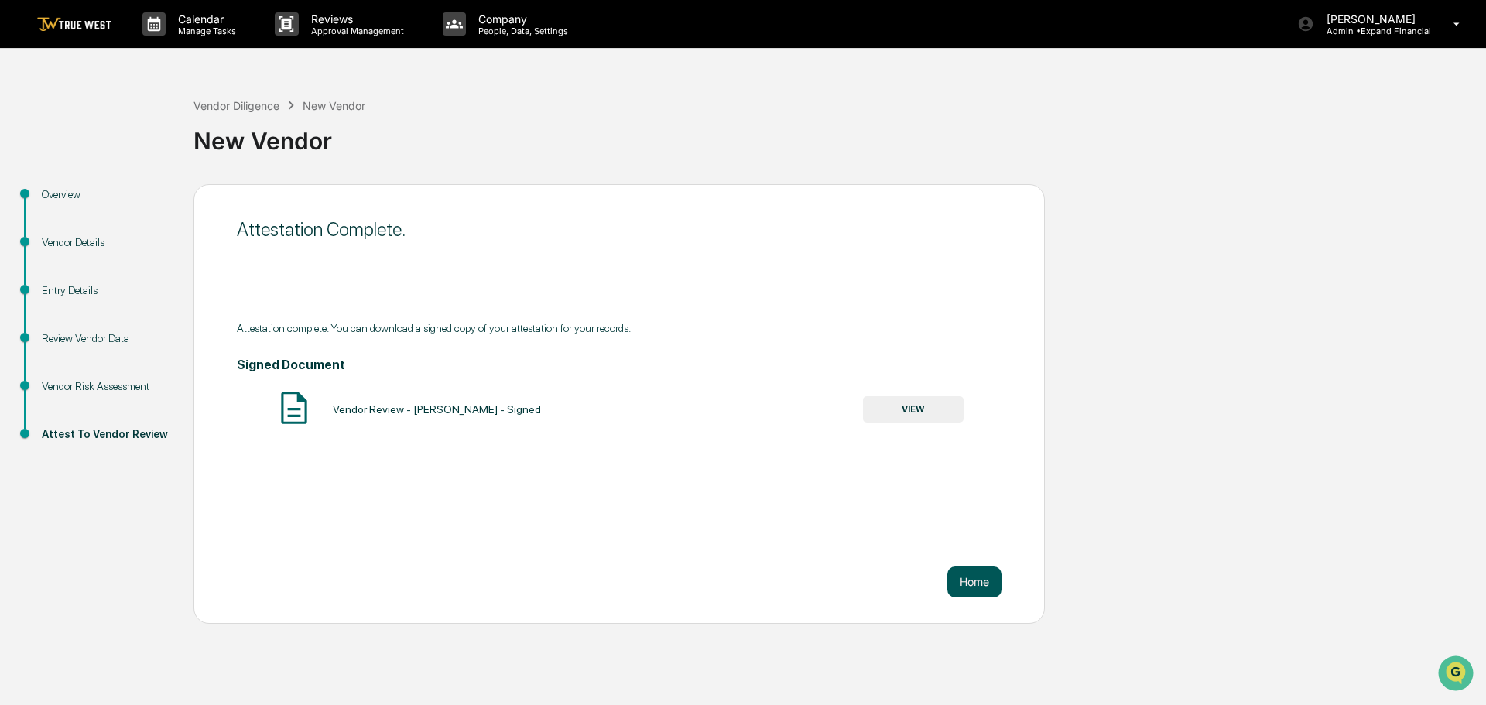
click at [988, 573] on button "Home" at bounding box center [974, 581] width 54 height 31
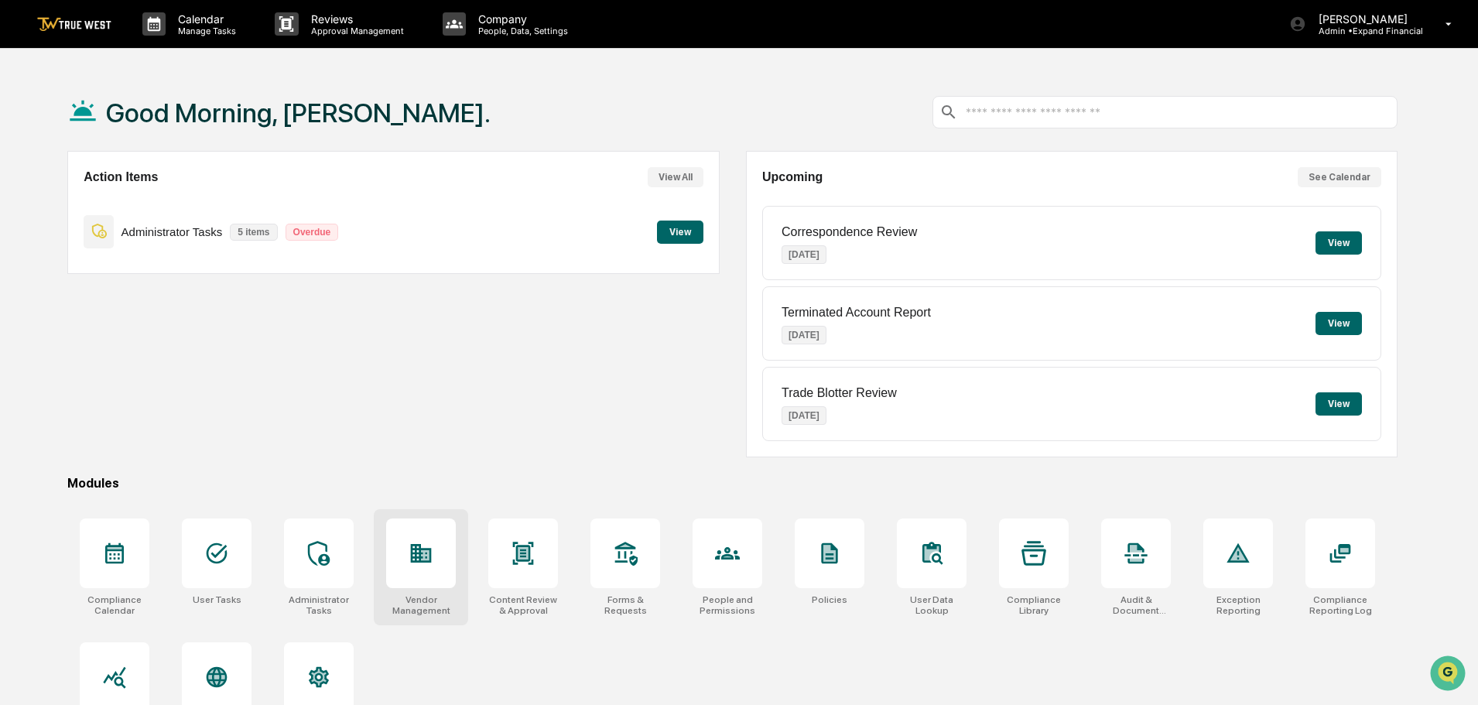
click at [433, 582] on div at bounding box center [421, 553] width 70 height 70
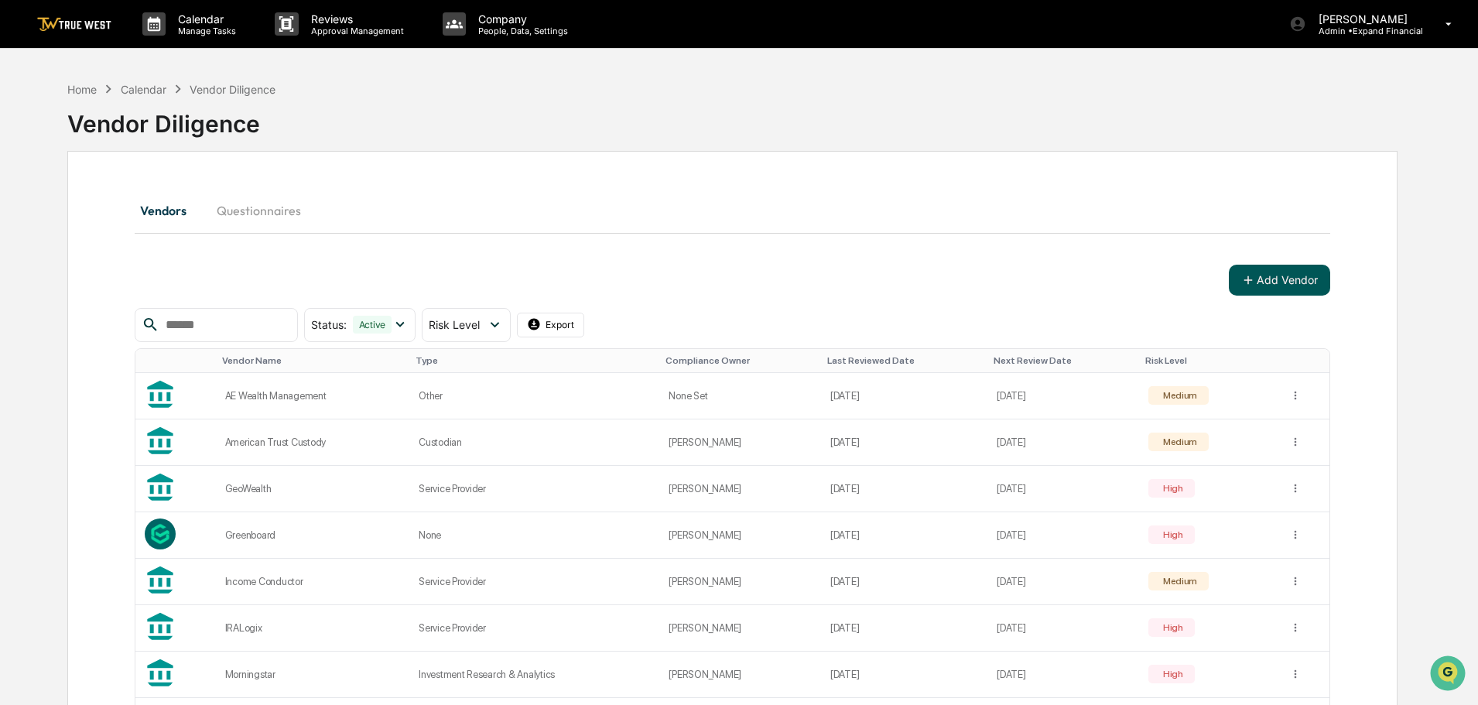
click at [1274, 279] on button "Add Vendor" at bounding box center [1279, 280] width 101 height 31
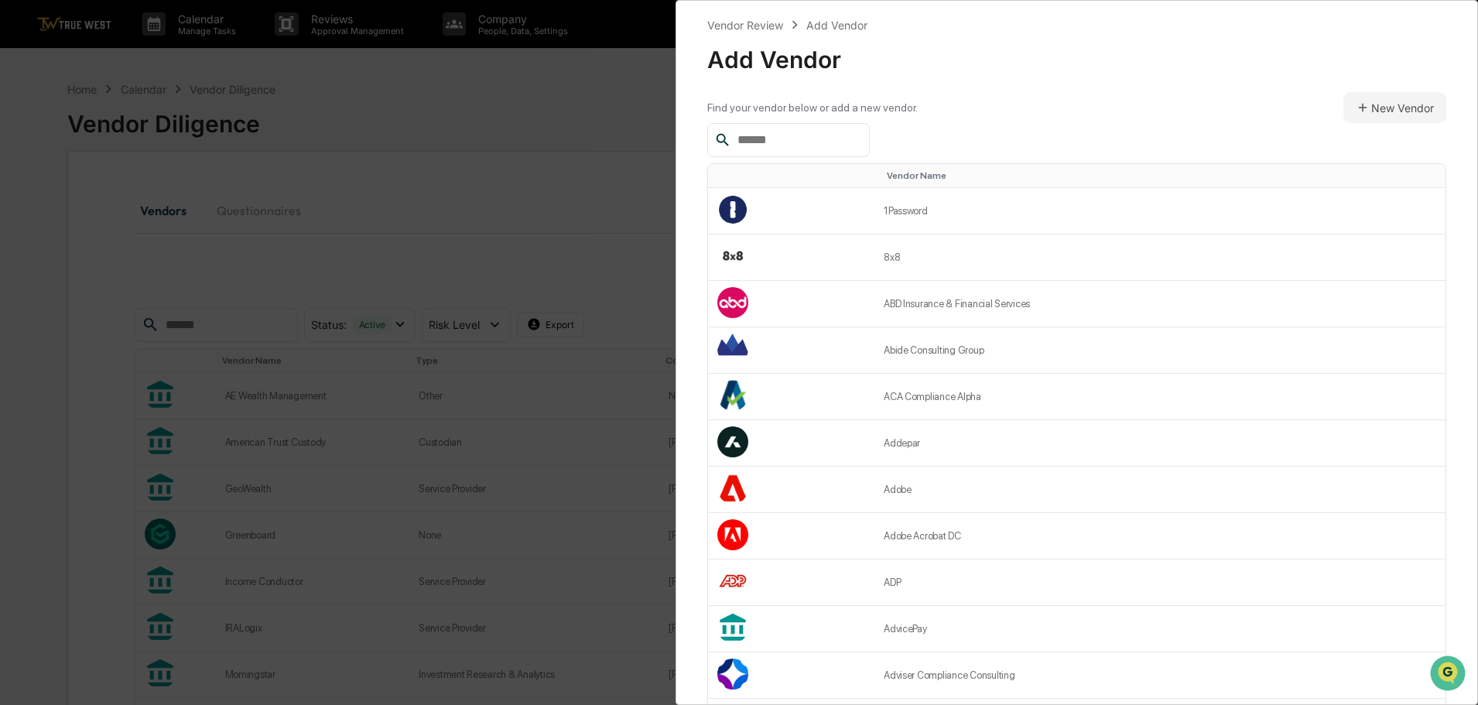
click at [810, 128] on div at bounding box center [788, 140] width 163 height 34
click at [764, 148] on input "text" at bounding box center [797, 140] width 132 height 20
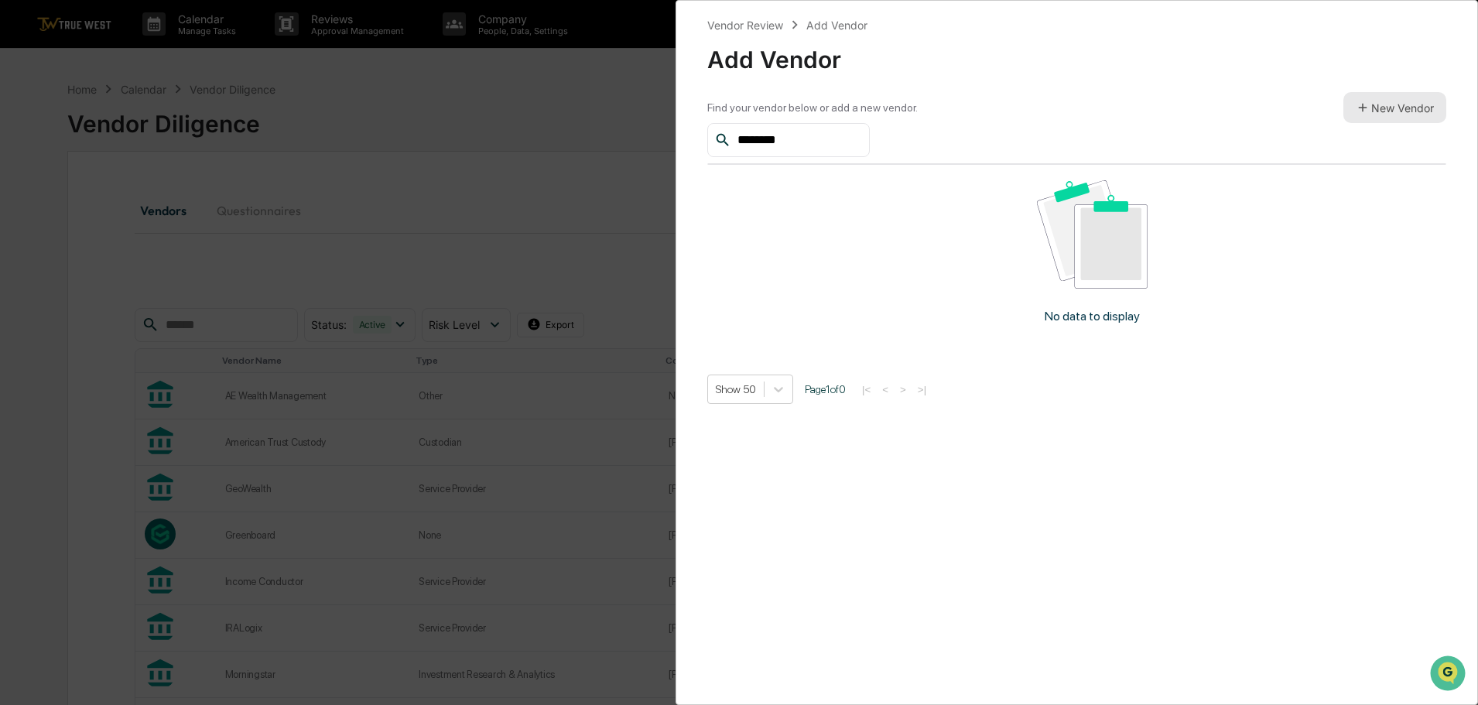
type input "********"
click at [1395, 107] on button "New Vendor" at bounding box center [1394, 107] width 103 height 31
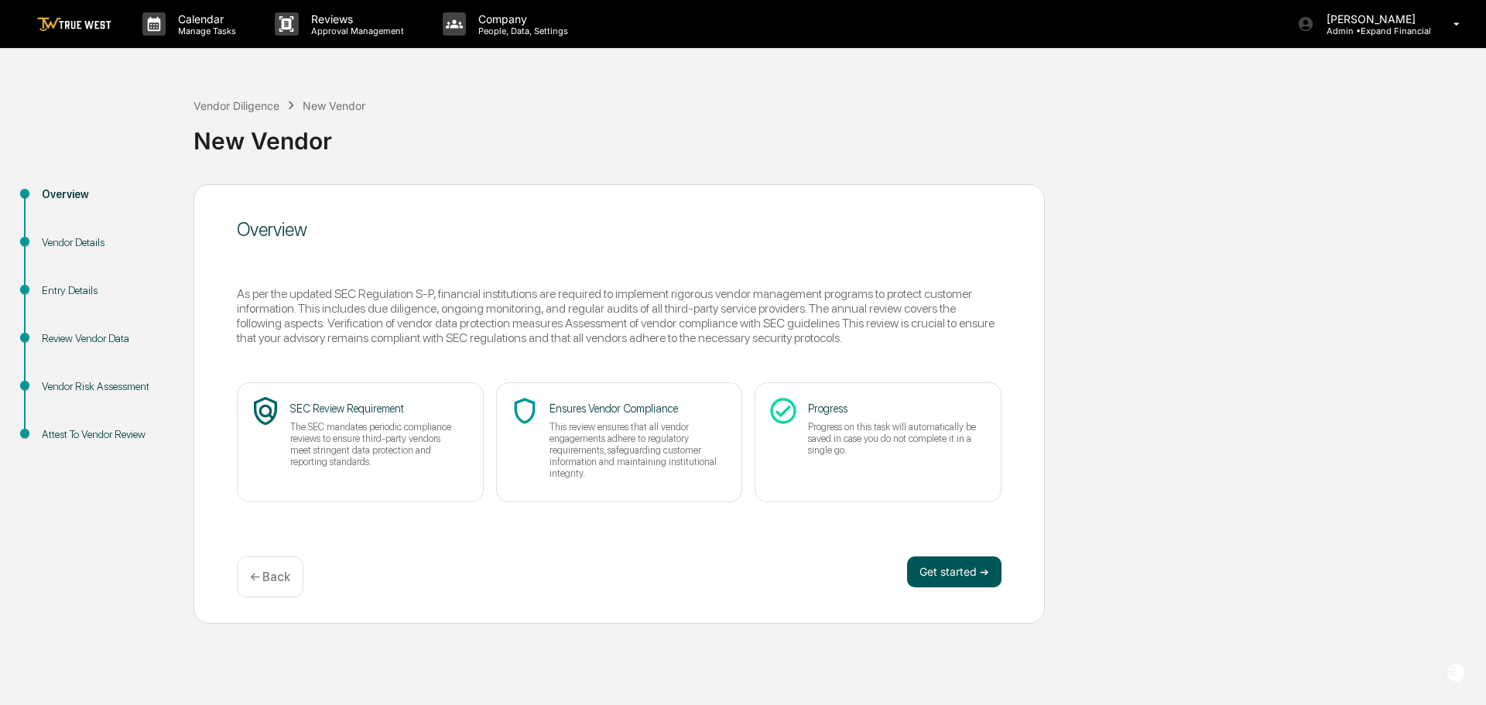
click at [929, 582] on button "Get started ➔" at bounding box center [954, 571] width 94 height 31
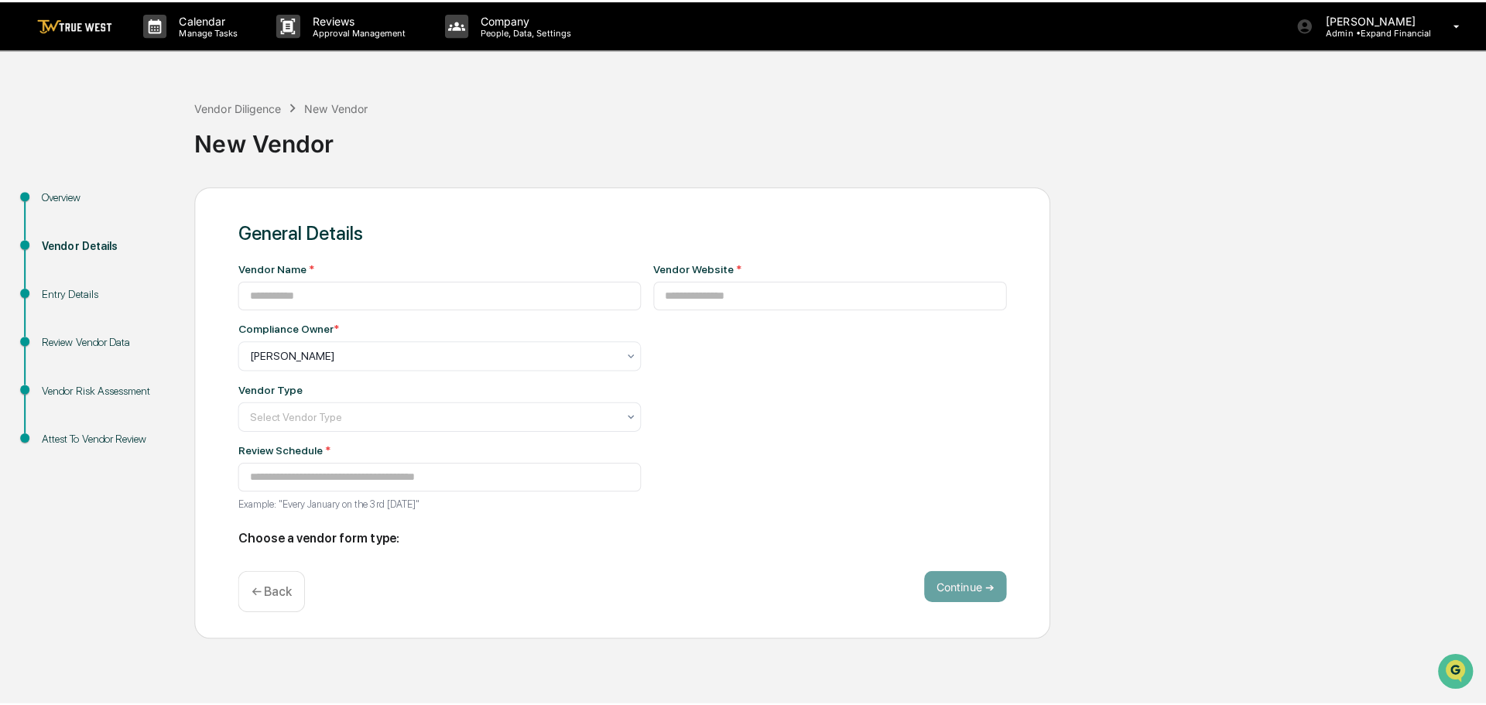
type input "**********"
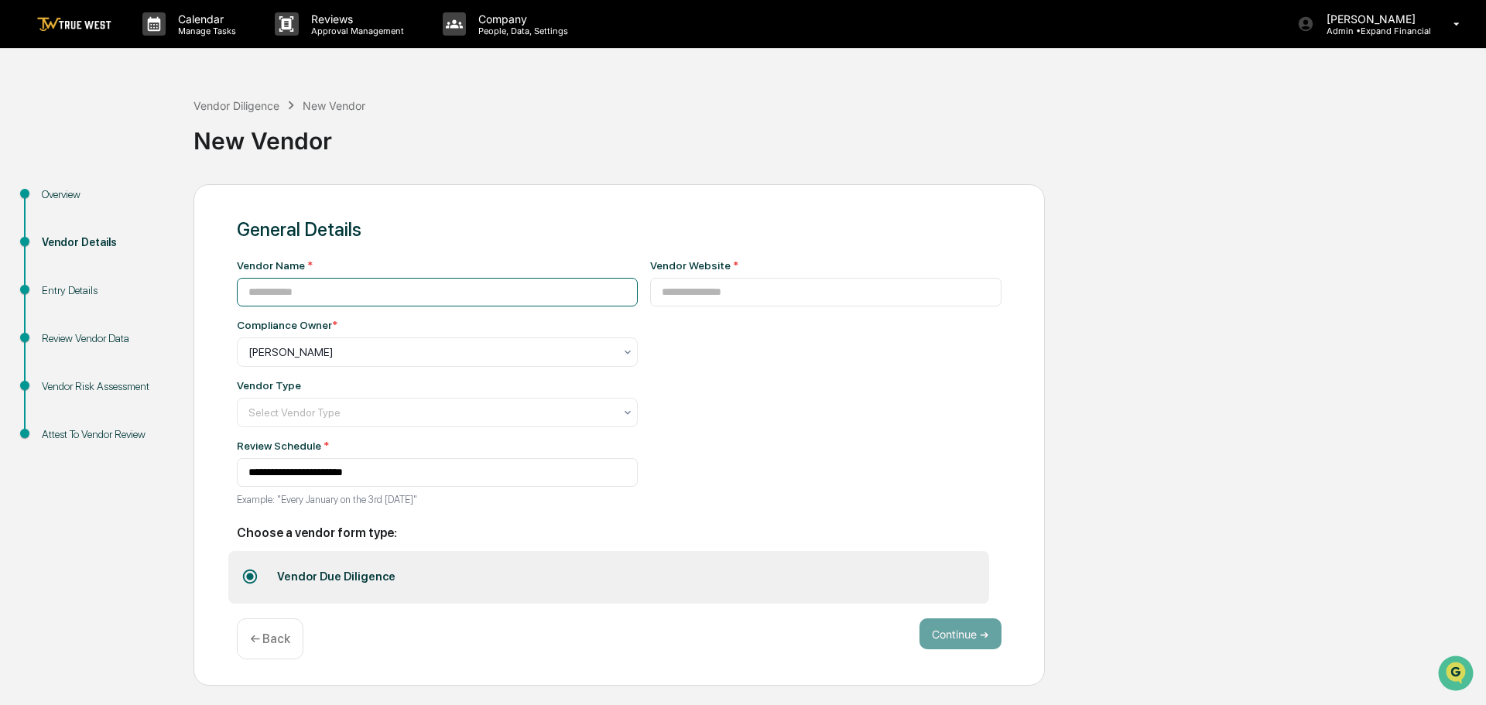
click at [321, 288] on input at bounding box center [437, 292] width 401 height 29
type input "********"
click at [672, 295] on input at bounding box center [826, 292] width 352 height 29
paste input "**********"
type input "**********"
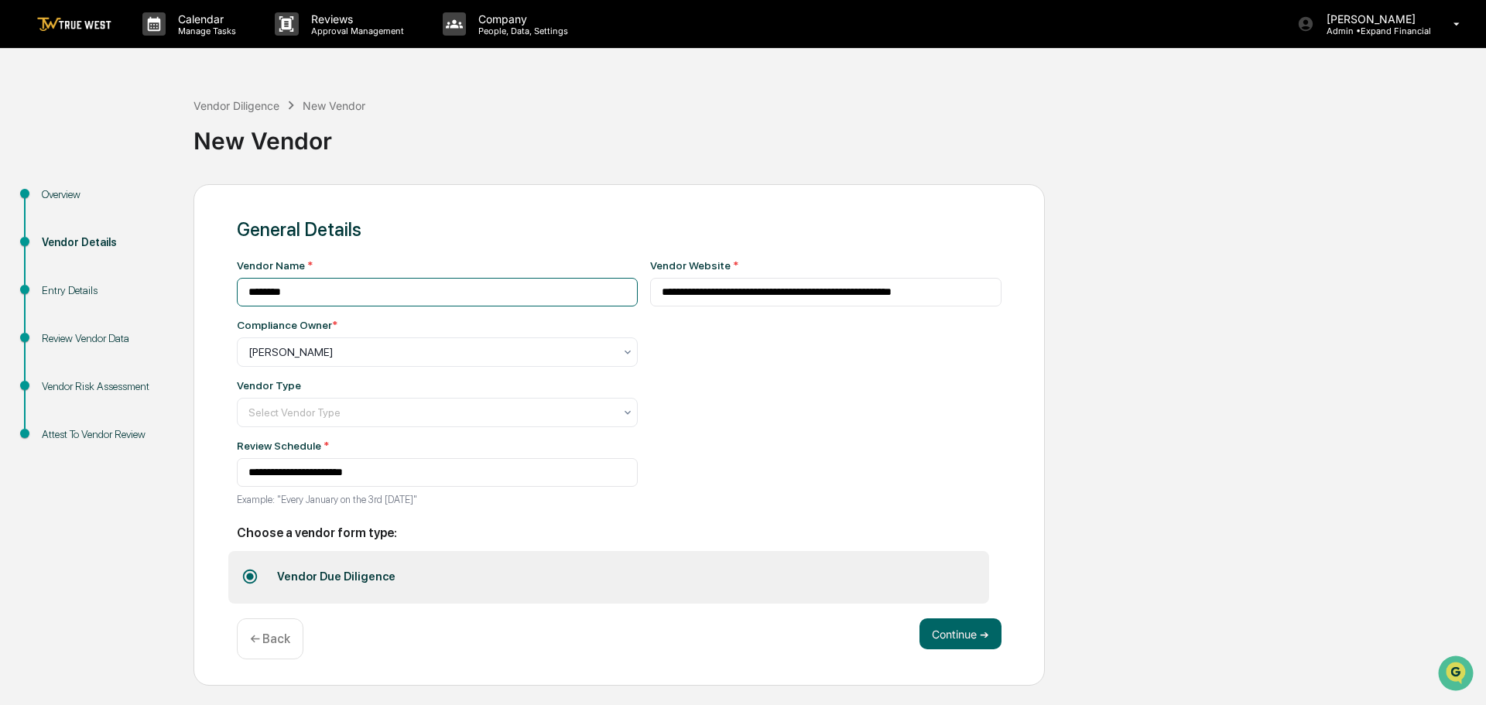
click at [403, 295] on input "********" at bounding box center [437, 292] width 401 height 29
type input "**********"
click at [334, 360] on div at bounding box center [430, 351] width 365 height 15
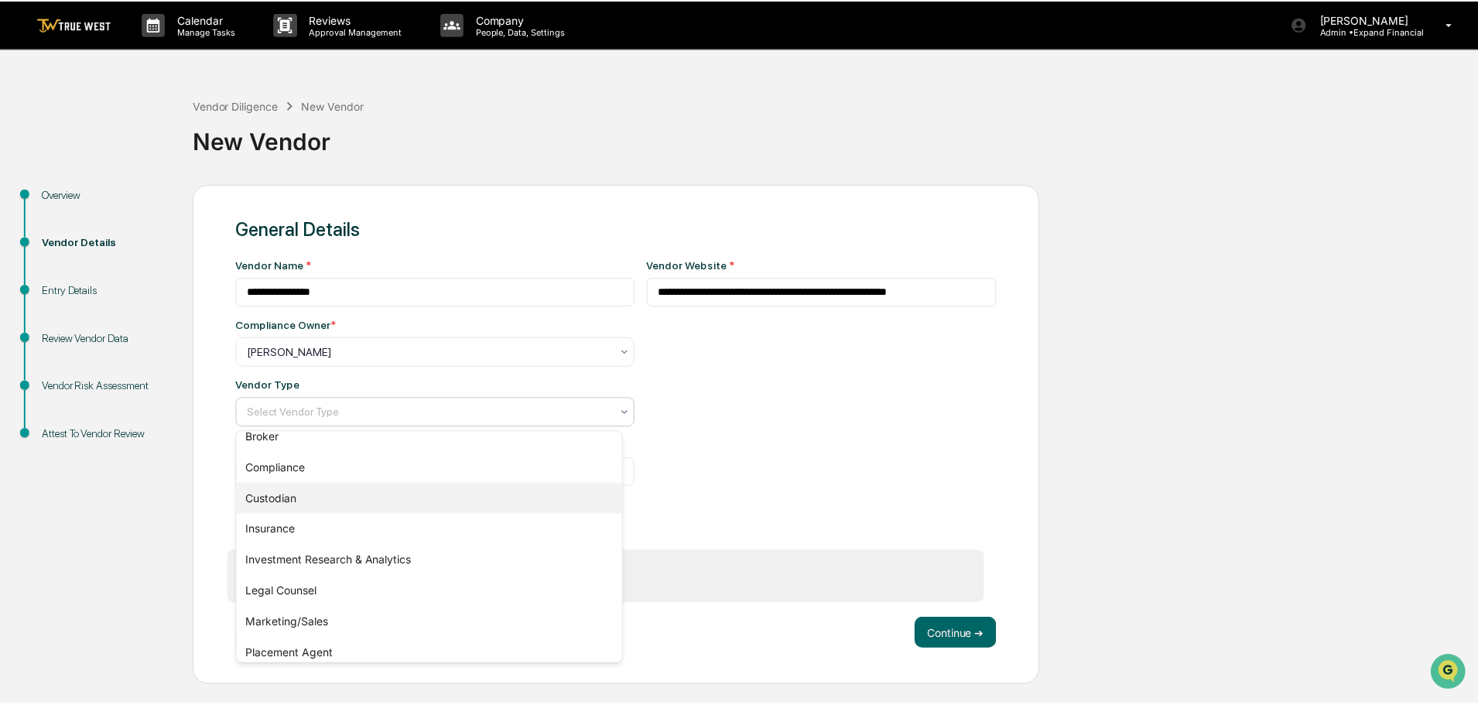
scroll to position [176, 0]
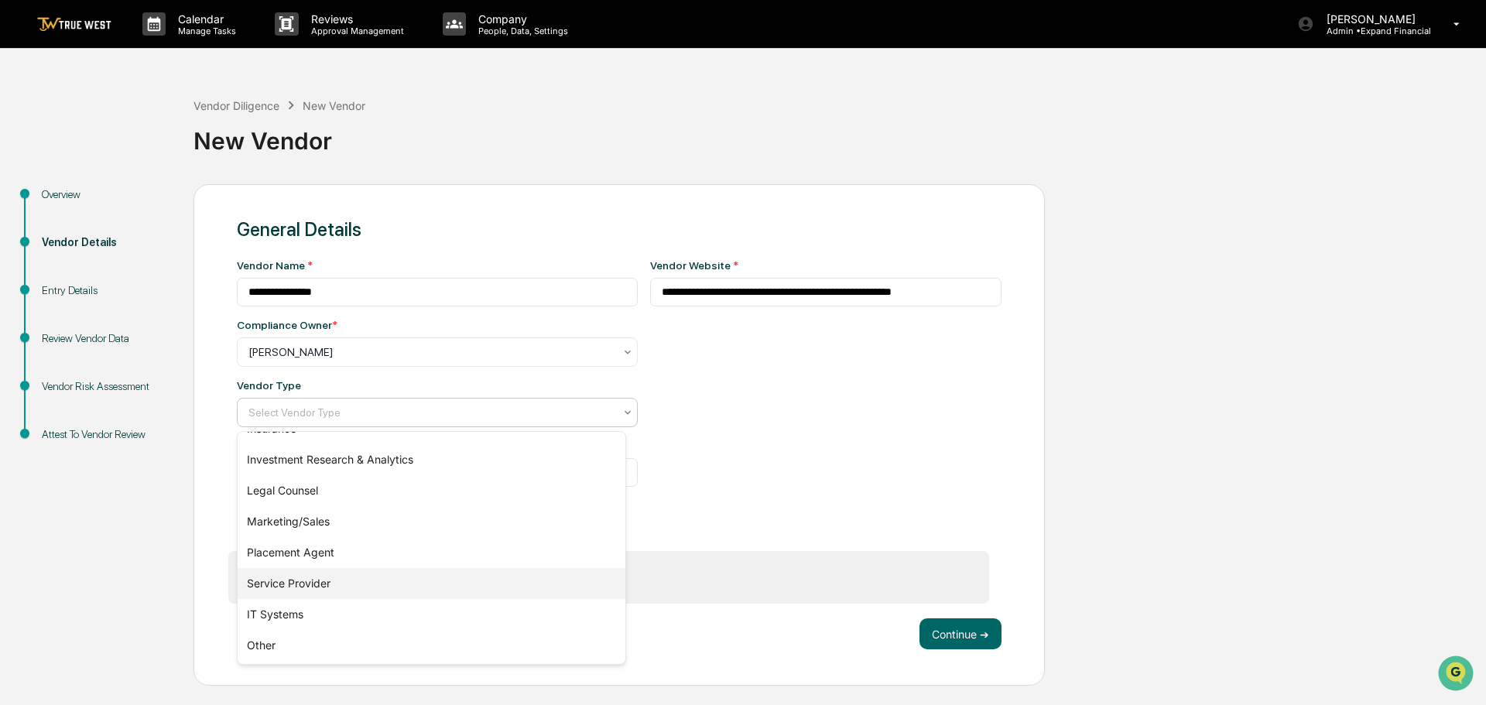
click at [304, 585] on div "Service Provider" at bounding box center [432, 583] width 388 height 31
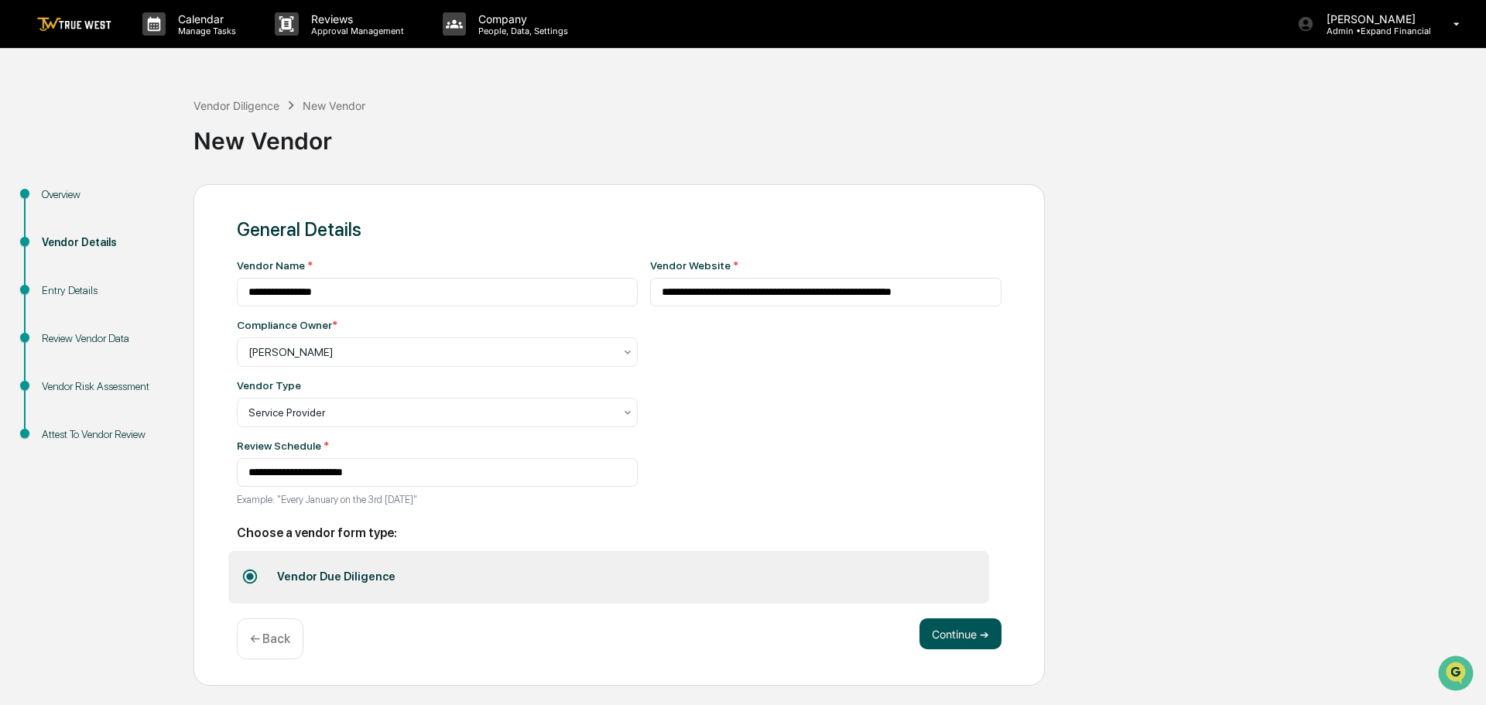
click at [961, 635] on button "Continue ➔" at bounding box center [960, 633] width 82 height 31
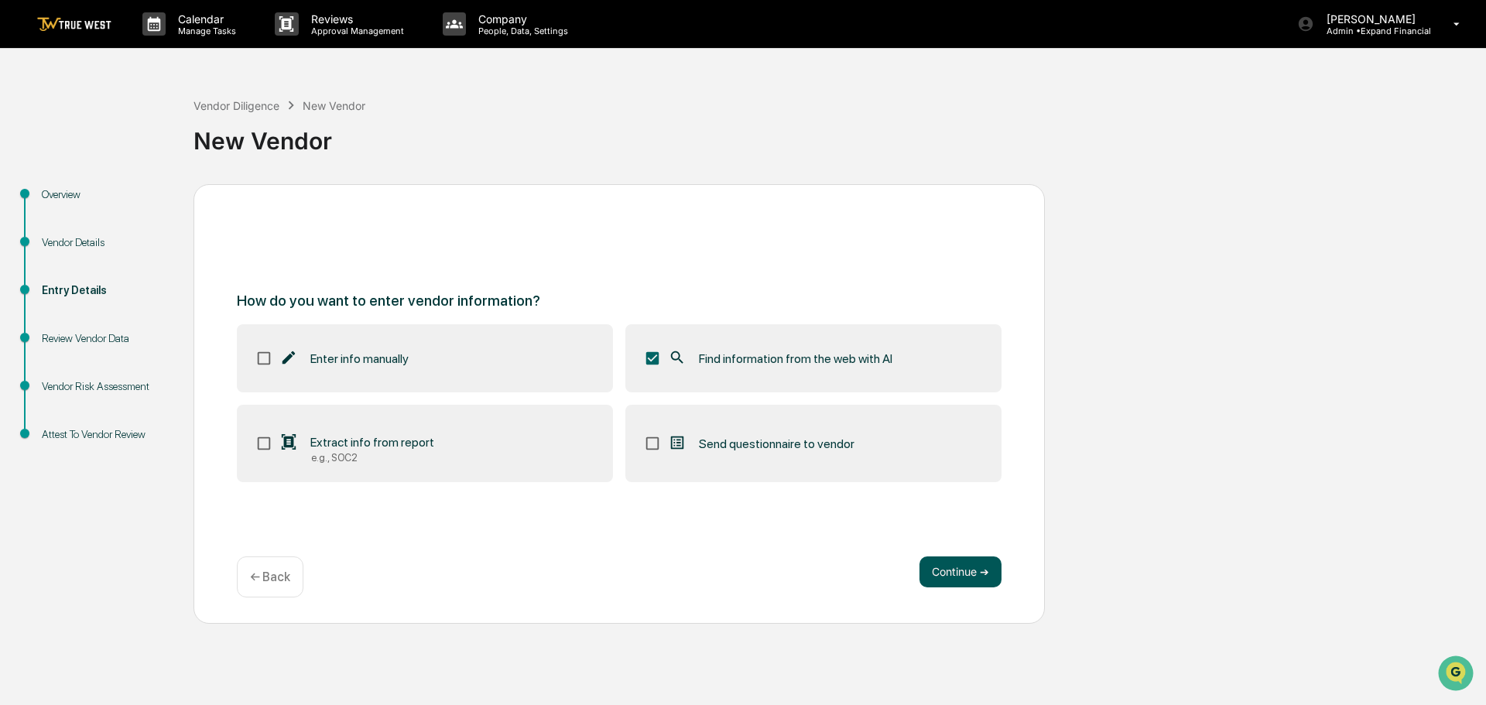
click at [973, 566] on button "Continue ➔" at bounding box center [960, 571] width 82 height 31
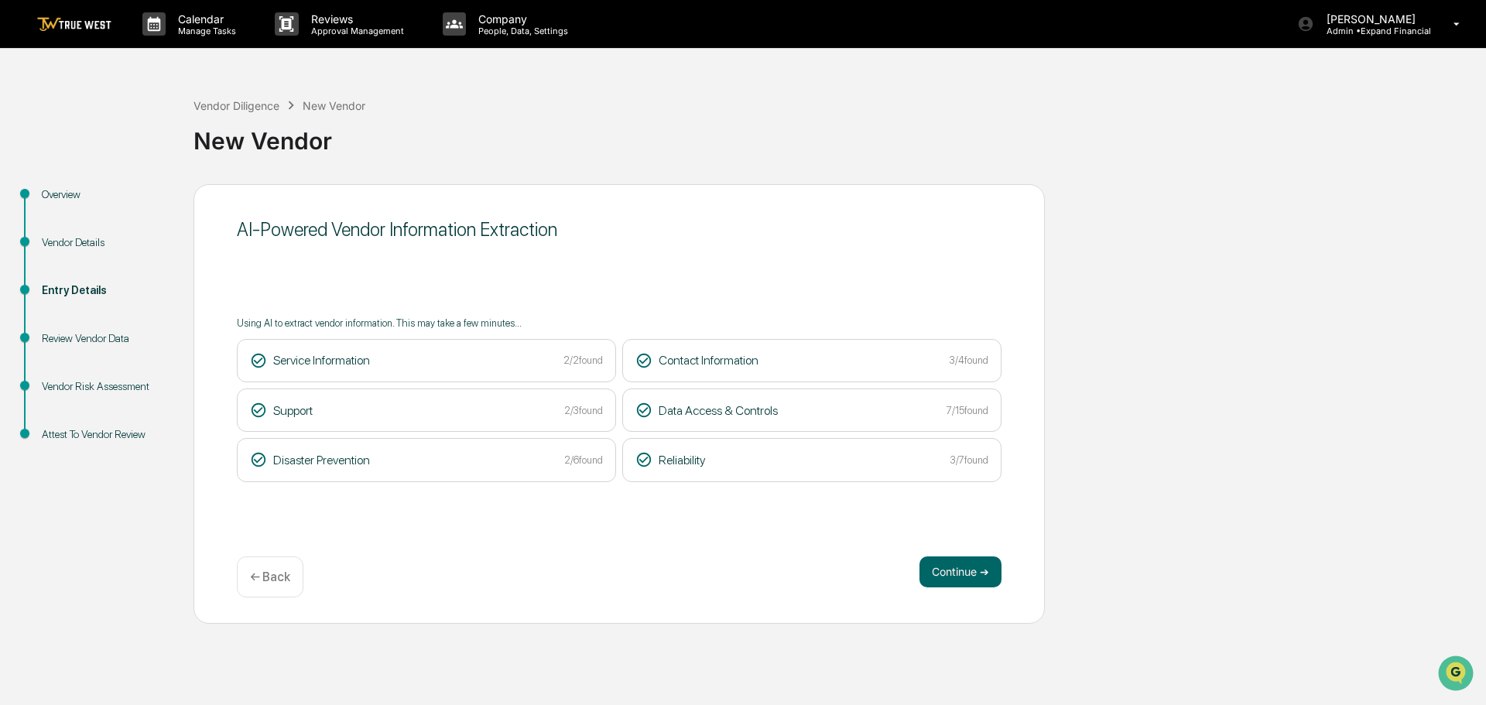
click at [973, 566] on button "Continue ➔" at bounding box center [960, 571] width 82 height 31
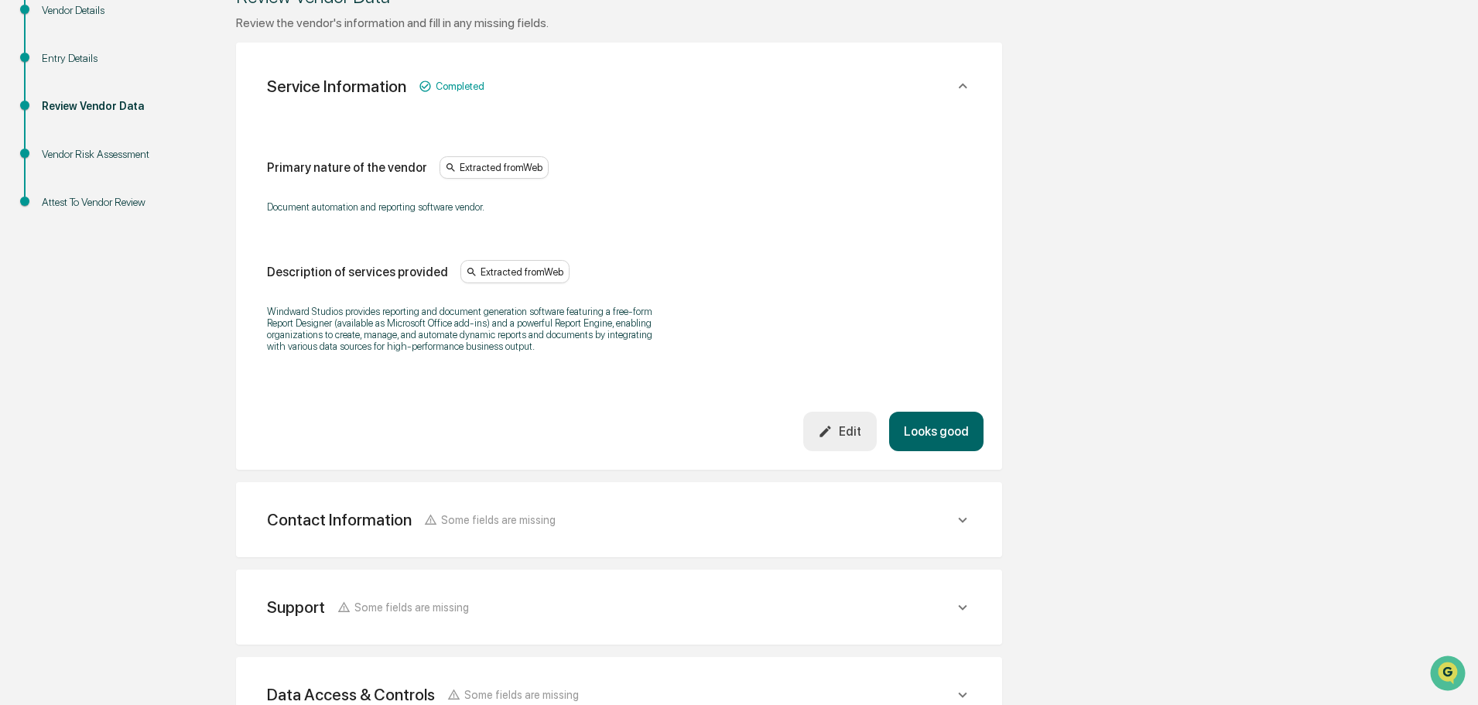
click at [930, 443] on button "Looks good" at bounding box center [936, 431] width 94 height 39
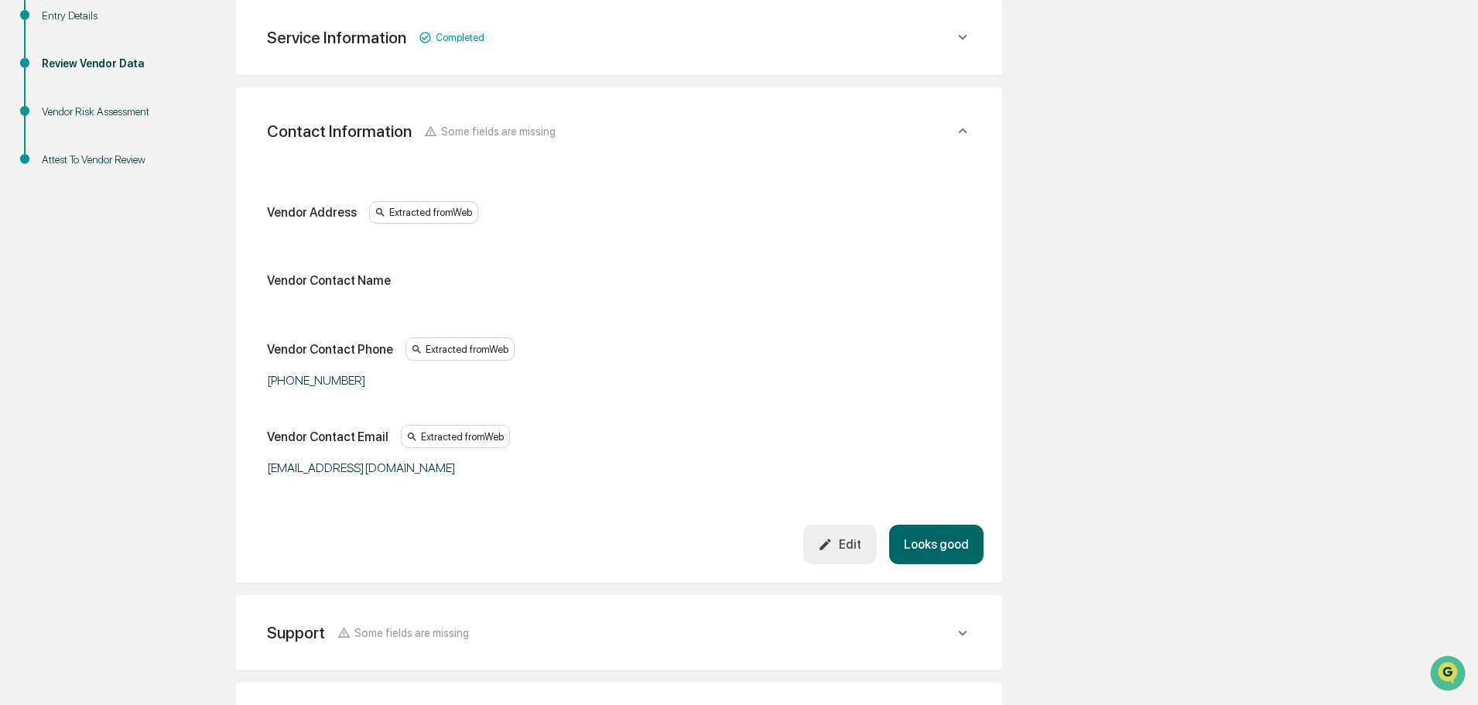
click at [970, 547] on button "Looks good" at bounding box center [936, 544] width 94 height 39
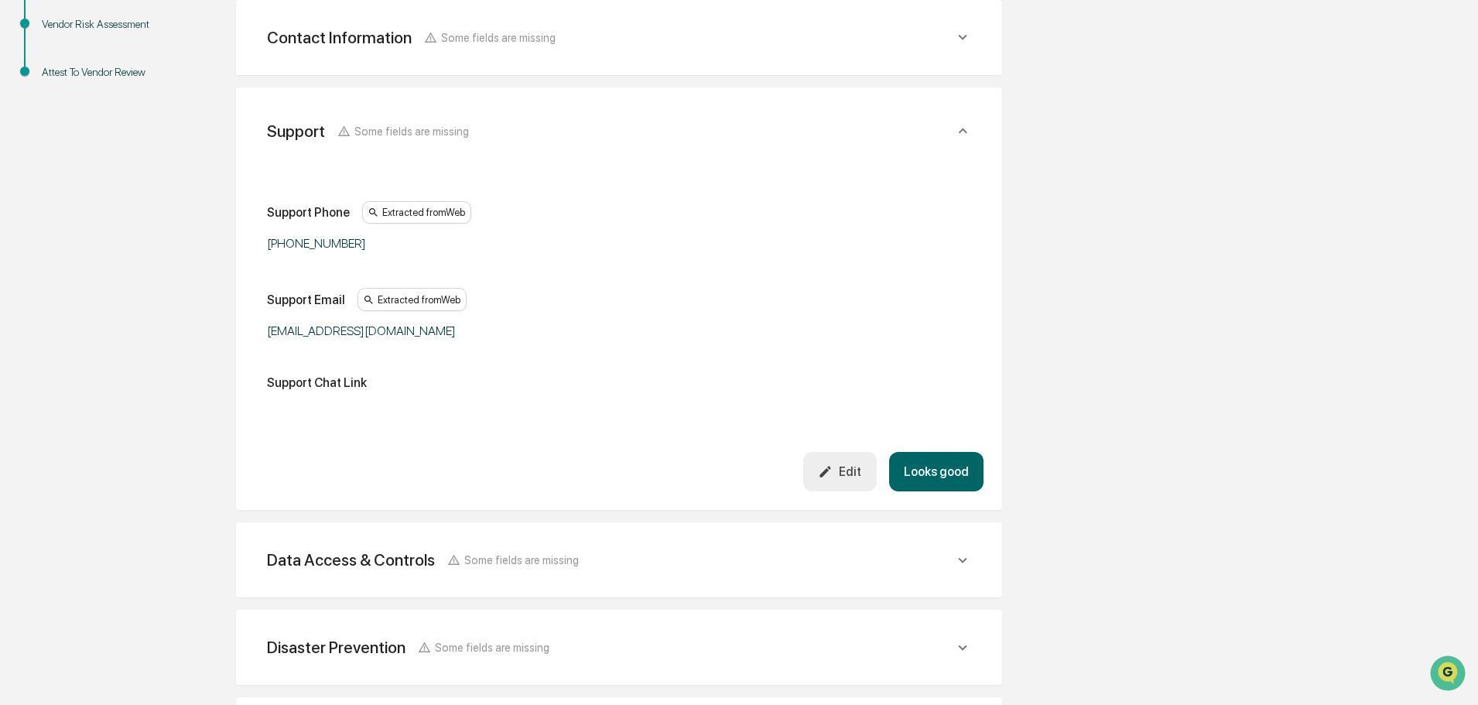
click at [936, 472] on button "Looks good" at bounding box center [936, 471] width 94 height 39
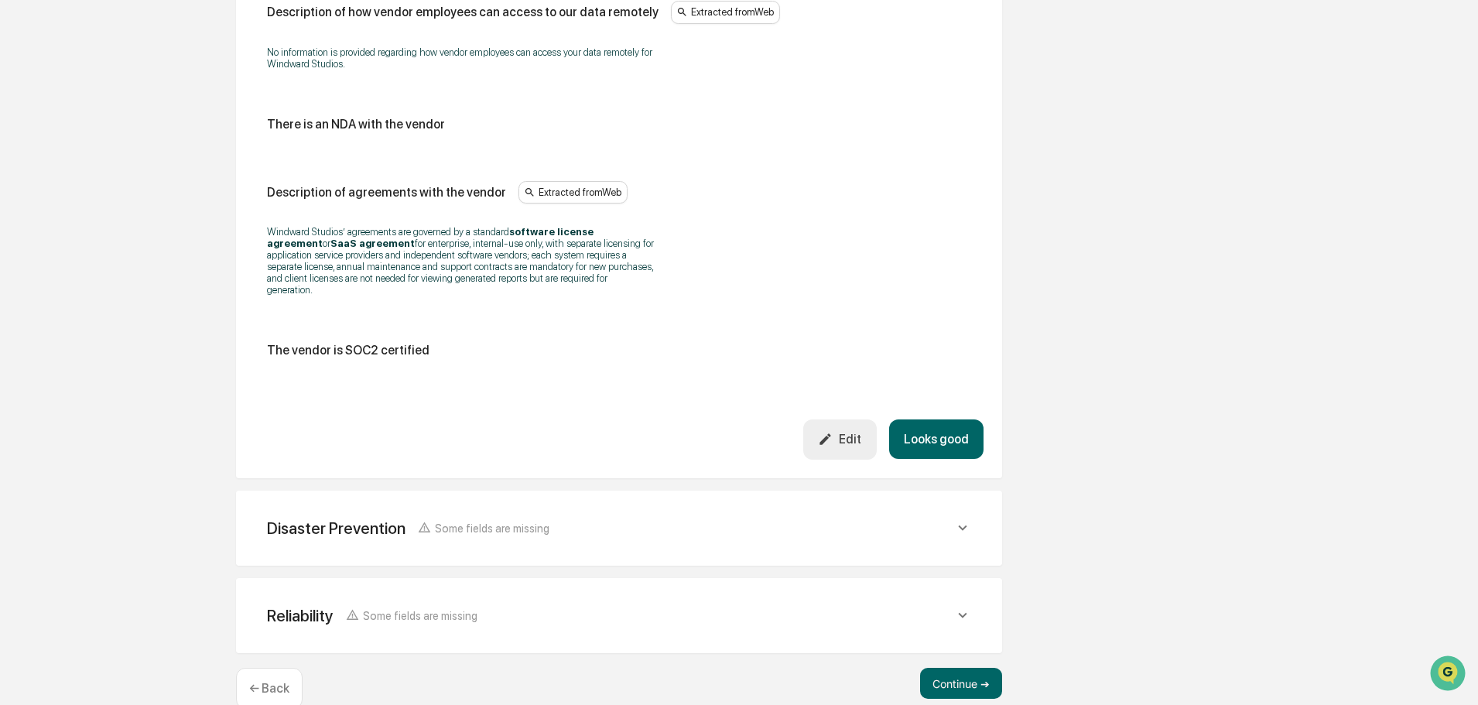
click at [932, 423] on button "Looks good" at bounding box center [936, 438] width 94 height 39
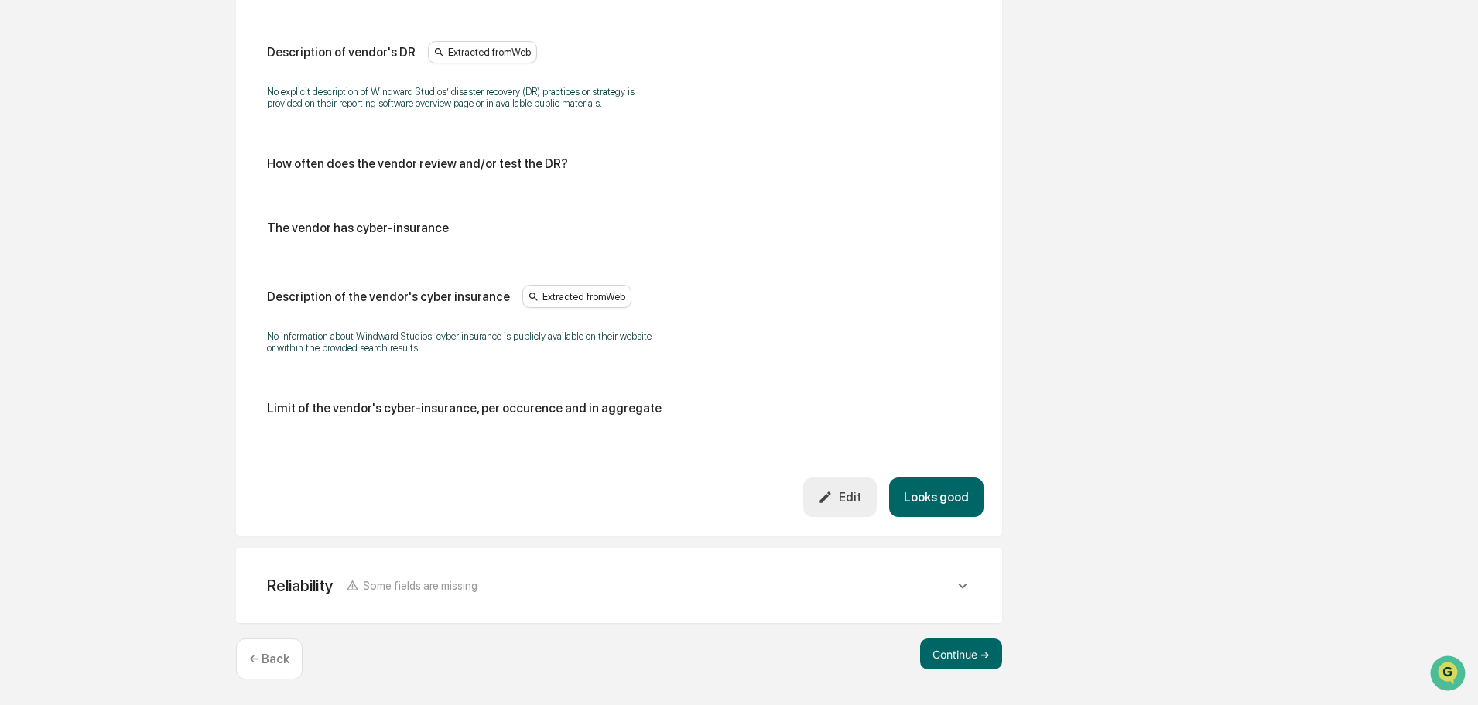
click at [937, 498] on button "Looks good" at bounding box center [936, 496] width 94 height 39
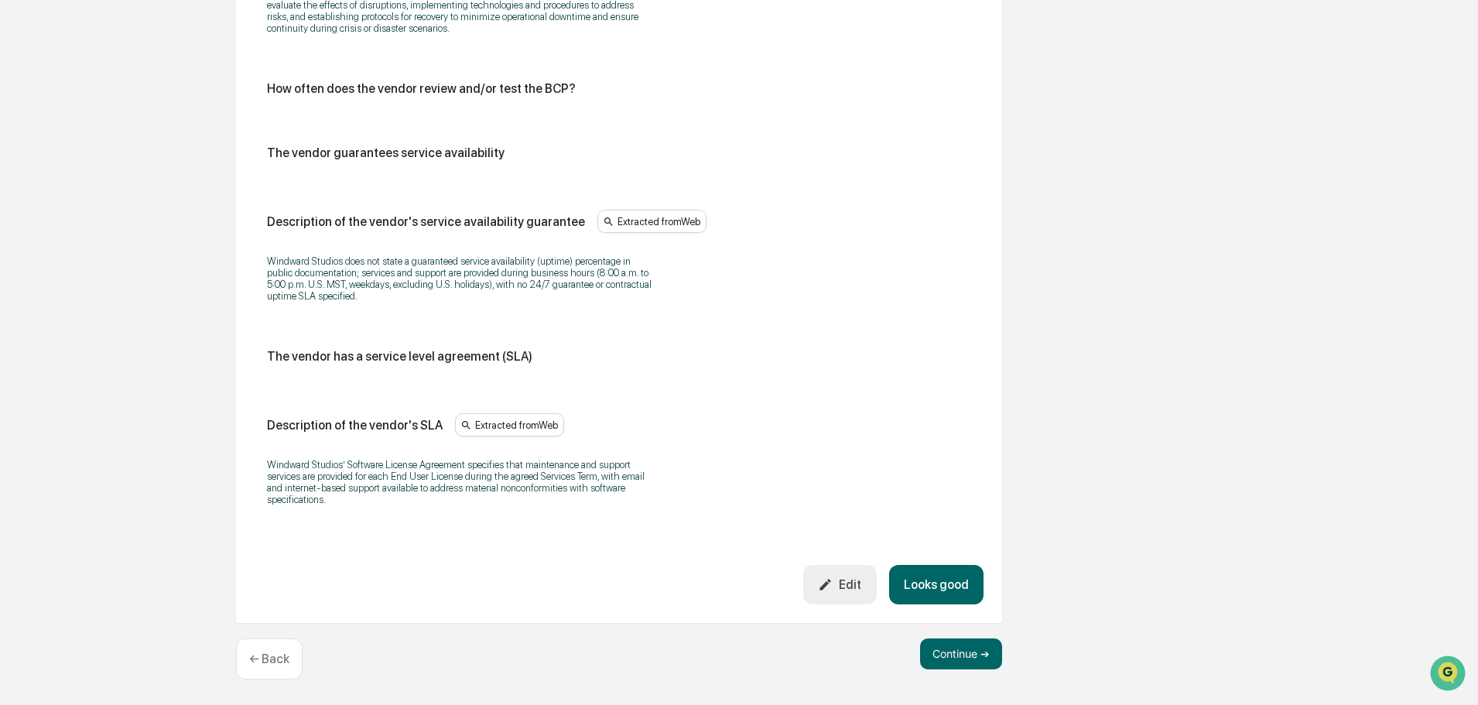
click at [932, 590] on button "Looks good" at bounding box center [936, 584] width 94 height 39
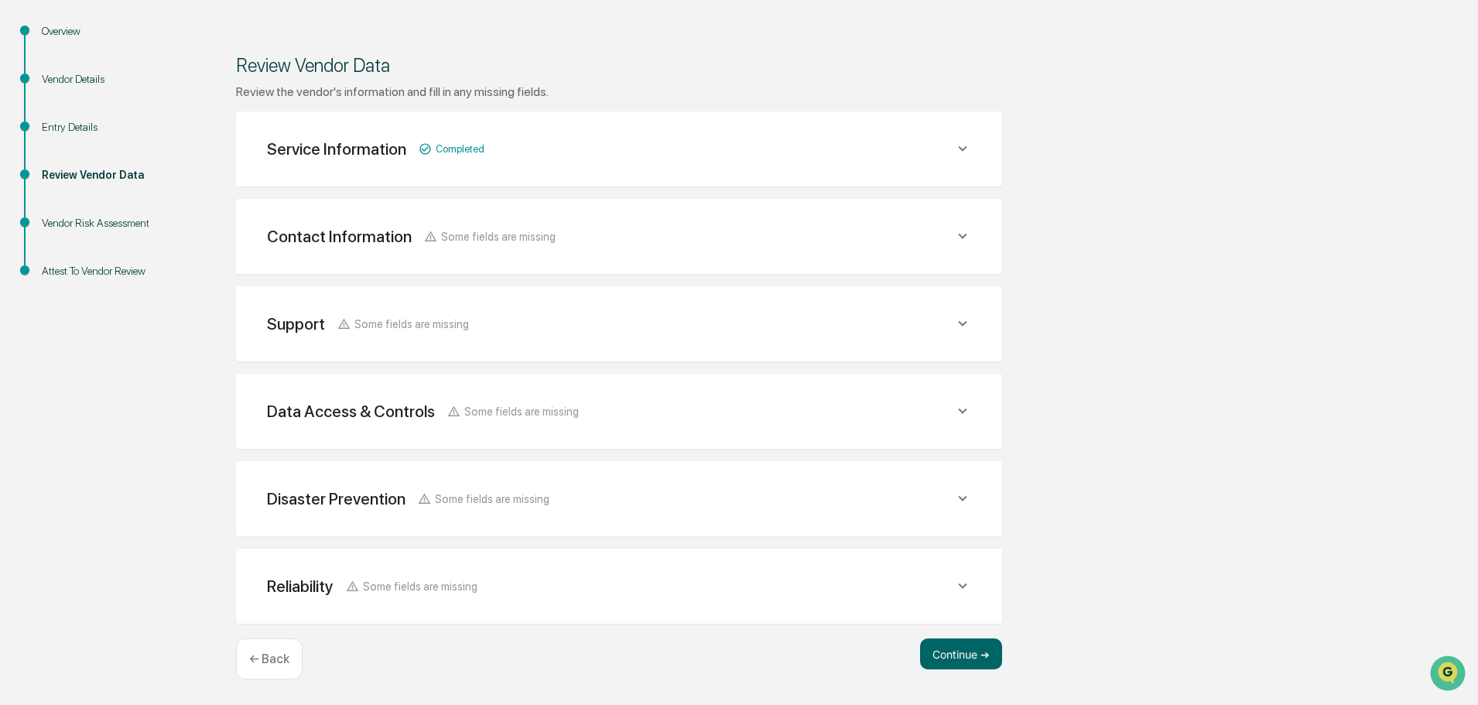
scroll to position [163, 0]
click at [961, 651] on button "Continue ➔" at bounding box center [961, 653] width 82 height 31
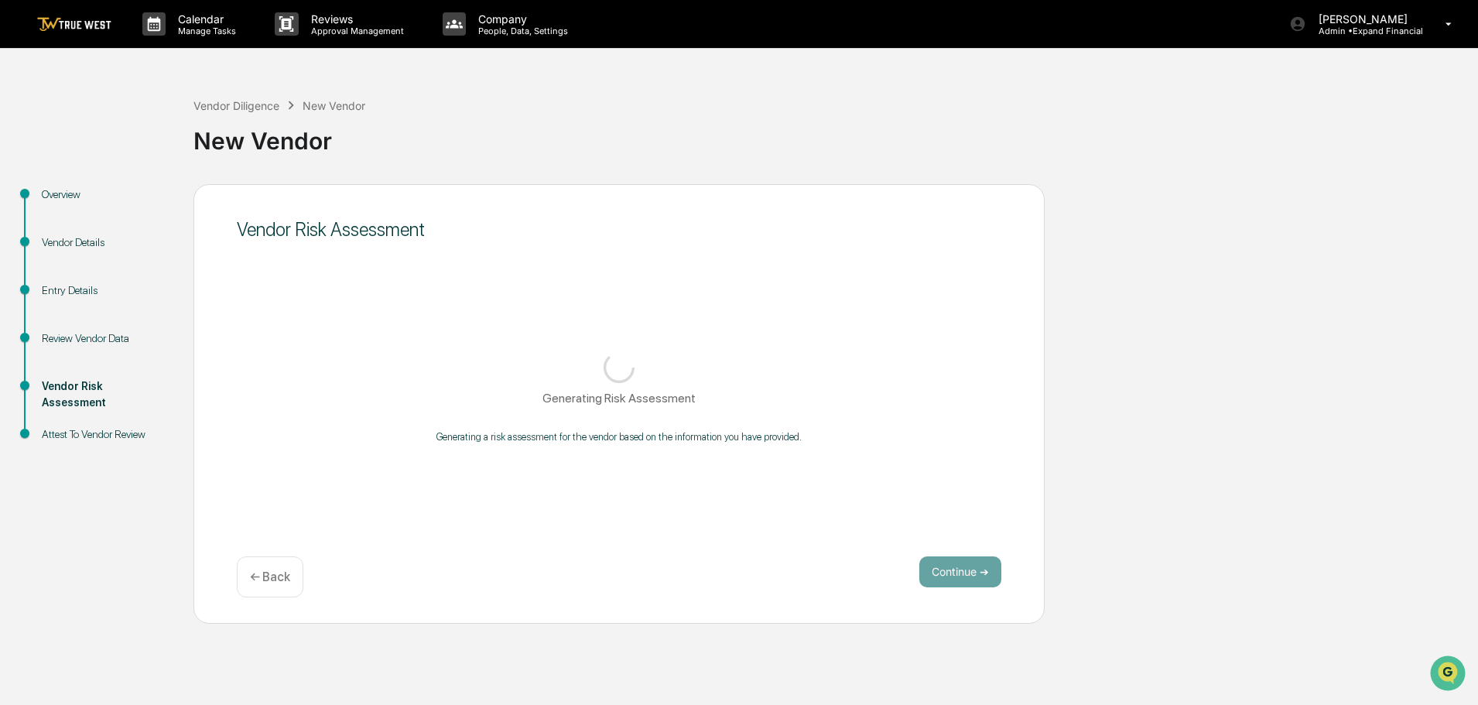
scroll to position [0, 0]
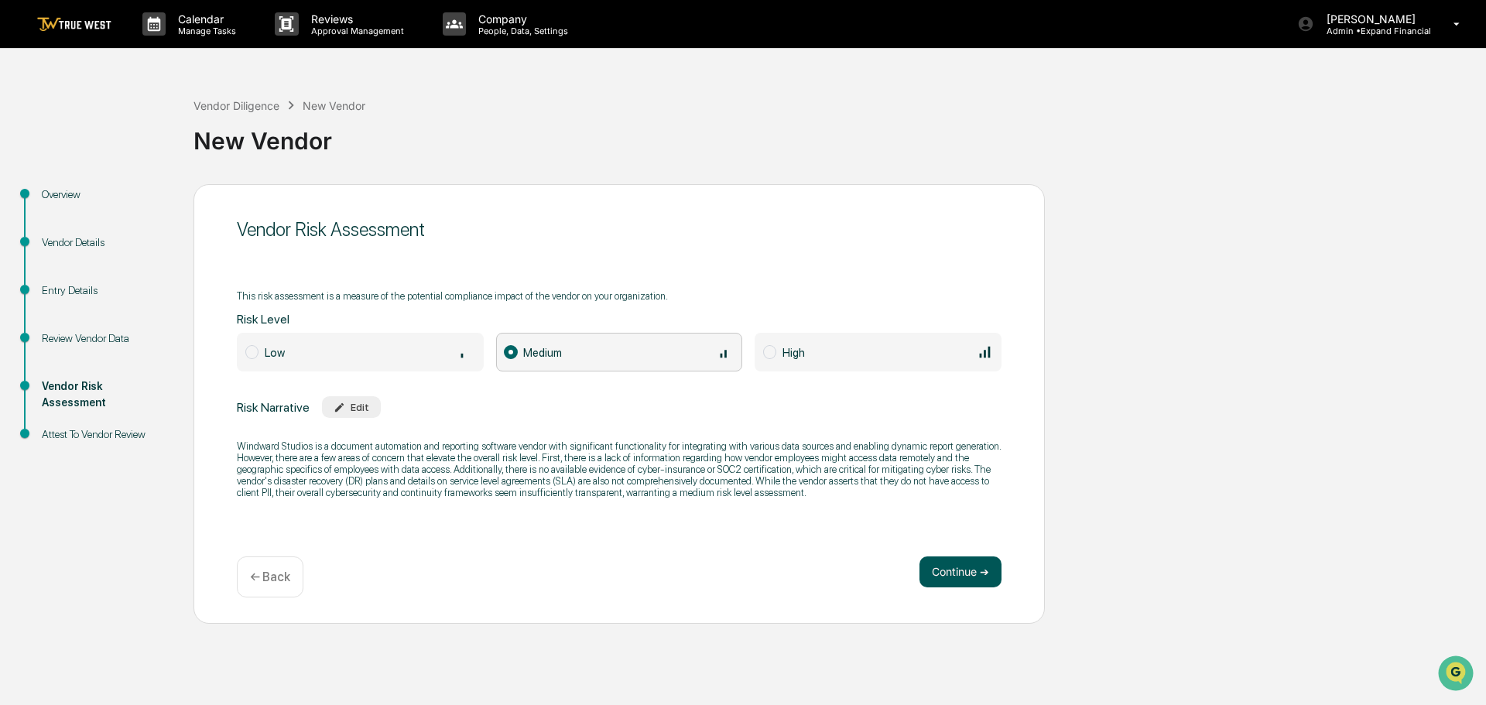
click at [963, 566] on button "Continue ➔" at bounding box center [960, 571] width 82 height 31
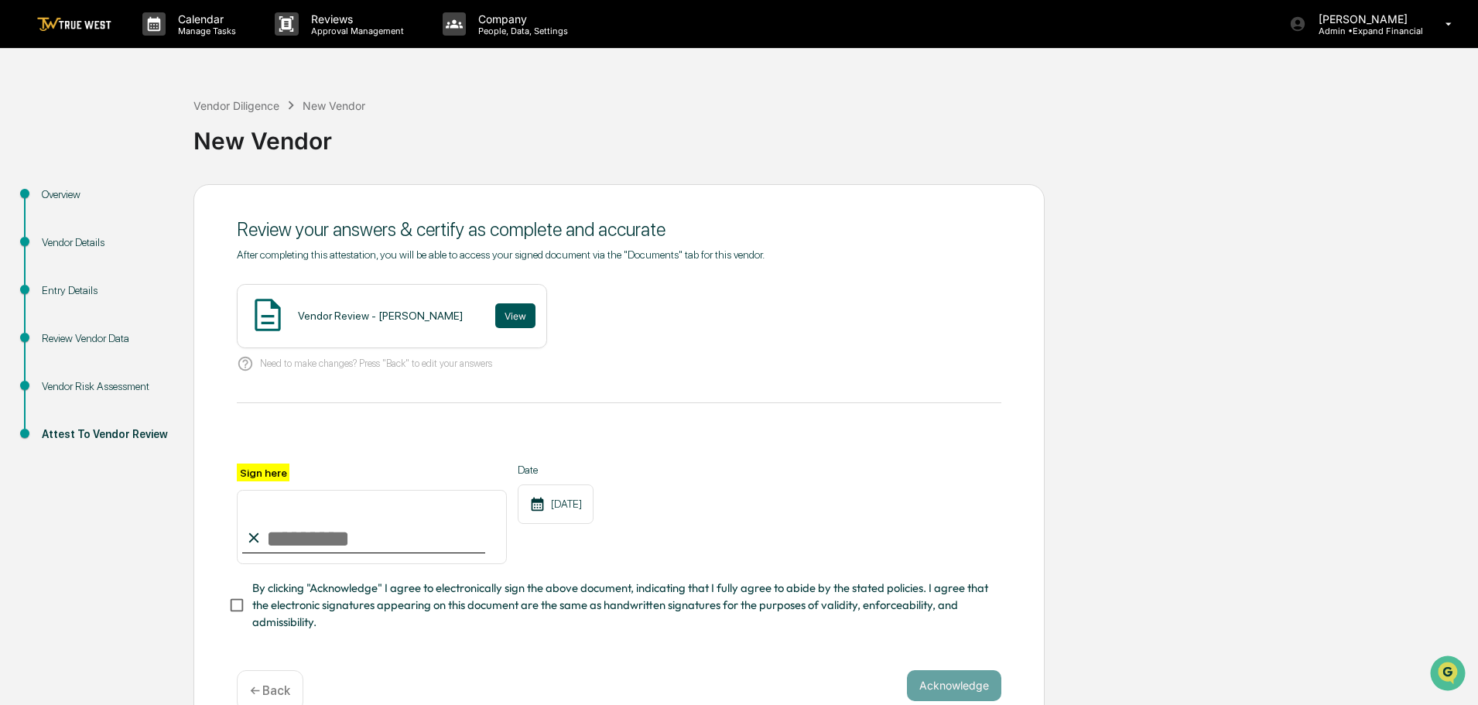
click at [495, 316] on button "View" at bounding box center [515, 315] width 40 height 25
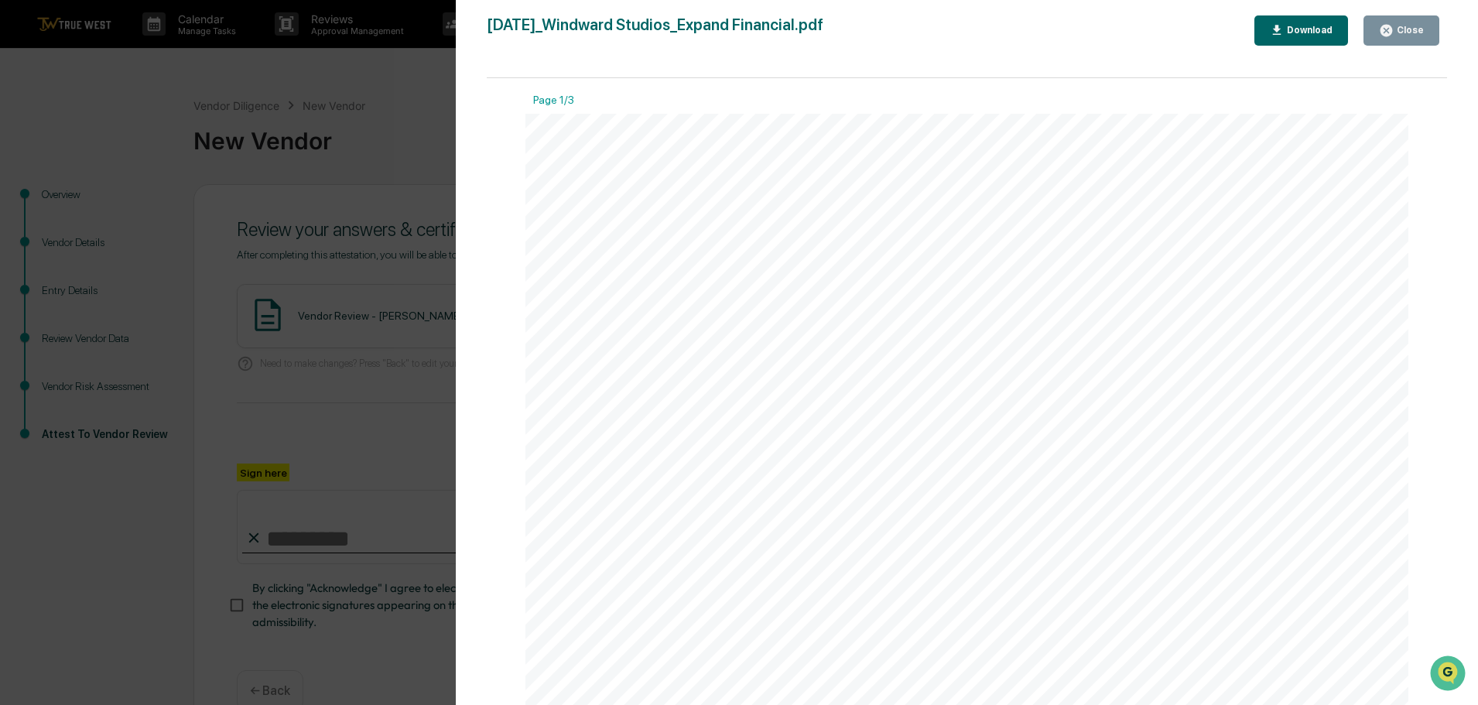
click at [1406, 31] on div "Close" at bounding box center [1409, 30] width 30 height 11
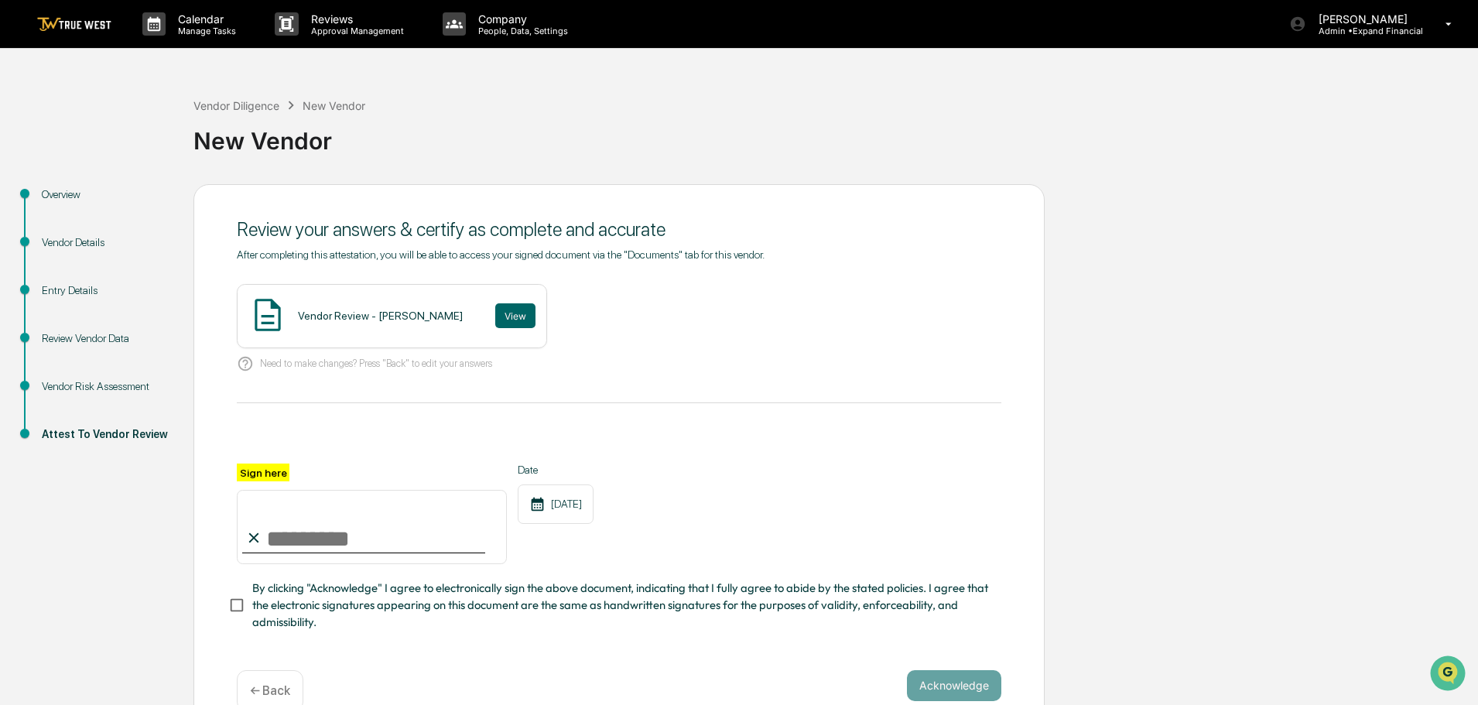
click at [340, 539] on input "Sign here" at bounding box center [372, 527] width 270 height 74
type input "**********"
click at [942, 694] on button "Acknowledge" at bounding box center [954, 685] width 94 height 31
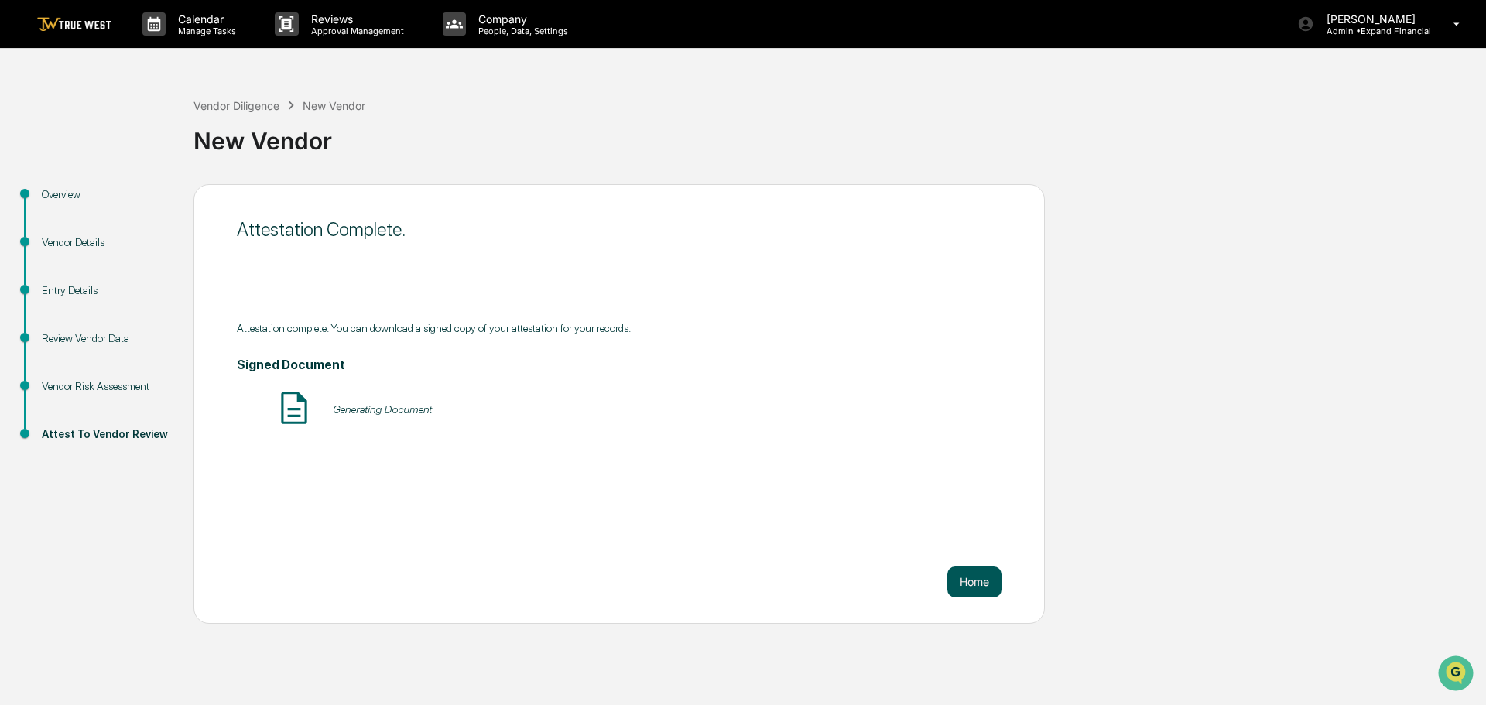
click at [985, 569] on button "Home" at bounding box center [974, 581] width 54 height 31
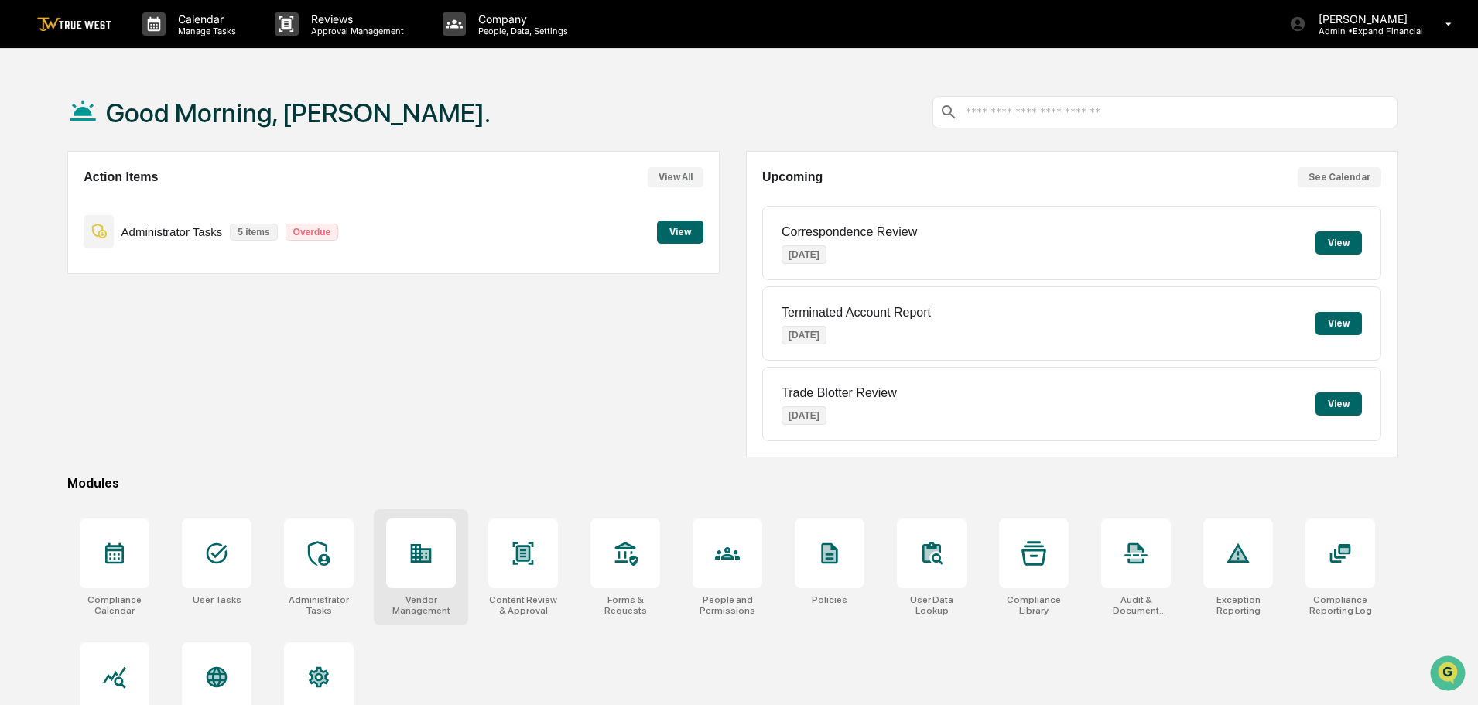
click at [444, 559] on div at bounding box center [421, 553] width 70 height 70
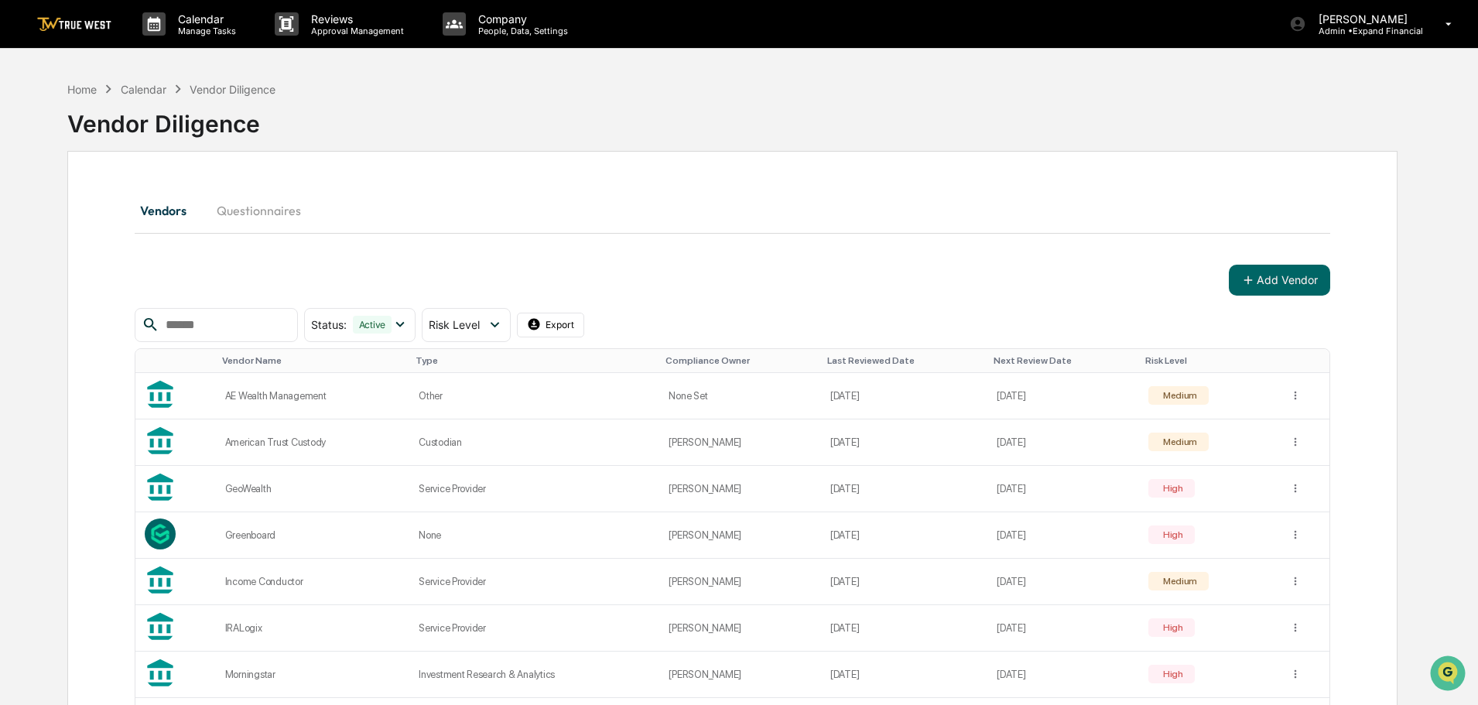
click at [235, 321] on input "text" at bounding box center [225, 325] width 132 height 20
click at [1266, 275] on button "Add Vendor" at bounding box center [1279, 280] width 101 height 31
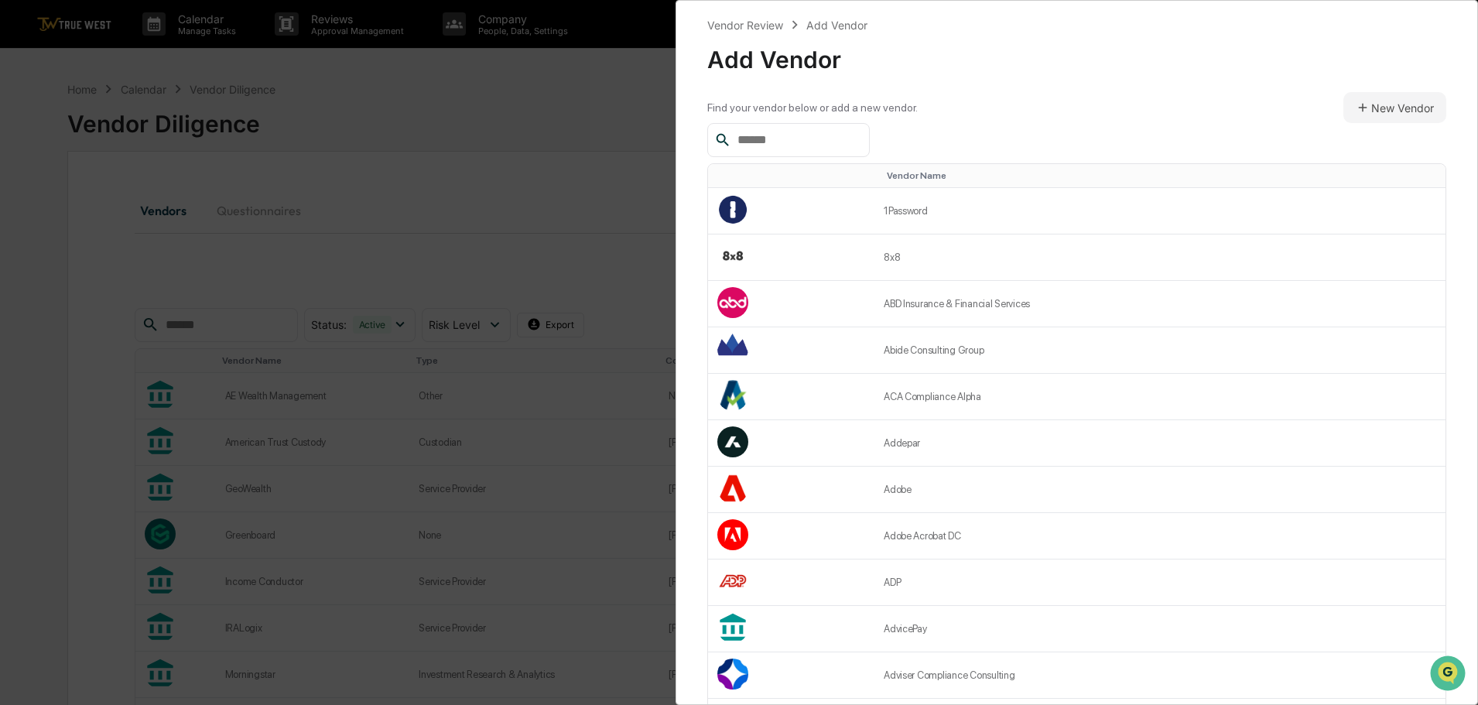
click at [788, 137] on input "text" at bounding box center [797, 140] width 132 height 20
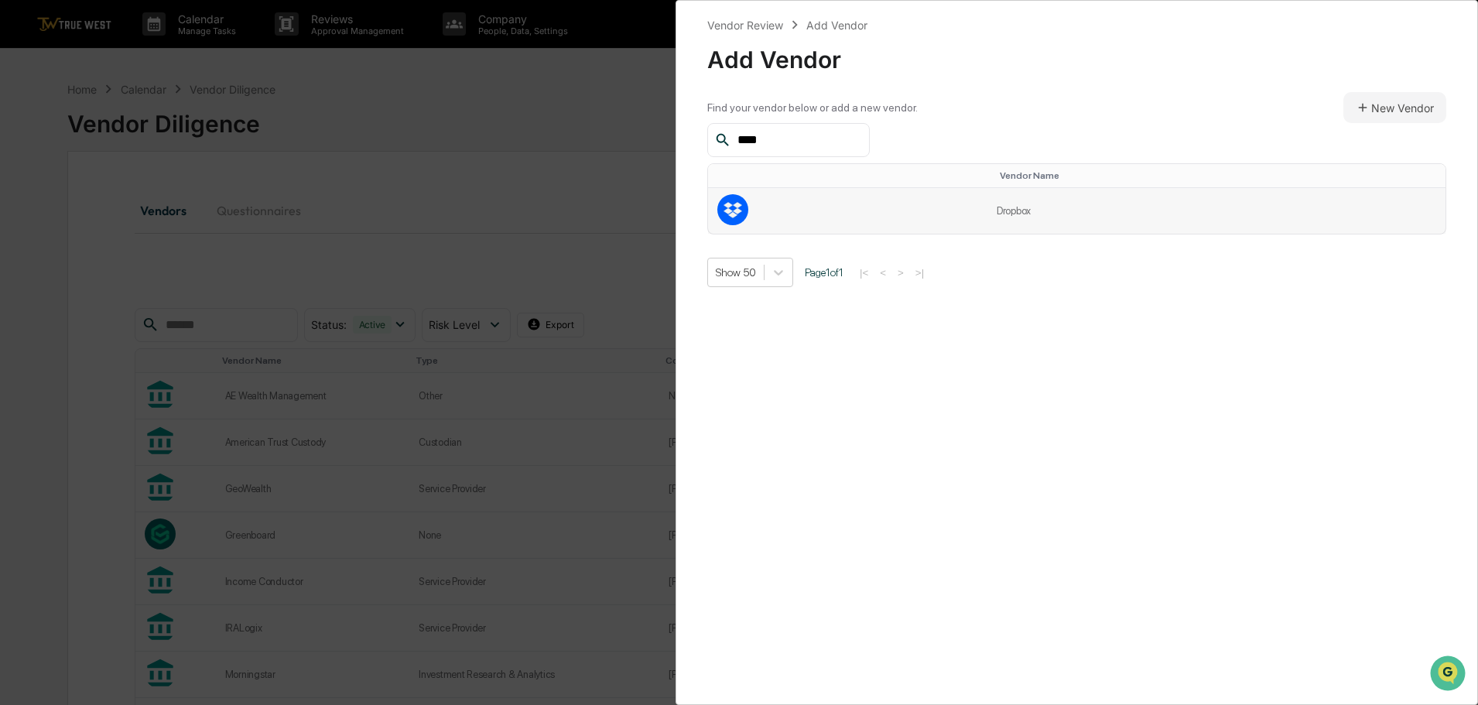
type input "****"
click at [993, 211] on td "Dropbox" at bounding box center [1216, 211] width 458 height 46
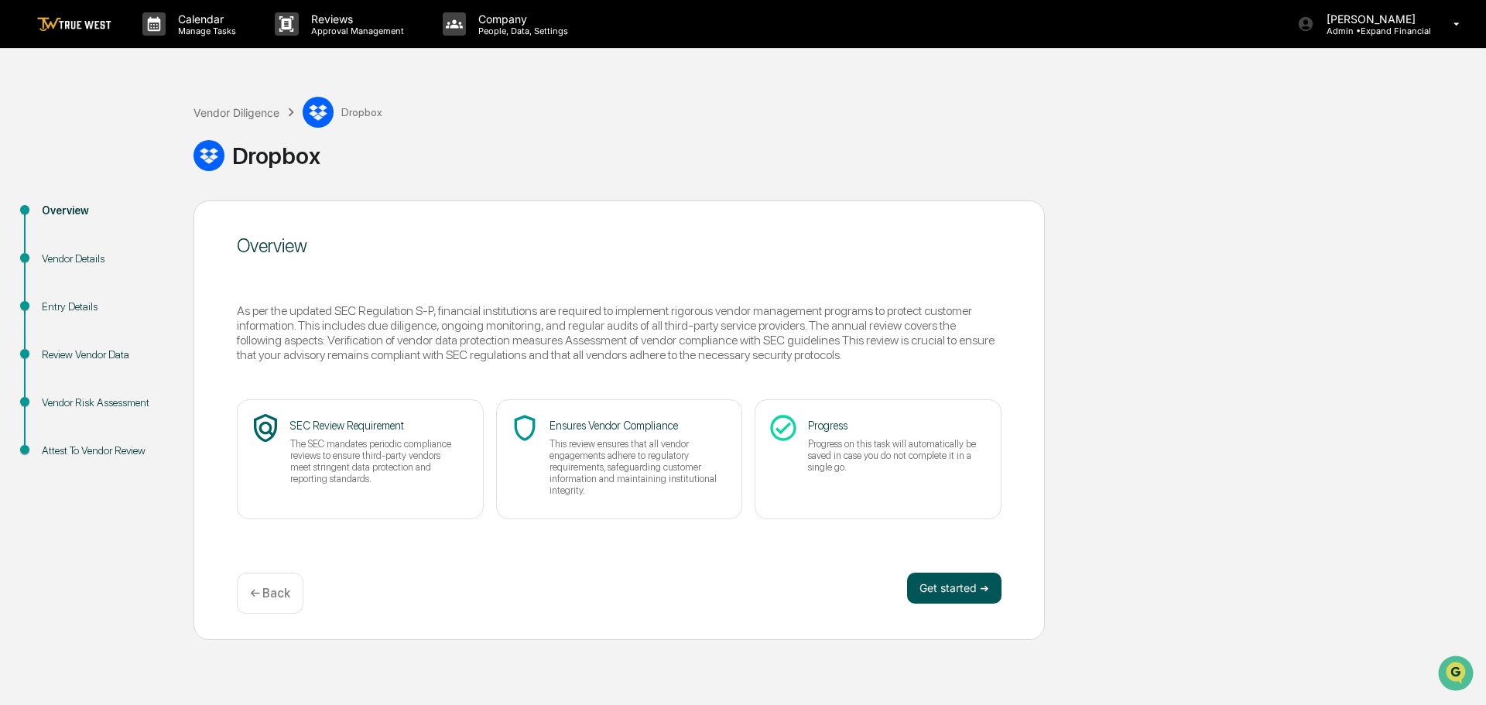
click at [923, 588] on button "Get started ➔" at bounding box center [954, 588] width 94 height 31
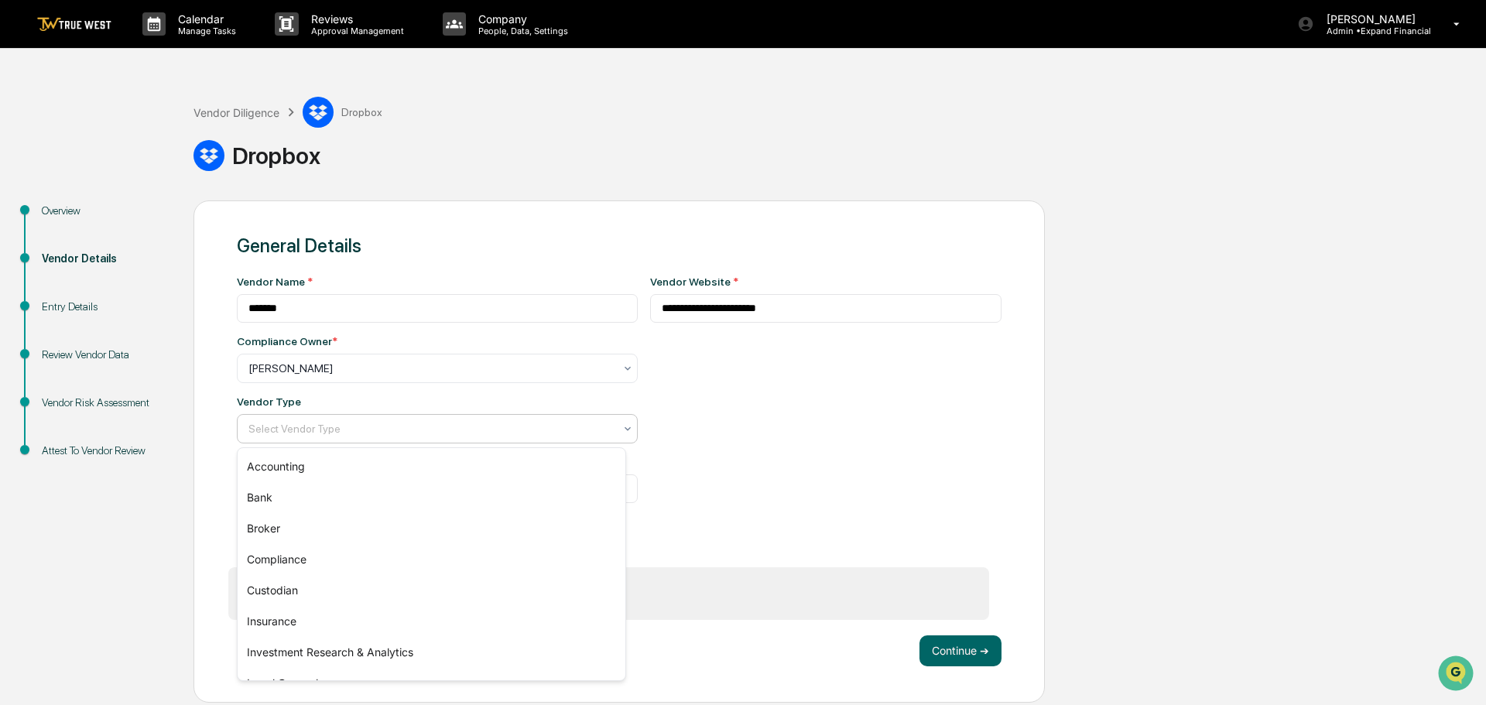
click at [385, 440] on div "Select Vendor Type" at bounding box center [431, 429] width 381 height 22
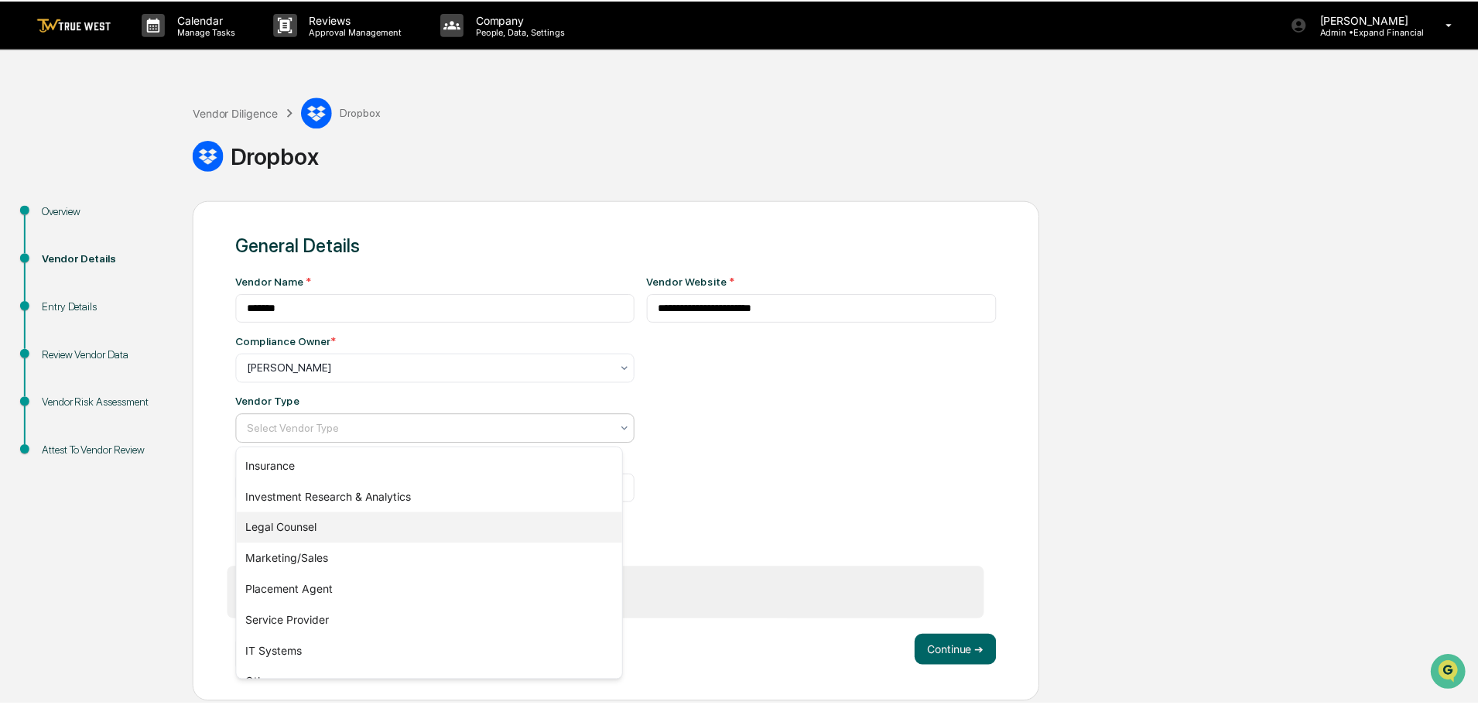
scroll to position [176, 0]
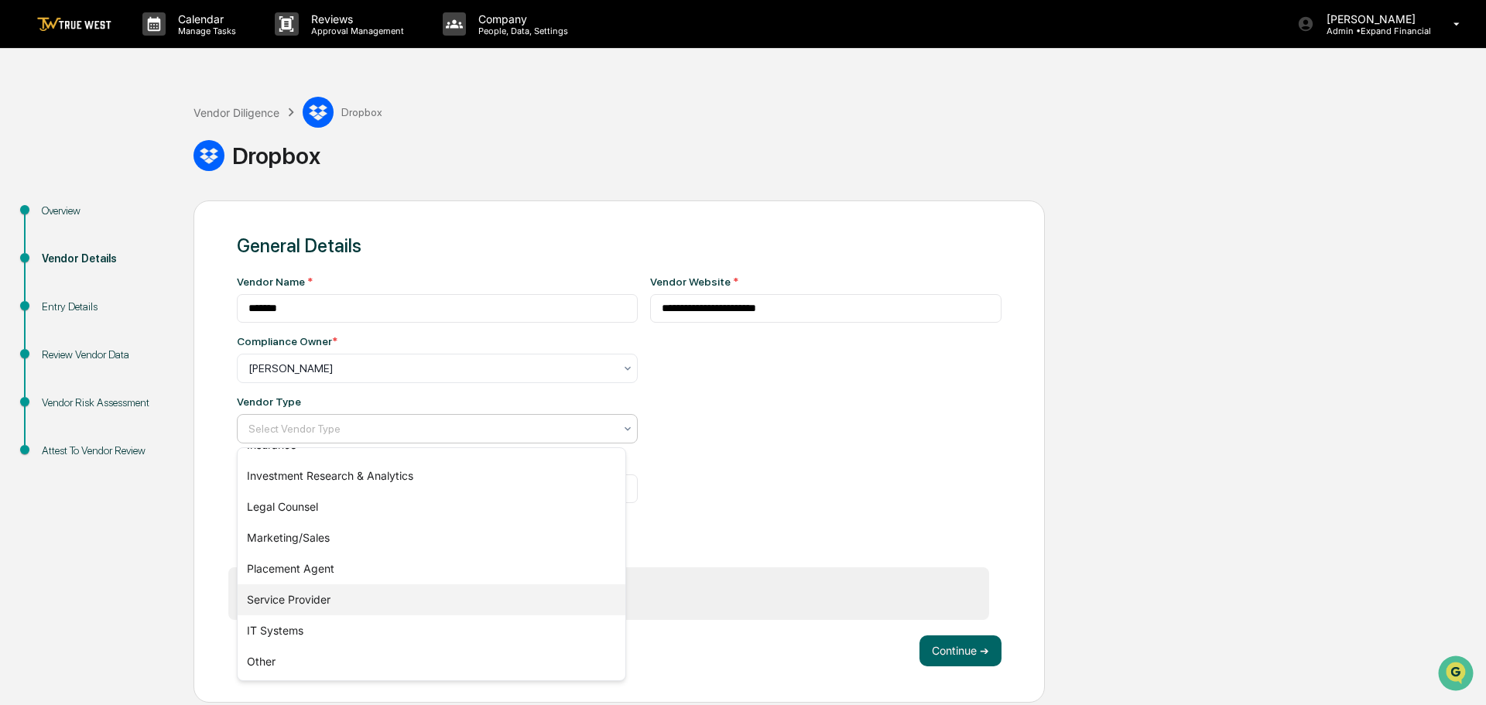
click at [327, 594] on div "Service Provider" at bounding box center [432, 599] width 388 height 31
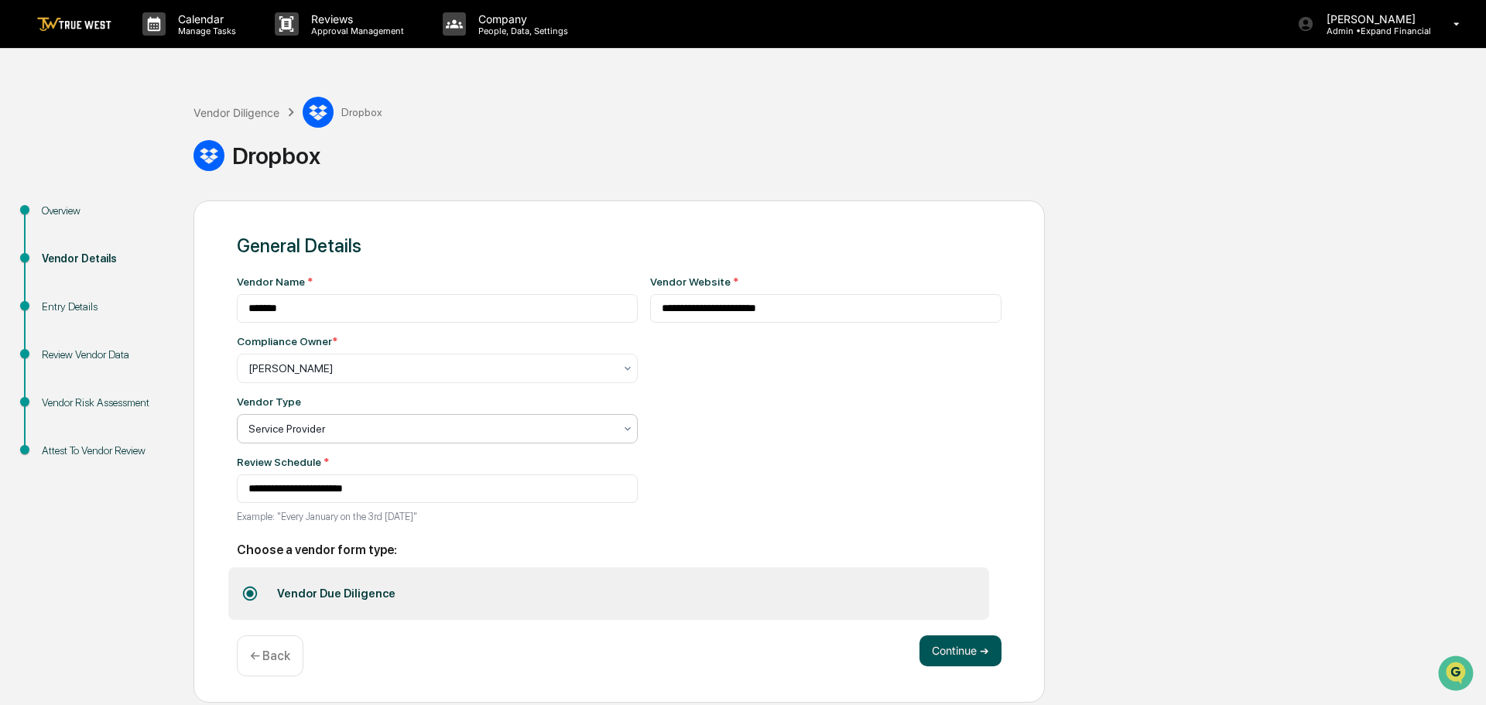
click at [972, 644] on button "Continue ➔" at bounding box center [960, 650] width 82 height 31
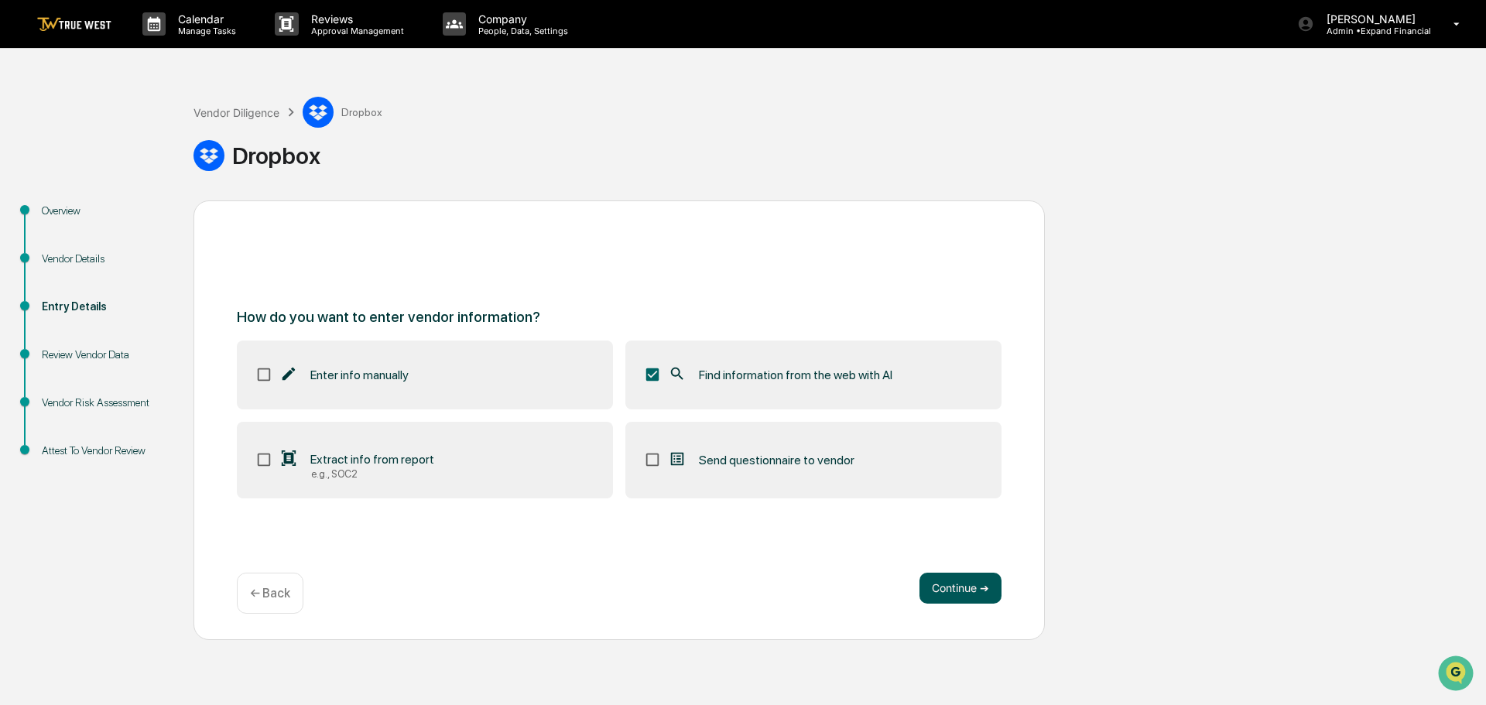
click at [947, 592] on button "Continue ➔" at bounding box center [960, 588] width 82 height 31
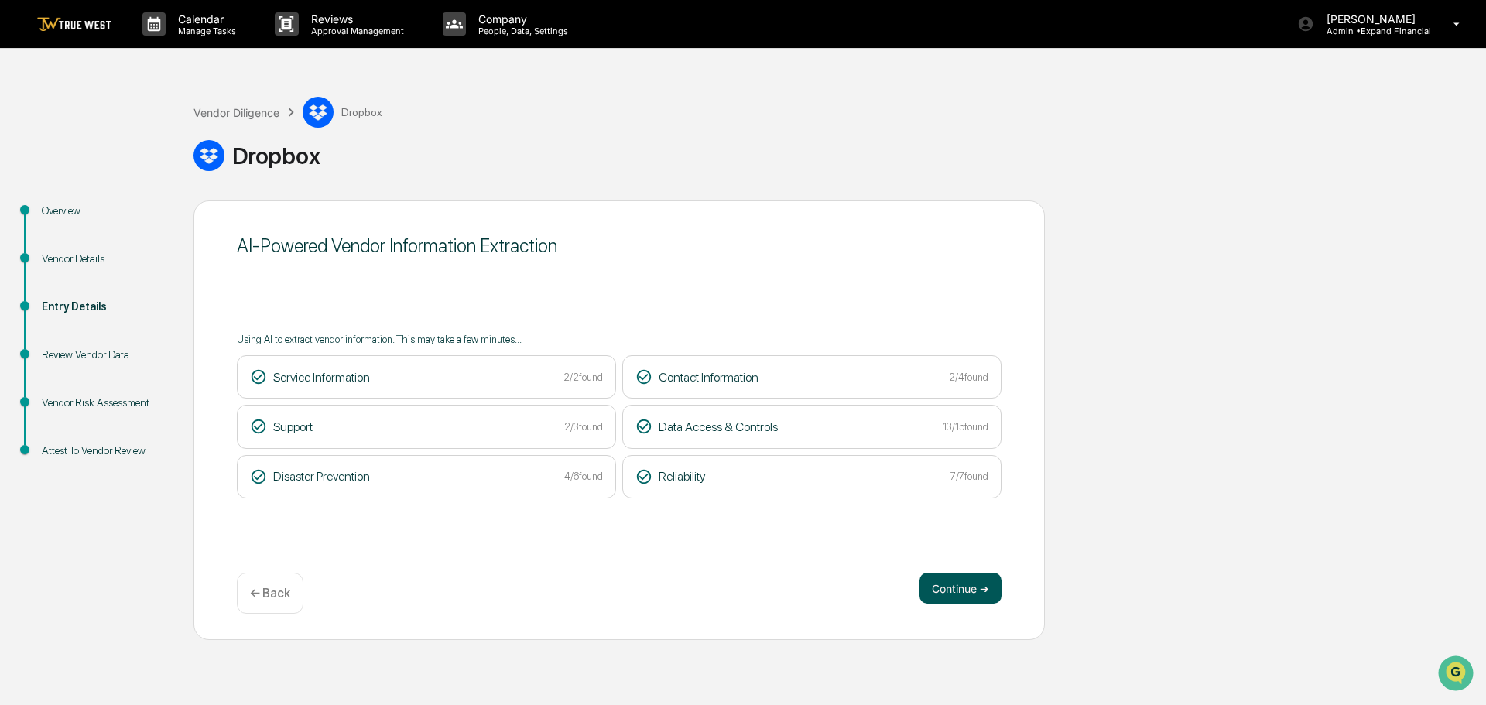
click at [946, 590] on button "Continue ➔" at bounding box center [960, 588] width 82 height 31
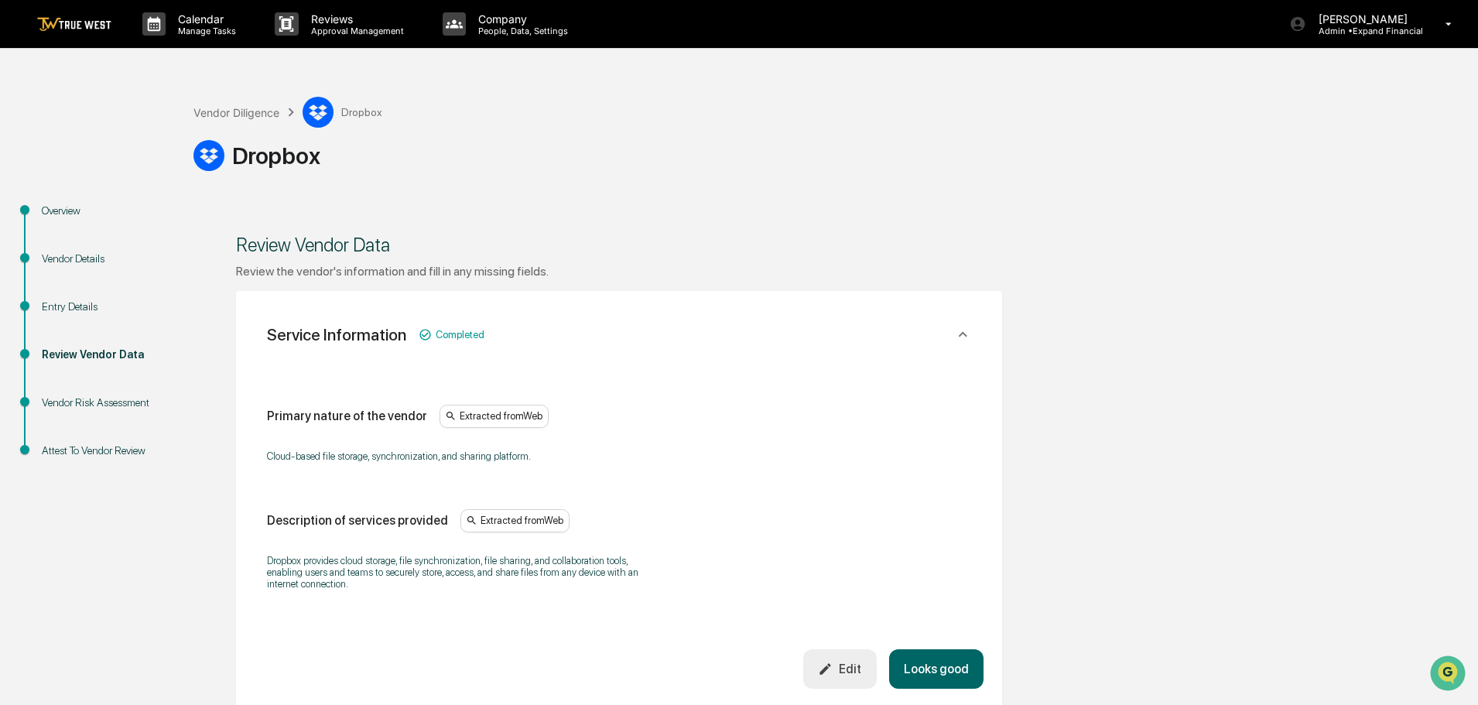
click at [937, 666] on button "Looks good" at bounding box center [936, 668] width 94 height 39
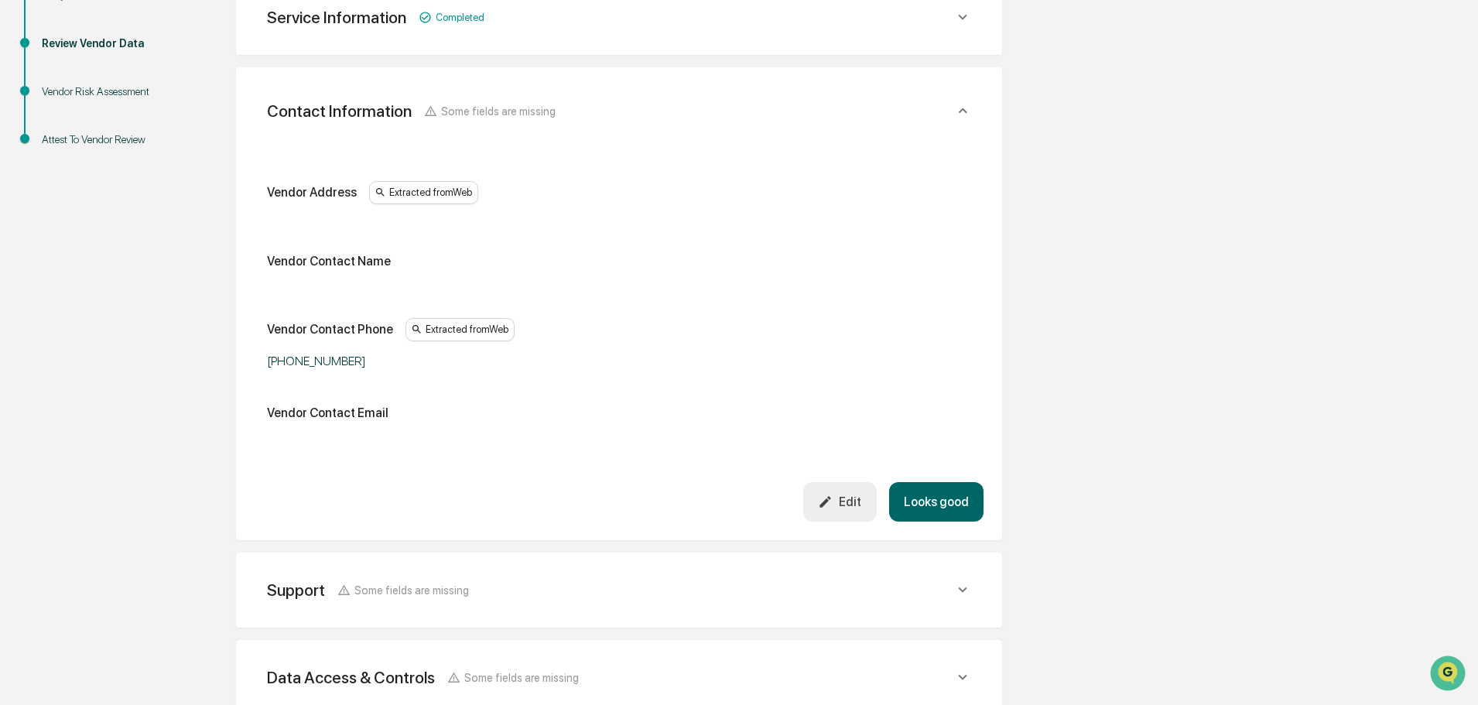
scroll to position [368, 0]
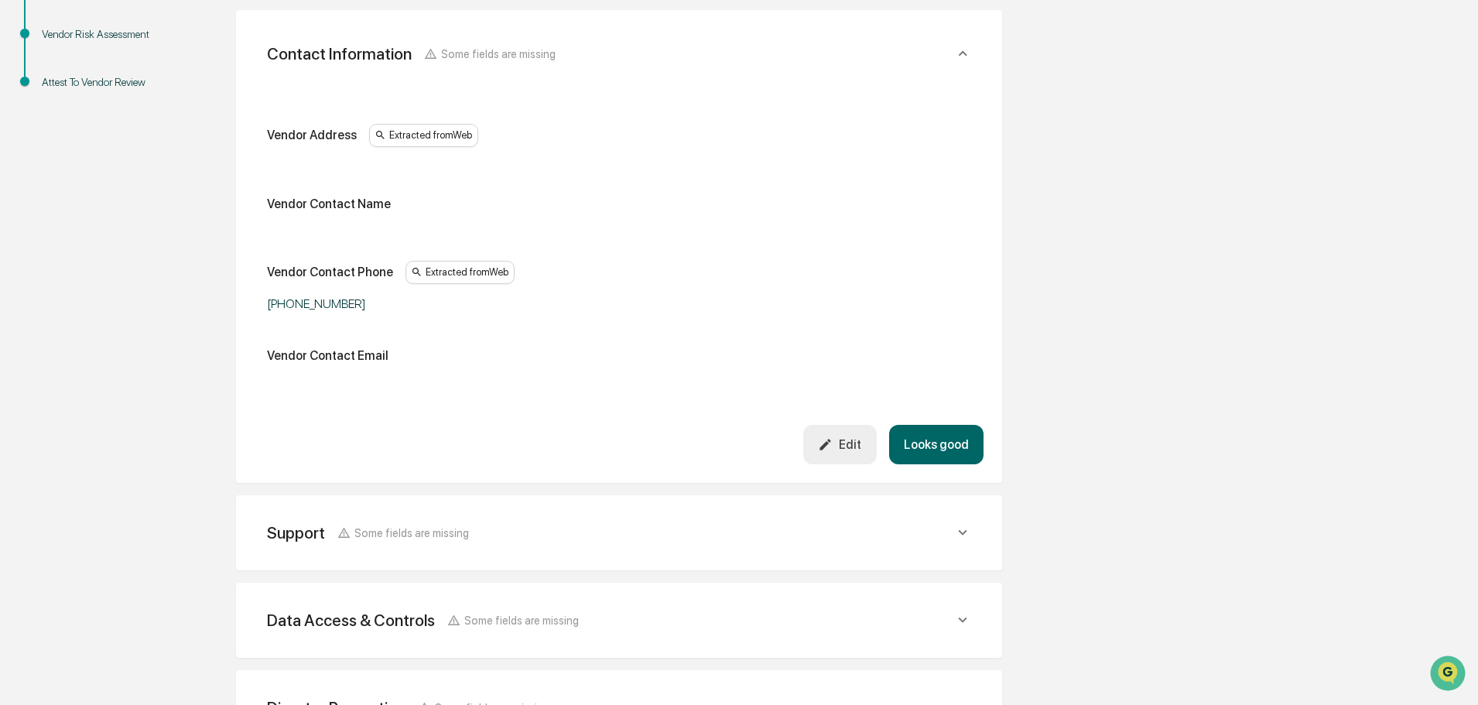
click at [933, 432] on button "Looks good" at bounding box center [936, 444] width 94 height 39
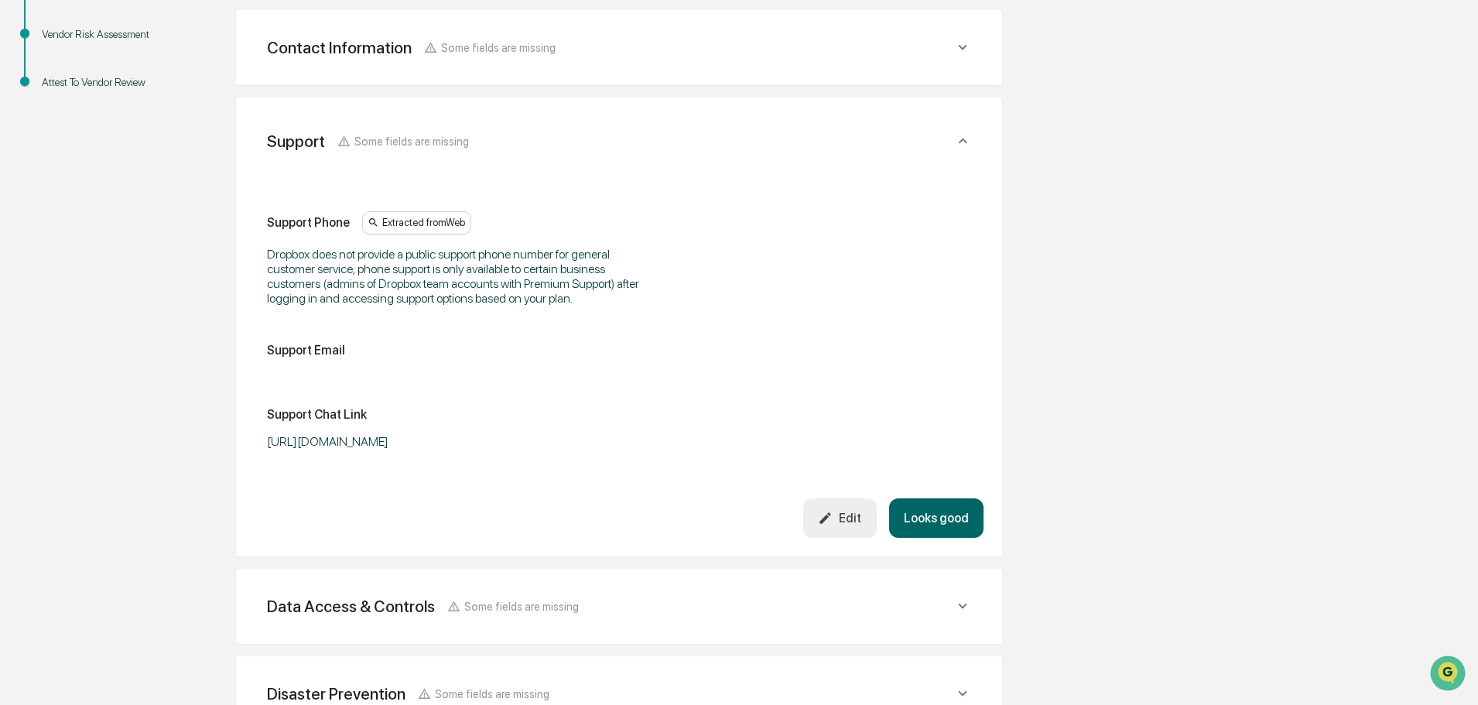
scroll to position [378, 0]
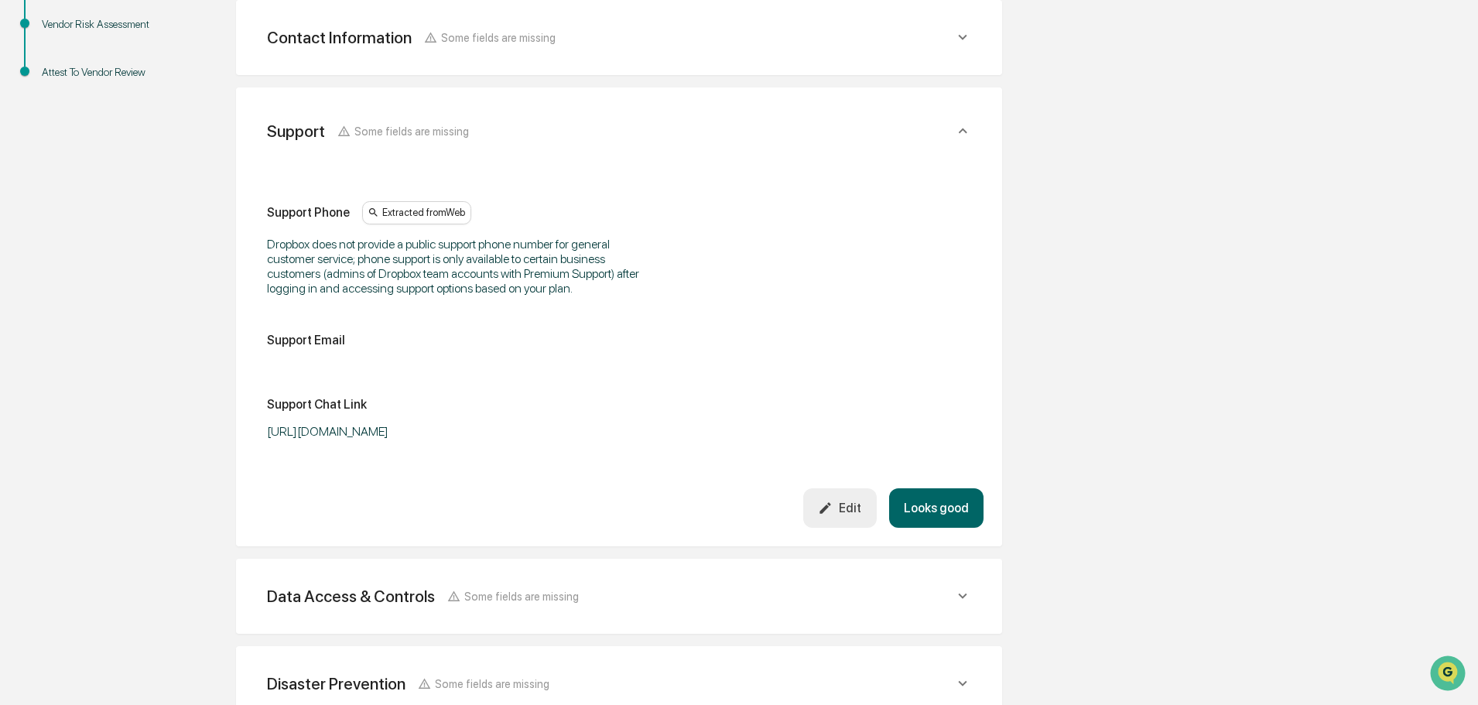
click at [940, 516] on button "Looks good" at bounding box center [936, 507] width 94 height 39
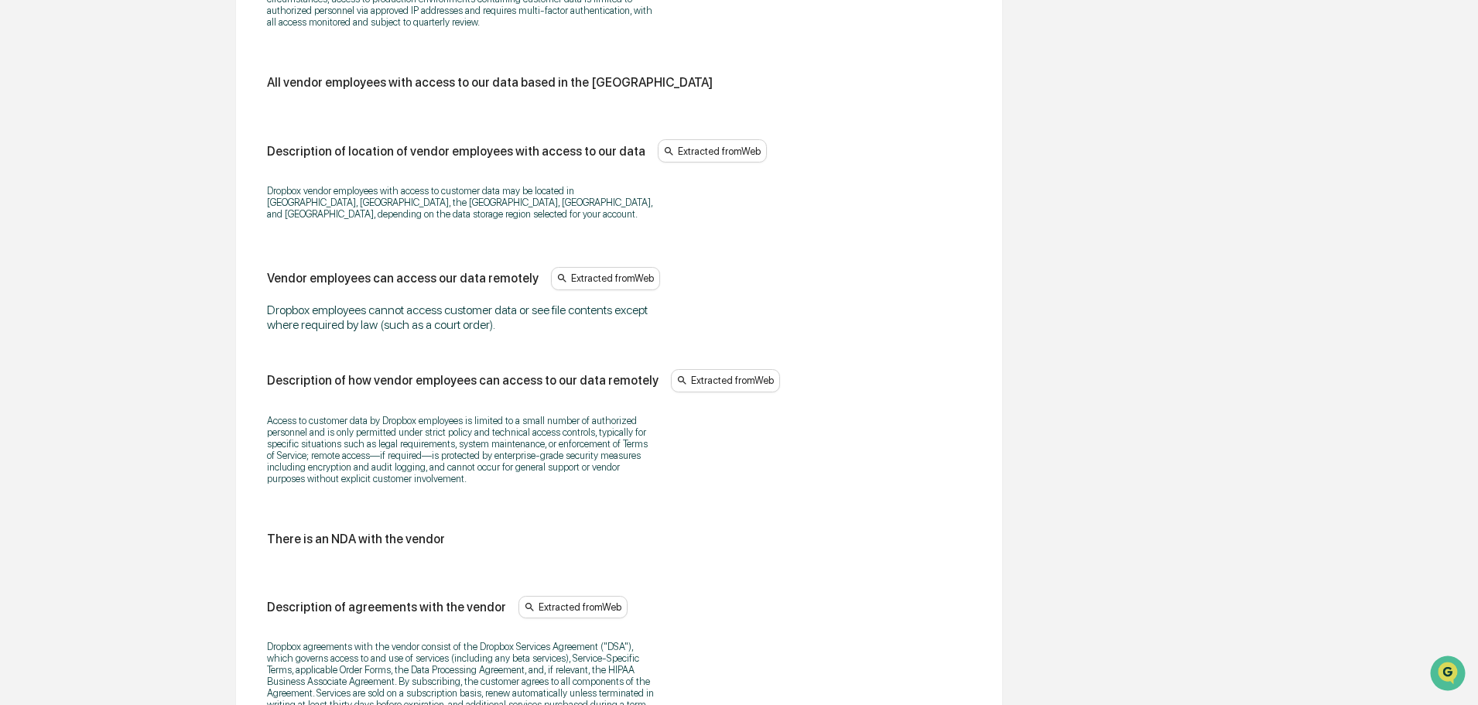
scroll to position [1936, 0]
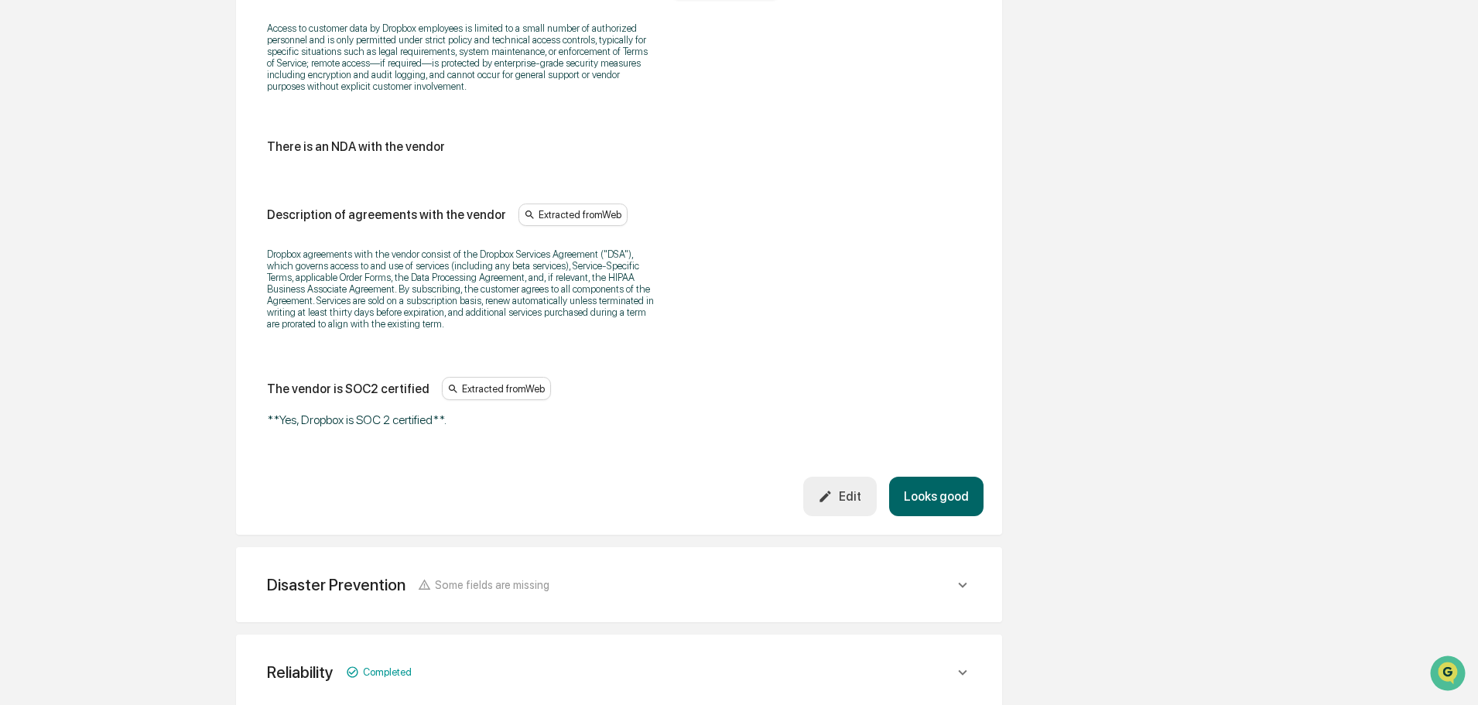
click at [935, 498] on button "Looks good" at bounding box center [936, 496] width 94 height 39
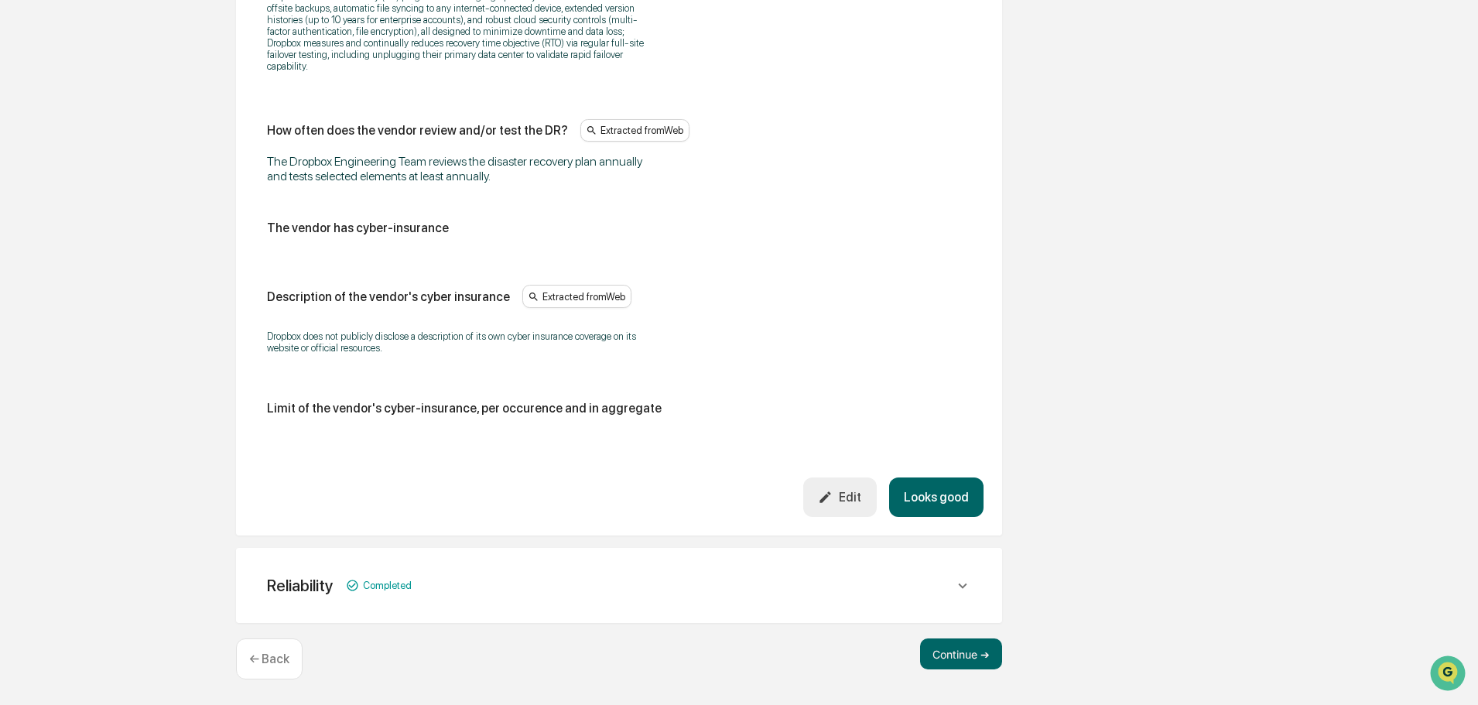
click at [936, 497] on button "Looks good" at bounding box center [936, 496] width 94 height 39
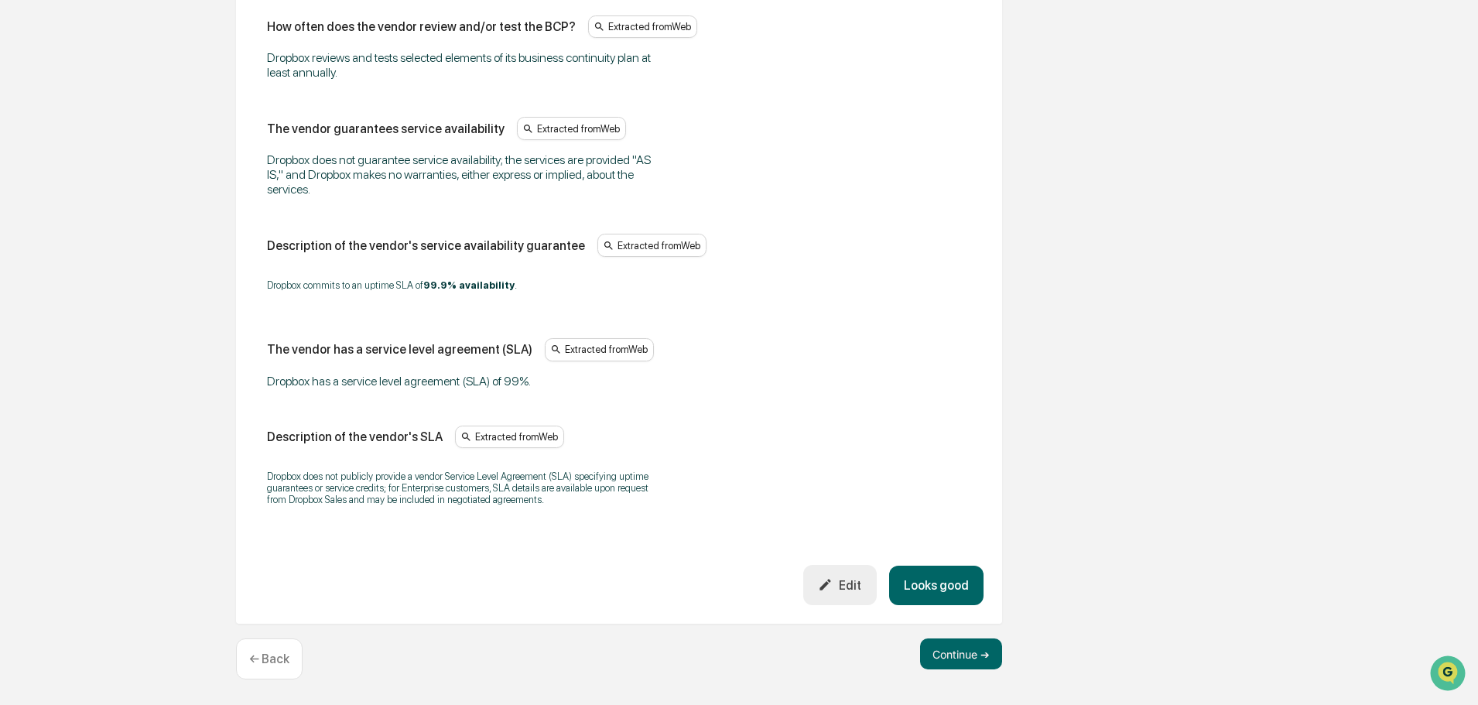
click at [929, 575] on button "Looks good" at bounding box center [936, 585] width 94 height 39
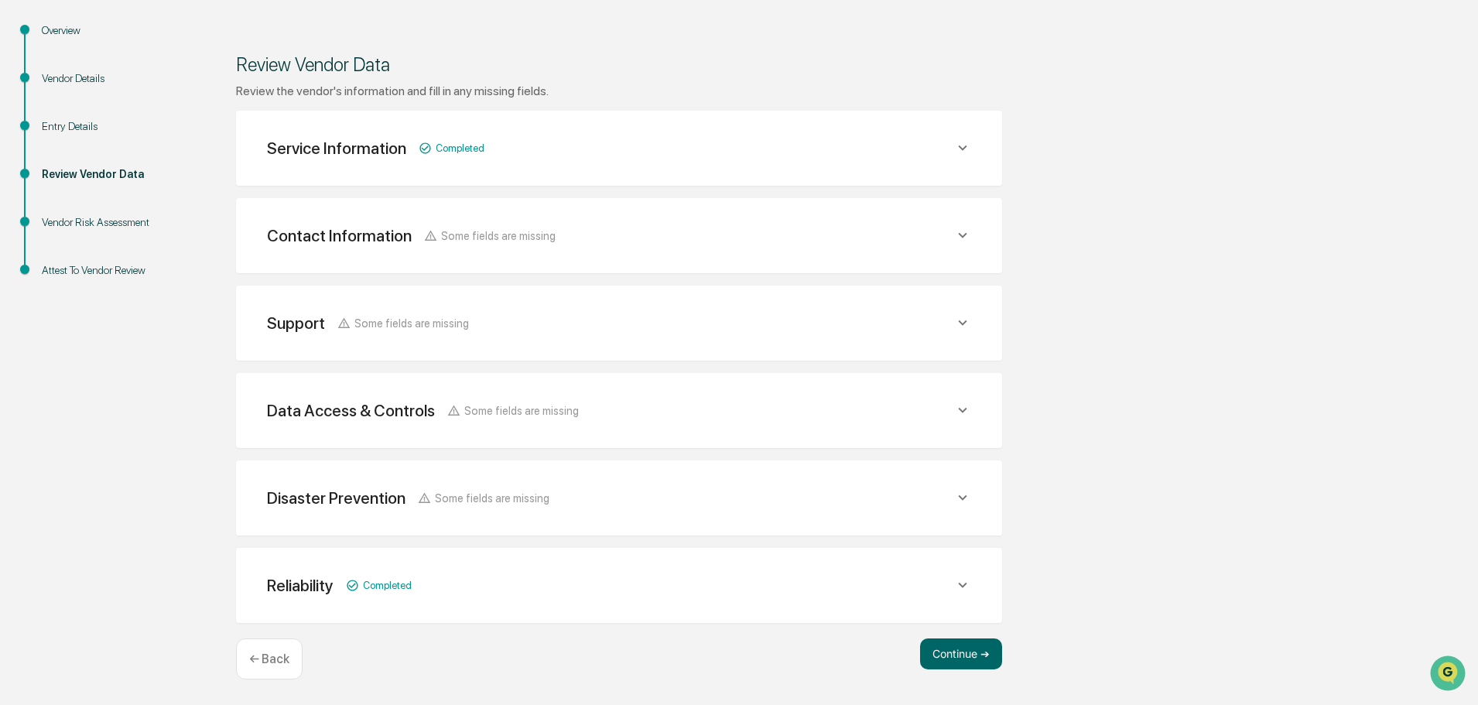
scroll to position [180, 0]
click at [946, 660] on button "Continue ➔" at bounding box center [961, 653] width 82 height 31
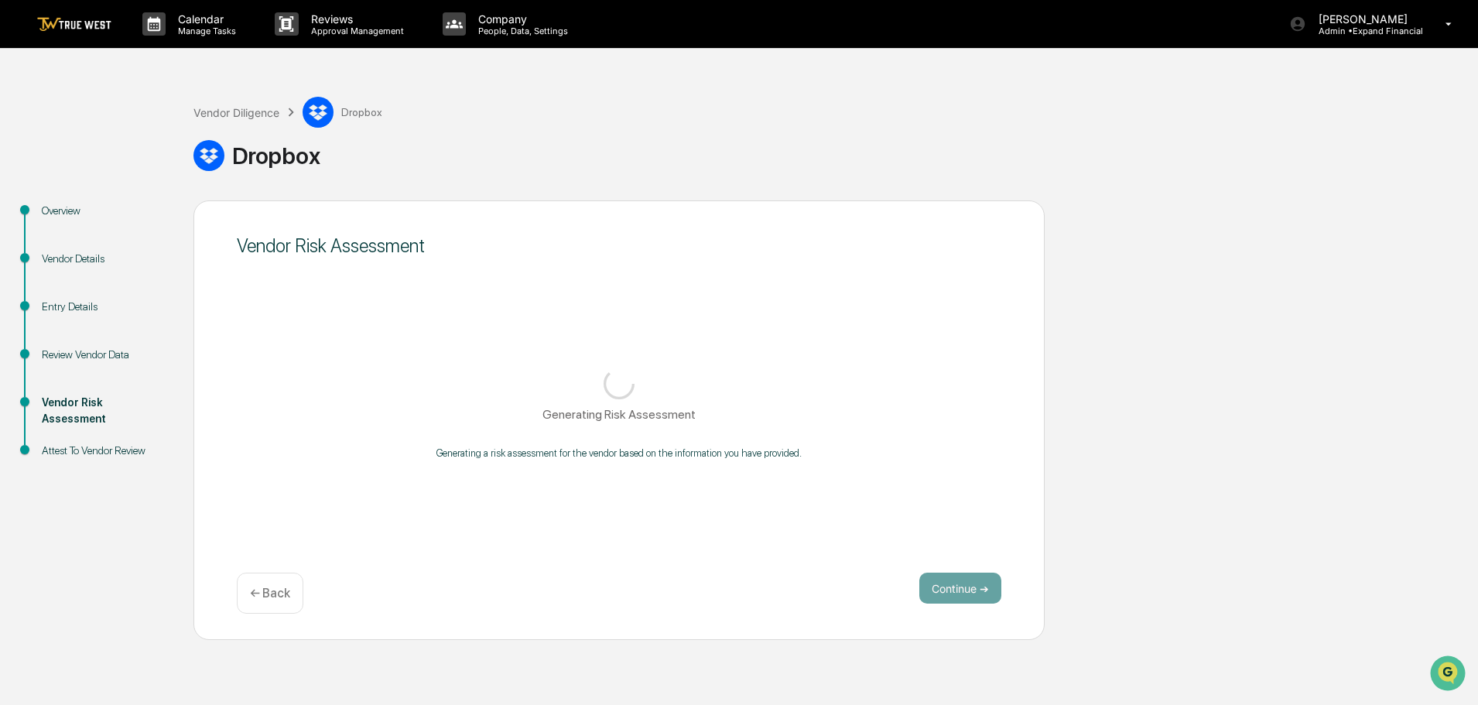
scroll to position [0, 0]
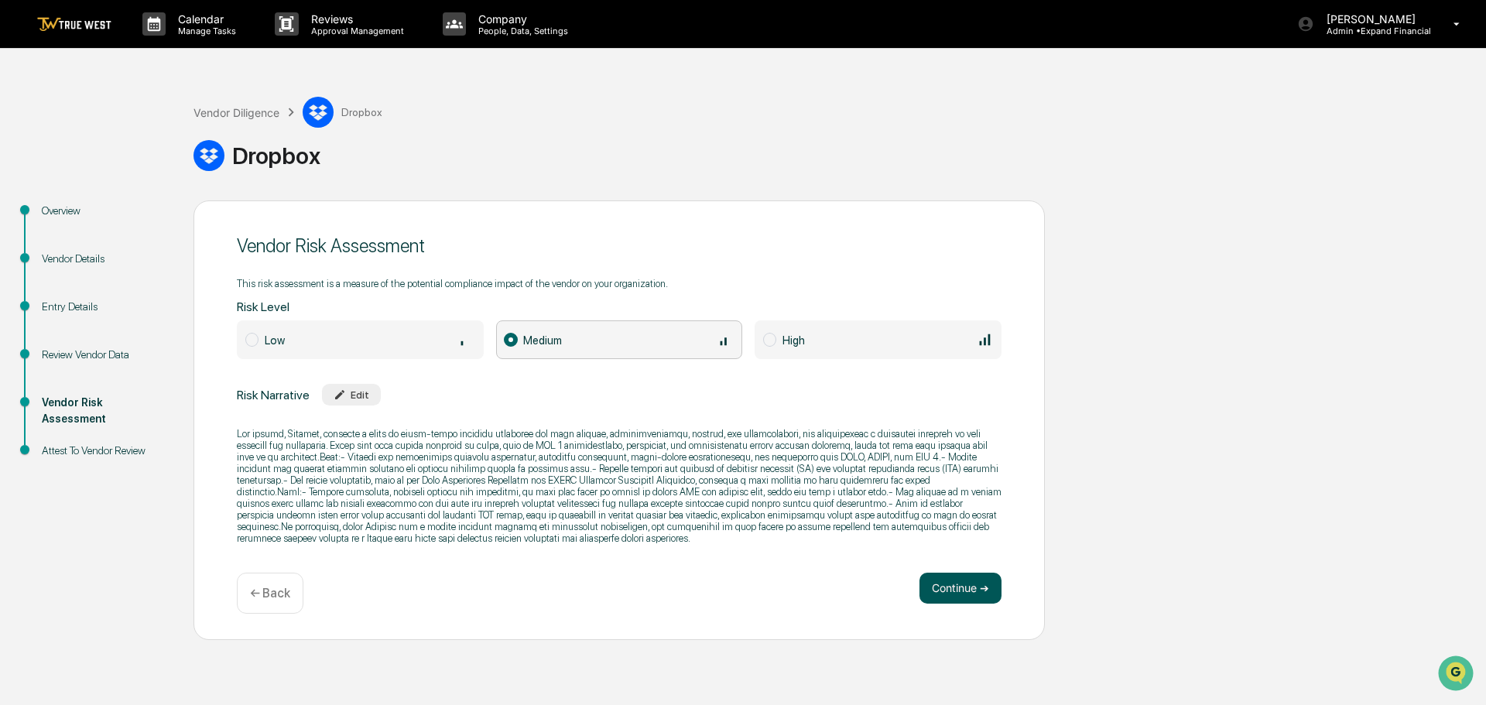
click at [939, 597] on button "Continue ➔" at bounding box center [960, 588] width 82 height 31
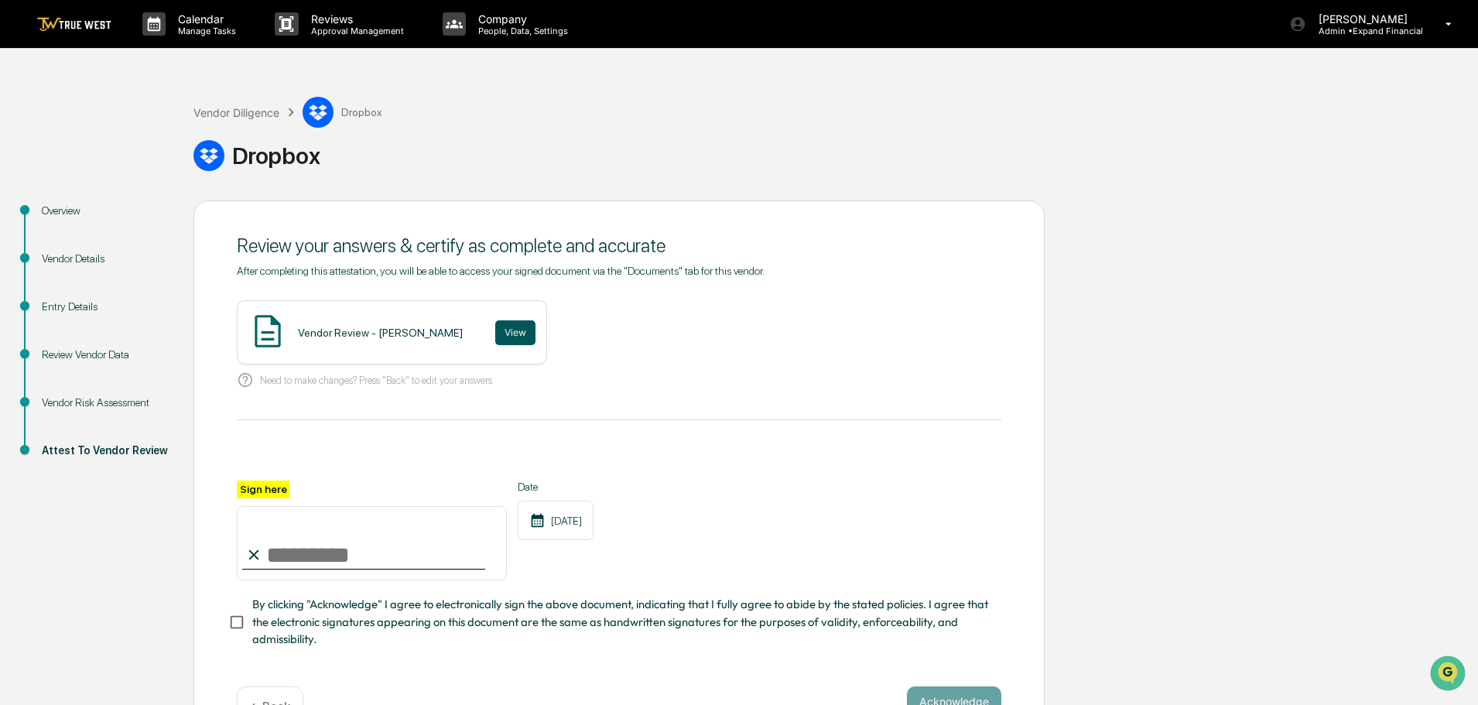
click at [505, 329] on button "View" at bounding box center [515, 332] width 40 height 25
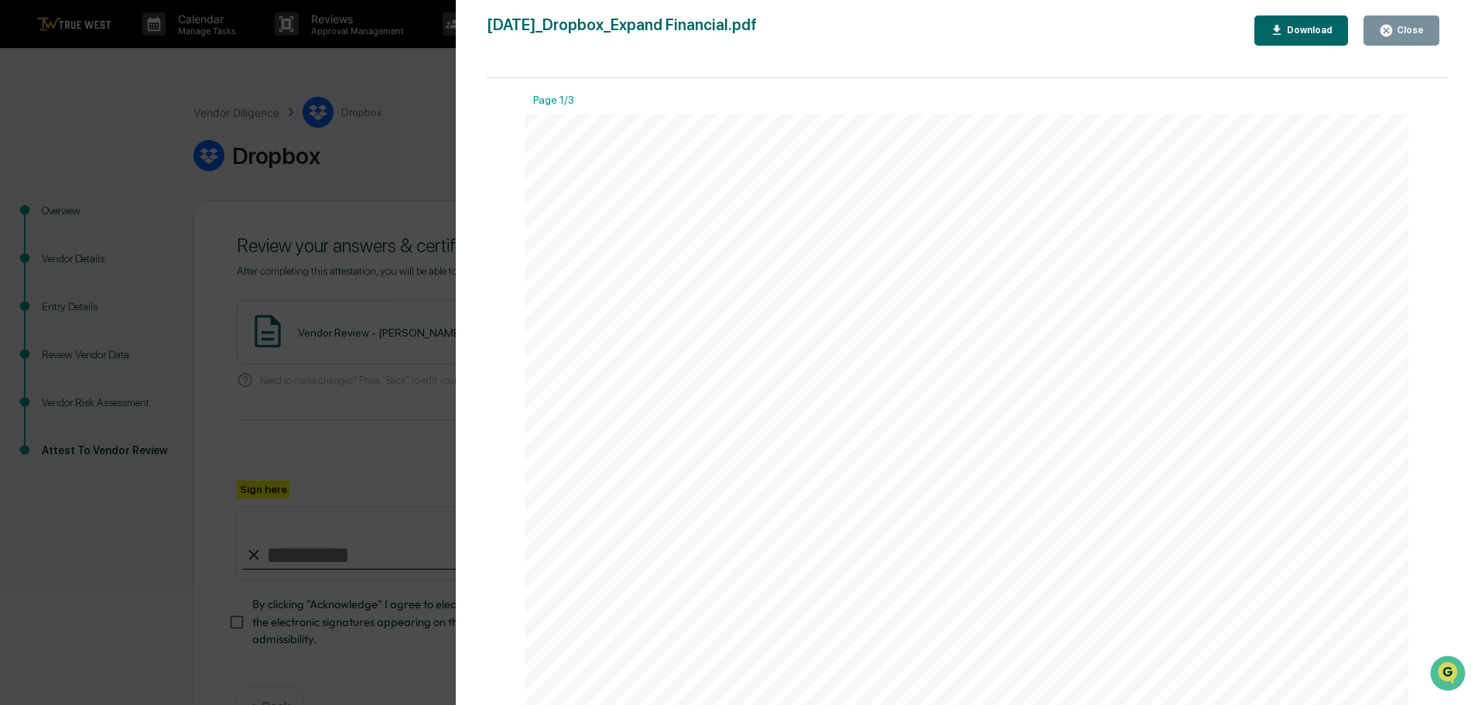
click at [1384, 34] on icon "button" at bounding box center [1386, 30] width 15 height 15
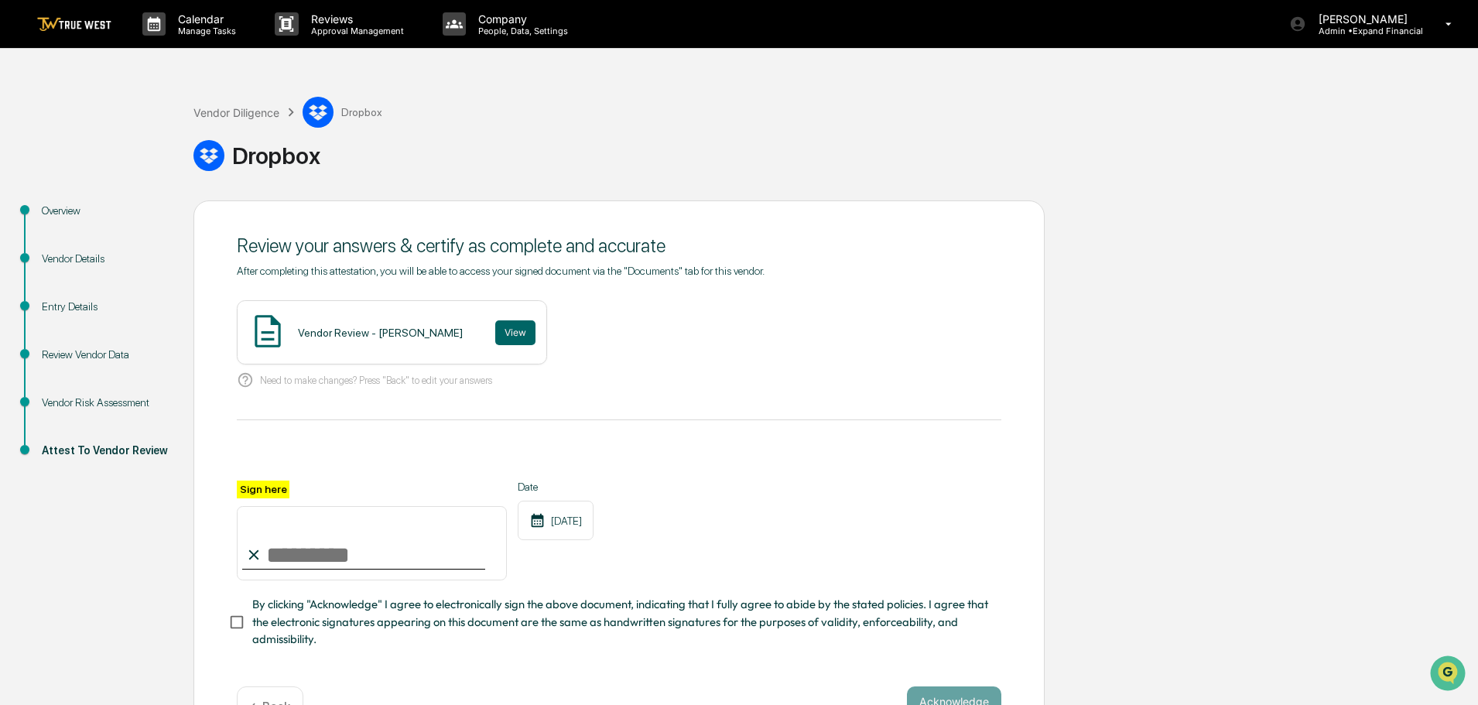
click at [272, 565] on input "Sign here" at bounding box center [372, 543] width 270 height 74
type input "**********"
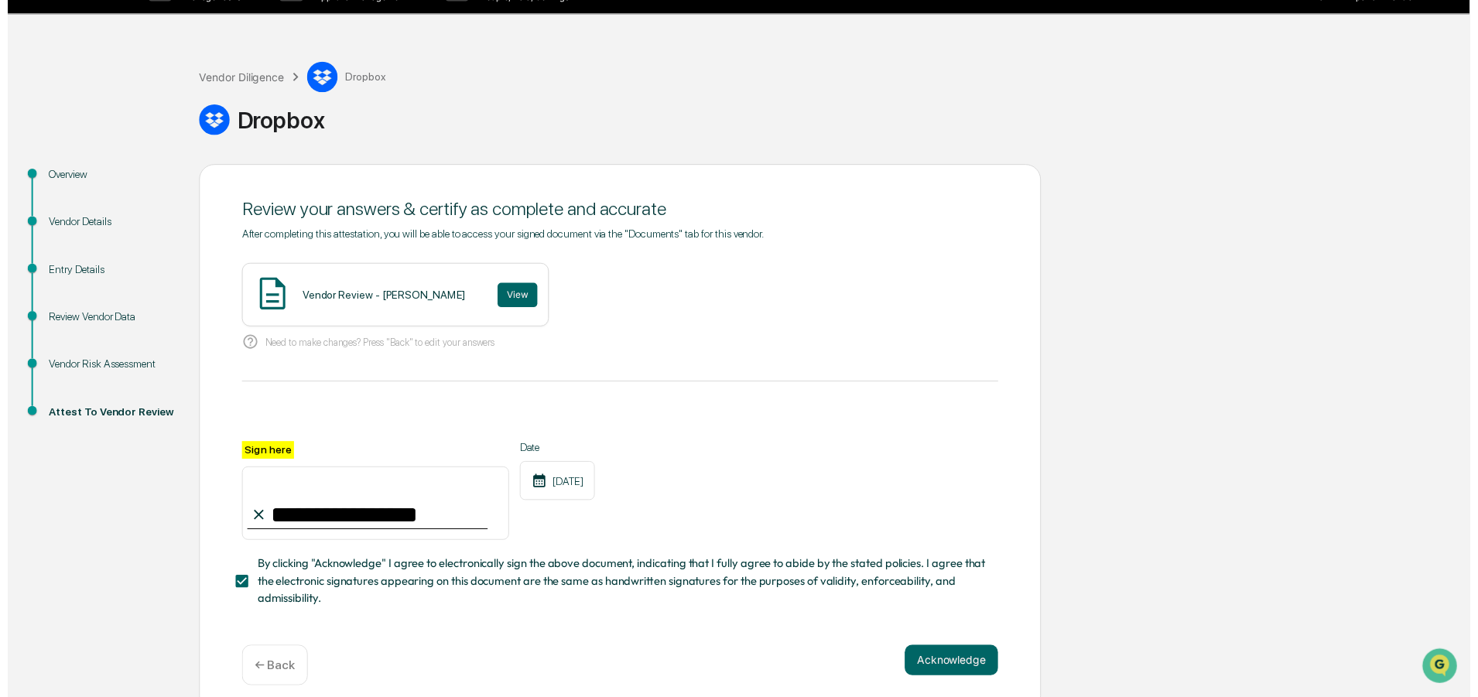
scroll to position [53, 0]
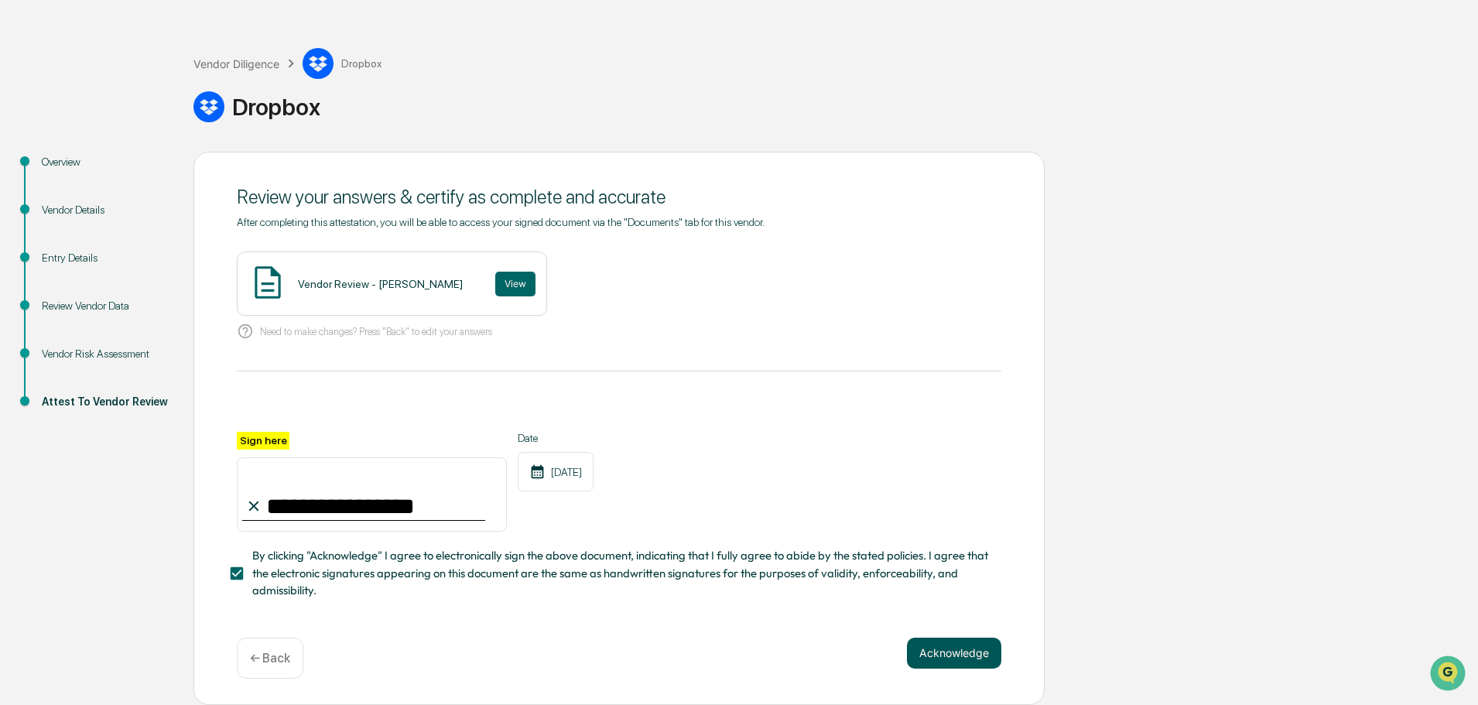
click at [960, 652] on button "Acknowledge" at bounding box center [954, 653] width 94 height 31
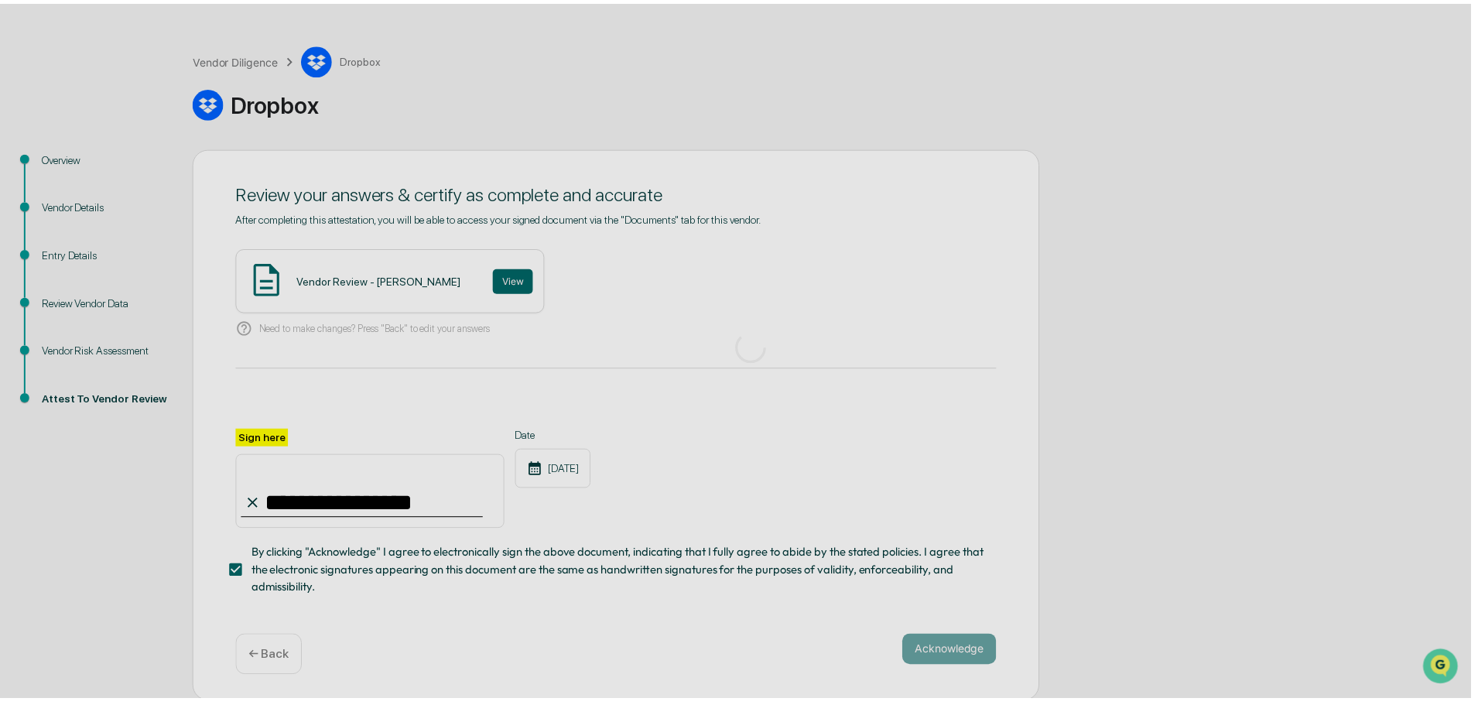
scroll to position [0, 0]
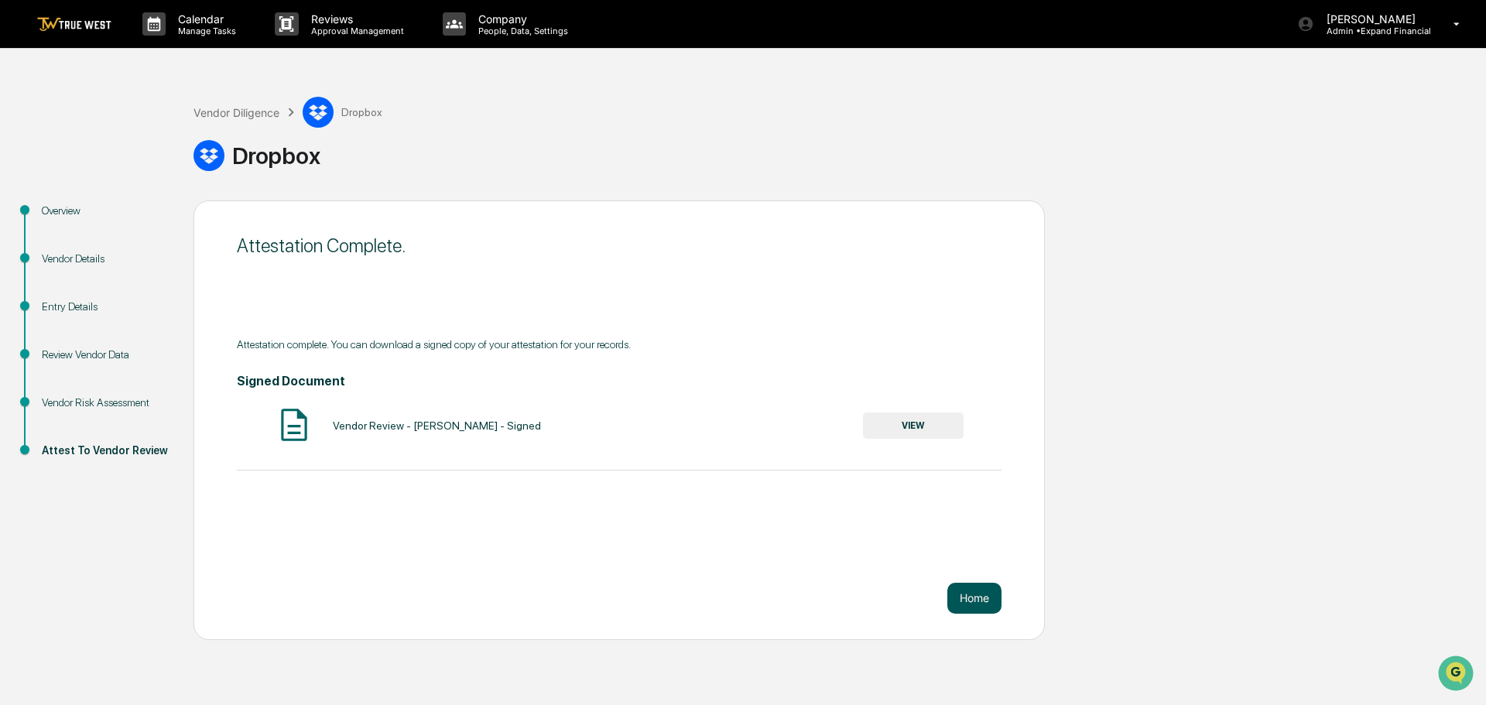
click at [968, 602] on button "Home" at bounding box center [974, 598] width 54 height 31
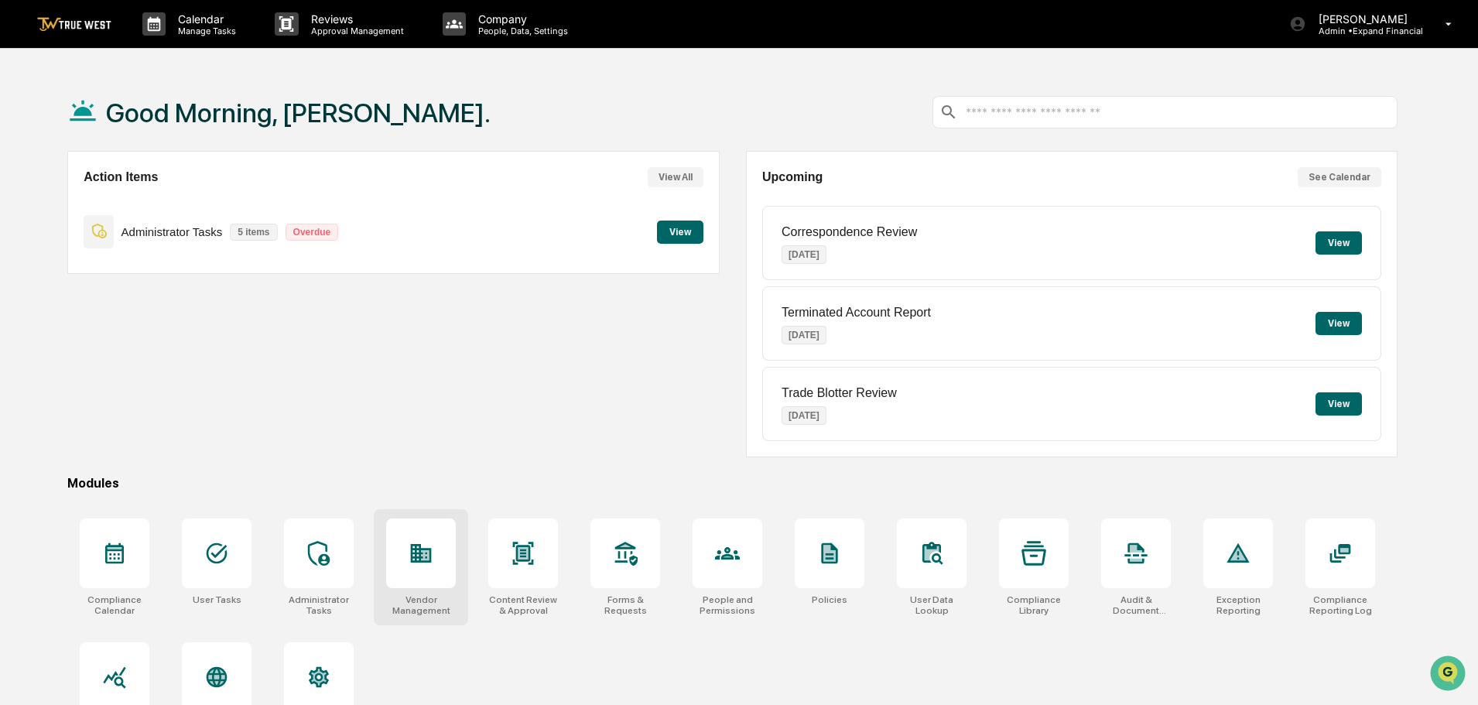
click at [434, 584] on div at bounding box center [421, 553] width 70 height 70
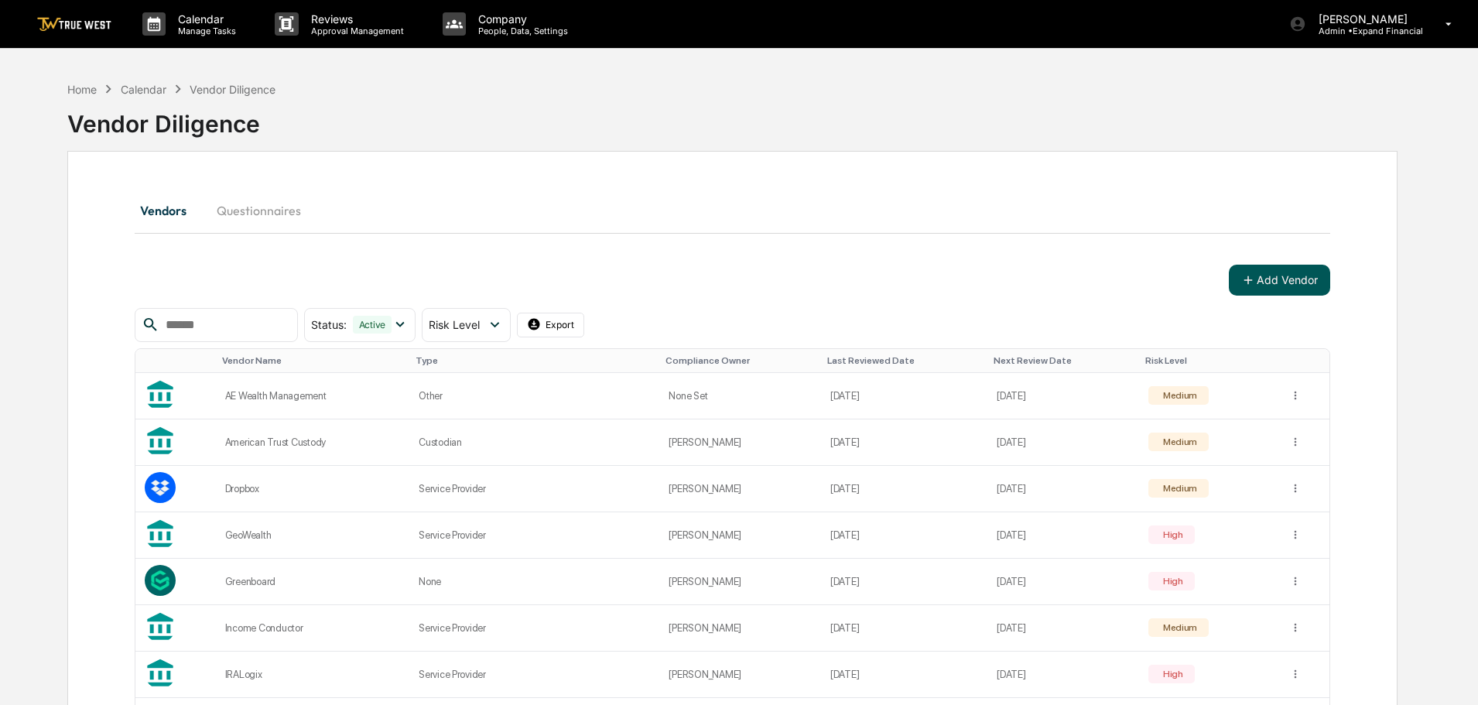
click at [1265, 279] on button "Add Vendor" at bounding box center [1279, 280] width 101 height 31
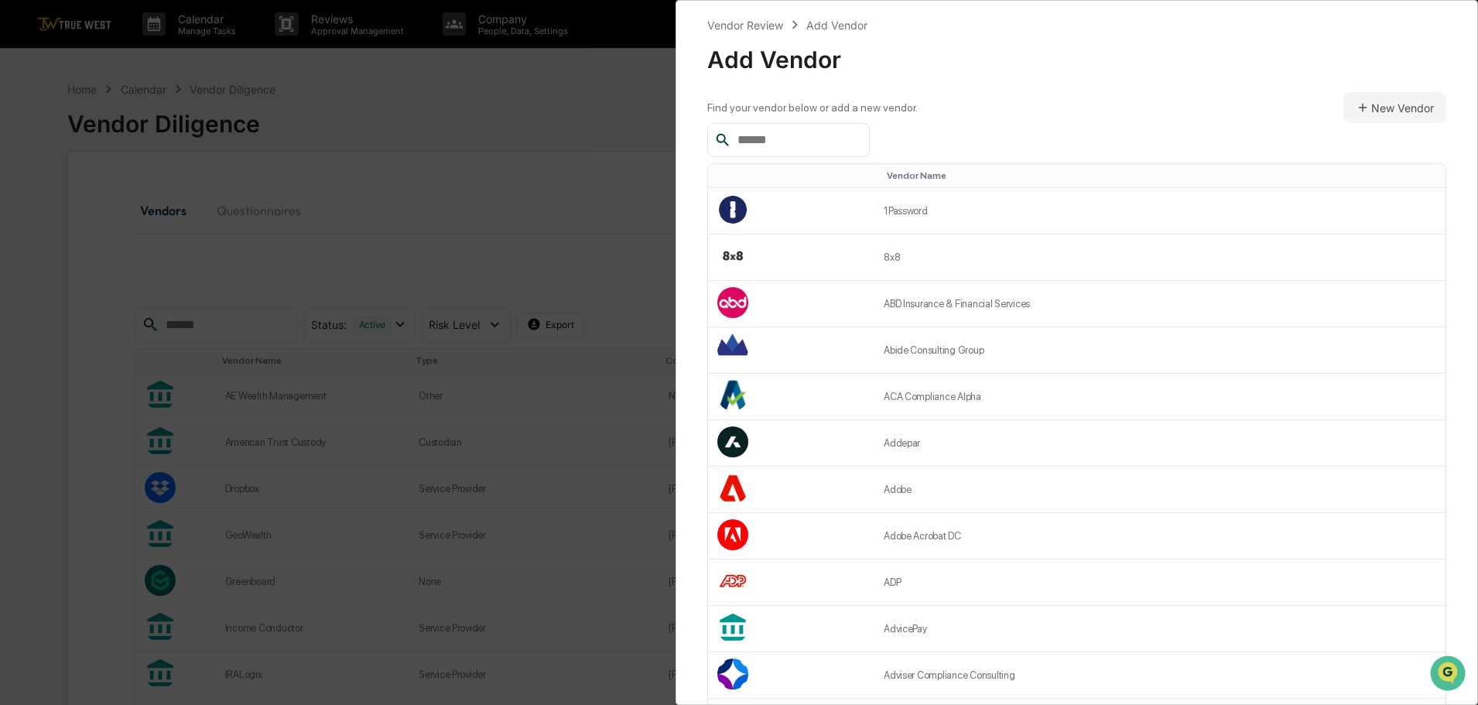
click at [810, 139] on input "text" at bounding box center [797, 140] width 132 height 20
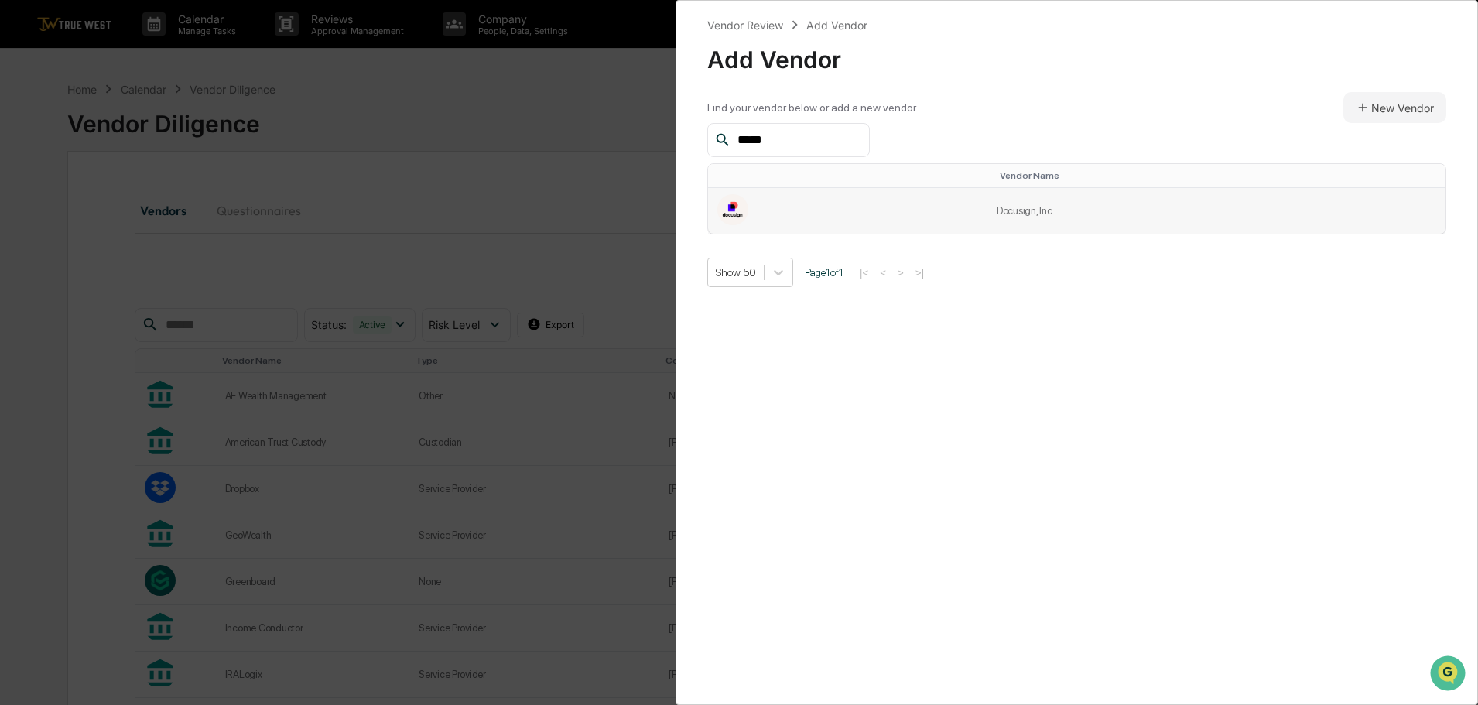
type input "*****"
click at [1049, 209] on td "Docusign, Inc." at bounding box center [1216, 211] width 458 height 46
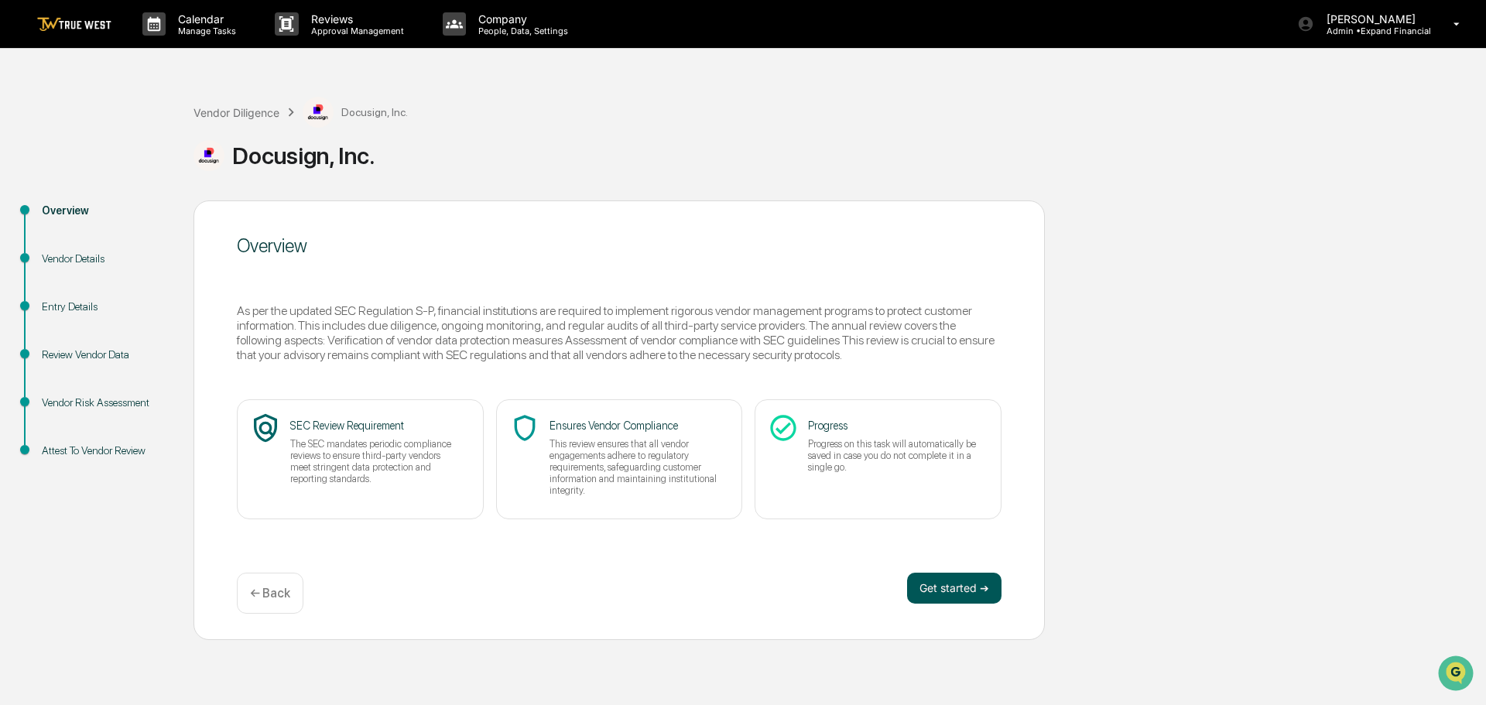
click at [961, 580] on button "Get started ➔" at bounding box center [954, 588] width 94 height 31
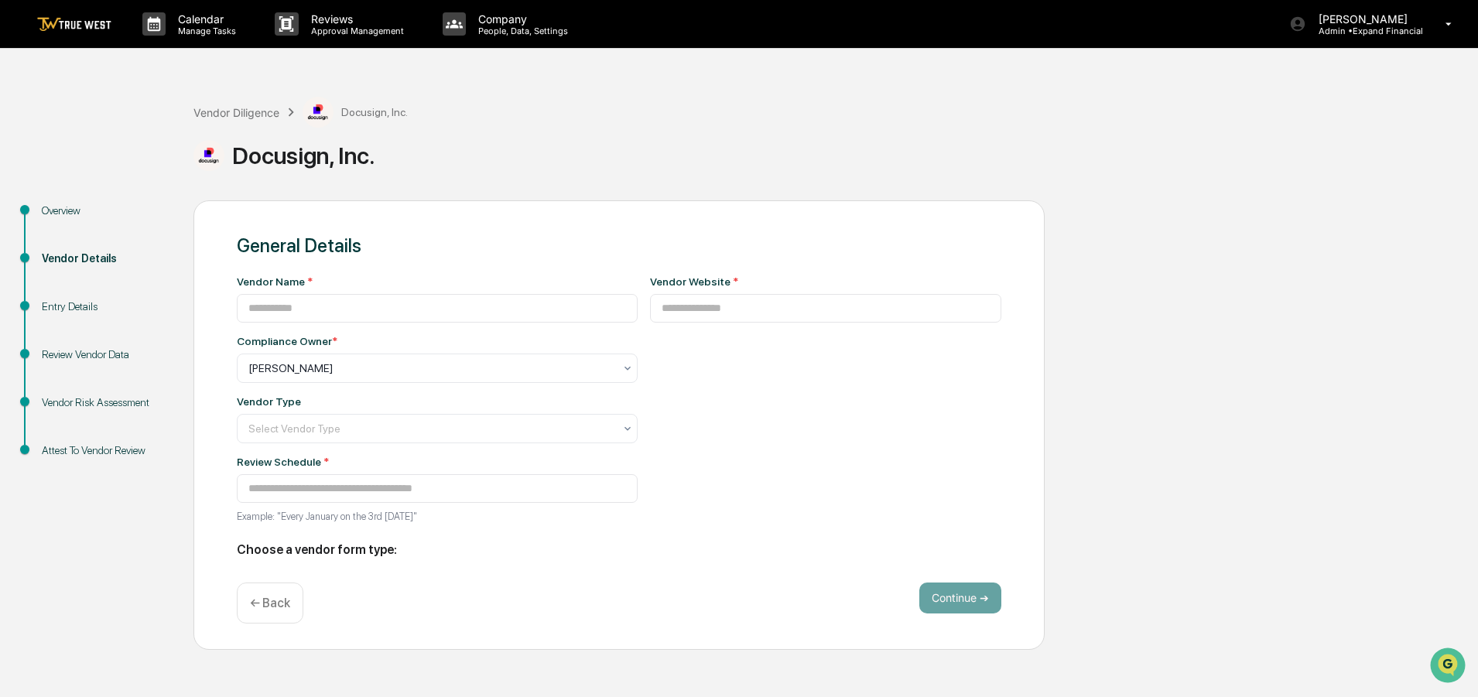
type input "**********"
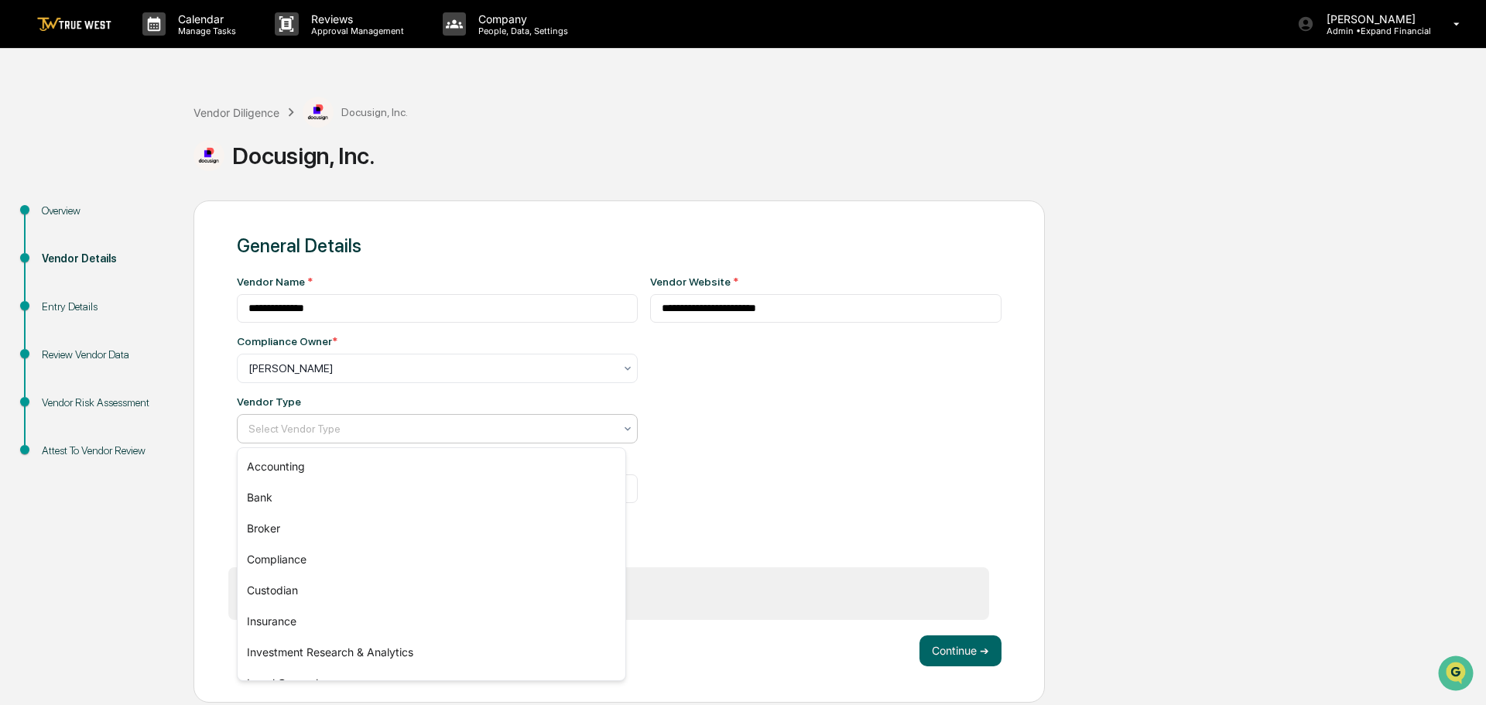
click at [395, 437] on div "Select Vendor Type" at bounding box center [431, 429] width 381 height 22
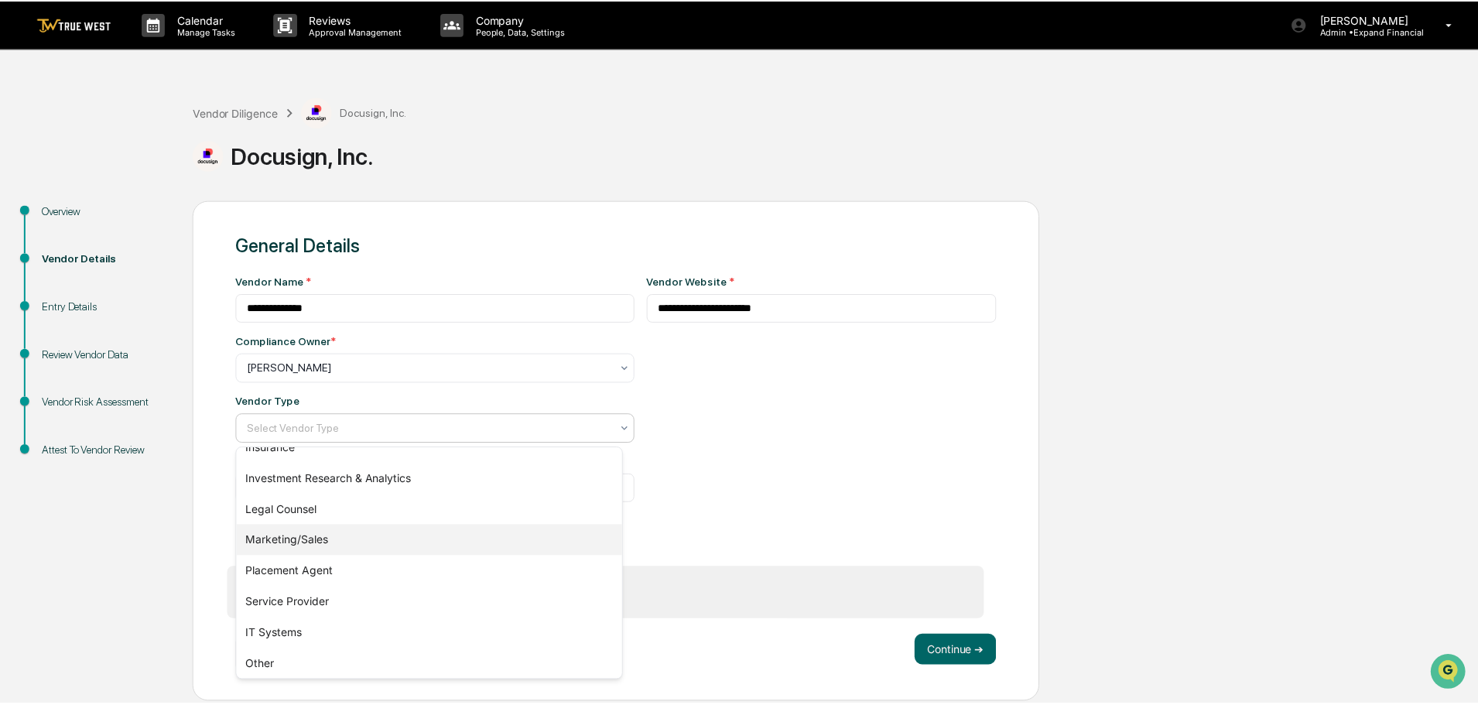
scroll to position [176, 0]
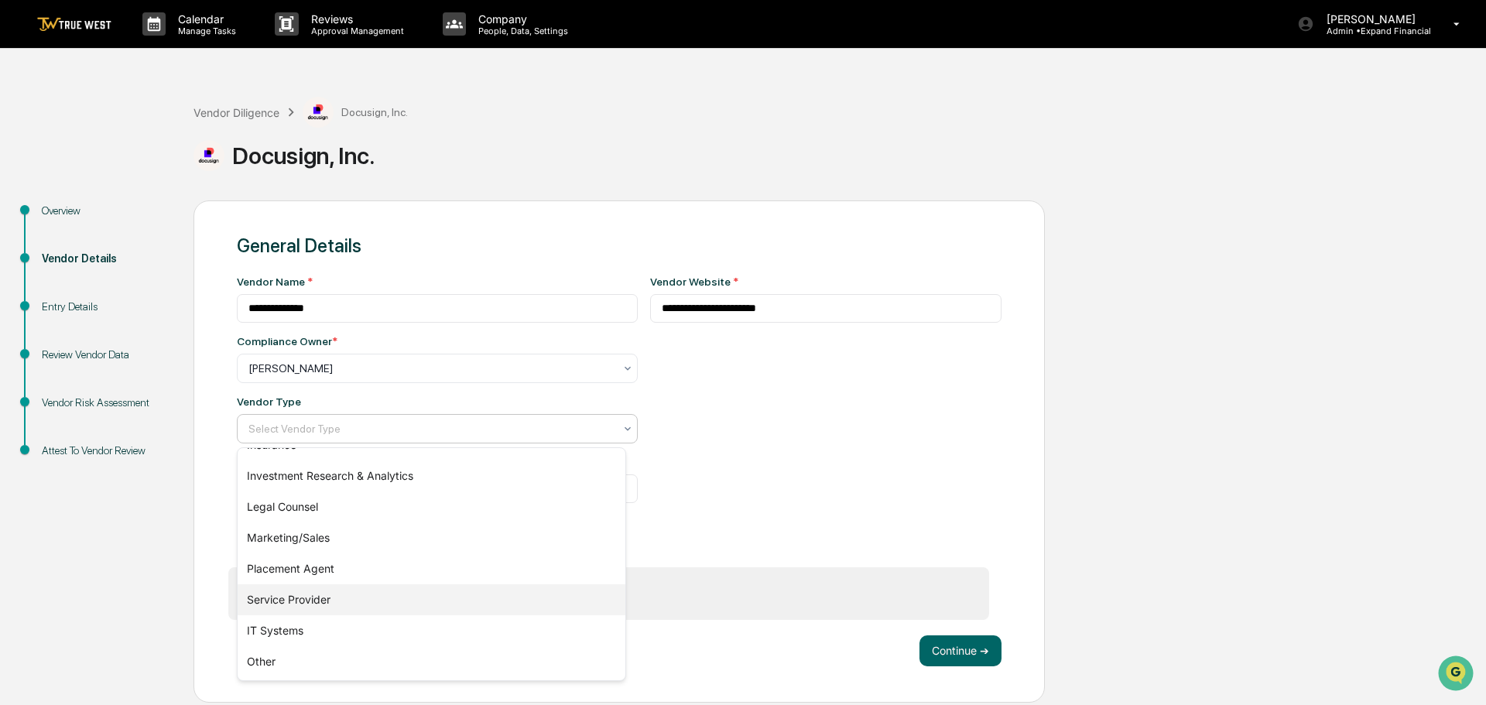
click at [296, 603] on div "Service Provider" at bounding box center [432, 599] width 388 height 31
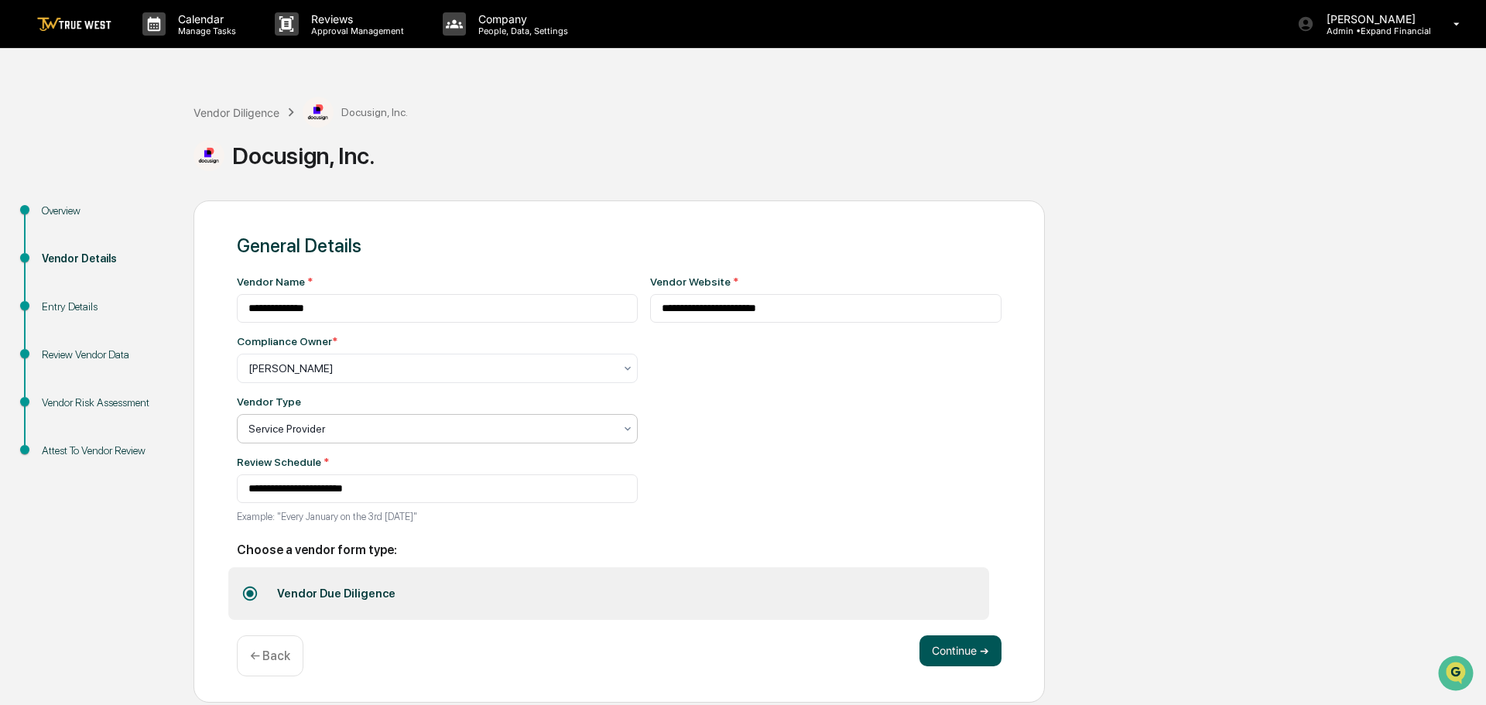
click at [959, 647] on button "Continue ➔" at bounding box center [960, 650] width 82 height 31
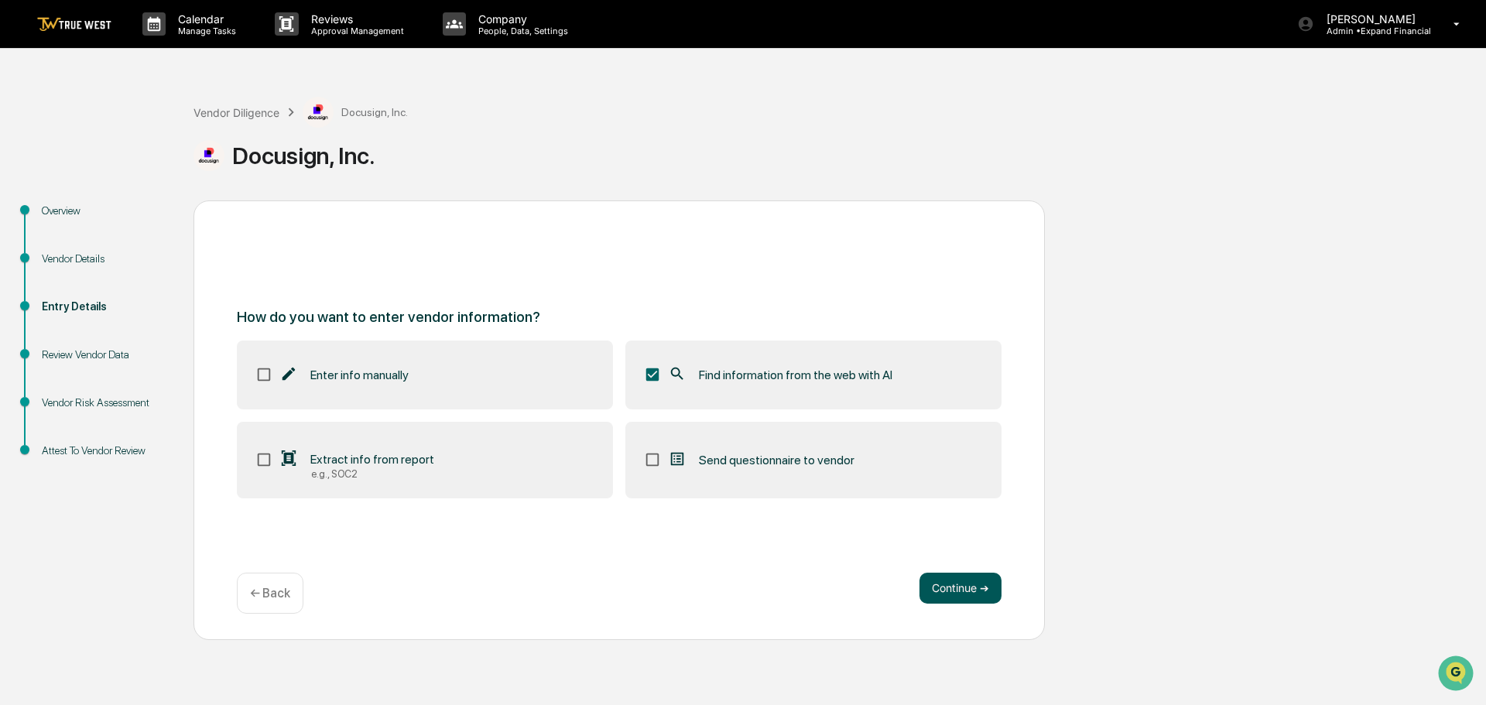
click at [943, 596] on button "Continue ➔" at bounding box center [960, 588] width 82 height 31
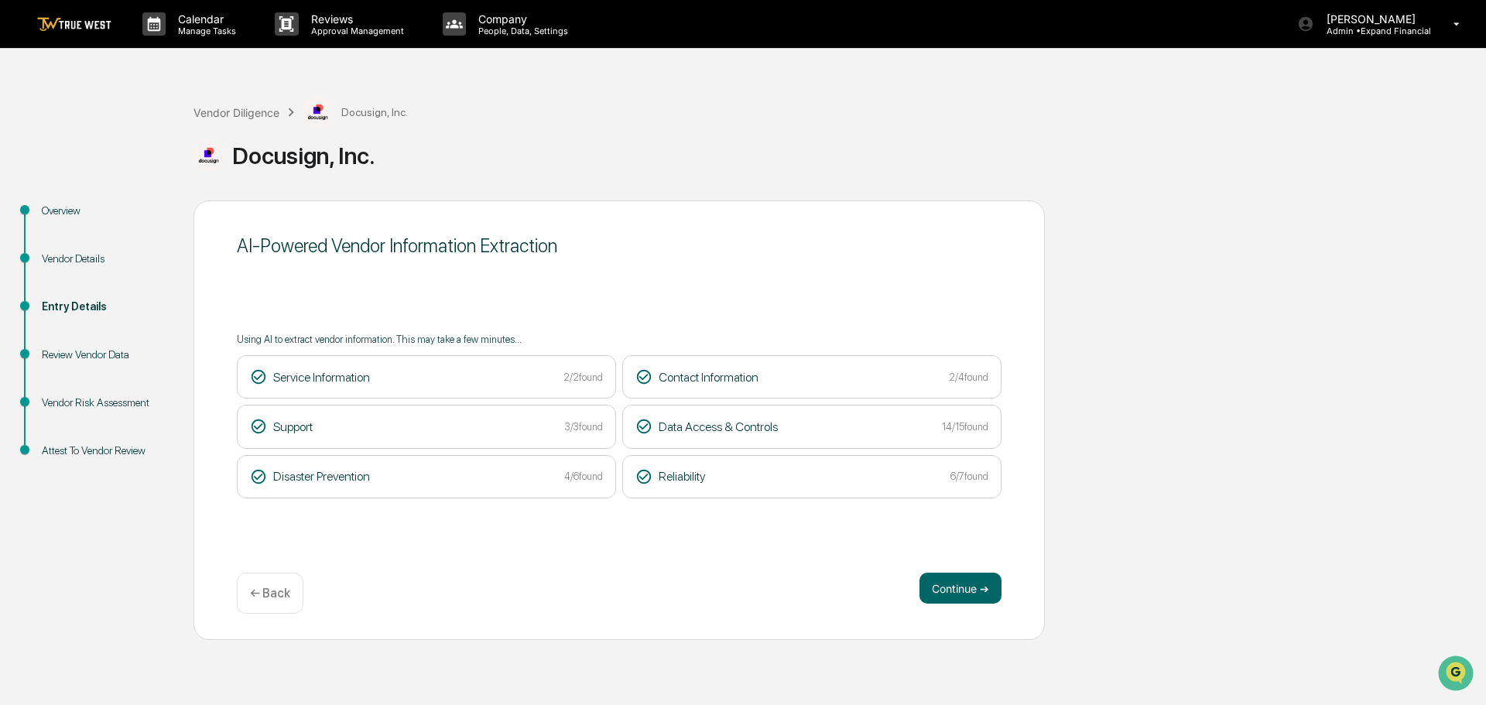
click at [943, 596] on button "Continue ➔" at bounding box center [960, 588] width 82 height 31
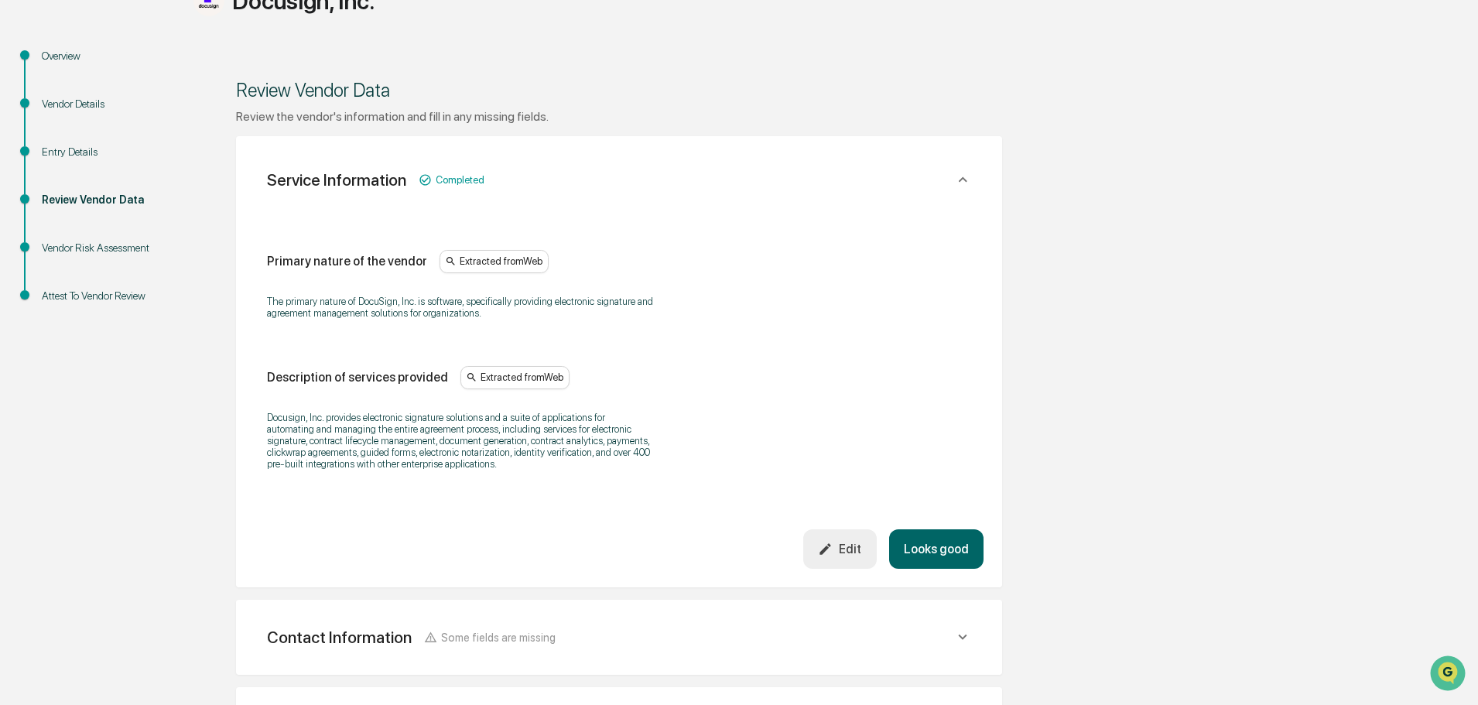
scroll to position [232, 0]
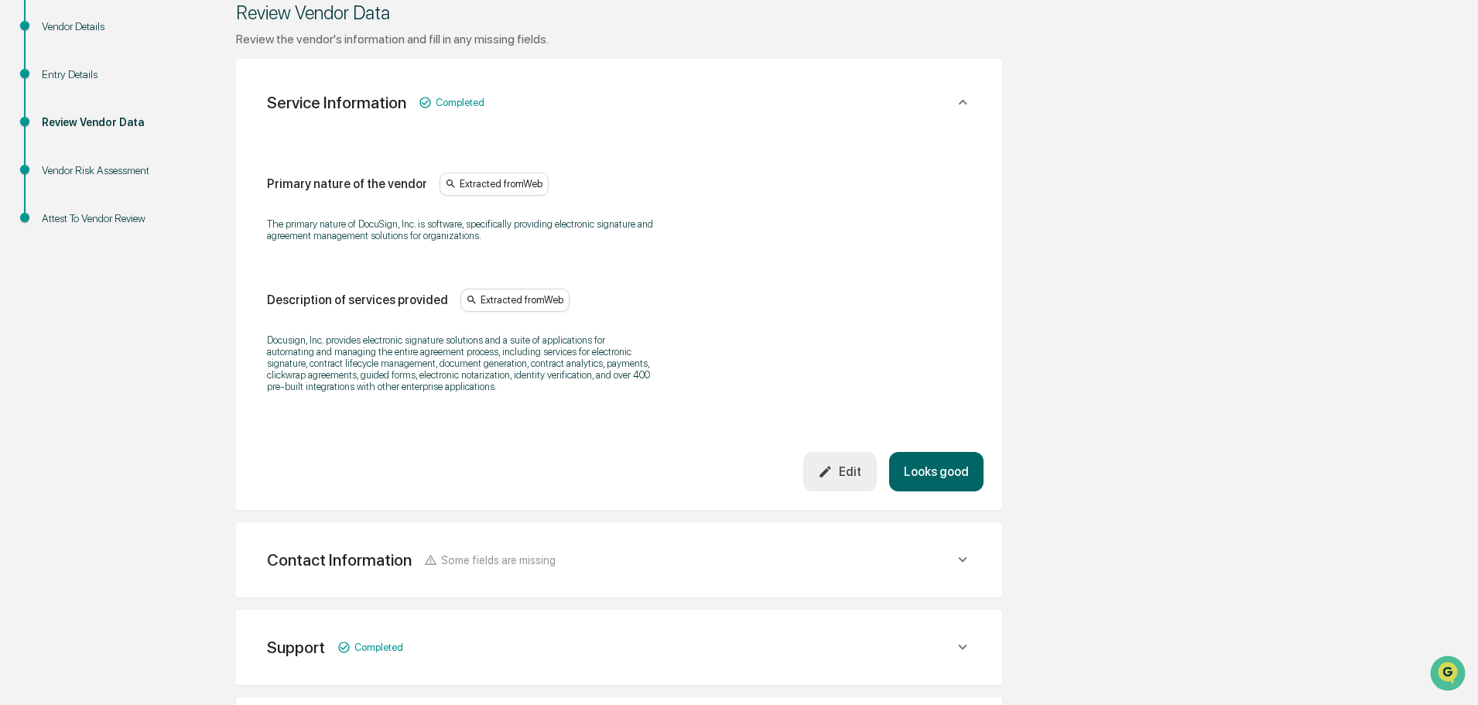
click at [921, 470] on button "Looks good" at bounding box center [936, 471] width 94 height 39
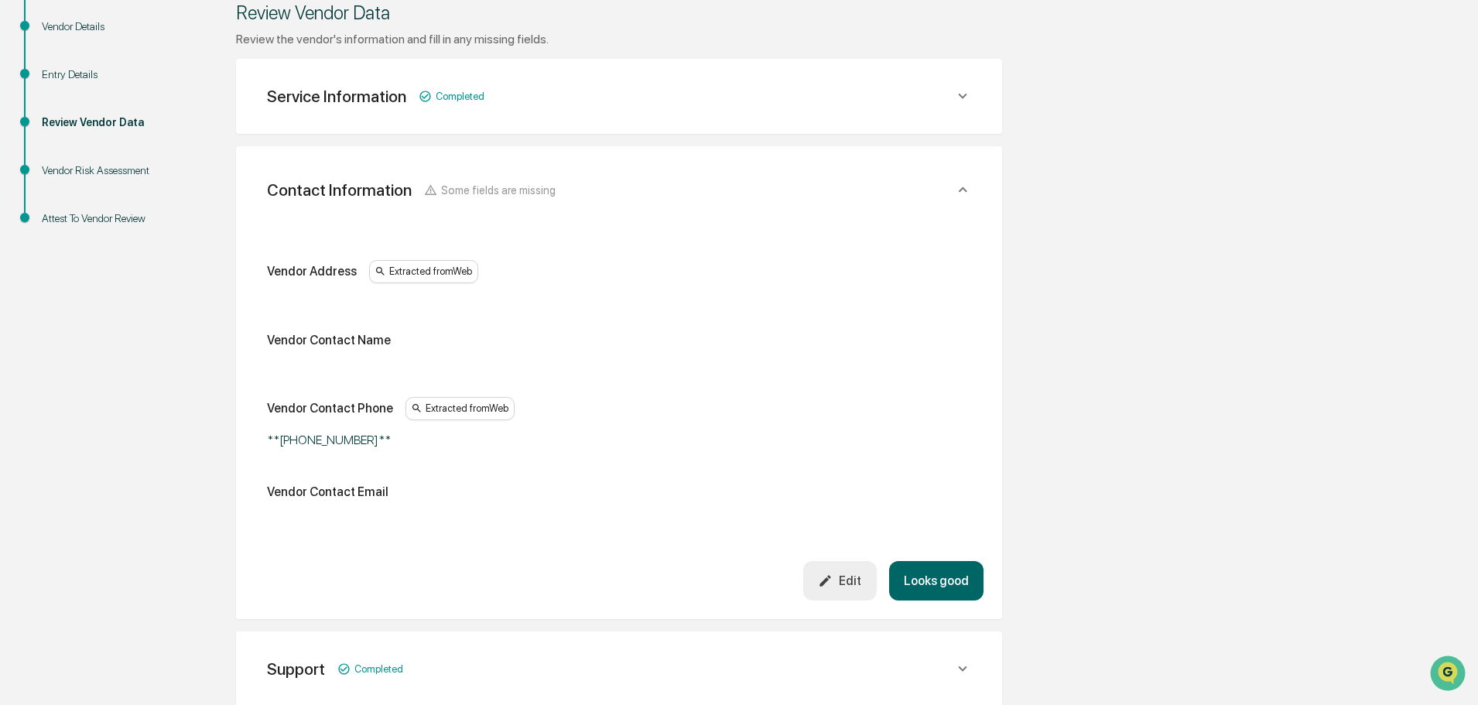
scroll to position [291, 0]
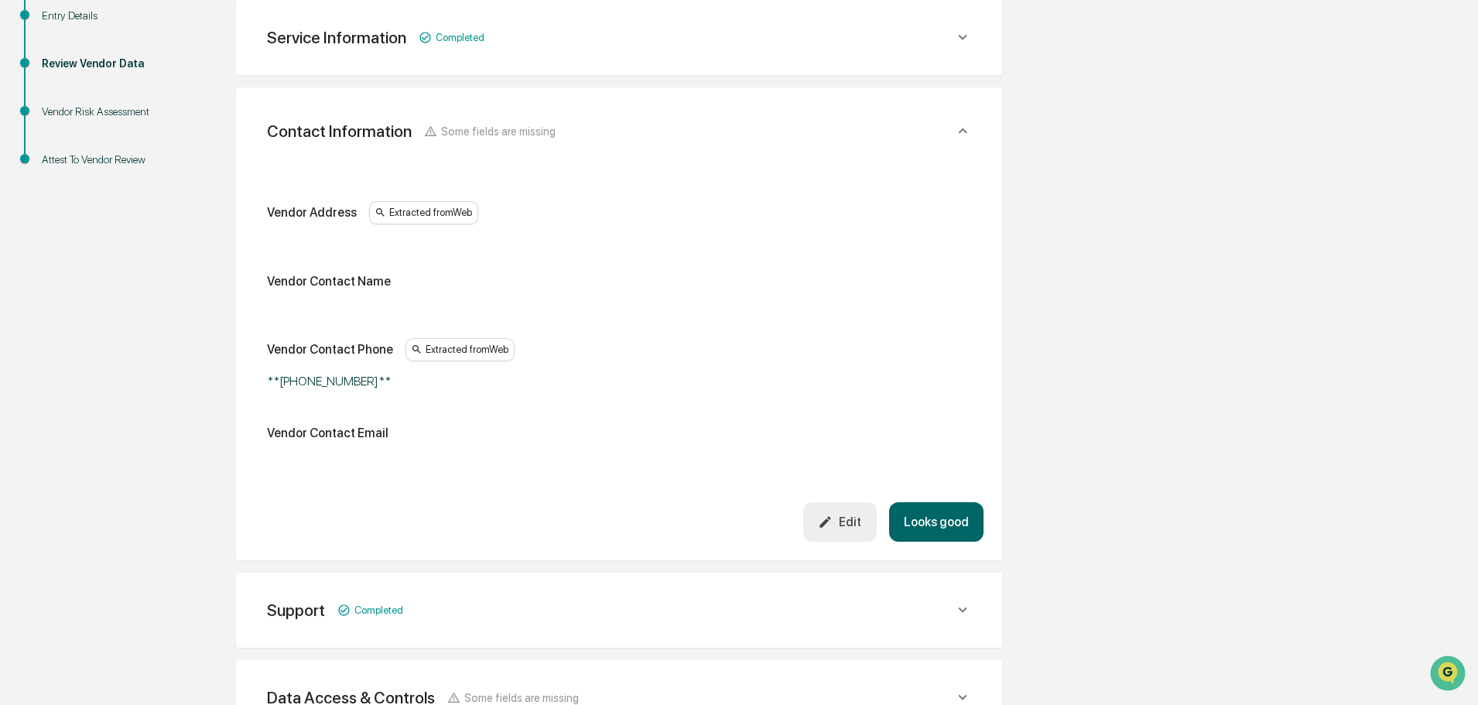
click at [936, 525] on button "Looks good" at bounding box center [936, 521] width 94 height 39
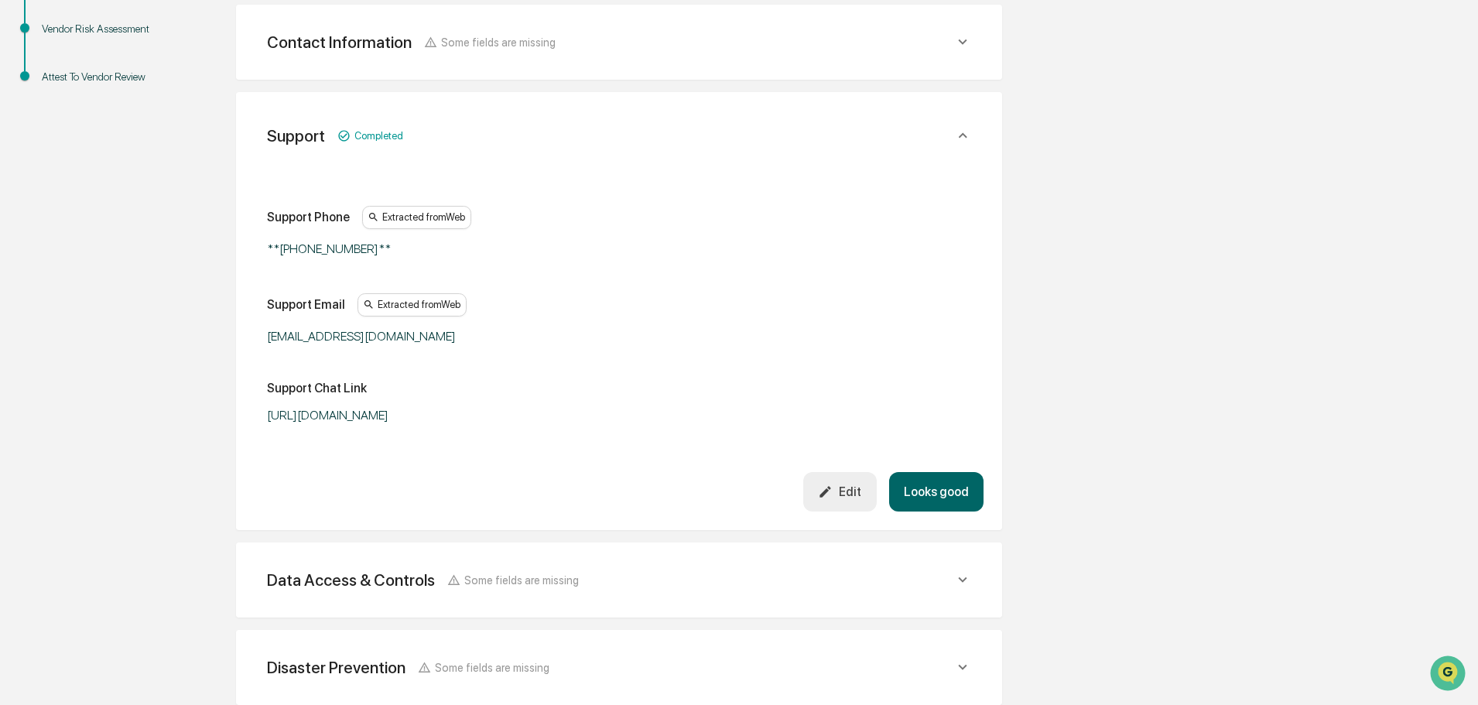
scroll to position [378, 0]
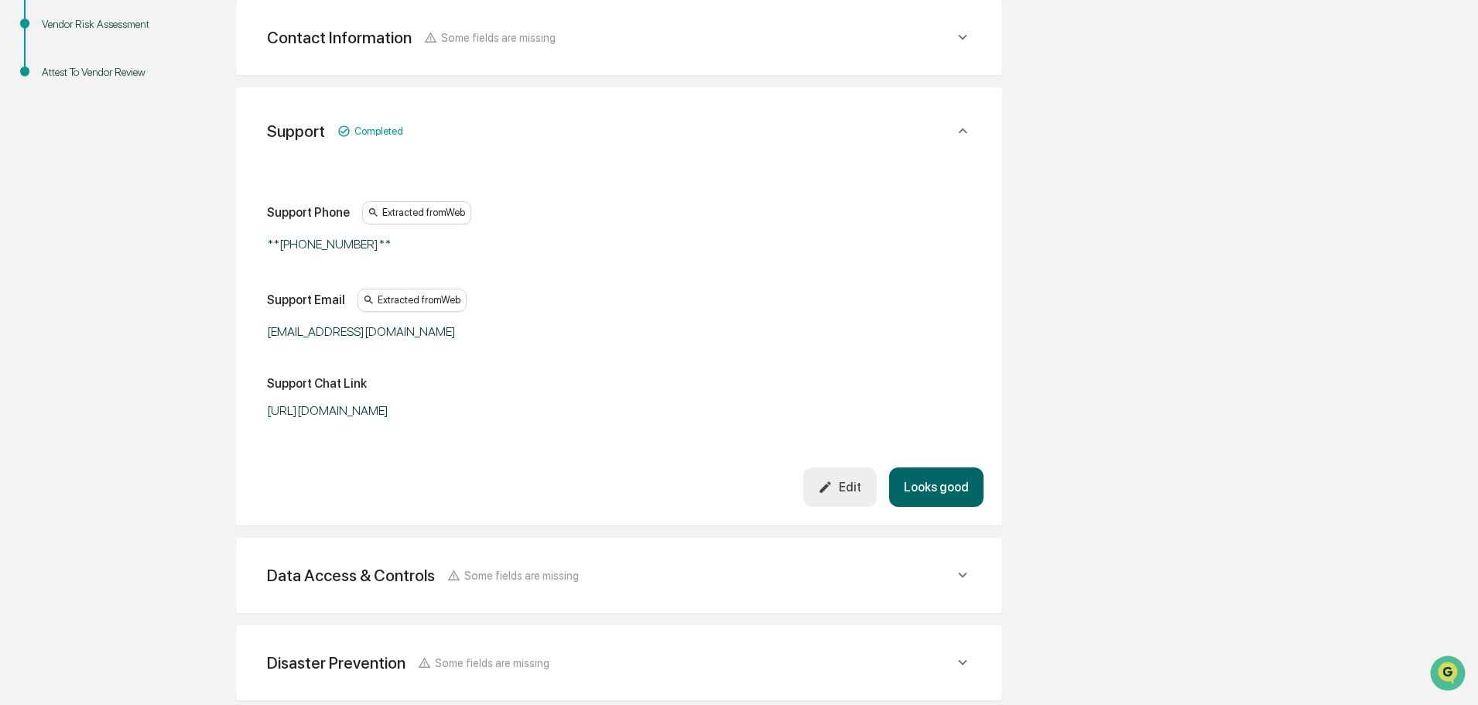
click at [925, 496] on button "Looks good" at bounding box center [936, 486] width 94 height 39
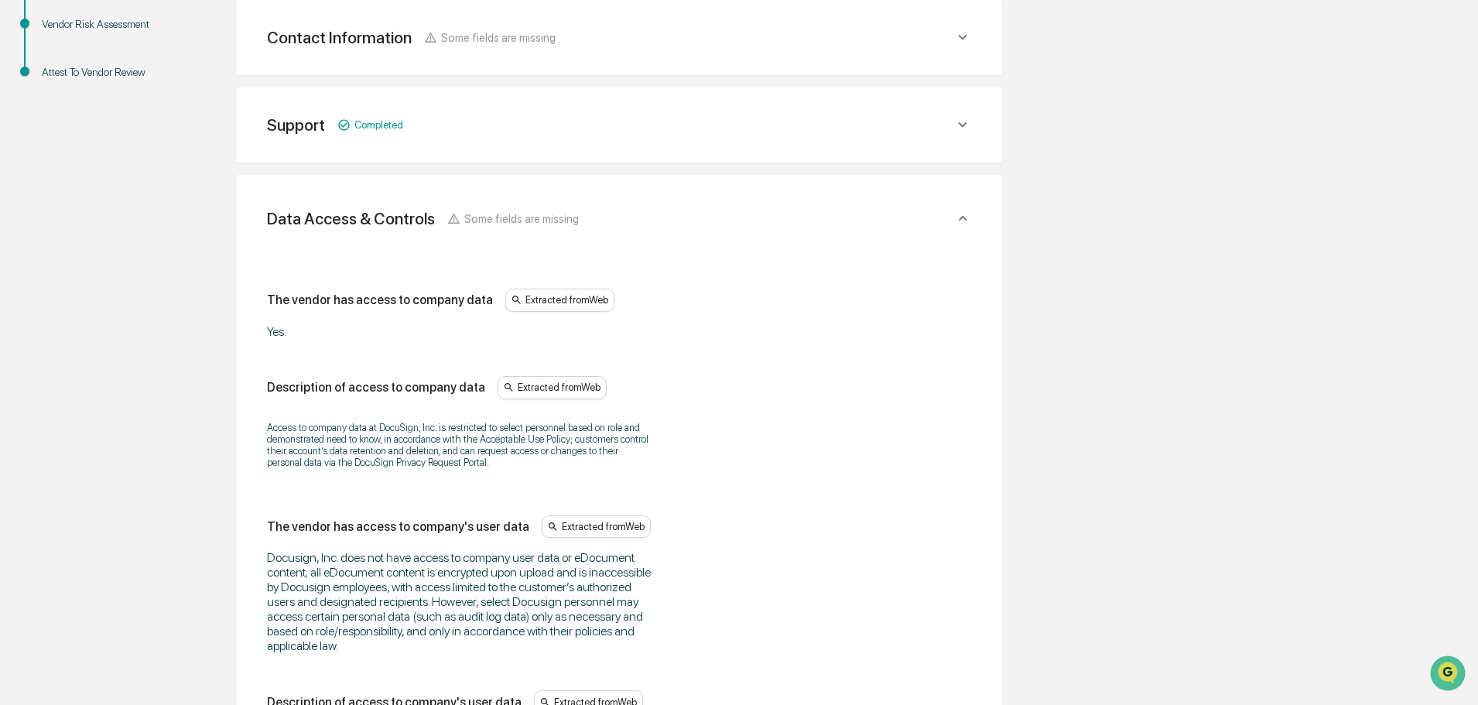
scroll to position [466, 0]
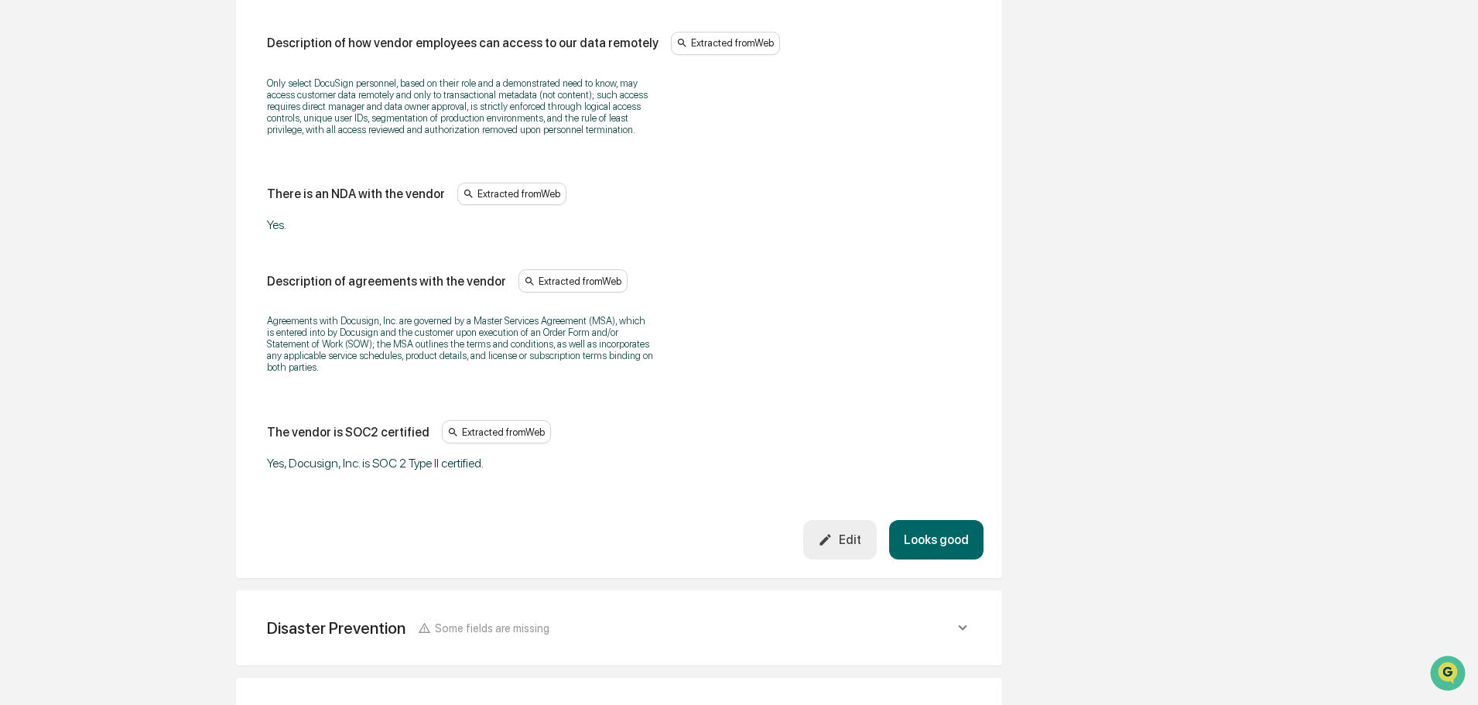
click at [928, 537] on button "Looks good" at bounding box center [936, 539] width 94 height 39
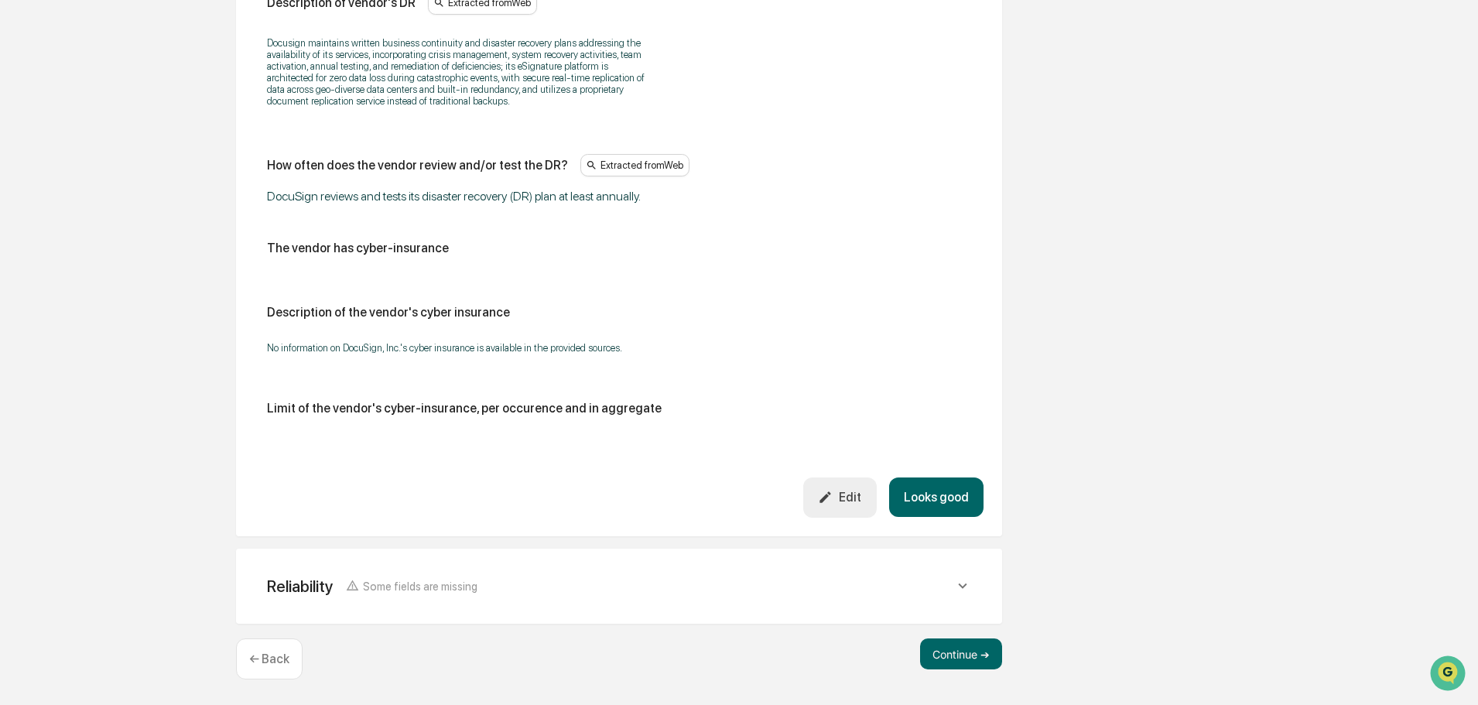
click at [963, 500] on button "Looks good" at bounding box center [936, 496] width 94 height 39
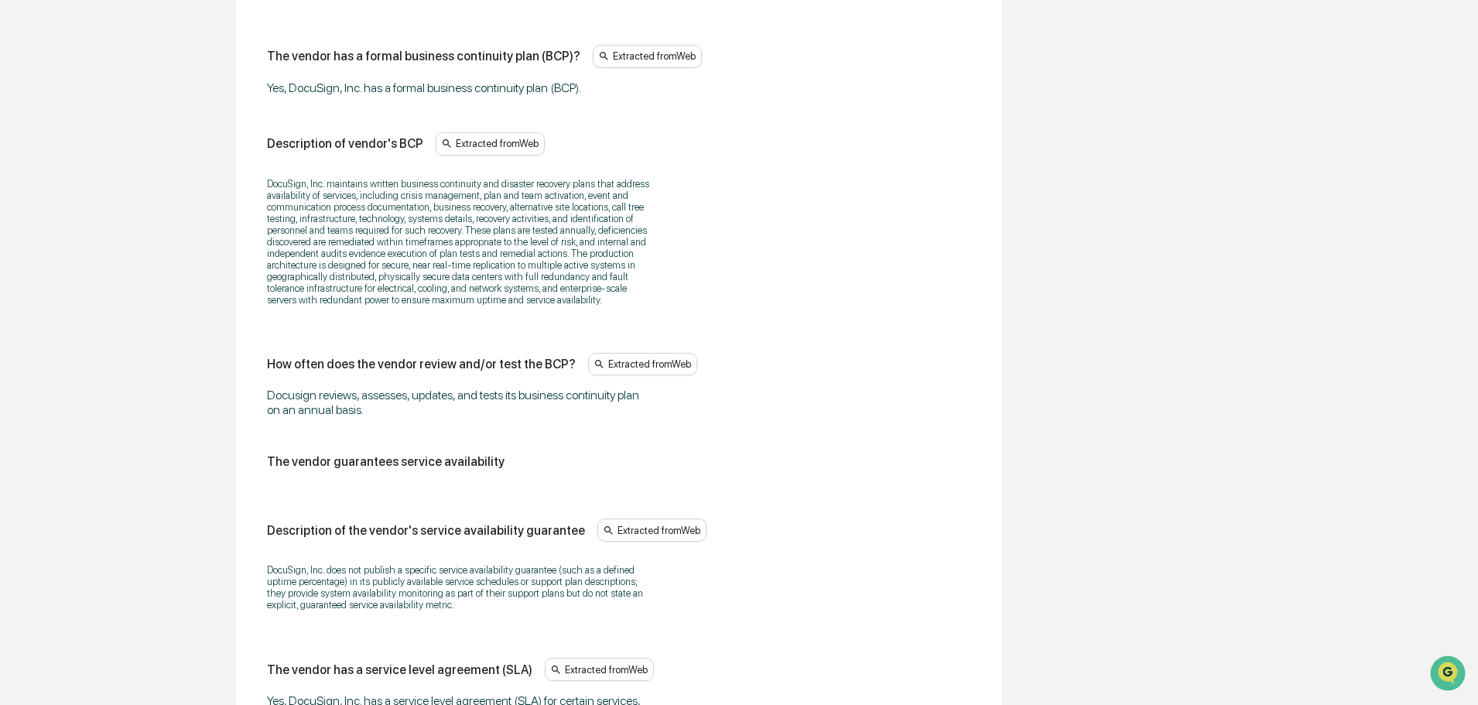
scroll to position [1182, 0]
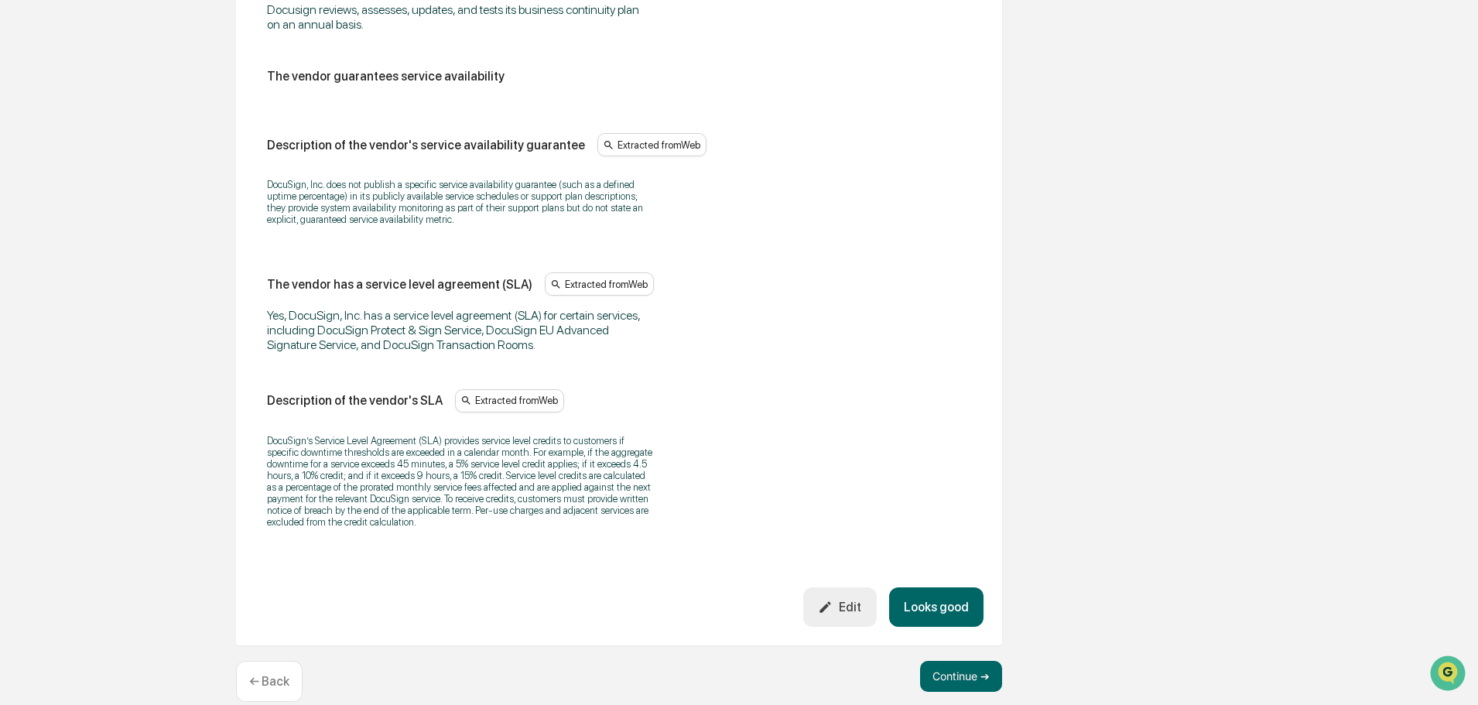
click at [952, 600] on button "Looks good" at bounding box center [936, 606] width 94 height 39
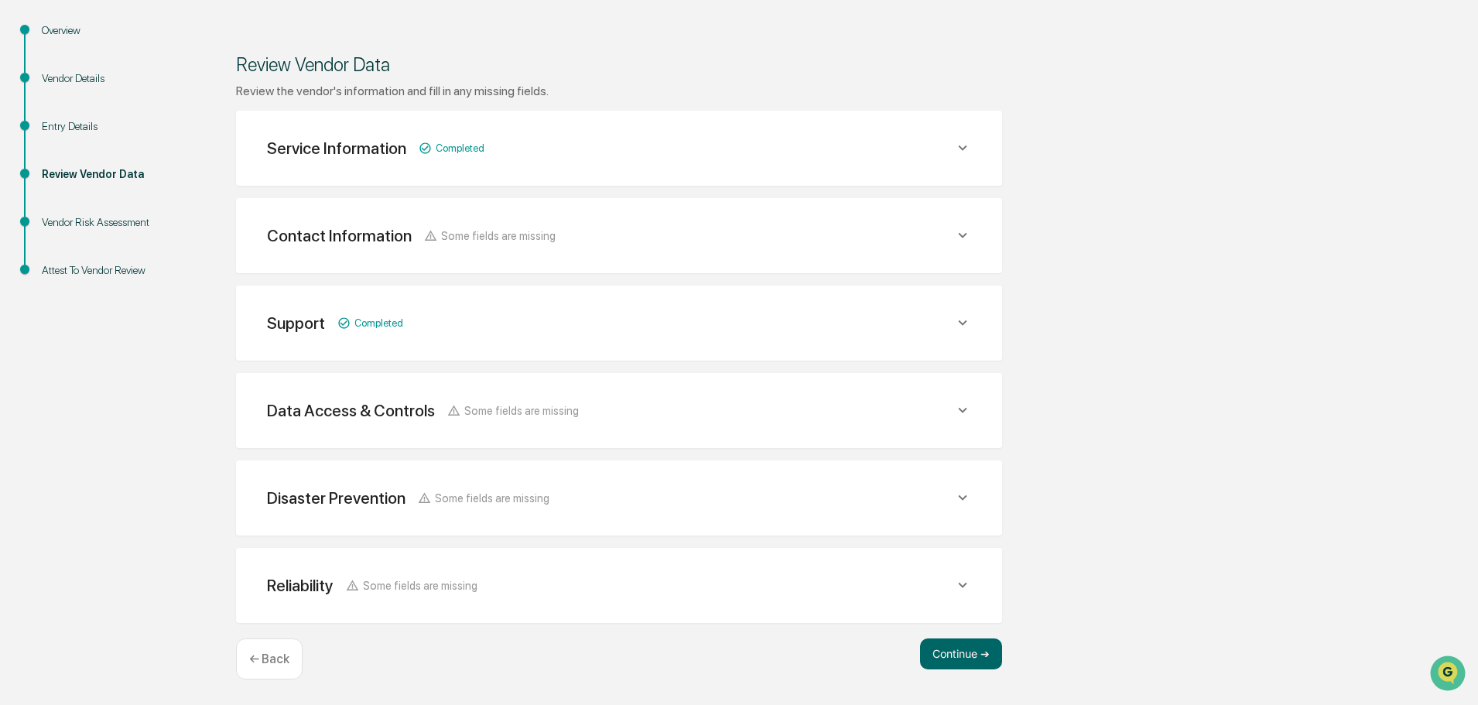
scroll to position [180, 0]
click at [952, 648] on button "Continue ➔" at bounding box center [961, 653] width 82 height 31
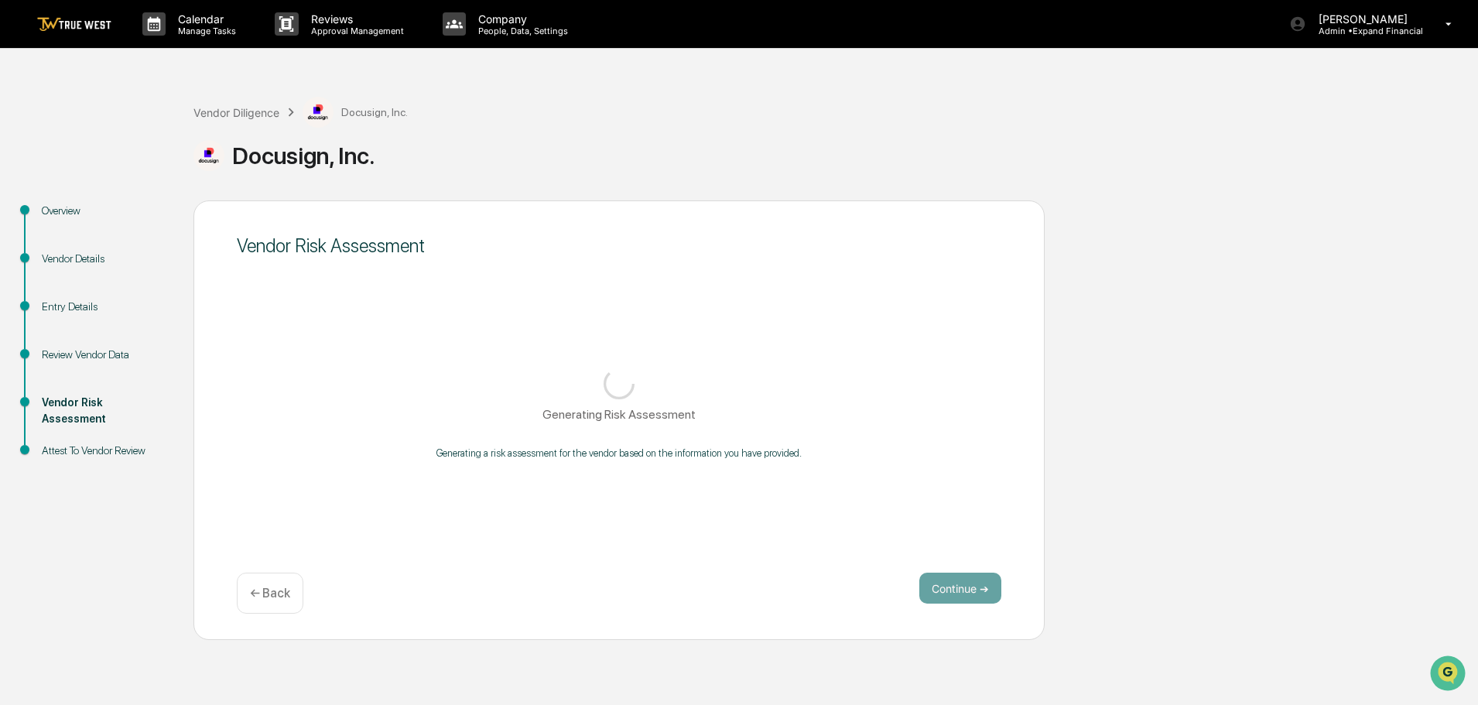
scroll to position [0, 0]
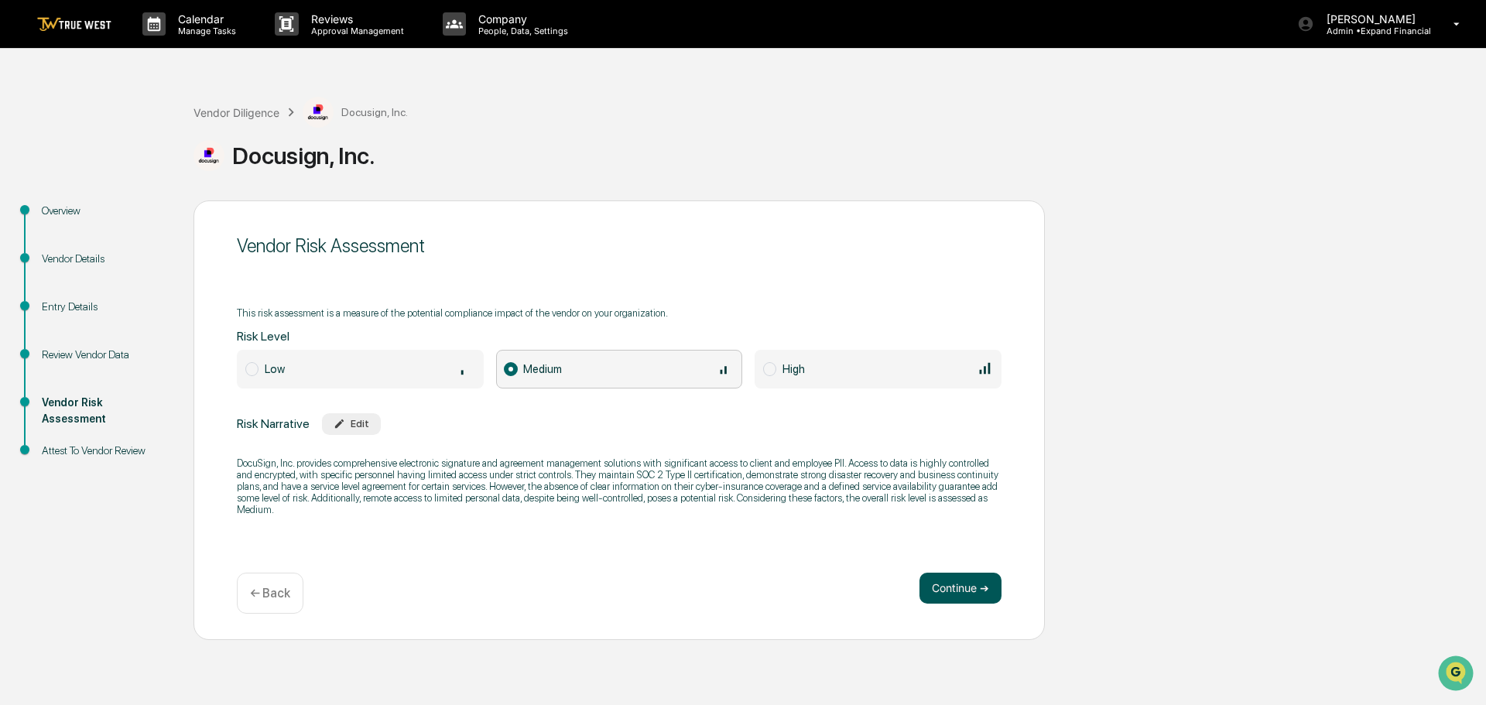
click at [944, 595] on button "Continue ➔" at bounding box center [960, 588] width 82 height 31
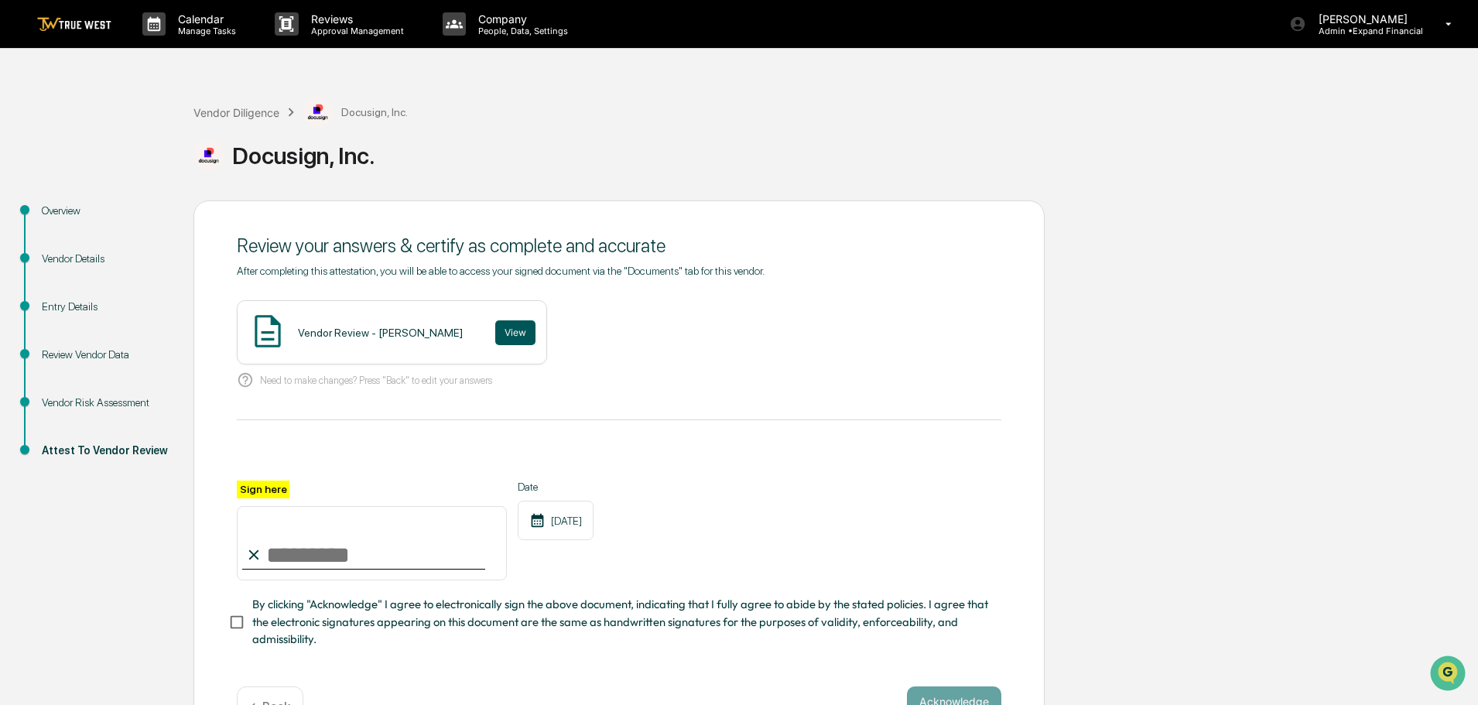
click at [499, 337] on button "View" at bounding box center [515, 332] width 40 height 25
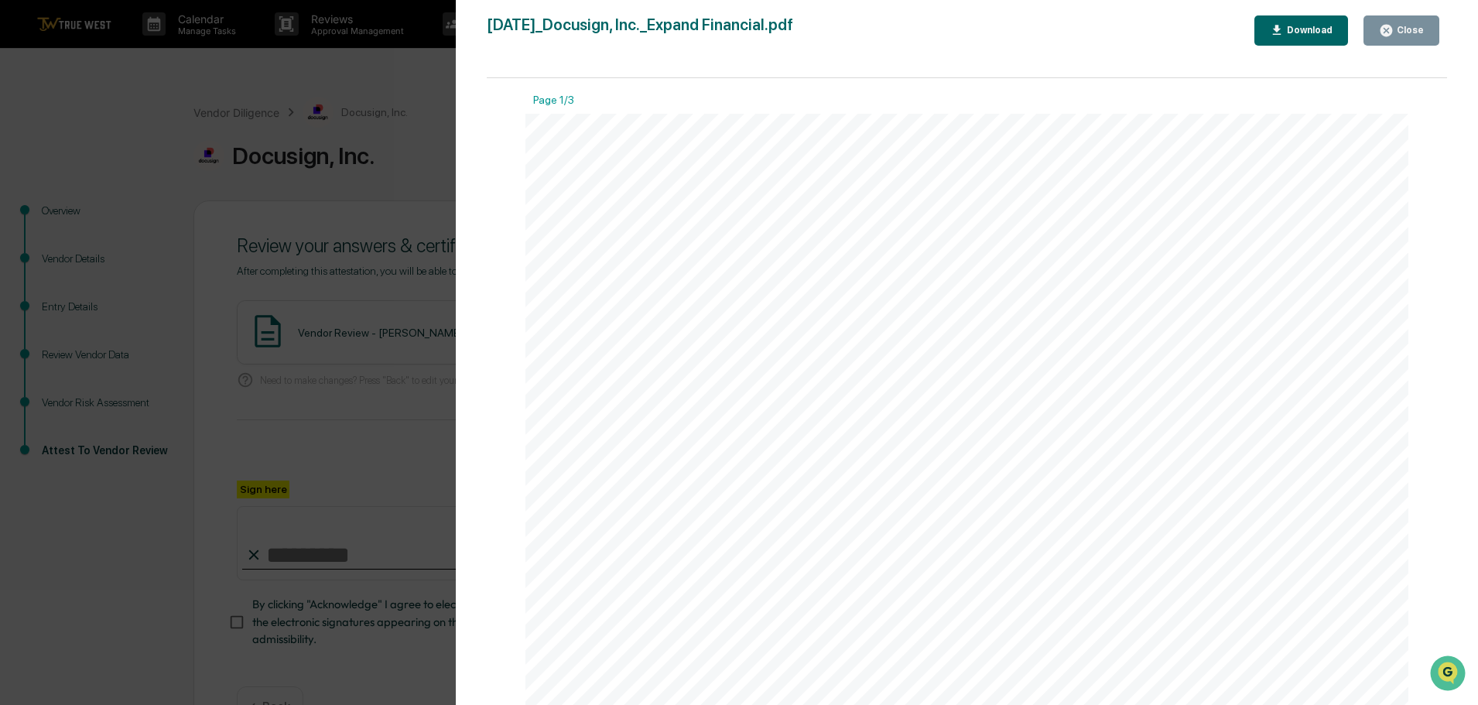
click at [1415, 23] on div "Close" at bounding box center [1401, 30] width 45 height 15
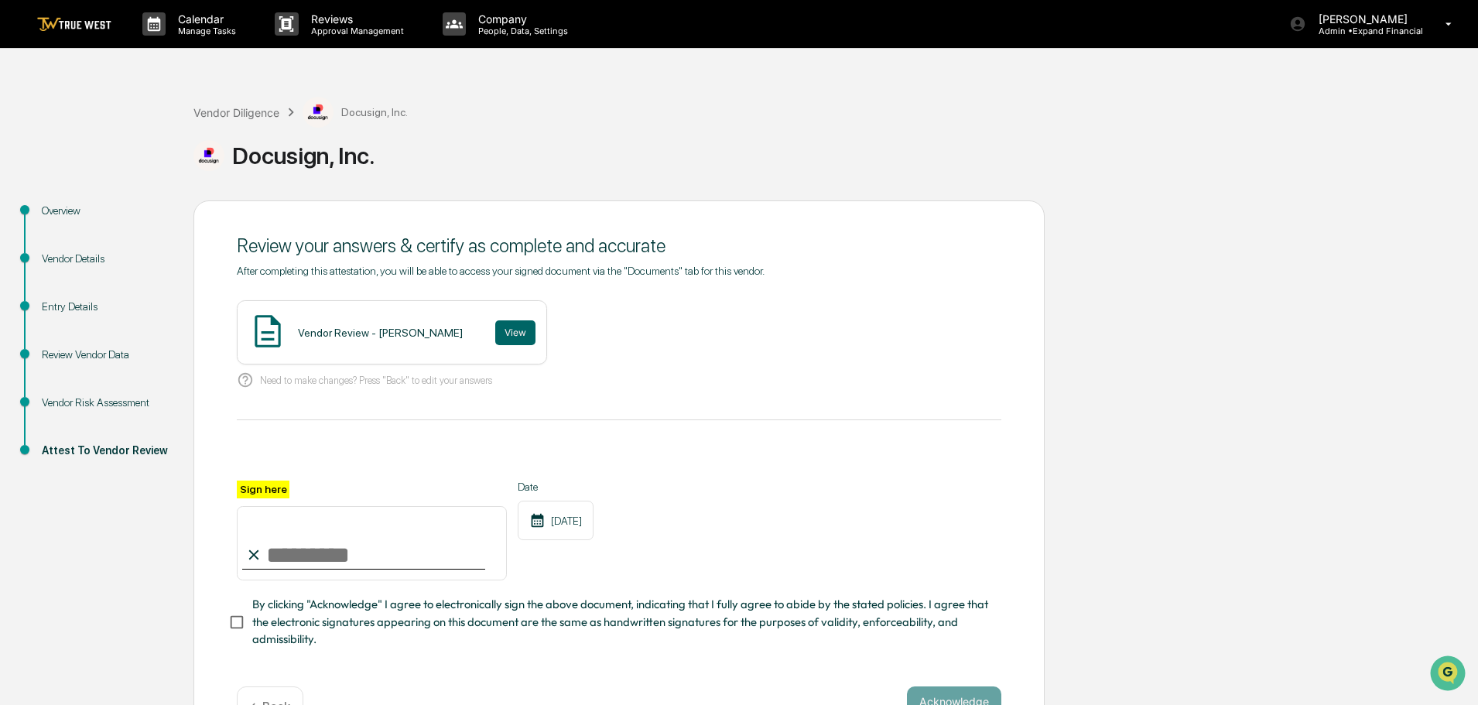
click at [302, 553] on input "Sign here" at bounding box center [372, 543] width 270 height 74
type input "**********"
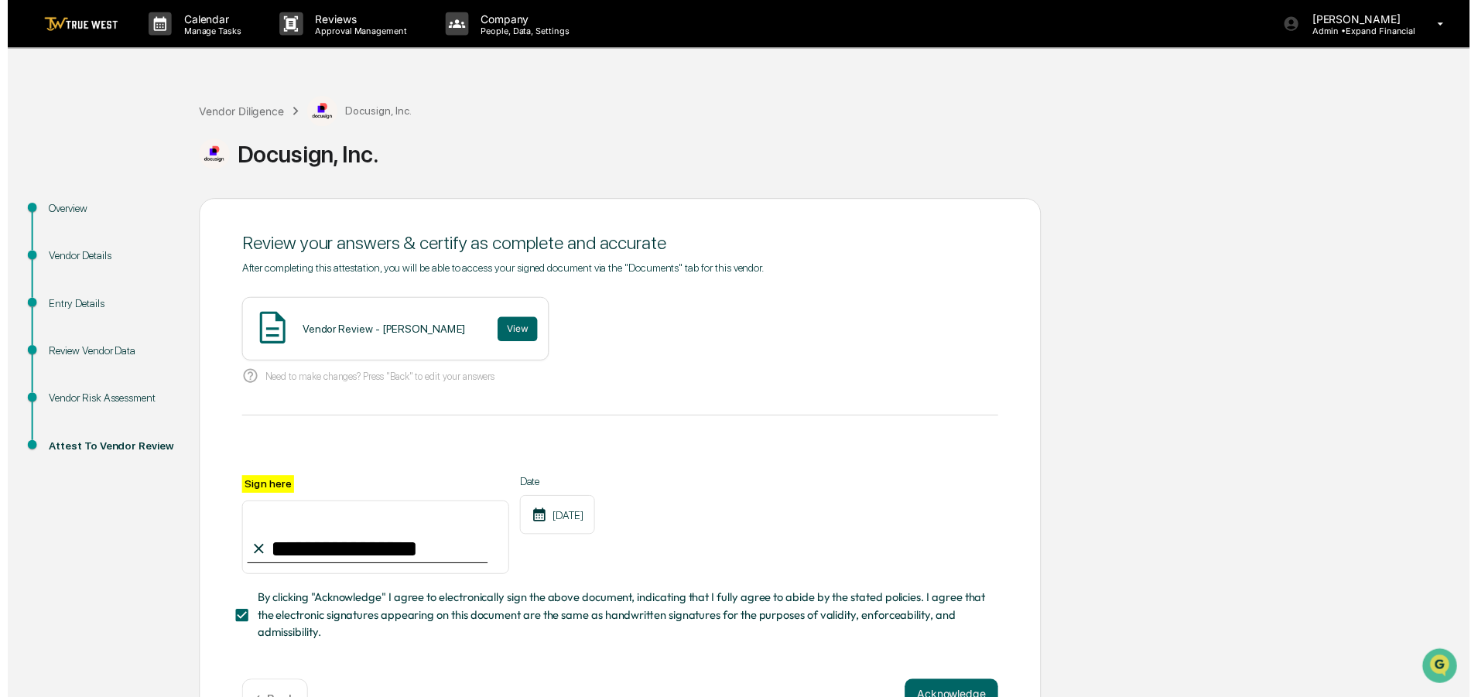
scroll to position [53, 0]
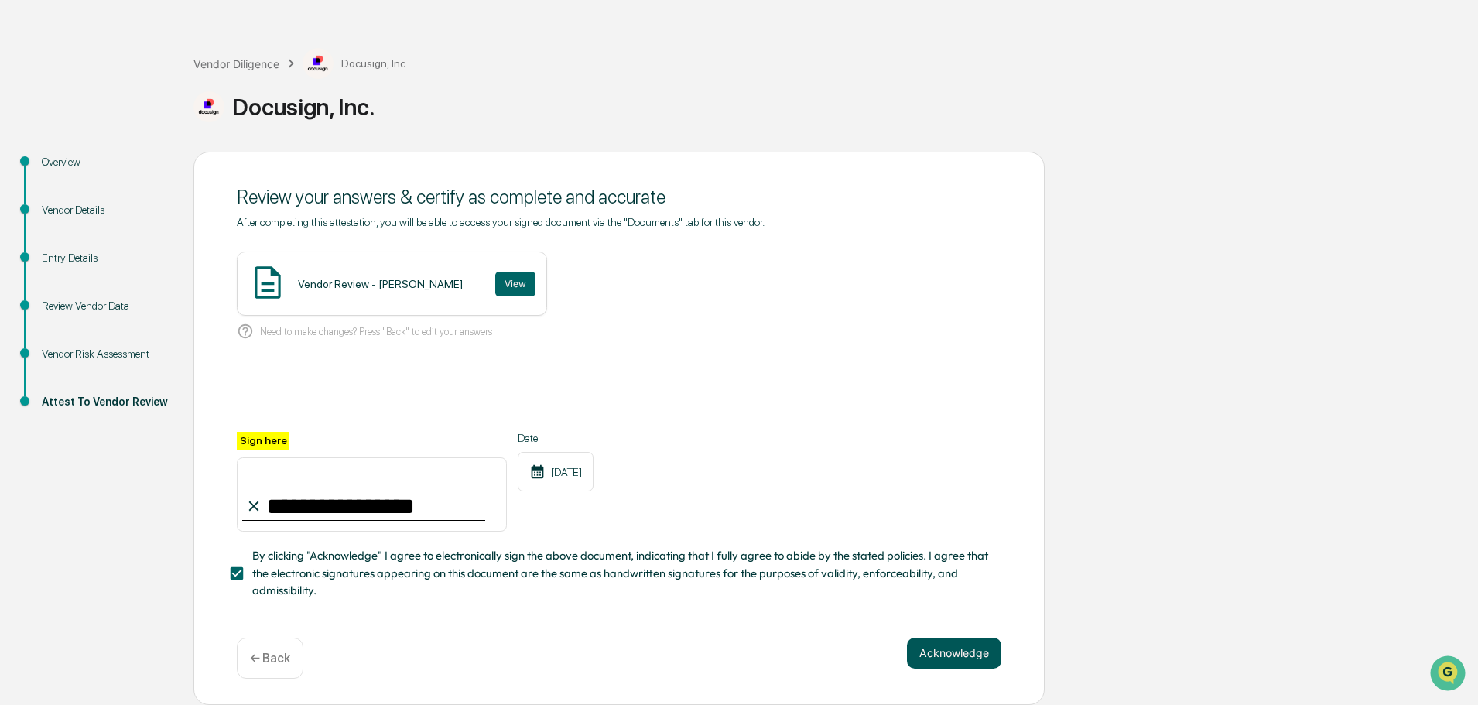
click at [953, 654] on button "Acknowledge" at bounding box center [954, 653] width 94 height 31
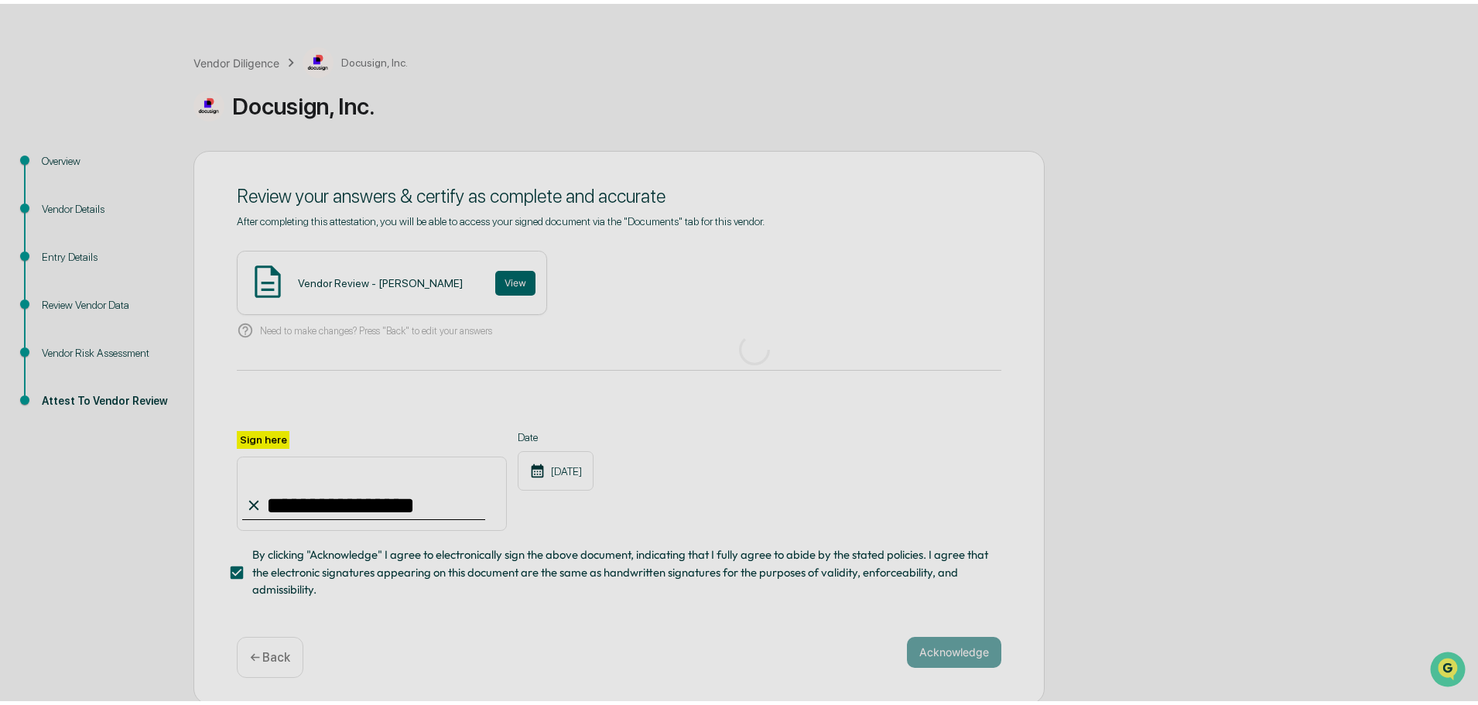
scroll to position [0, 0]
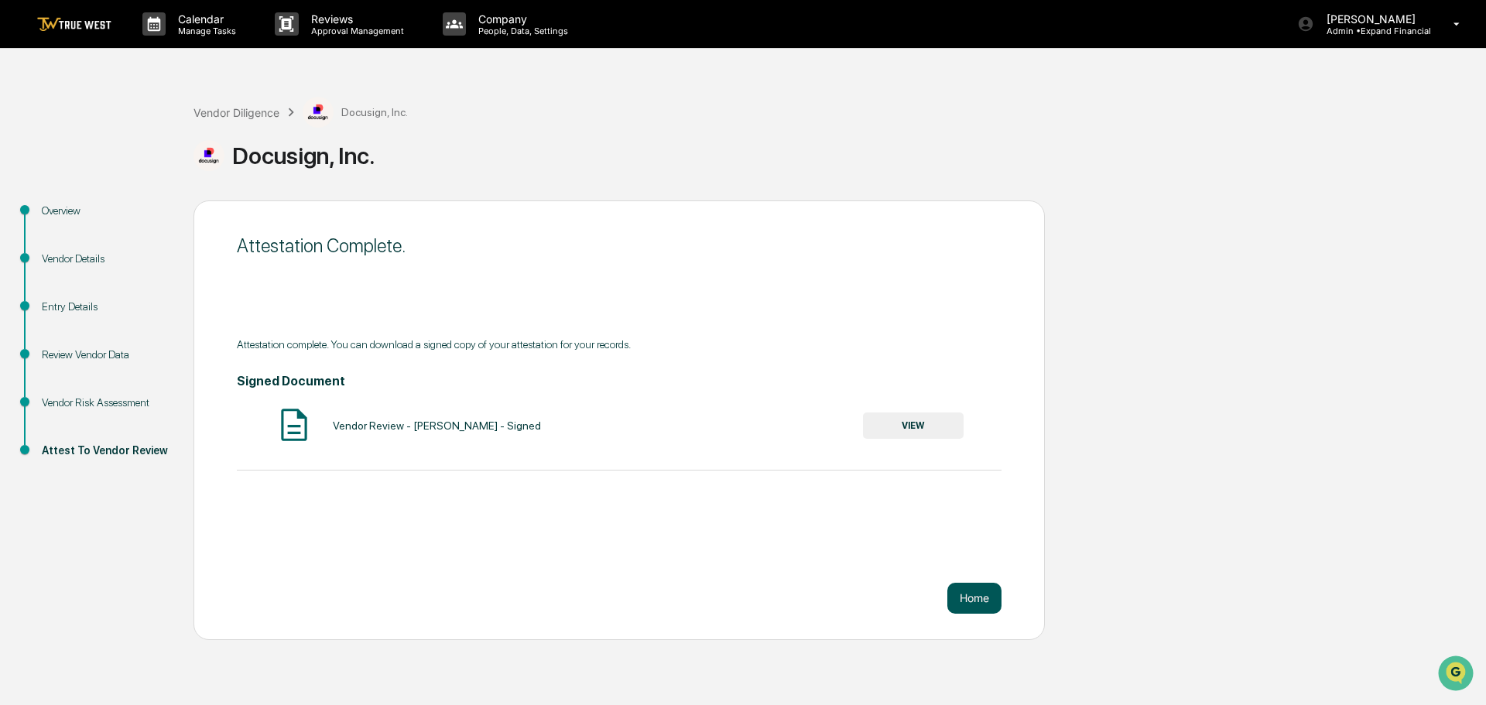
click at [965, 591] on button "Home" at bounding box center [974, 598] width 54 height 31
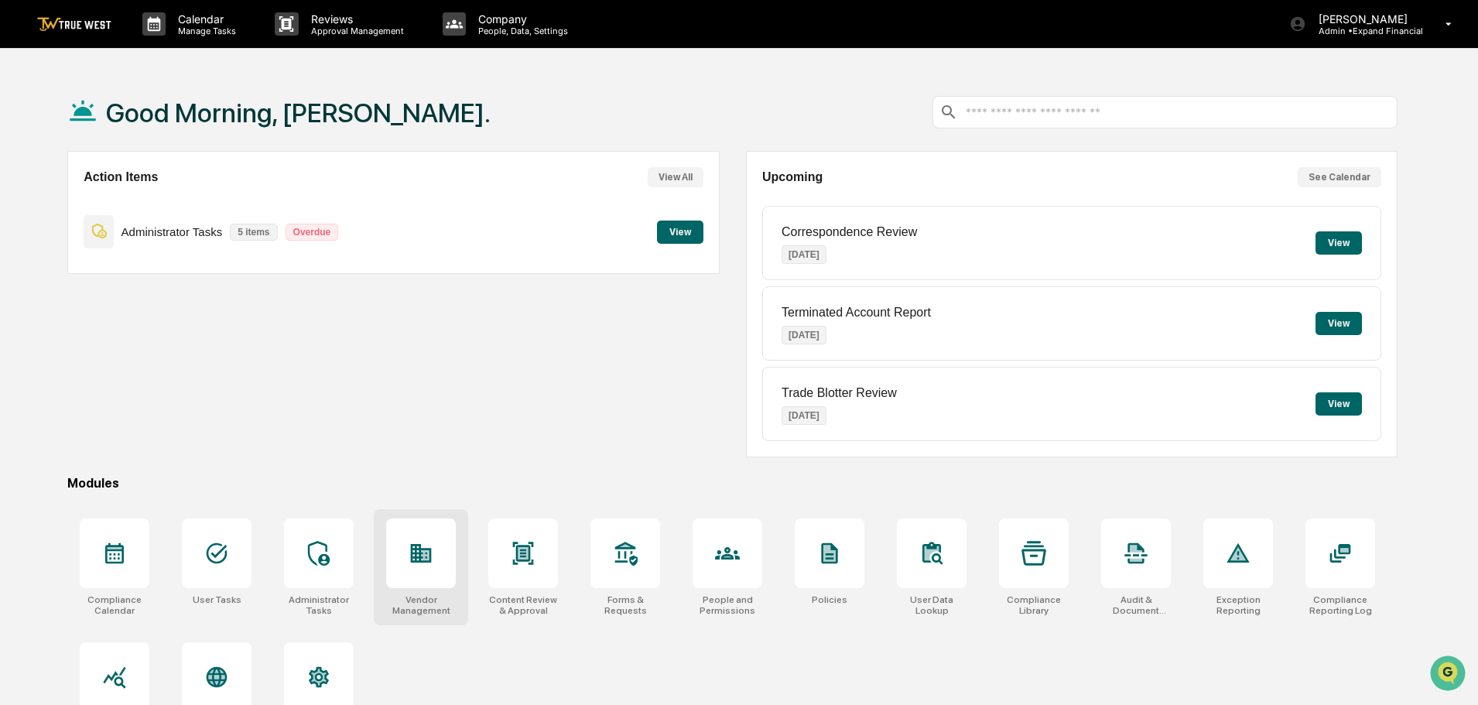
click at [426, 598] on div "Vendor Management" at bounding box center [421, 605] width 70 height 22
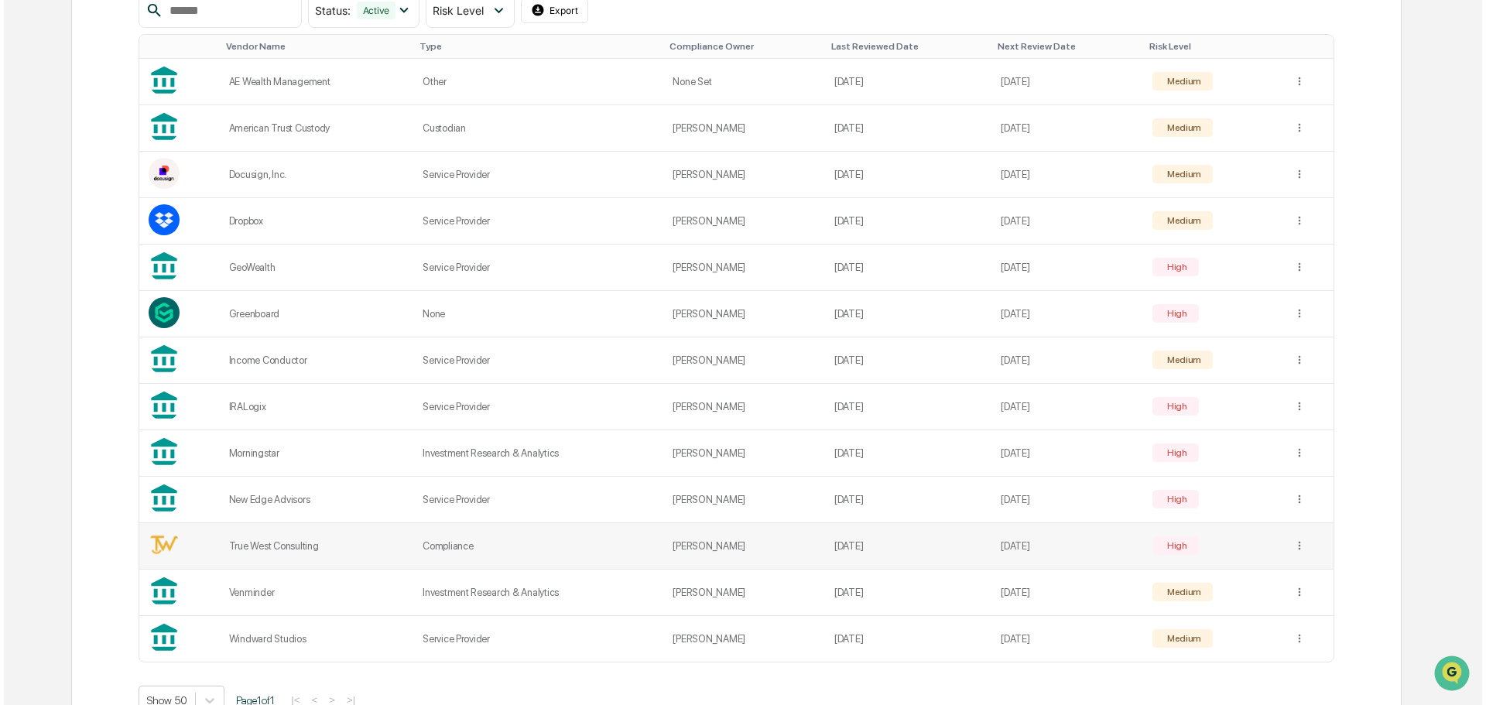
scroll to position [287, 0]
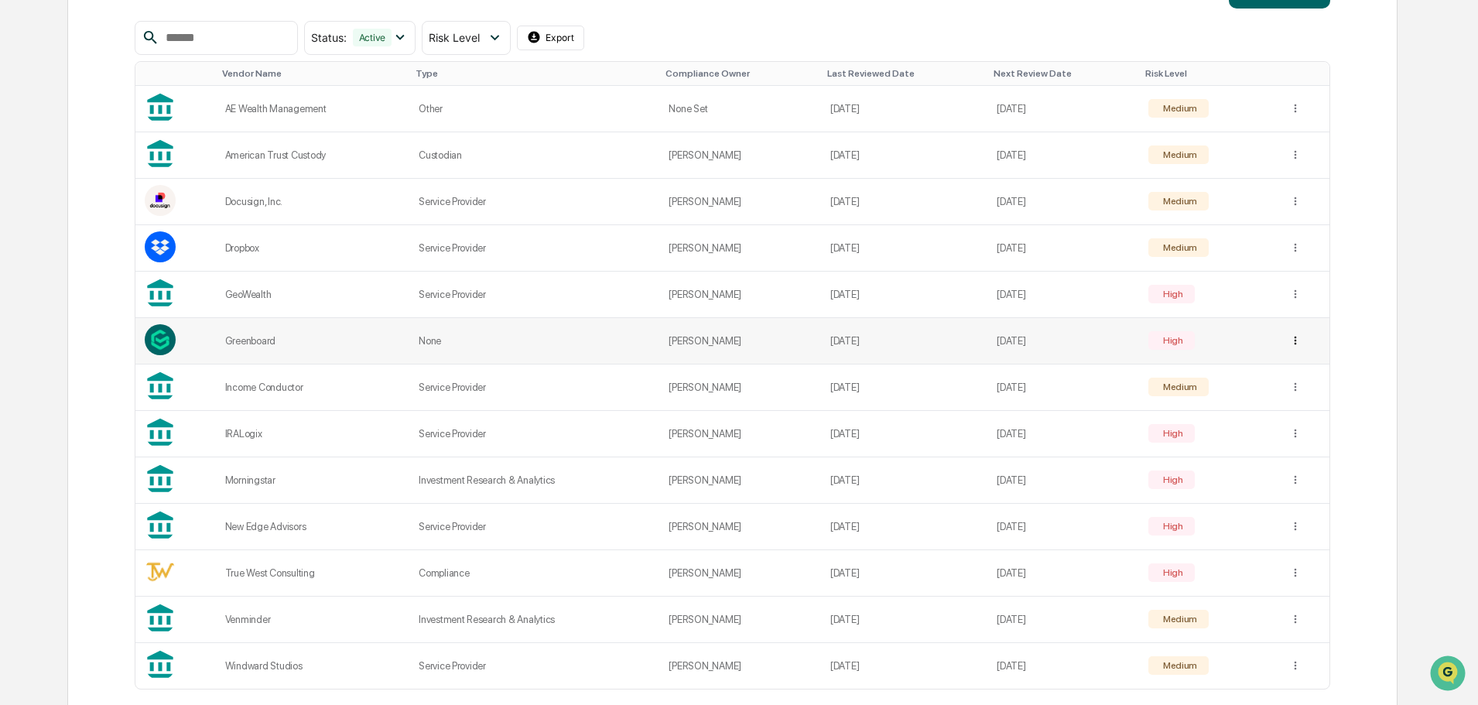
click at [1294, 343] on html "Calendar Manage Tasks Reviews Approval Management Company People, Data, Setting…" at bounding box center [739, 65] width 1478 height 705
click at [1298, 368] on div "View Details" at bounding box center [1293, 372] width 99 height 25
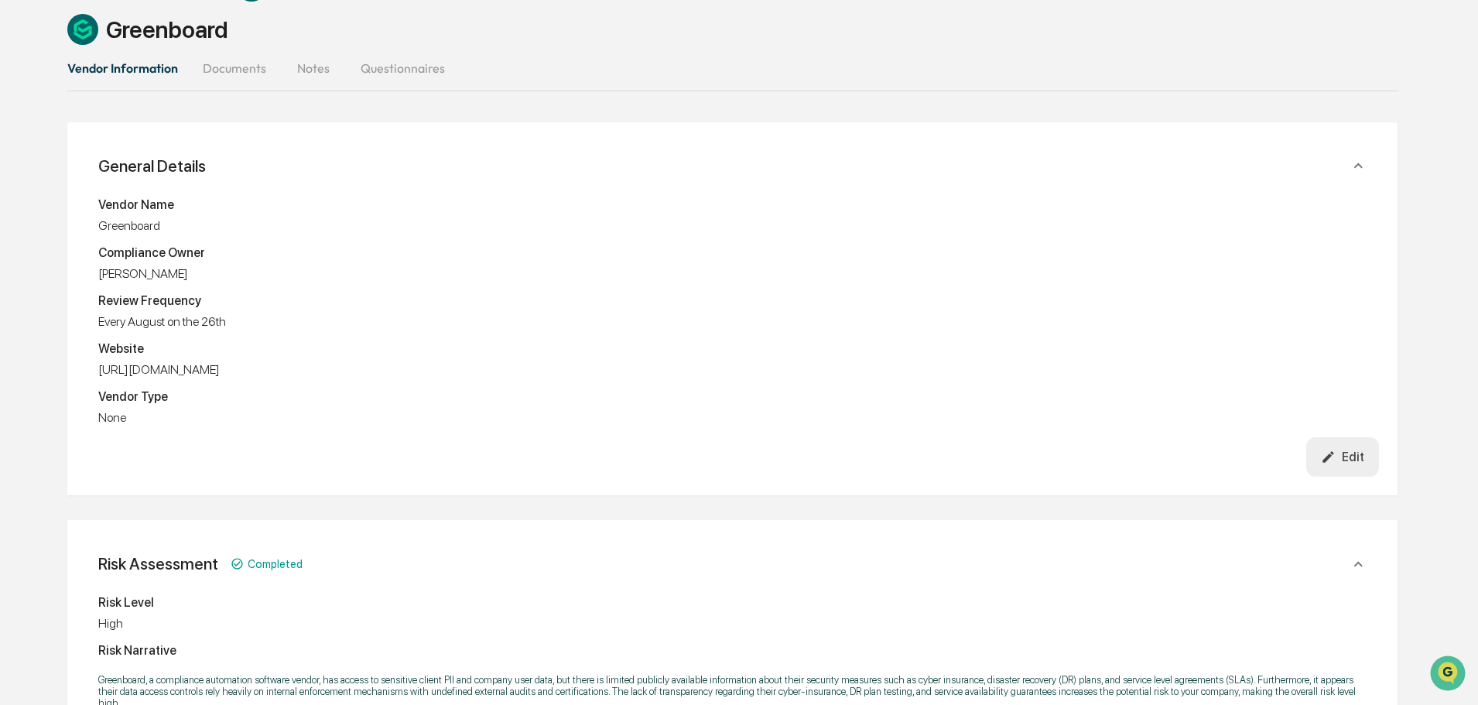
scroll to position [107, 0]
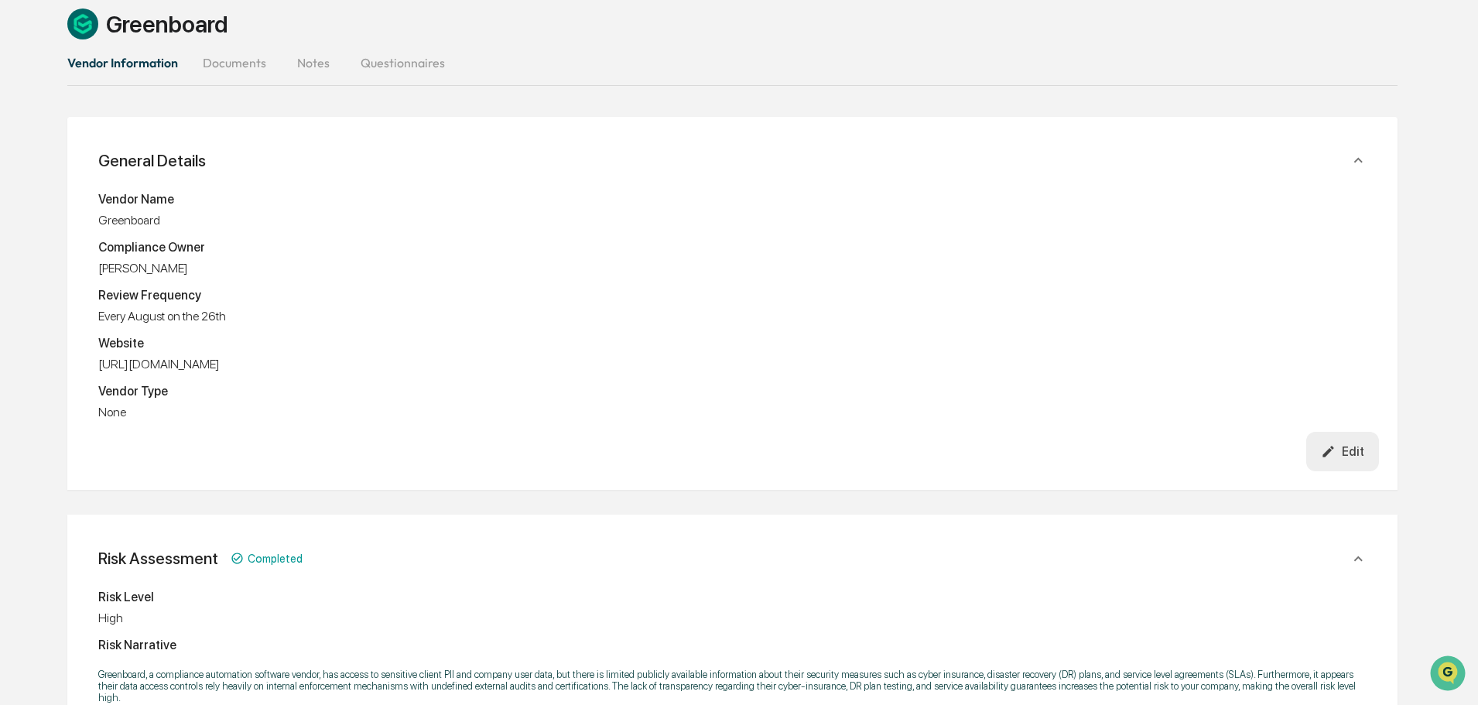
click at [1336, 445] on icon "button" at bounding box center [1328, 451] width 15 height 15
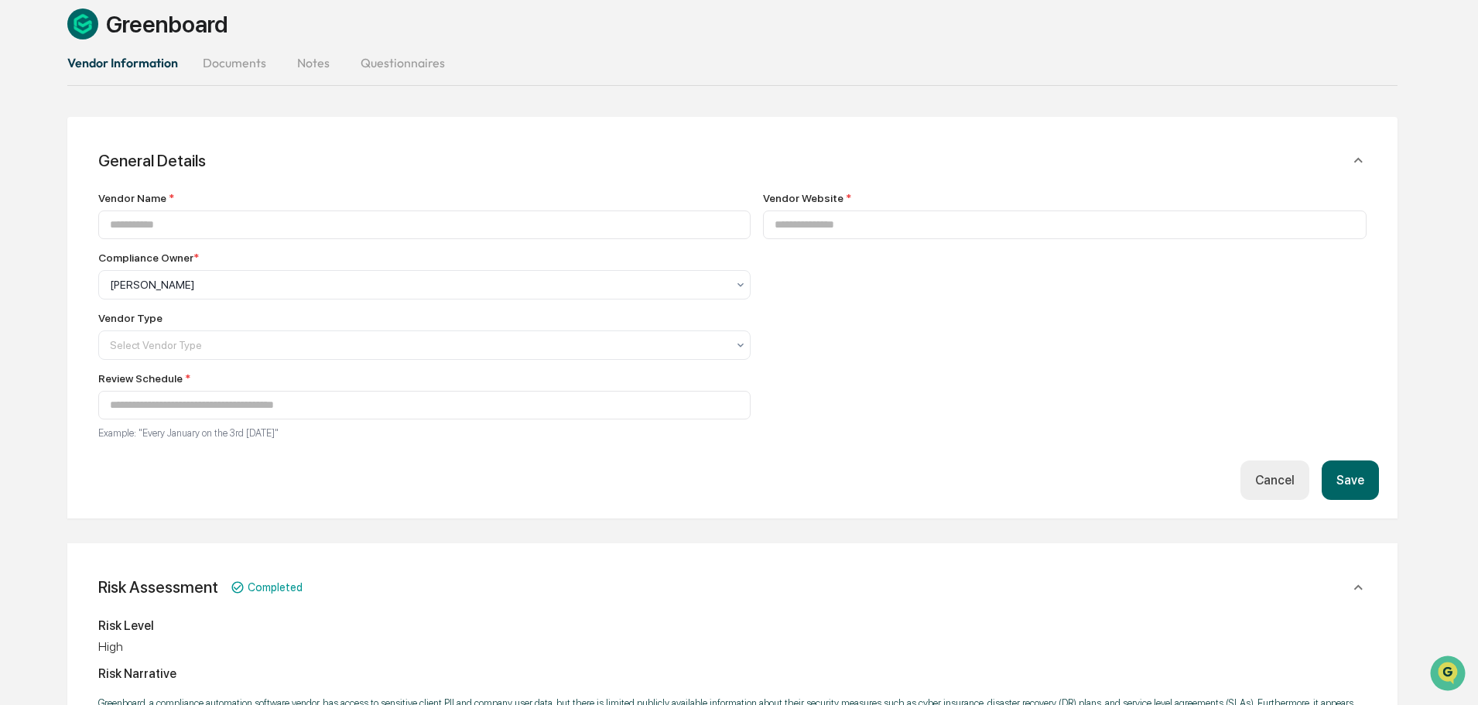
type input "**********"
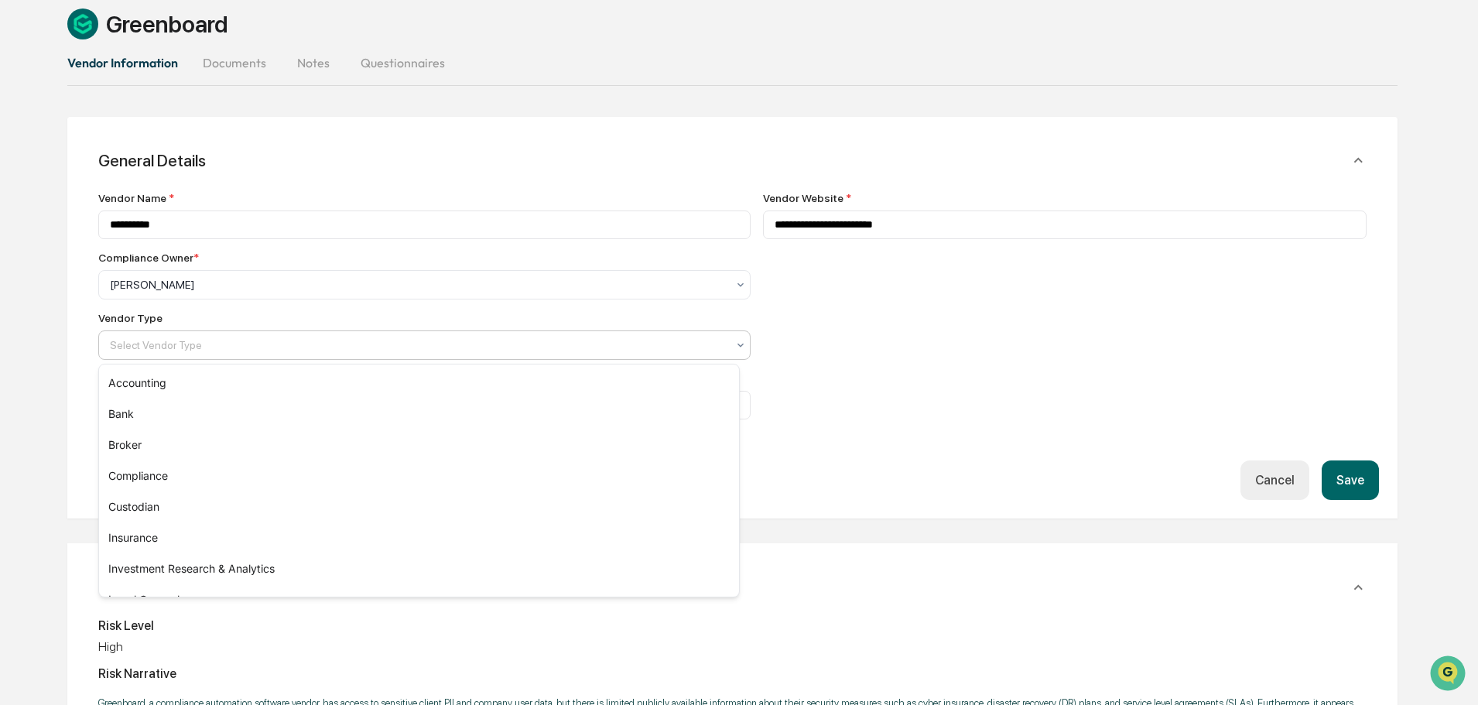
click at [197, 343] on div at bounding box center [418, 344] width 617 height 15
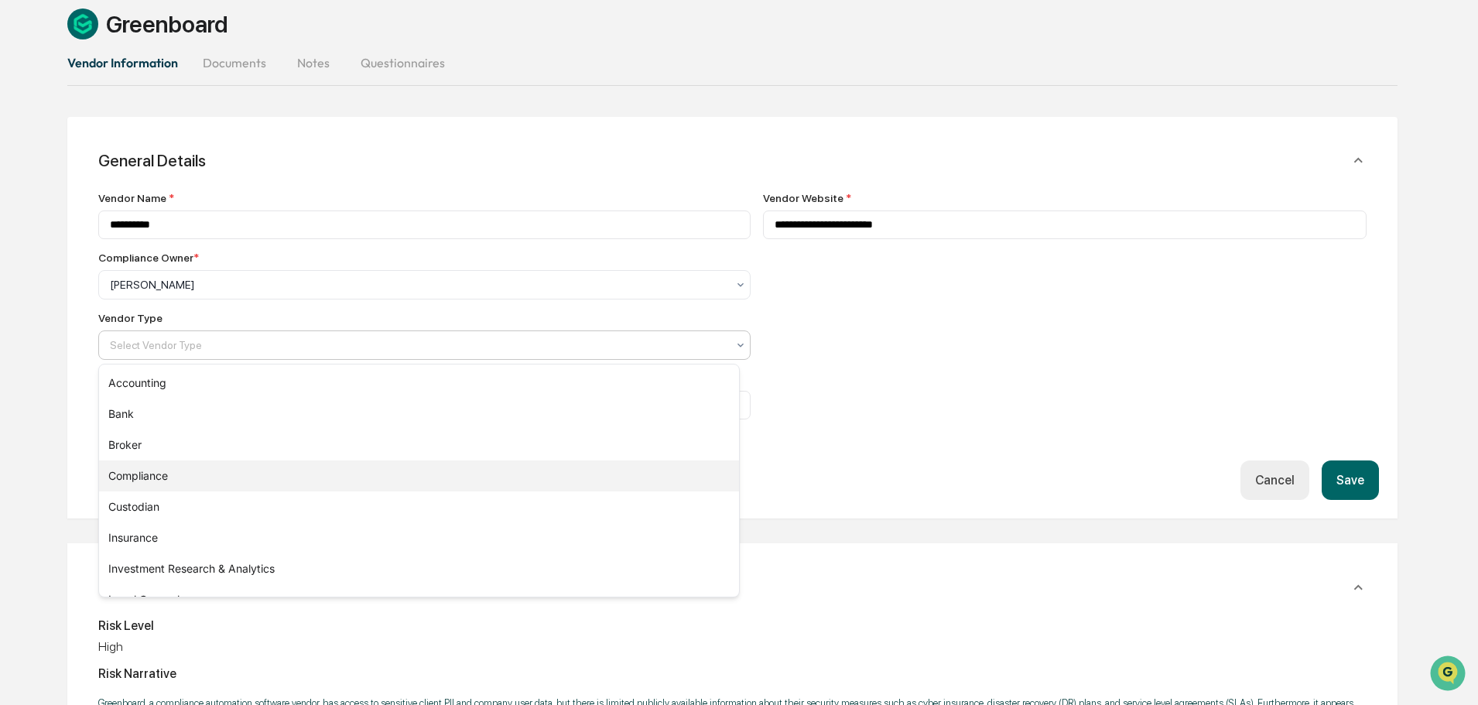
click at [163, 466] on div "Compliance" at bounding box center [419, 475] width 640 height 31
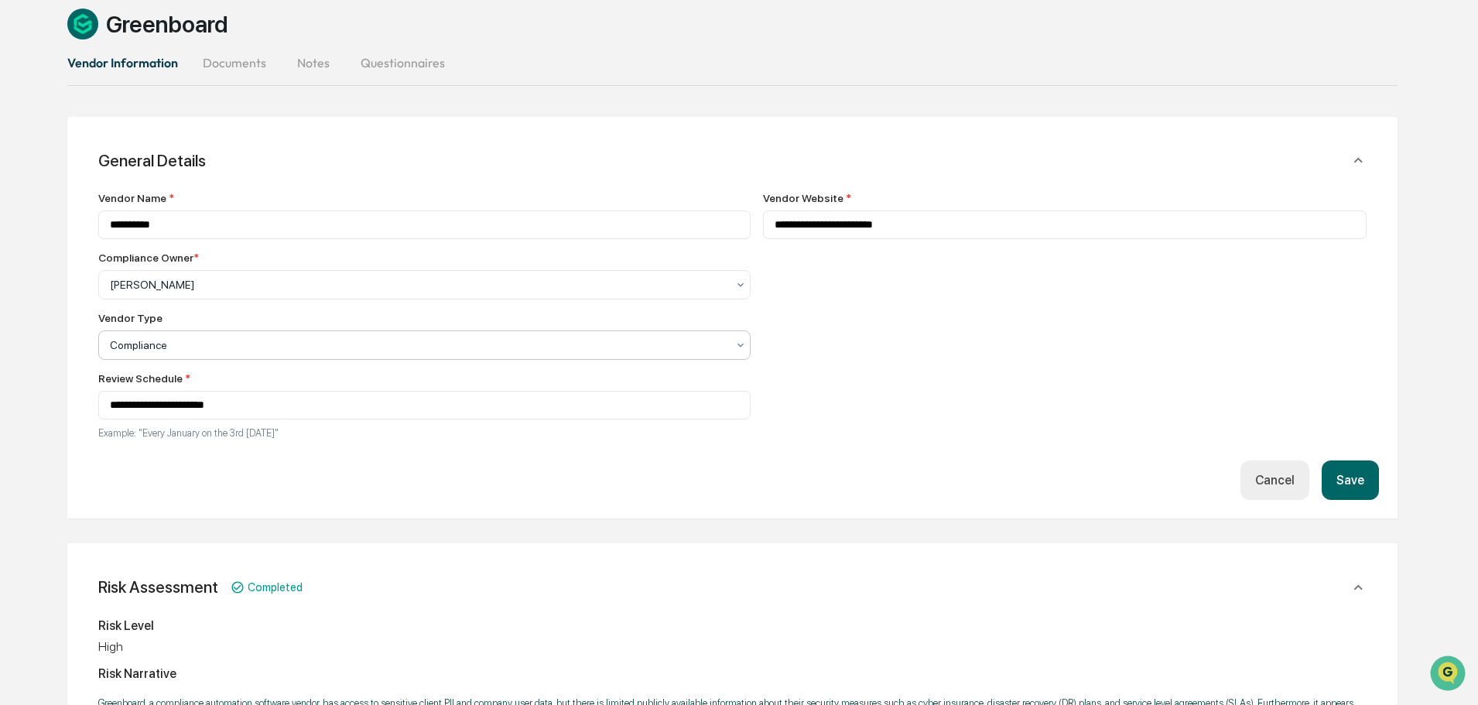
click at [1365, 474] on button "Save" at bounding box center [1350, 479] width 57 height 39
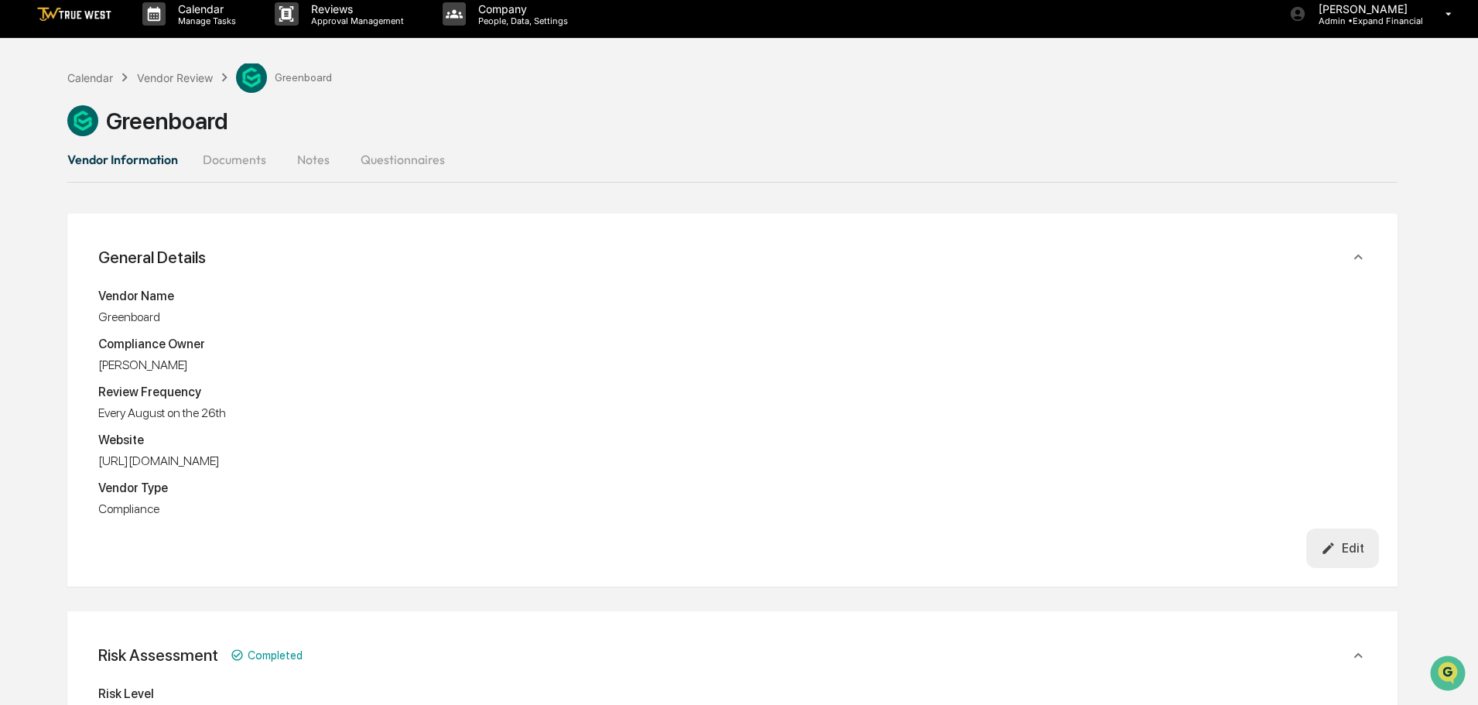
scroll to position [0, 0]
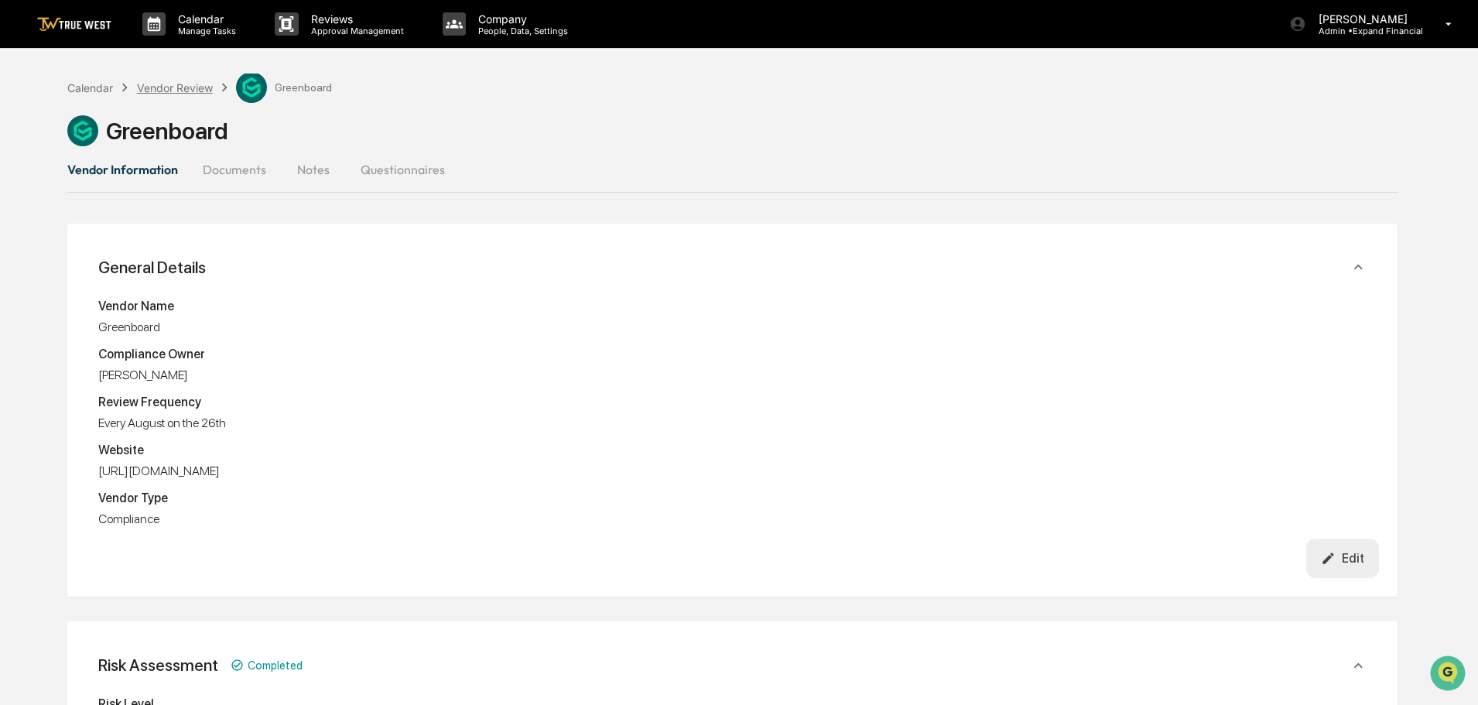
click at [160, 91] on div "Vendor Review" at bounding box center [175, 87] width 76 height 13
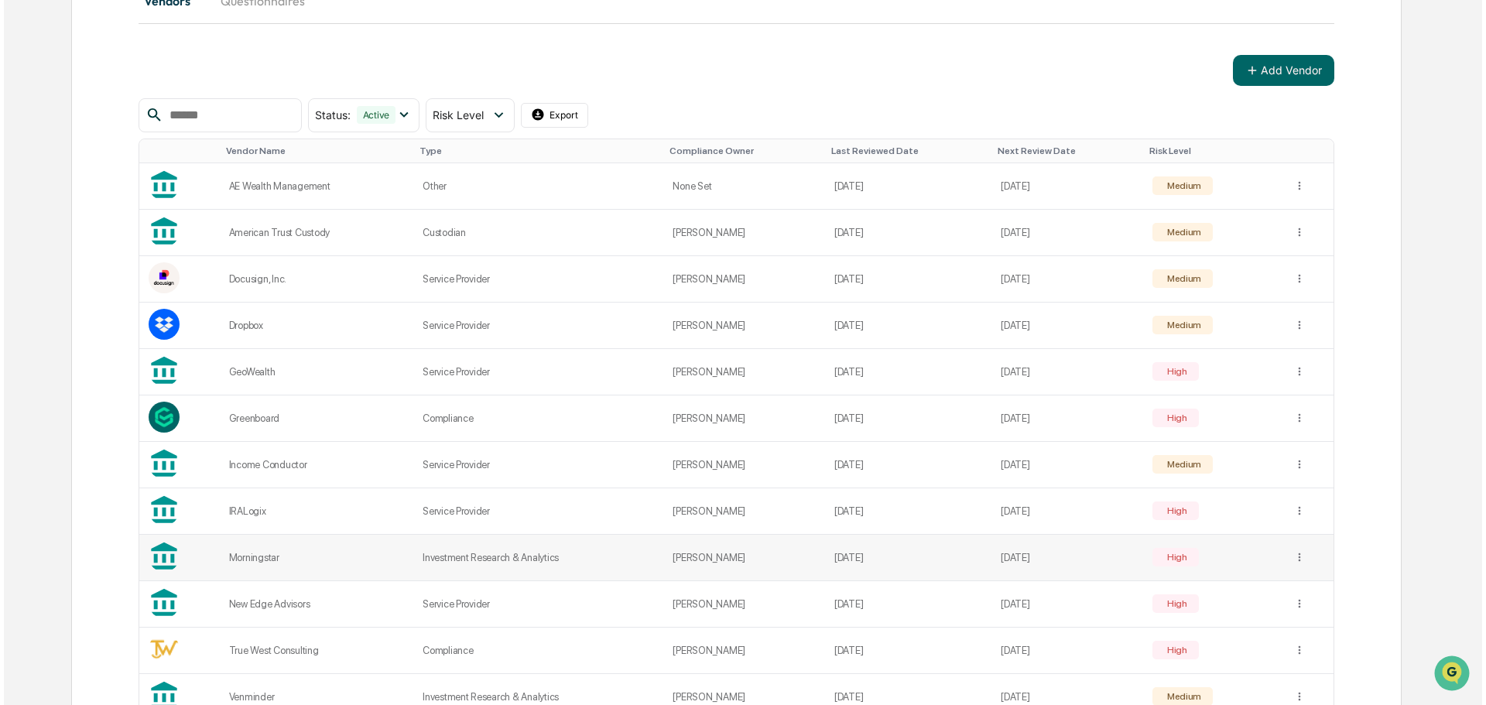
scroll to position [132, 0]
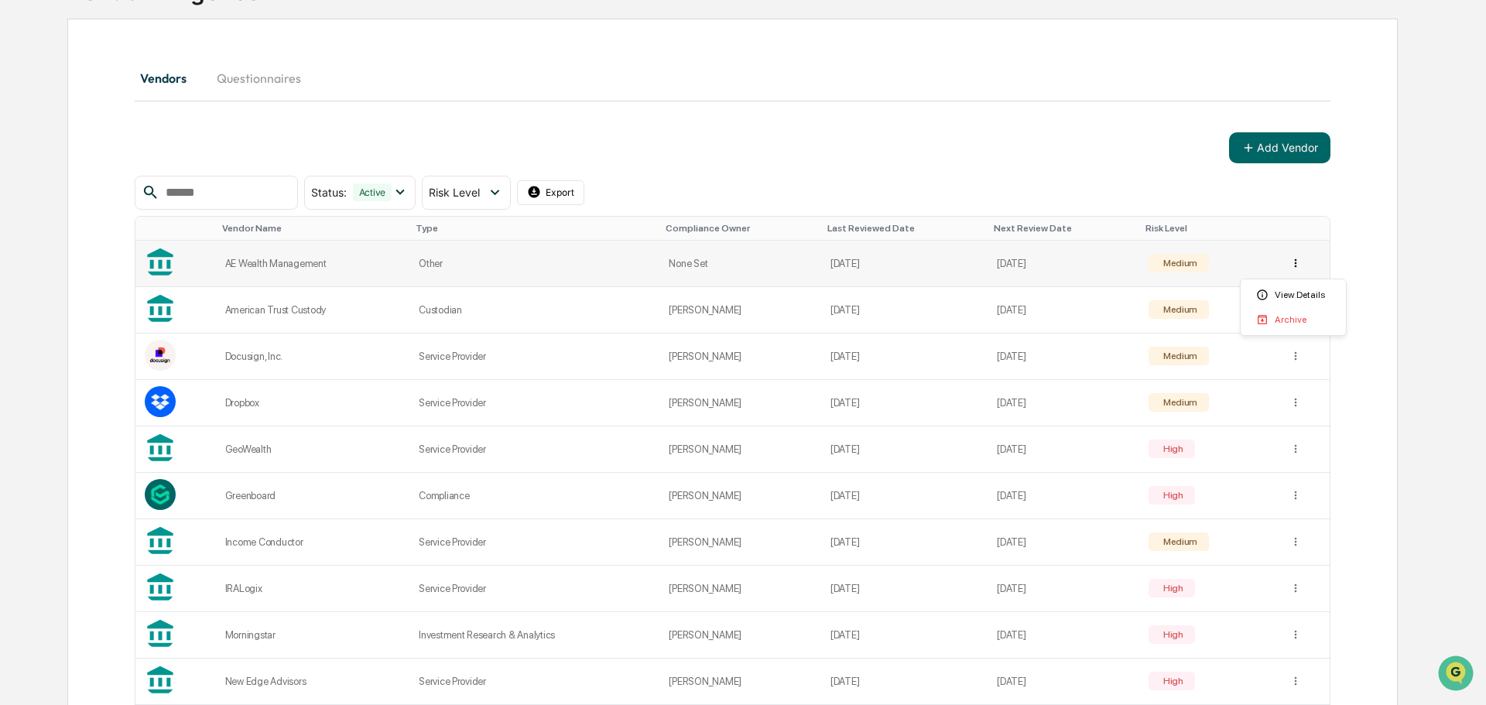
click at [1293, 258] on html "Calendar Manage Tasks Reviews Approval Management Company People, Data, Setting…" at bounding box center [743, 220] width 1486 height 705
click at [1290, 293] on div "View Details" at bounding box center [1293, 294] width 99 height 25
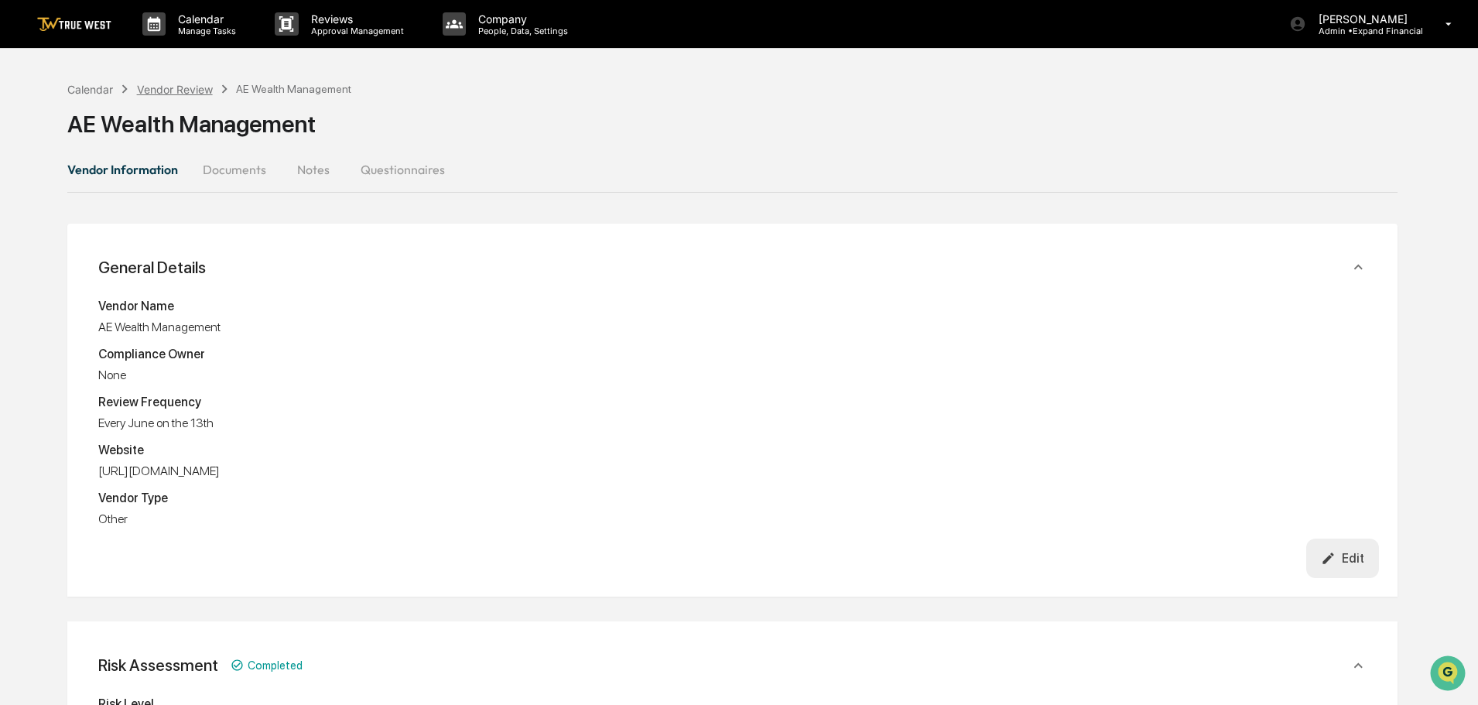
click at [201, 91] on div "Vendor Review" at bounding box center [175, 89] width 76 height 13
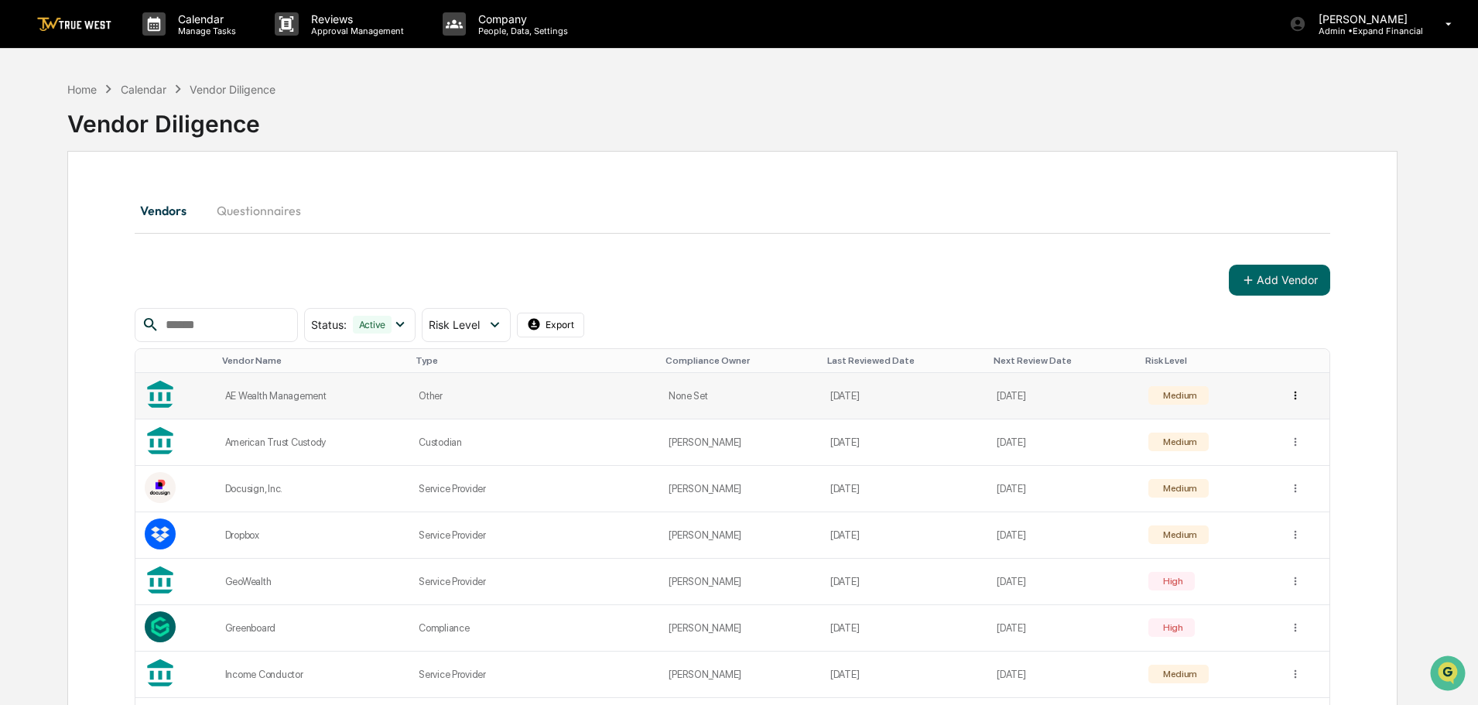
click at [1295, 394] on html "Calendar Manage Tasks Reviews Approval Management Company People, Data, Setting…" at bounding box center [739, 352] width 1478 height 705
click at [1289, 453] on div "Archive" at bounding box center [1293, 452] width 99 height 25
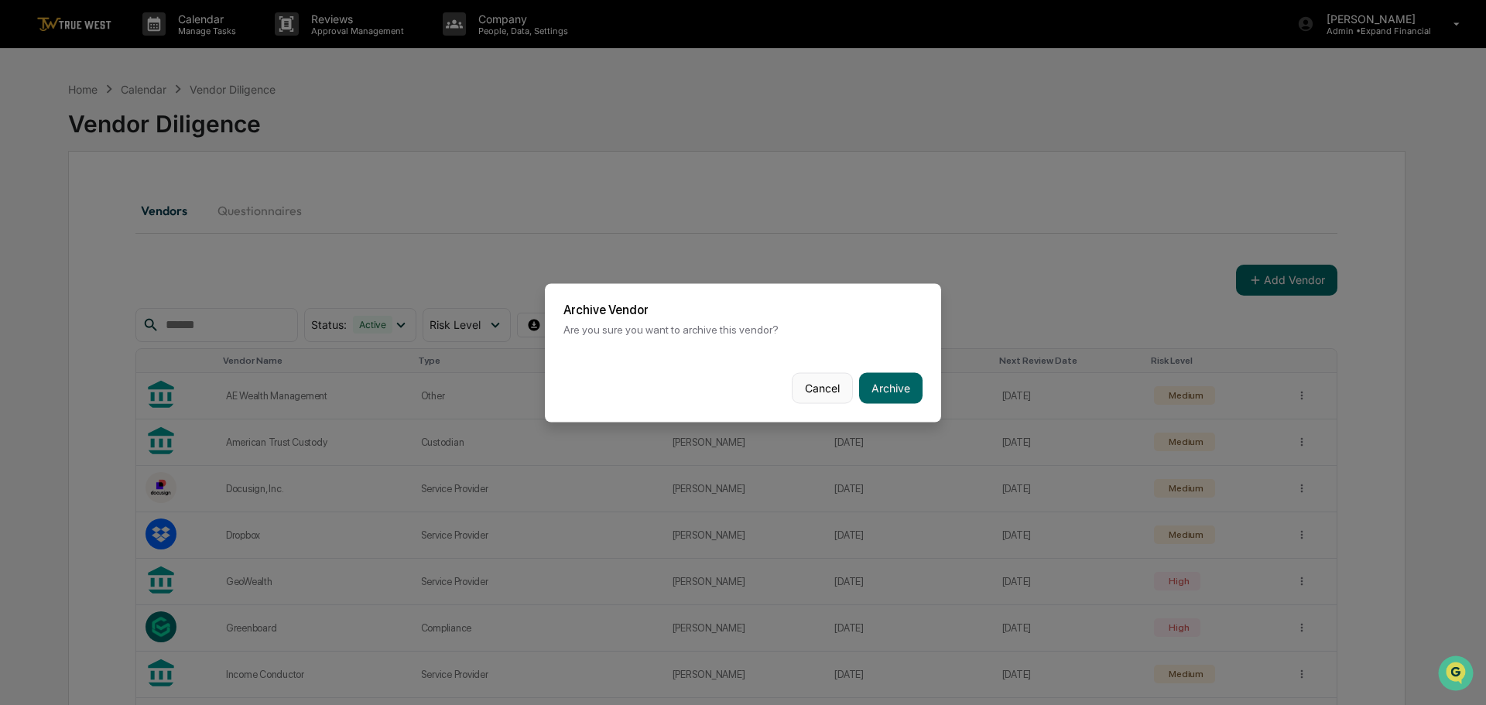
click at [820, 390] on button "Cancel" at bounding box center [822, 387] width 61 height 31
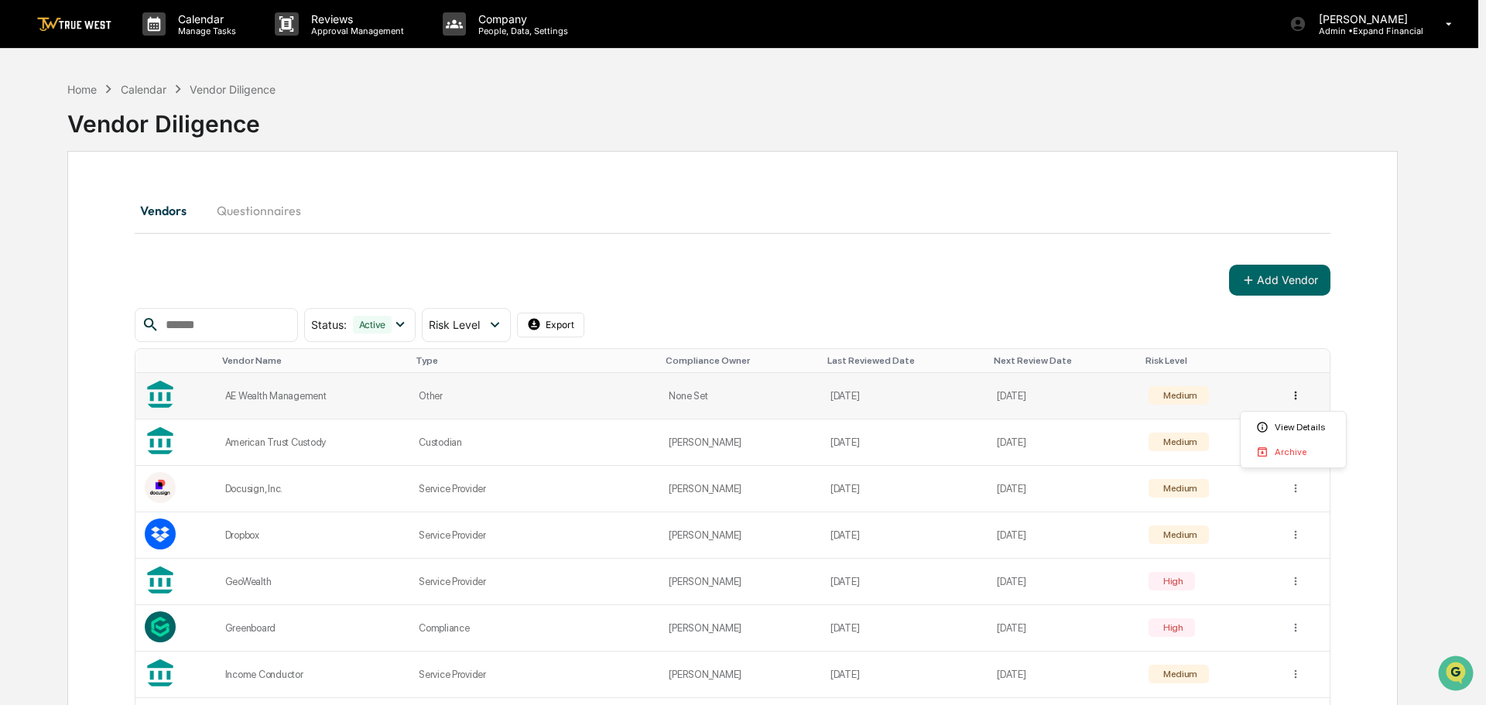
click at [1291, 393] on html "Calendar Manage Tasks Reviews Approval Management Company People, Data, Setting…" at bounding box center [743, 352] width 1486 height 705
click at [1287, 425] on div "View Details" at bounding box center [1293, 427] width 99 height 25
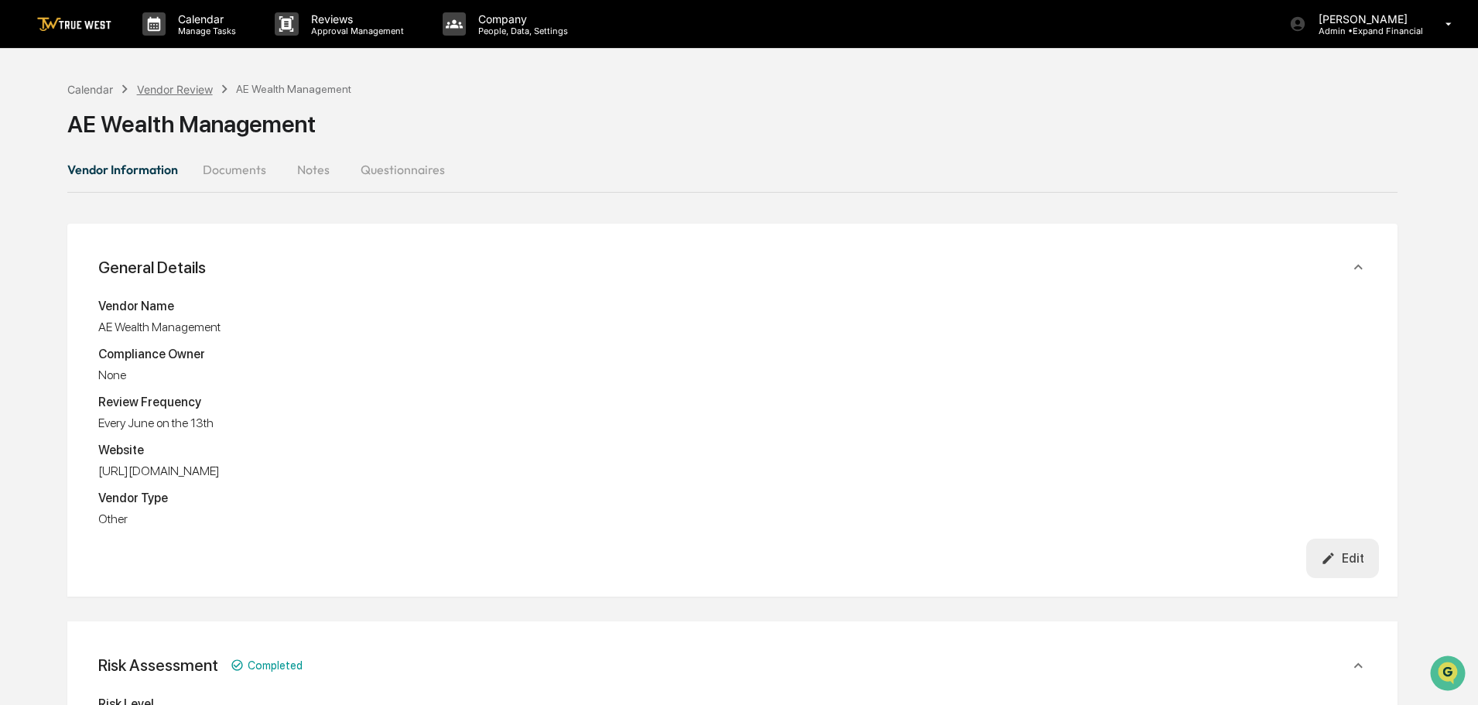
click at [161, 87] on div "Vendor Review" at bounding box center [175, 89] width 76 height 13
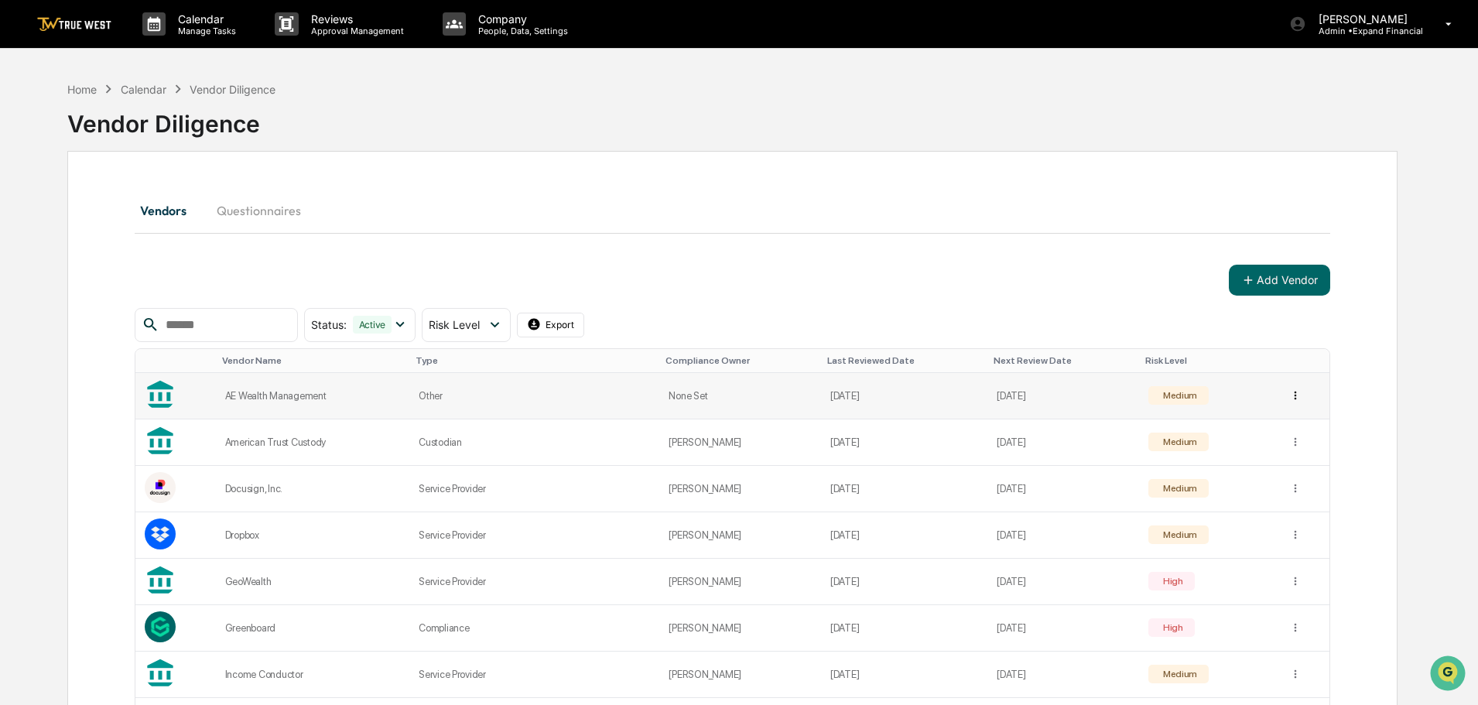
click at [1291, 392] on html "Calendar Manage Tasks Reviews Approval Management Company People, Data, Setting…" at bounding box center [739, 352] width 1478 height 705
click at [1287, 446] on div "Archive" at bounding box center [1293, 452] width 99 height 25
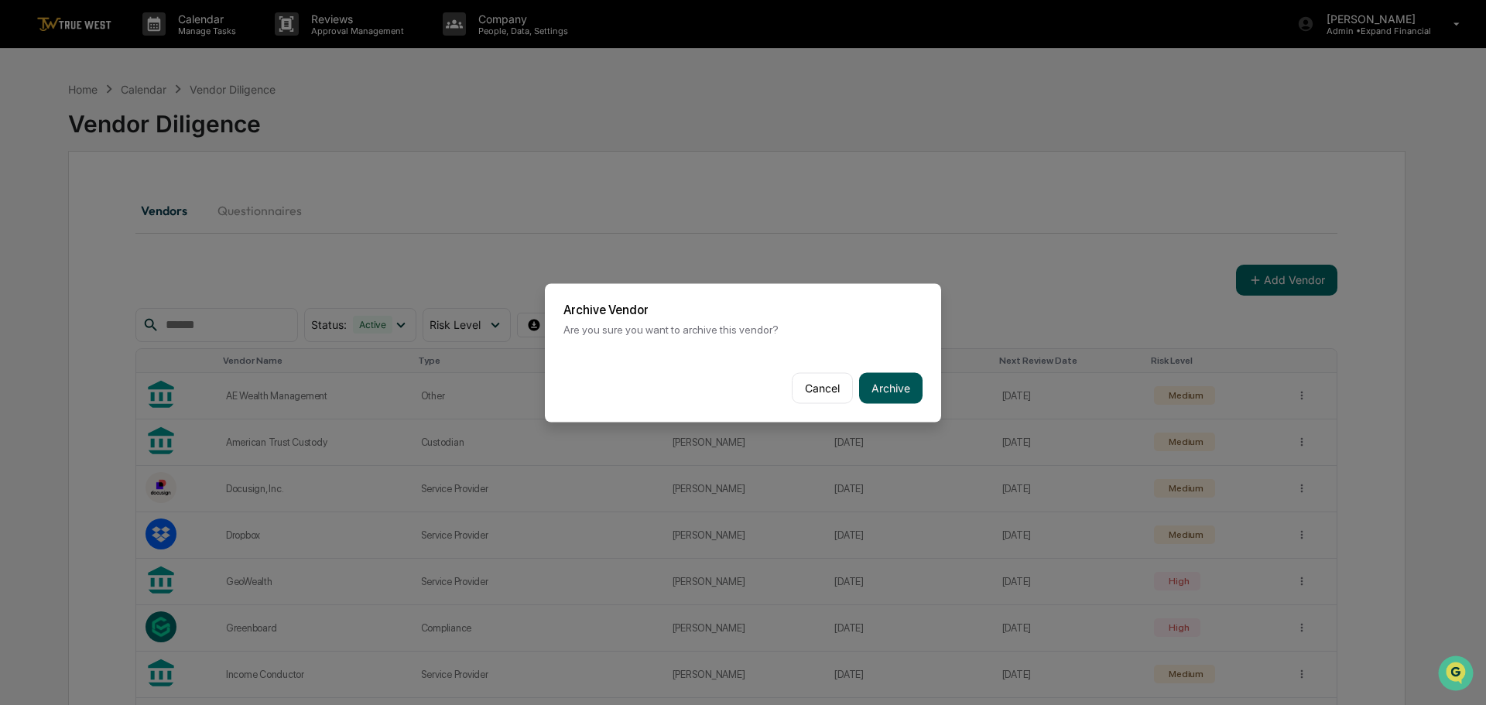
click at [898, 386] on button "Archive" at bounding box center [890, 387] width 63 height 31
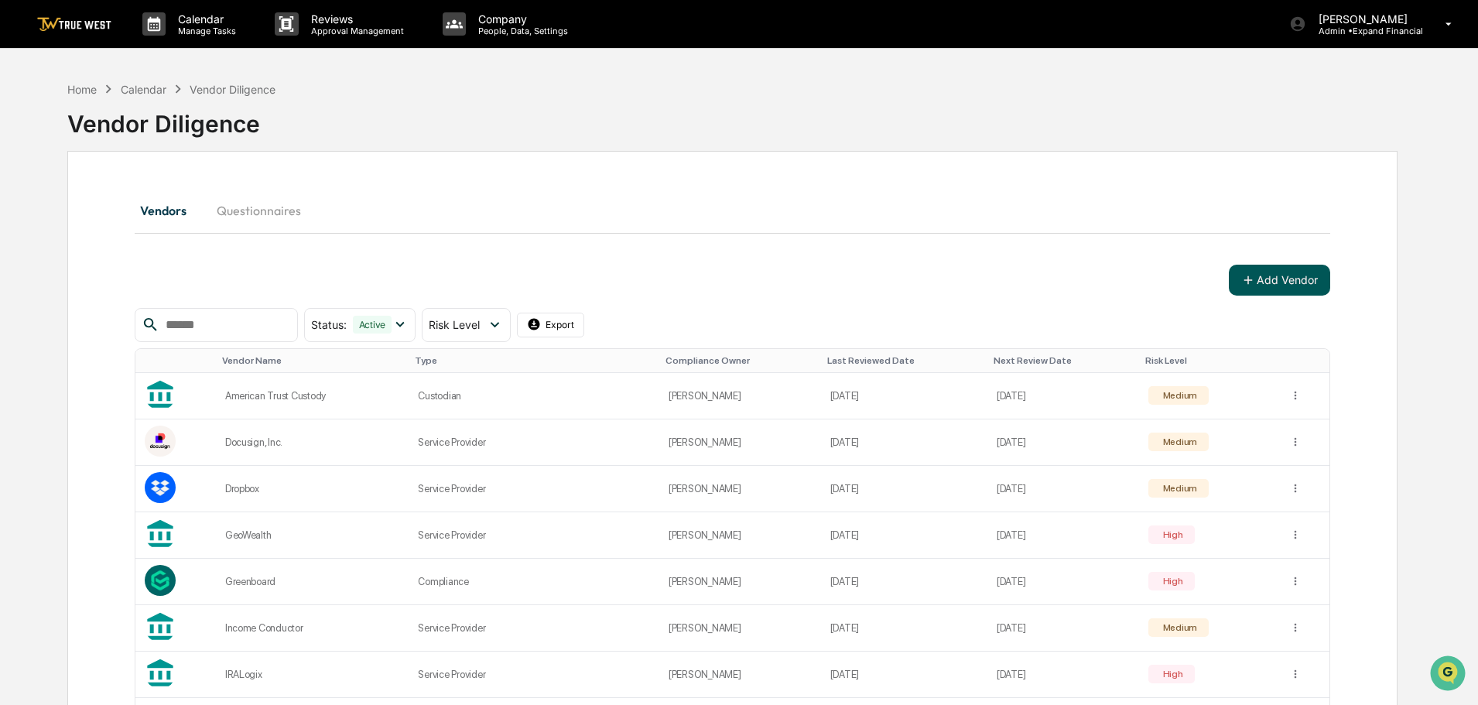
click at [1278, 283] on button "Add Vendor" at bounding box center [1279, 280] width 101 height 31
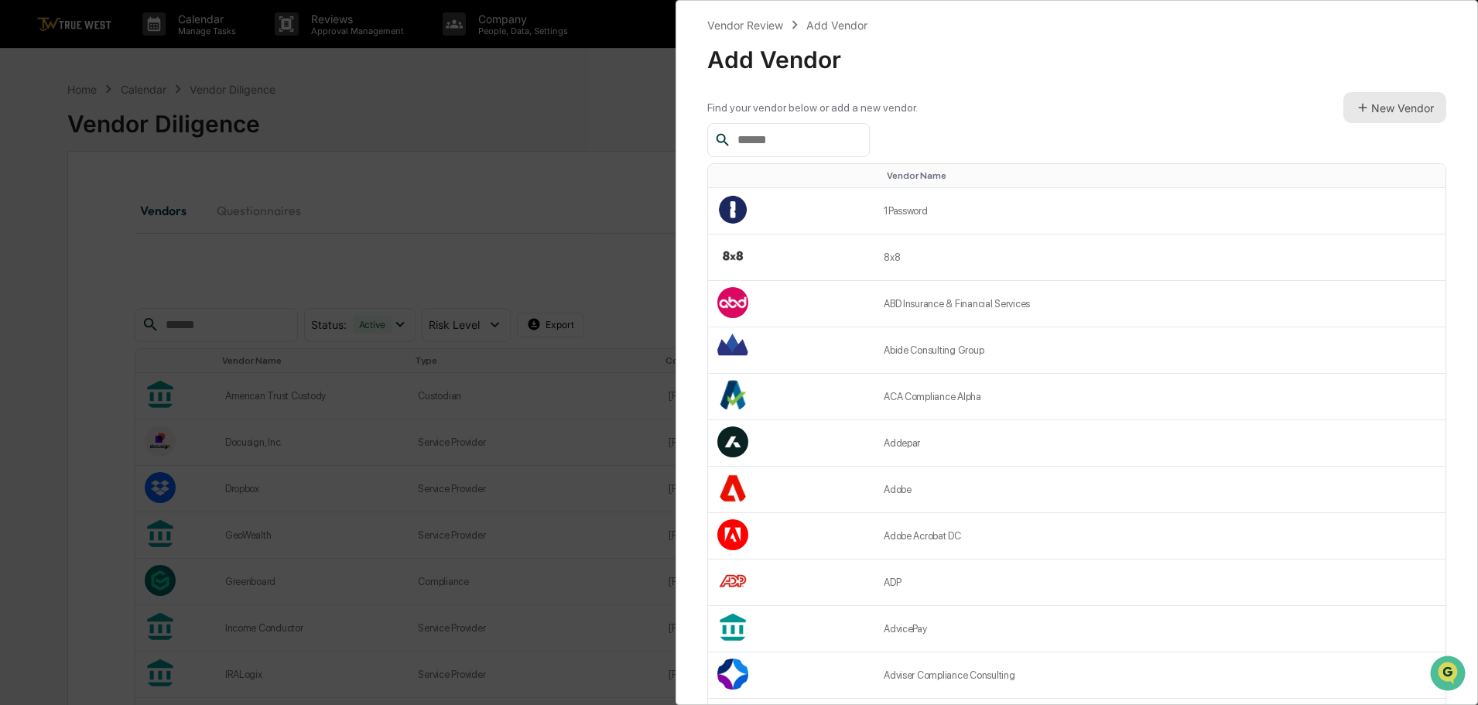
click at [1364, 105] on button "New Vendor" at bounding box center [1394, 107] width 103 height 31
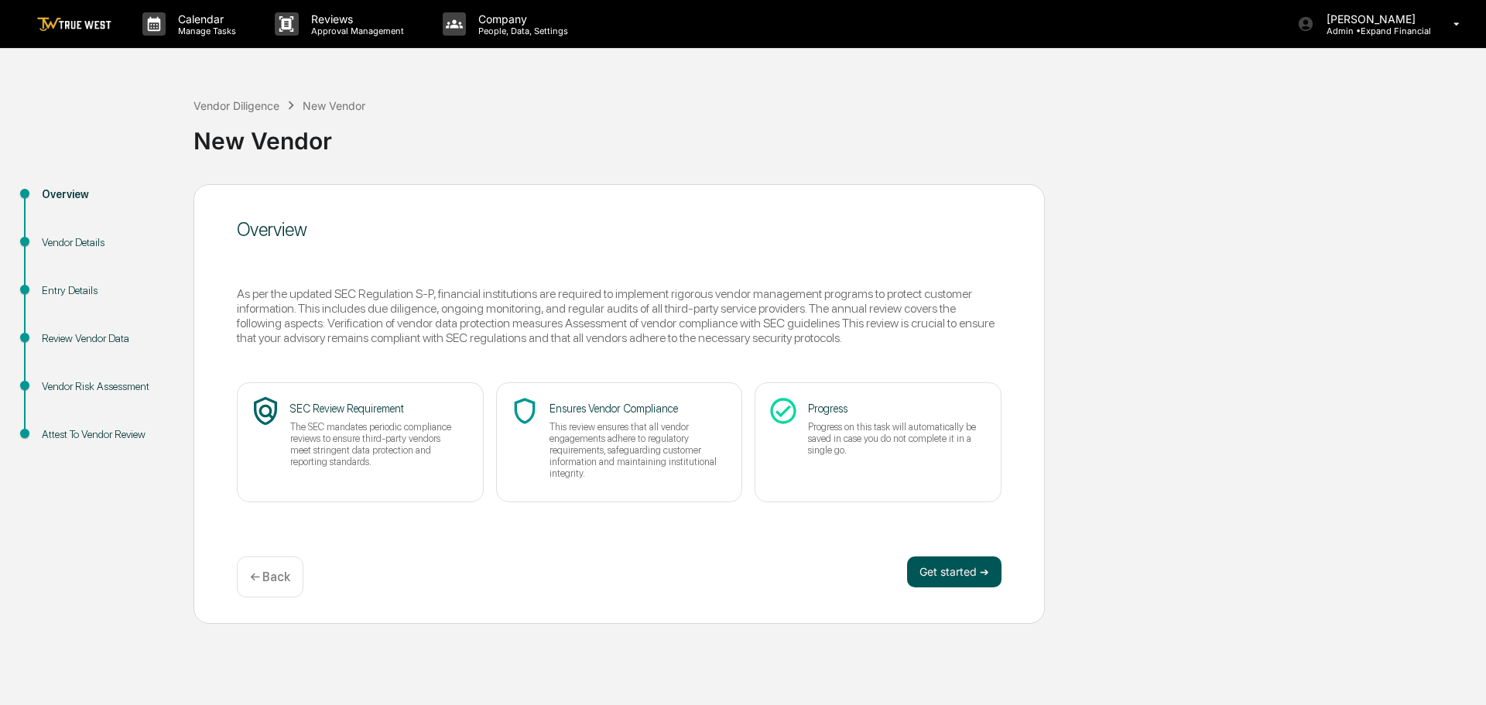
click at [929, 571] on button "Get started ➔" at bounding box center [954, 571] width 94 height 31
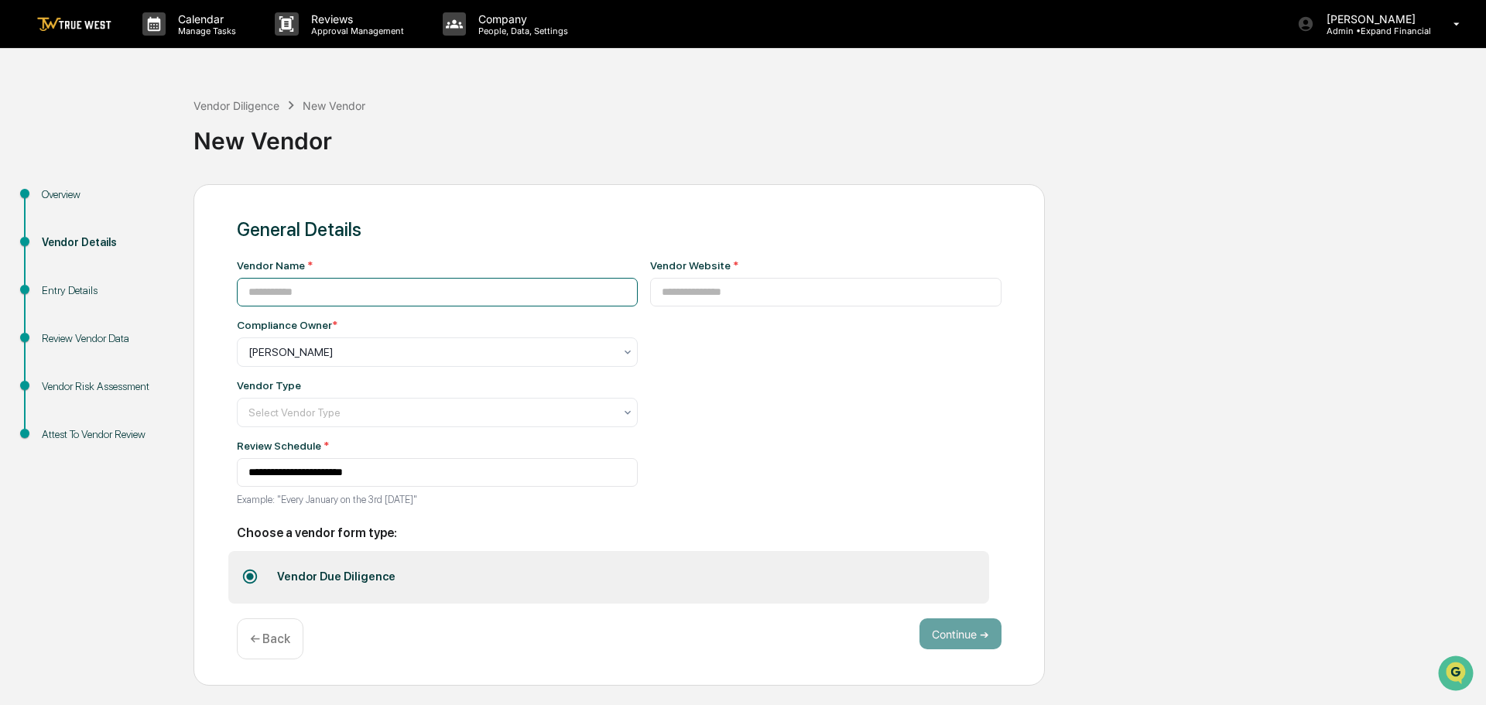
click at [286, 296] on input at bounding box center [437, 292] width 401 height 29
paste input "**********"
type input "**********"
click at [686, 299] on input at bounding box center [826, 292] width 352 height 29
paste input "**********"
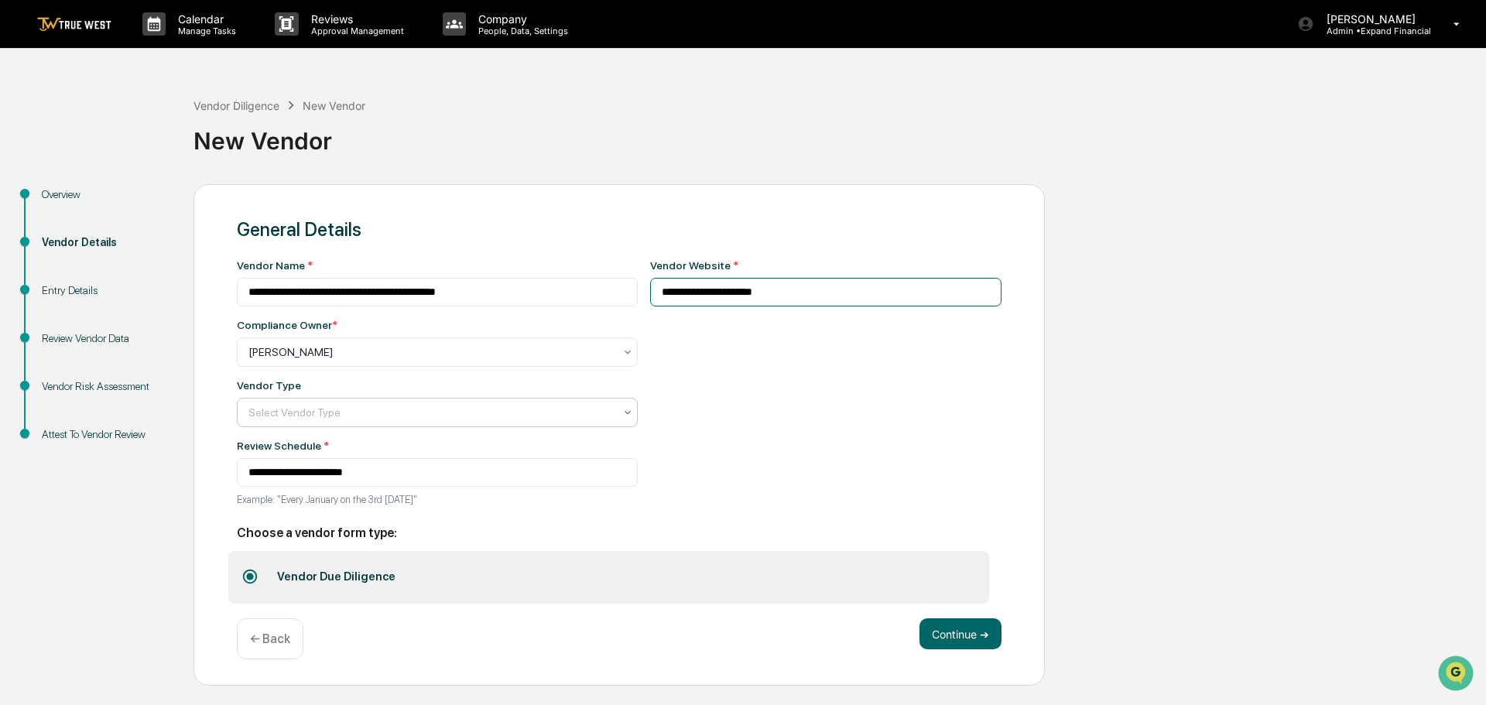
type input "**********"
click at [282, 363] on div "Select Vendor Type" at bounding box center [431, 352] width 381 height 22
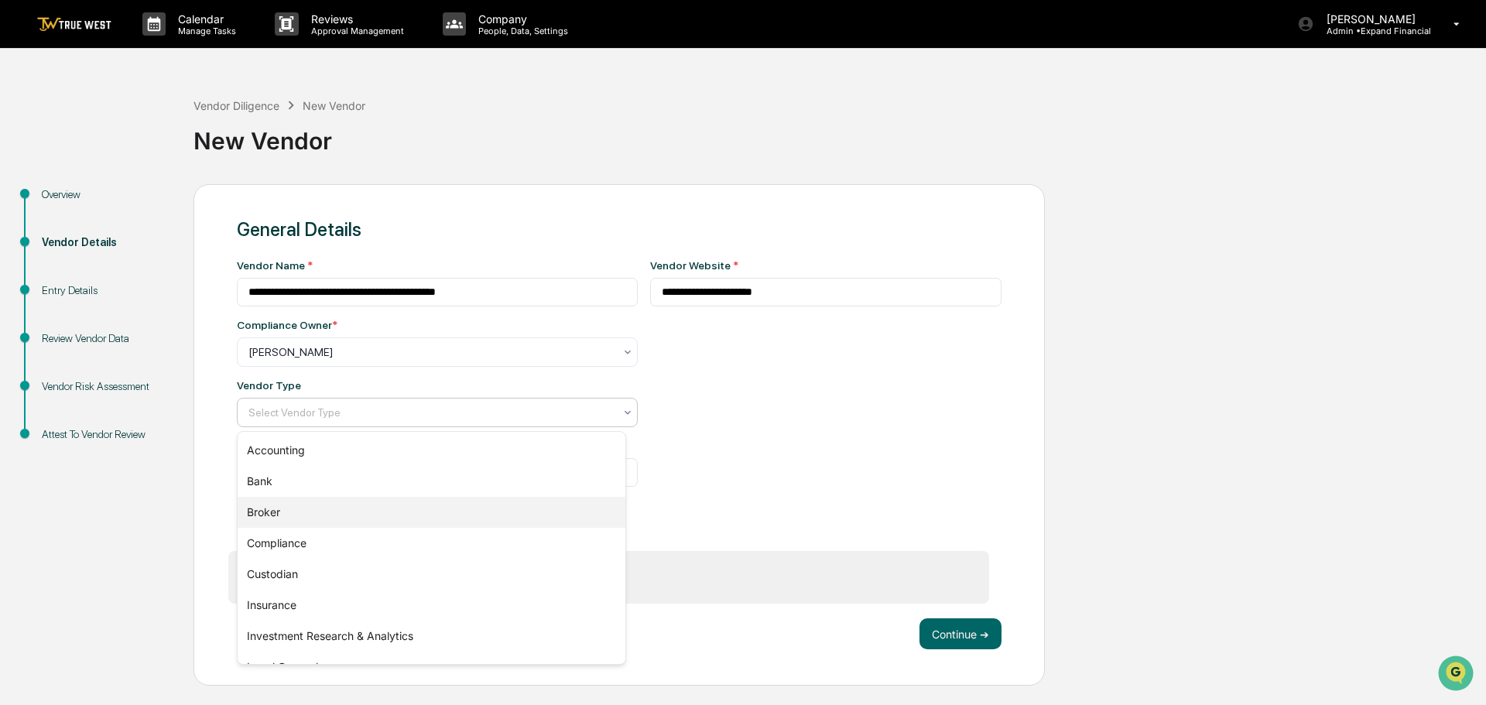
click at [277, 518] on div "Broker" at bounding box center [432, 512] width 388 height 31
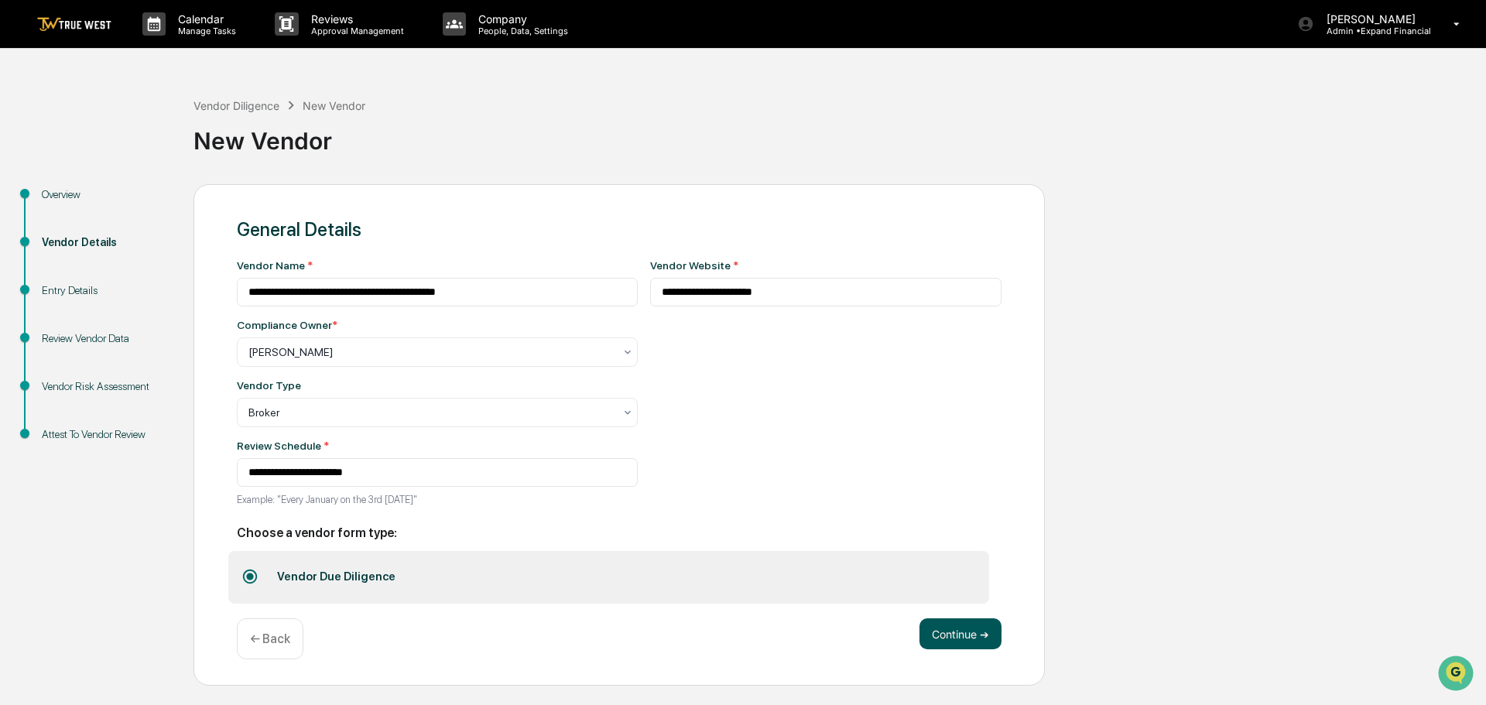
click at [956, 629] on button "Continue ➔" at bounding box center [960, 633] width 82 height 31
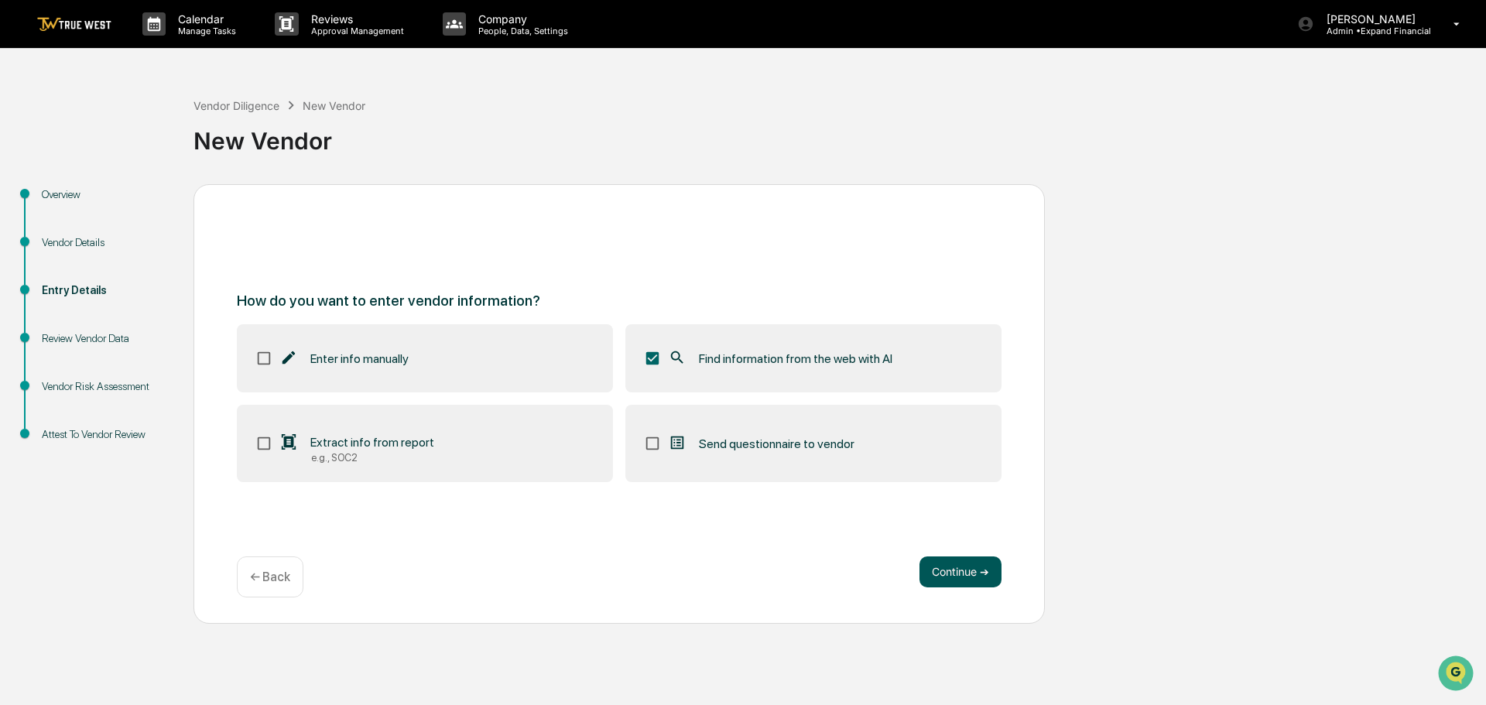
click at [960, 569] on button "Continue ➔" at bounding box center [960, 571] width 82 height 31
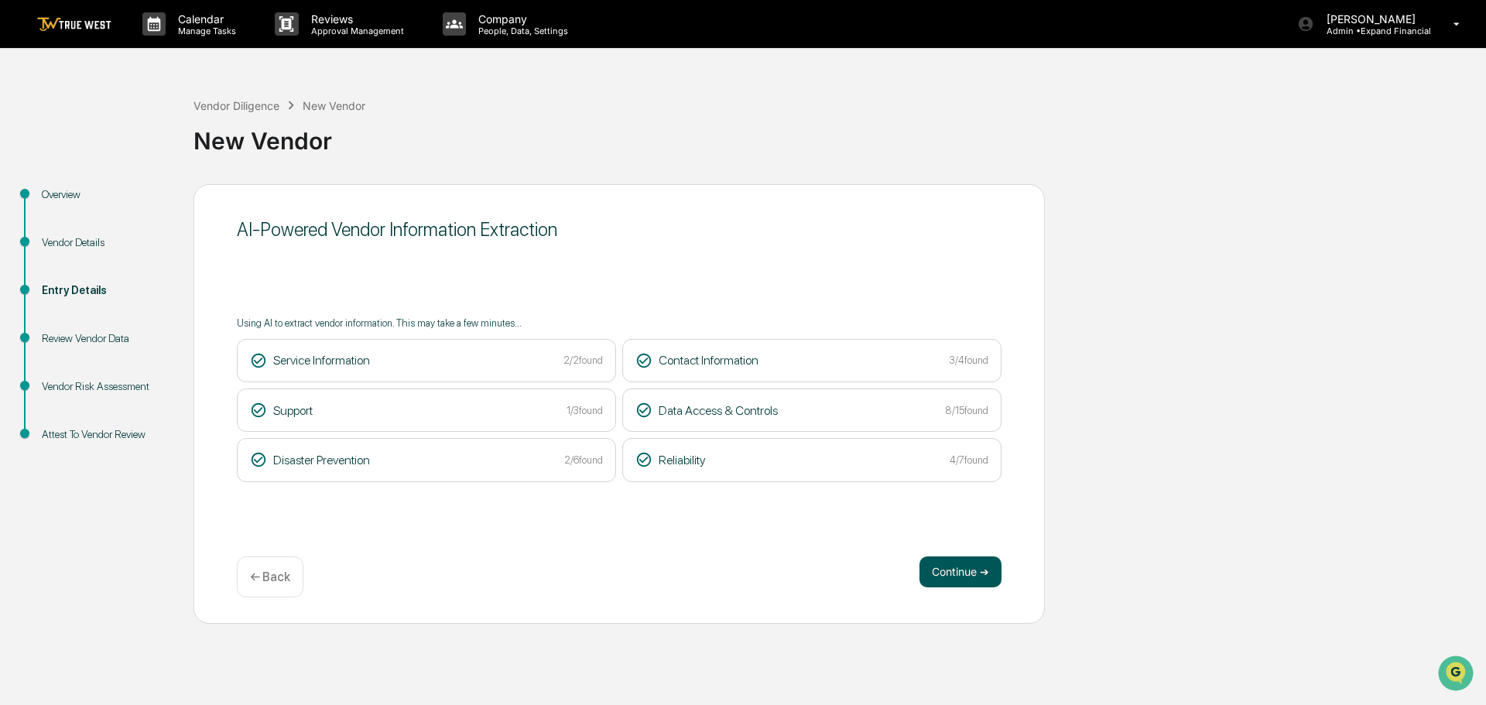
click at [958, 569] on button "Continue ➔" at bounding box center [960, 571] width 82 height 31
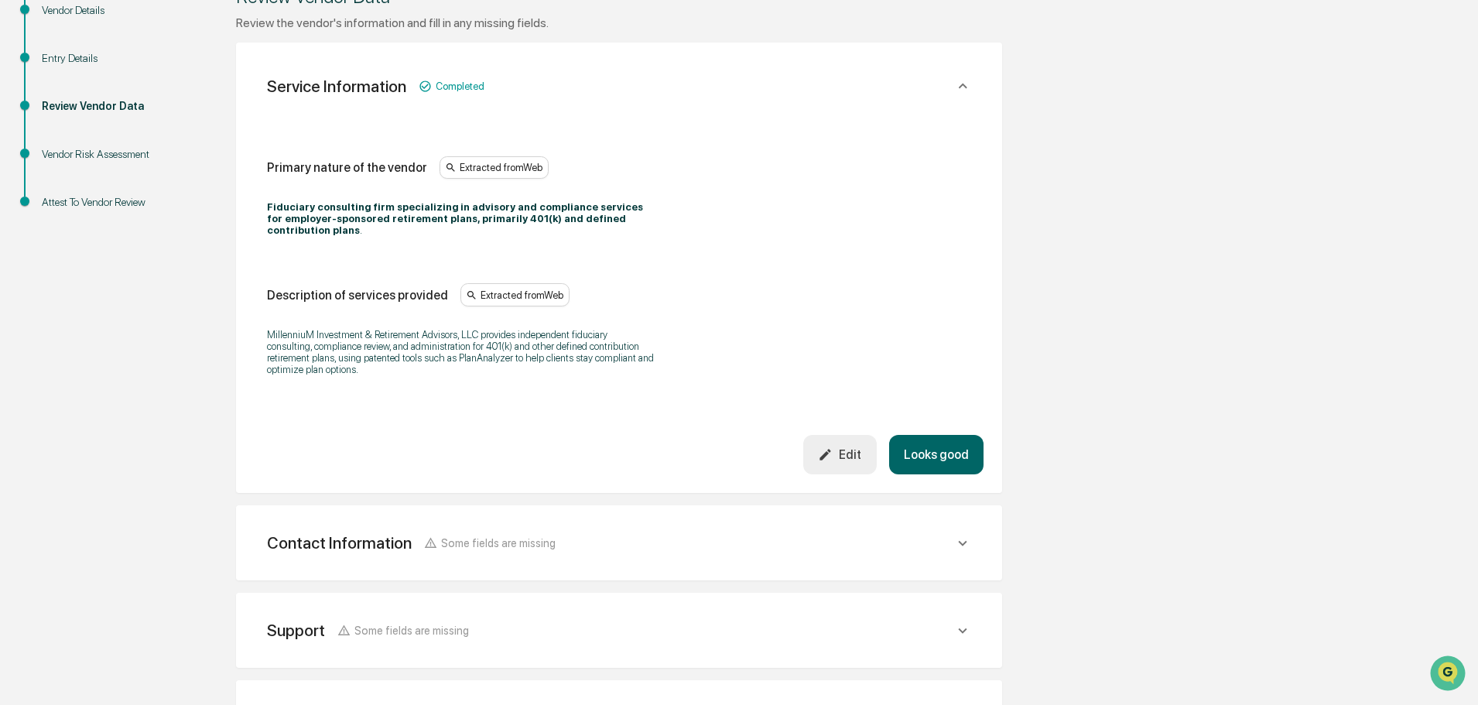
click at [943, 453] on button "Looks good" at bounding box center [936, 454] width 94 height 39
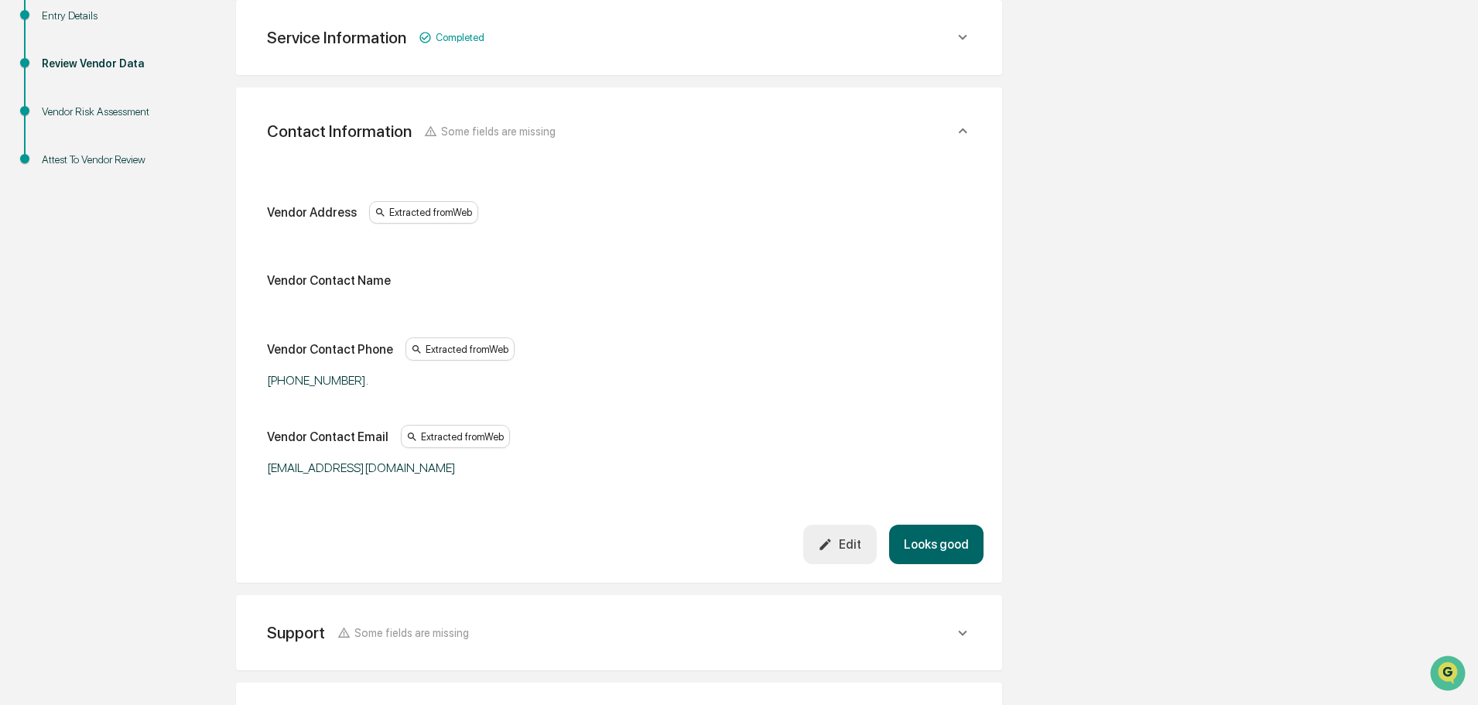
scroll to position [352, 0]
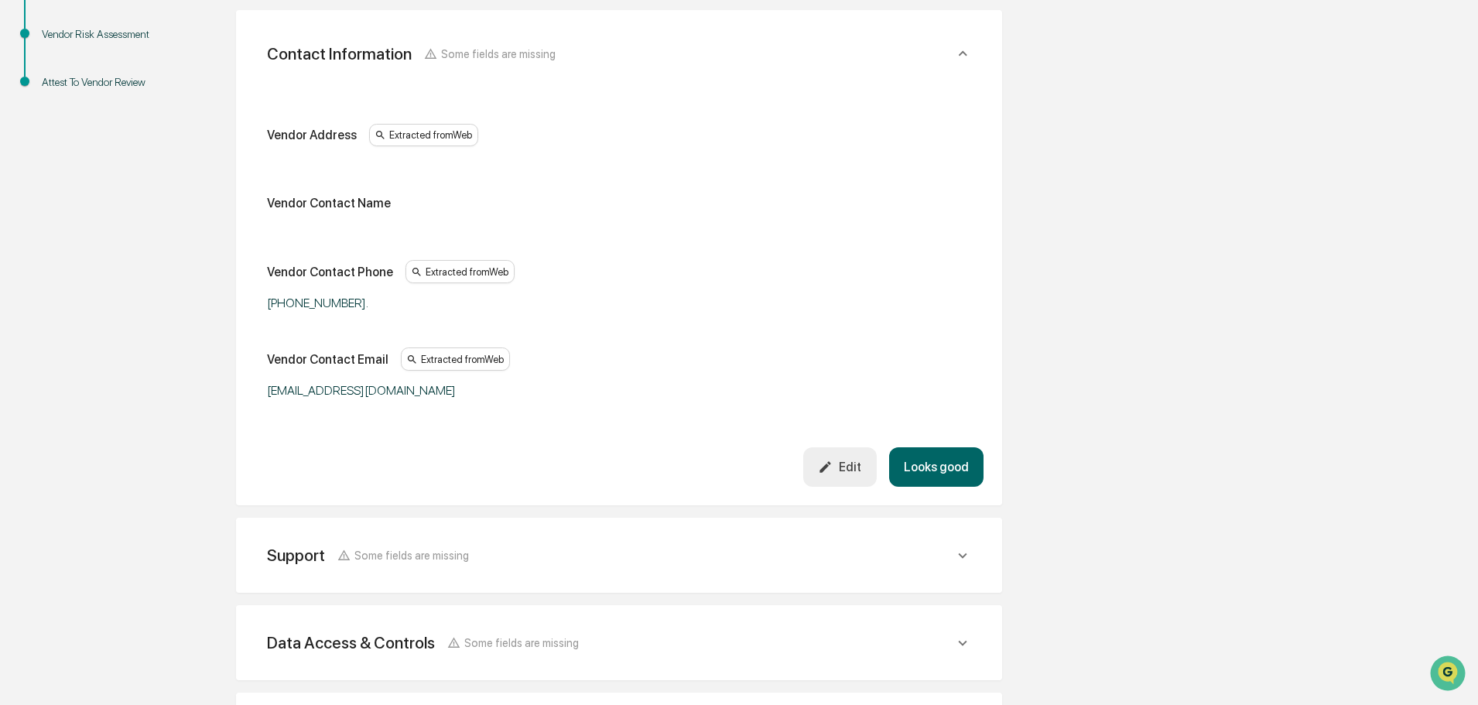
click at [928, 457] on button "Looks good" at bounding box center [936, 466] width 94 height 39
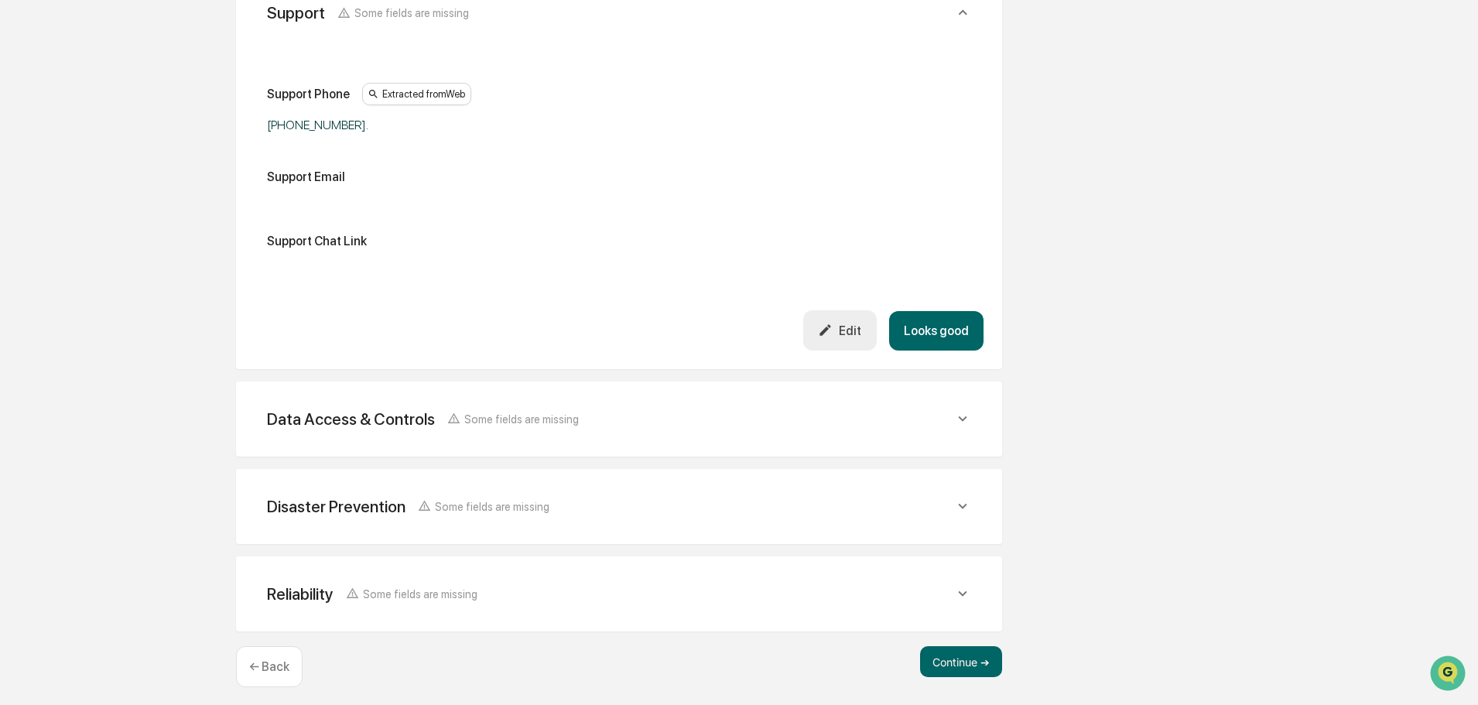
scroll to position [488, 0]
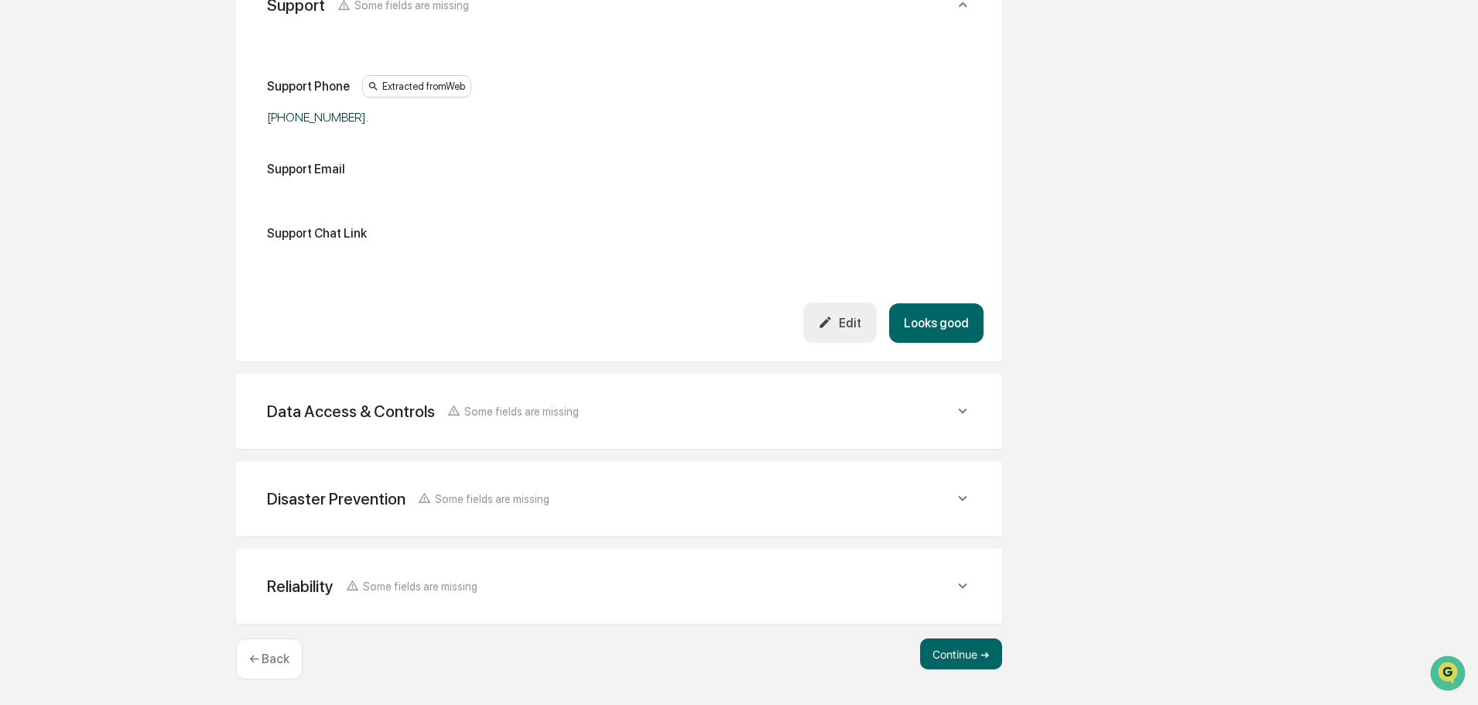
click at [929, 320] on button "Looks good" at bounding box center [936, 322] width 94 height 39
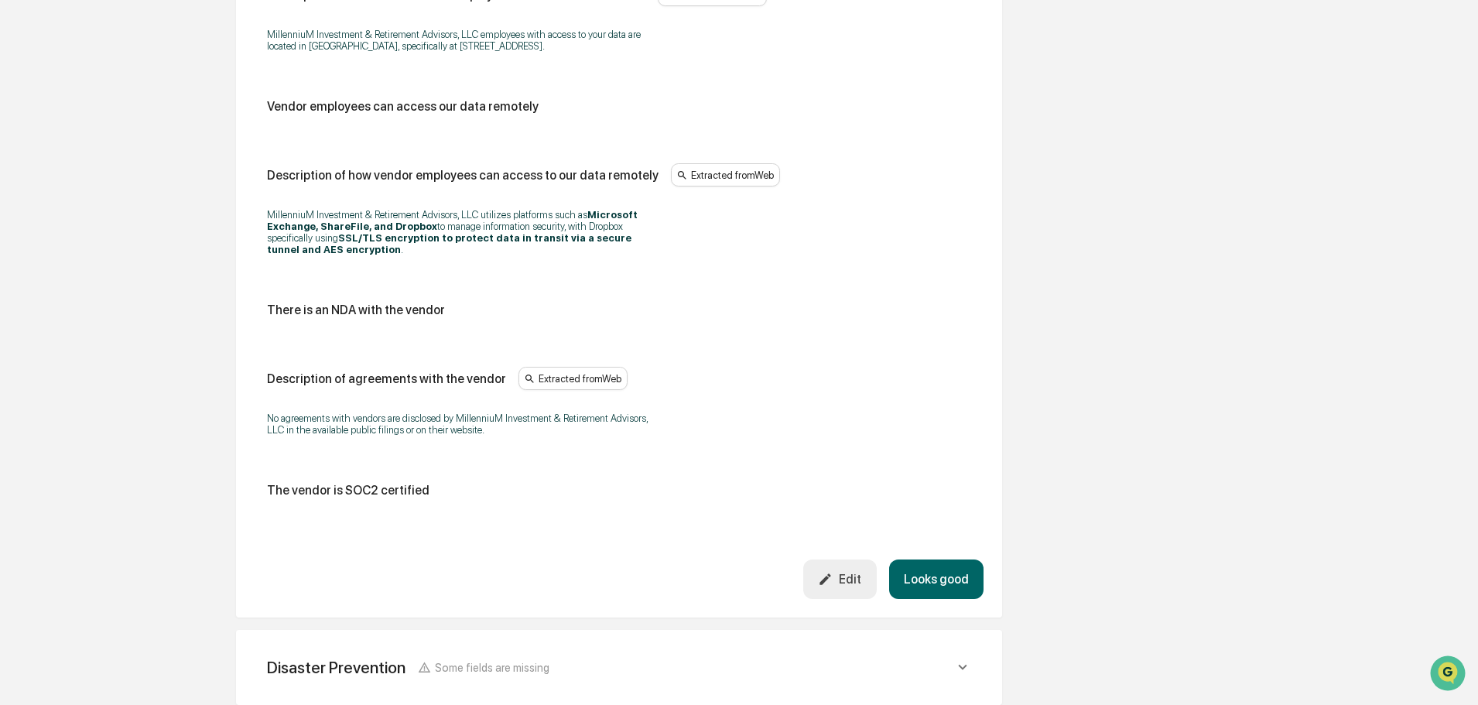
click at [919, 574] on button "Looks good" at bounding box center [936, 578] width 94 height 39
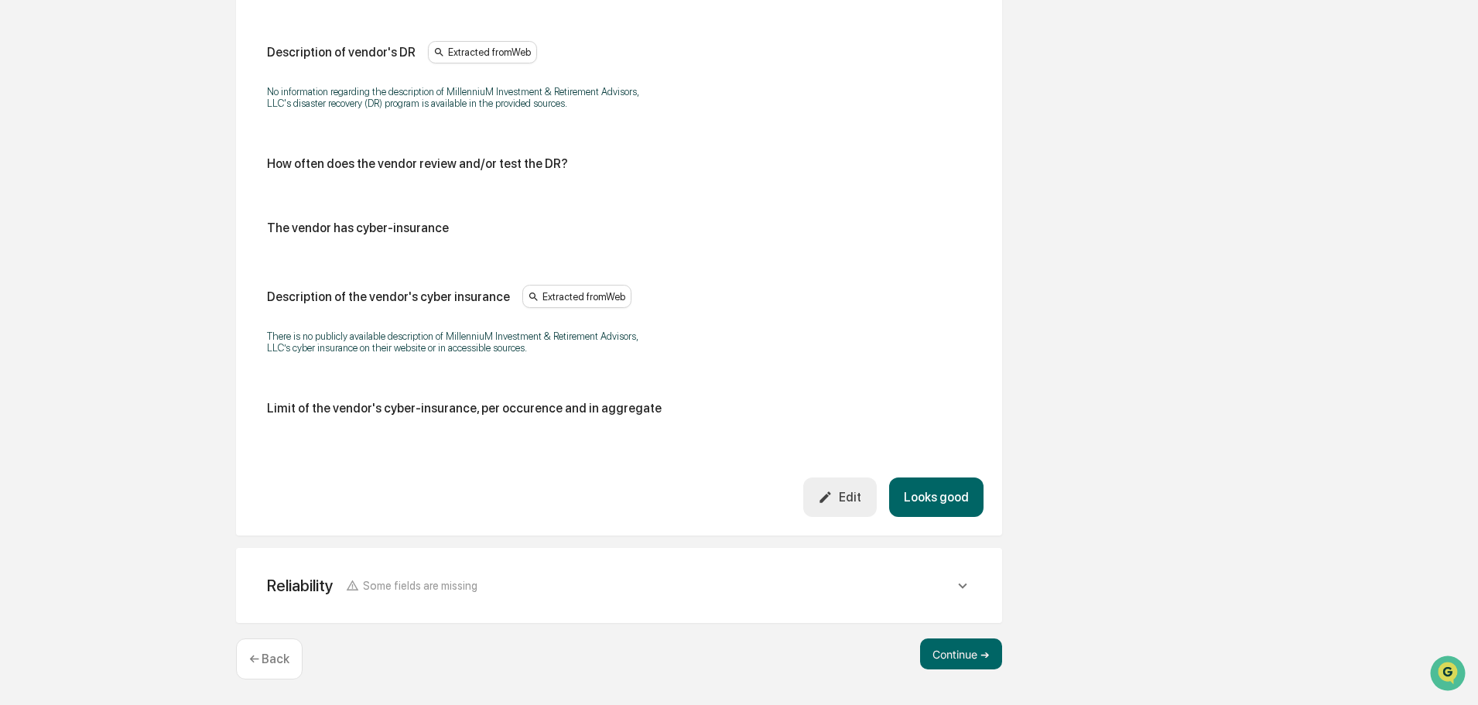
click at [936, 491] on button "Looks good" at bounding box center [936, 496] width 94 height 39
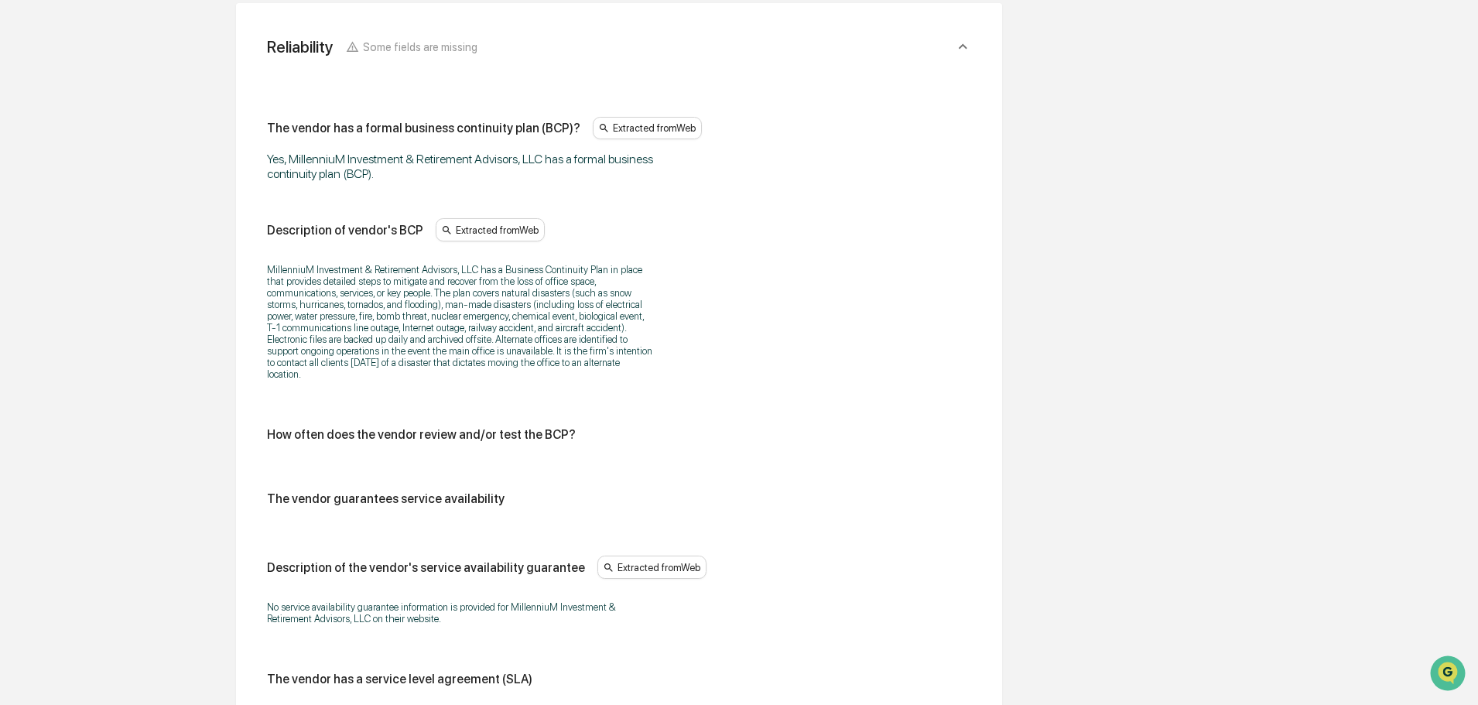
scroll to position [997, 0]
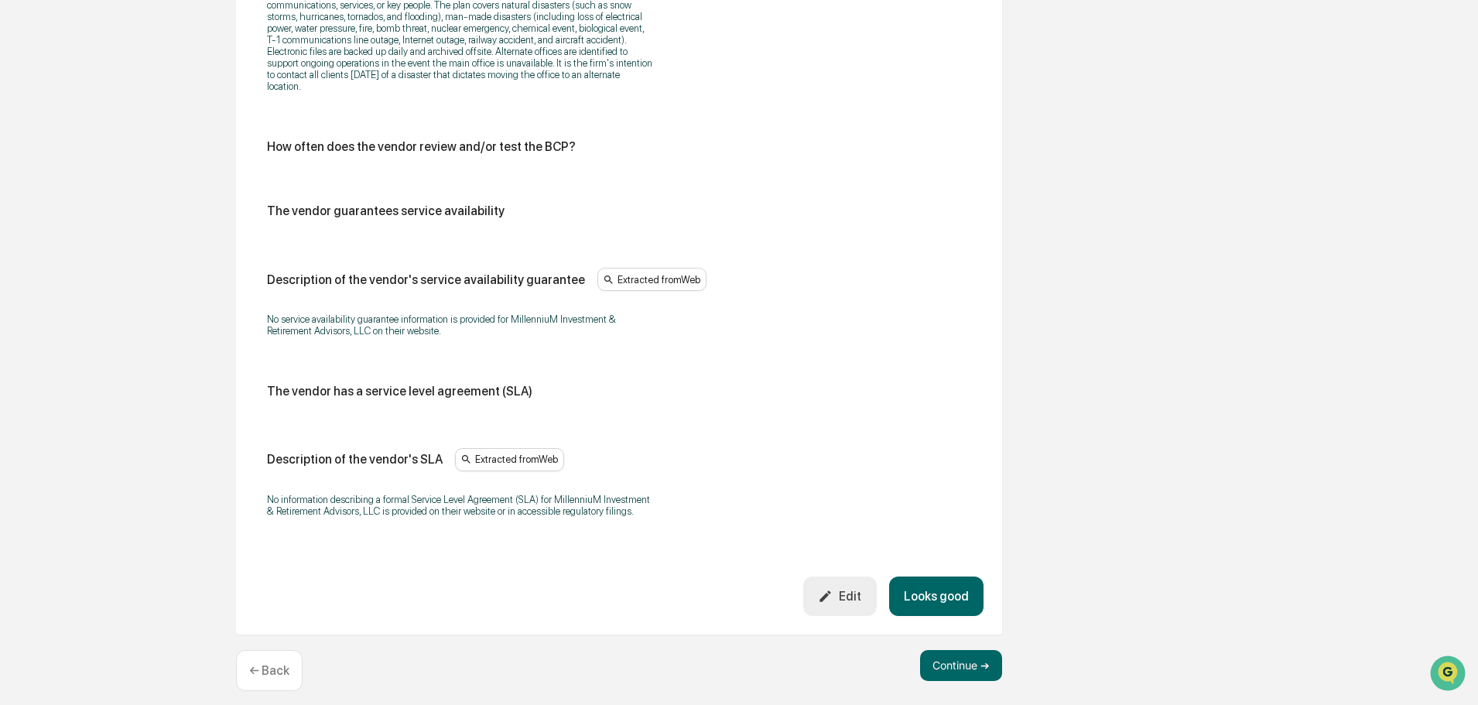
click at [929, 576] on button "Looks good" at bounding box center [936, 595] width 94 height 39
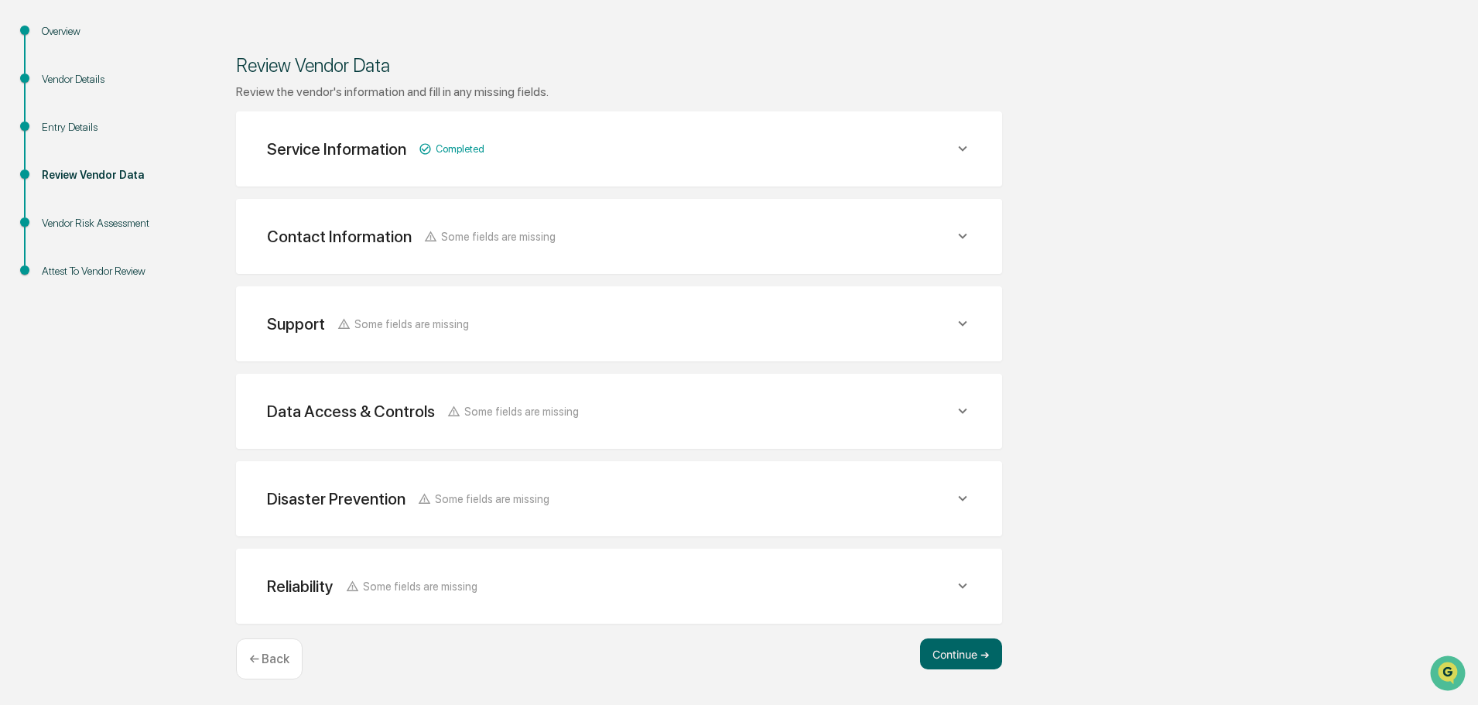
scroll to position [163, 0]
click at [957, 656] on button "Continue ➔" at bounding box center [961, 653] width 82 height 31
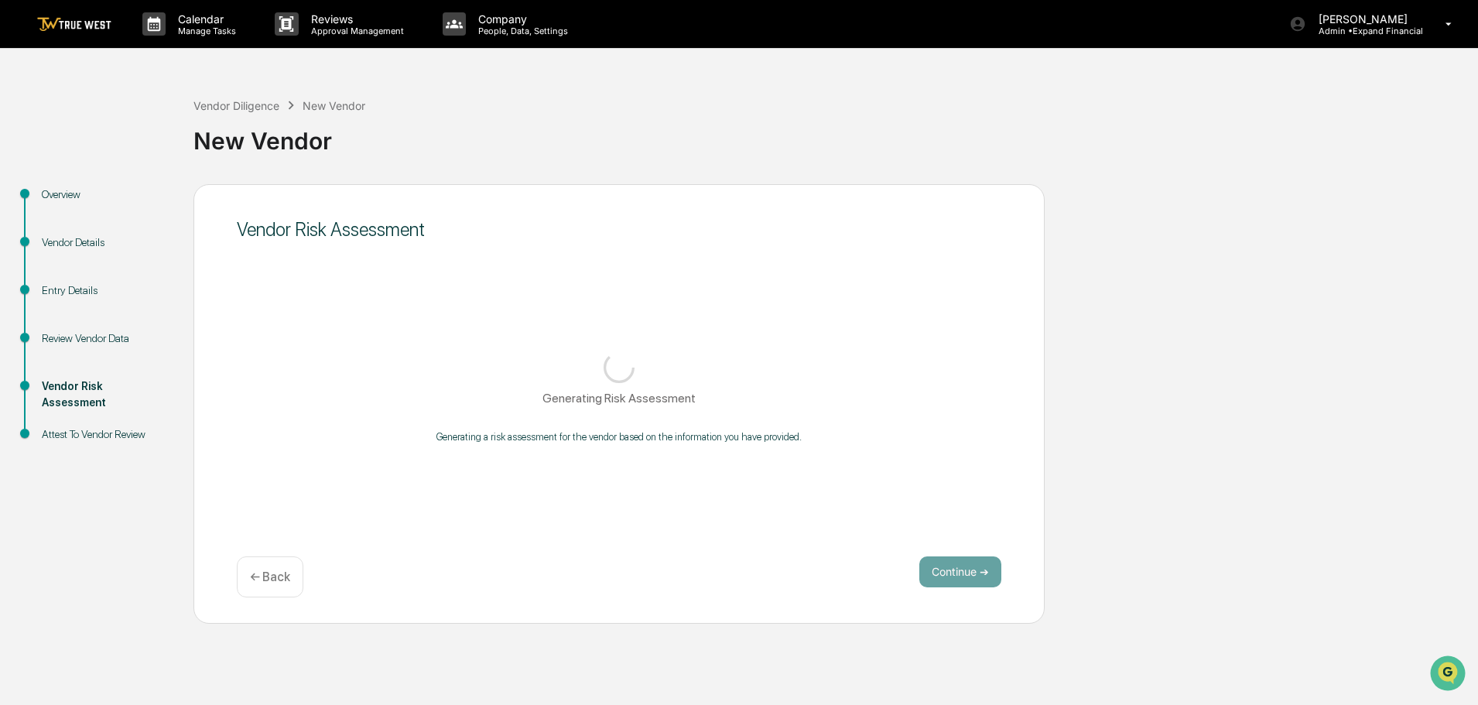
scroll to position [0, 0]
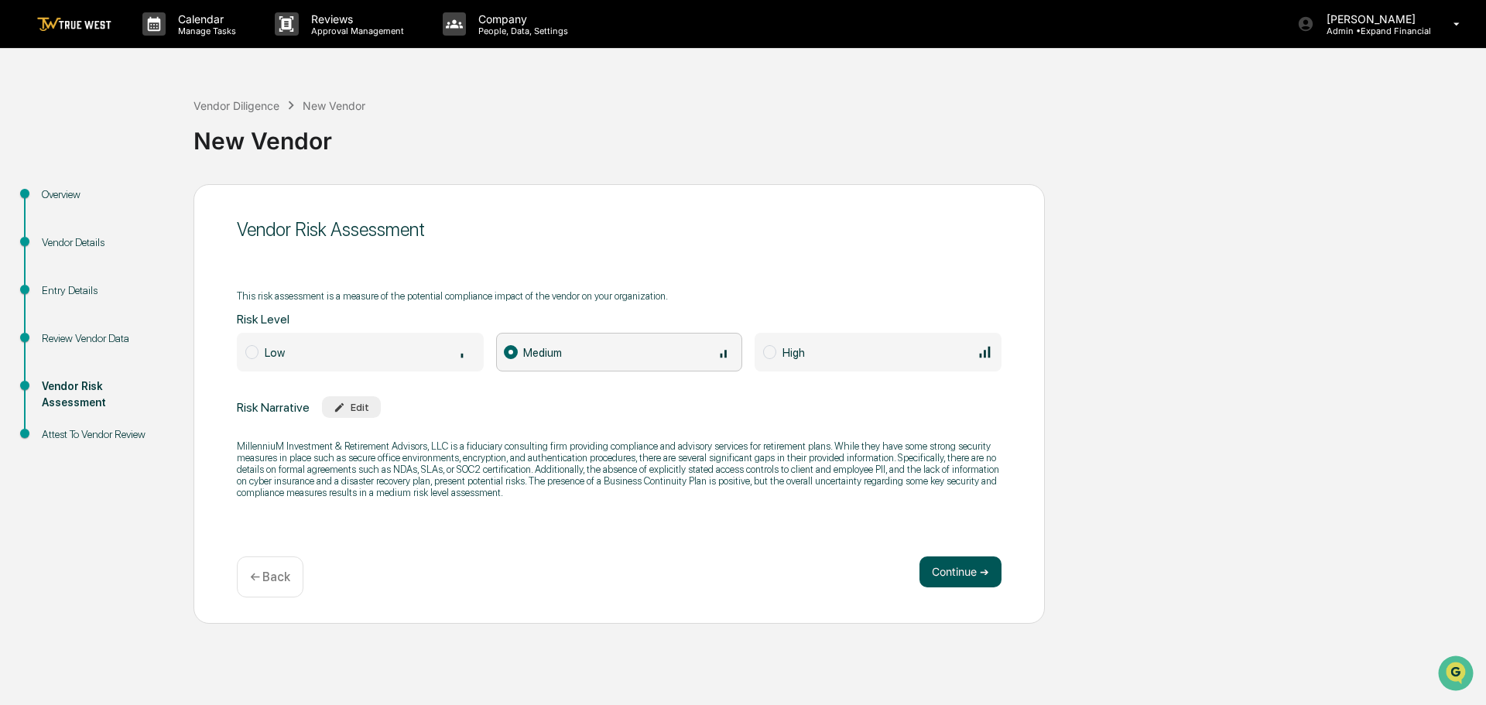
click at [964, 571] on button "Continue ➔" at bounding box center [960, 571] width 82 height 31
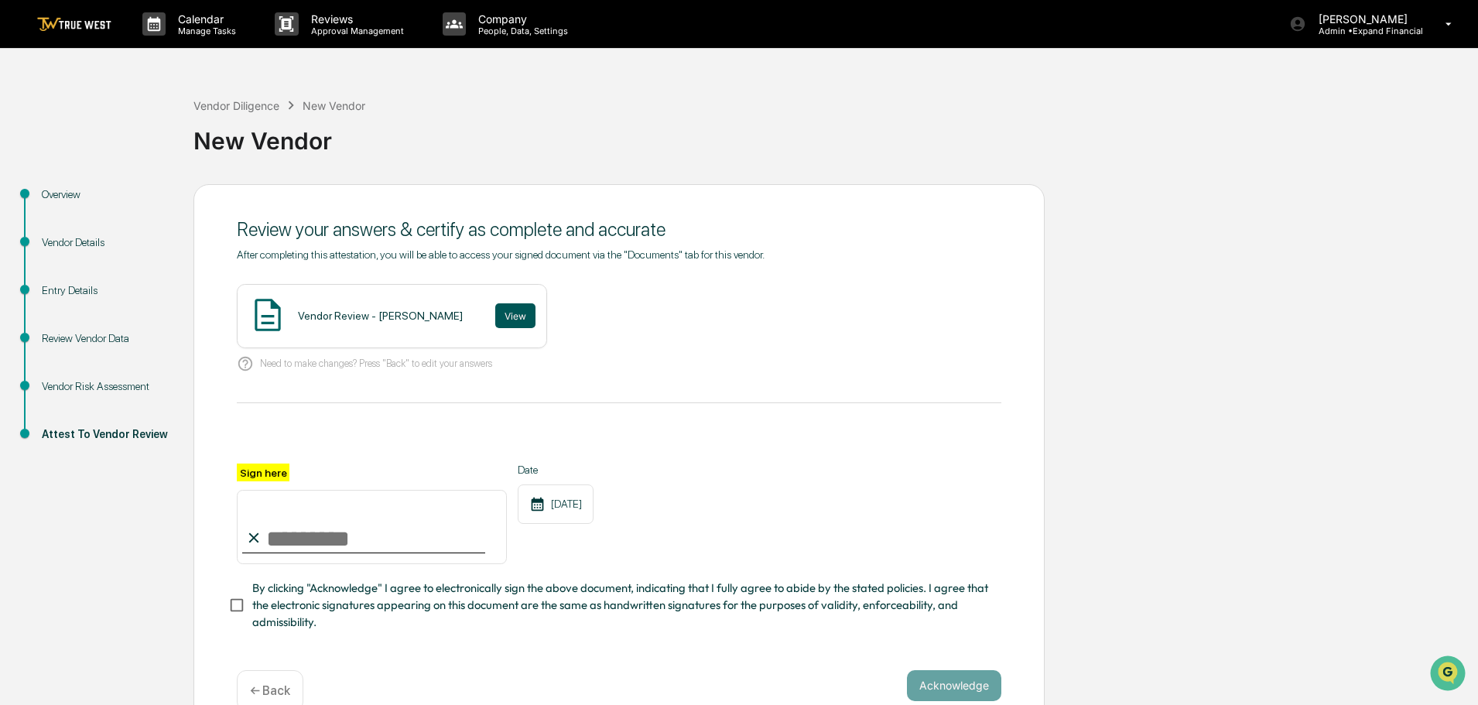
click at [495, 316] on button "View" at bounding box center [515, 315] width 40 height 25
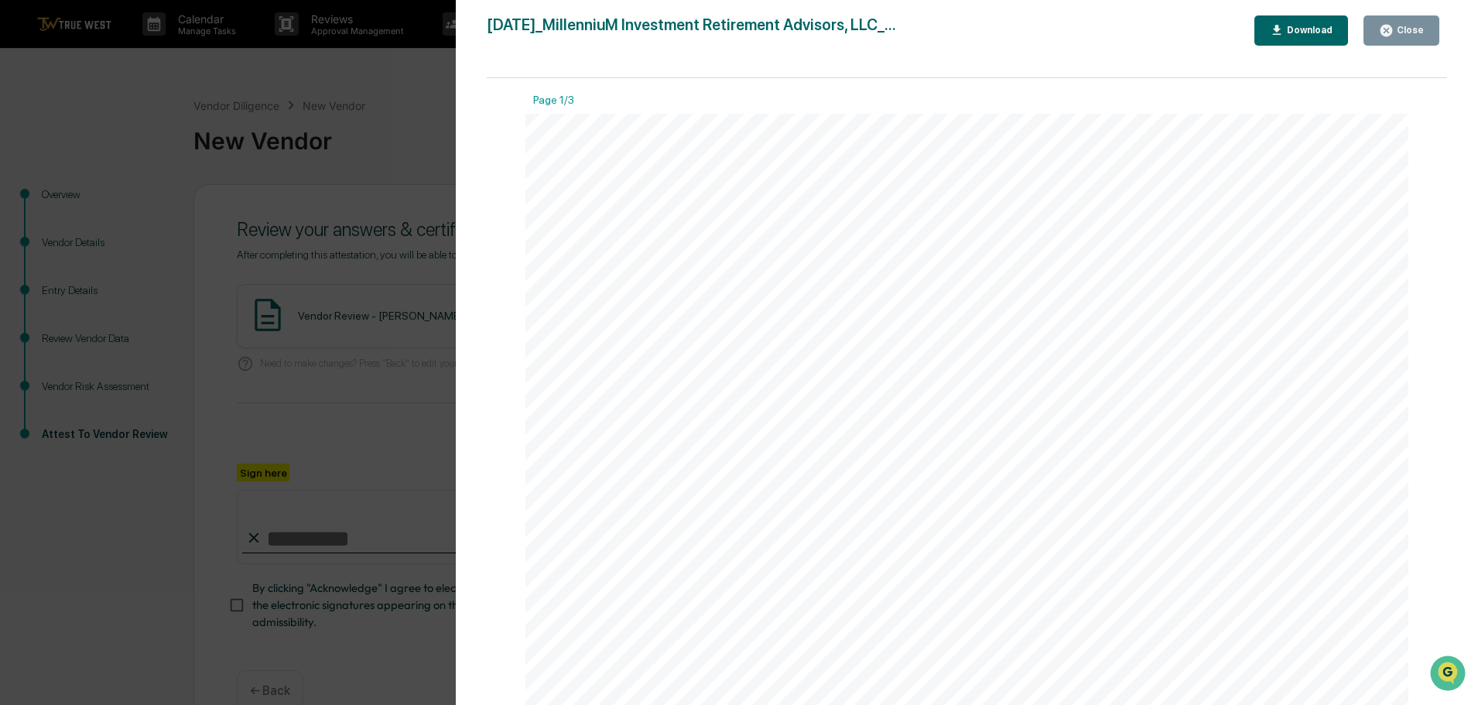
click at [1394, 34] on icon "button" at bounding box center [1386, 30] width 15 height 15
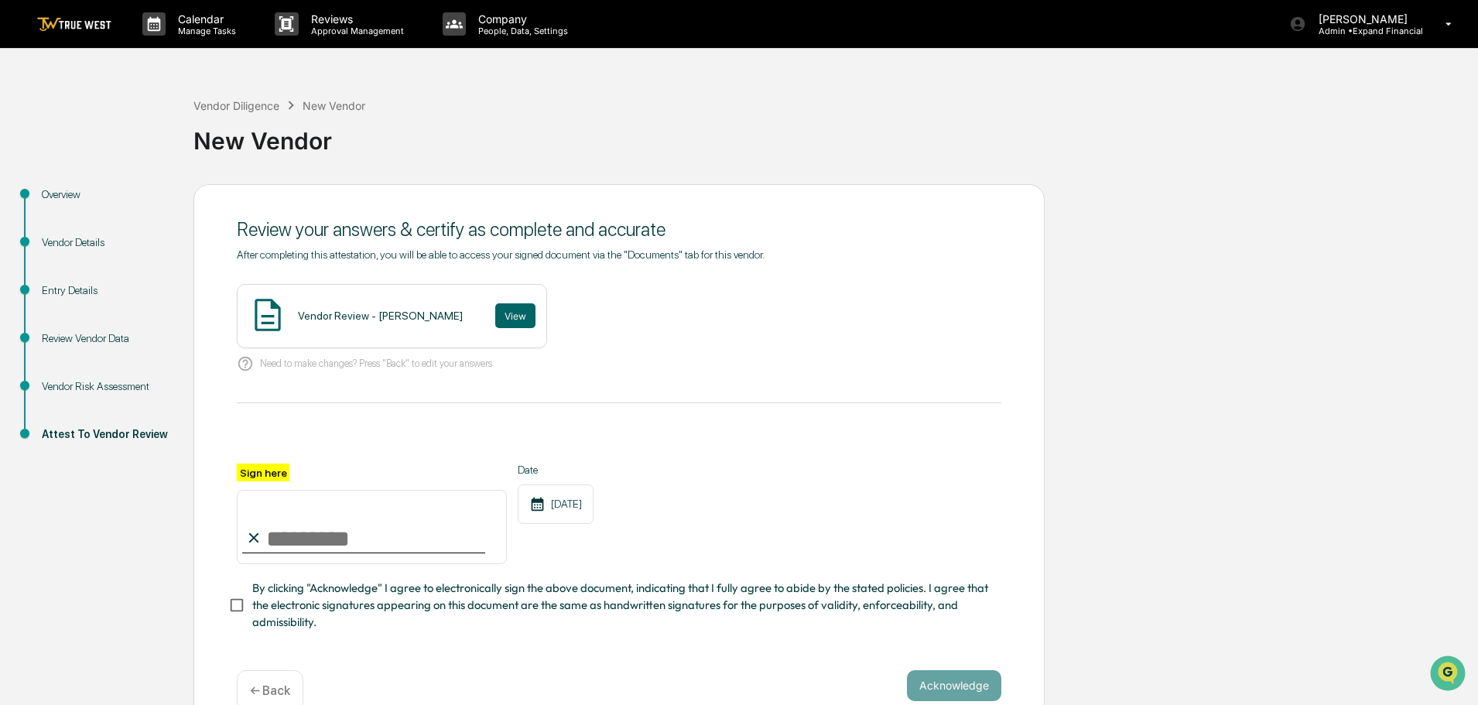
click at [327, 534] on input "Sign here" at bounding box center [372, 527] width 270 height 74
type input "*"
type input "**********"
click at [975, 690] on button "Acknowledge" at bounding box center [954, 685] width 94 height 31
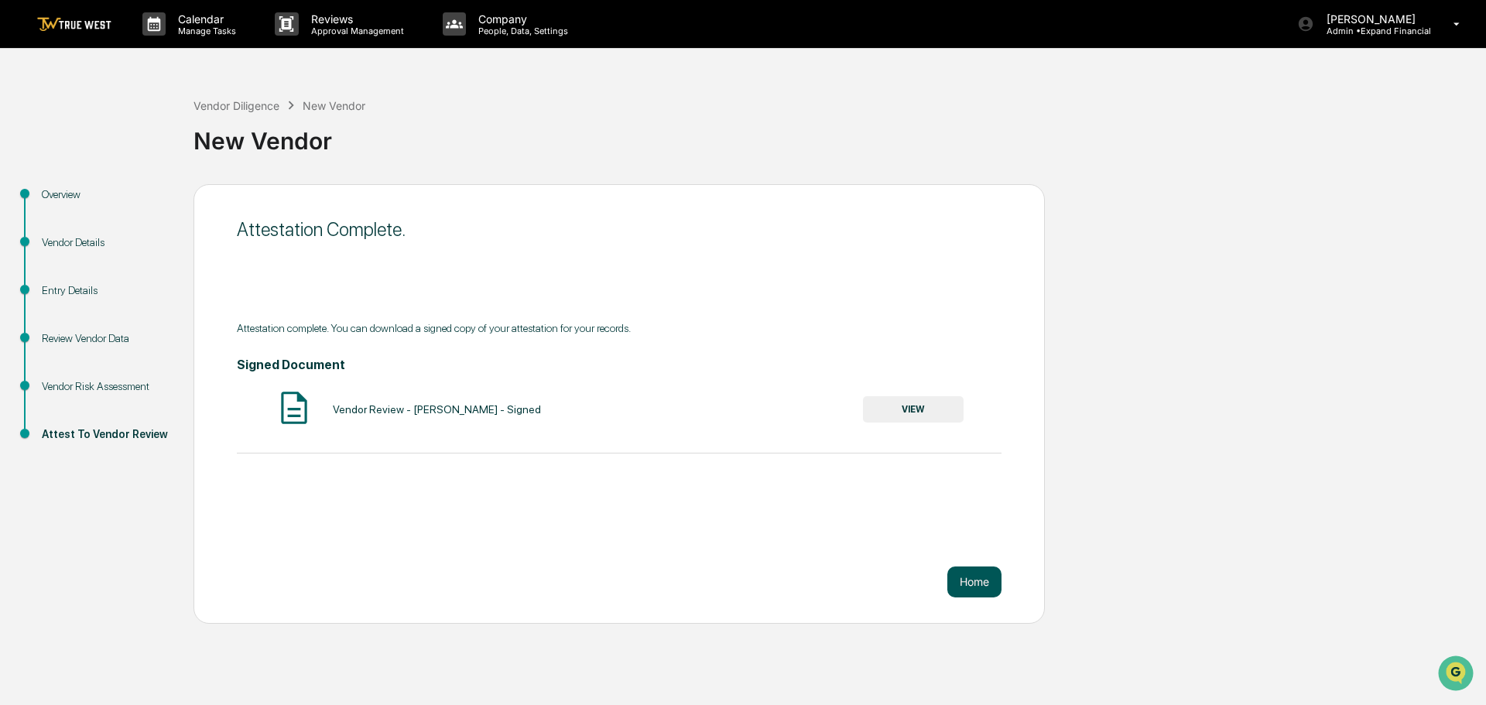
click at [980, 590] on button "Home" at bounding box center [974, 581] width 54 height 31
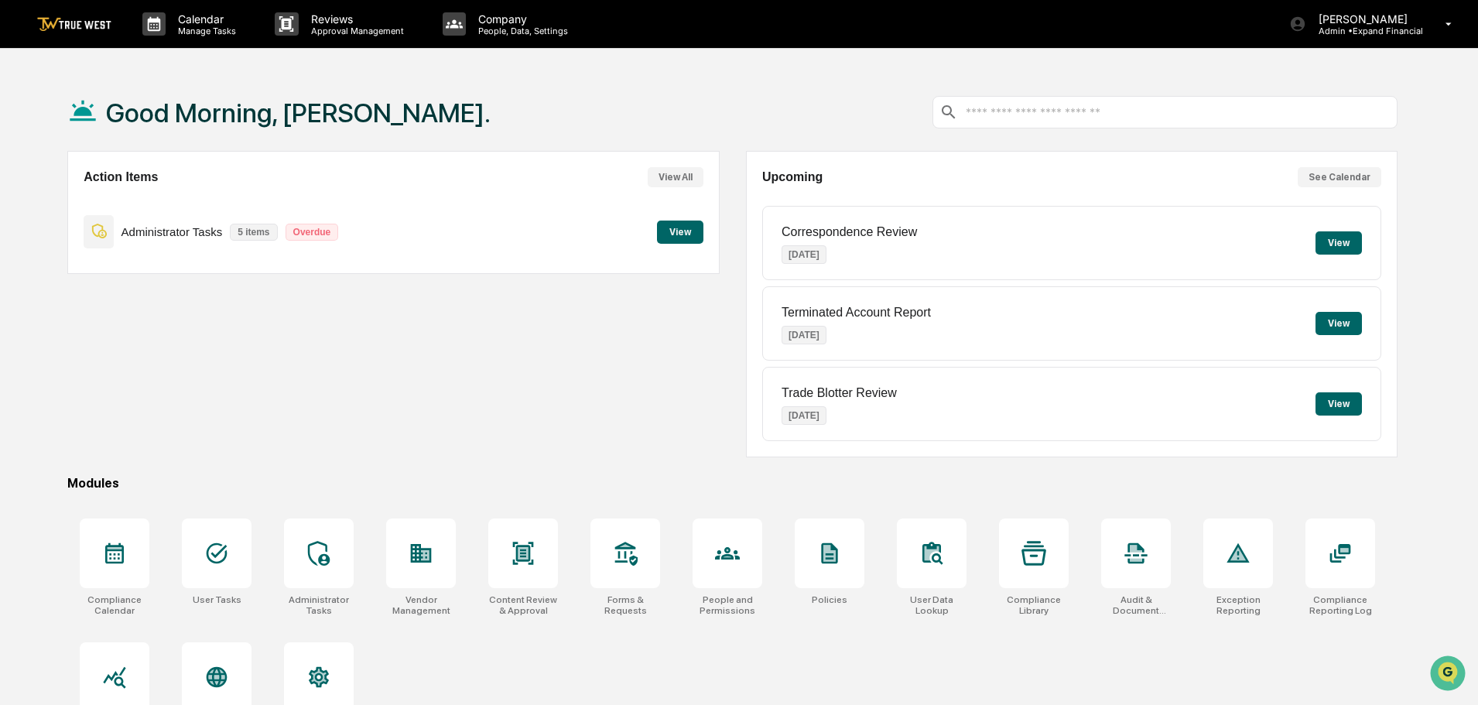
click at [679, 238] on button "View" at bounding box center [680, 232] width 46 height 23
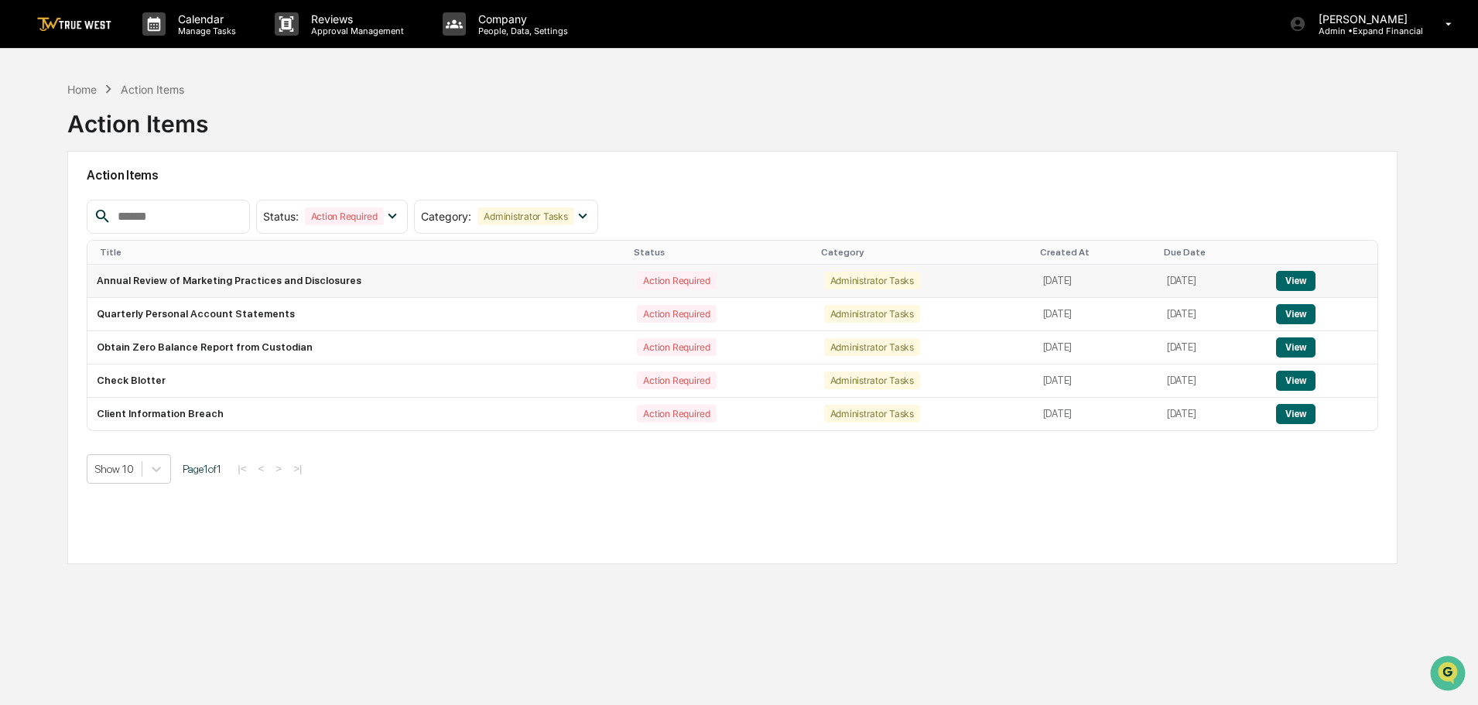
click at [1295, 279] on button "View" at bounding box center [1295, 281] width 39 height 20
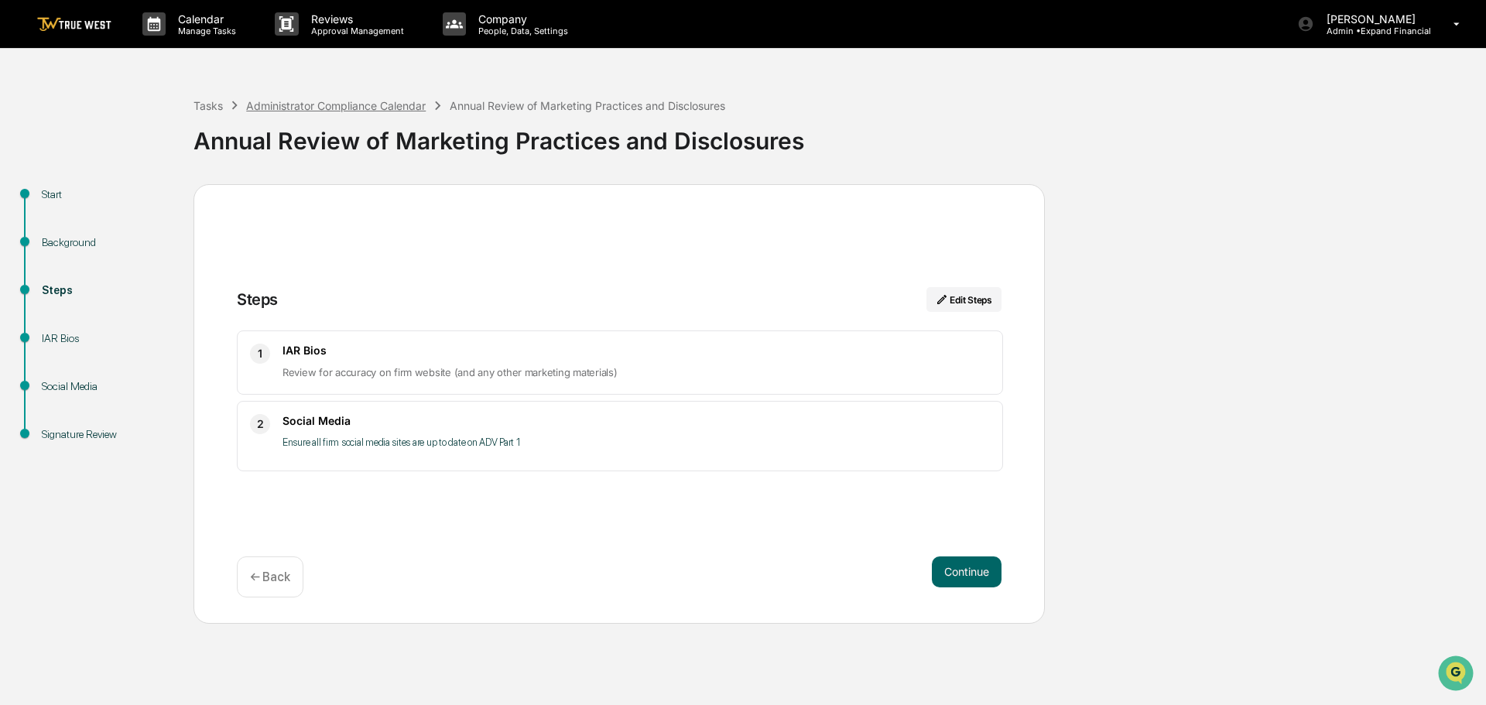
click at [299, 103] on div "Administrator Compliance Calendar" at bounding box center [336, 105] width 180 height 13
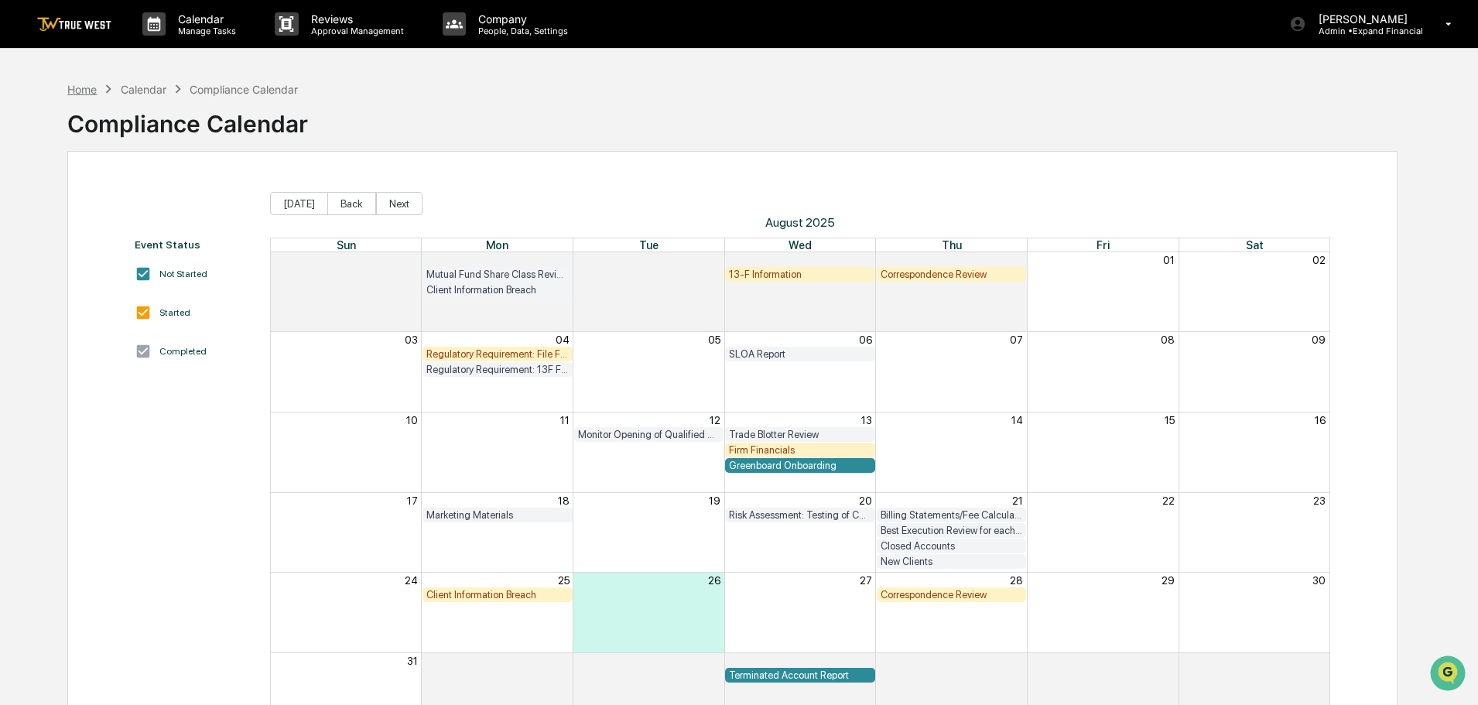
click at [83, 94] on div "Home" at bounding box center [81, 89] width 29 height 13
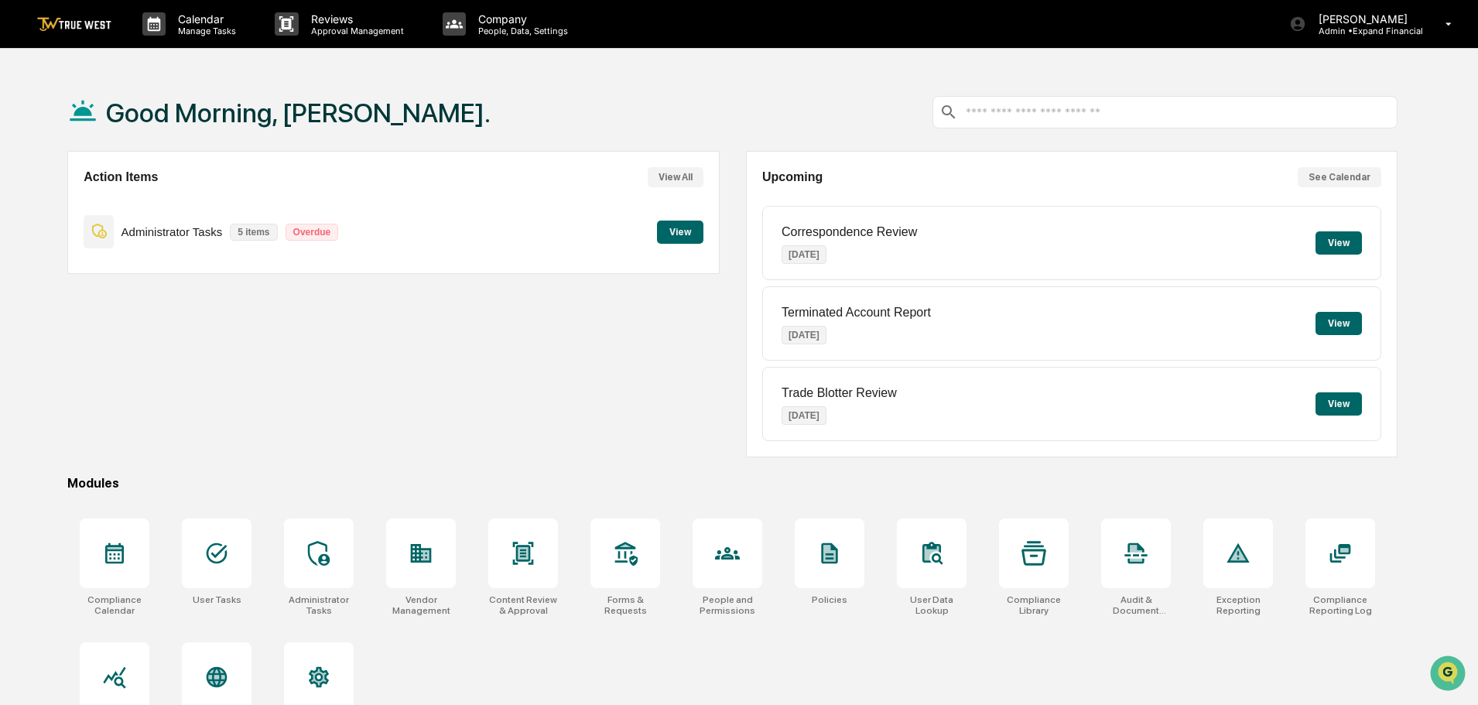
click at [680, 232] on button "View" at bounding box center [680, 232] width 46 height 23
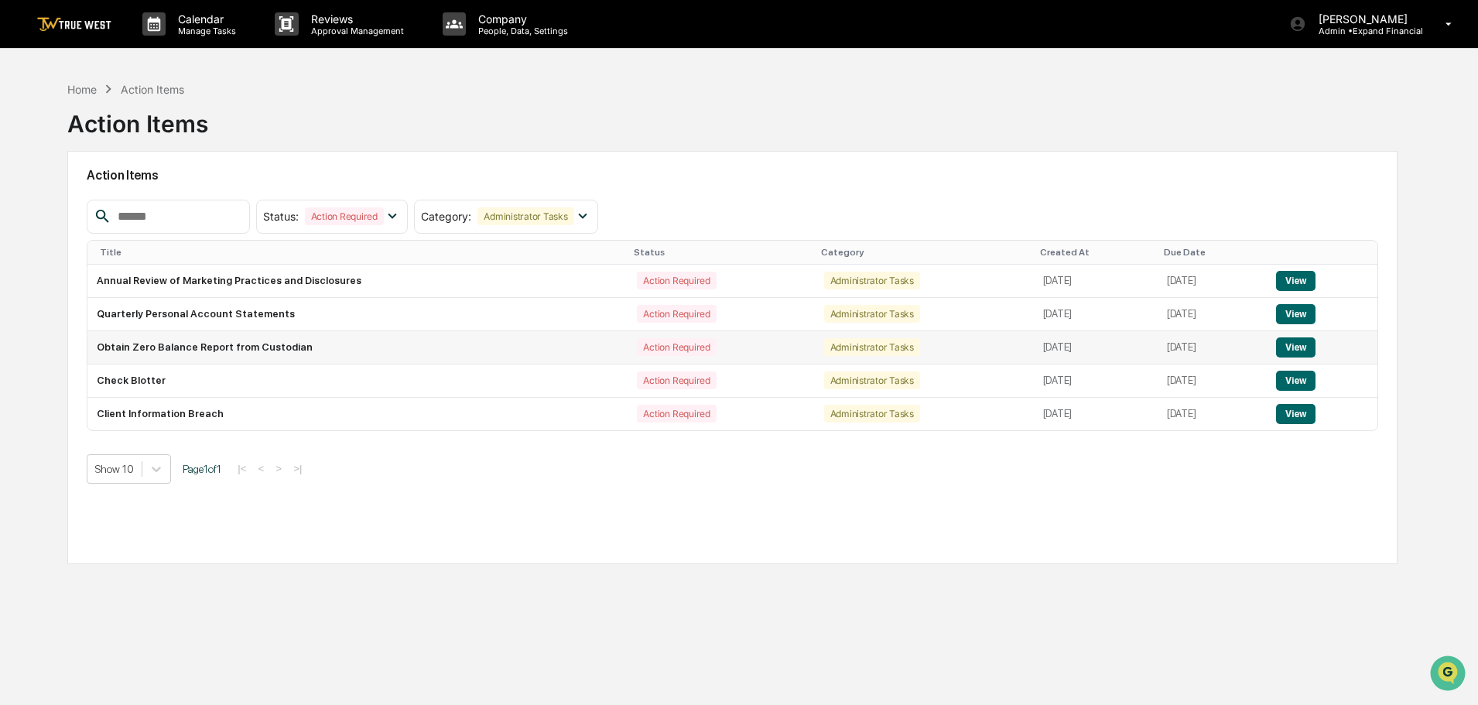
click at [1299, 345] on button "View" at bounding box center [1295, 347] width 39 height 20
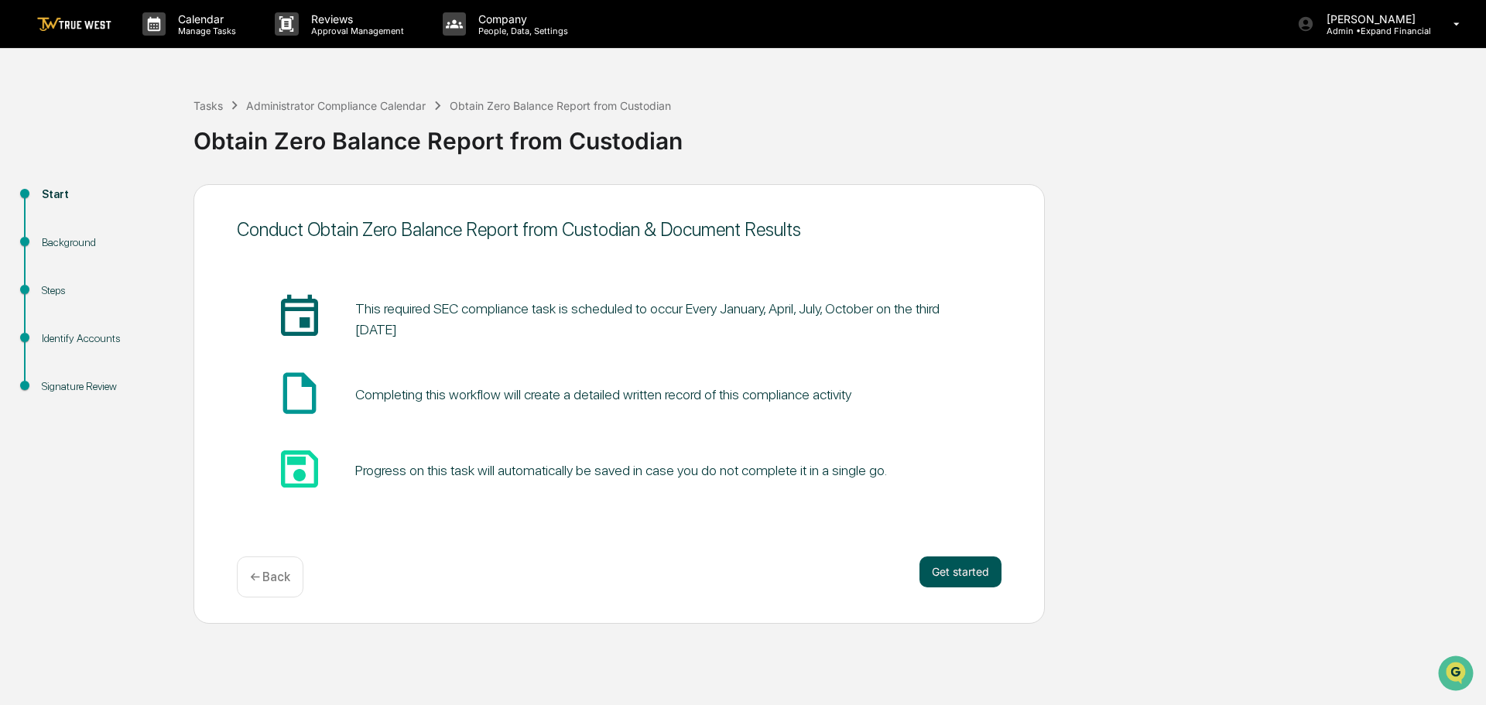
click at [940, 570] on button "Get started" at bounding box center [960, 571] width 82 height 31
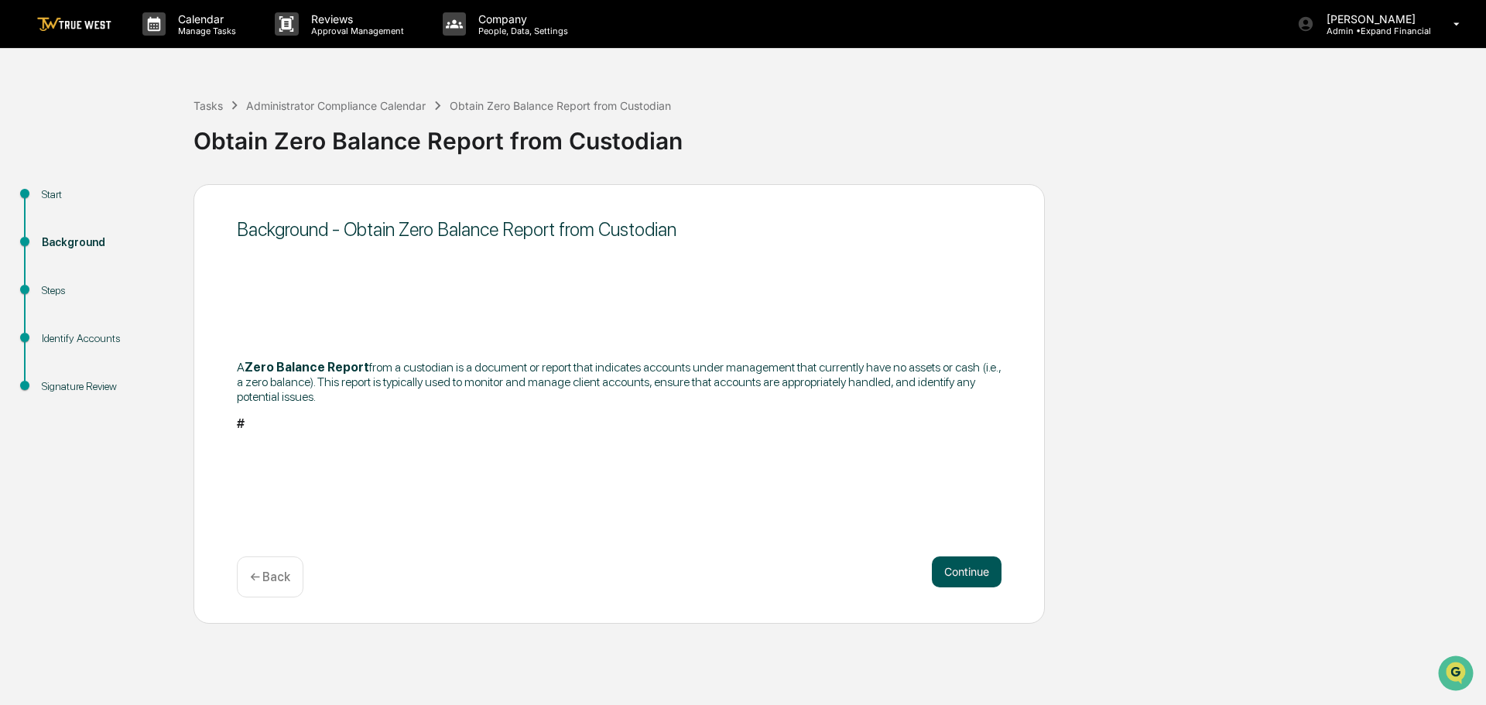
click at [976, 568] on button "Continue" at bounding box center [967, 571] width 70 height 31
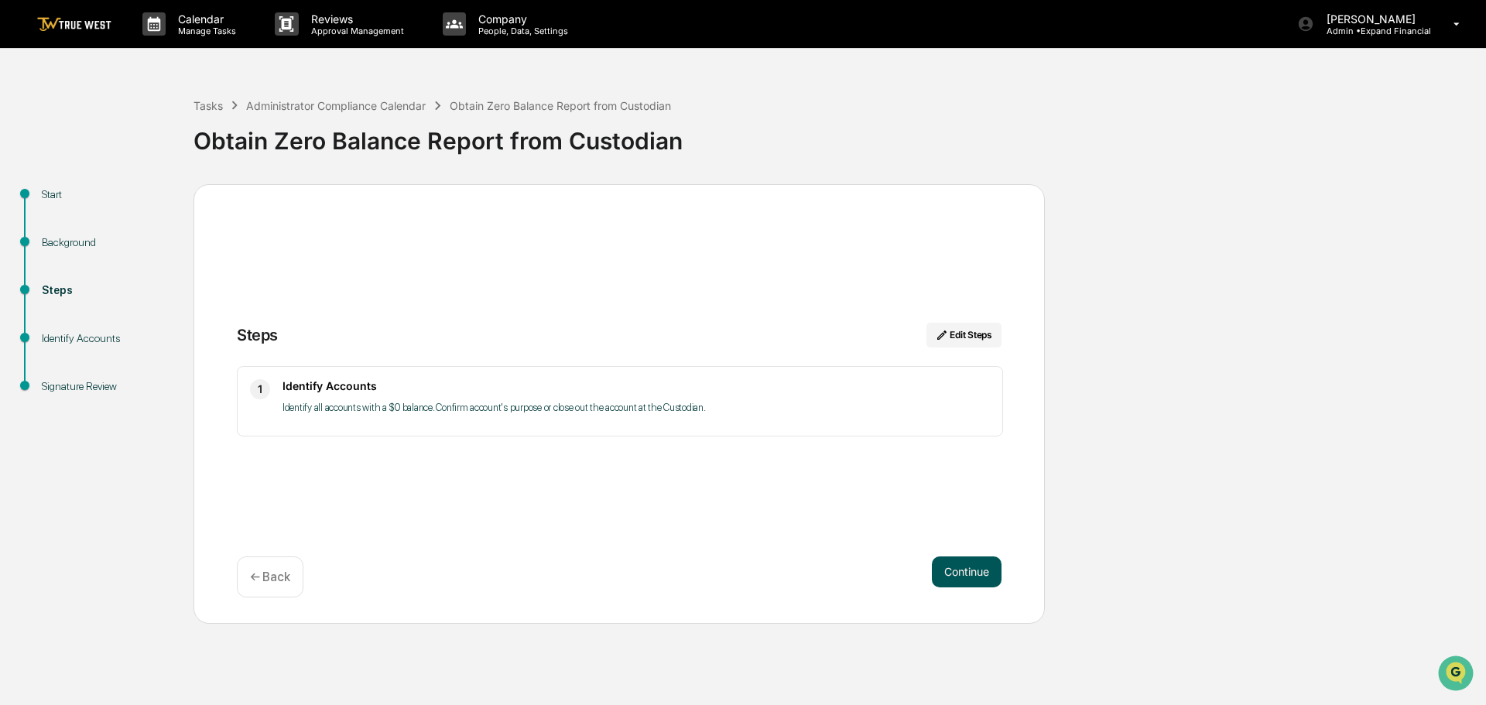
click at [958, 577] on button "Continue" at bounding box center [967, 571] width 70 height 31
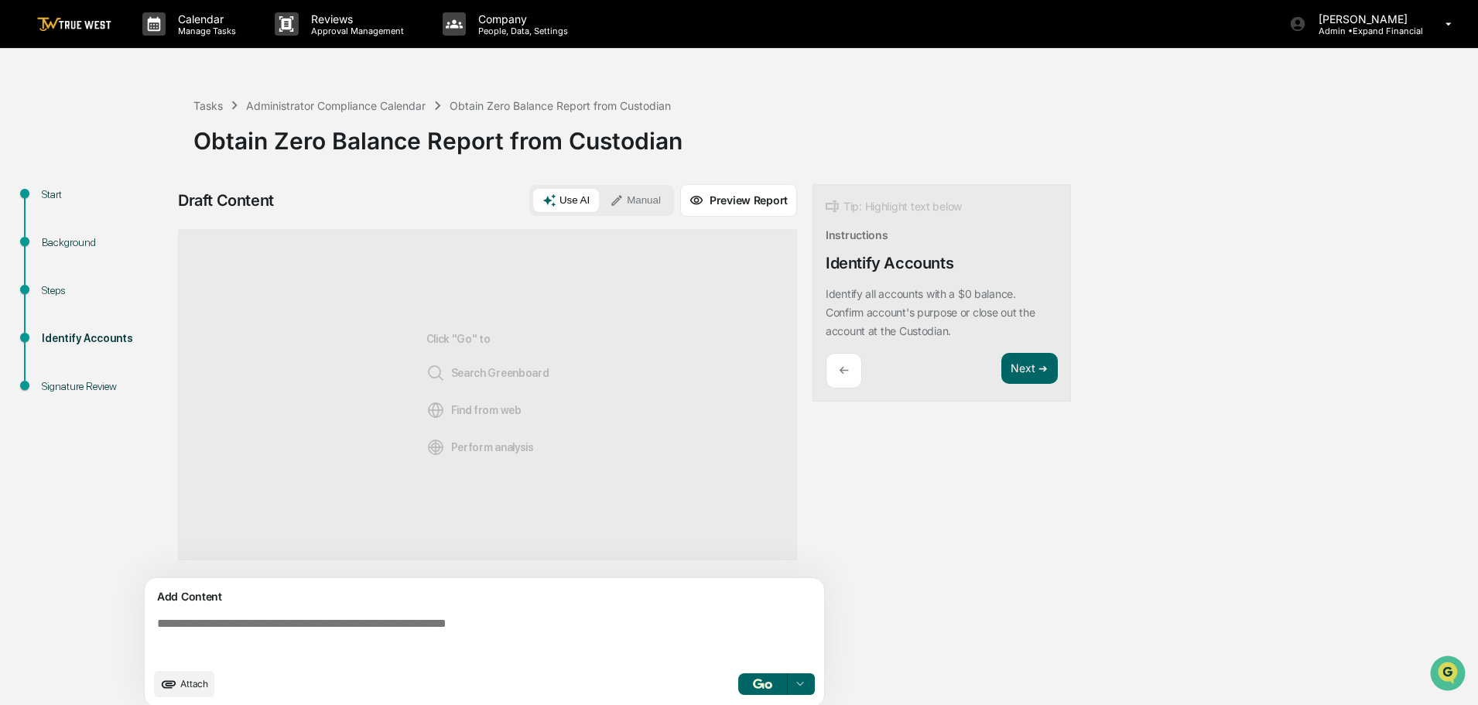
click at [199, 687] on span "Attach" at bounding box center [194, 684] width 28 height 12
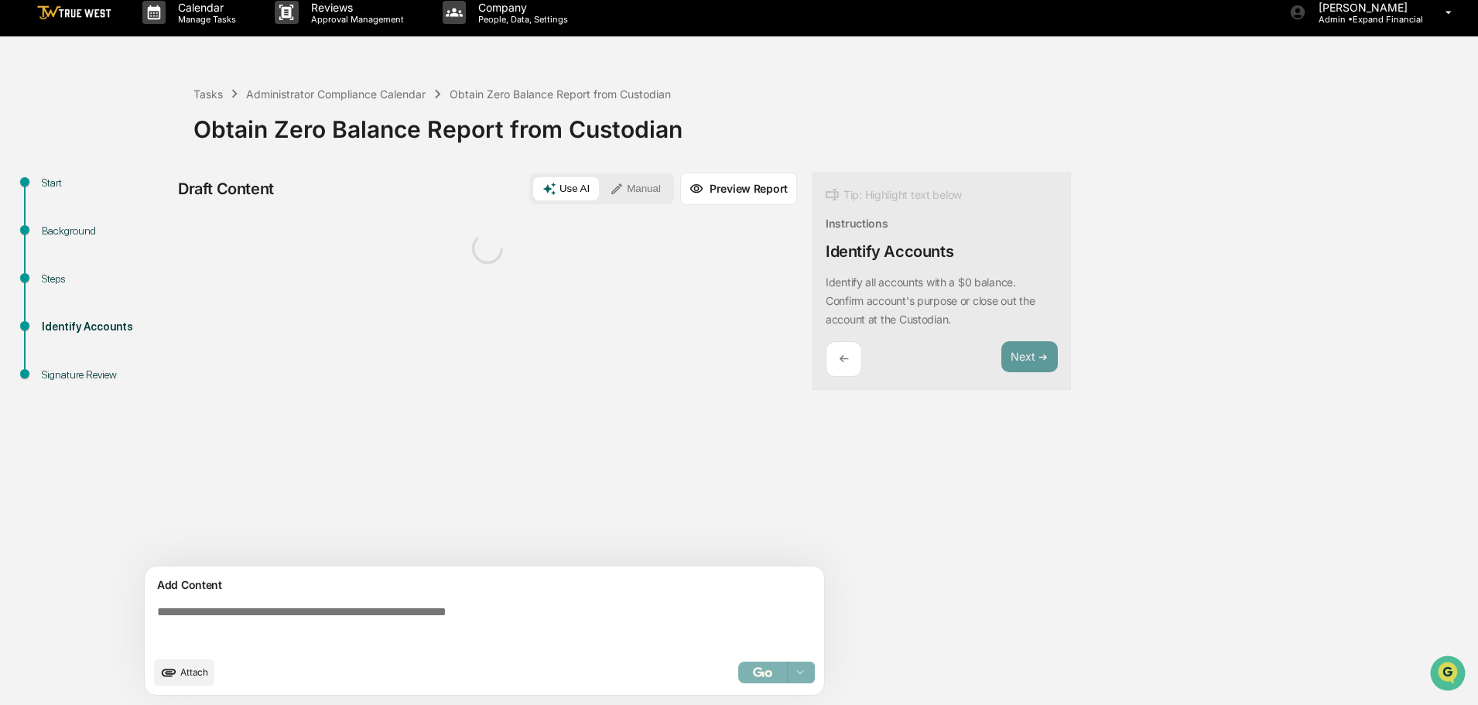
click at [298, 610] on textarea at bounding box center [487, 627] width 673 height 56
